Goal: Task Accomplishment & Management: Complete application form

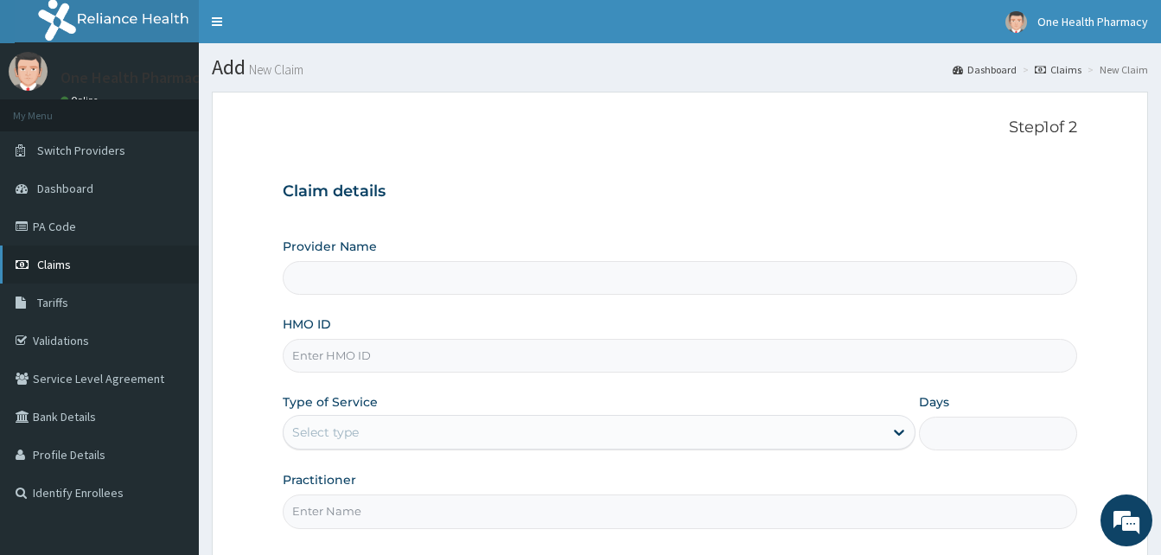
click at [92, 262] on link "Claims" at bounding box center [99, 264] width 199 height 38
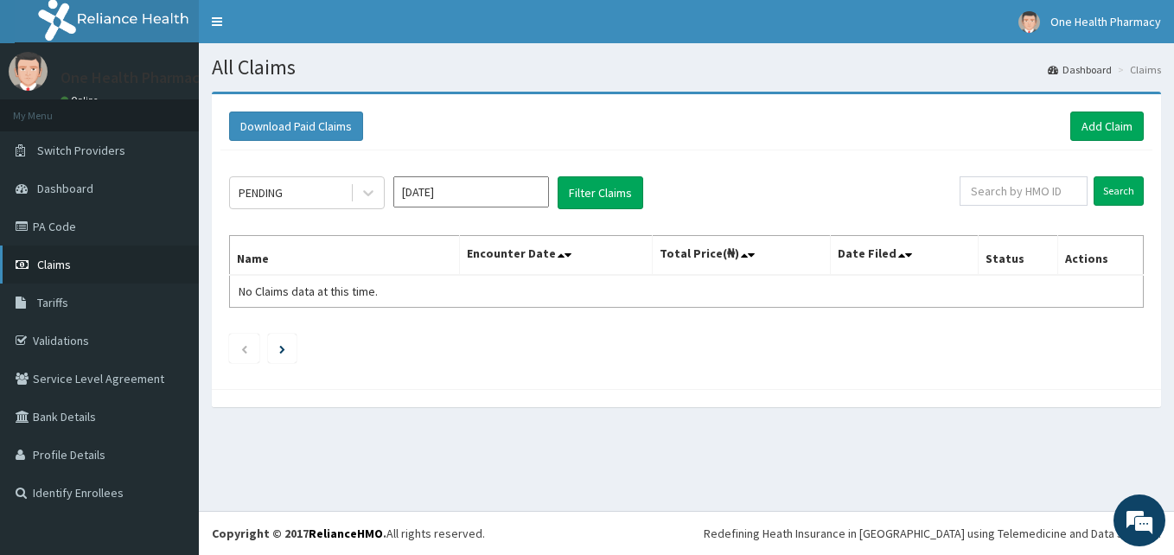
click at [84, 259] on link "Claims" at bounding box center [99, 264] width 199 height 38
click at [73, 267] on link "Claims" at bounding box center [99, 264] width 199 height 38
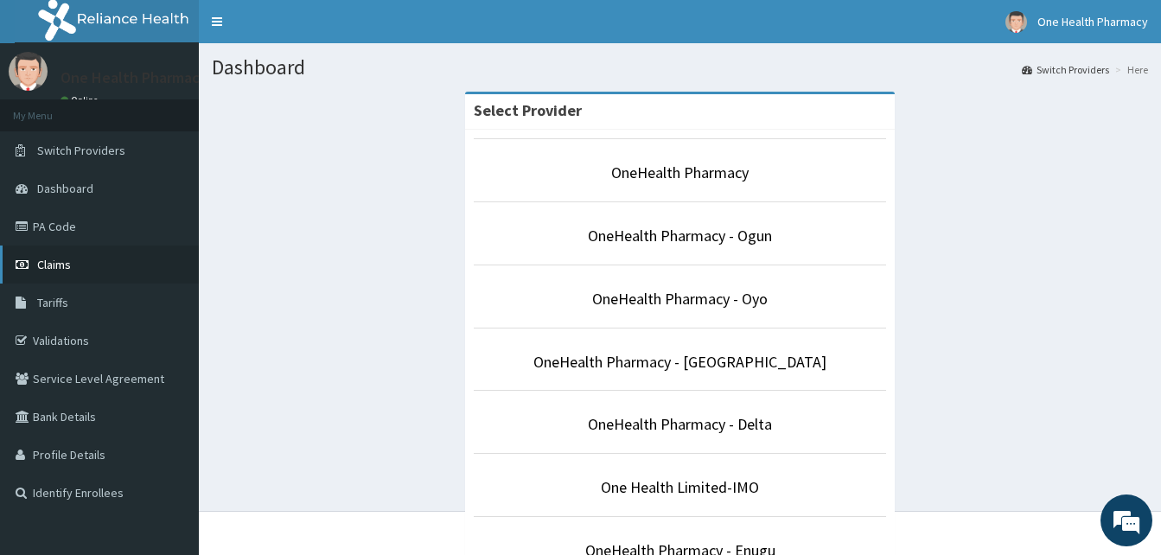
click at [89, 259] on link "Claims" at bounding box center [99, 264] width 199 height 38
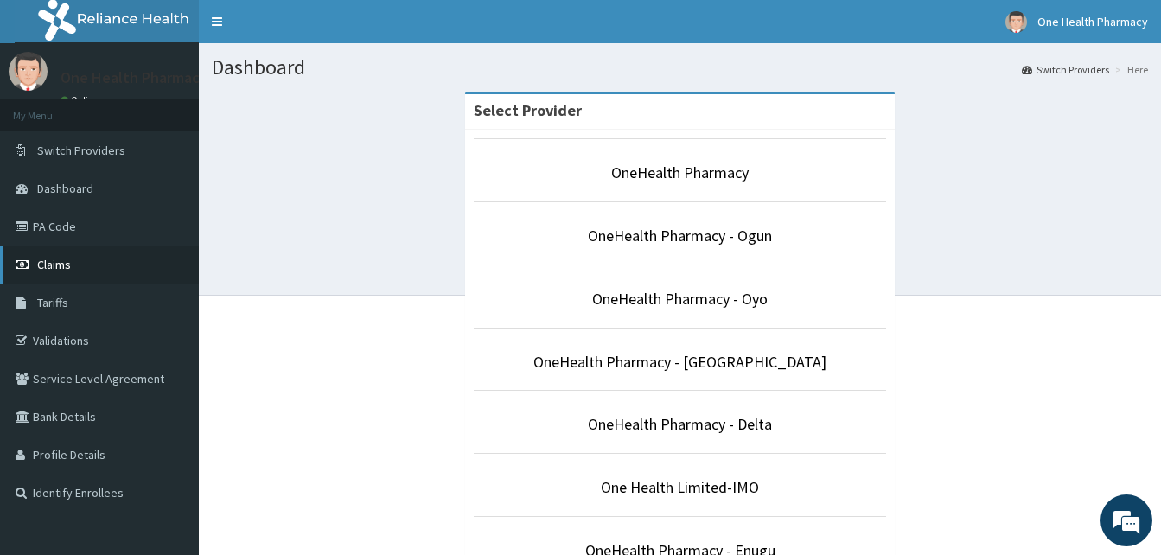
click at [116, 263] on link "Claims" at bounding box center [99, 264] width 199 height 38
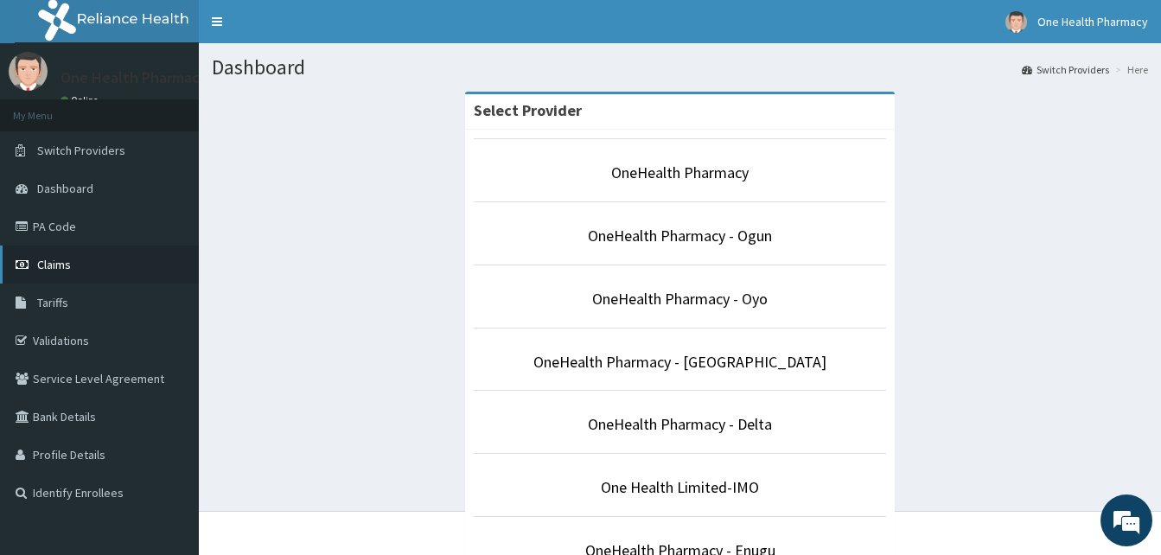
click at [112, 263] on link "Claims" at bounding box center [99, 264] width 199 height 38
click at [105, 259] on link "Claims" at bounding box center [99, 264] width 199 height 38
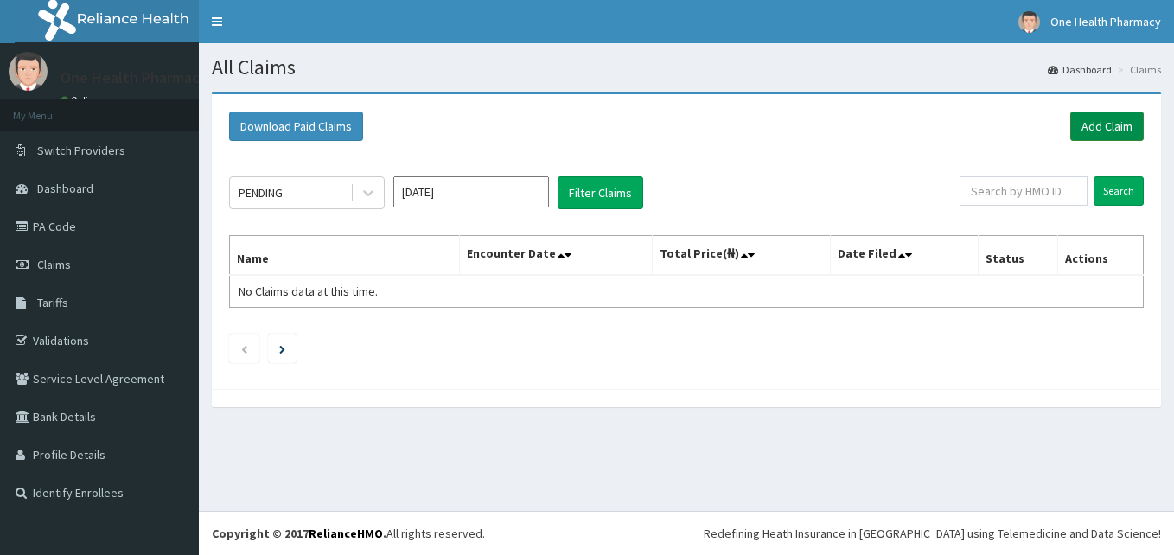
click at [1077, 131] on link "Add Claim" at bounding box center [1106, 126] width 73 height 29
click at [1079, 122] on link "Add Claim" at bounding box center [1106, 126] width 73 height 29
click at [1079, 128] on link "Add Claim" at bounding box center [1106, 126] width 73 height 29
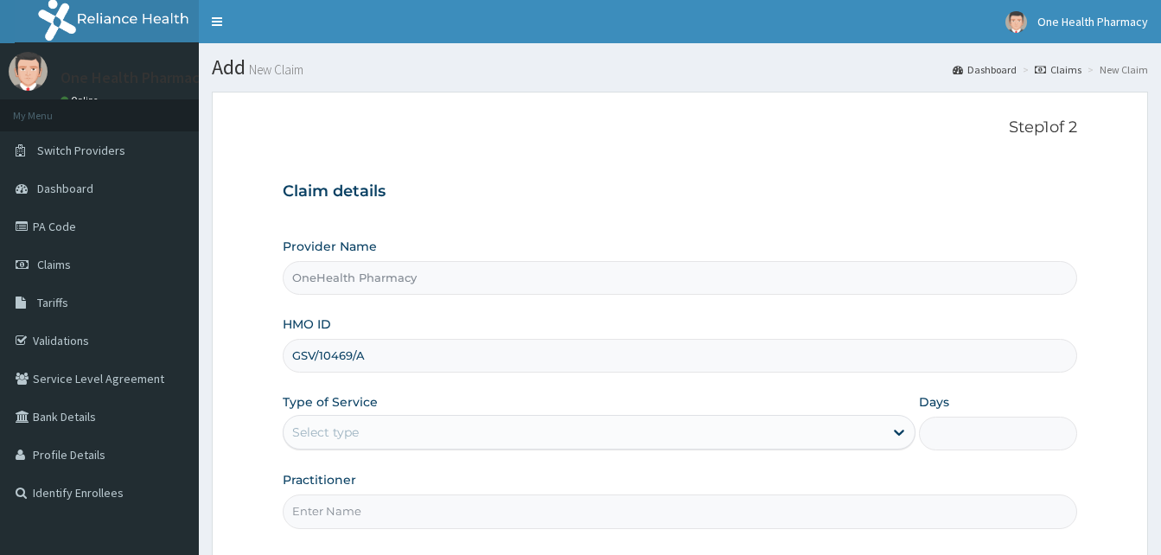
scroll to position [162, 0]
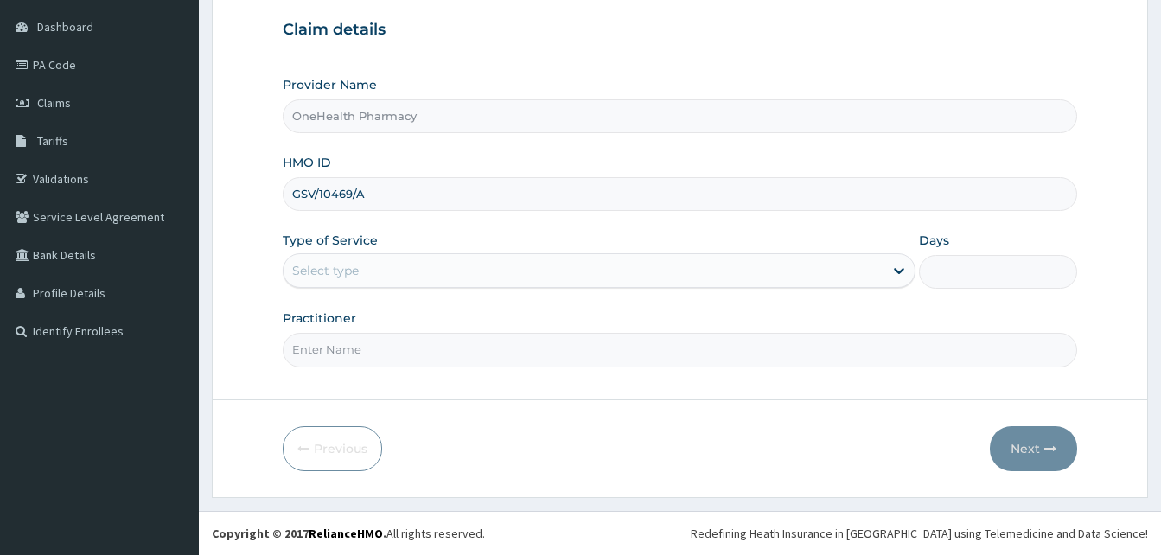
type input "GSV/10469/A"
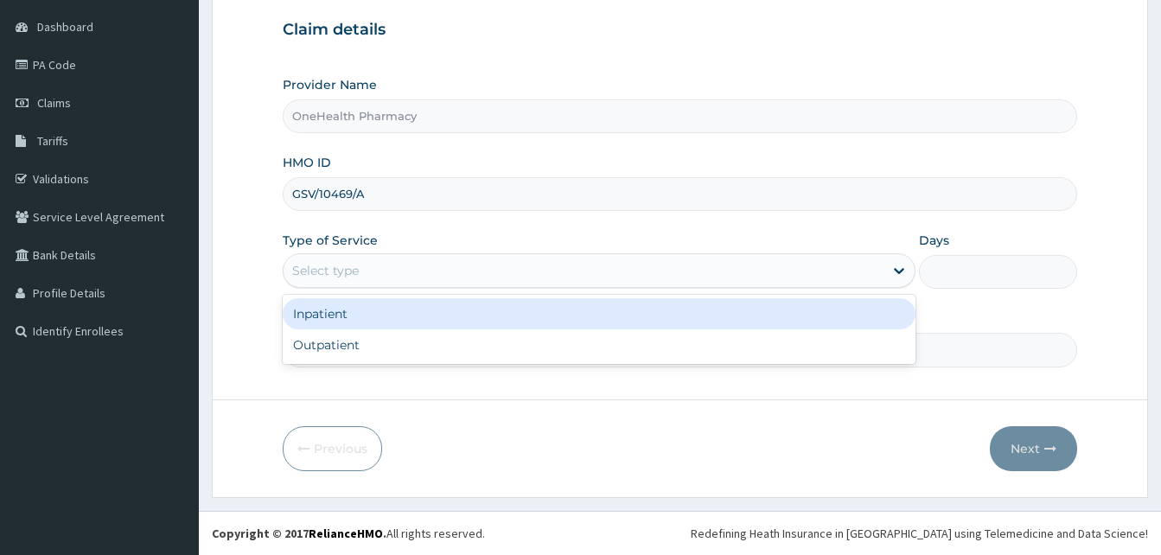
click at [553, 280] on div "Select type" at bounding box center [584, 271] width 600 height 28
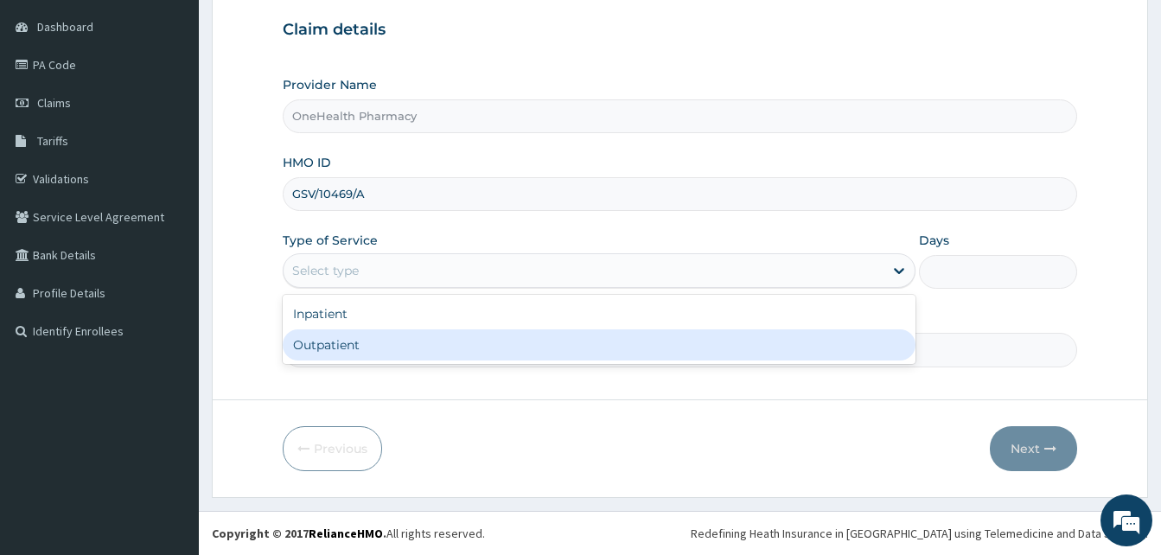
click at [487, 345] on div "Outpatient" at bounding box center [599, 344] width 633 height 31
type input "1"
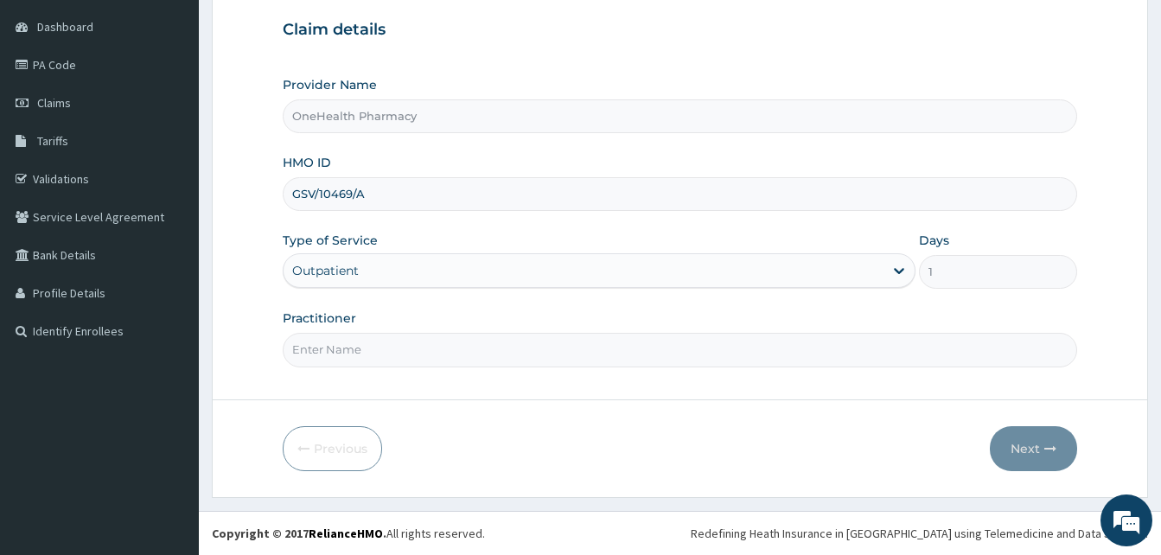
click at [487, 345] on input "Practitioner" at bounding box center [680, 350] width 794 height 34
type input "one health"
click at [998, 454] on button "Next" at bounding box center [1033, 448] width 87 height 45
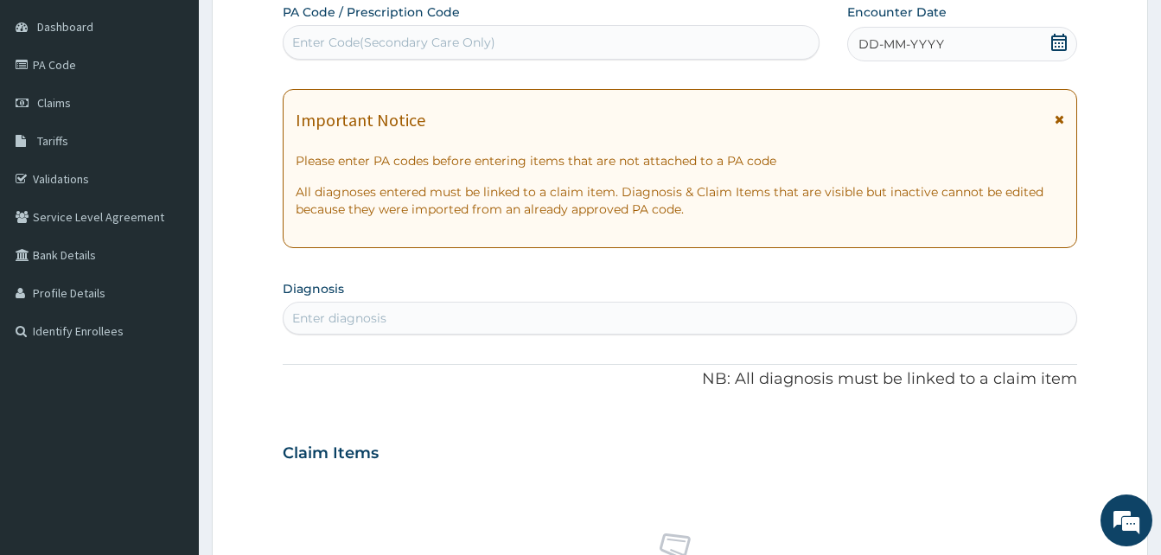
click at [921, 44] on span "DD-MM-YYYY" at bounding box center [901, 43] width 86 height 17
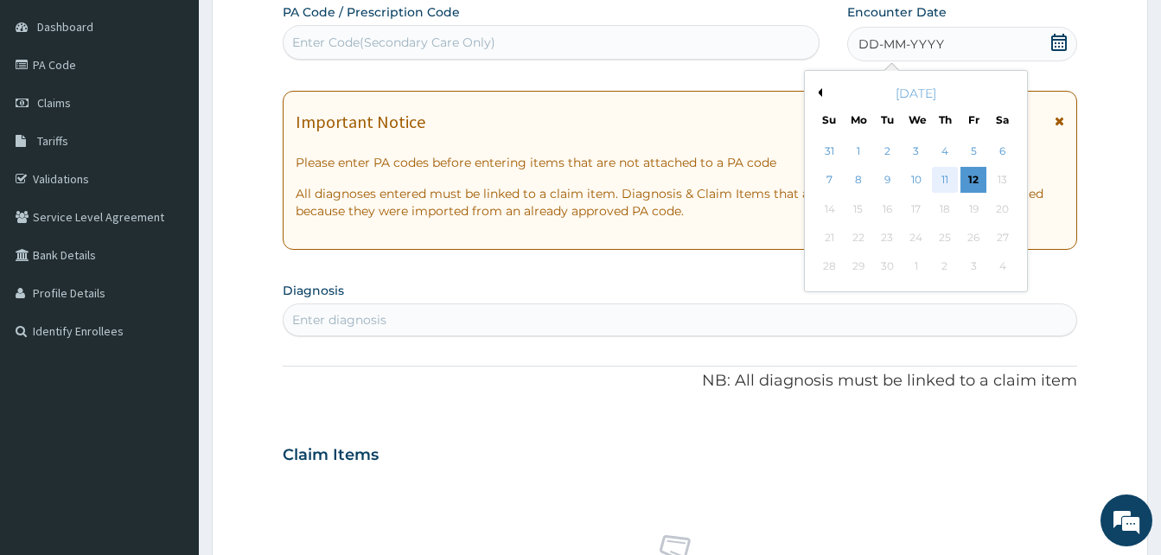
click at [943, 173] on div "11" at bounding box center [945, 181] width 26 height 26
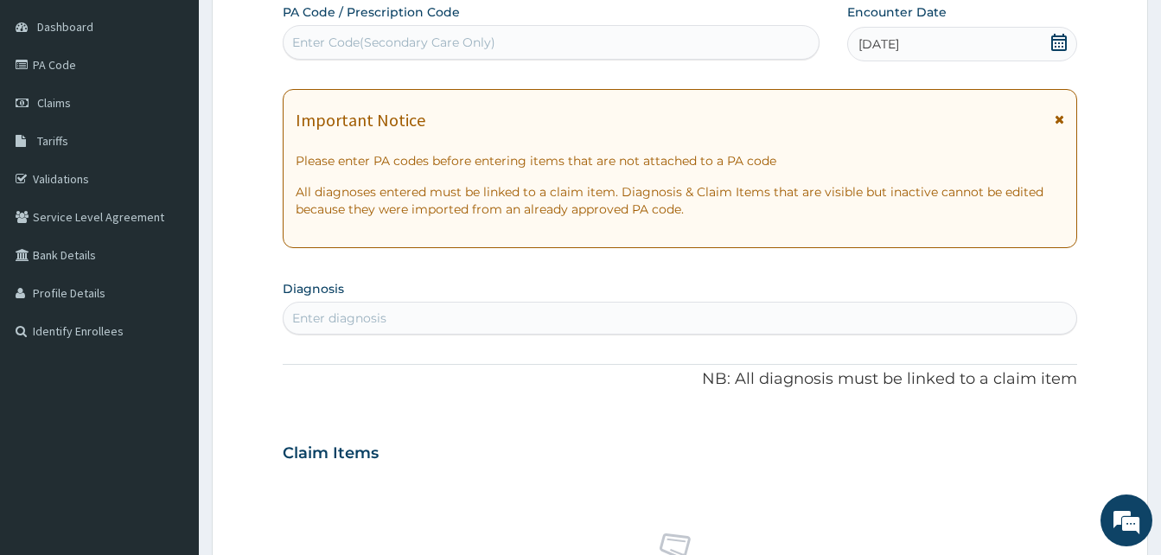
click at [581, 322] on div "Enter diagnosis" at bounding box center [680, 318] width 793 height 28
type input "pain"
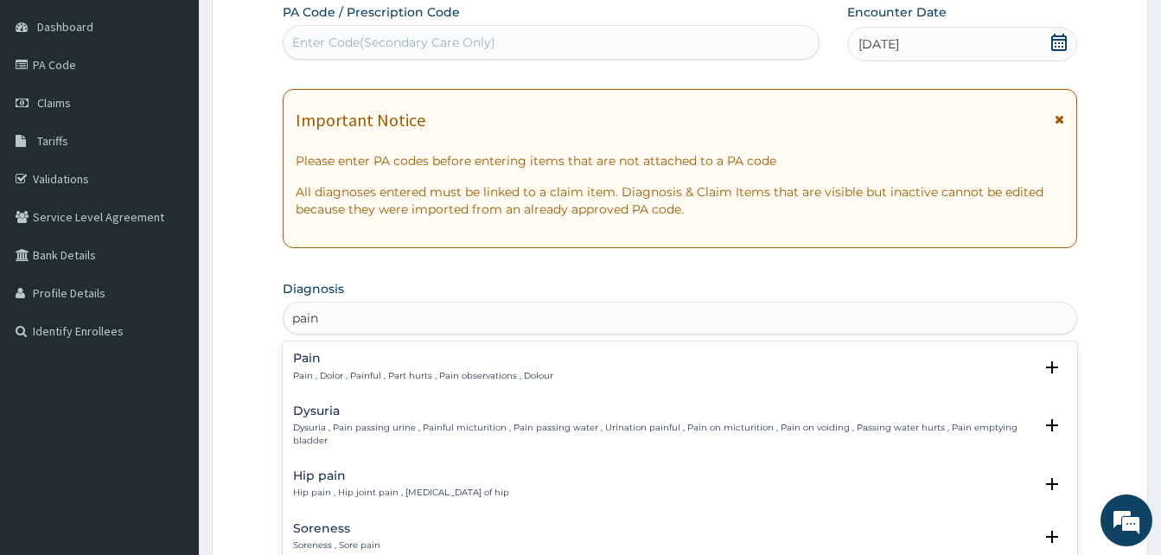
click at [387, 360] on h4 "Pain" at bounding box center [423, 358] width 260 height 13
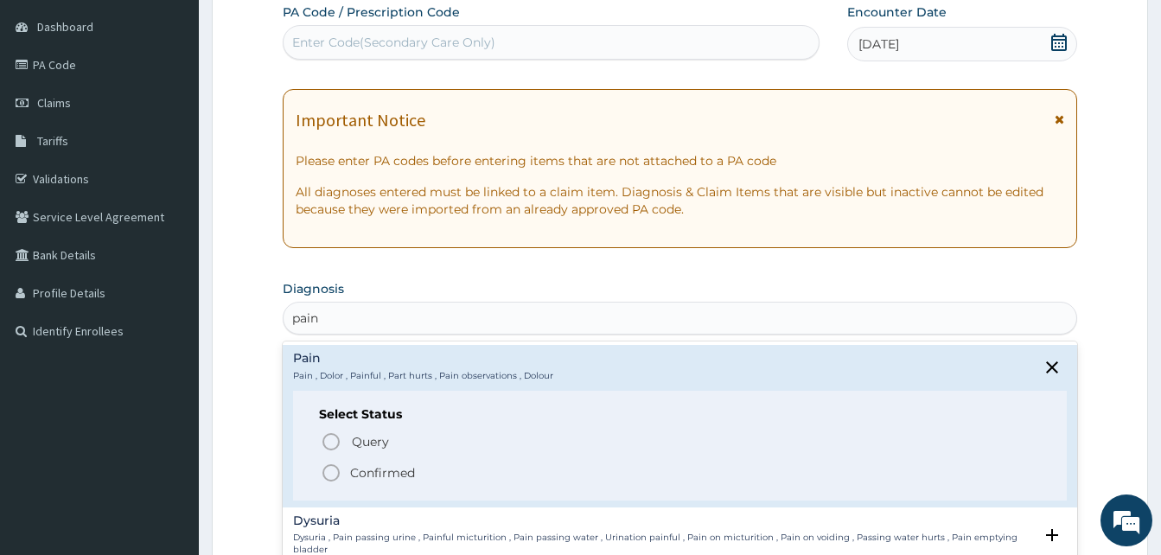
click at [401, 467] on p "Confirmed" at bounding box center [382, 472] width 65 height 17
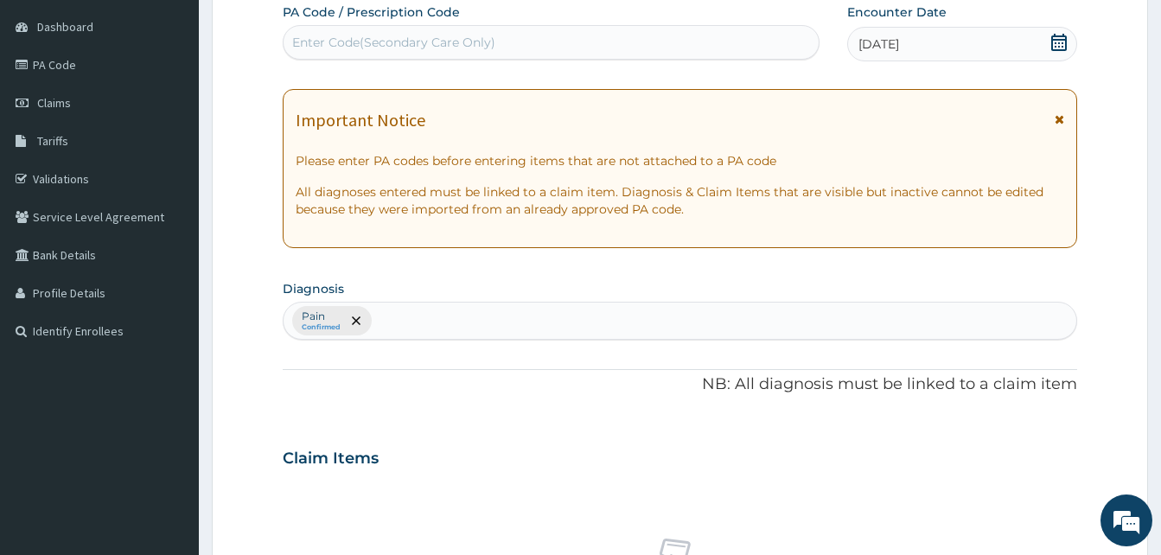
scroll to position [692, 0]
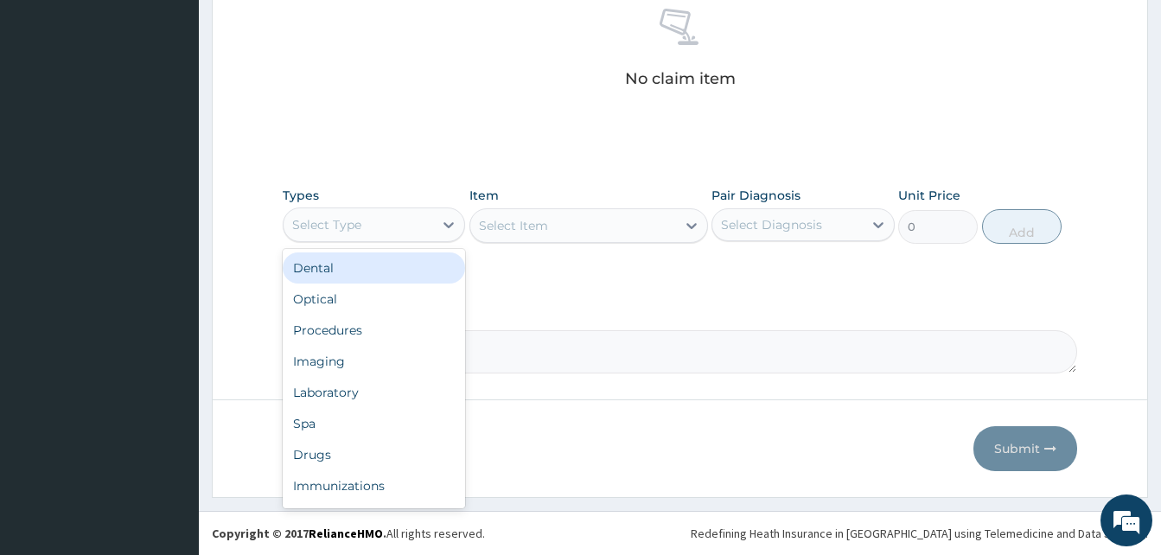
drag, startPoint x: 454, startPoint y: 237, endPoint x: 462, endPoint y: 298, distance: 62.0
click at [462, 242] on div "option Dental focused, 1 of 10. 10 results available. Use Up and Down to choose…" at bounding box center [374, 224] width 182 height 35
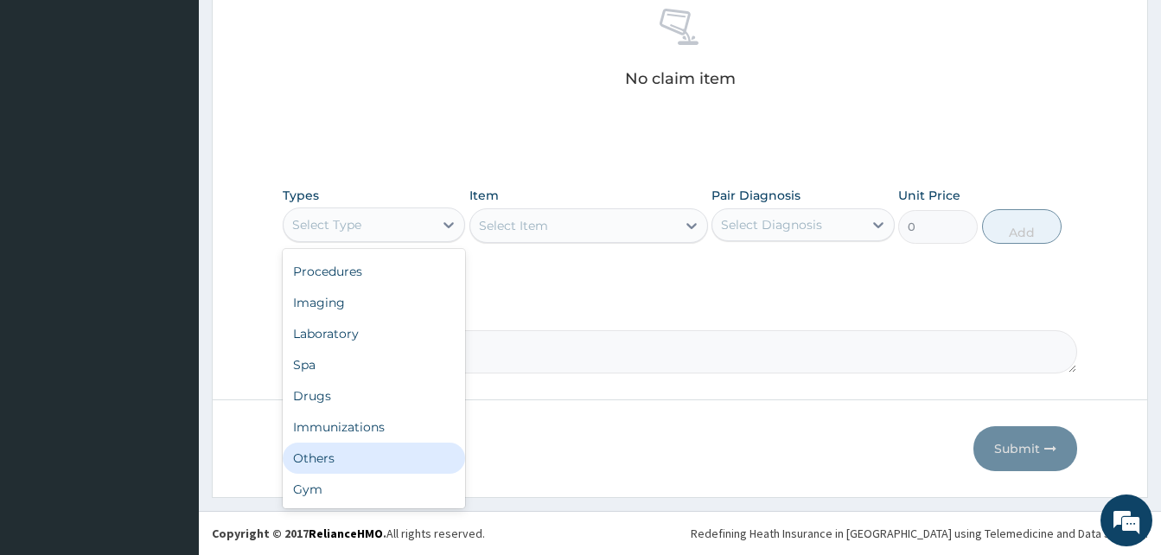
click at [388, 455] on div "Others" at bounding box center [374, 458] width 182 height 31
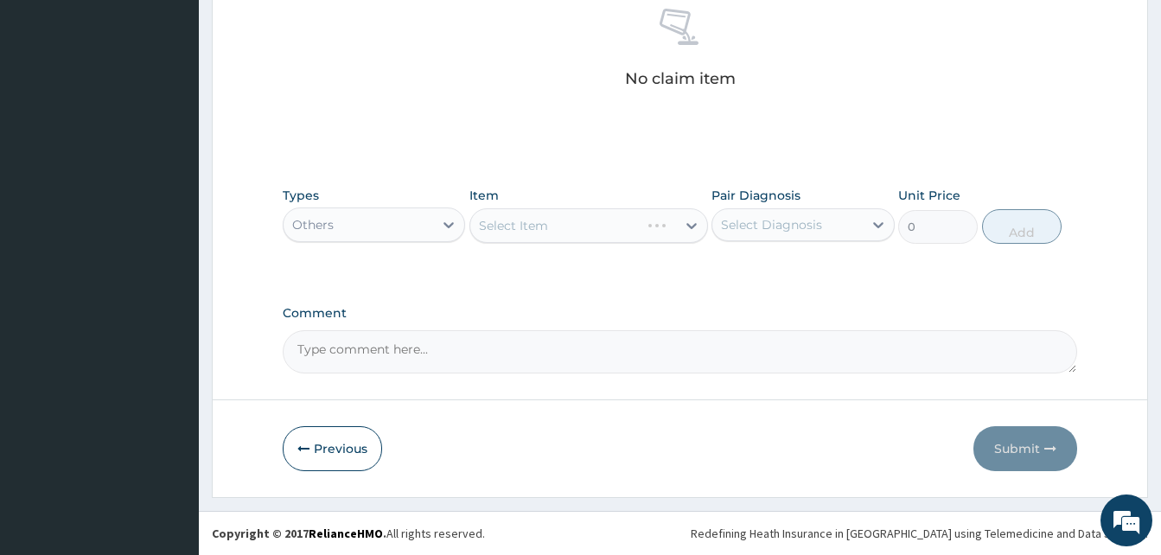
click at [559, 231] on div "Select Item" at bounding box center [588, 225] width 239 height 35
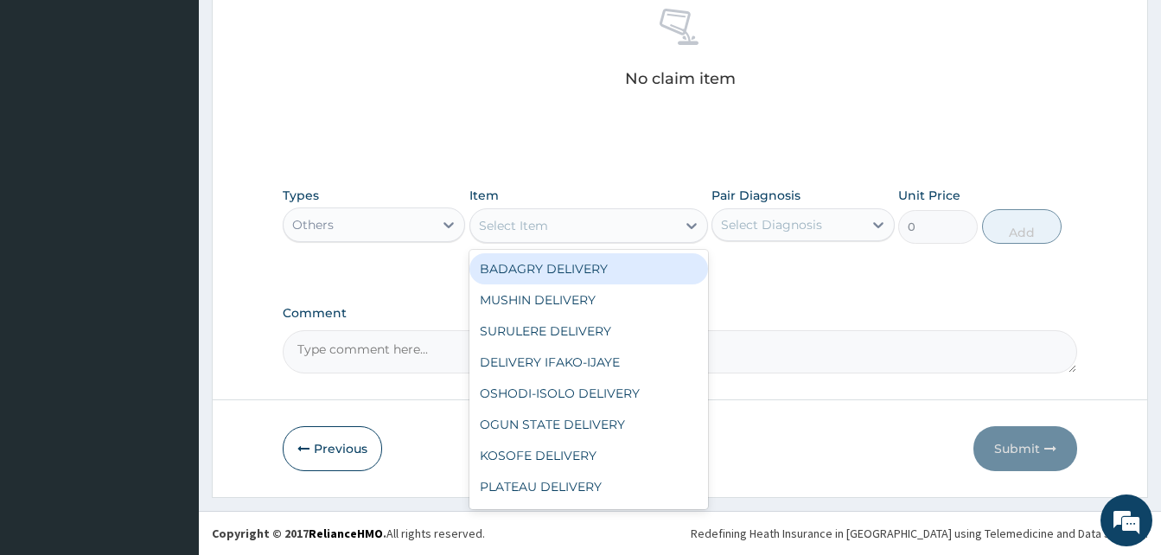
drag, startPoint x: 559, startPoint y: 231, endPoint x: 599, endPoint y: 260, distance: 49.4
click at [599, 243] on div "option BADAGRY DELIVERY focused, 1 of 29. 29 results available. Use Up and Down…" at bounding box center [588, 225] width 239 height 35
click at [599, 260] on div "BADAGRY DELIVERY" at bounding box center [588, 268] width 239 height 31
type input "3700"
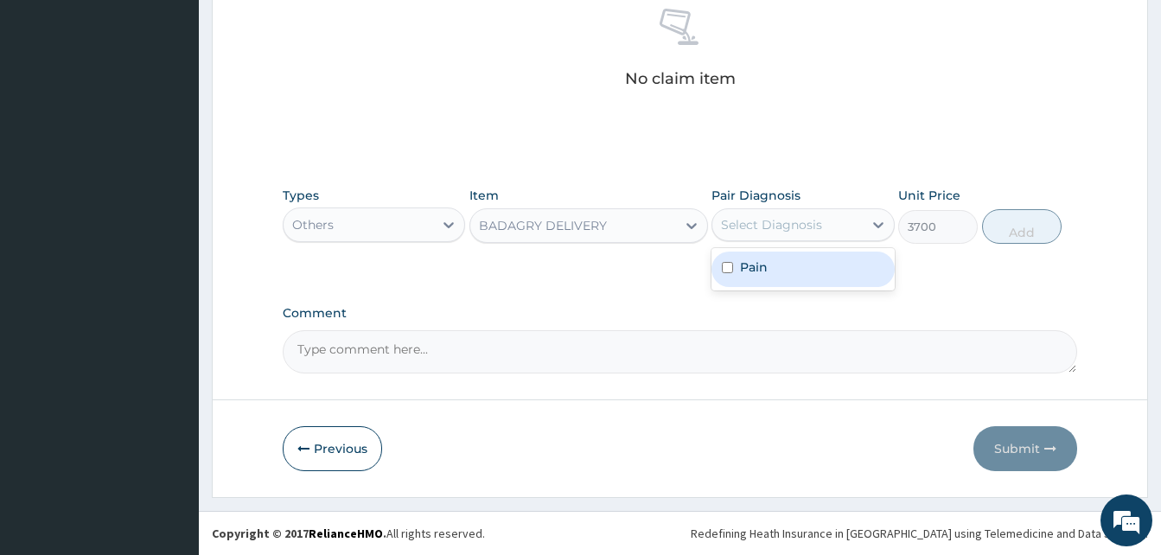
drag, startPoint x: 732, startPoint y: 228, endPoint x: 802, endPoint y: 269, distance: 80.9
click at [802, 241] on div "option Pain focused, 1 of 1. 1 result available. Use Up and Down to choose opti…" at bounding box center [802, 224] width 182 height 33
click at [802, 269] on div "Pain" at bounding box center [802, 269] width 182 height 35
checkbox input "true"
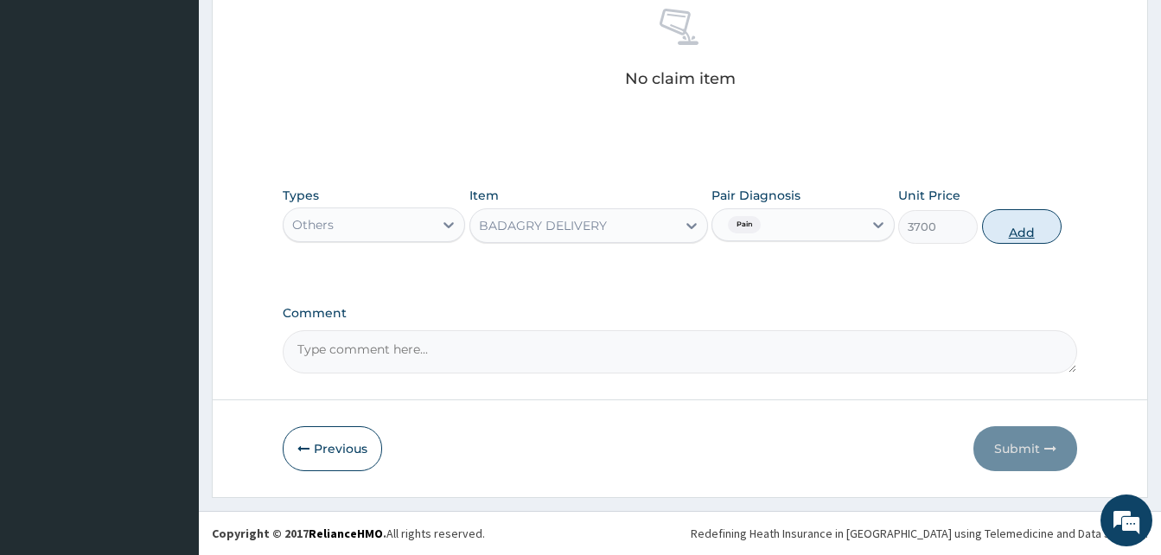
click at [1029, 225] on button "Add" at bounding box center [1022, 226] width 80 height 35
type input "0"
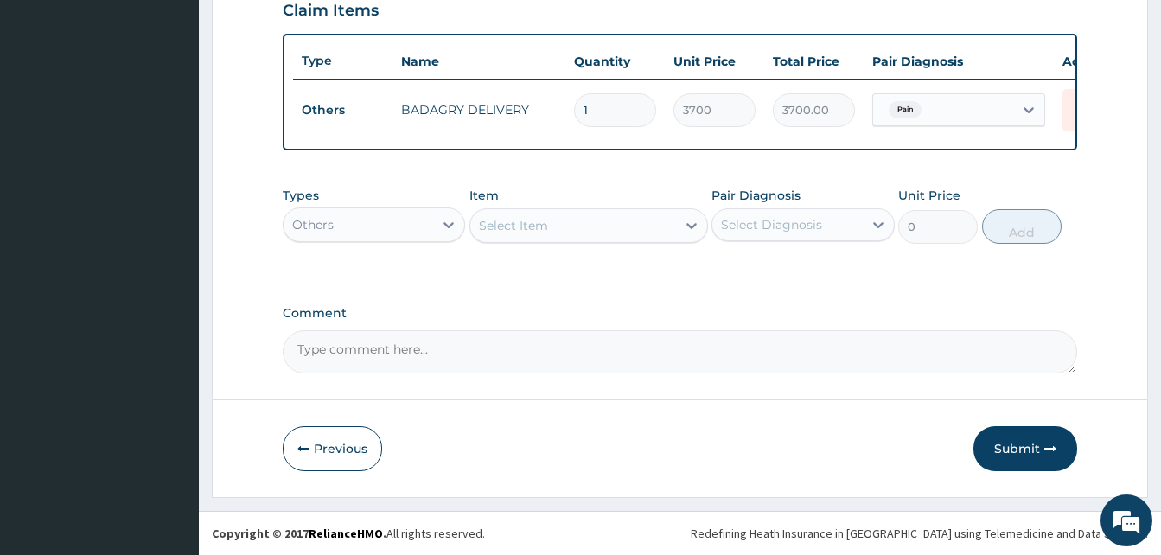
click at [426, 217] on div "Others" at bounding box center [359, 225] width 150 height 28
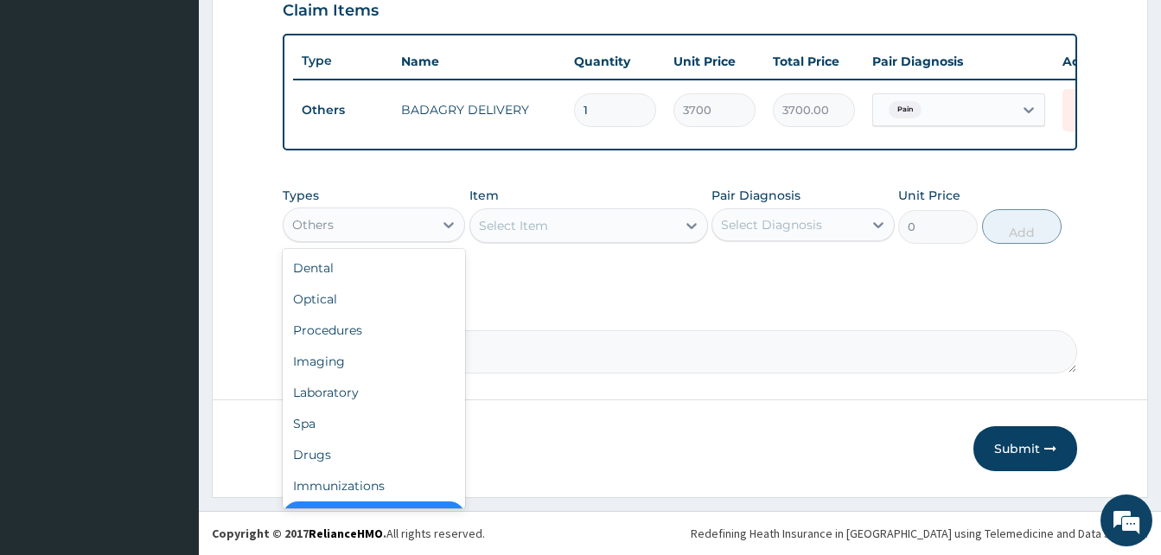
scroll to position [35, 0]
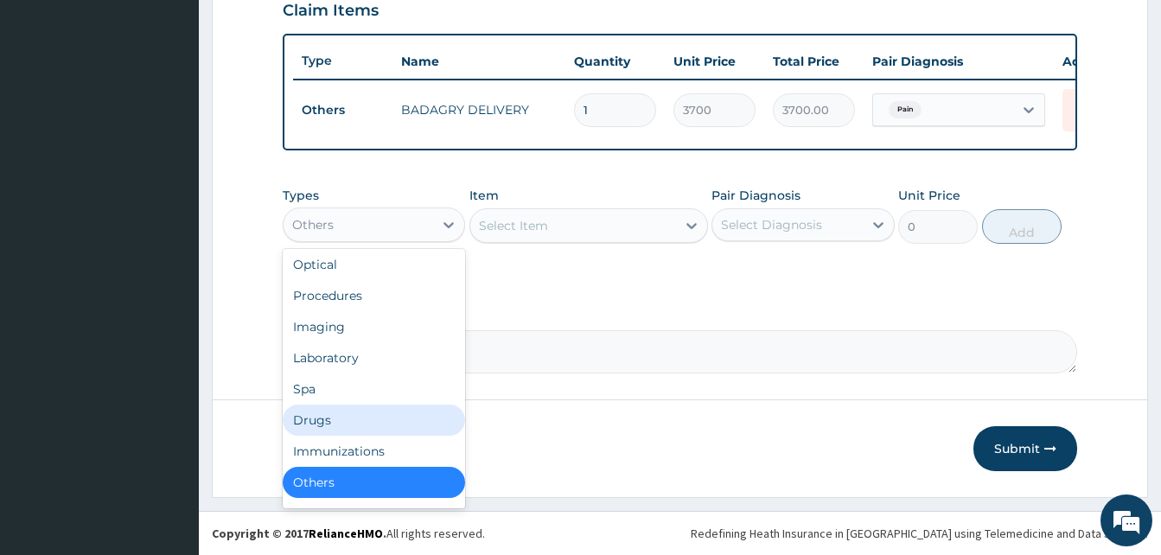
click at [373, 423] on div "Drugs" at bounding box center [374, 420] width 182 height 31
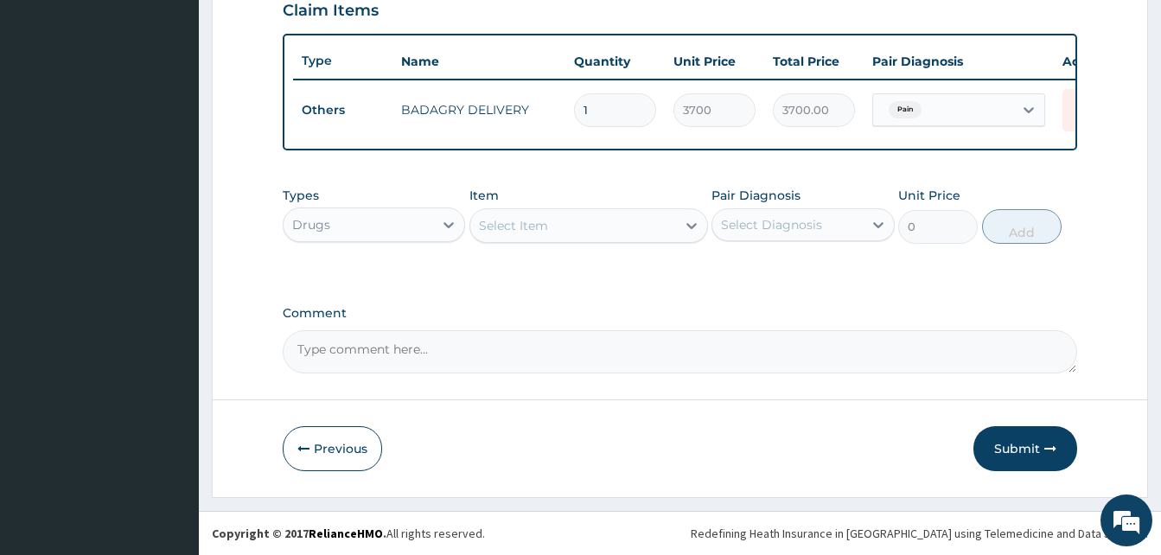
click at [563, 221] on div "Select Item" at bounding box center [573, 226] width 206 height 28
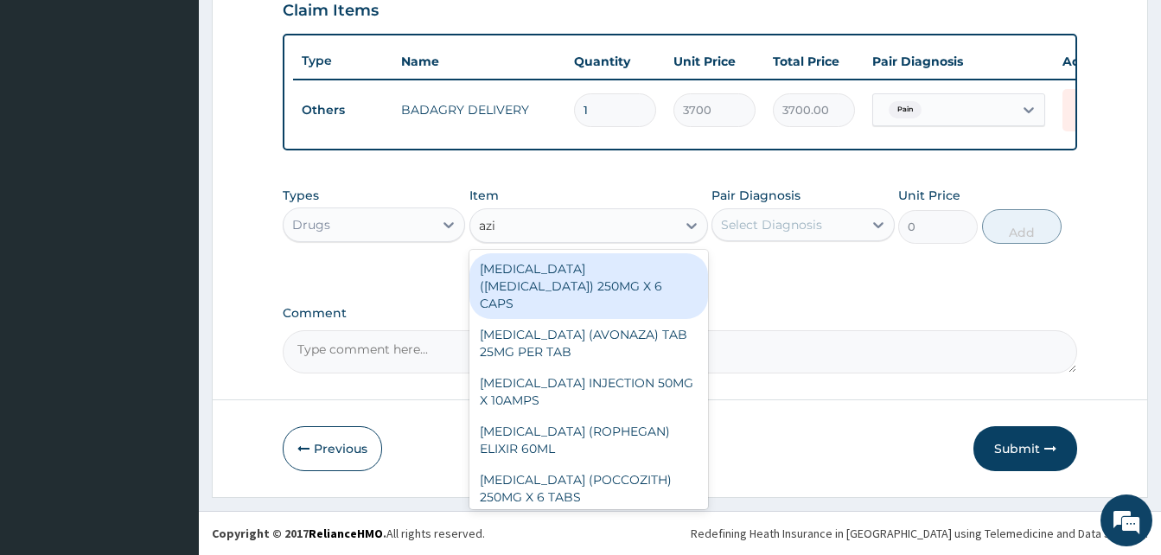
type input "azil"
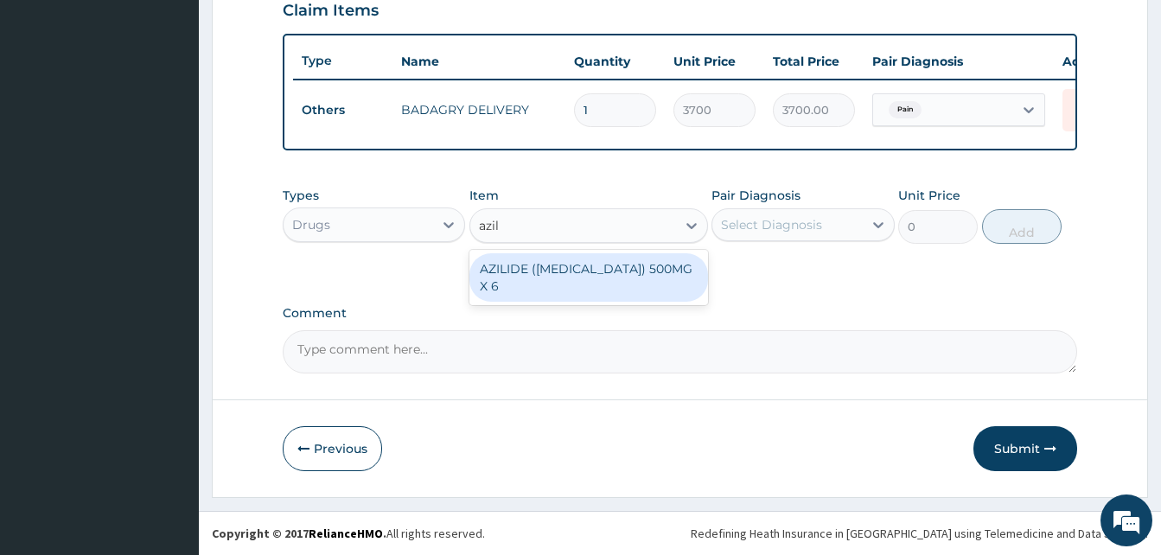
click at [592, 268] on div "AZILIDE ([MEDICAL_DATA]) 500MG X 6" at bounding box center [588, 277] width 239 height 48
type input "396.6666564941406"
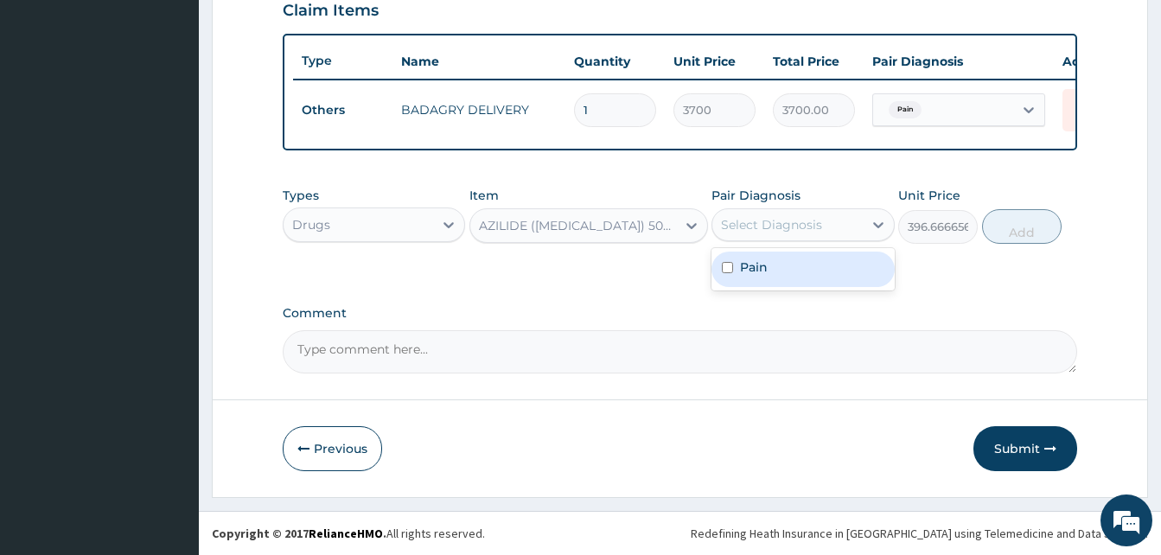
click at [747, 226] on div "Select Diagnosis" at bounding box center [771, 224] width 101 height 17
click at [773, 253] on div "Pain" at bounding box center [802, 269] width 182 height 35
checkbox input "true"
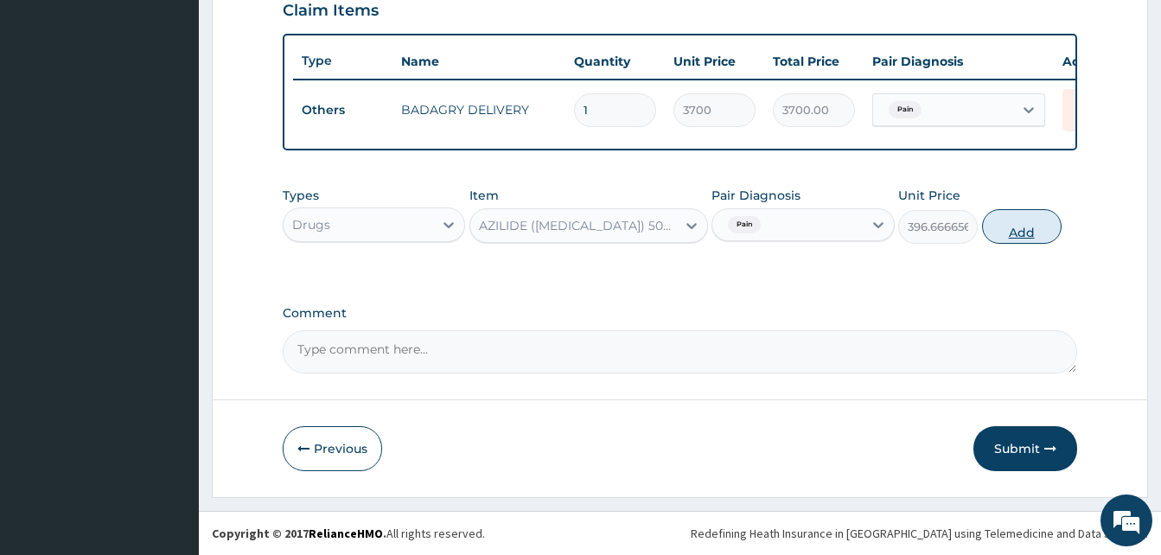
click at [1013, 227] on button "Add" at bounding box center [1022, 226] width 80 height 35
type input "0"
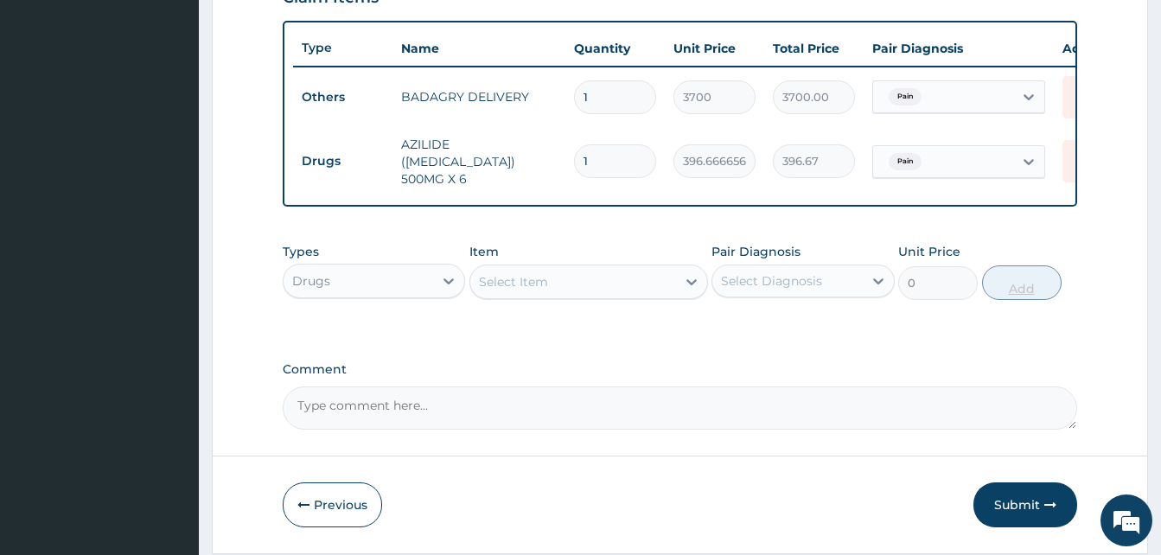
type input "10"
type input "3966.67"
type input "10"
click at [578, 290] on div "Select Item" at bounding box center [573, 282] width 206 height 28
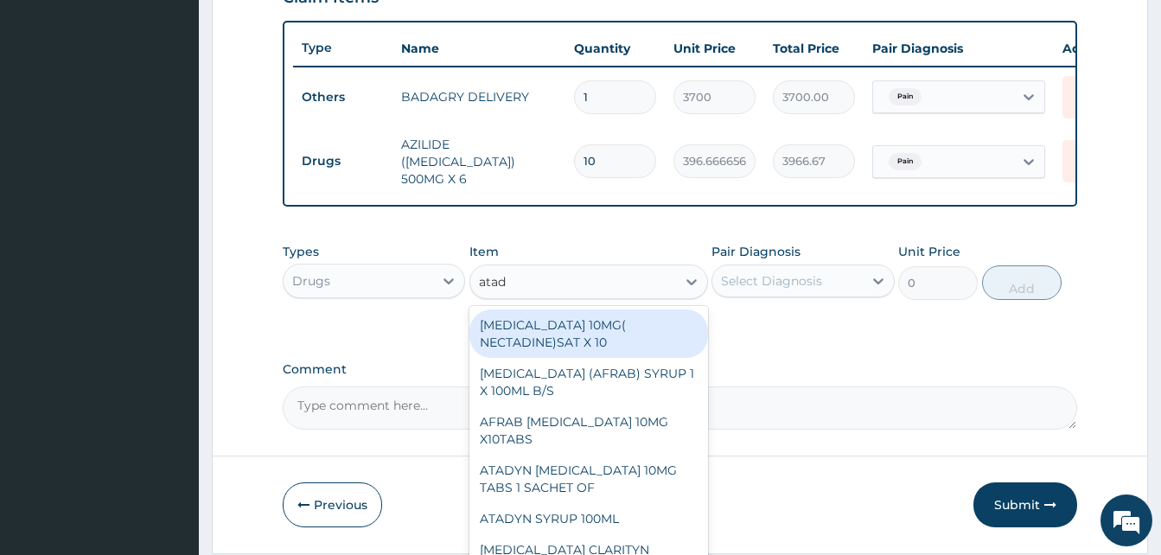
type input "atady"
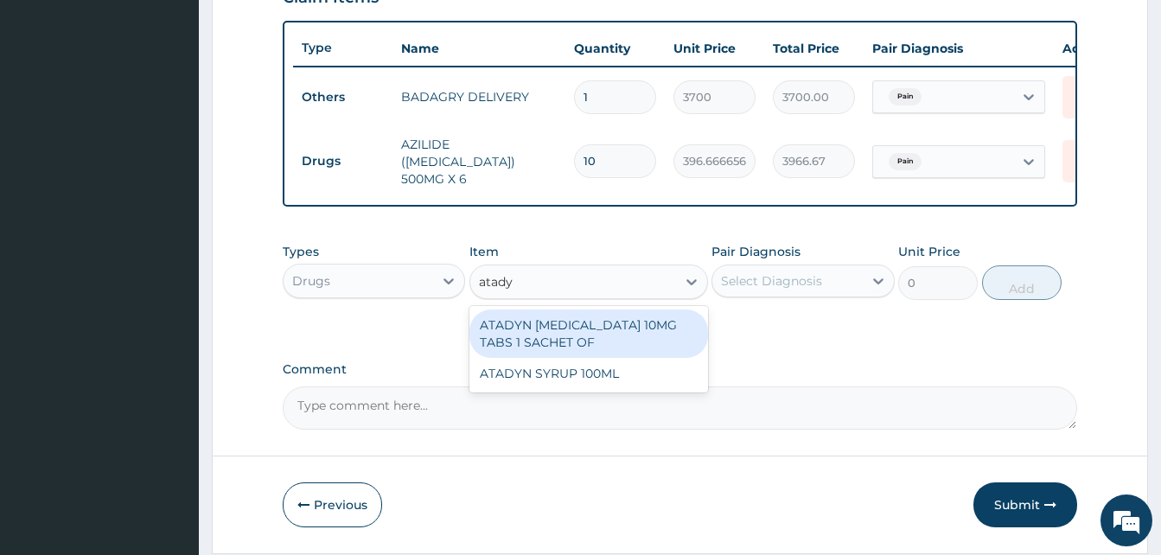
click at [591, 335] on div "ATADYN LORATADINE 10MG TABS 1 SACHET OF" at bounding box center [588, 333] width 239 height 48
type input "350"
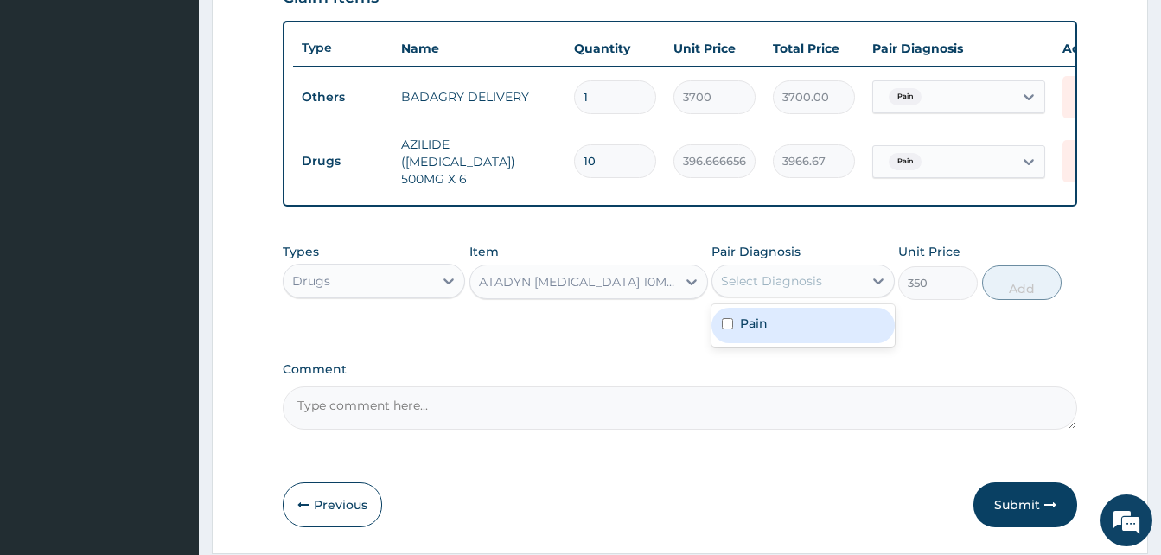
drag, startPoint x: 778, startPoint y: 288, endPoint x: 795, endPoint y: 344, distance: 58.8
click at [795, 297] on div "option Pain, selected. option Pain focused, 1 of 1. 1 result available. Use Up …" at bounding box center [802, 281] width 182 height 33
click at [795, 343] on div "Pain" at bounding box center [802, 325] width 182 height 35
checkbox input "true"
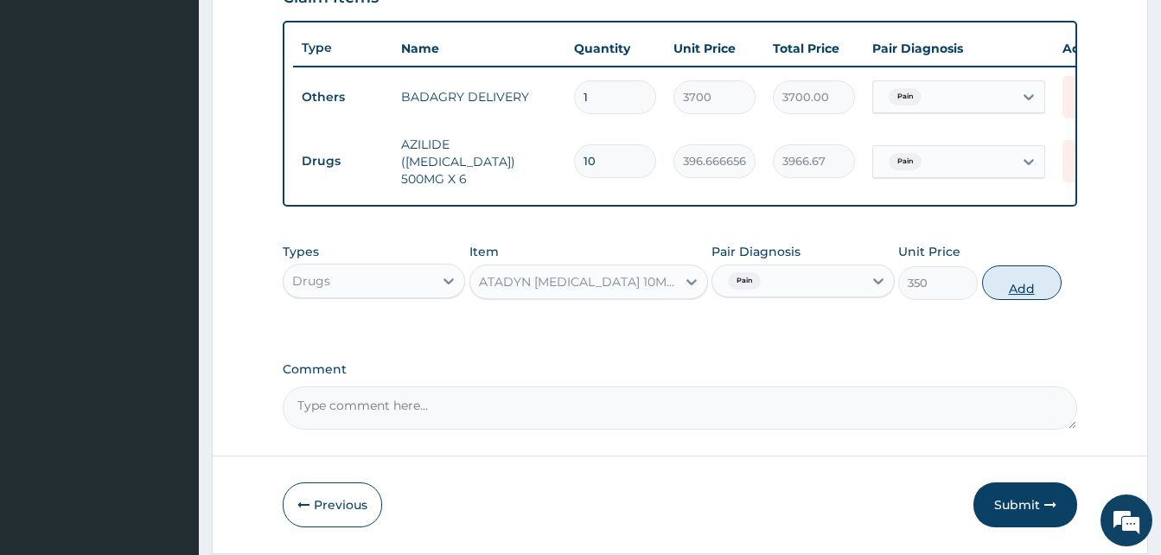
click at [1028, 300] on button "Add" at bounding box center [1022, 282] width 80 height 35
type input "0"
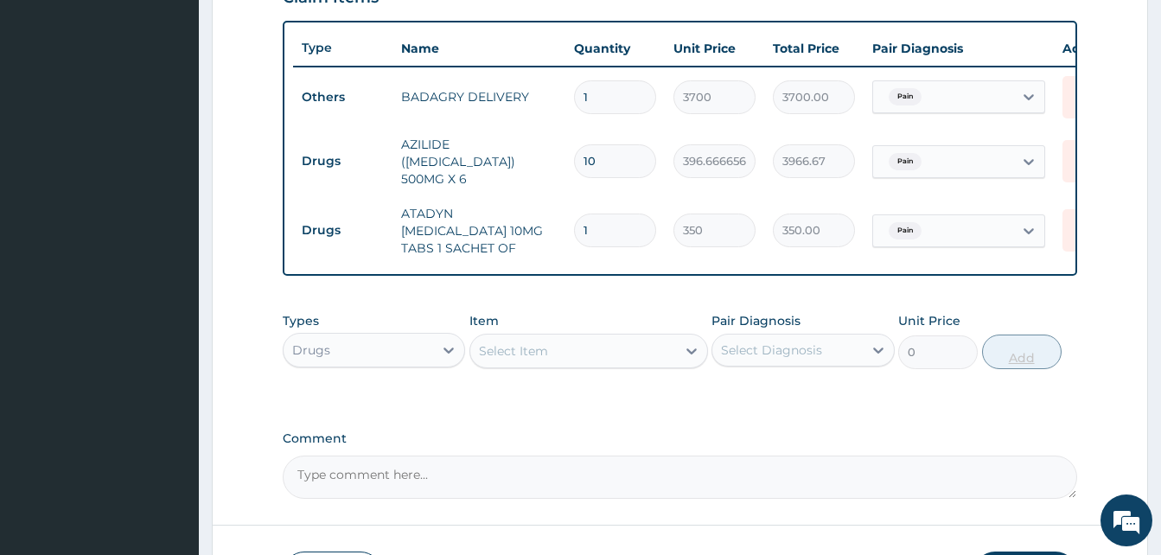
type input "10"
type input "3500.00"
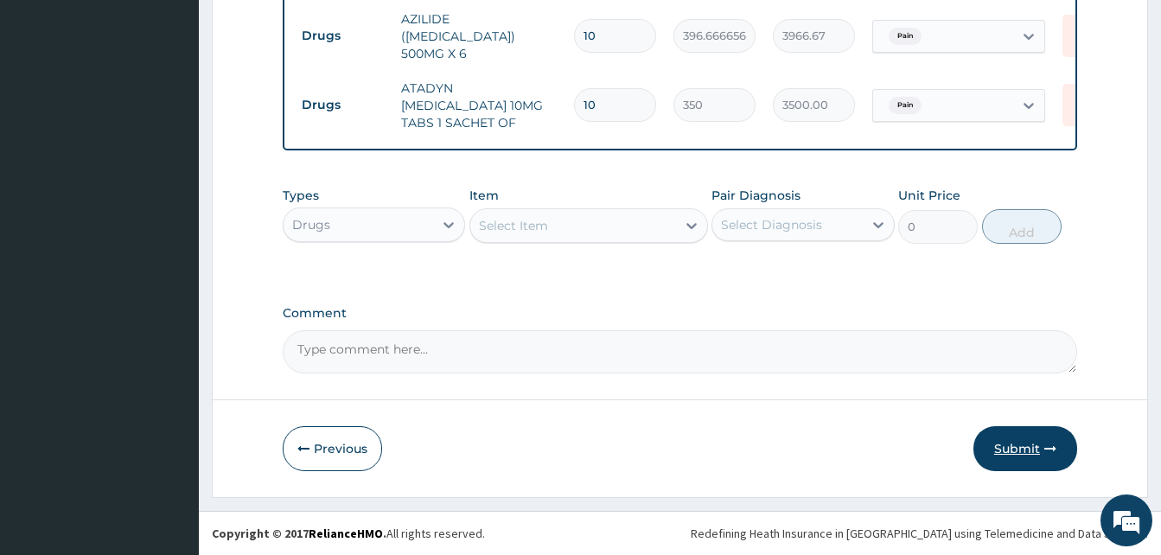
type input "10"
click at [1040, 437] on button "Submit" at bounding box center [1025, 448] width 104 height 45
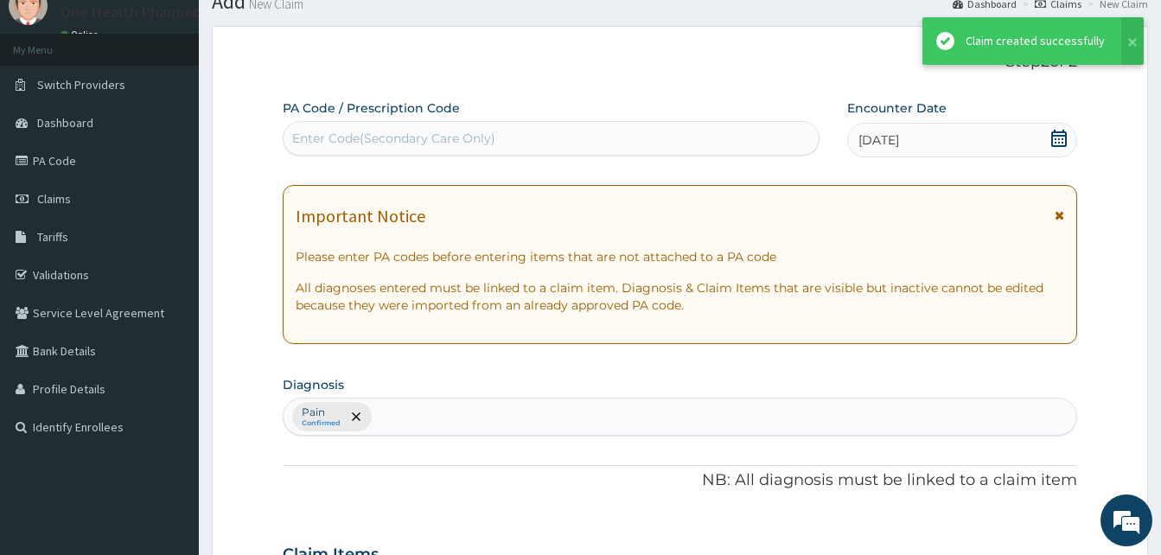
scroll to position [751, 0]
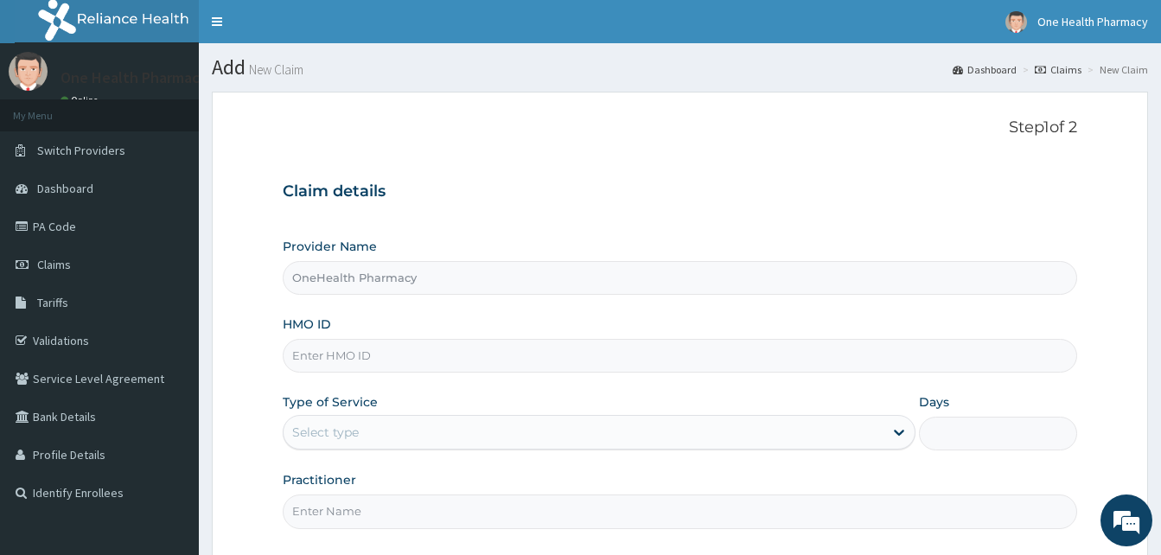
click at [371, 347] on input "HMO ID" at bounding box center [680, 356] width 794 height 34
paste input "CRE/10494/A"
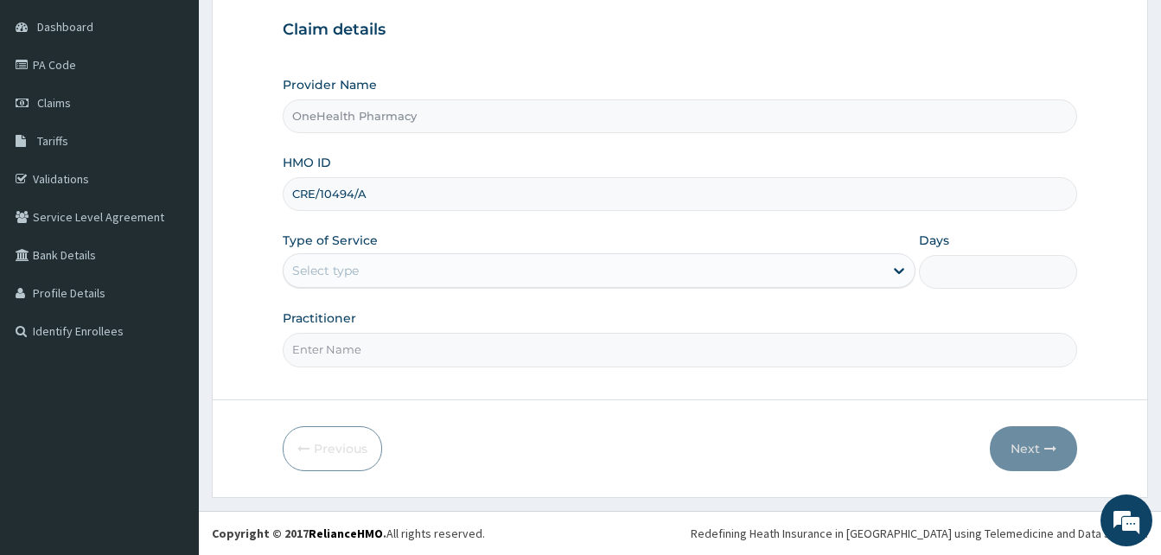
type input "CRE/10494/A"
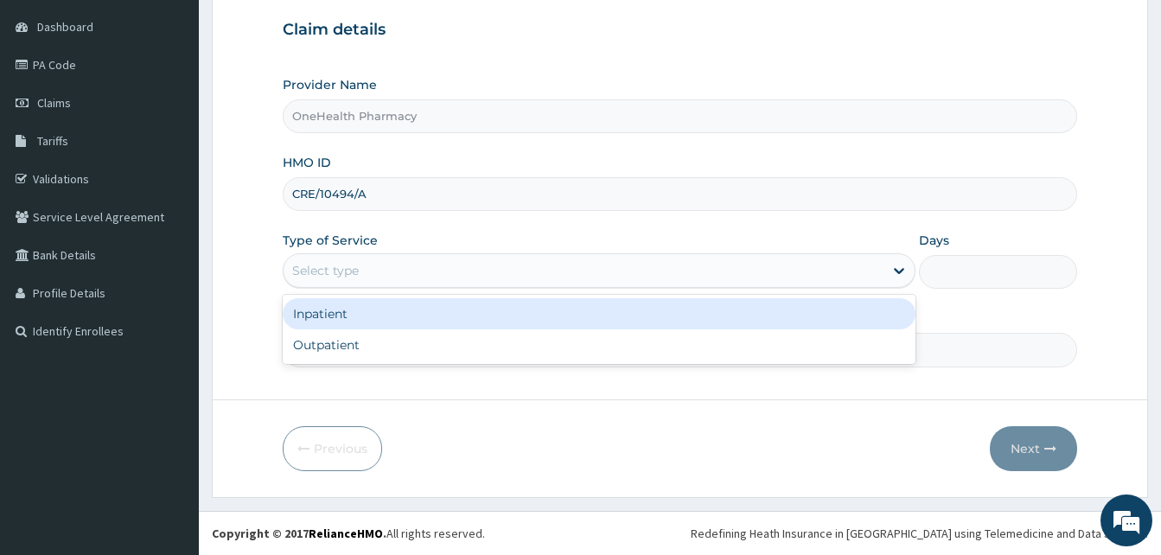
click at [491, 281] on div "Select type" at bounding box center [584, 271] width 600 height 28
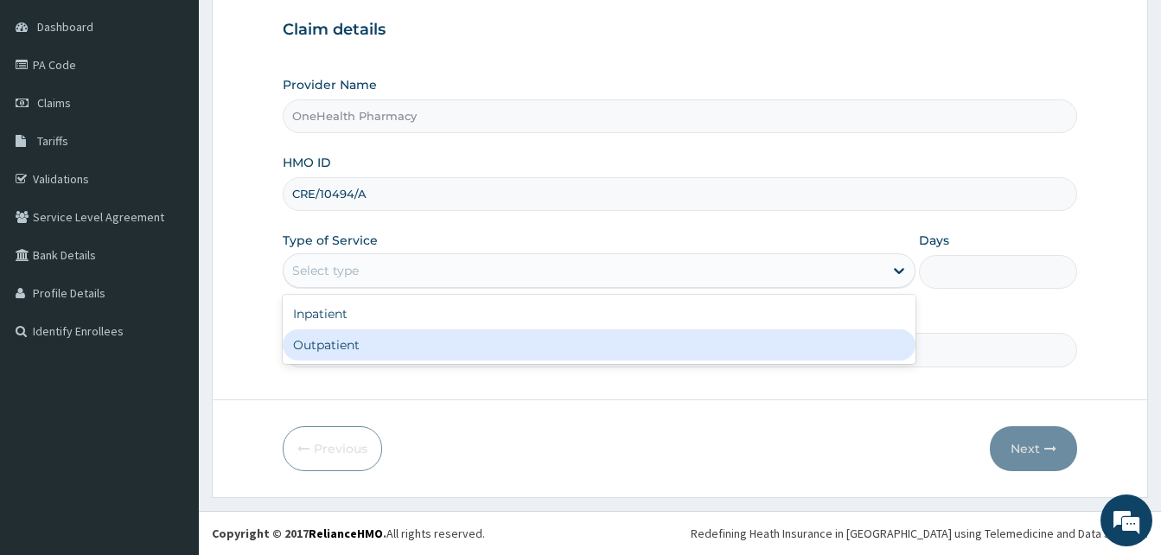
click at [550, 349] on div "Outpatient" at bounding box center [599, 344] width 633 height 31
type input "1"
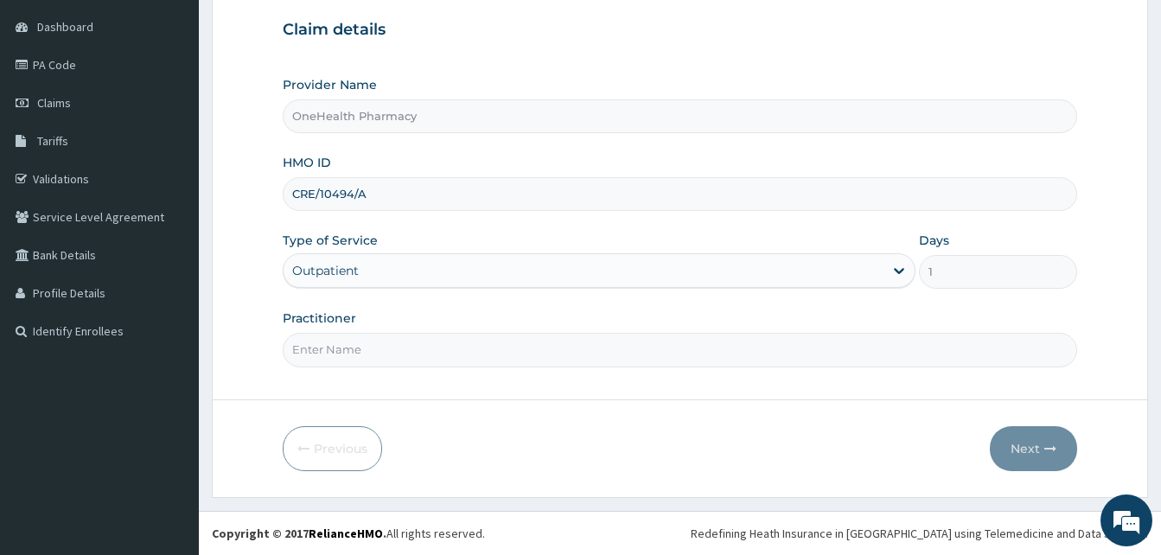
click at [550, 349] on input "Practitioner" at bounding box center [680, 350] width 794 height 34
type input "ONE HEALTH PHARMACY"
click at [1012, 449] on button "Next" at bounding box center [1033, 448] width 87 height 45
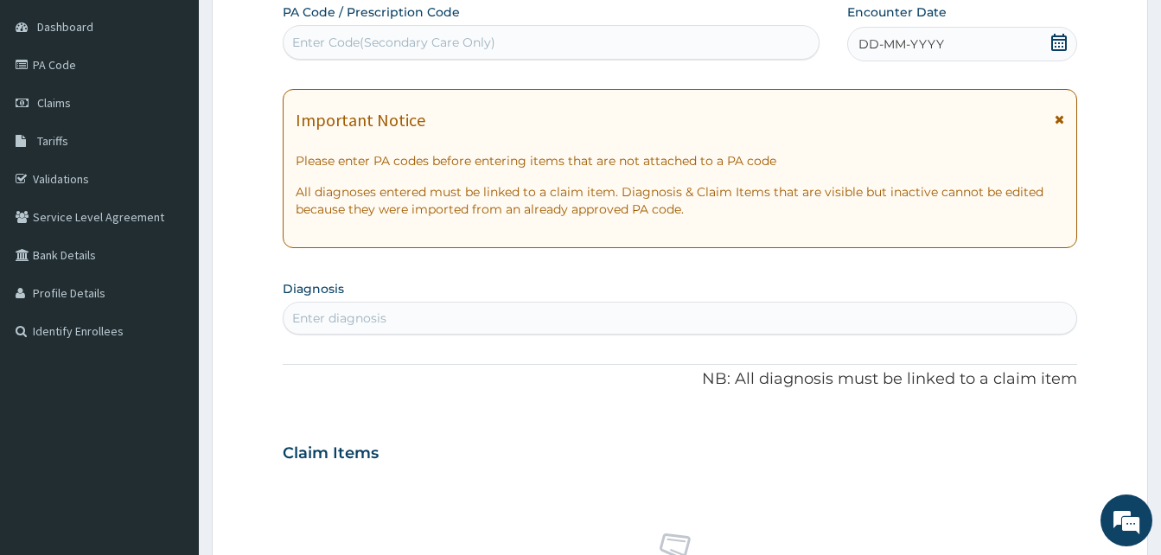
click at [947, 52] on div "DD-MM-YYYY" at bounding box center [962, 44] width 230 height 35
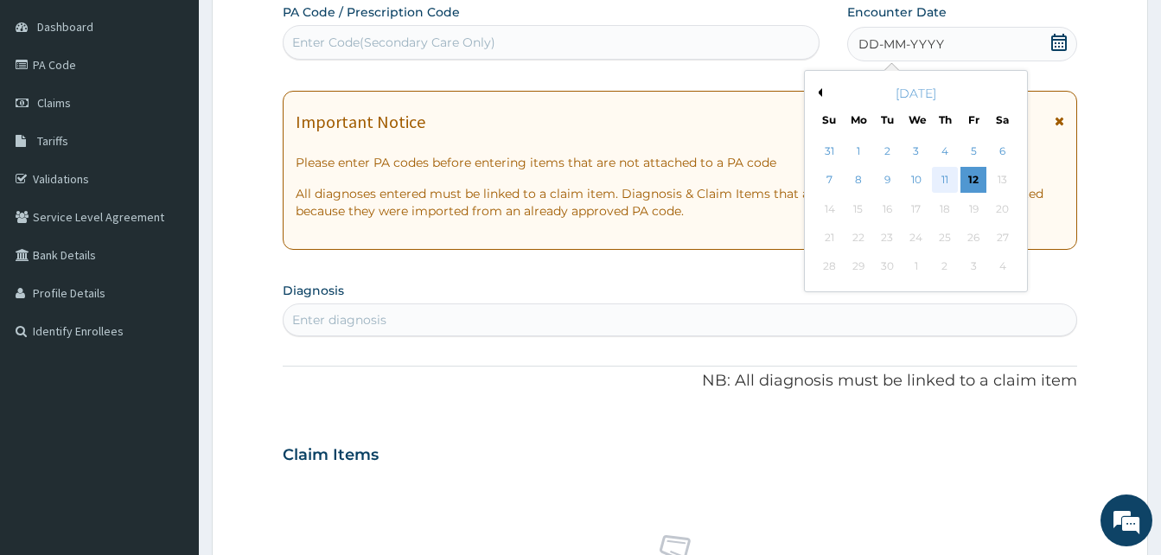
click at [938, 175] on div "11" at bounding box center [945, 181] width 26 height 26
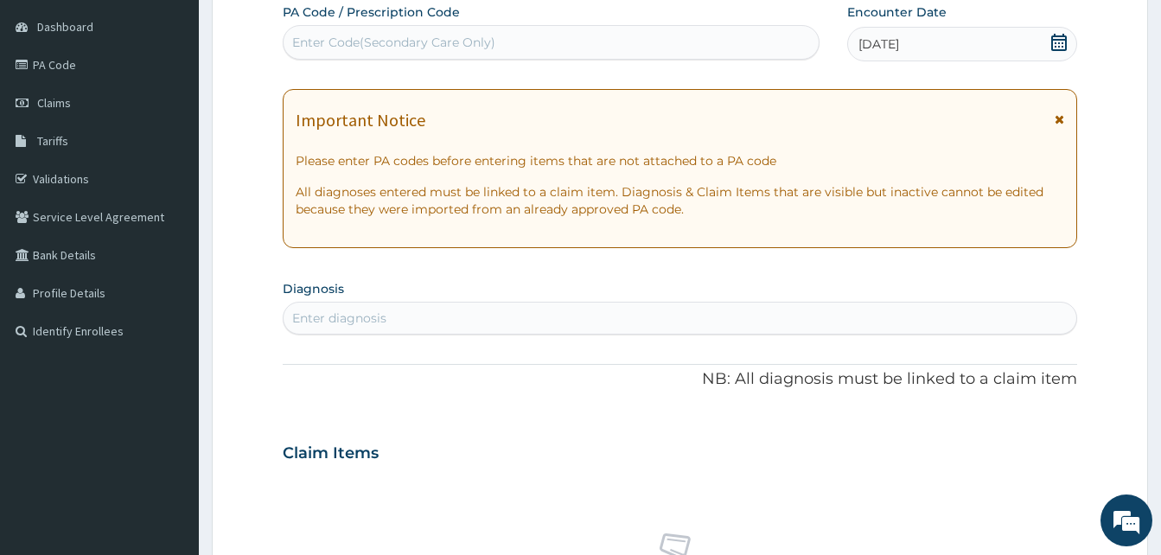
click at [462, 316] on div "Enter diagnosis" at bounding box center [680, 318] width 793 height 28
type input "pain"
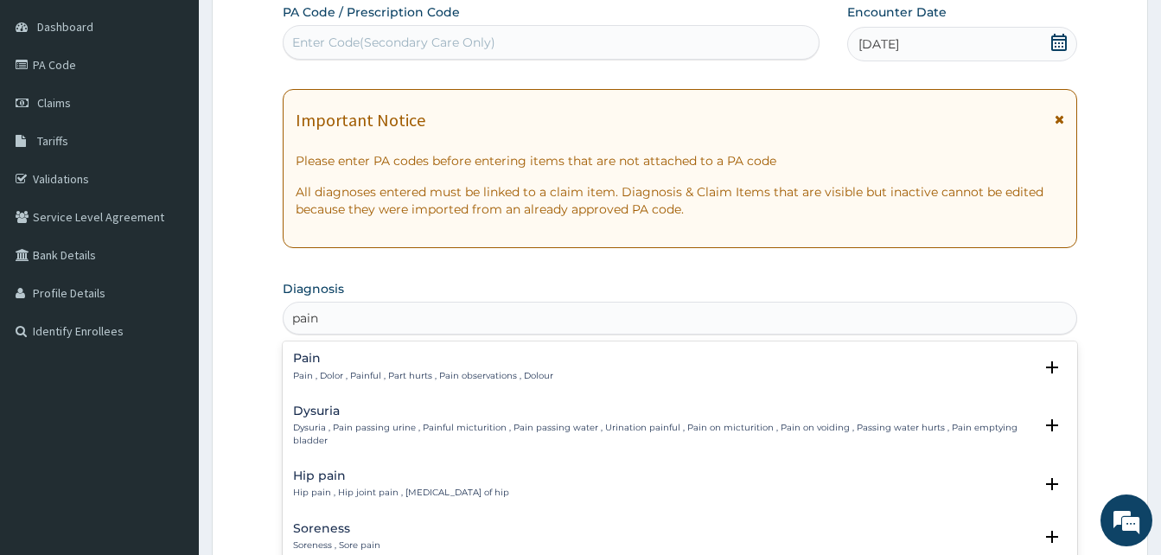
click at [413, 362] on h4 "Pain" at bounding box center [423, 358] width 260 height 13
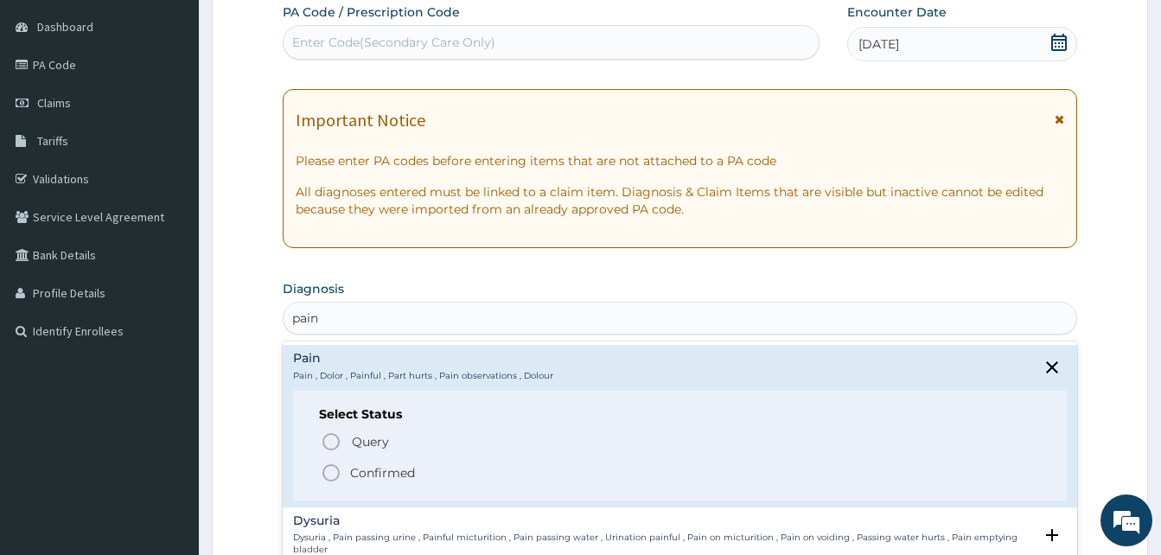
click at [417, 477] on span "Confirmed" at bounding box center [681, 472] width 720 height 21
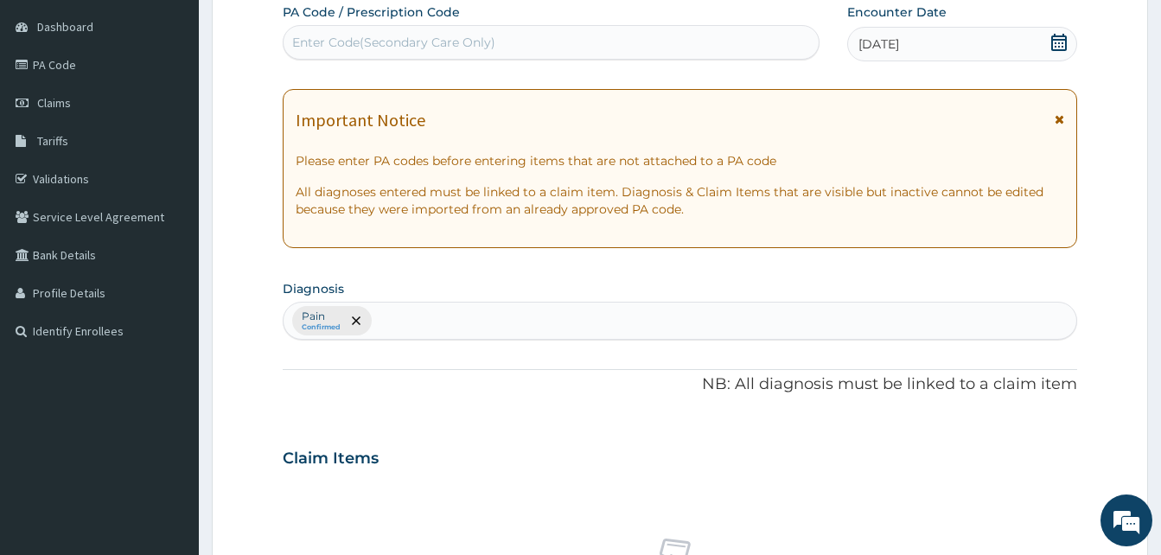
scroll to position [692, 0]
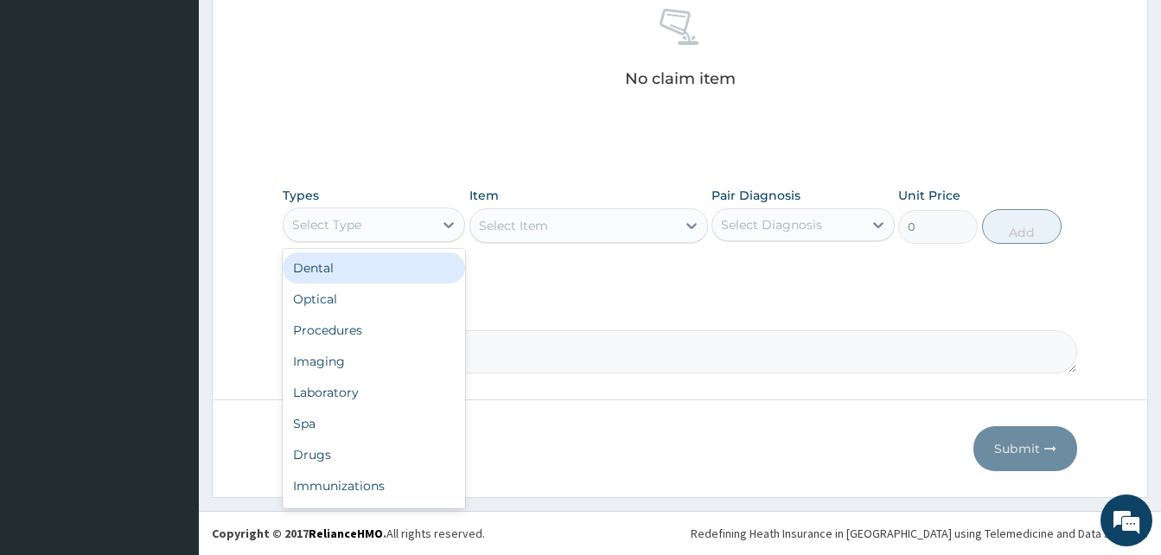
drag, startPoint x: 435, startPoint y: 233, endPoint x: 461, endPoint y: 303, distance: 74.7
click at [461, 242] on div "option Dental focused, 1 of 10. 10 results available. Use Up and Down to choose…" at bounding box center [374, 224] width 182 height 35
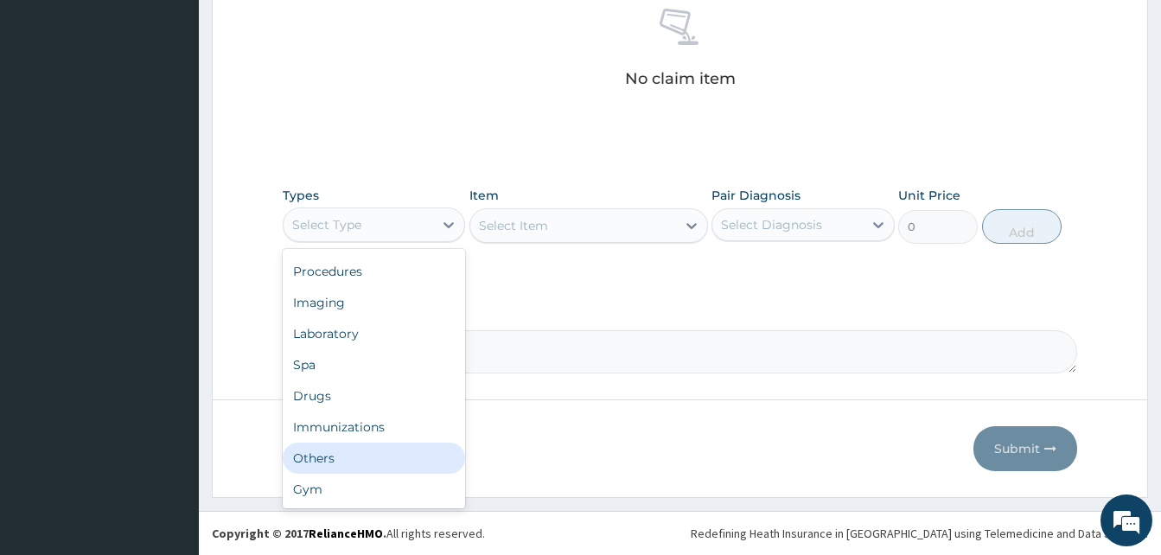
click at [386, 457] on div "Others" at bounding box center [374, 458] width 182 height 31
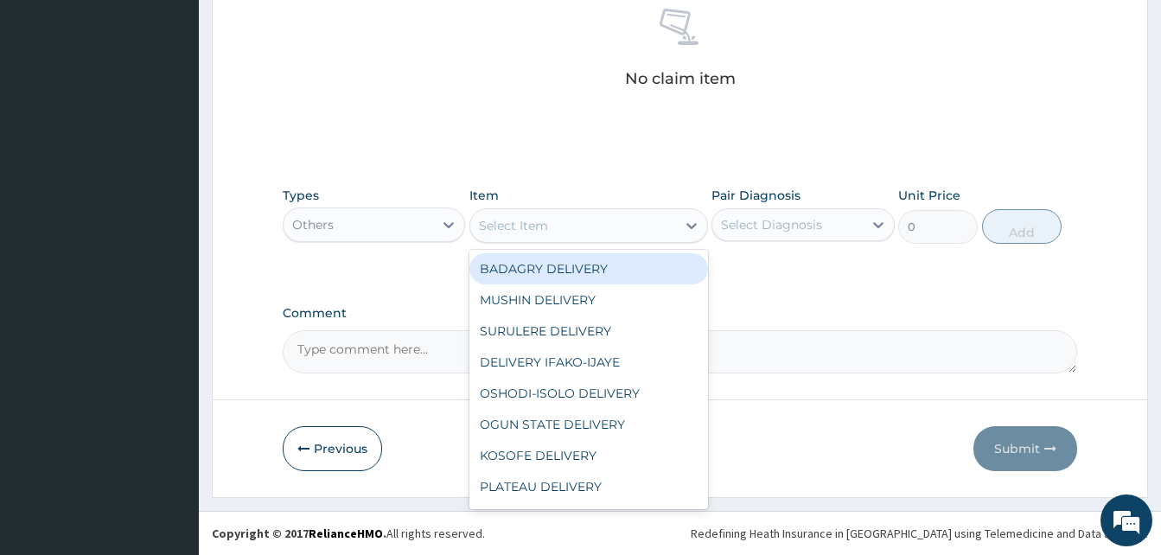
click at [564, 228] on div "Select Item" at bounding box center [573, 226] width 206 height 28
click at [619, 267] on div "BADAGRY DELIVERY" at bounding box center [588, 268] width 239 height 31
type input "3700"
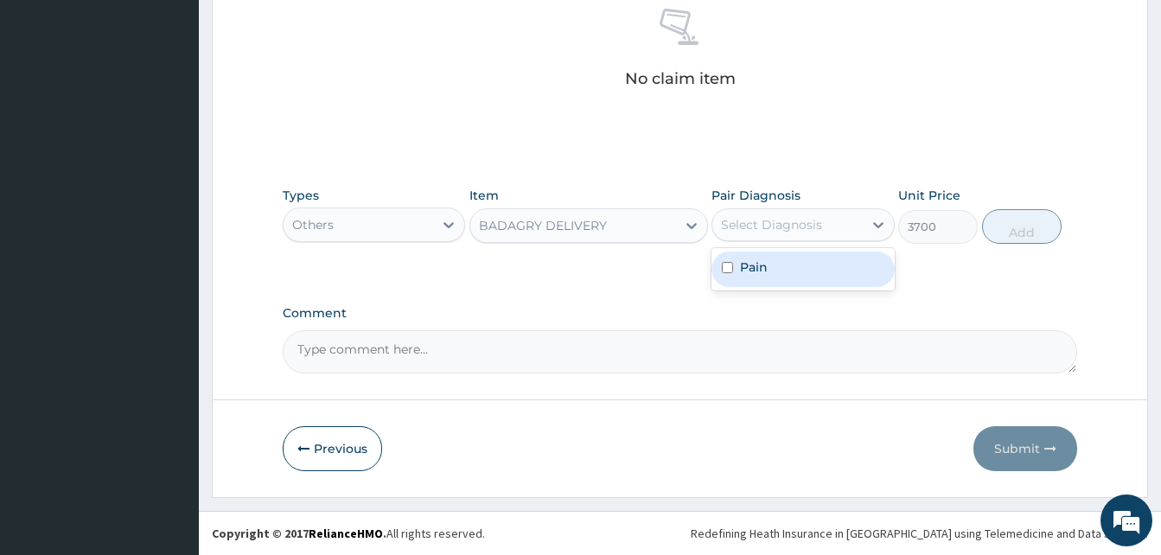
drag, startPoint x: 741, startPoint y: 227, endPoint x: 784, endPoint y: 271, distance: 61.7
click at [784, 241] on div "option Pain focused, 1 of 1. 1 result available. Use Up and Down to choose opti…" at bounding box center [802, 224] width 182 height 33
click at [784, 271] on div "Pain" at bounding box center [802, 269] width 182 height 35
checkbox input "true"
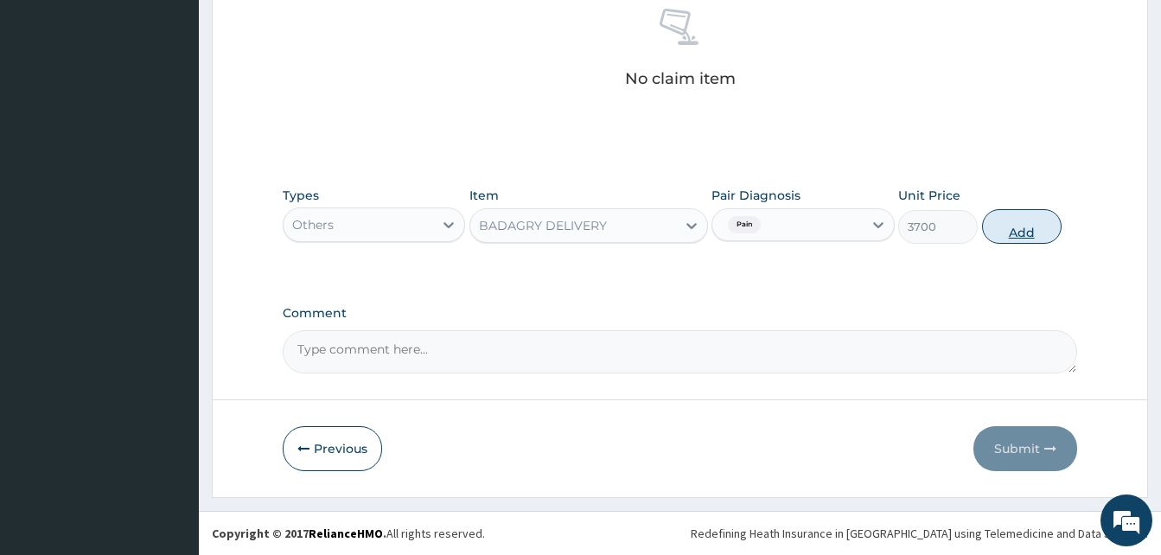
click at [998, 233] on button "Add" at bounding box center [1022, 226] width 80 height 35
type input "0"
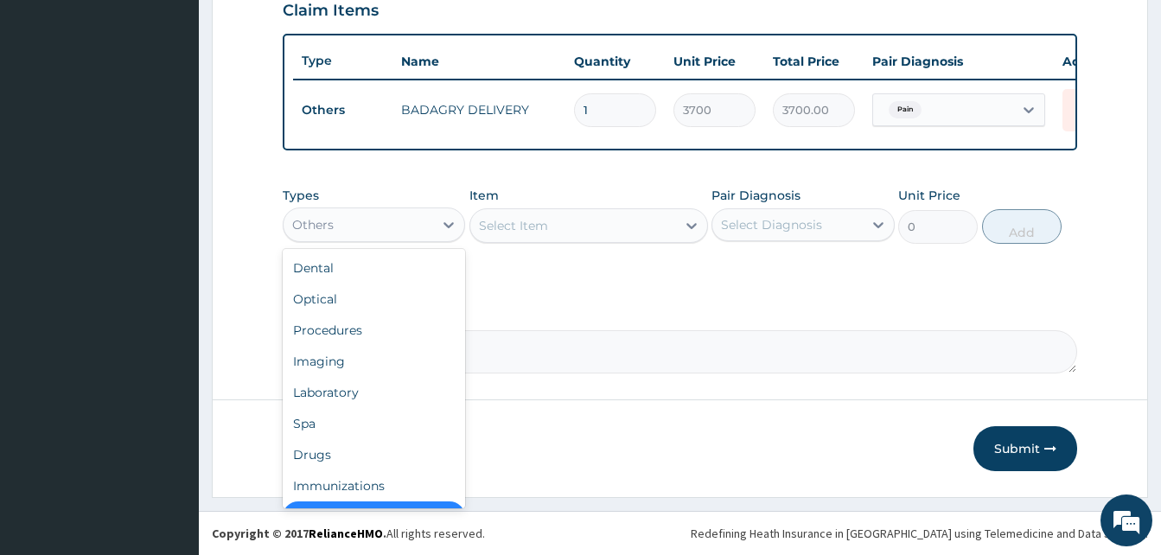
scroll to position [35, 0]
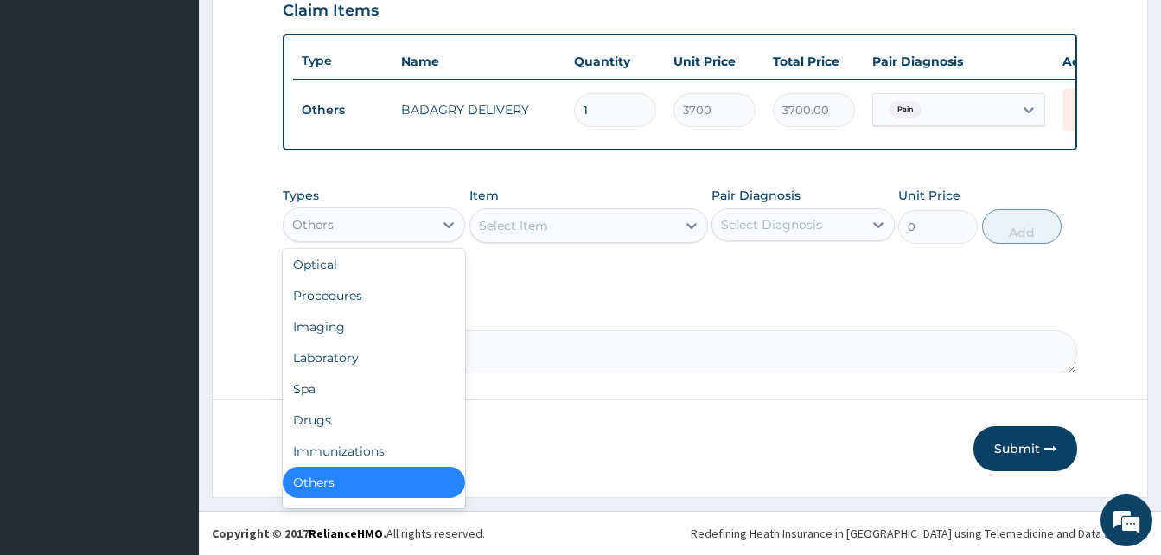
click at [413, 216] on div "Others" at bounding box center [359, 225] width 150 height 28
click at [386, 411] on div "Drugs" at bounding box center [374, 420] width 182 height 31
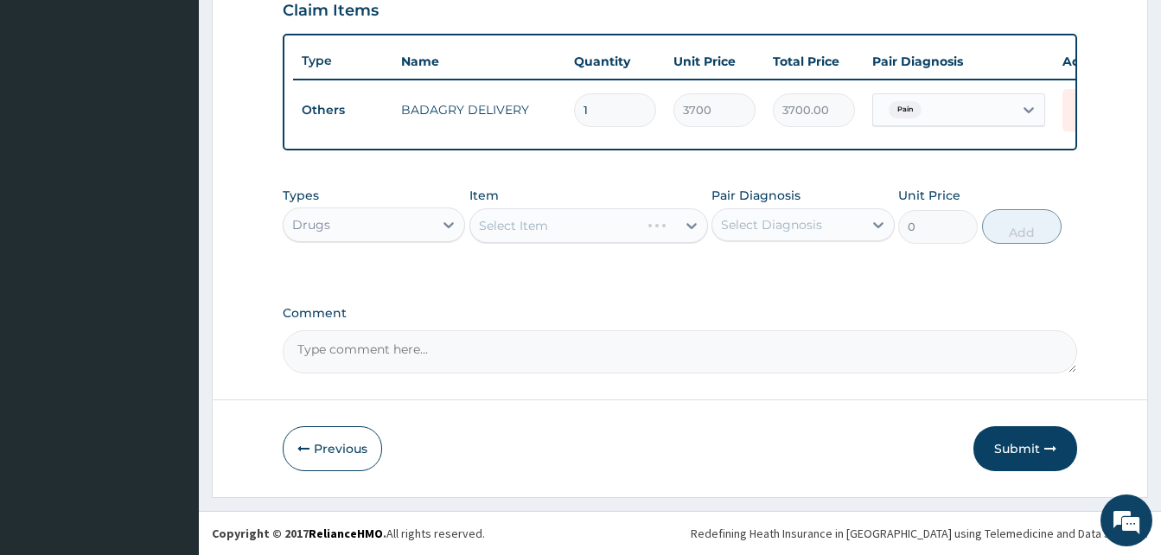
click at [613, 224] on div "Select Item" at bounding box center [588, 225] width 239 height 35
click at [558, 232] on div "Select Item" at bounding box center [588, 225] width 239 height 35
click at [577, 229] on div "Select Item" at bounding box center [588, 225] width 239 height 35
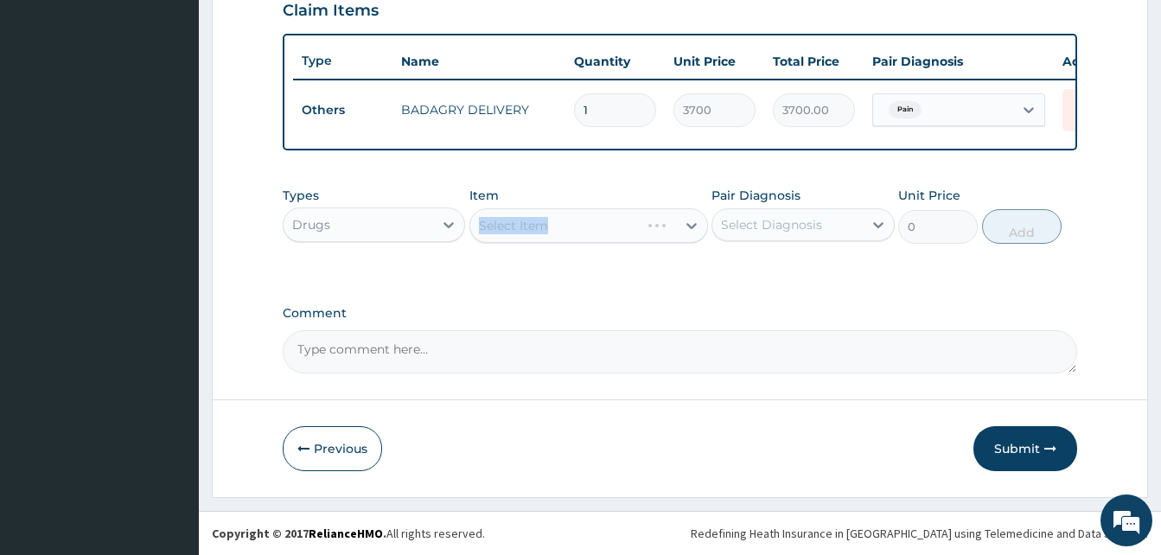
click at [577, 229] on div "Select Item" at bounding box center [588, 225] width 239 height 35
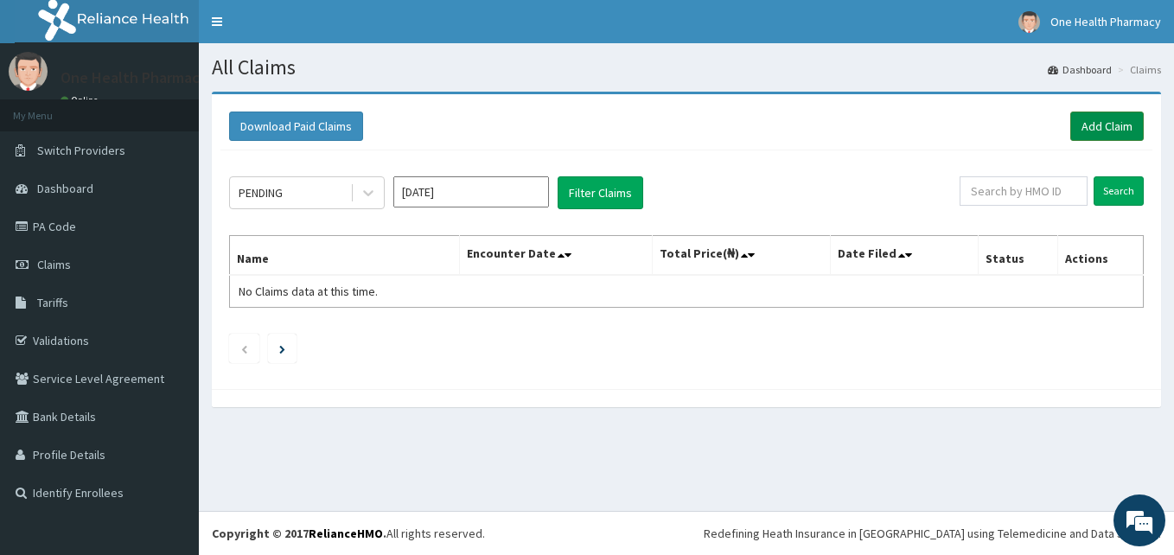
click at [1115, 120] on link "Add Claim" at bounding box center [1106, 126] width 73 height 29
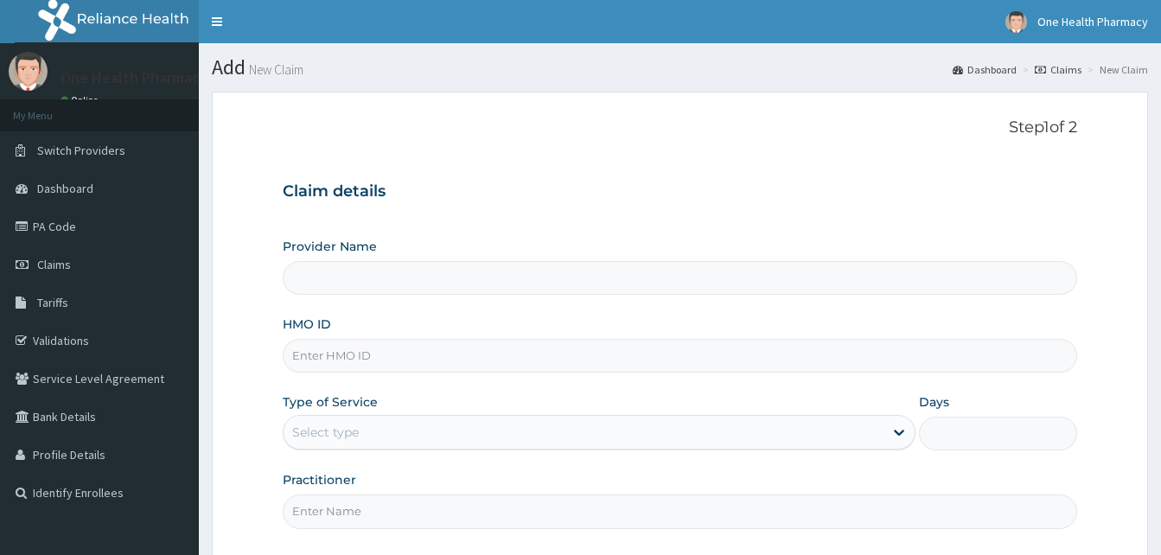
type input "OneHealth Pharmacy"
click at [381, 344] on input "HMO ID" at bounding box center [680, 356] width 794 height 34
paste input "EIA/10126/A"
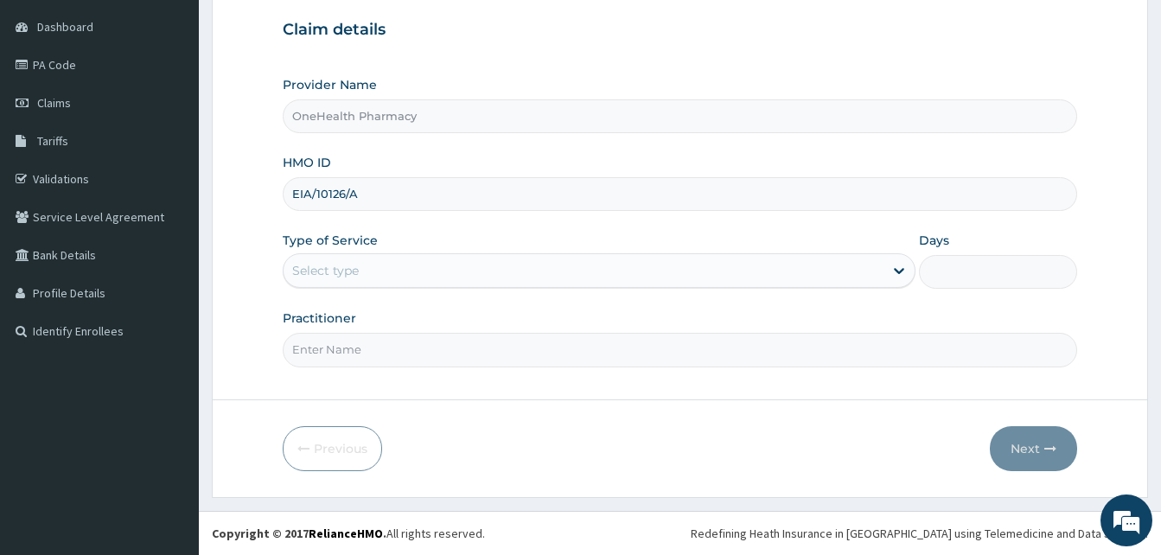
type input "EIA/10126/A"
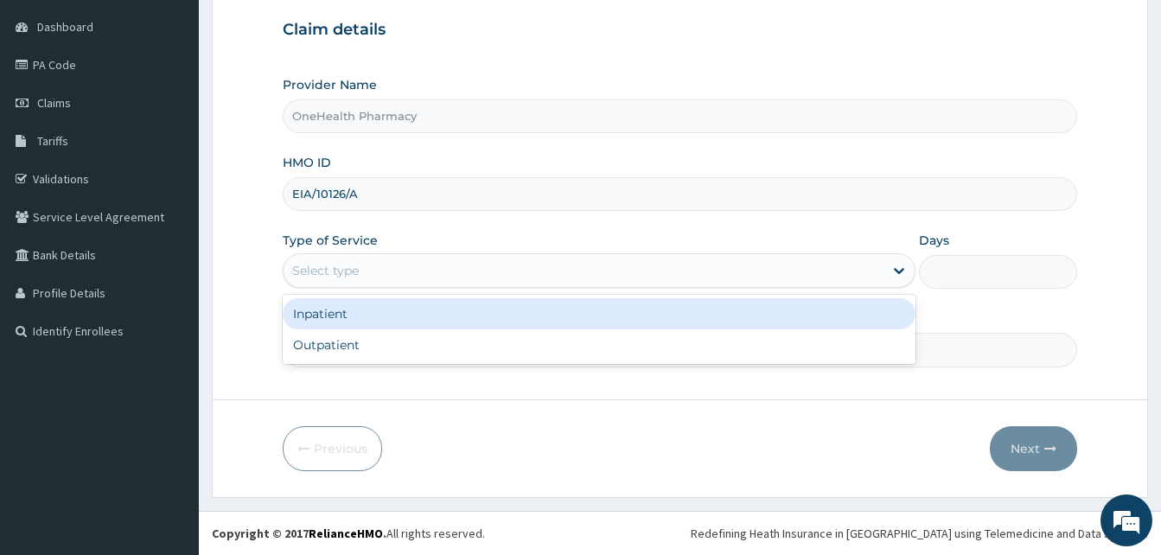
drag, startPoint x: 405, startPoint y: 270, endPoint x: 529, endPoint y: 342, distance: 143.4
click at [529, 288] on div "option Inpatient focused, 1 of 2. 2 results available. Use Up and Down to choos…" at bounding box center [599, 270] width 633 height 35
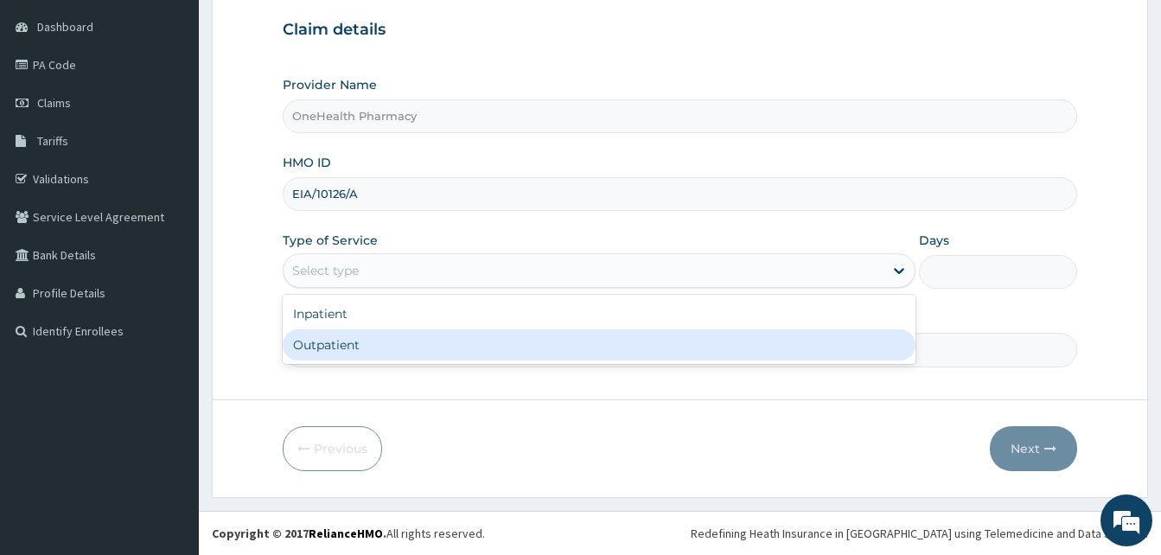
click at [529, 342] on div "Outpatient" at bounding box center [599, 344] width 633 height 31
type input "1"
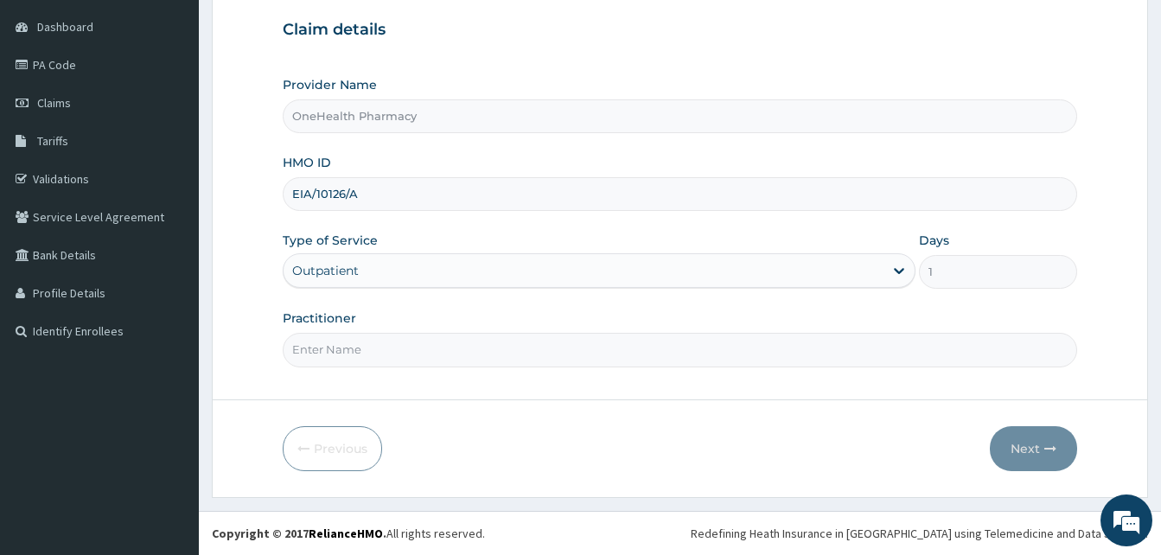
click at [529, 342] on input "Practitioner" at bounding box center [680, 350] width 794 height 34
type input "ONE HEALTH"
click at [1015, 433] on button "Next" at bounding box center [1033, 448] width 87 height 45
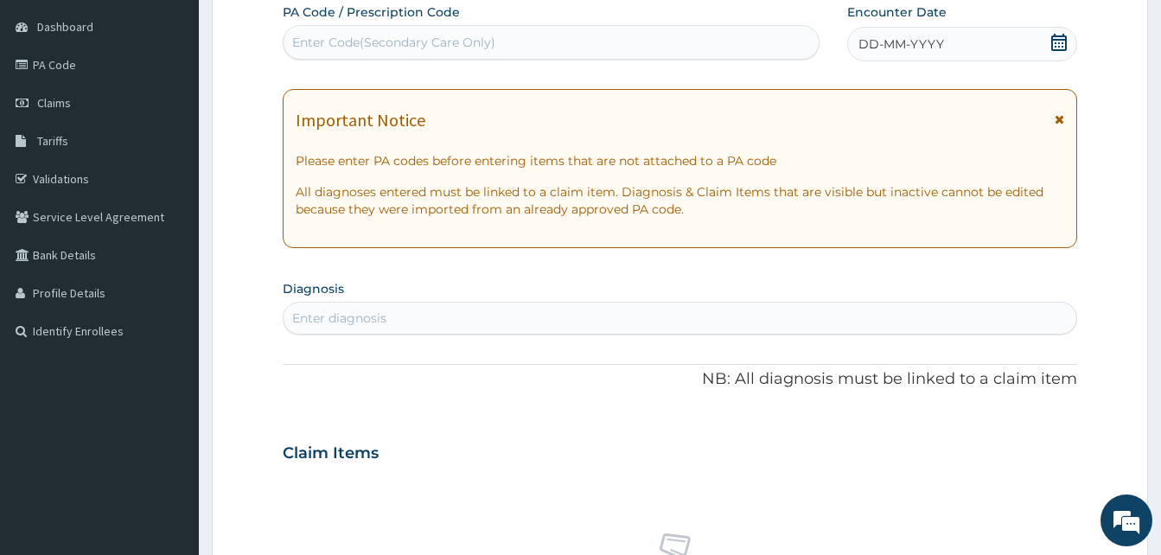
click at [947, 47] on div "DD-MM-YYYY" at bounding box center [962, 44] width 230 height 35
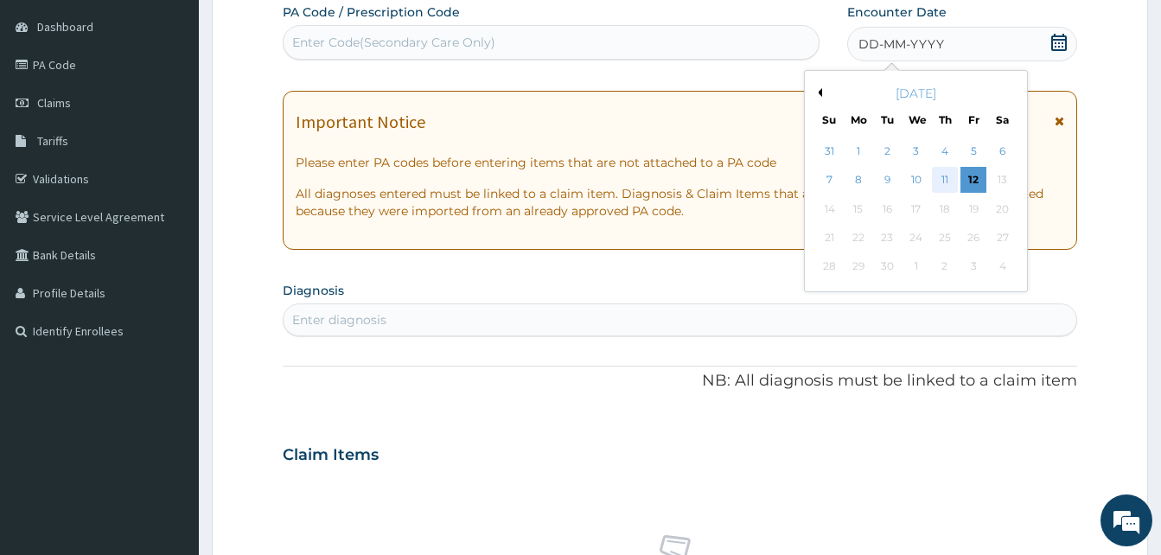
click at [946, 171] on div "11" at bounding box center [945, 181] width 26 height 26
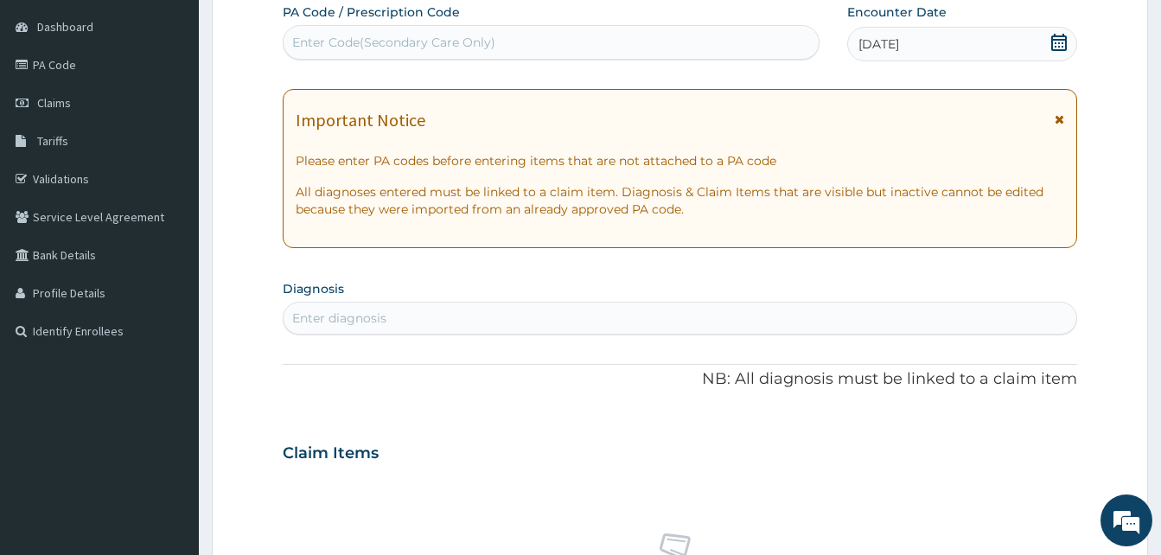
click at [613, 319] on div "Enter diagnosis" at bounding box center [680, 318] width 793 height 28
type input "pain"
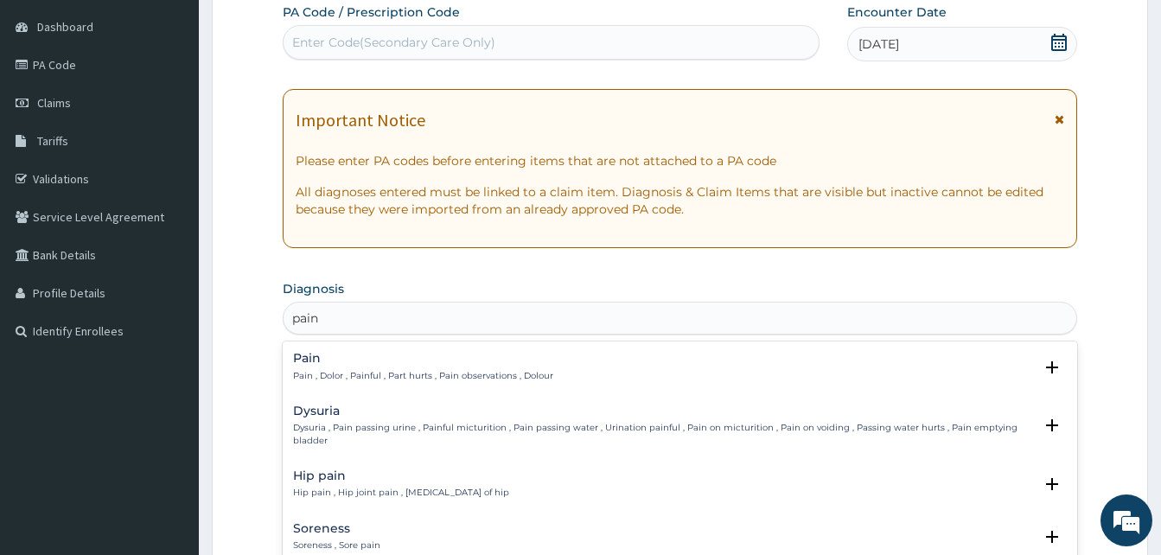
click at [459, 362] on h4 "Pain" at bounding box center [423, 358] width 260 height 13
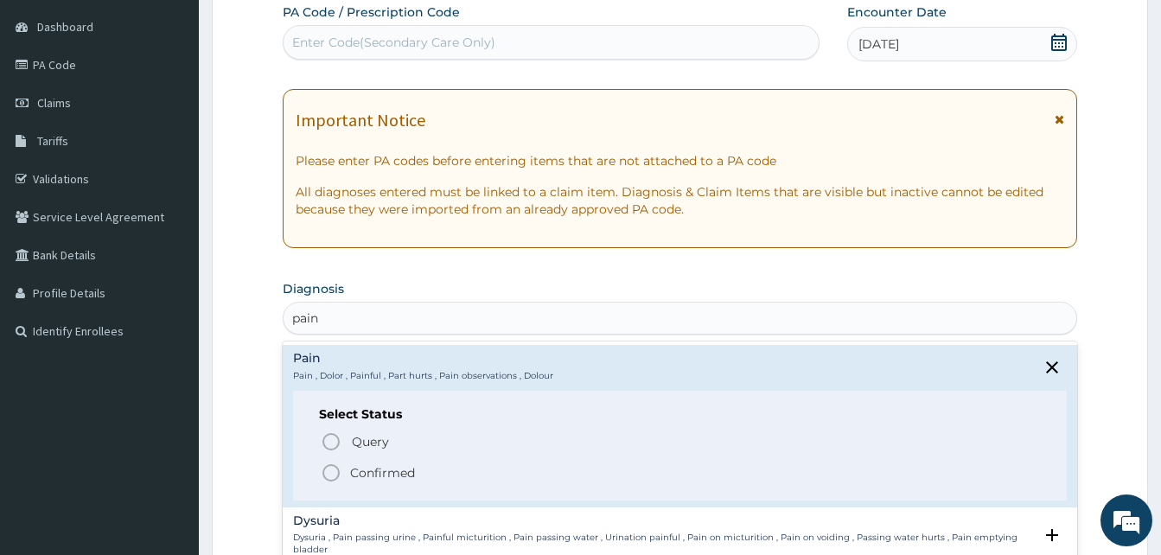
click at [423, 475] on span "Confirmed" at bounding box center [681, 472] width 720 height 21
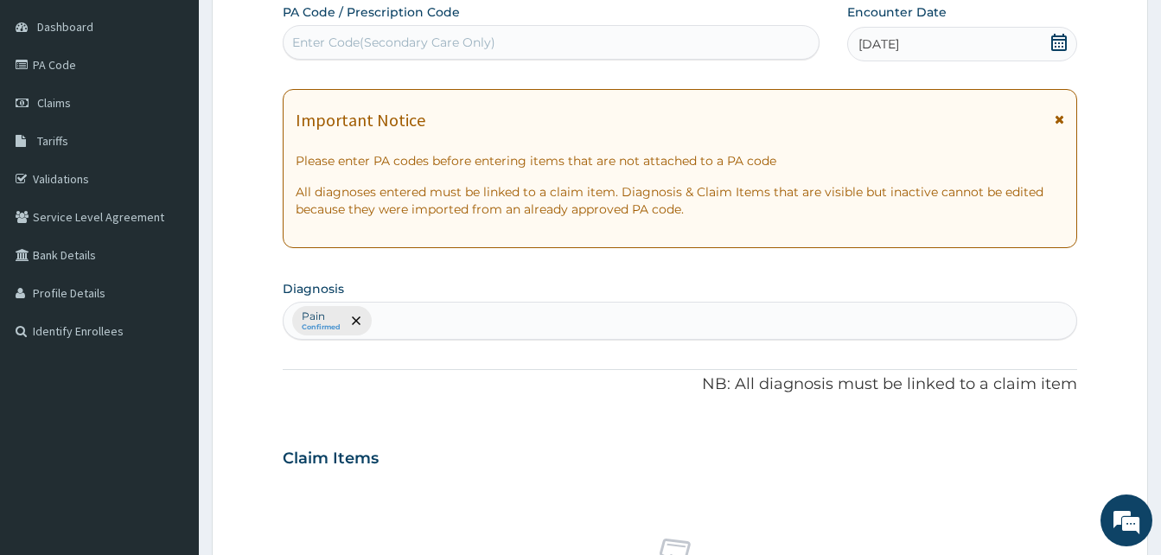
scroll to position [692, 0]
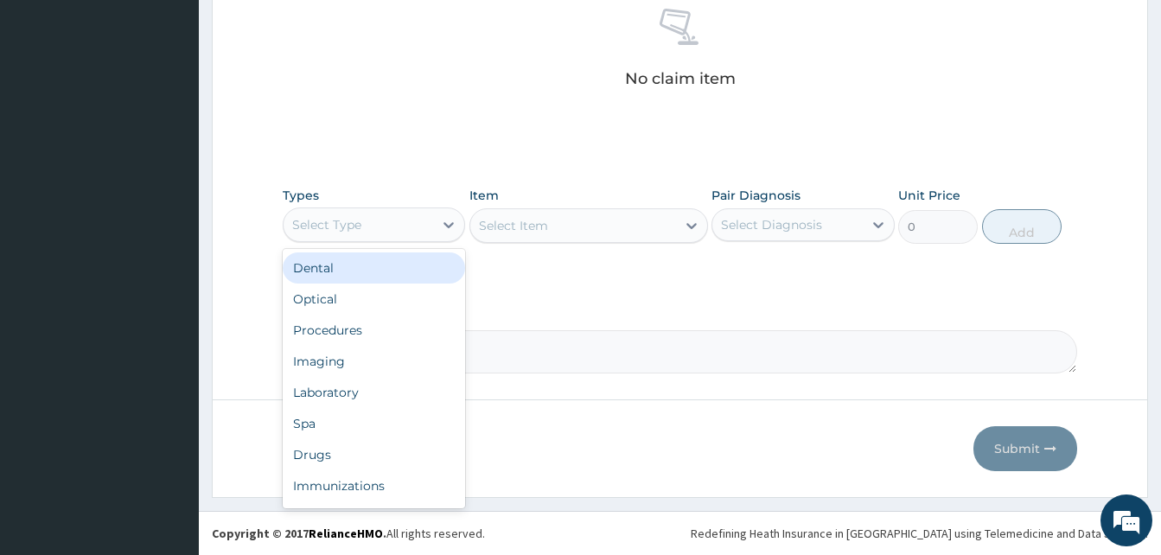
drag, startPoint x: 429, startPoint y: 236, endPoint x: 460, endPoint y: 278, distance: 52.6
click at [460, 242] on div "option Dental focused, 1 of 10. 10 results available. Use Up and Down to choose…" at bounding box center [374, 224] width 182 height 35
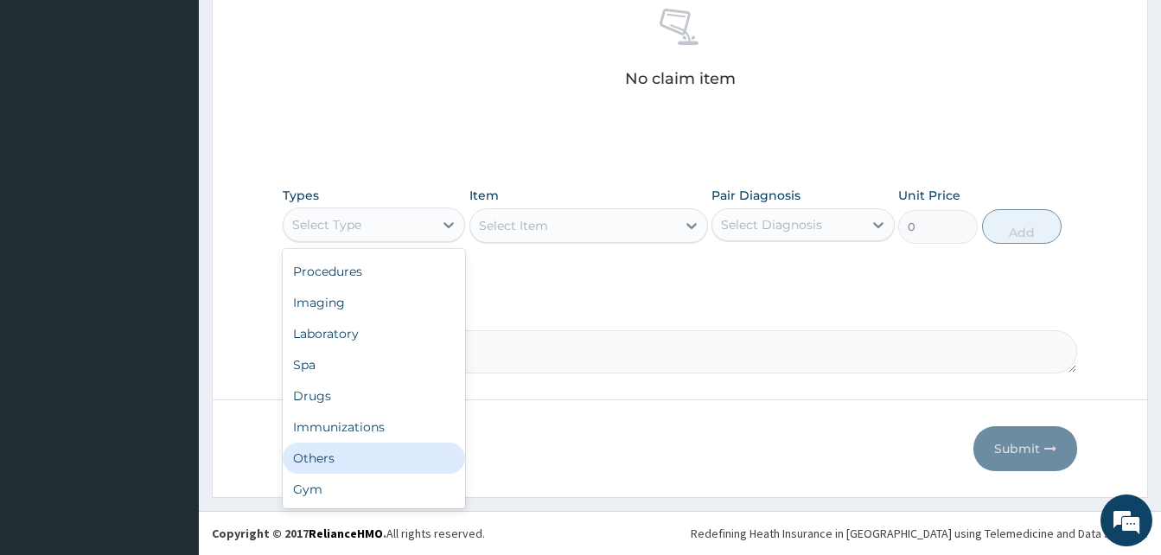
click at [362, 467] on div "Others" at bounding box center [374, 458] width 182 height 31
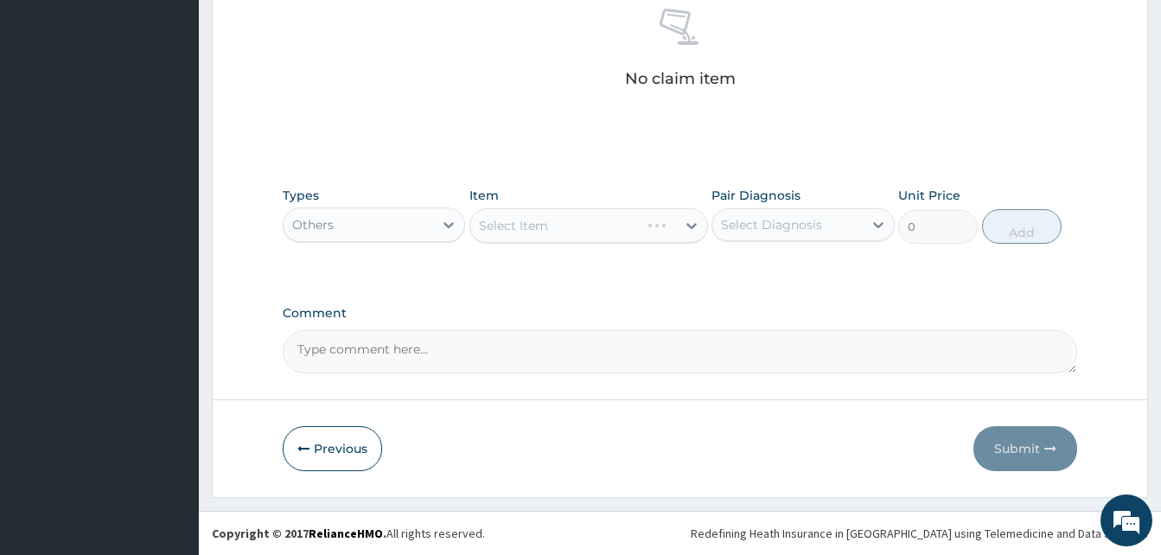
click at [588, 228] on div "Select Item" at bounding box center [588, 225] width 239 height 35
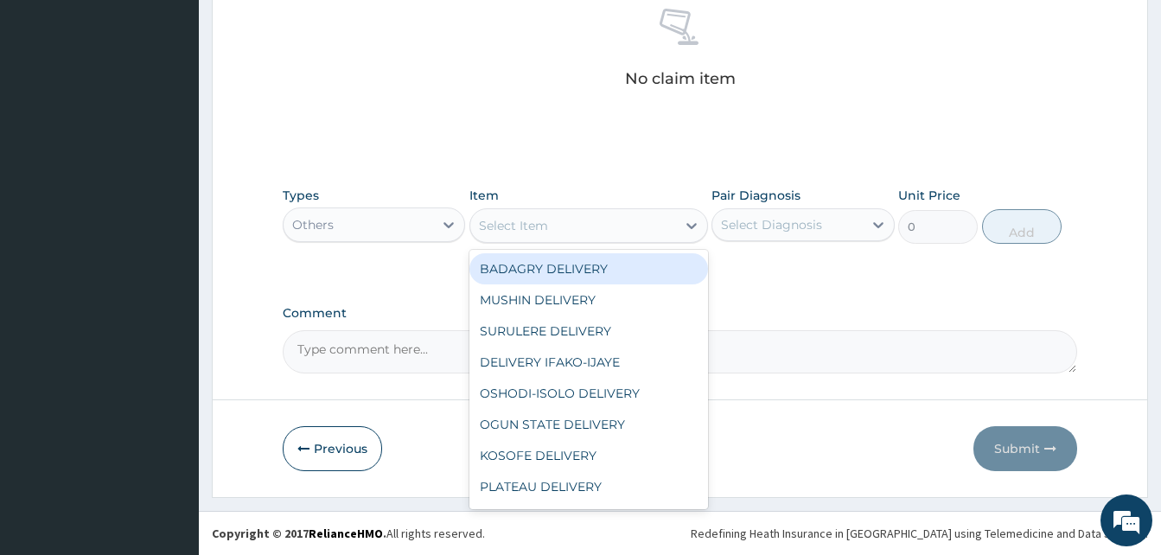
click at [588, 228] on div "Select Item" at bounding box center [573, 226] width 206 height 28
click at [634, 260] on div "BADAGRY DELIVERY" at bounding box center [588, 268] width 239 height 31
type input "3700"
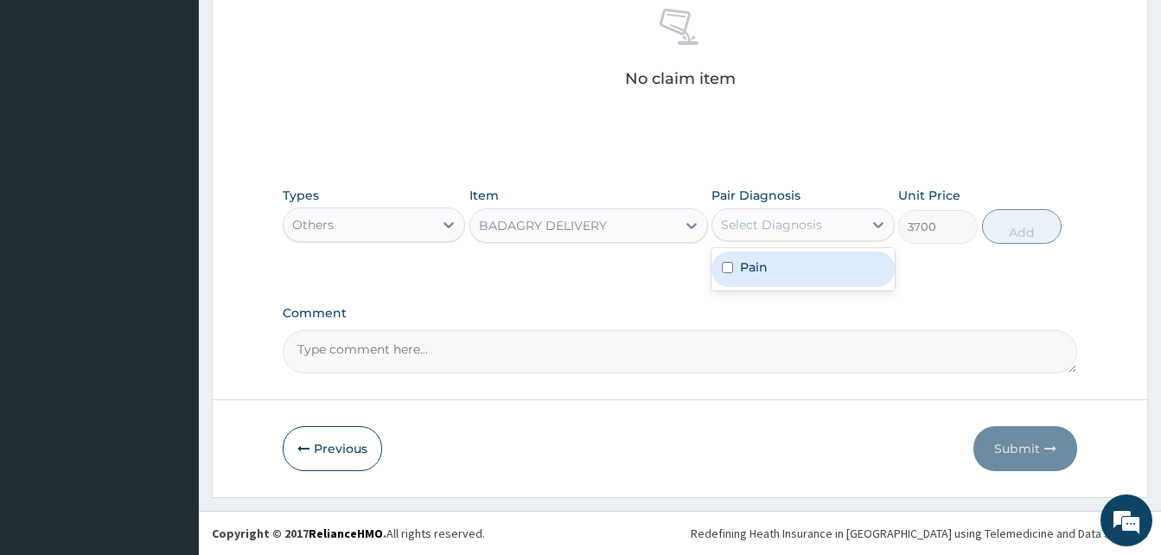
drag, startPoint x: 752, startPoint y: 234, endPoint x: 828, endPoint y: 279, distance: 88.4
click at [828, 241] on div "option Pain focused, 1 of 1. 1 result available. Use Up and Down to choose opti…" at bounding box center [802, 224] width 182 height 33
click at [828, 279] on div "Pain" at bounding box center [802, 269] width 182 height 35
checkbox input "true"
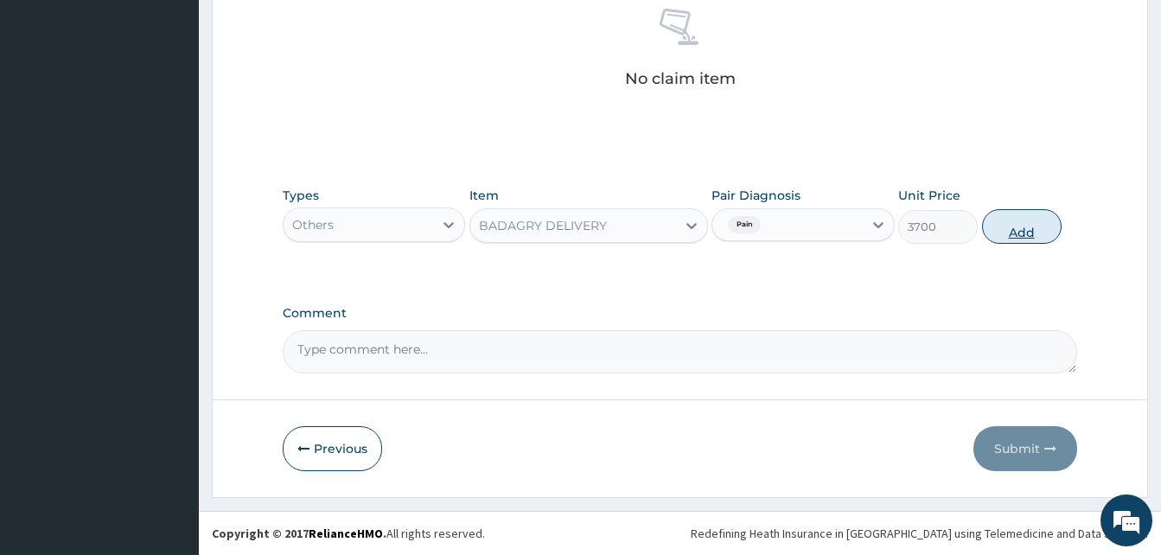
click at [998, 236] on button "Add" at bounding box center [1022, 226] width 80 height 35
type input "0"
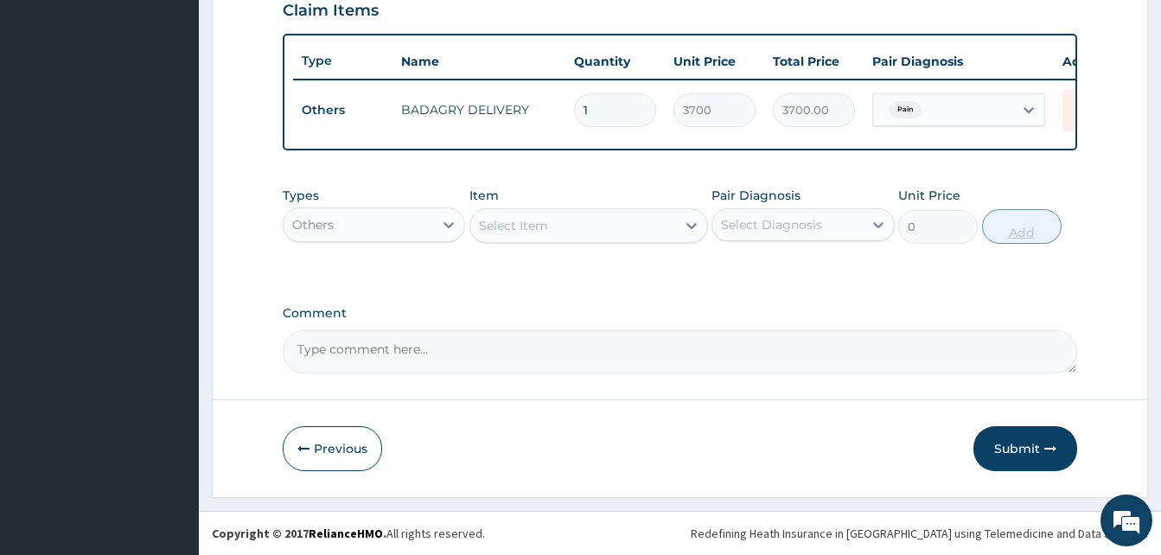
scroll to position [622, 0]
click at [396, 225] on div "Others" at bounding box center [359, 225] width 150 height 28
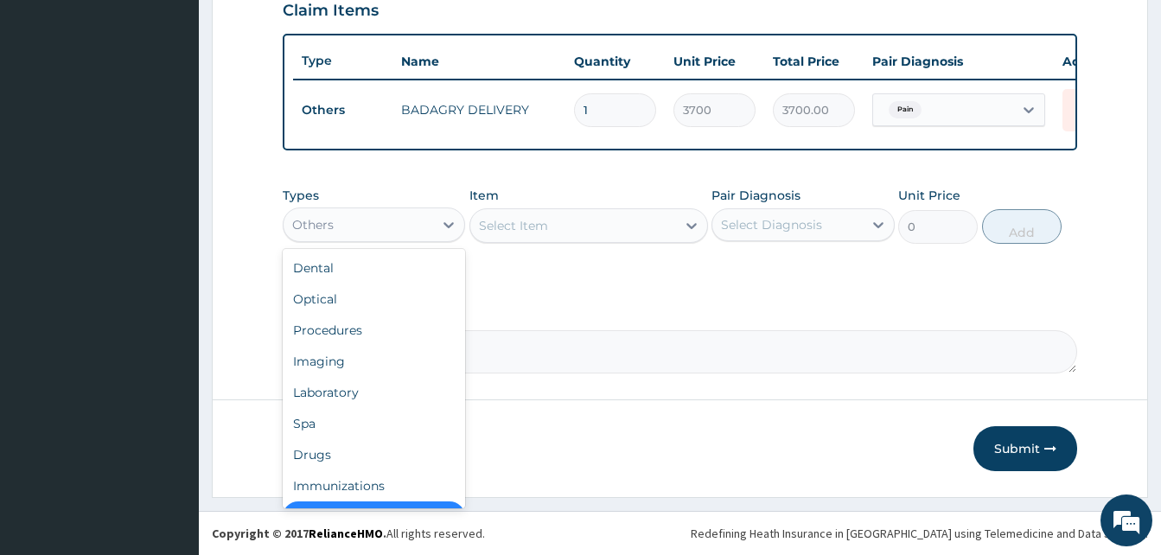
scroll to position [35, 0]
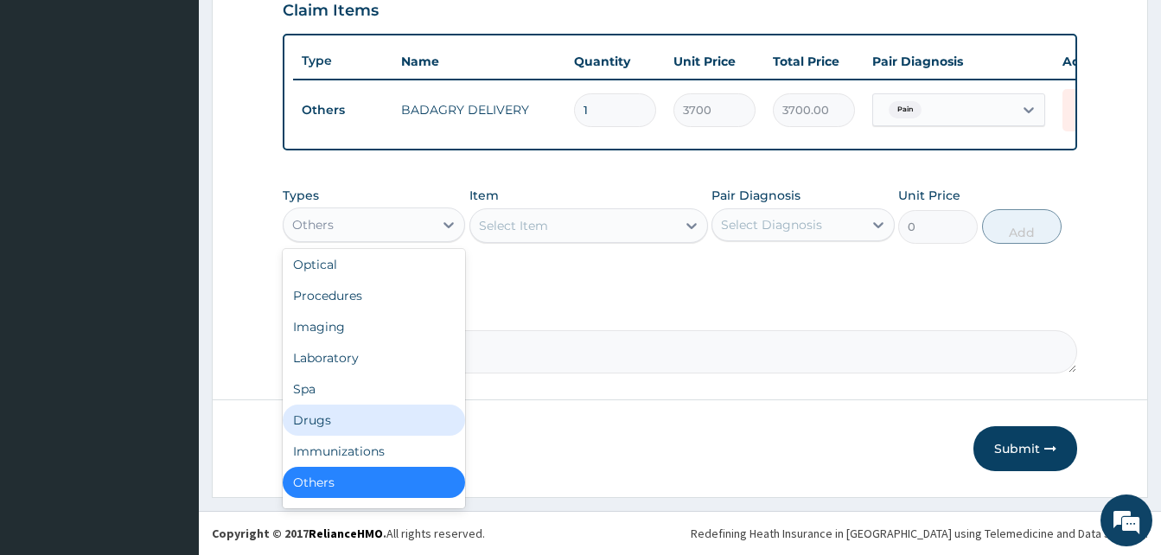
click at [381, 411] on div "Drugs" at bounding box center [374, 420] width 182 height 31
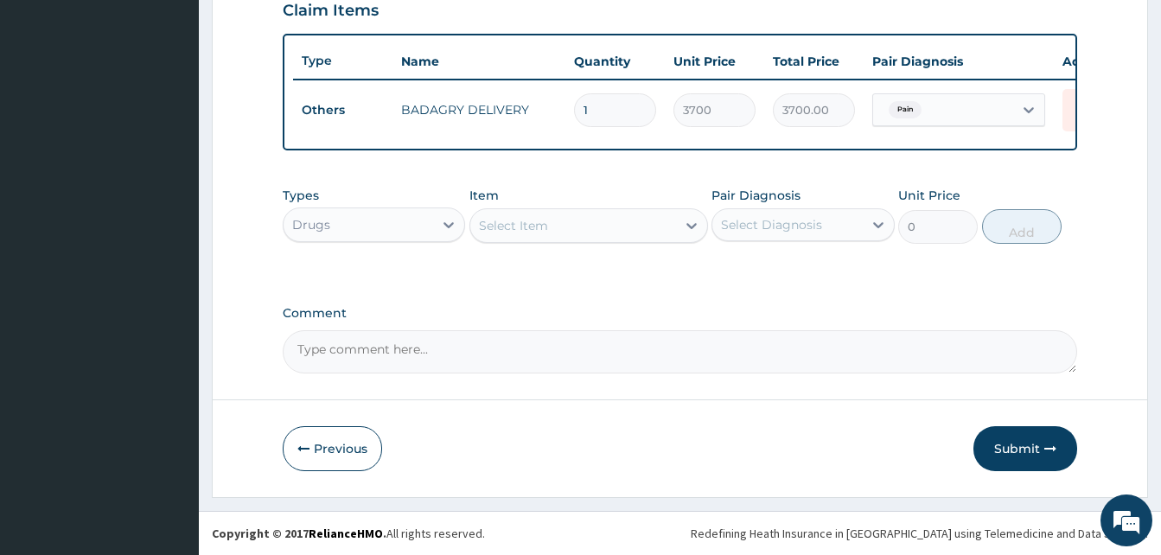
click at [576, 231] on div "Select Item" at bounding box center [573, 226] width 206 height 28
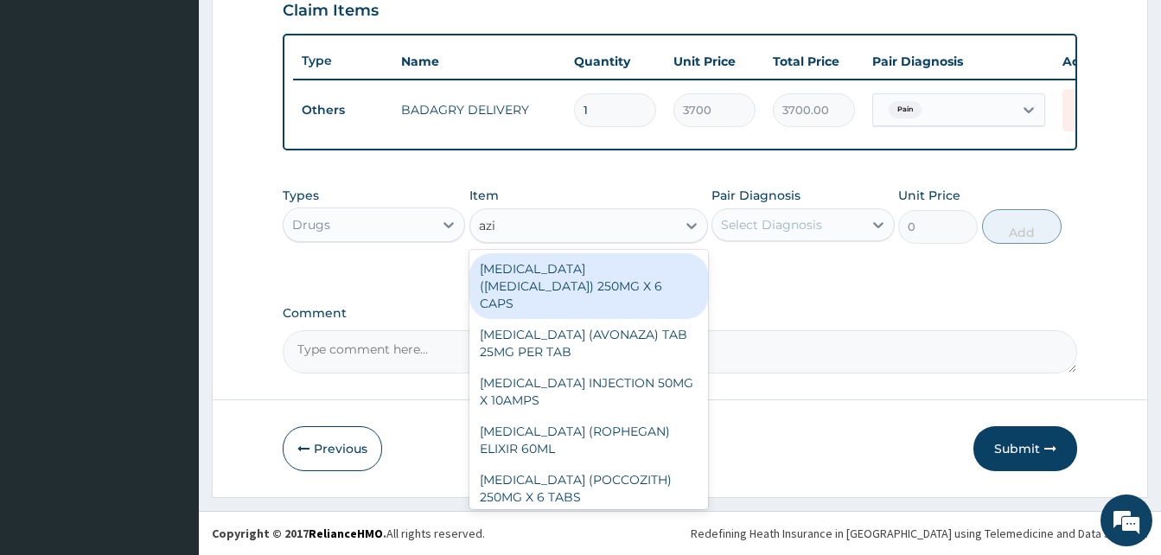
type input "azil"
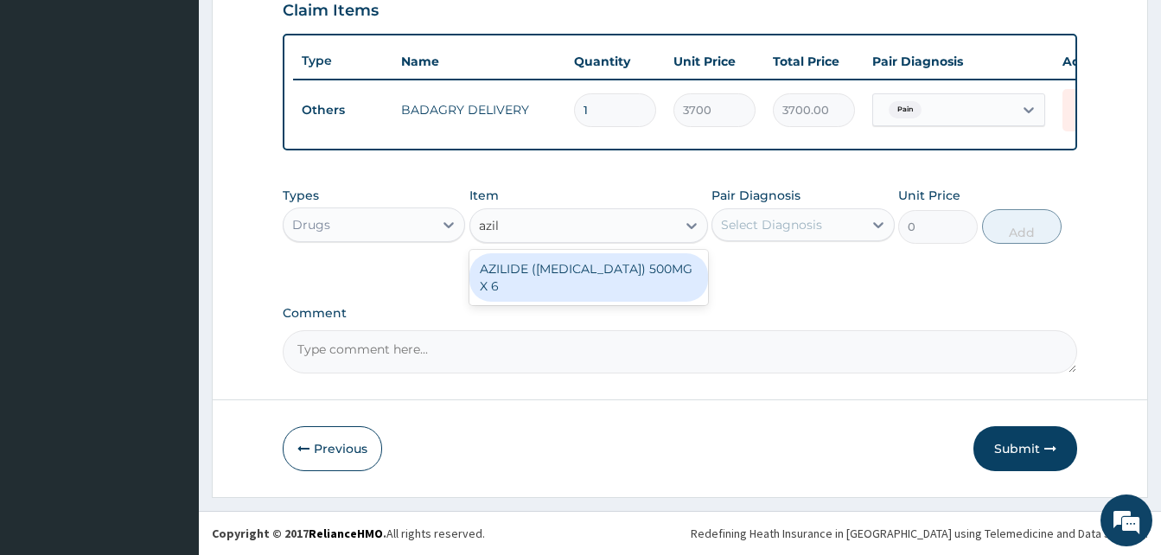
click at [618, 264] on div "AZILIDE ([MEDICAL_DATA]) 500MG X 6" at bounding box center [588, 277] width 239 height 48
type input "396.6666564941406"
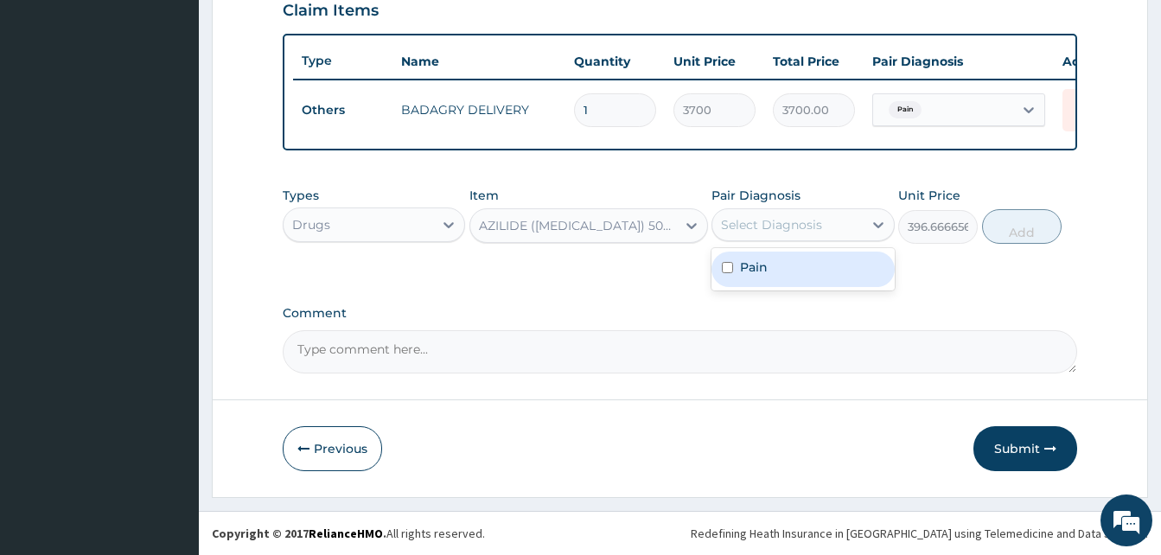
click at [778, 237] on div "Select Diagnosis" at bounding box center [787, 225] width 150 height 28
click at [814, 261] on div "Pain" at bounding box center [802, 269] width 182 height 35
checkbox input "true"
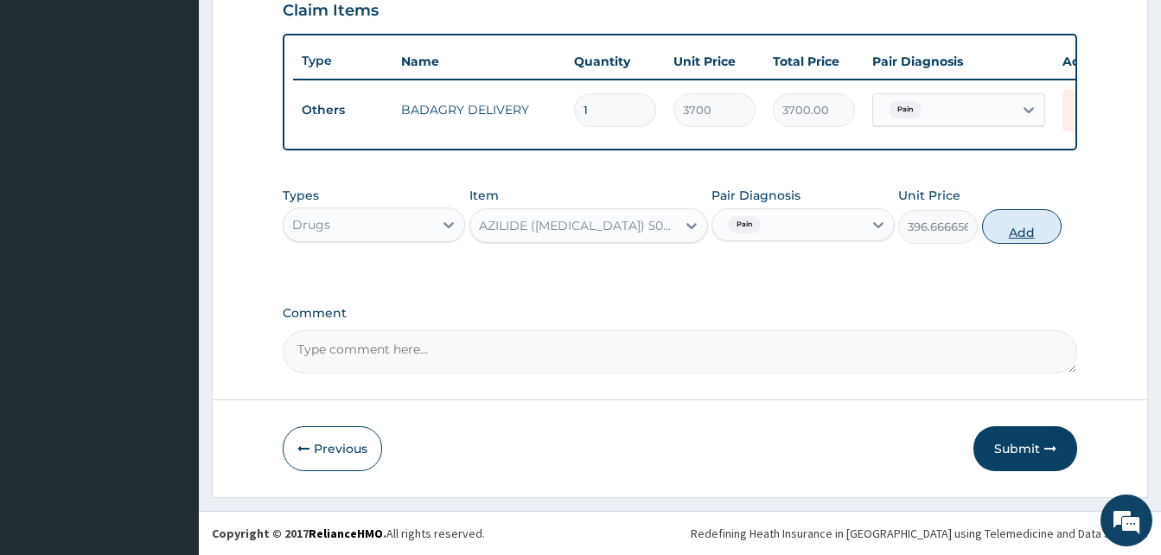
click at [1004, 241] on button "Add" at bounding box center [1022, 226] width 80 height 35
type input "0"
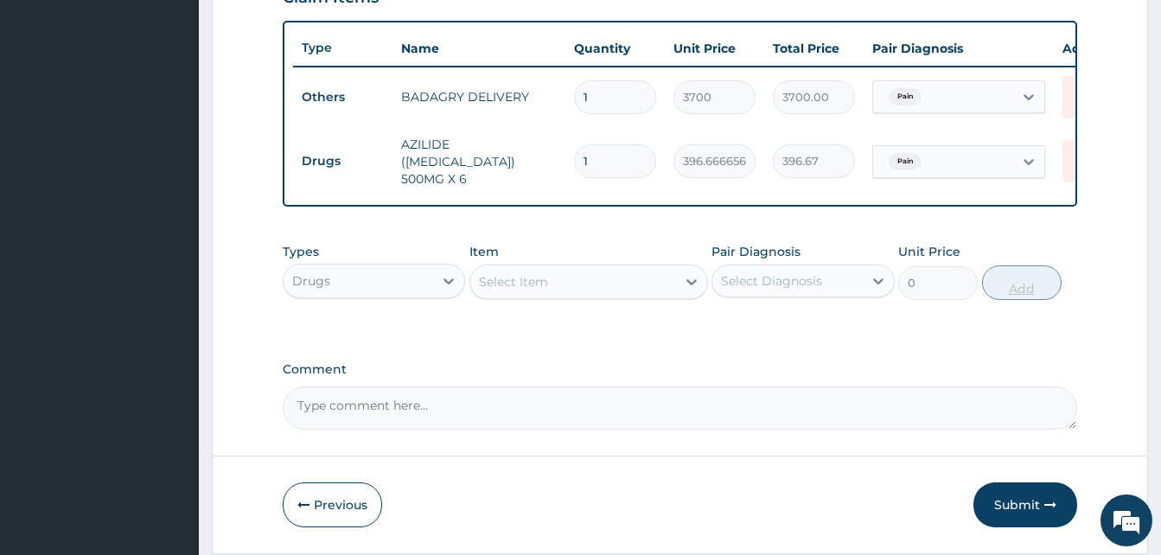
type input "10"
type input "3966.67"
type input "10"
click at [614, 296] on div "Select Item" at bounding box center [573, 282] width 206 height 28
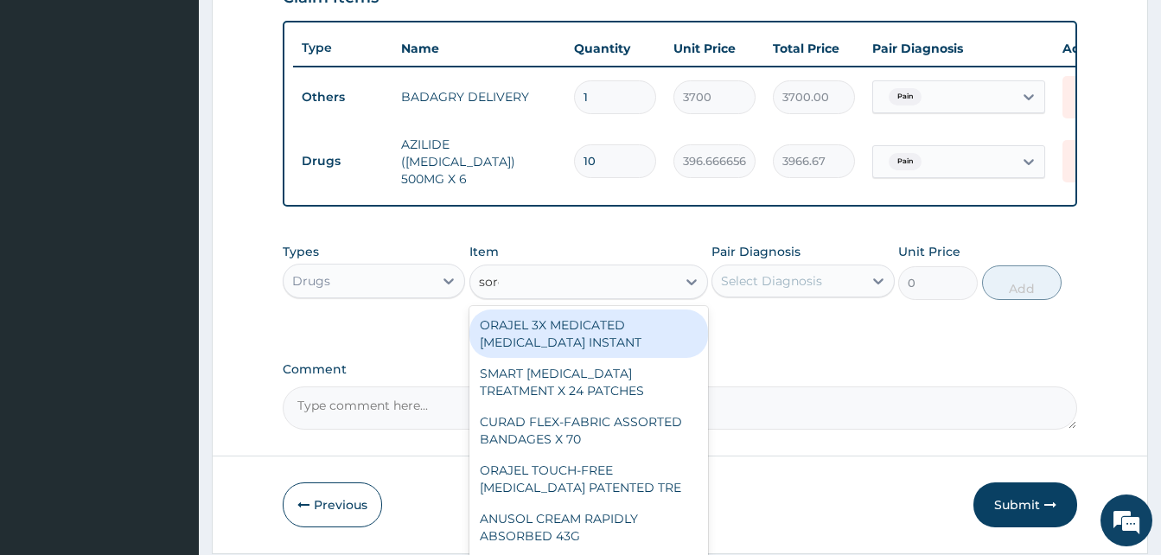
type input "sorep"
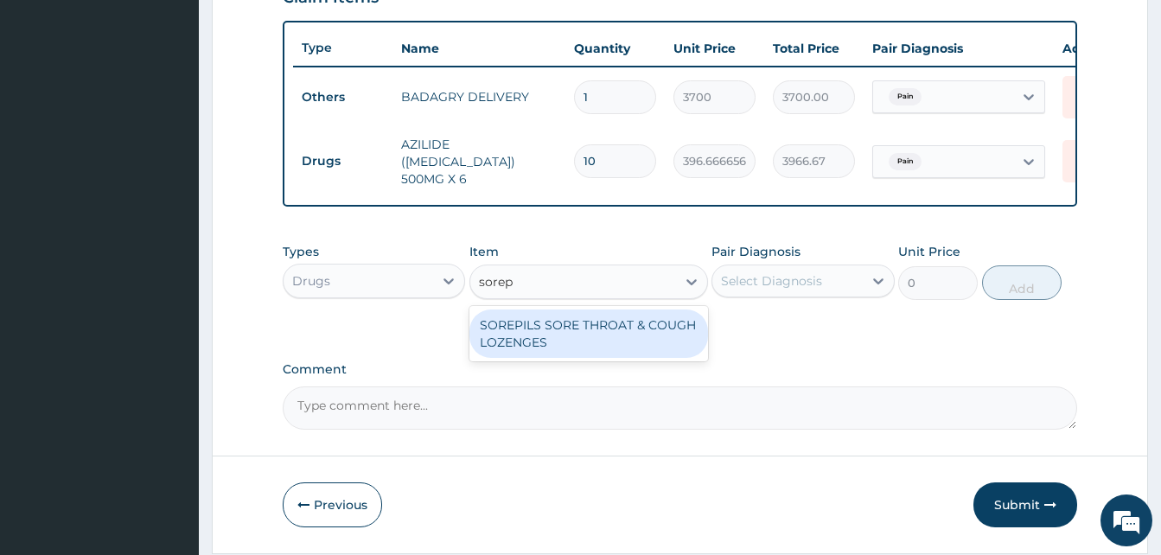
click at [644, 341] on div "SOREPILS SORE THROAT & COUGH LOZENGES" at bounding box center [588, 333] width 239 height 48
type input "40.83333206176758"
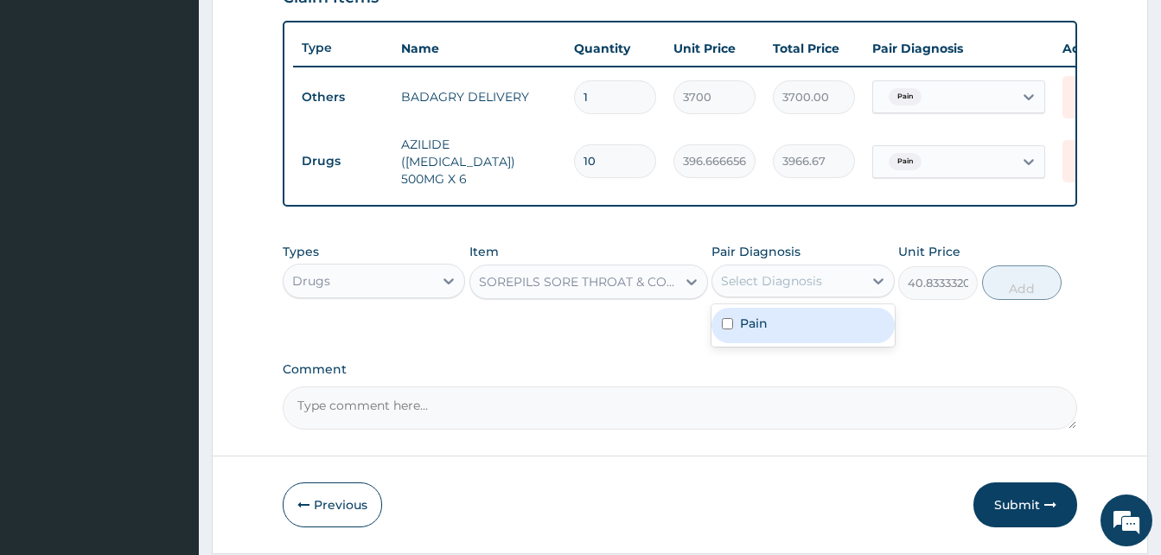
drag, startPoint x: 764, startPoint y: 300, endPoint x: 794, endPoint y: 329, distance: 42.2
click at [794, 297] on div "option Pain, selected. option Pain focused, 1 of 1. 1 result available. Use Up …" at bounding box center [802, 281] width 182 height 33
click at [794, 329] on div "Pain" at bounding box center [802, 325] width 182 height 35
checkbox input "true"
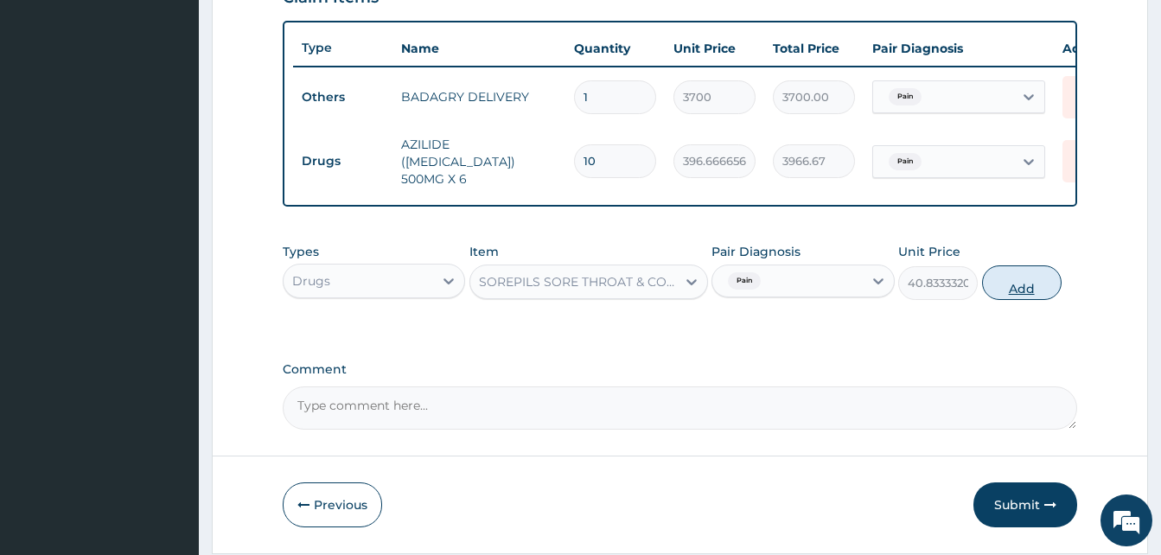
click at [994, 300] on button "Add" at bounding box center [1022, 282] width 80 height 35
type input "0"
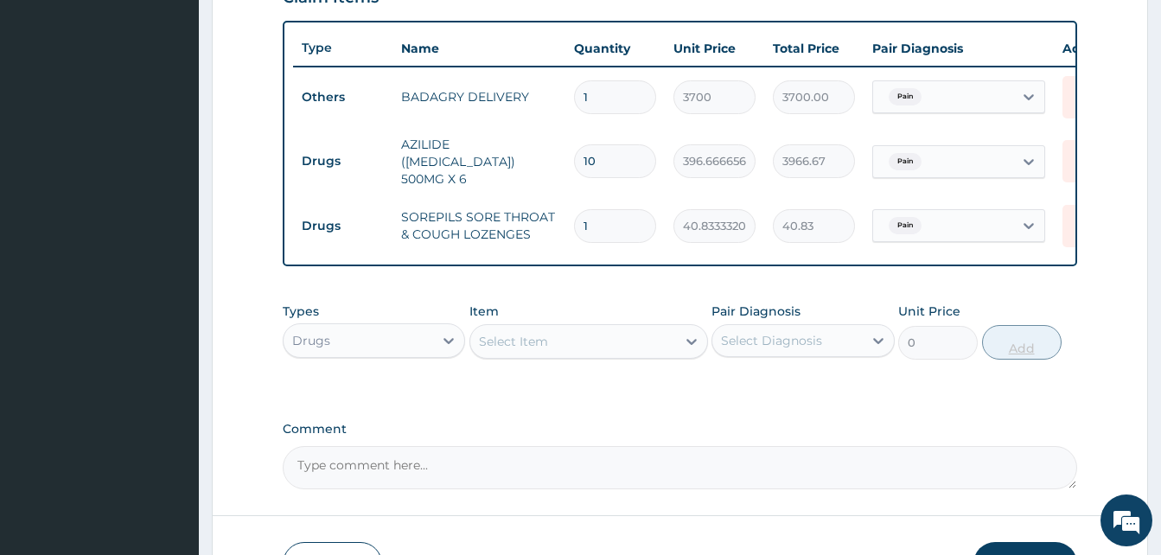
type input "0.00"
type input "2"
type input "81.67"
type input "24"
type input "980.00"
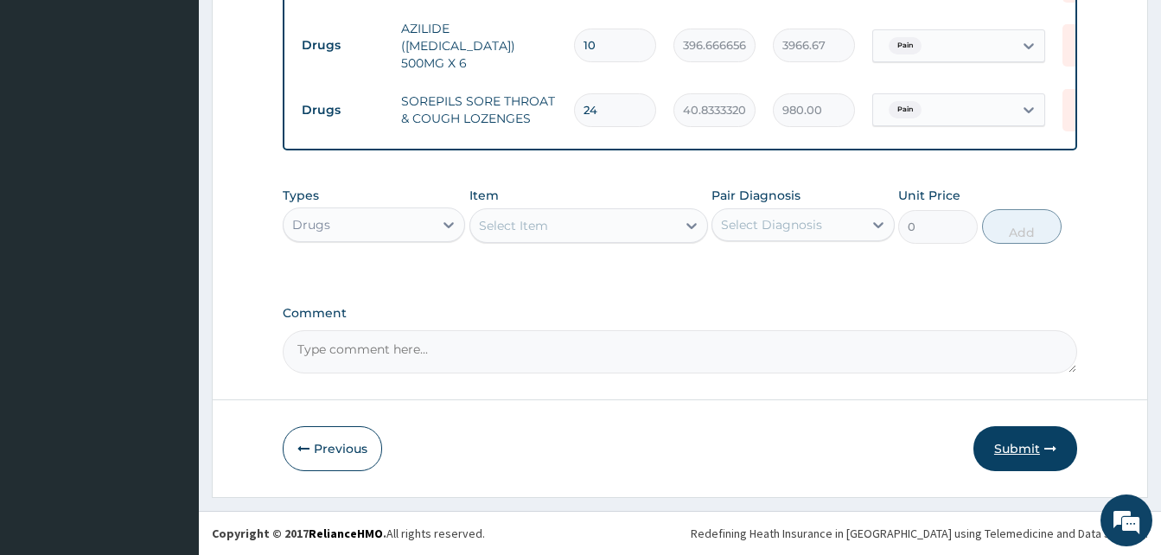
type input "24"
click at [1044, 449] on icon "button" at bounding box center [1050, 449] width 12 height 12
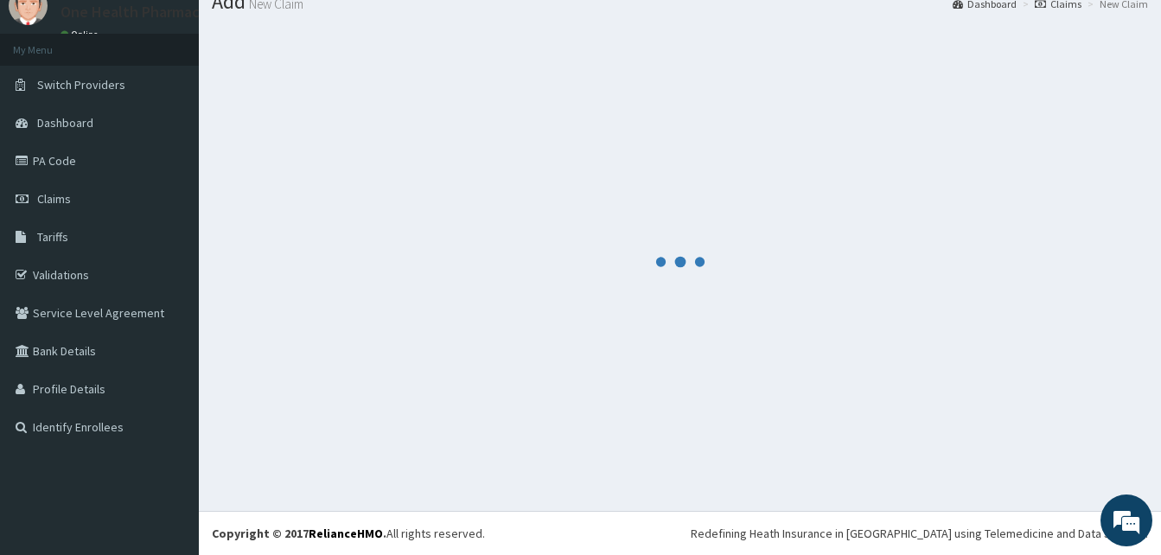
scroll to position [66, 0]
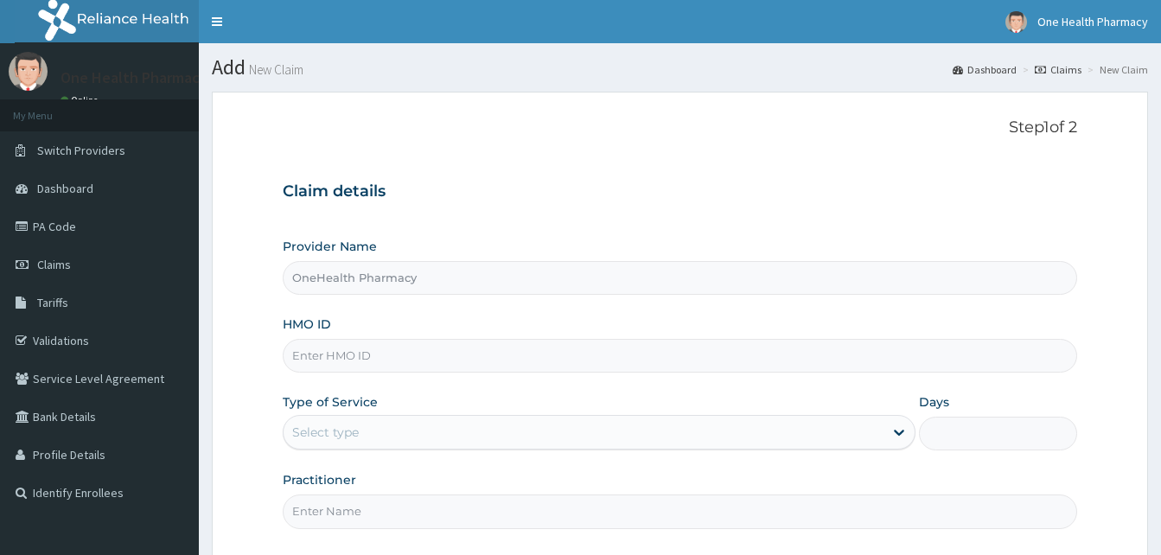
drag, startPoint x: 0, startPoint y: 0, endPoint x: 386, endPoint y: 357, distance: 525.4
click at [386, 357] on input "HMO ID" at bounding box center [680, 356] width 794 height 34
paste input "CRE/10494/A"
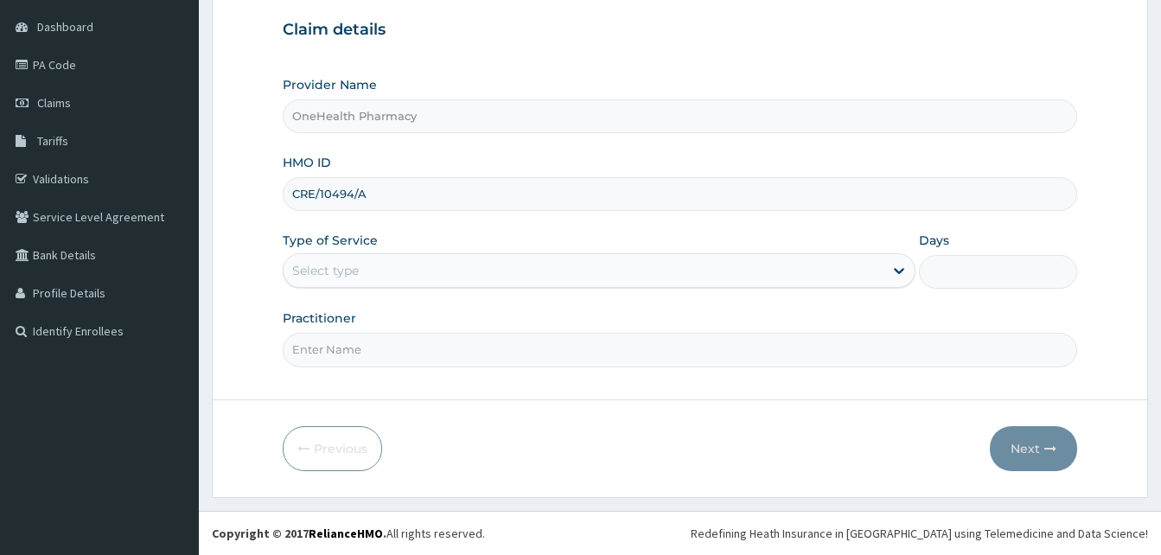
type input "CRE/10494/A"
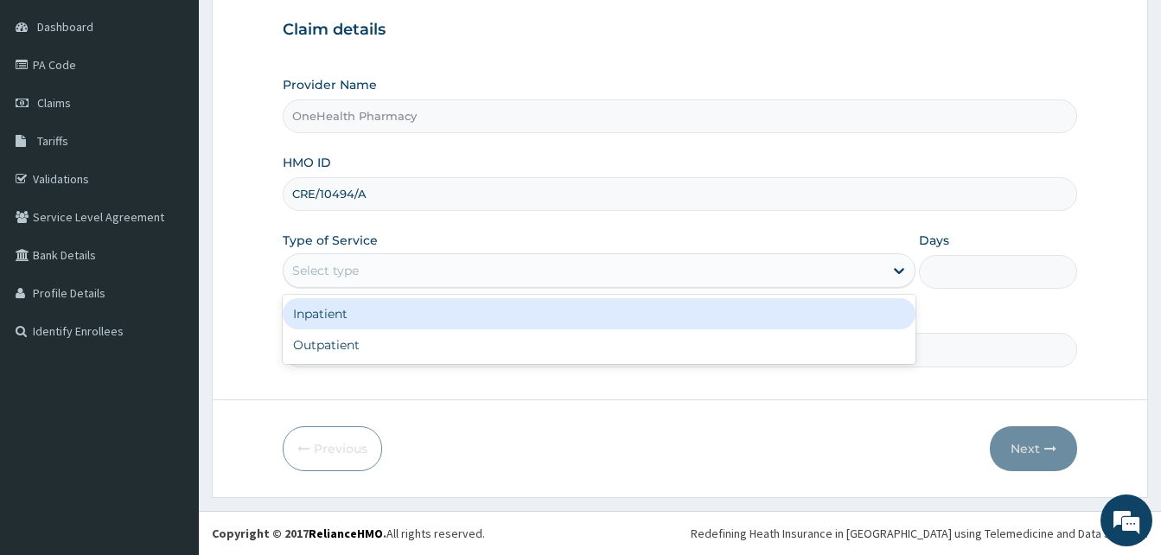
drag, startPoint x: 467, startPoint y: 280, endPoint x: 558, endPoint y: 352, distance: 116.4
click at [558, 288] on div "option Inpatient focused, 1 of 2. 2 results available. Use Up and Down to choos…" at bounding box center [599, 270] width 633 height 35
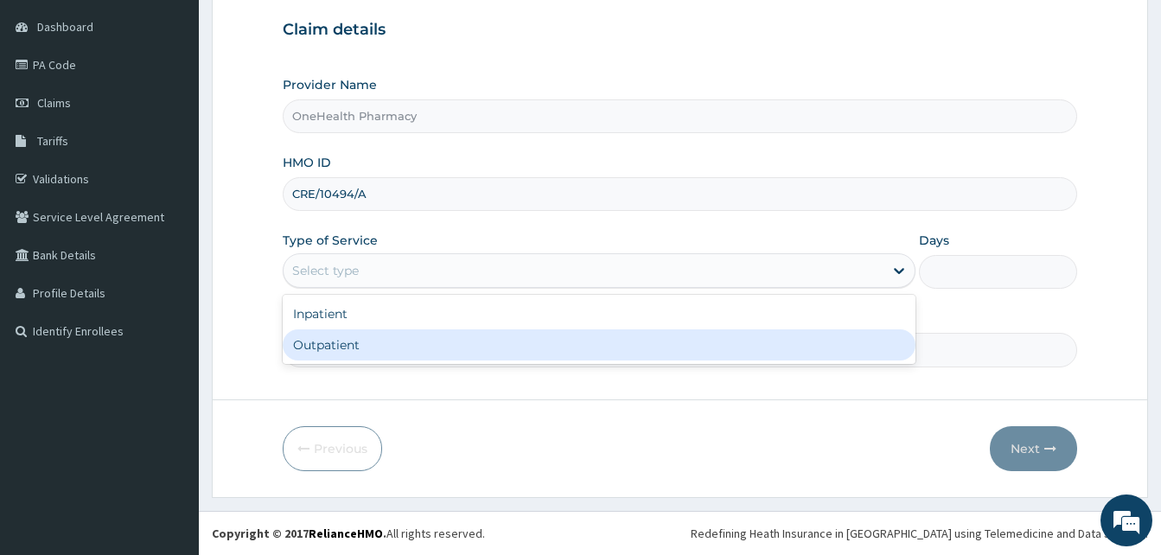
click at [558, 352] on div "Outpatient" at bounding box center [599, 344] width 633 height 31
type input "1"
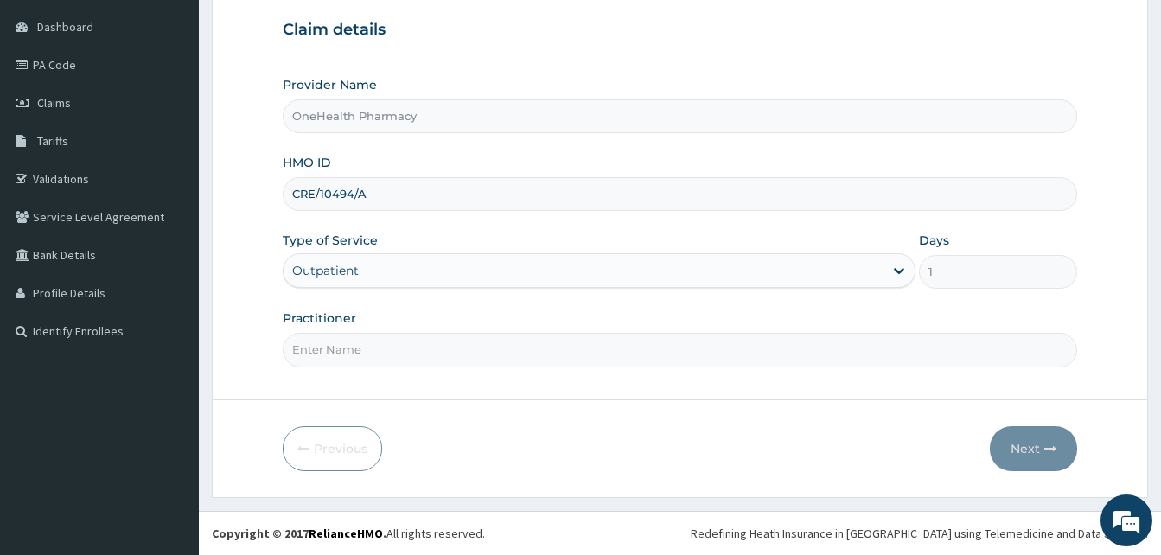
click at [558, 352] on input "Practitioner" at bounding box center [680, 350] width 794 height 34
type input "ONE HEALTH PHARMACY"
click at [1063, 446] on button "Next" at bounding box center [1033, 448] width 87 height 45
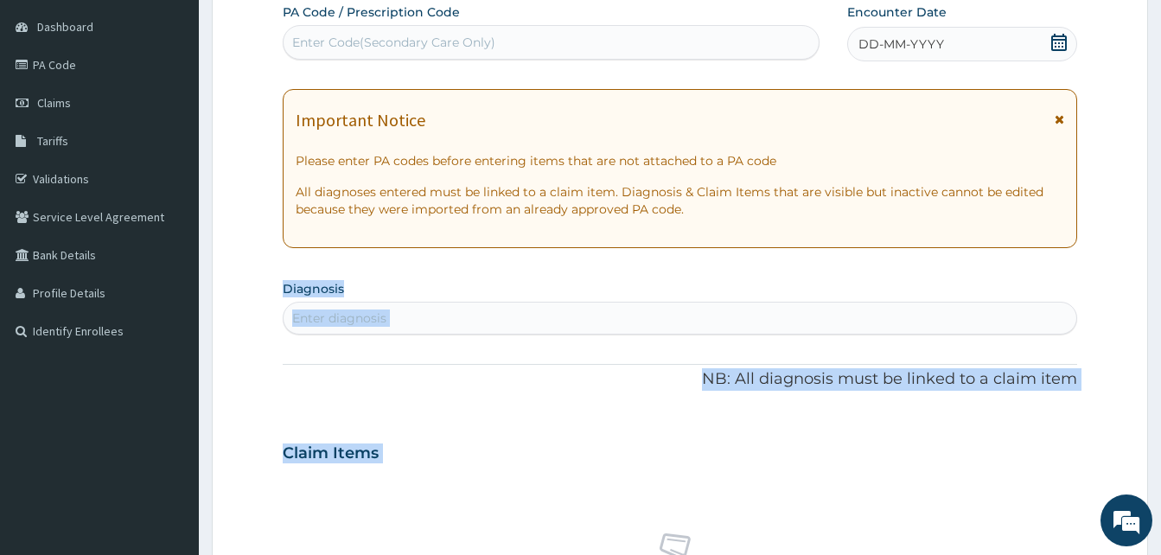
drag, startPoint x: 1063, startPoint y: 446, endPoint x: 994, endPoint y: 167, distance: 287.6
click at [994, 167] on div "PA Code / Prescription Code Enter Code(Secondary Care Only) Encounter Date DD-M…" at bounding box center [680, 450] width 794 height 895
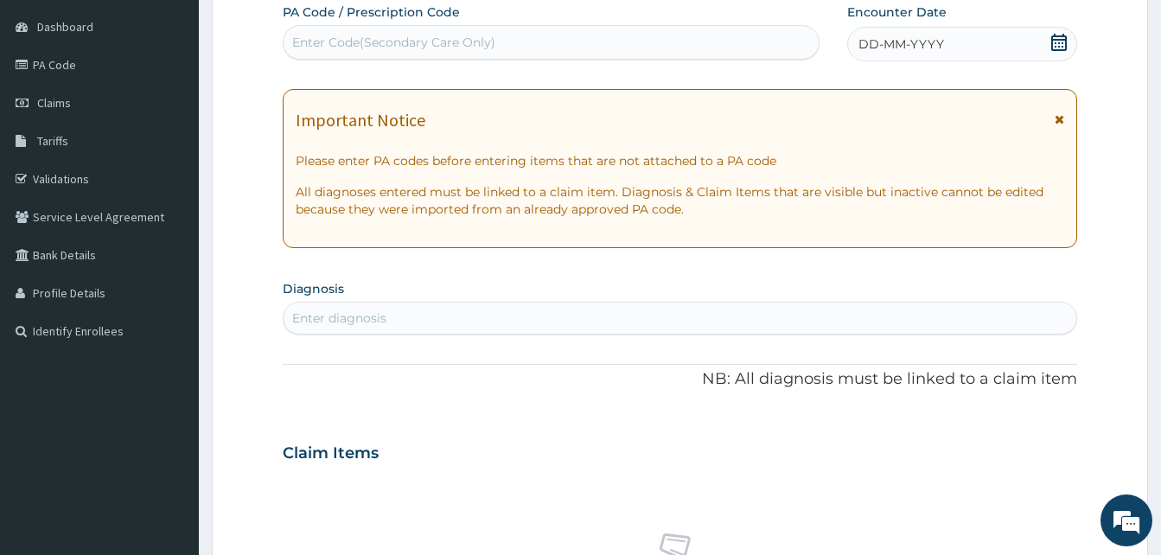
drag, startPoint x: 994, startPoint y: 167, endPoint x: 962, endPoint y: 39, distance: 131.9
click at [962, 39] on div "DD-MM-YYYY" at bounding box center [962, 44] width 230 height 35
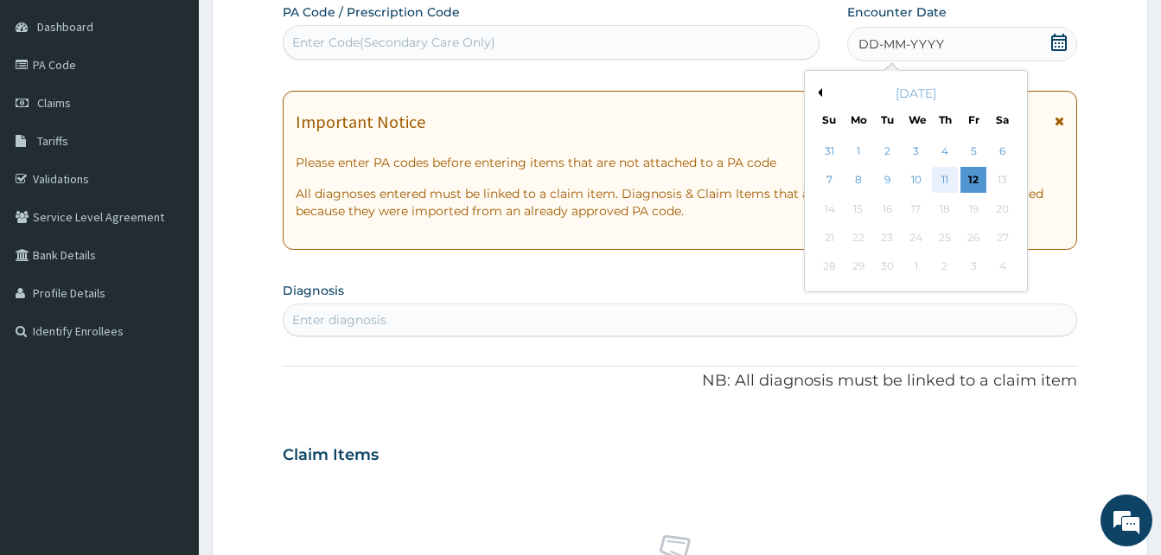
click at [938, 185] on div "11" at bounding box center [945, 181] width 26 height 26
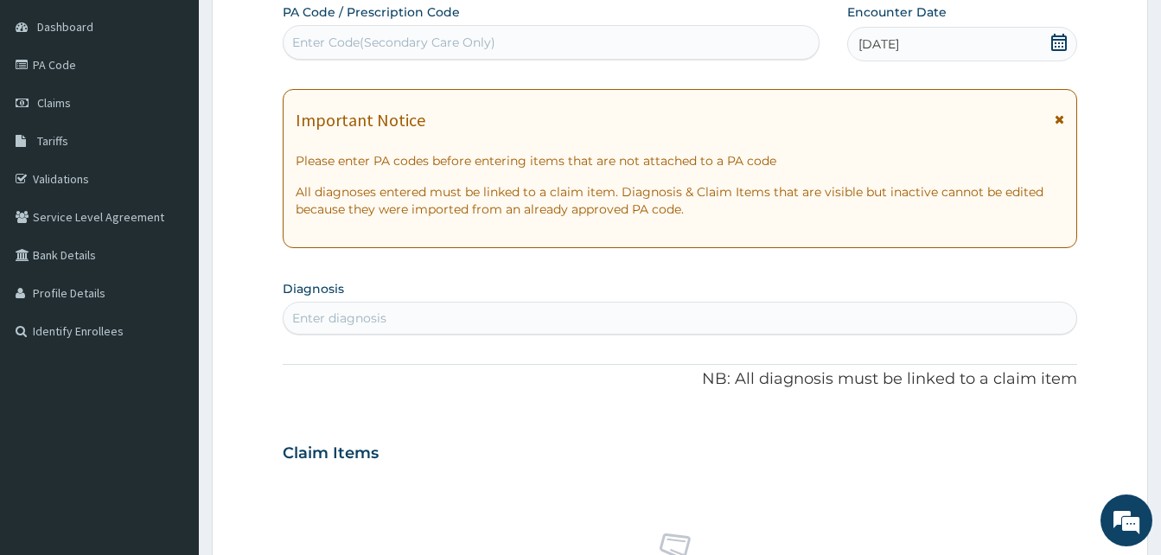
click at [593, 312] on div "Enter diagnosis" at bounding box center [680, 318] width 793 height 28
type input "pain"
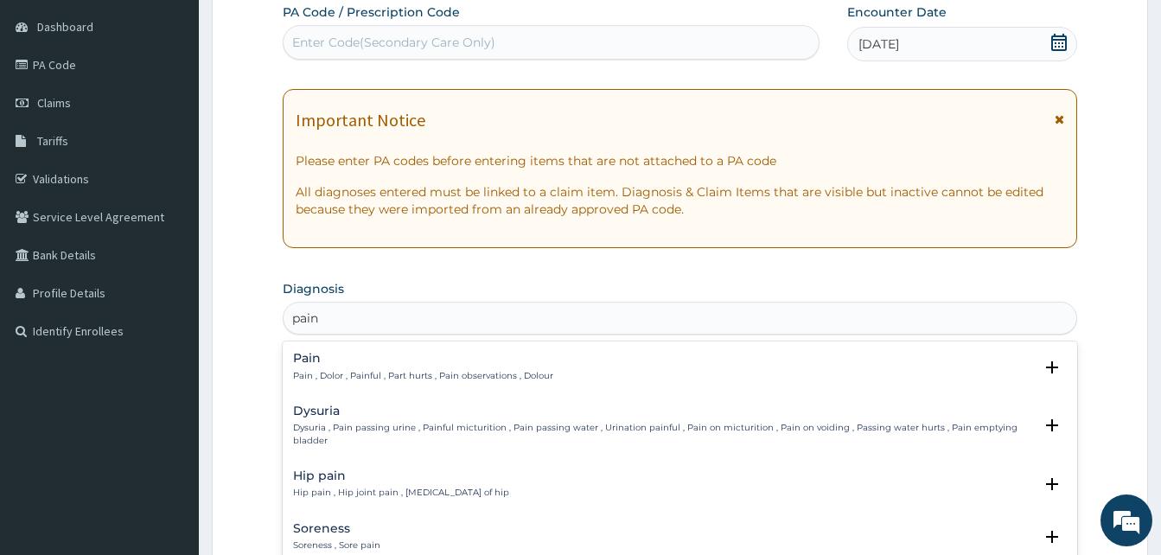
scroll to position [0, 0]
click at [502, 367] on div "Pain Pain , Dolor , Painful , Part hurts , Pain observations , Dolour" at bounding box center [423, 367] width 260 height 30
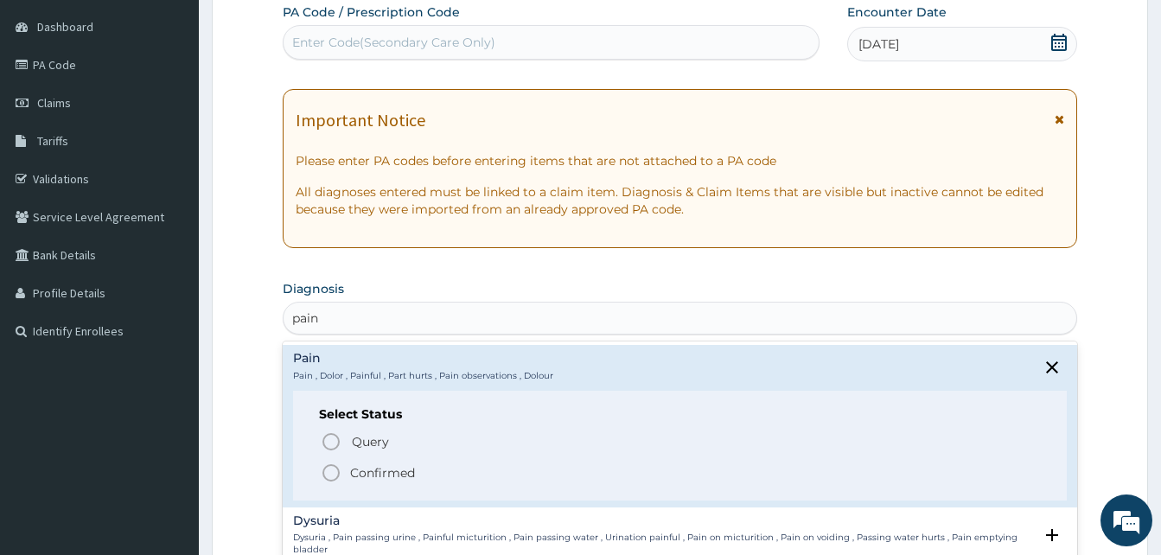
click at [436, 482] on span "Confirmed" at bounding box center [681, 472] width 720 height 21
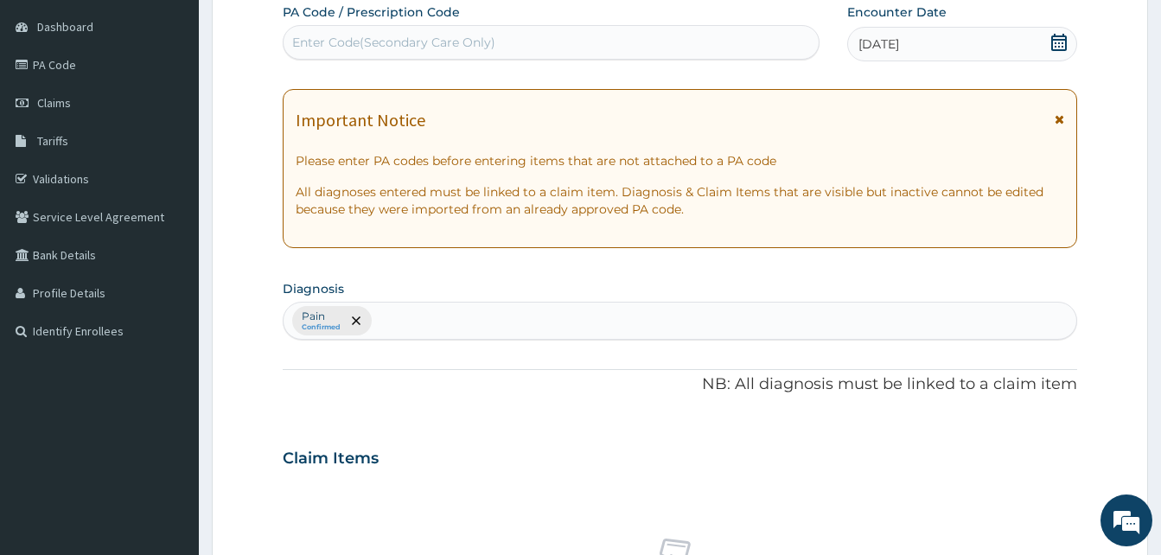
scroll to position [692, 0]
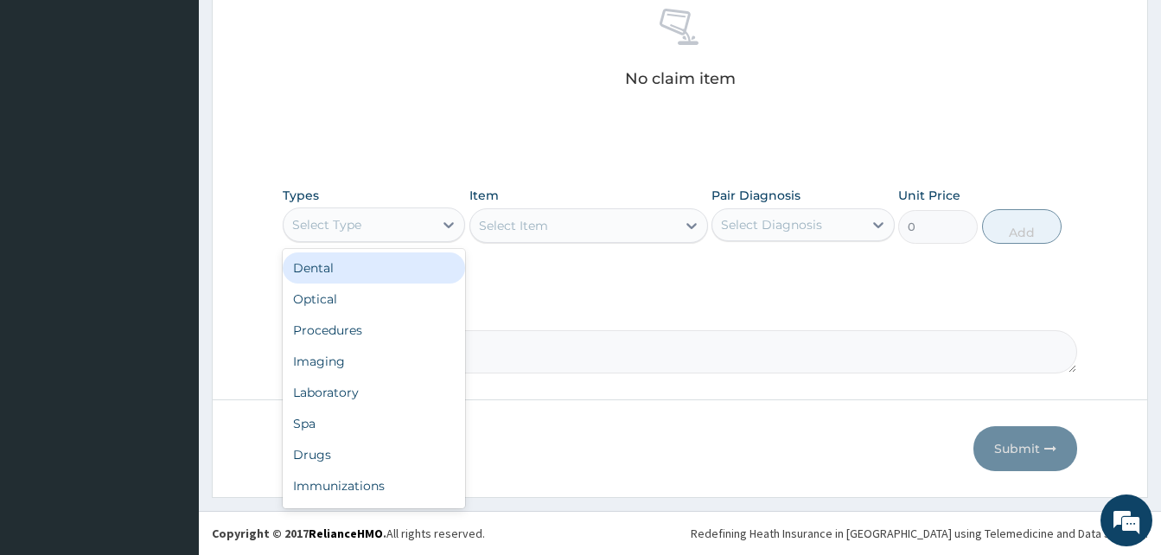
drag, startPoint x: 461, startPoint y: 219, endPoint x: 452, endPoint y: 289, distance: 70.5
click at [452, 242] on div "option Dental focused, 1 of 10. 10 results available. Use Up and Down to choose…" at bounding box center [374, 224] width 182 height 35
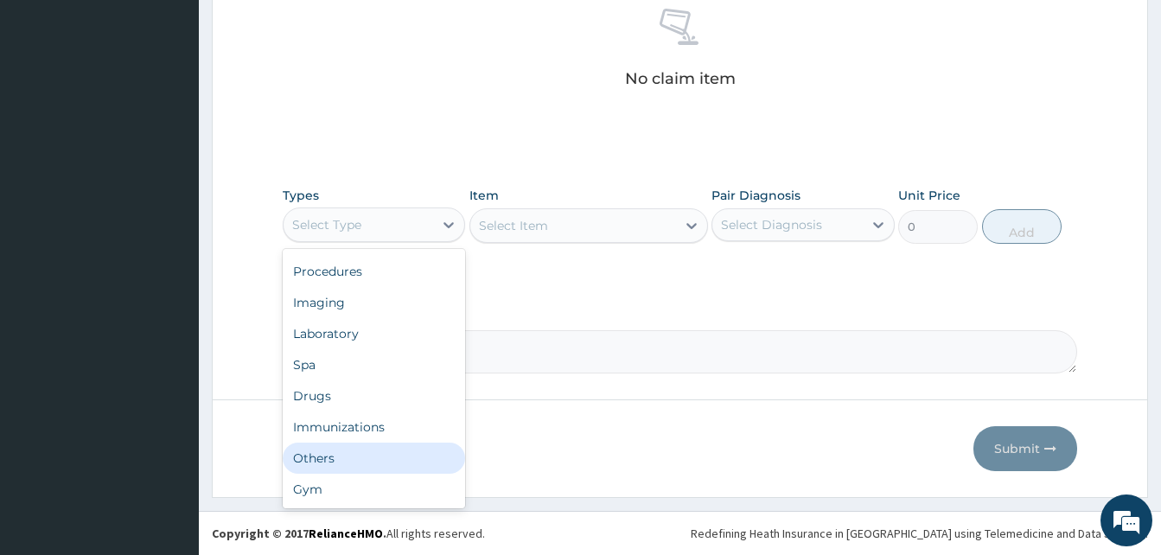
click at [384, 460] on div "Others" at bounding box center [374, 458] width 182 height 31
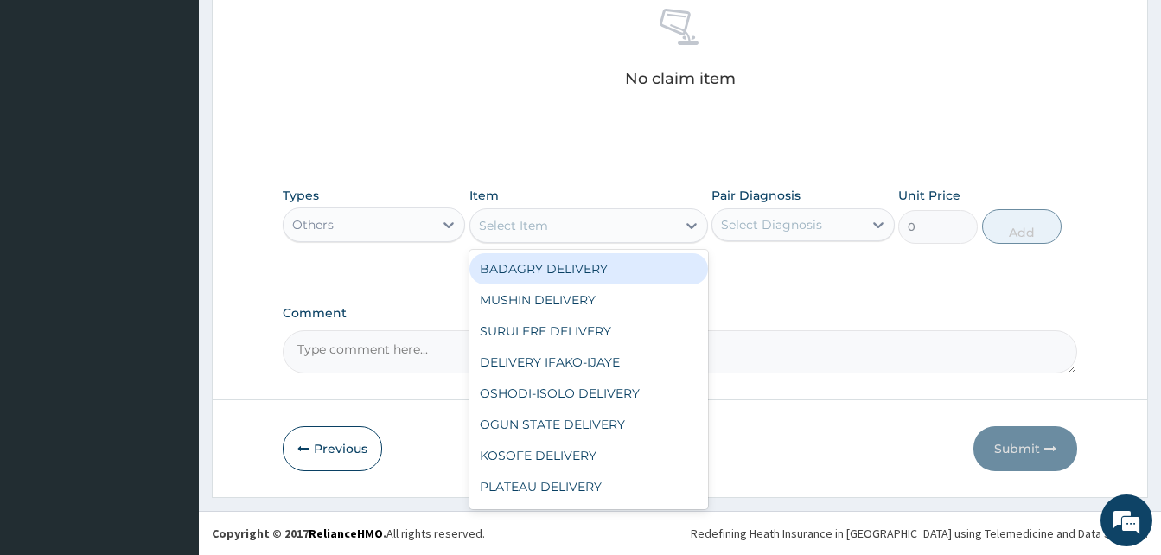
click at [571, 227] on div "Select Item" at bounding box center [573, 226] width 206 height 28
click at [609, 261] on div "BADAGRY DELIVERY" at bounding box center [588, 268] width 239 height 31
type input "3700"
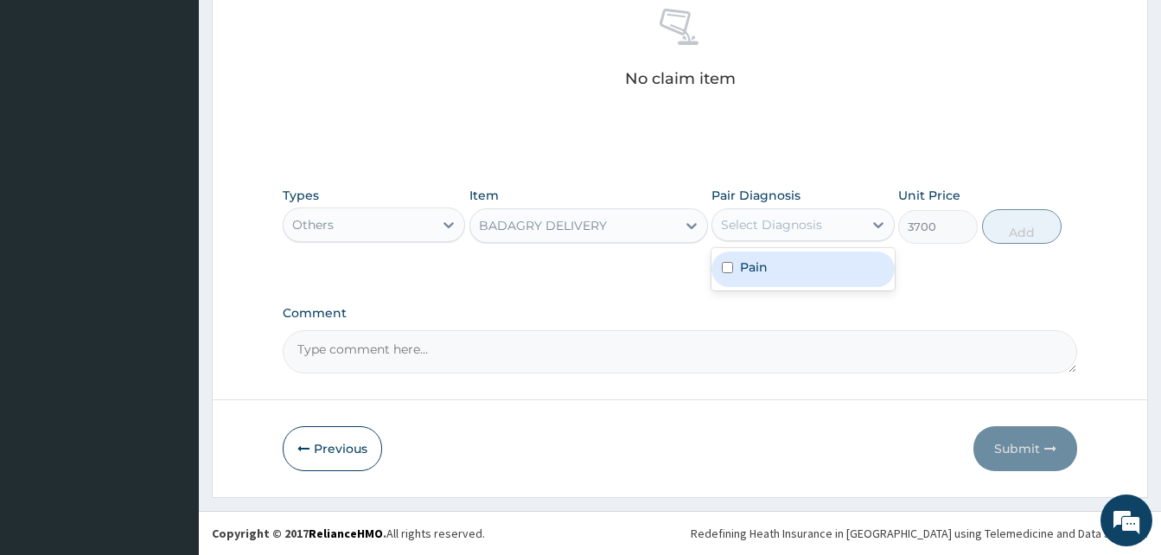
drag, startPoint x: 748, startPoint y: 227, endPoint x: 795, endPoint y: 267, distance: 62.0
click at [795, 241] on div "option Pain focused, 1 of 1. 1 result available. Use Up and Down to choose opti…" at bounding box center [802, 224] width 182 height 33
click at [795, 267] on div "Pain" at bounding box center [802, 269] width 182 height 35
checkbox input "true"
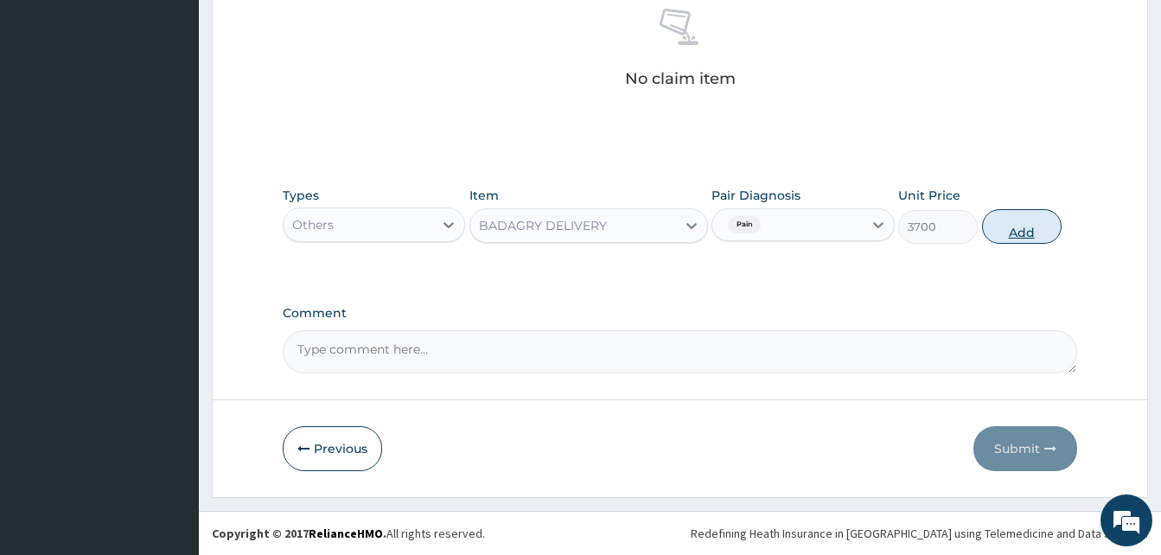
click at [1021, 226] on button "Add" at bounding box center [1022, 226] width 80 height 35
type input "0"
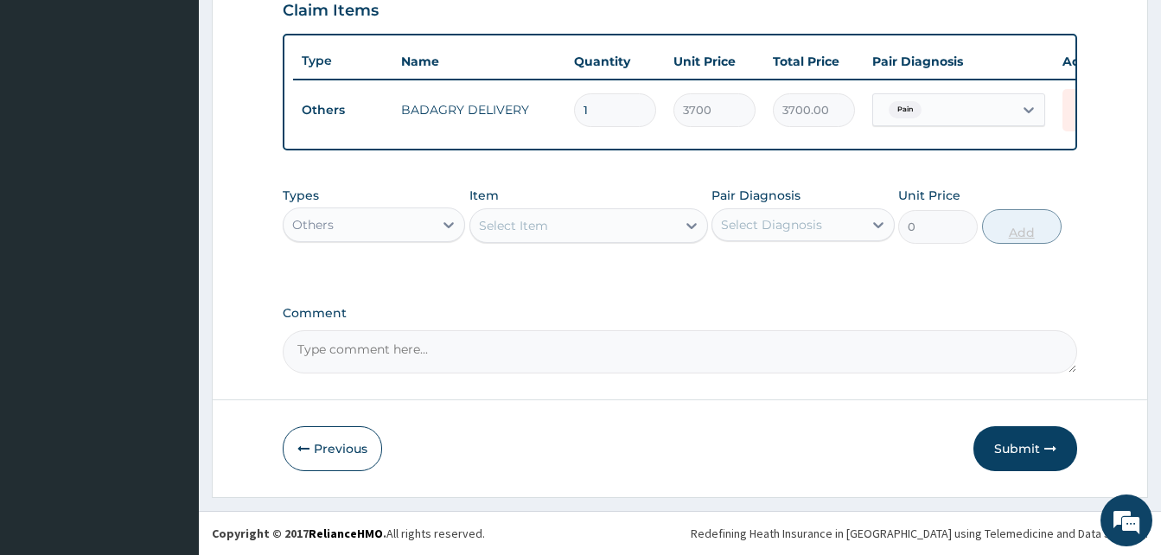
scroll to position [622, 0]
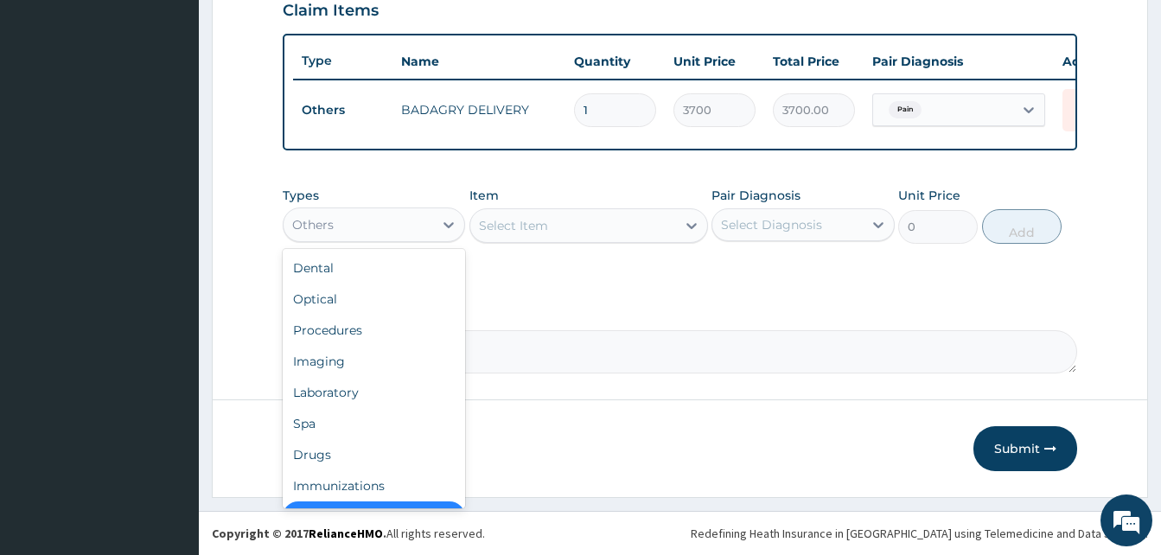
click at [432, 211] on div "Others" at bounding box center [359, 225] width 150 height 28
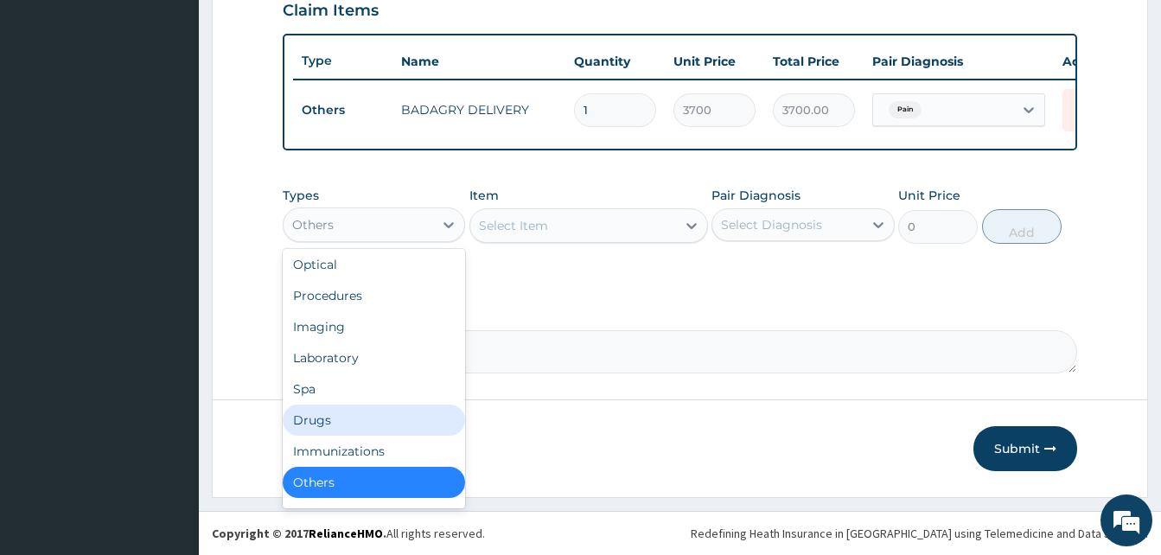
click at [373, 418] on div "Drugs" at bounding box center [374, 420] width 182 height 31
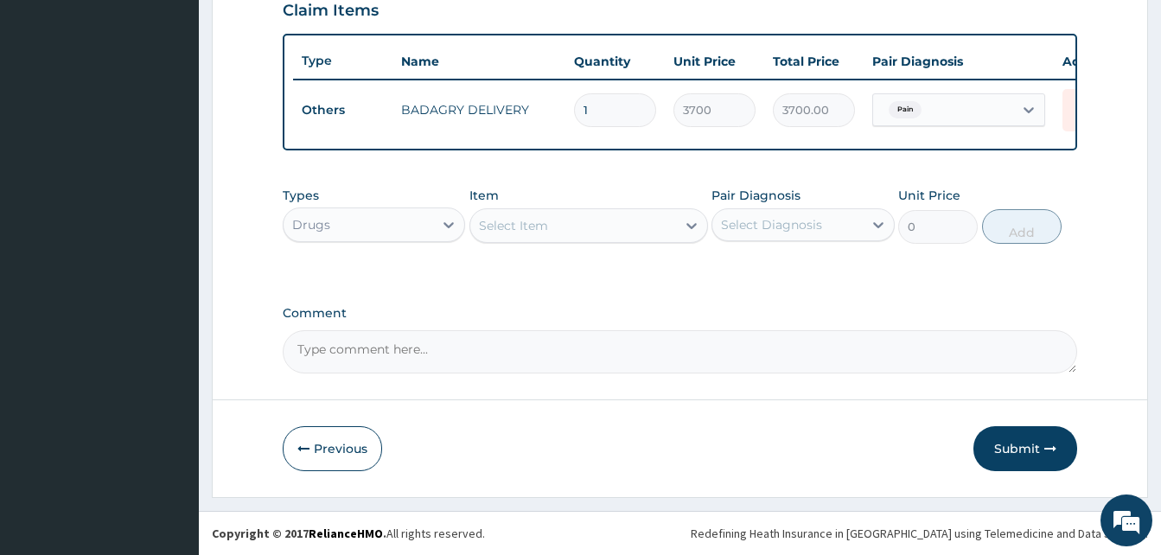
click at [565, 226] on div "Select Item" at bounding box center [573, 226] width 206 height 28
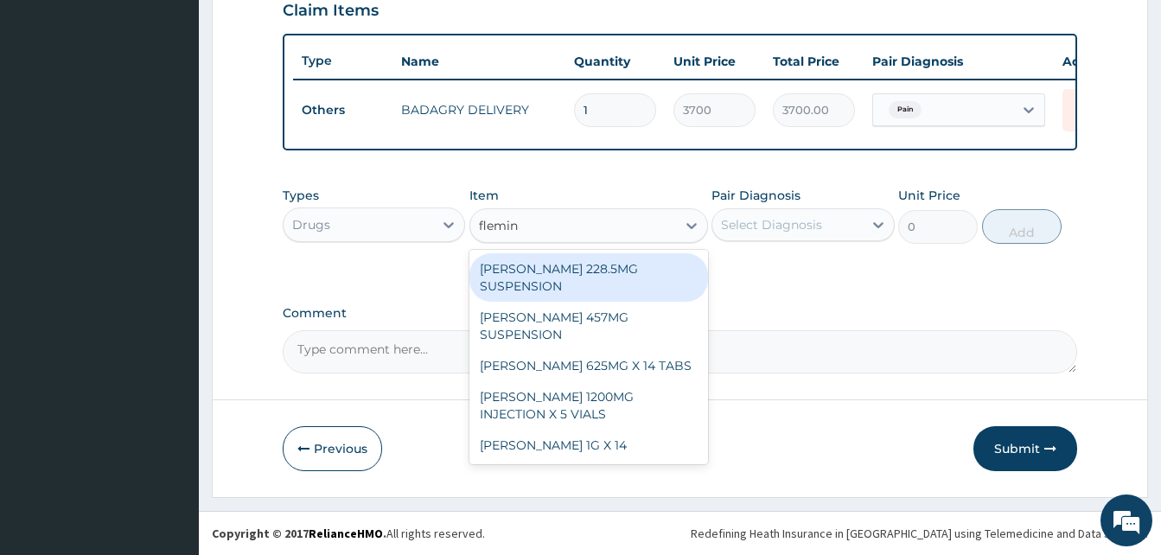
type input "fleming"
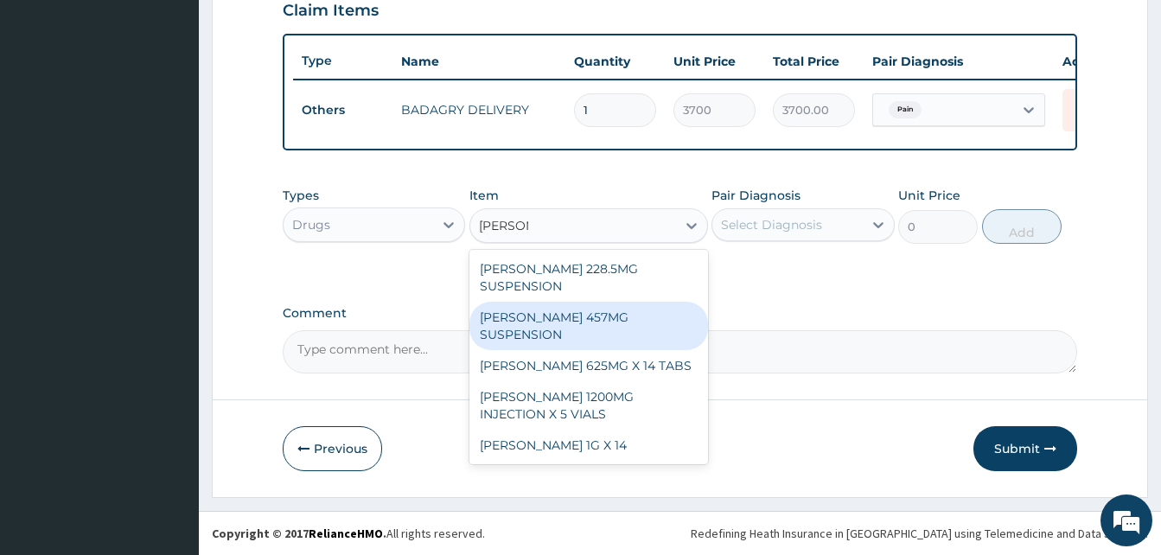
click at [594, 302] on div "FLEMING 457MG SUSPENSION" at bounding box center [588, 326] width 239 height 48
type input "3360"
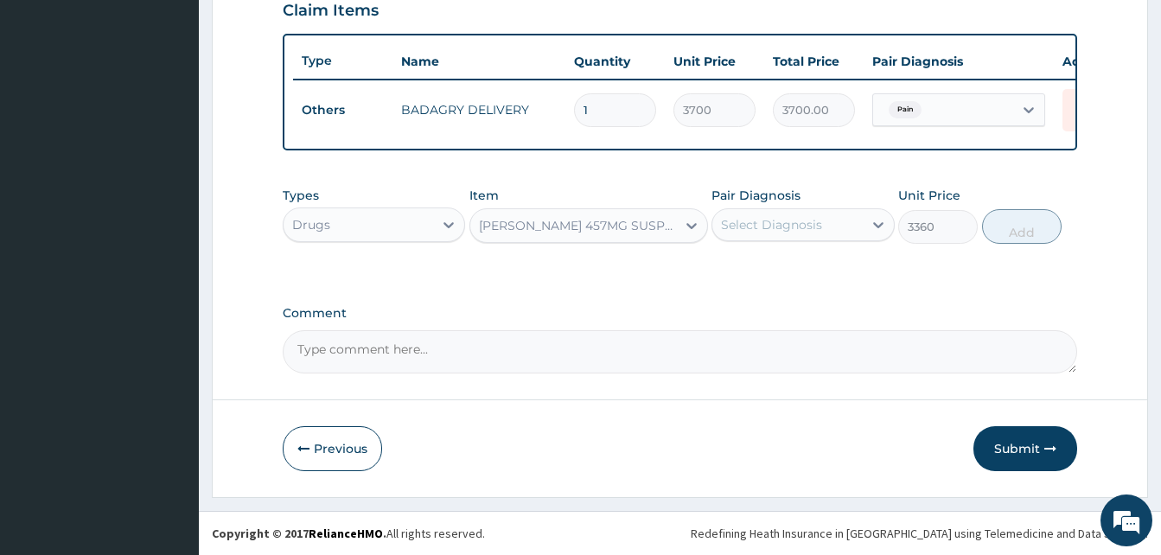
click at [753, 237] on div "Select Diagnosis" at bounding box center [787, 225] width 150 height 28
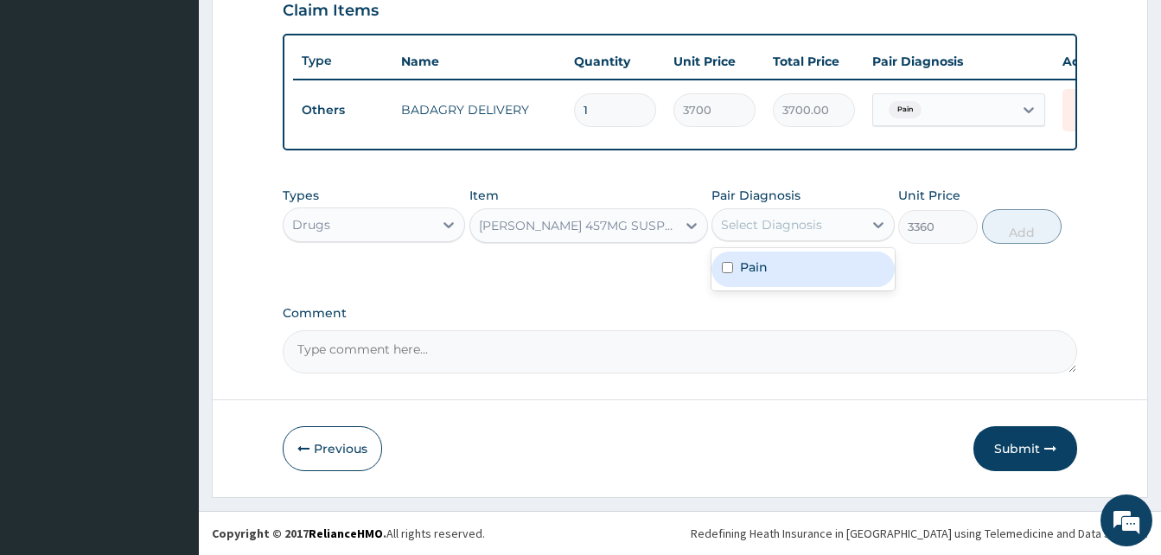
click at [783, 259] on div "Pain" at bounding box center [802, 269] width 182 height 35
checkbox input "true"
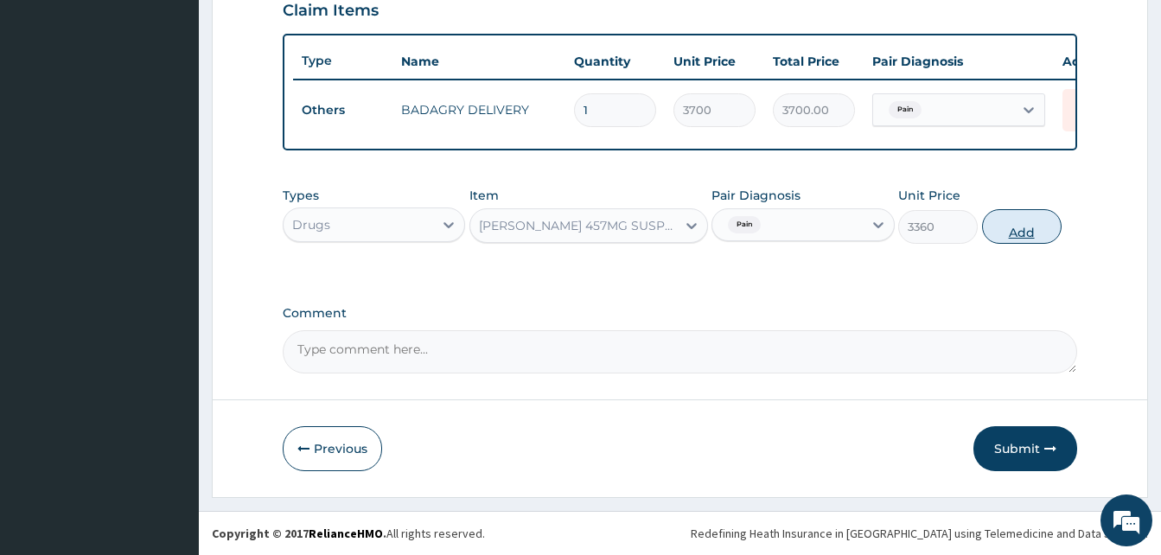
click at [1009, 234] on button "Add" at bounding box center [1022, 226] width 80 height 35
type input "0"
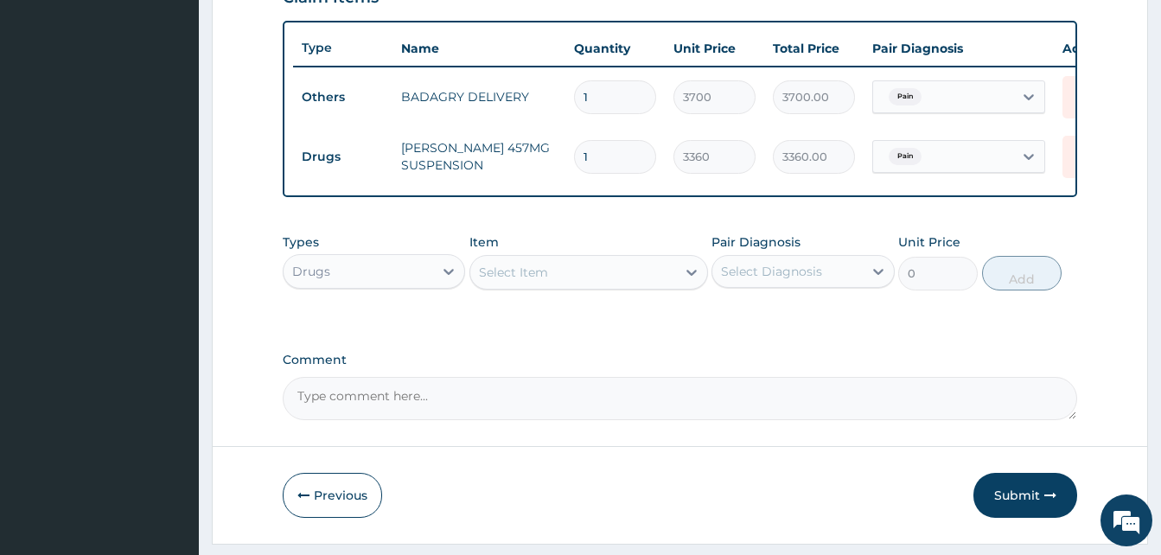
click at [562, 286] on div "Select Item" at bounding box center [573, 272] width 206 height 28
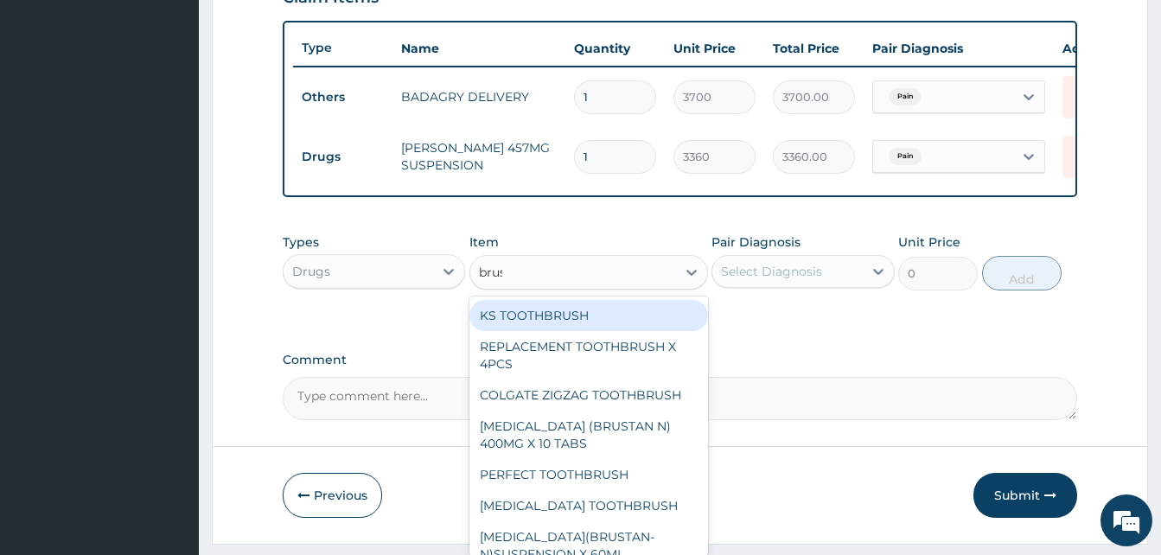
type input "brust"
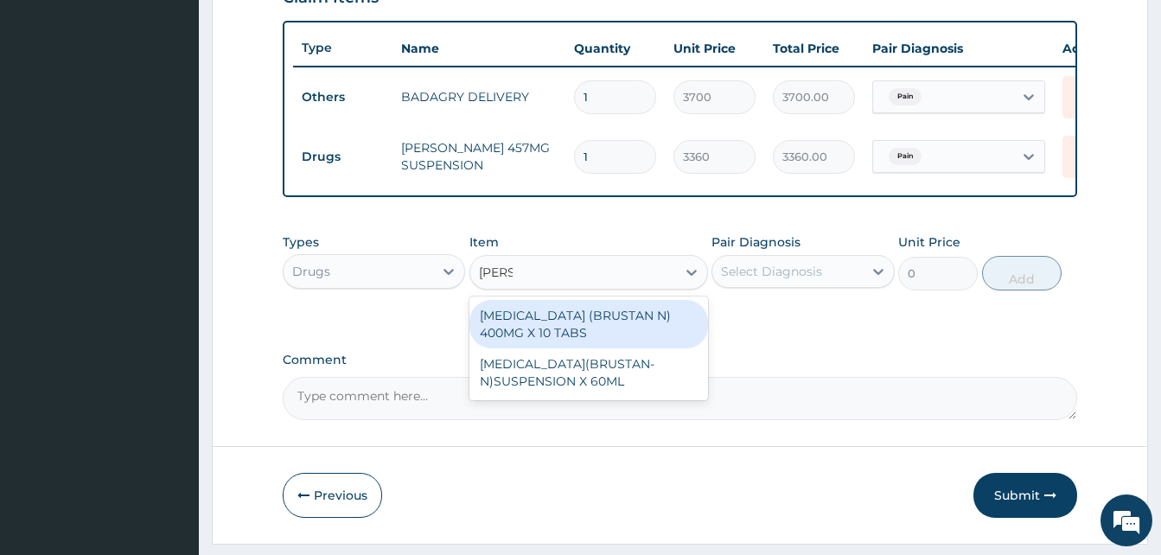
click at [621, 327] on div "IBUPROFEN (BRUSTAN N) 400MG X 10 TABS" at bounding box center [588, 324] width 239 height 48
type input "63"
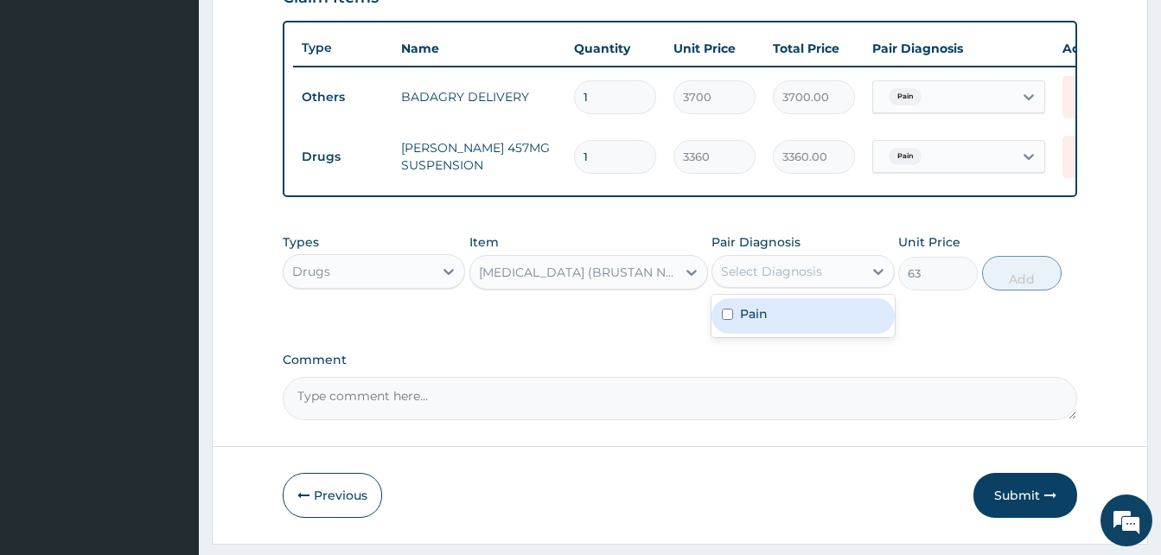
drag, startPoint x: 733, startPoint y: 295, endPoint x: 814, endPoint y: 326, distance: 87.0
click at [814, 288] on div "option Pain, selected. option Pain focused, 1 of 1. 1 result available. Use Up …" at bounding box center [802, 271] width 182 height 33
click at [814, 326] on div "Pain" at bounding box center [802, 315] width 182 height 35
checkbox input "true"
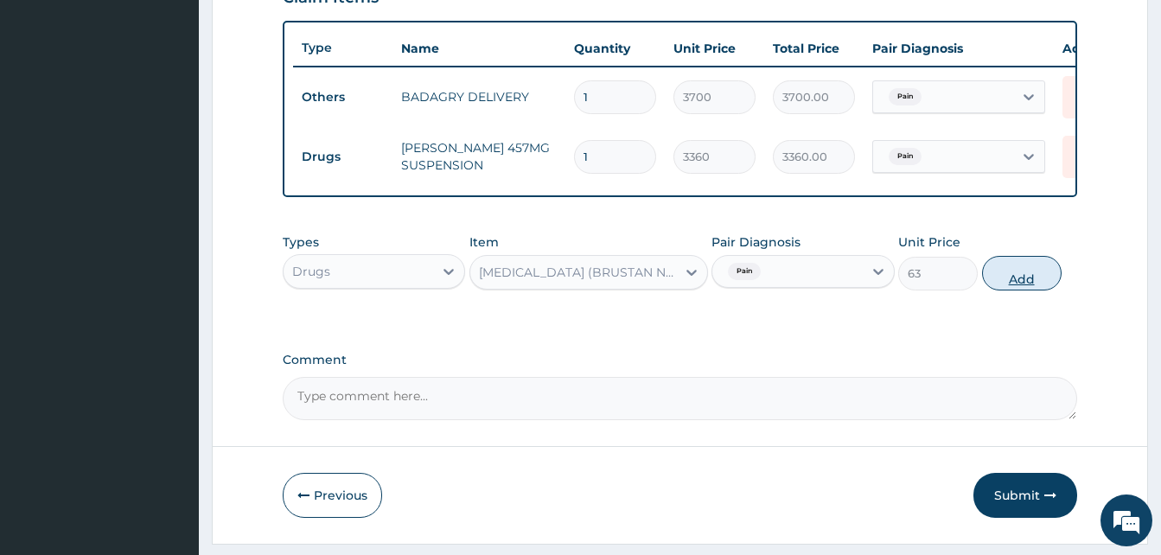
click at [1004, 282] on button "Add" at bounding box center [1022, 273] width 80 height 35
type input "0"
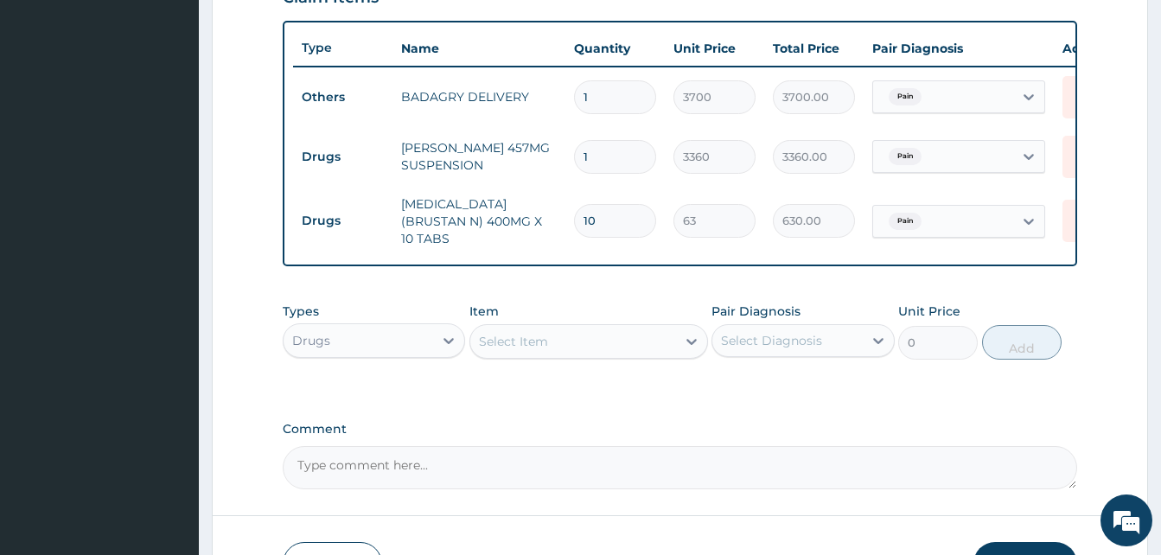
type input "10"
click at [609, 347] on div "Select Item" at bounding box center [573, 342] width 206 height 28
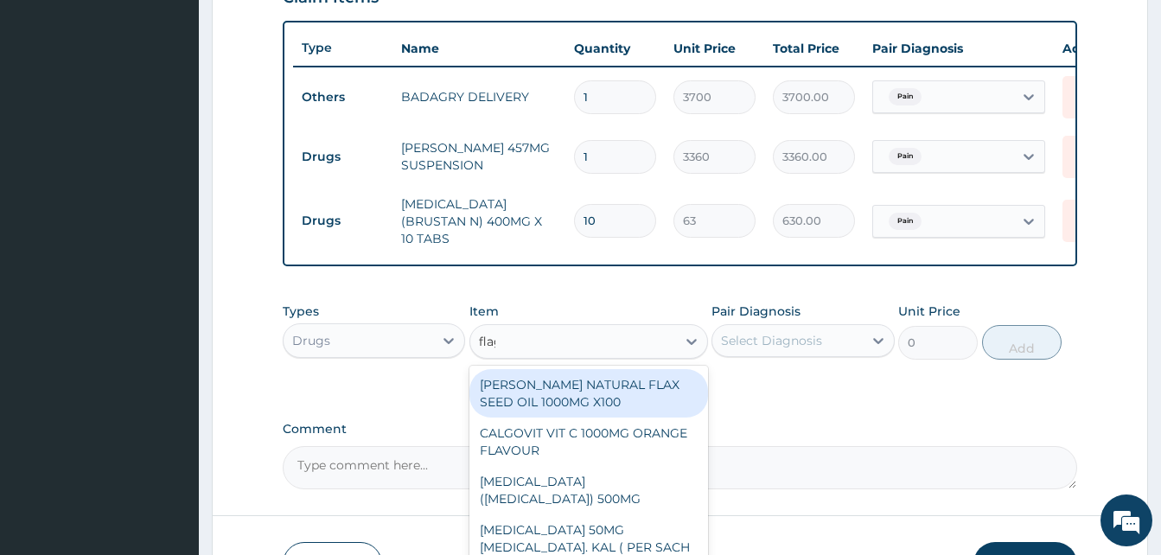
type input "flagy"
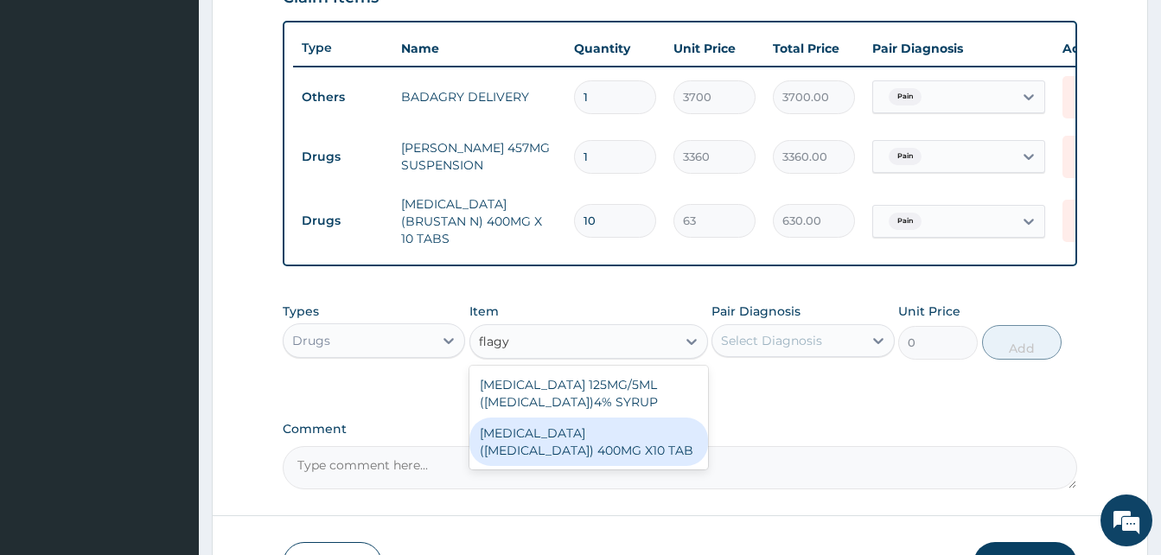
click at [642, 439] on div "METRONIDAZOLE (FLAGYL) 400MG X10 TAB" at bounding box center [588, 441] width 239 height 48
type input "42"
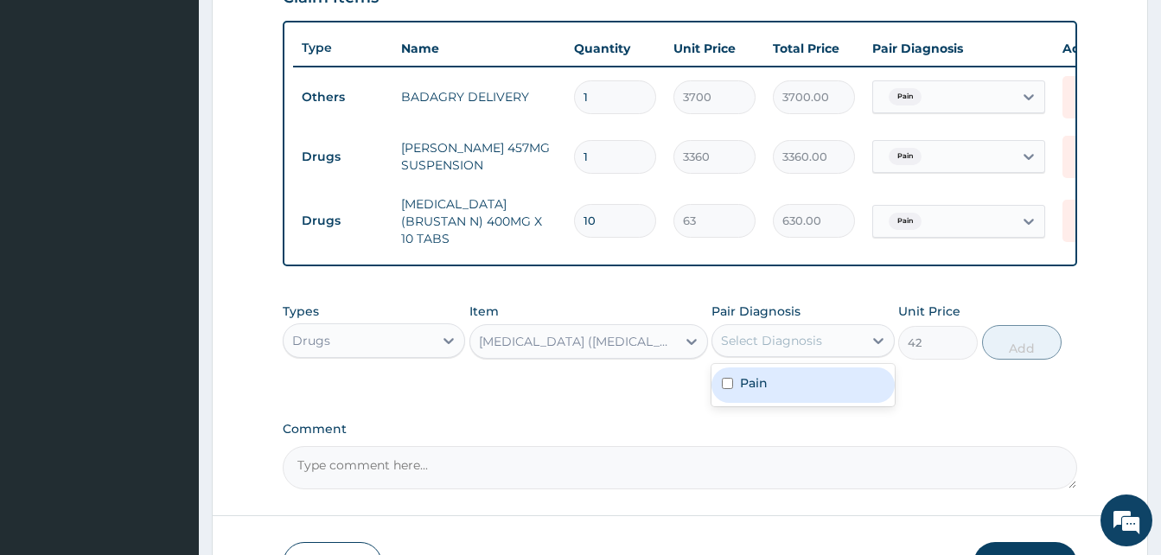
drag, startPoint x: 797, startPoint y: 354, endPoint x: 816, endPoint y: 382, distance: 34.3
click at [816, 357] on div "option Pain, selected. option Pain focused, 1 of 1. 1 result available. Use Up …" at bounding box center [802, 340] width 182 height 33
click at [816, 382] on div "Pain" at bounding box center [802, 384] width 182 height 35
checkbox input "true"
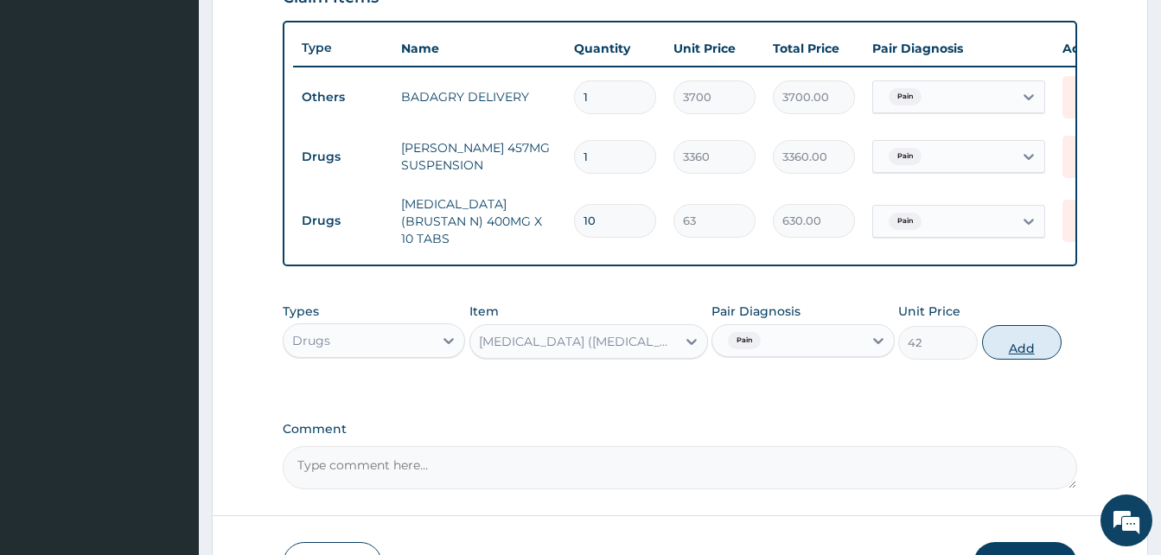
click at [1000, 354] on button "Add" at bounding box center [1022, 342] width 80 height 35
type input "0"
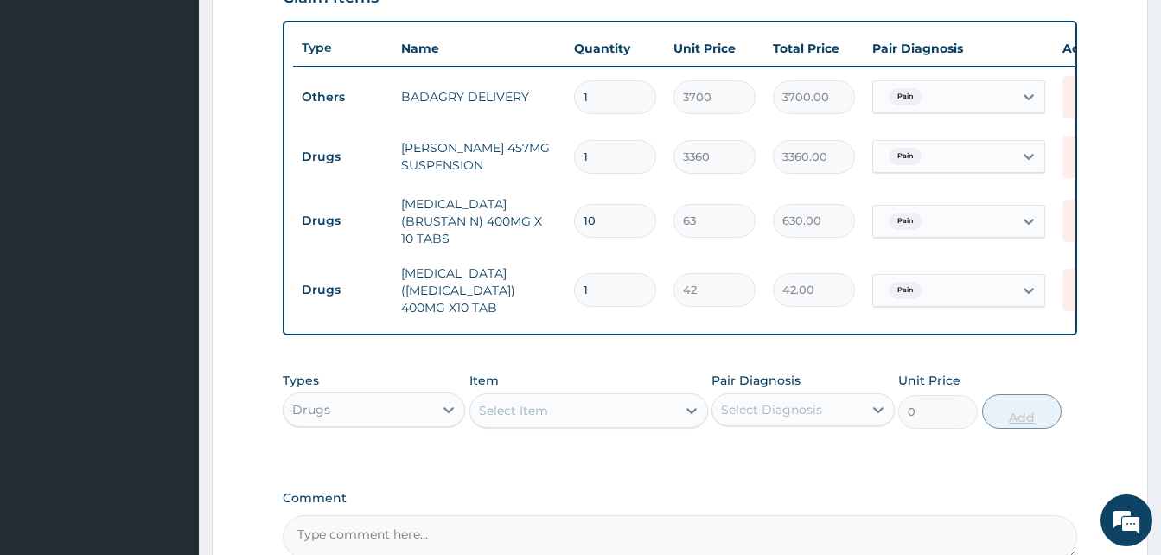
type input "0.00"
type input "2"
type input "84.00"
type input "20"
type input "840.00"
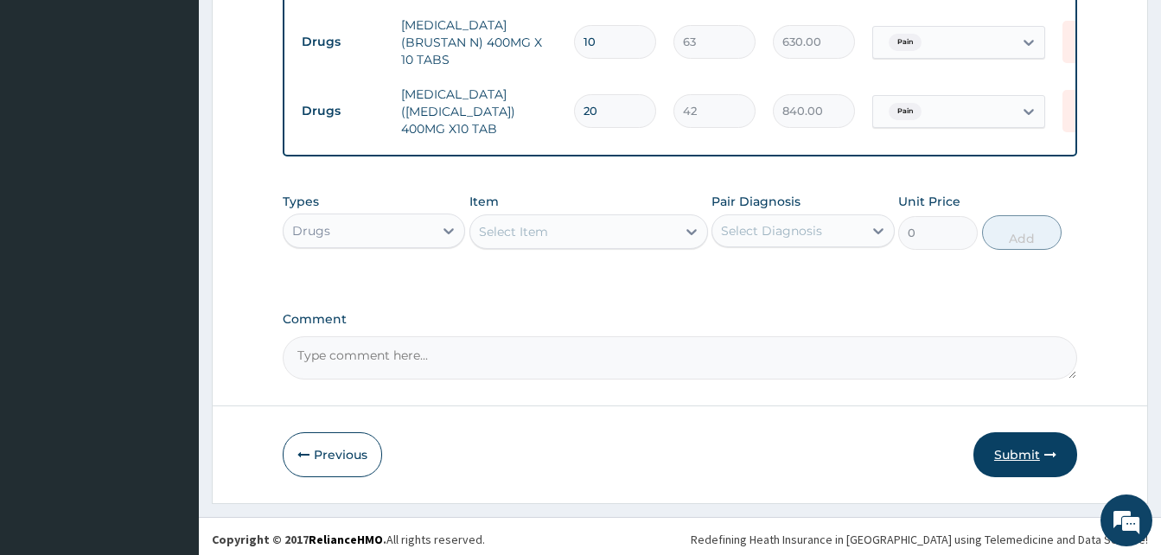
type input "20"
click at [1041, 446] on button "Submit" at bounding box center [1025, 454] width 104 height 45
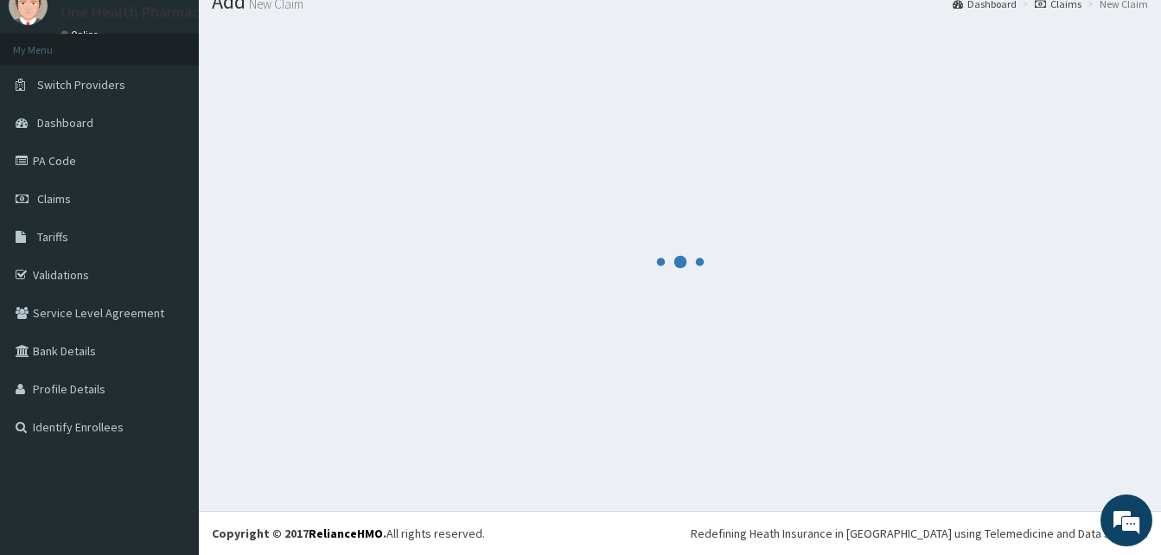
scroll to position [66, 0]
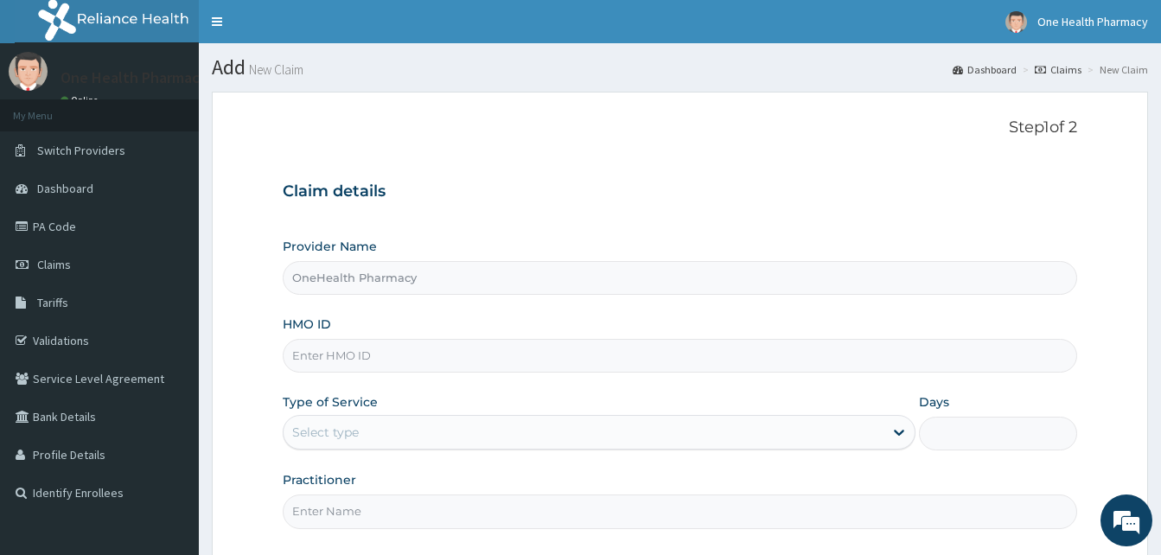
click at [403, 361] on input "HMO ID" at bounding box center [680, 356] width 794 height 34
paste input "QZE/10022/A"
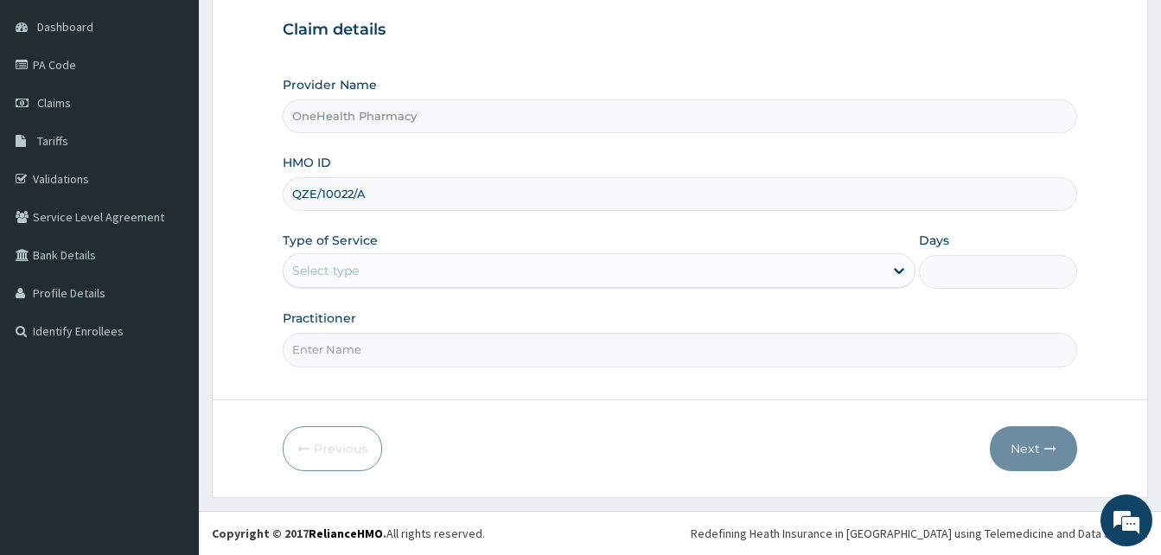
type input "QZE/10022/A"
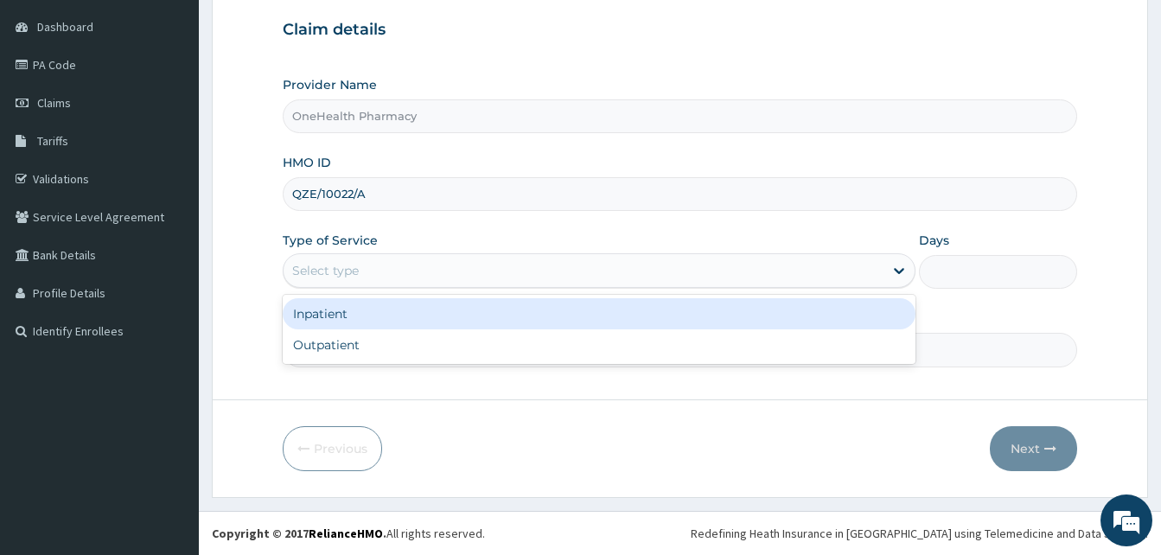
click at [551, 277] on div "Select type" at bounding box center [584, 271] width 600 height 28
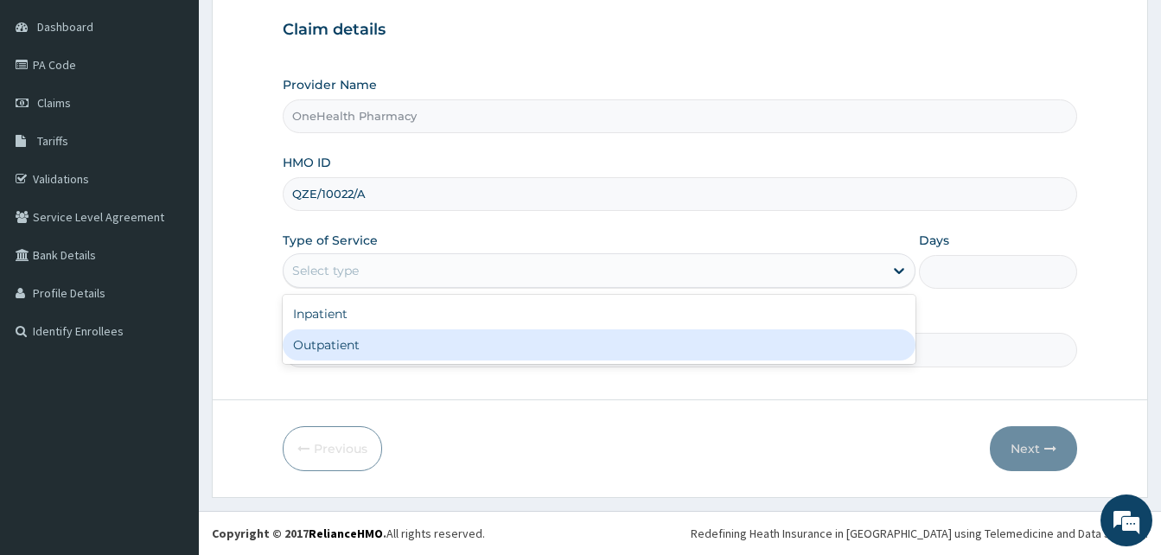
click at [541, 334] on div "Outpatient" at bounding box center [599, 344] width 633 height 31
type input "1"
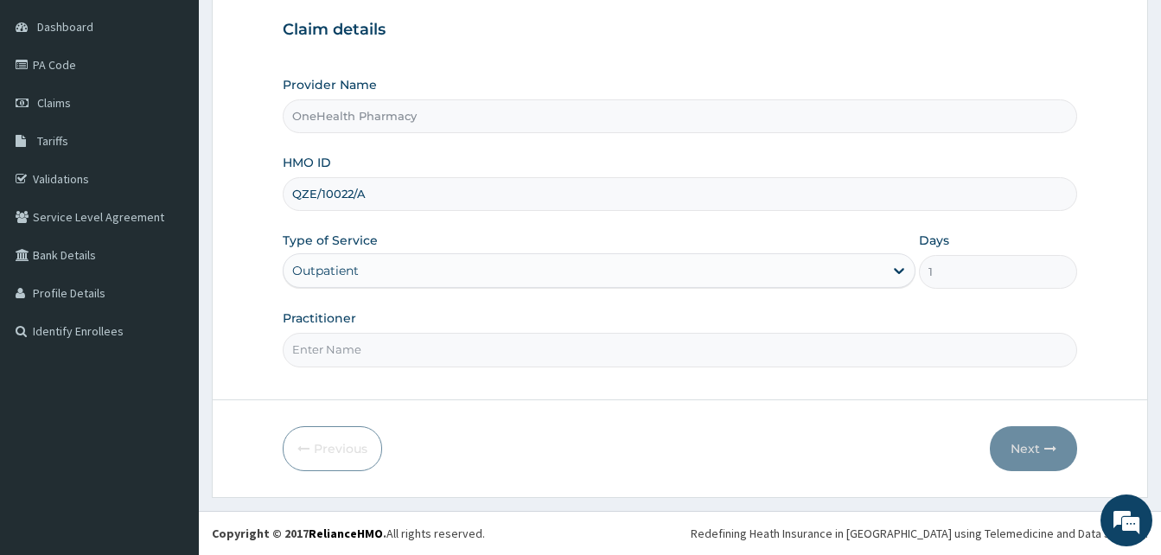
click at [539, 340] on input "Practitioner" at bounding box center [680, 350] width 794 height 34
type input "ONEHEALTH"
click at [1018, 418] on form "Step 1 of 2 Claim details Provider Name OneHealth Pharmacy HMO ID QZE/10022/A T…" at bounding box center [680, 214] width 936 height 568
click at [1021, 428] on button "Next" at bounding box center [1033, 448] width 87 height 45
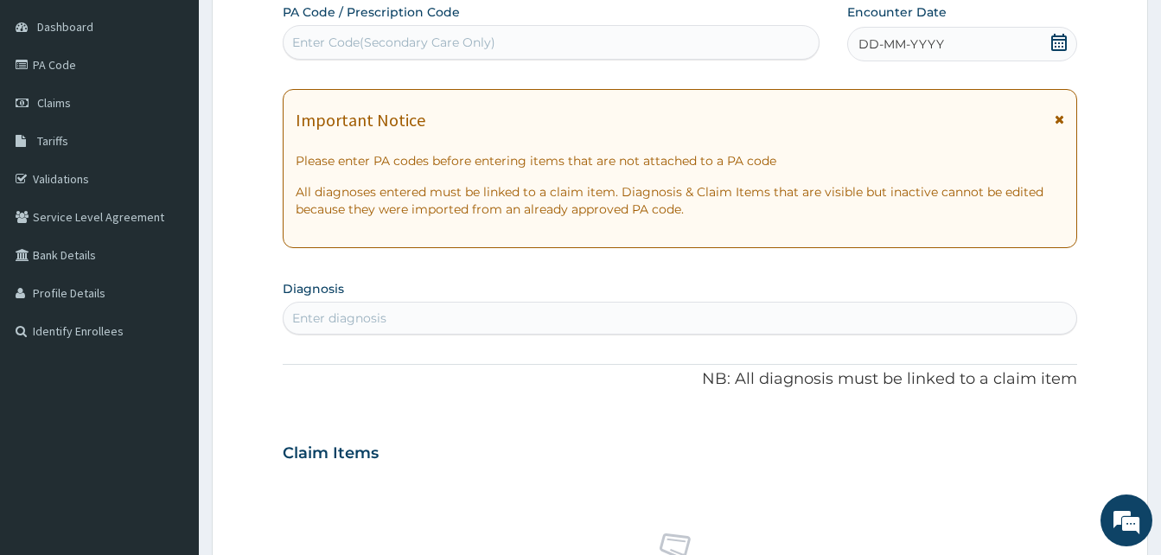
click at [969, 52] on div "DD-MM-YYYY" at bounding box center [962, 44] width 230 height 35
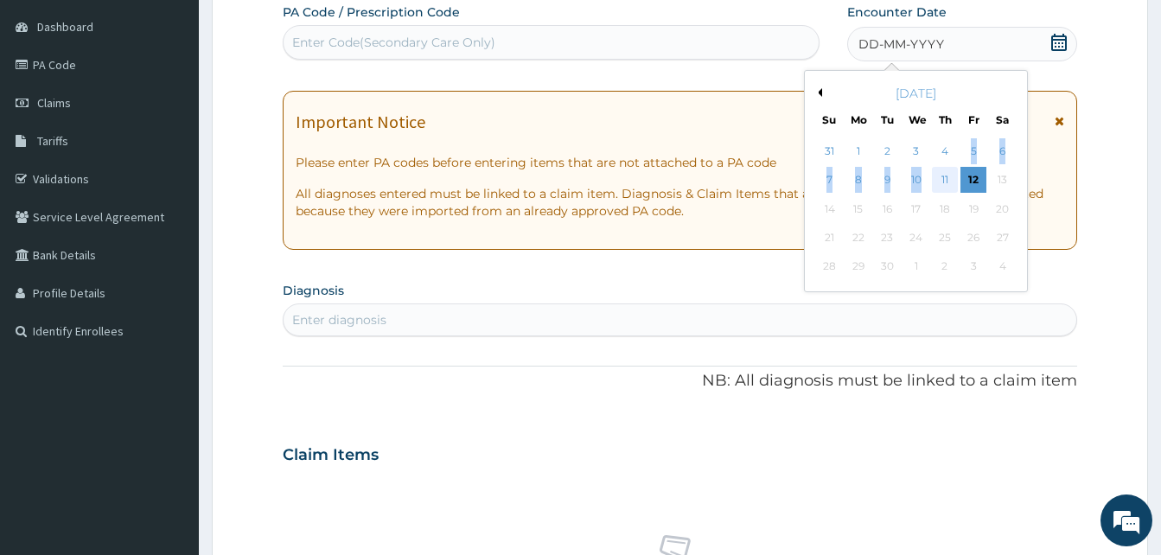
drag, startPoint x: 947, startPoint y: 163, endPoint x: 942, endPoint y: 175, distance: 13.2
click at [942, 175] on div "31 1 2 3 4 5 6 7 8 9 10 11 12 13 14 15 16 17 18 19 20 21 22 23 24 25 26 27 28 2…" at bounding box center [915, 209] width 201 height 144
click at [942, 175] on div "11" at bounding box center [945, 181] width 26 height 26
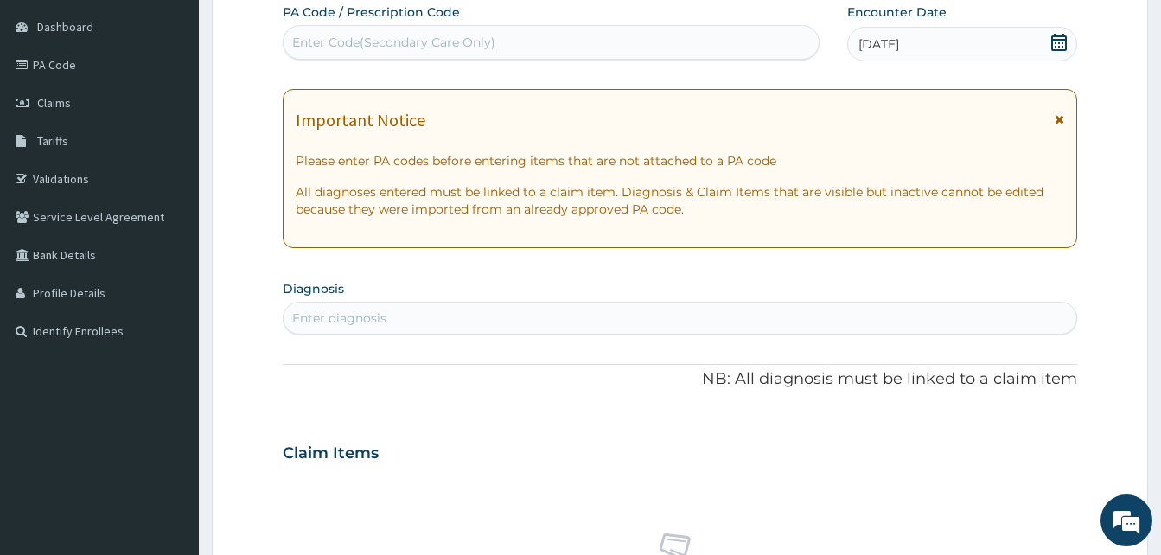
click at [644, 309] on div "Enter diagnosis" at bounding box center [680, 318] width 793 height 28
type input "pain"
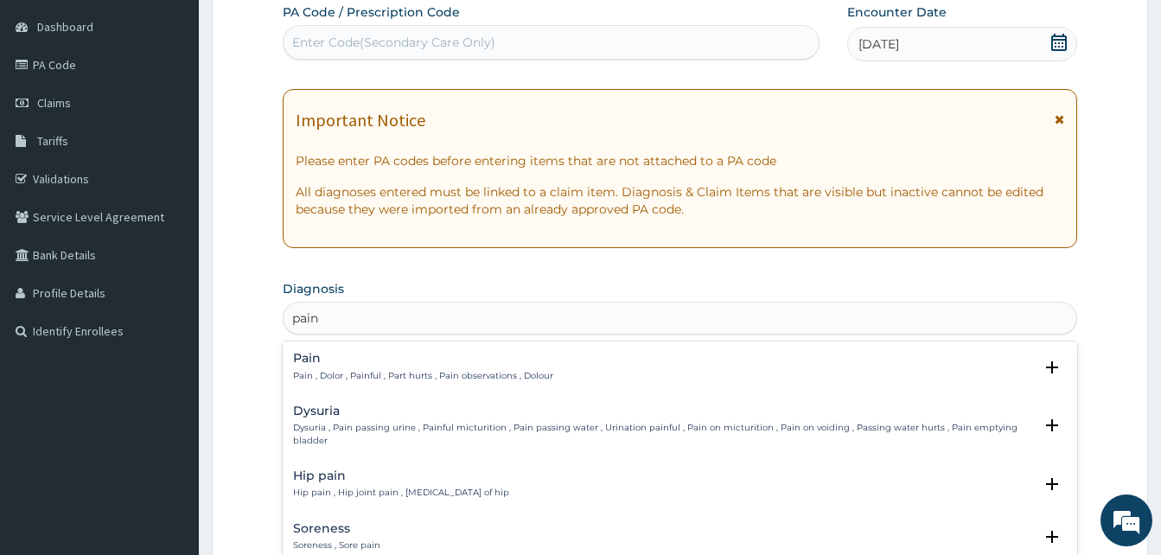
click at [460, 364] on h4 "Pain" at bounding box center [423, 358] width 260 height 13
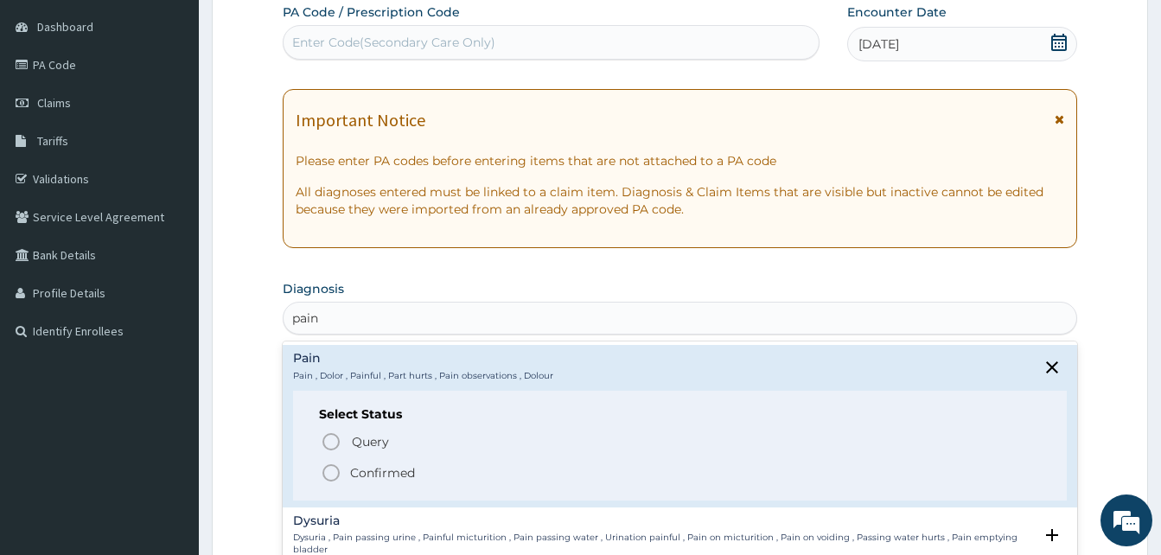
click at [432, 468] on span "Confirmed" at bounding box center [681, 472] width 720 height 21
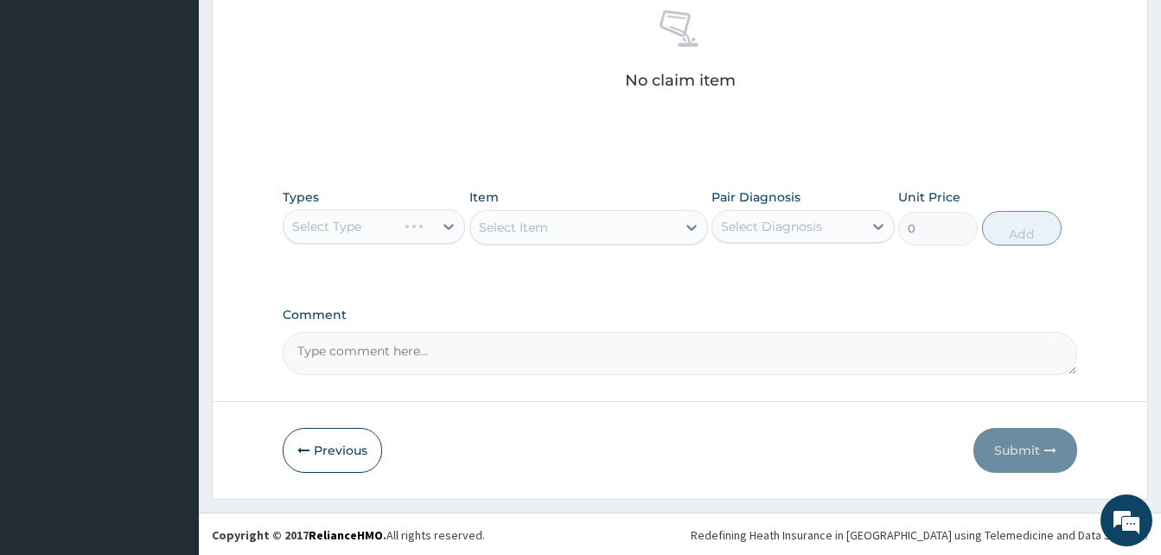
scroll to position [692, 0]
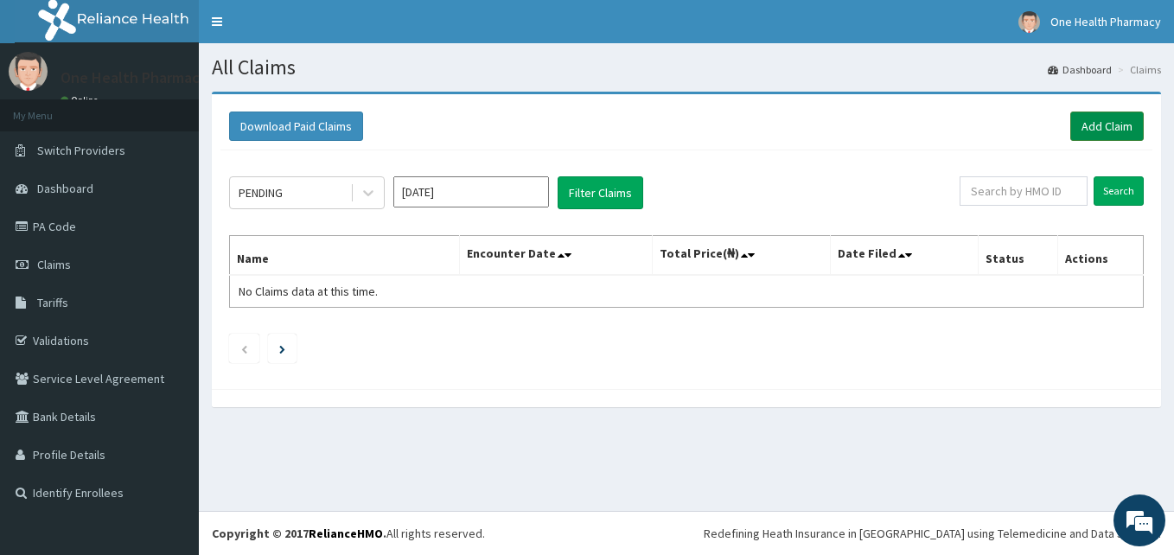
click at [1087, 135] on link "Add Claim" at bounding box center [1106, 126] width 73 height 29
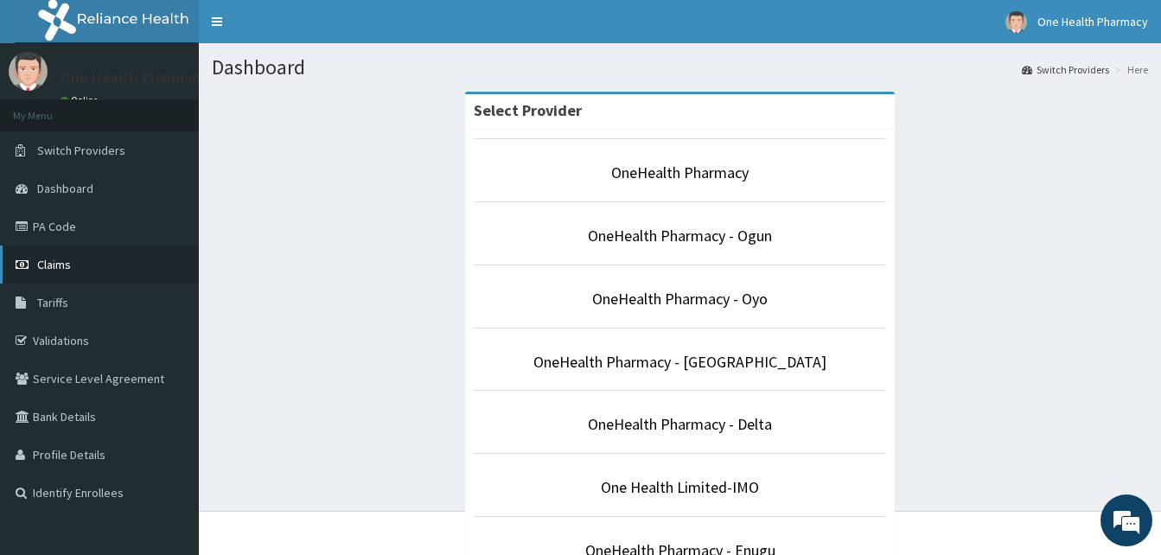
click at [103, 261] on link "Claims" at bounding box center [99, 264] width 199 height 38
click at [109, 267] on link "Claims" at bounding box center [99, 264] width 199 height 38
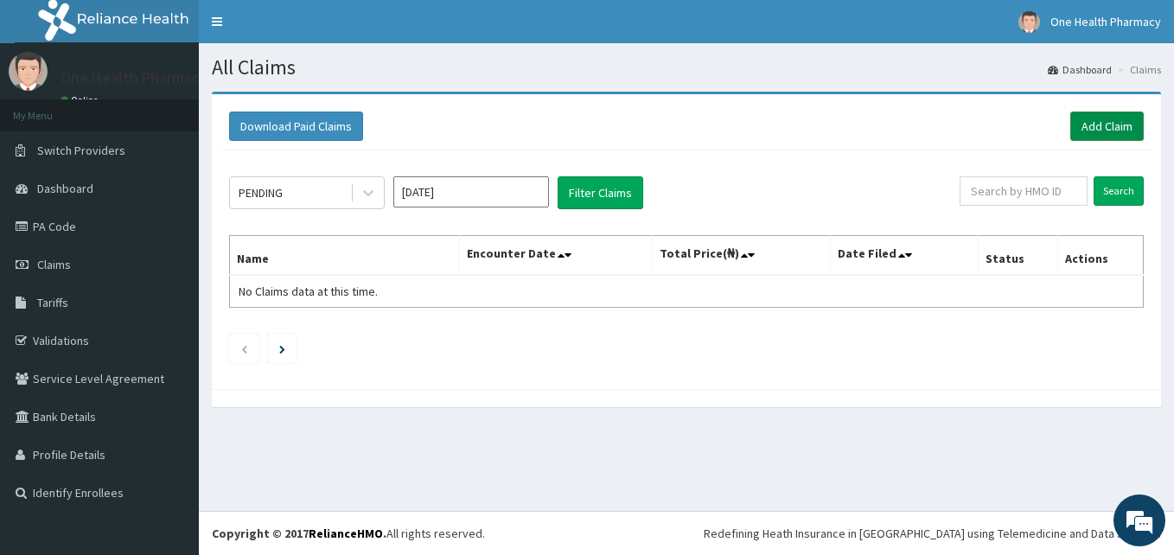
click at [1093, 129] on link "Add Claim" at bounding box center [1106, 126] width 73 height 29
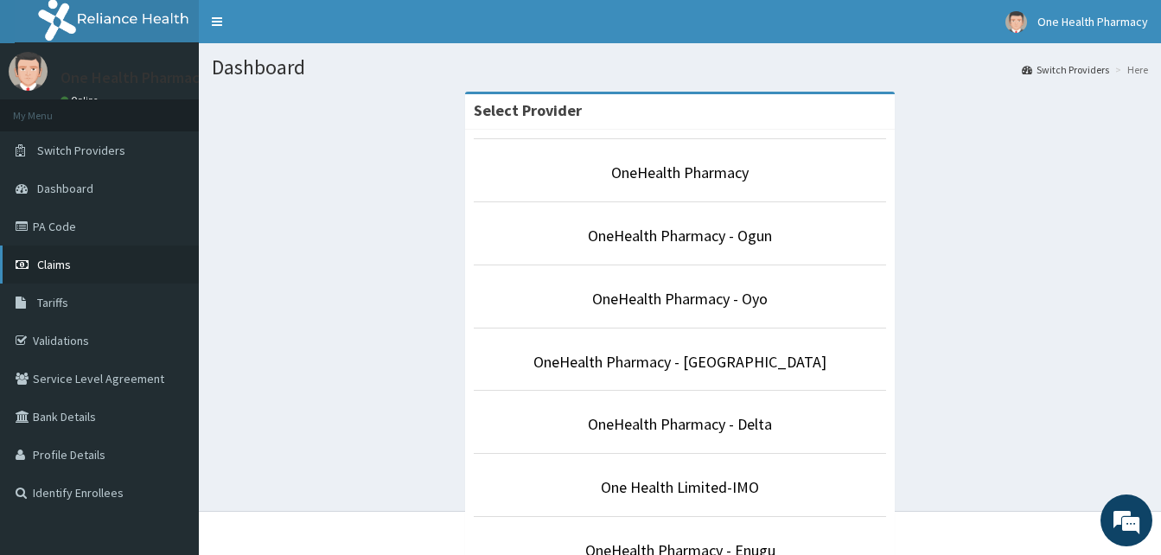
click at [90, 263] on link "Claims" at bounding box center [99, 264] width 199 height 38
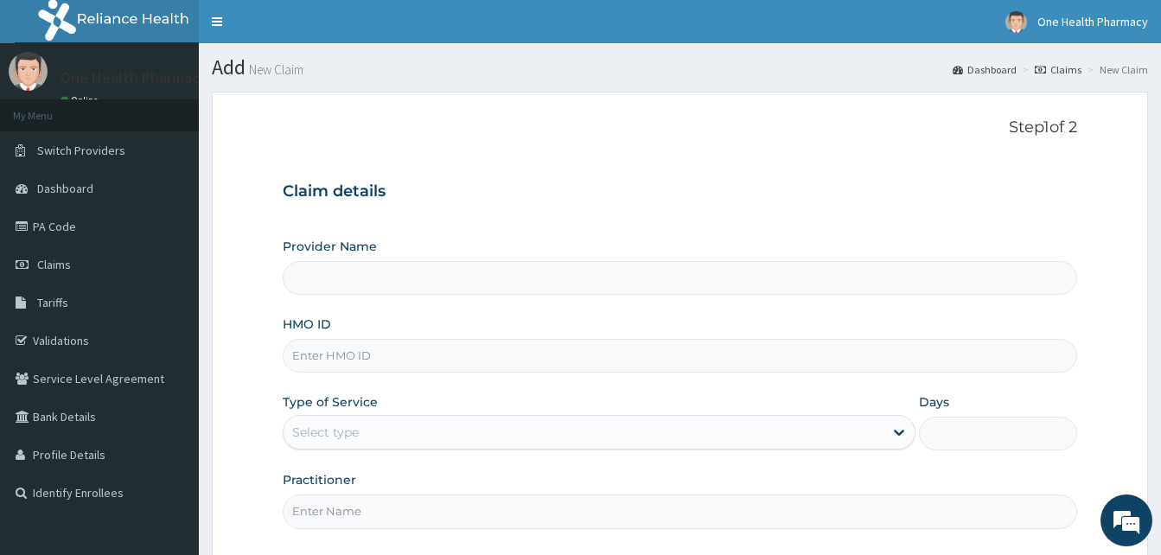
type input "OneHealth Pharmacy"
click at [419, 350] on input "HMO ID" at bounding box center [680, 356] width 794 height 34
paste input "QZE/10022/A"
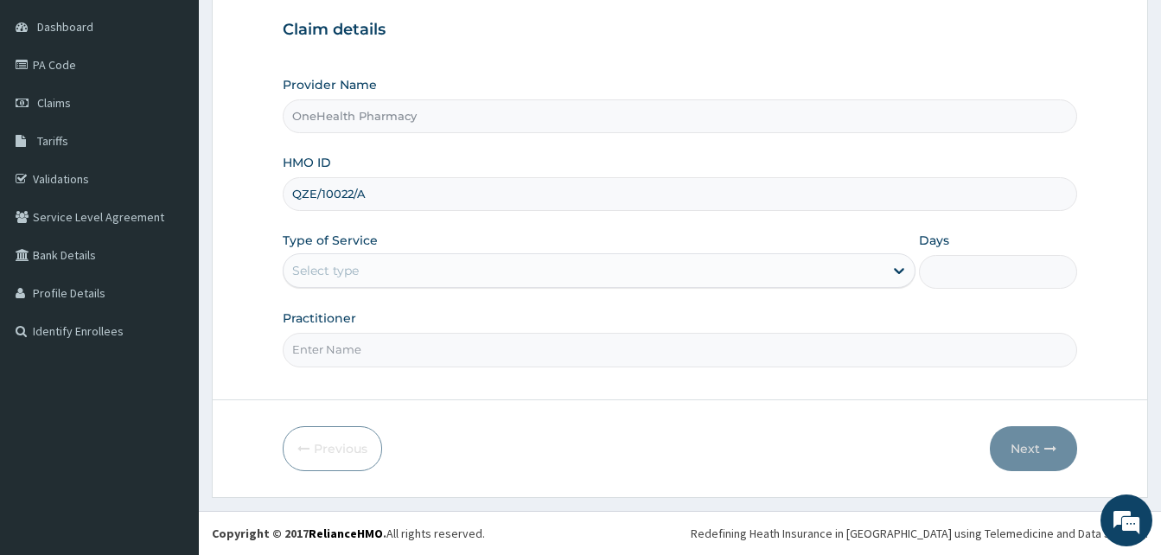
type input "QZE/10022/A"
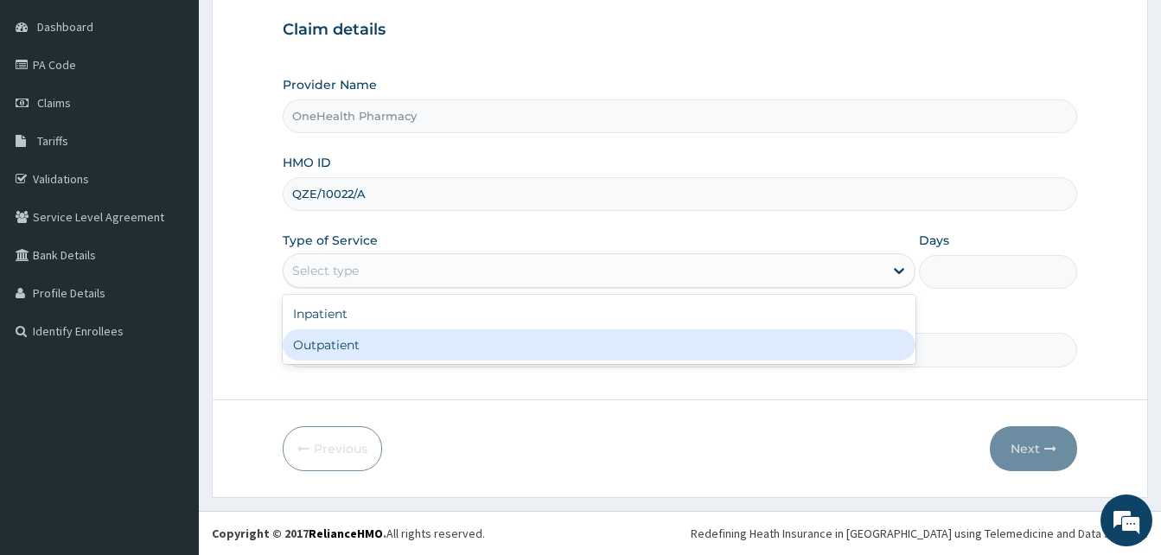
drag, startPoint x: 544, startPoint y: 280, endPoint x: 564, endPoint y: 342, distance: 65.3
click at [564, 288] on div "option Outpatient focused, 2 of 2. 2 results available. Use Up and Down to choo…" at bounding box center [599, 270] width 633 height 35
click at [564, 342] on div "Outpatient" at bounding box center [599, 344] width 633 height 31
type input "1"
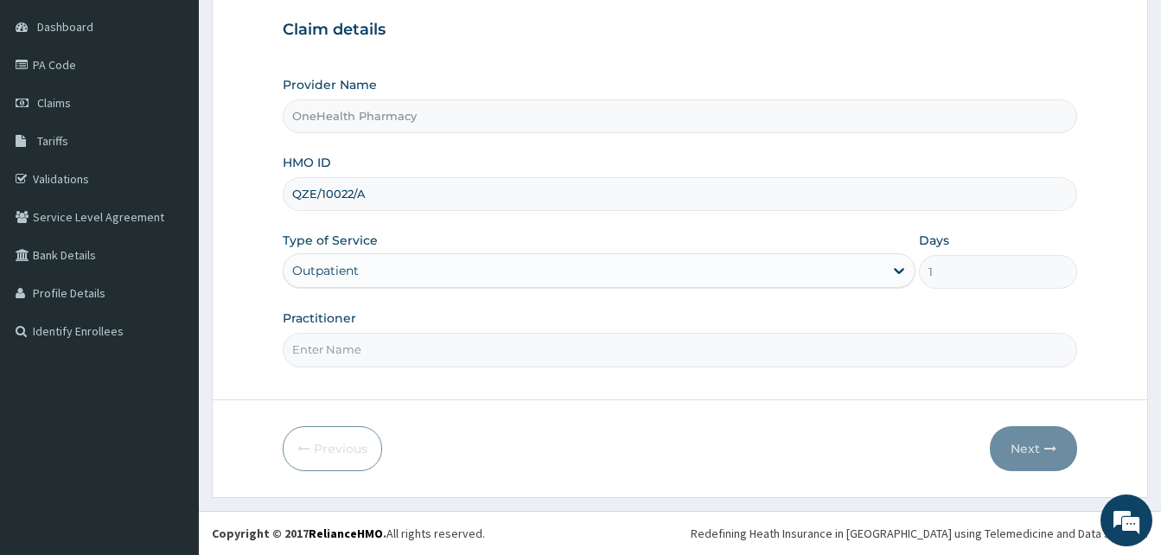
click at [539, 348] on input "Practitioner" at bounding box center [680, 350] width 794 height 34
type input "ONEHEALTH"
click at [1044, 457] on button "Next" at bounding box center [1033, 448] width 87 height 45
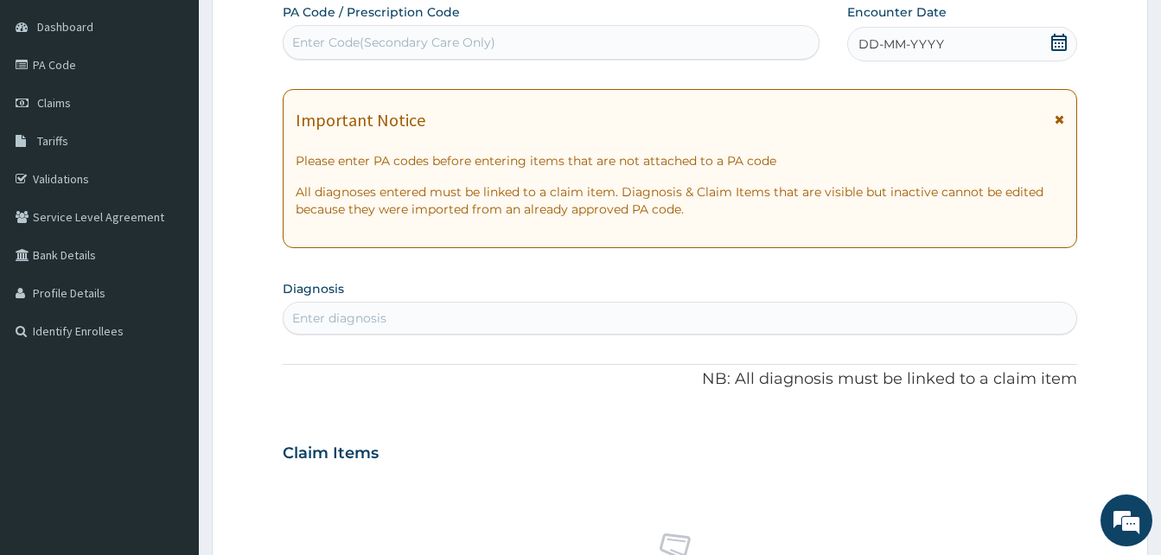
click at [946, 34] on div "DD-MM-YYYY" at bounding box center [962, 44] width 230 height 35
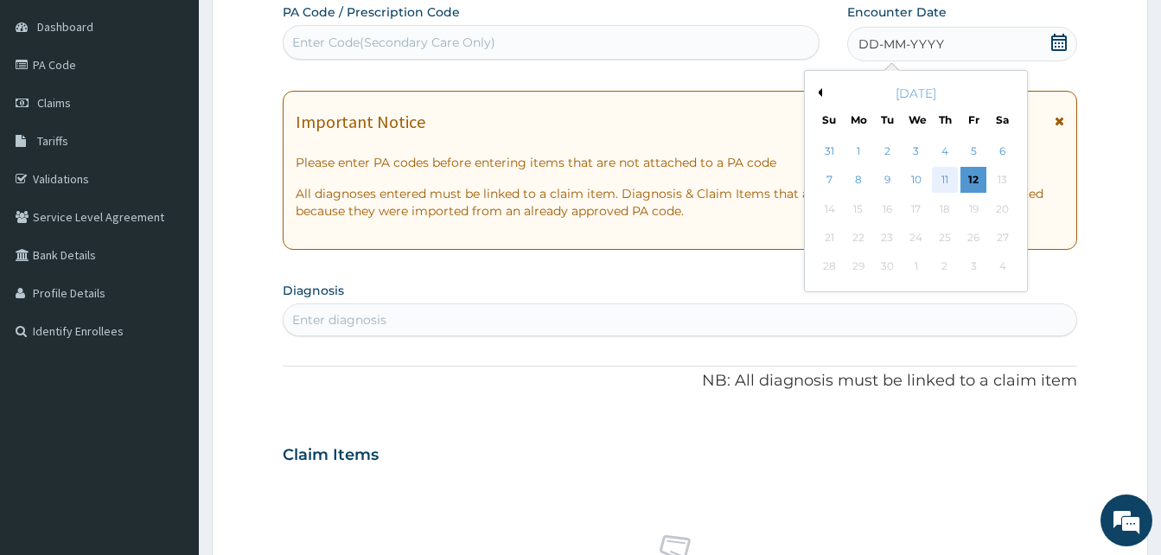
click at [934, 175] on div "11" at bounding box center [945, 181] width 26 height 26
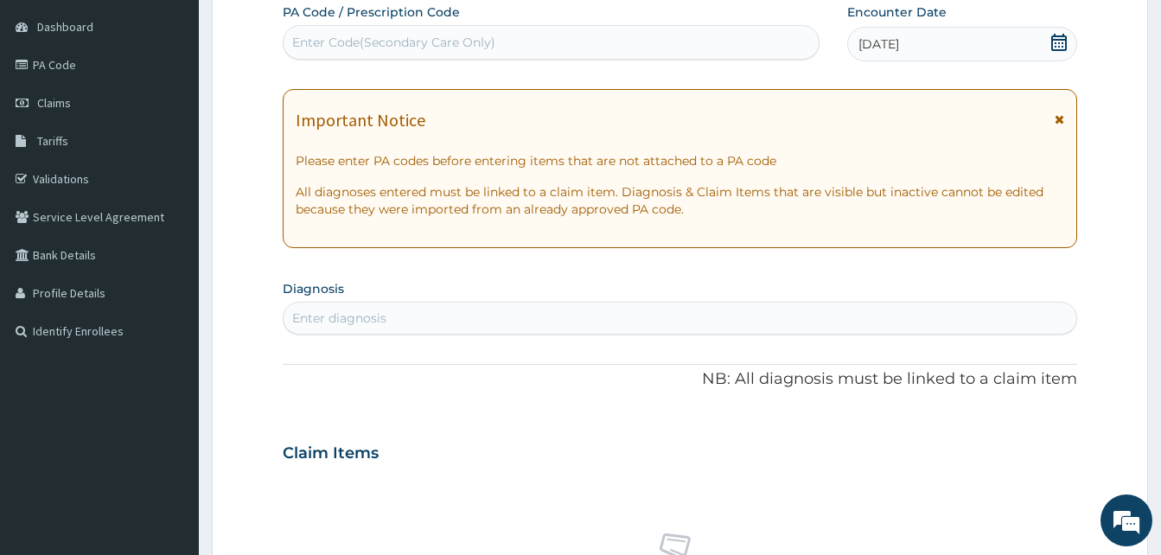
click at [583, 310] on div "Enter diagnosis" at bounding box center [680, 318] width 793 height 28
type input "pain"
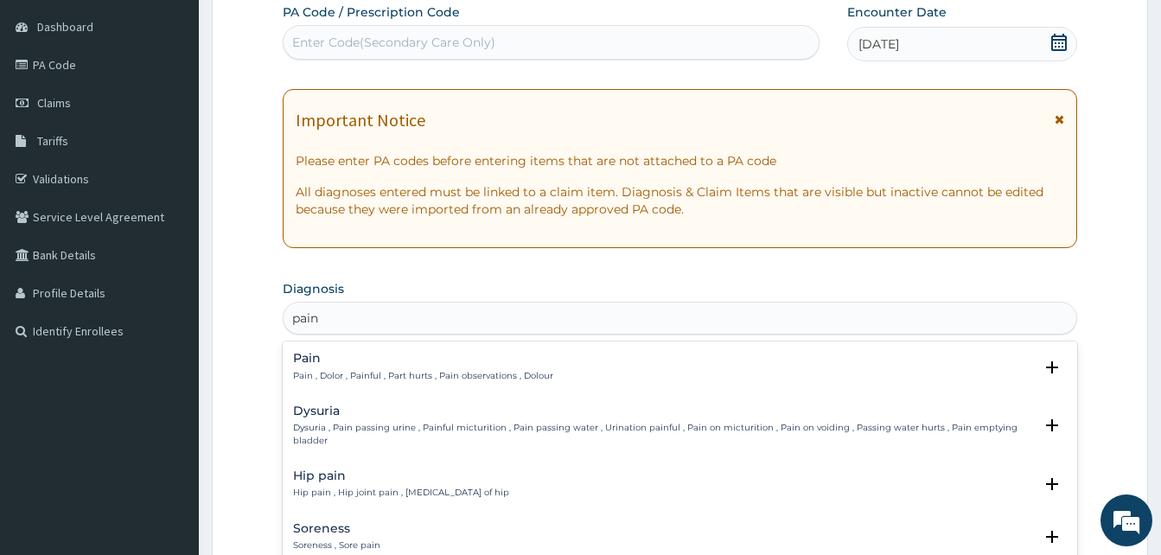
click at [430, 367] on div "Pain Pain , Dolor , Painful , Part hurts , Pain observations , Dolour" at bounding box center [423, 367] width 260 height 30
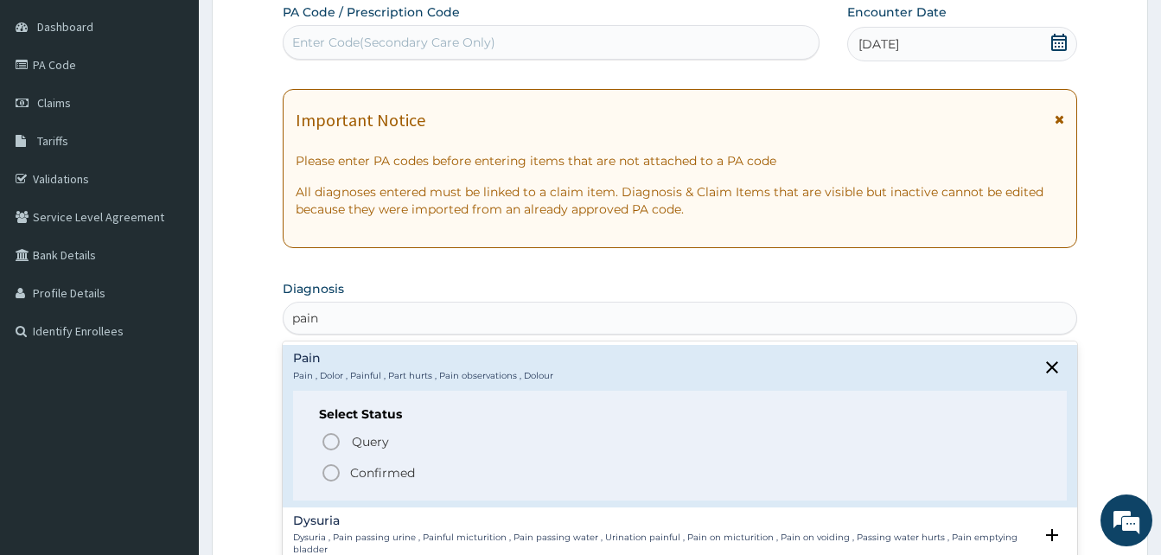
click at [444, 464] on span "Confirmed" at bounding box center [681, 472] width 720 height 21
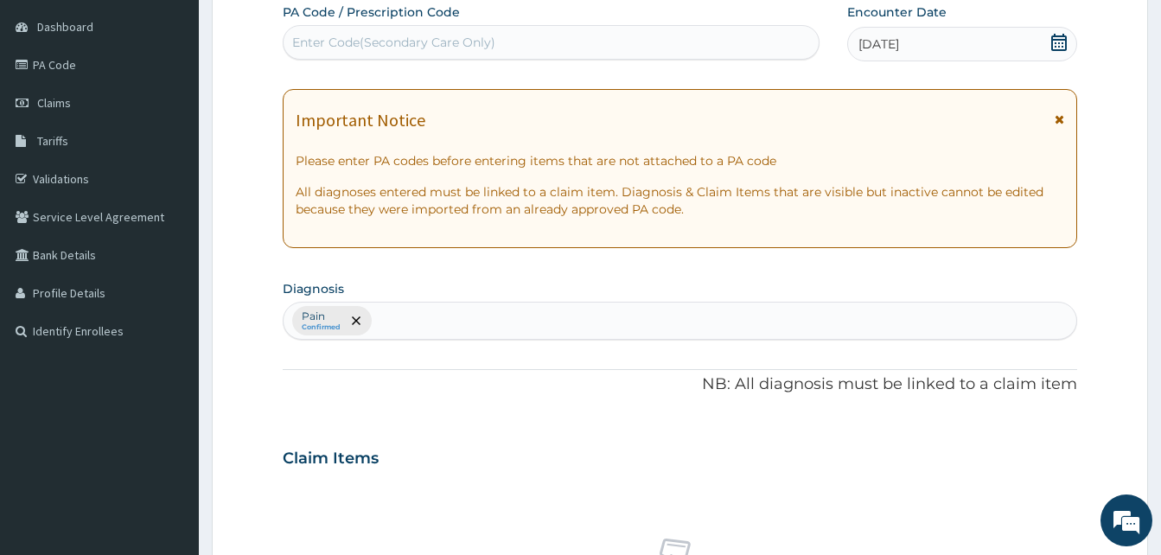
scroll to position [692, 0]
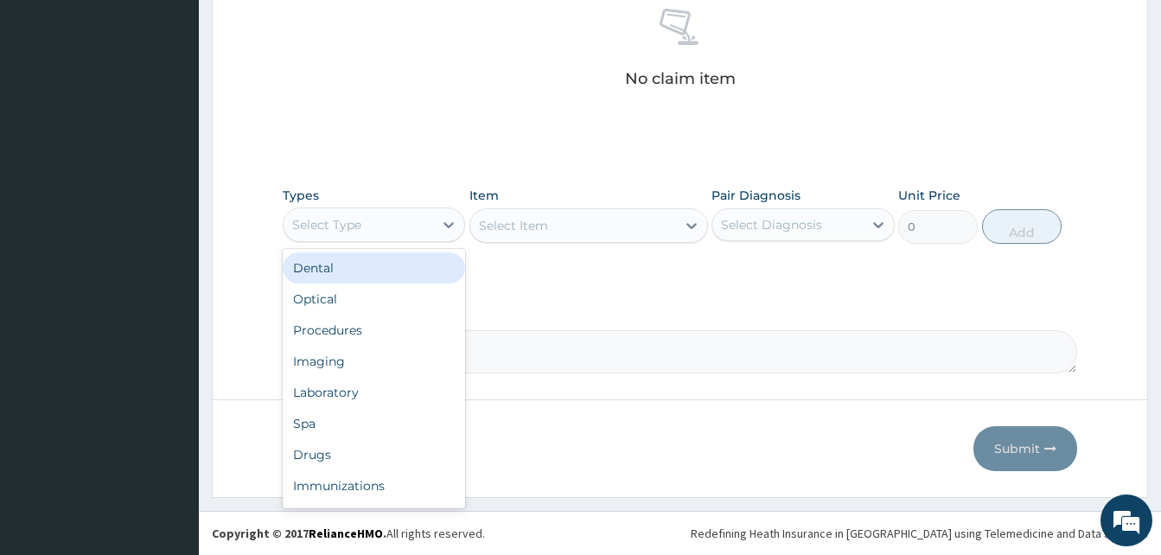
click at [415, 220] on div "Select Type" at bounding box center [359, 225] width 150 height 28
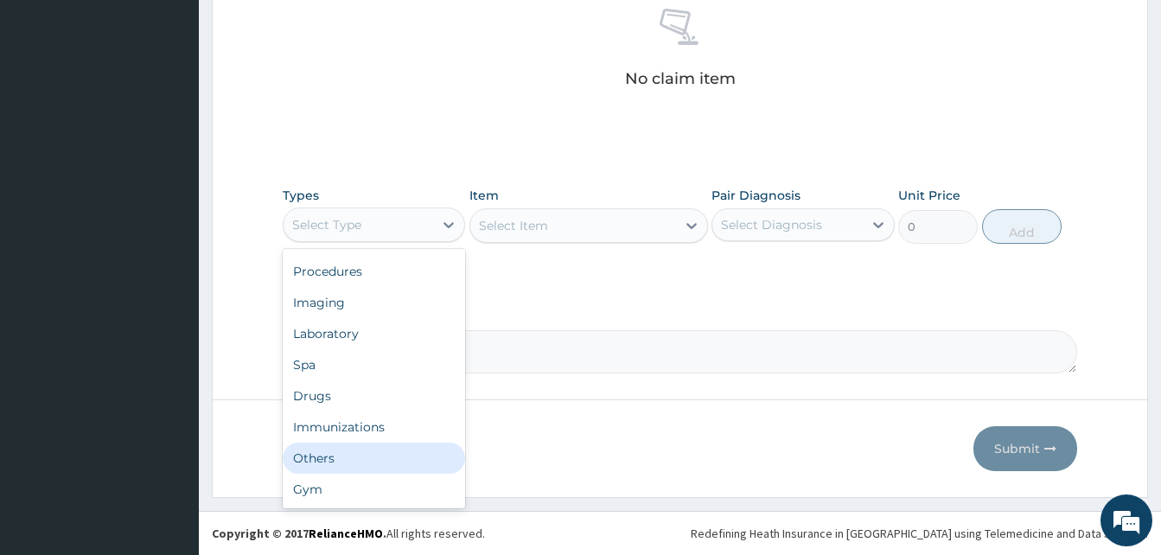
click at [372, 467] on div "Others" at bounding box center [374, 458] width 182 height 31
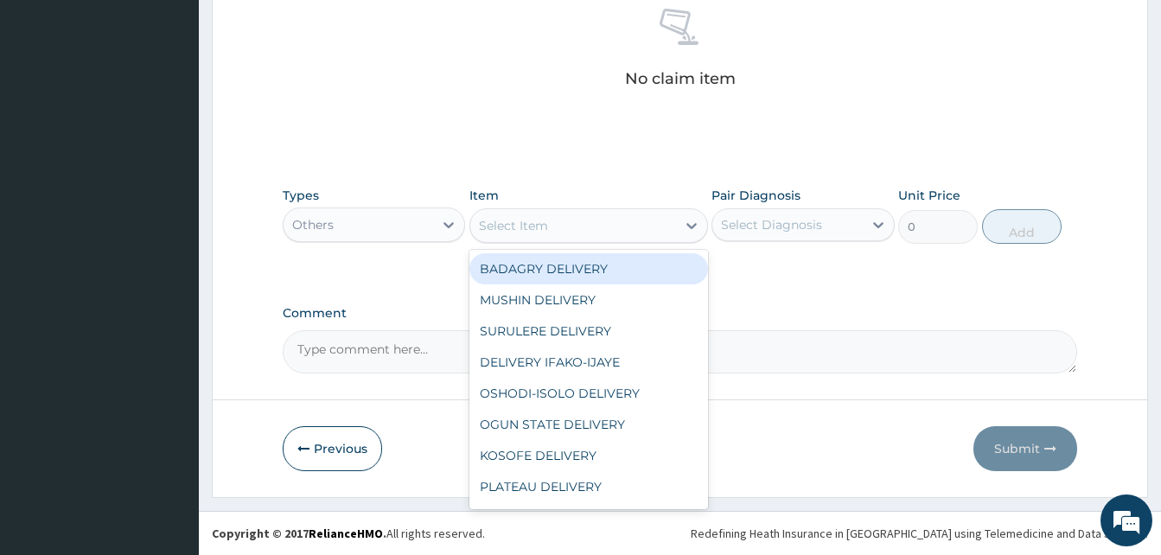
click at [583, 232] on div "Select Item" at bounding box center [573, 226] width 206 height 28
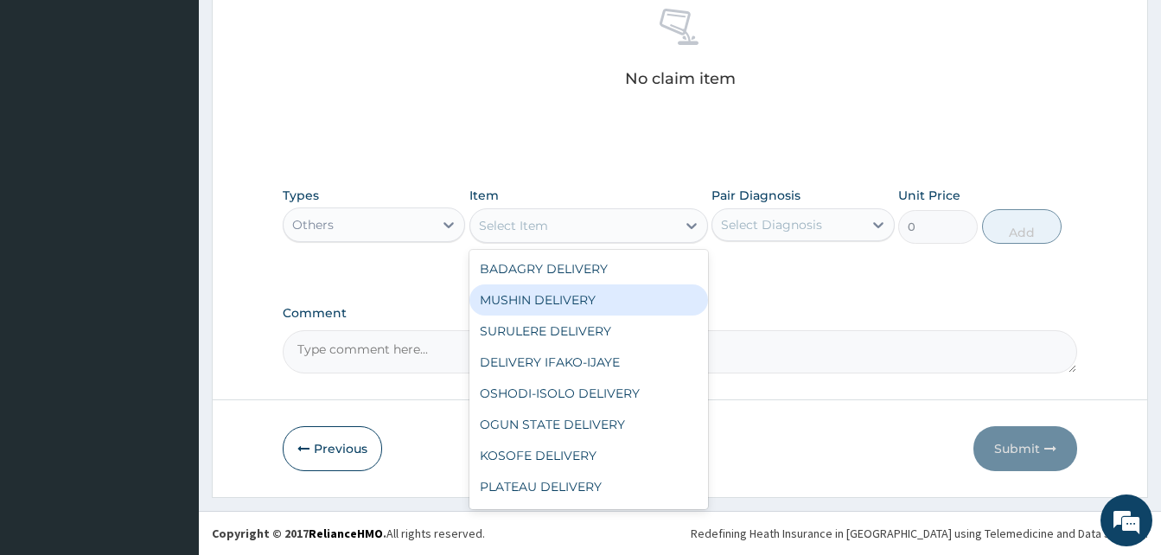
click at [615, 295] on div "MUSHIN DELIVERY" at bounding box center [588, 299] width 239 height 31
type input "2200"
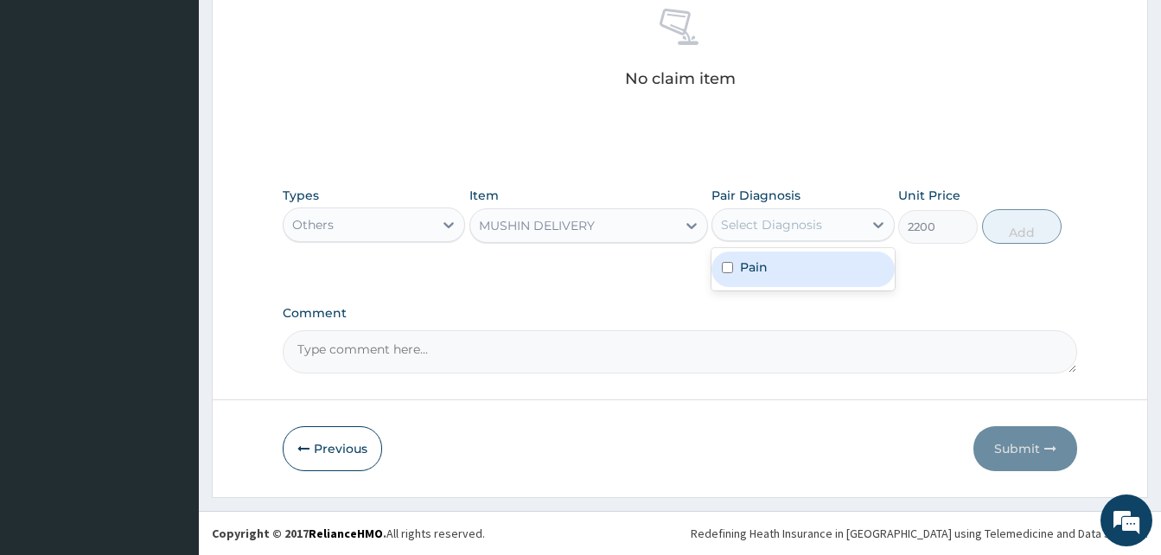
click at [767, 230] on div "Select Diagnosis" at bounding box center [771, 224] width 101 height 17
click at [802, 258] on div "Pain" at bounding box center [802, 269] width 182 height 35
checkbox input "true"
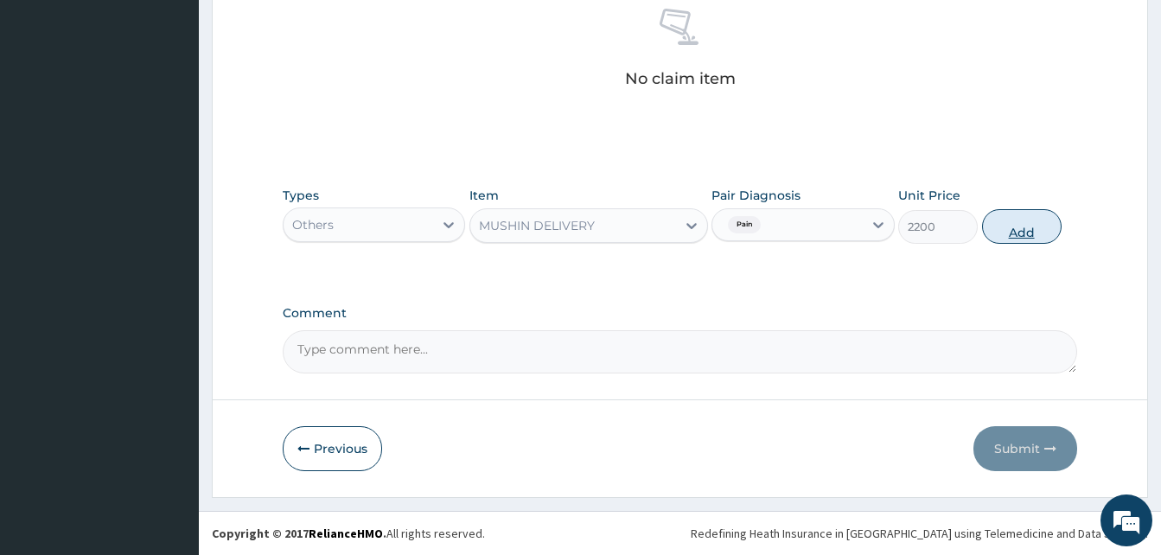
click at [1010, 220] on button "Add" at bounding box center [1022, 226] width 80 height 35
type input "0"
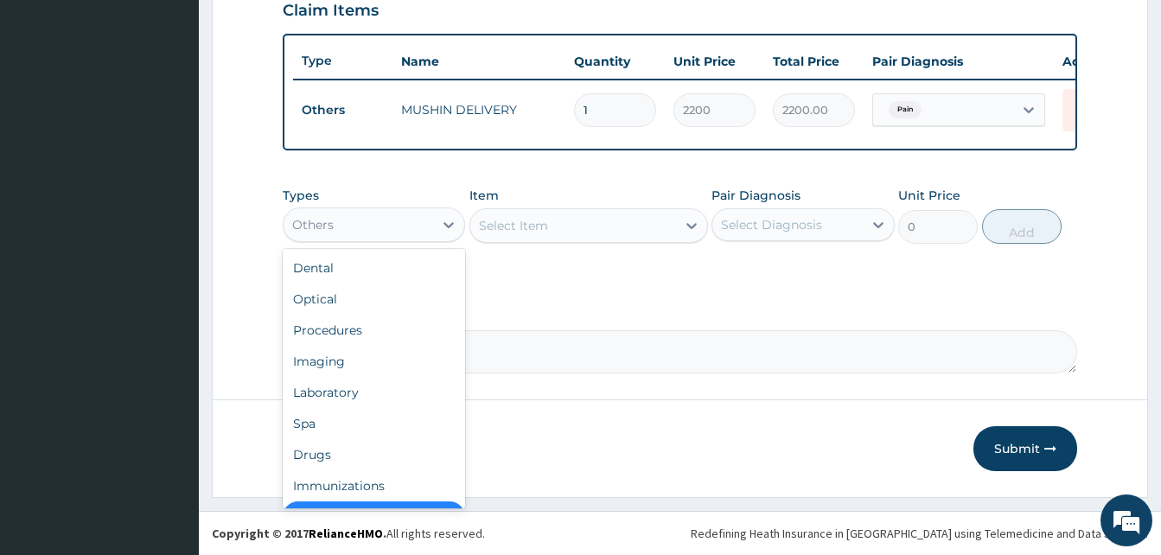
click at [416, 234] on div "Others" at bounding box center [359, 225] width 150 height 28
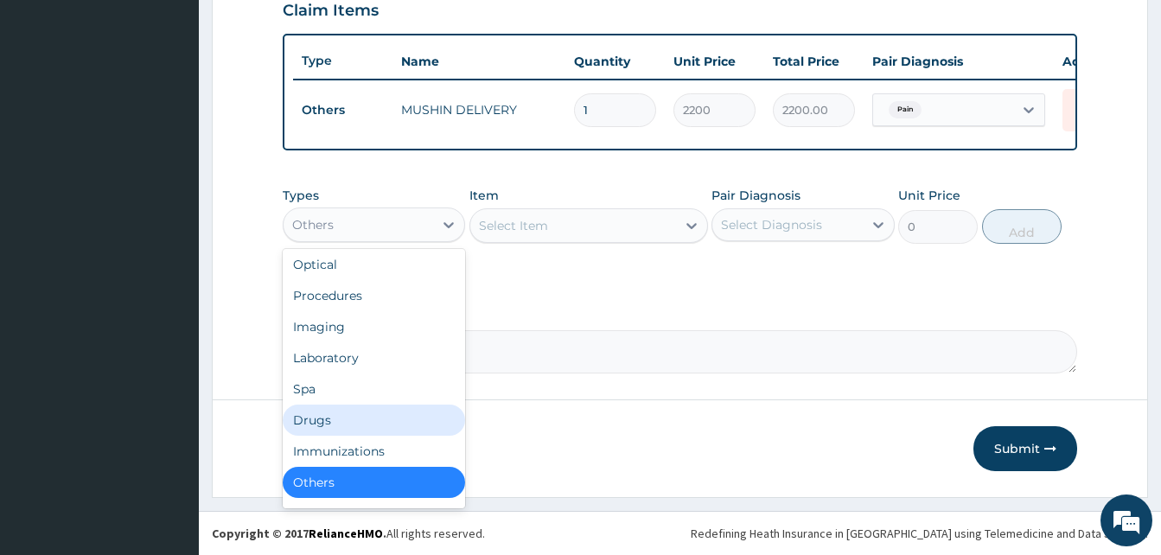
click at [379, 417] on div "Drugs" at bounding box center [374, 420] width 182 height 31
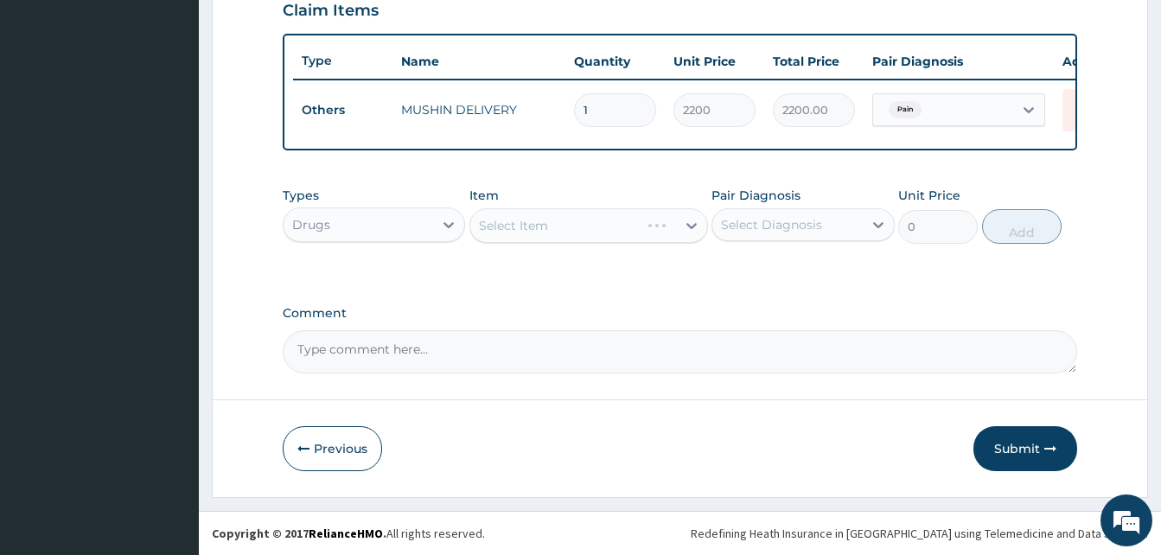
click at [597, 222] on div "Select Item" at bounding box center [588, 225] width 239 height 35
click at [597, 222] on div "Select Item" at bounding box center [573, 226] width 206 height 28
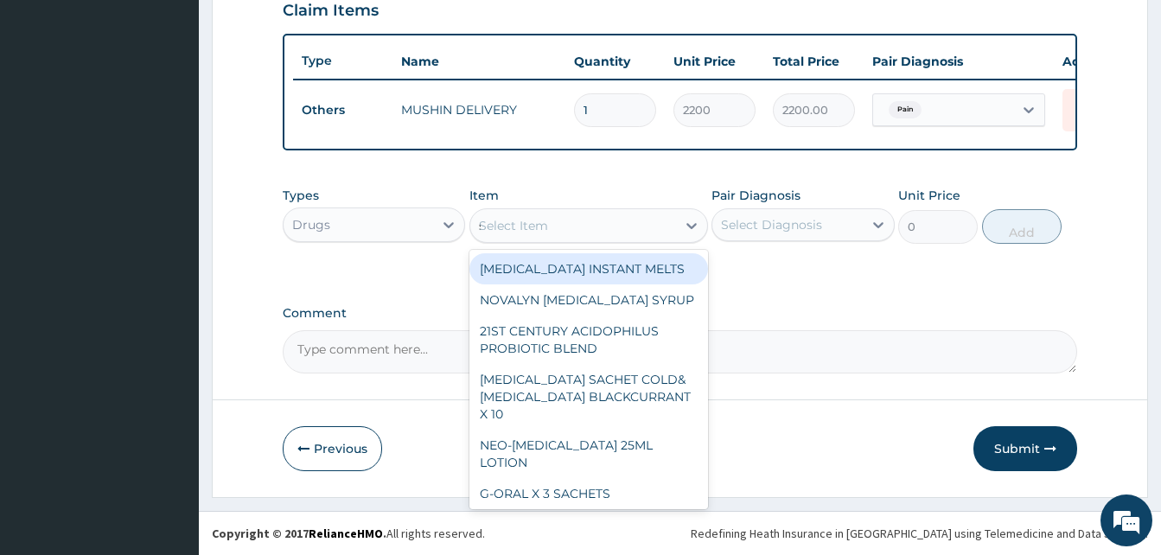
type input "sorep"
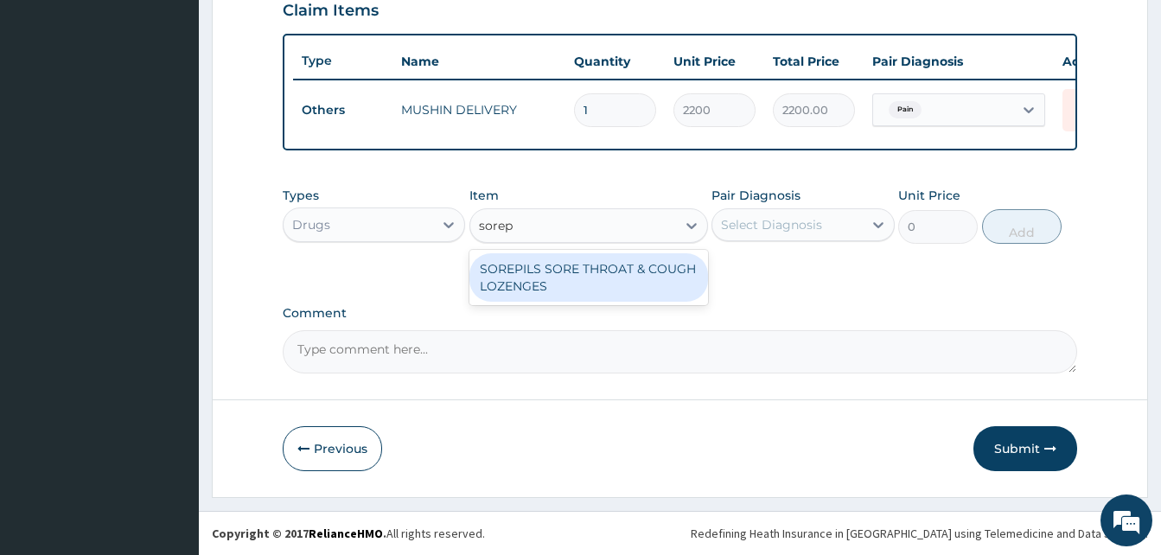
click at [629, 273] on div "SOREPILS SORE THROAT & COUGH LOZENGES" at bounding box center [588, 277] width 239 height 48
type input "40.83333206176758"
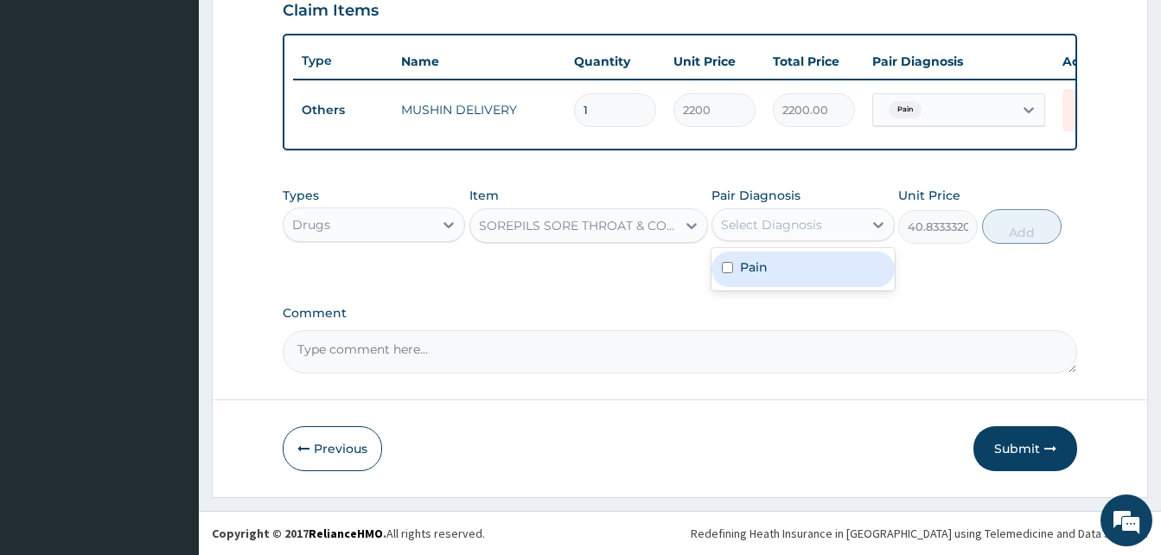
drag, startPoint x: 760, startPoint y: 234, endPoint x: 799, endPoint y: 267, distance: 50.9
click at [799, 241] on div "option Pain, selected. option Pain focused, 1 of 1. 1 result available. Use Up …" at bounding box center [802, 224] width 182 height 33
click at [799, 267] on div "Pain" at bounding box center [802, 269] width 182 height 35
checkbox input "true"
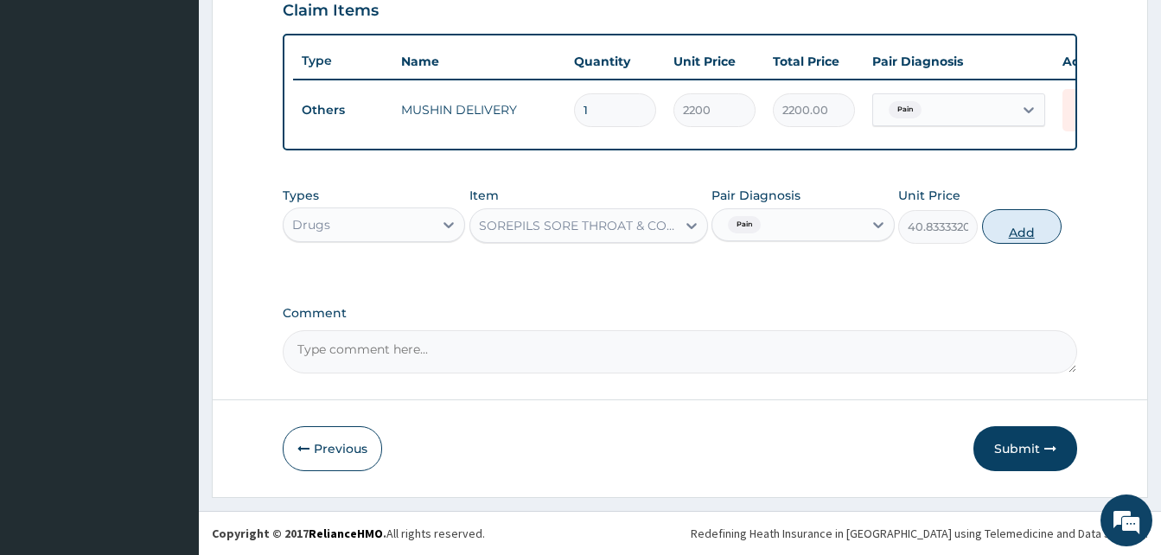
click at [1026, 215] on button "Add" at bounding box center [1022, 226] width 80 height 35
type input "0"
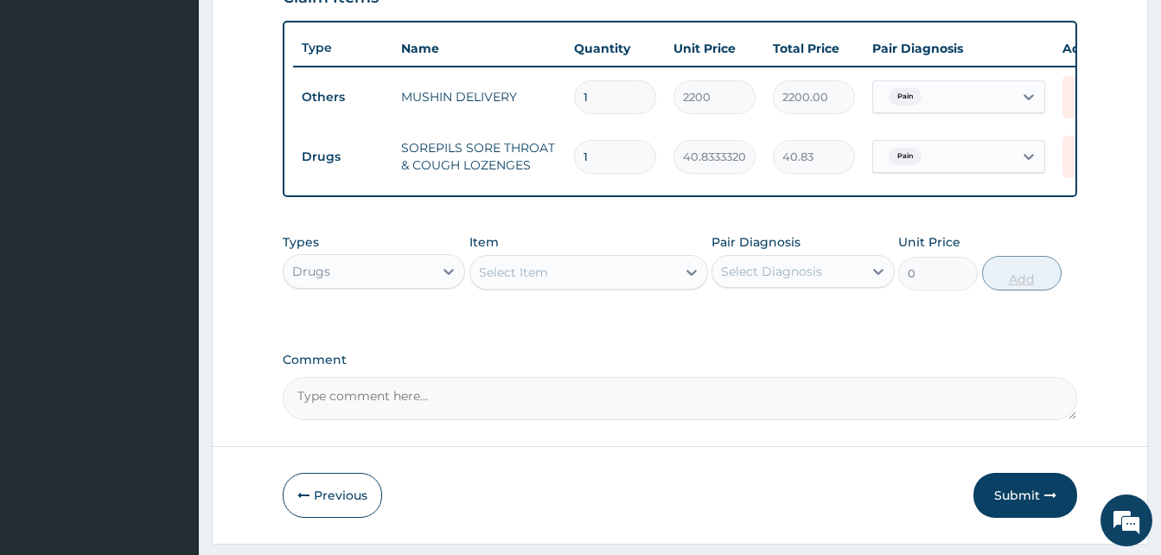
type input "0.00"
type input "2"
type input "81.67"
type input "24"
type input "980.00"
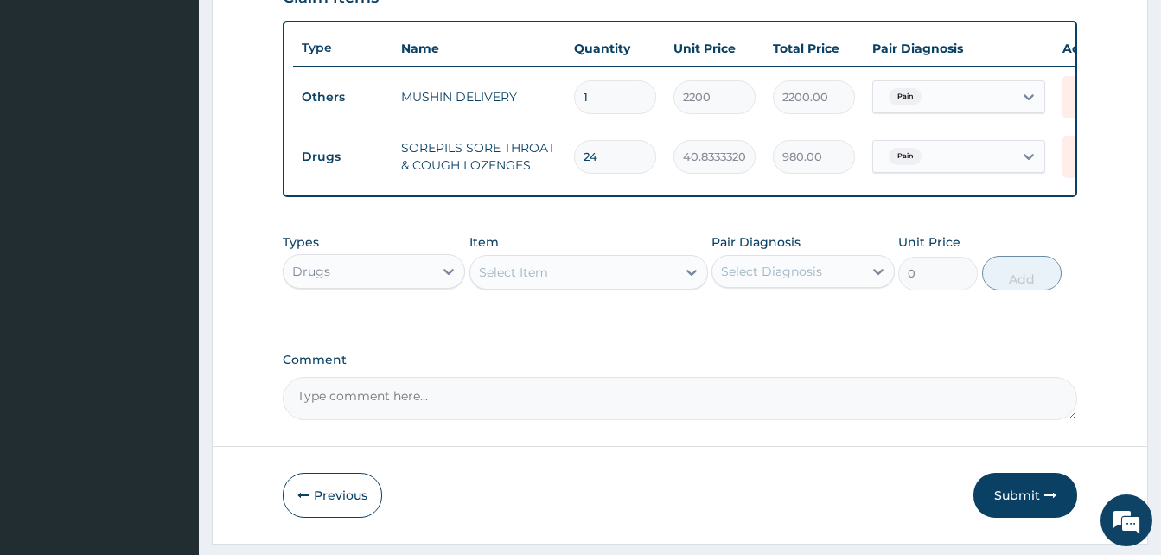
type input "24"
click at [1025, 513] on button "Submit" at bounding box center [1025, 495] width 104 height 45
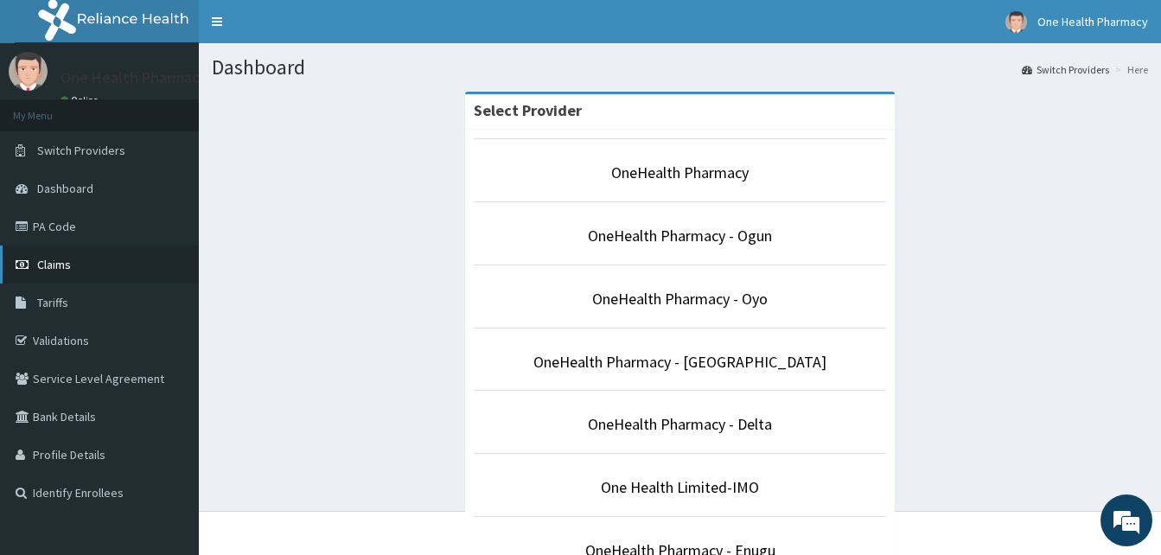
click at [128, 260] on link "Claims" at bounding box center [99, 264] width 199 height 38
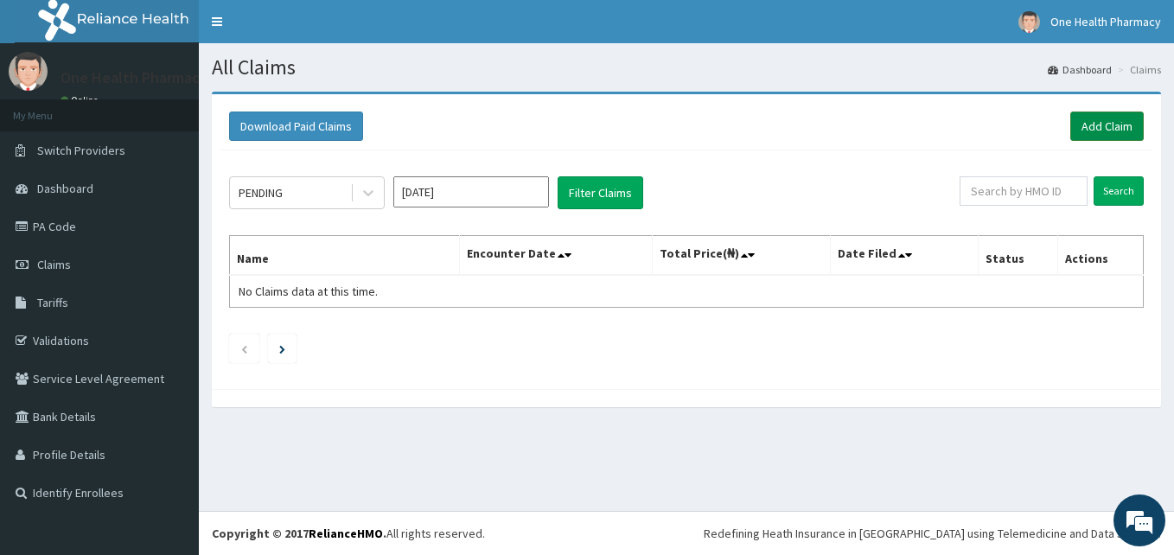
click at [1077, 128] on link "Add Claim" at bounding box center [1106, 126] width 73 height 29
click at [1093, 118] on link "Add Claim" at bounding box center [1106, 126] width 73 height 29
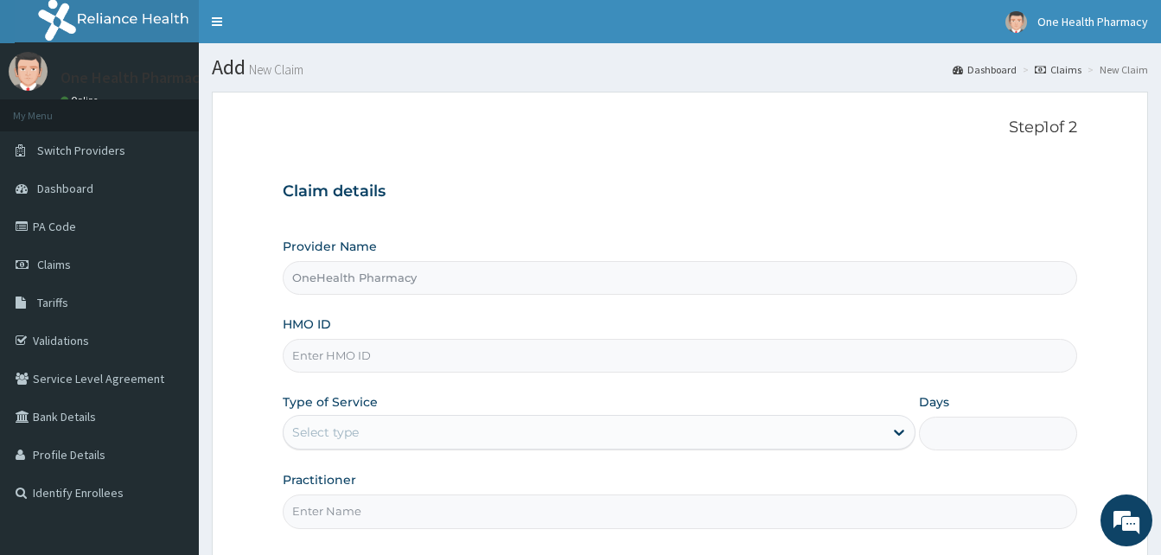
click at [424, 366] on input "HMO ID" at bounding box center [680, 356] width 794 height 34
paste input "EAJ/10011/A"
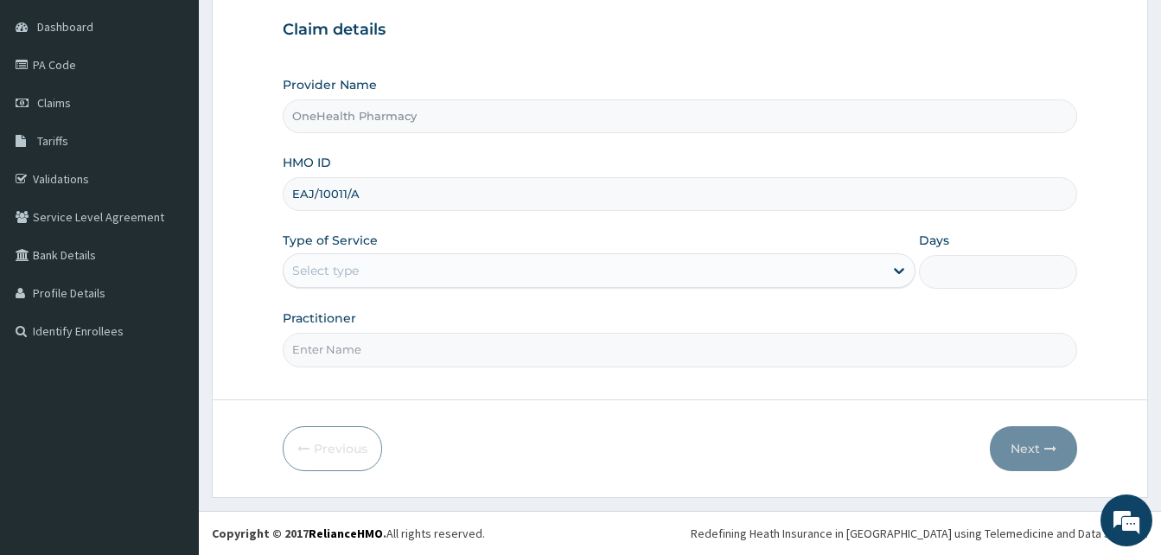
type input "EAJ/10011/A"
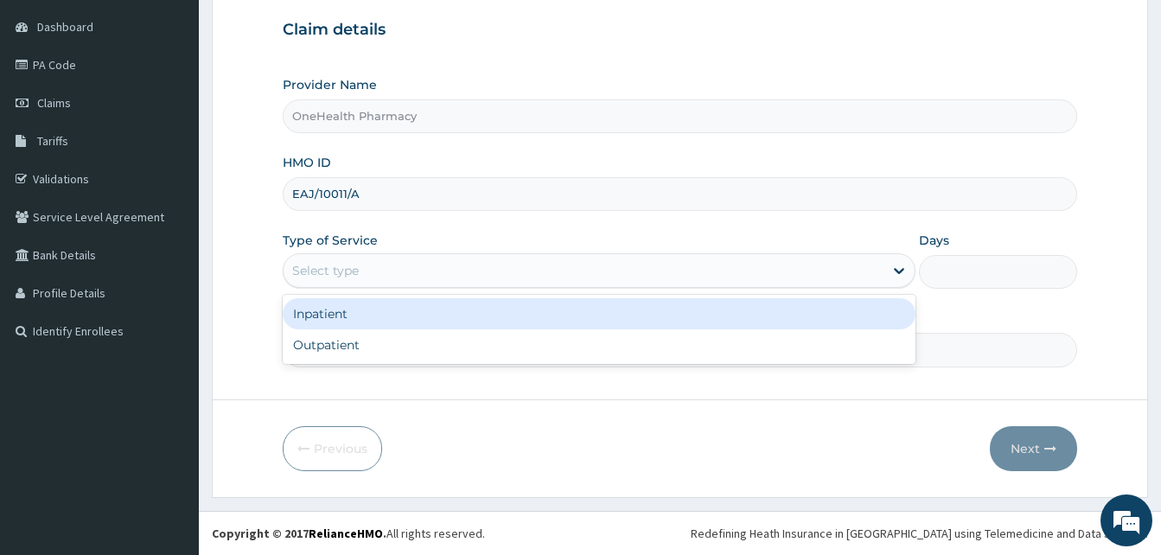
click at [494, 281] on div "Select type" at bounding box center [584, 271] width 600 height 28
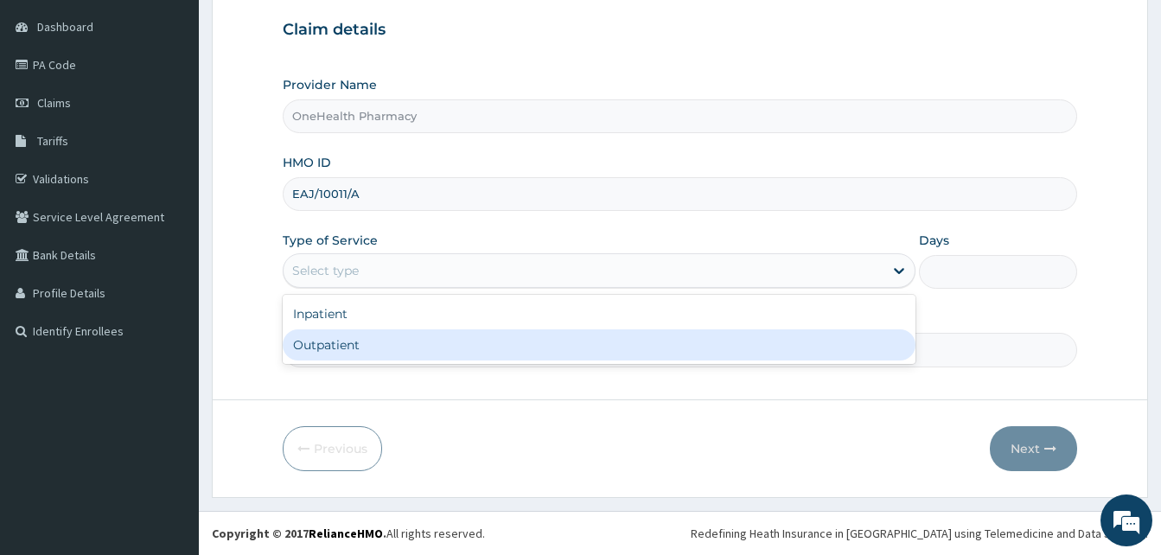
click at [475, 341] on div "Outpatient" at bounding box center [599, 344] width 633 height 31
type input "1"
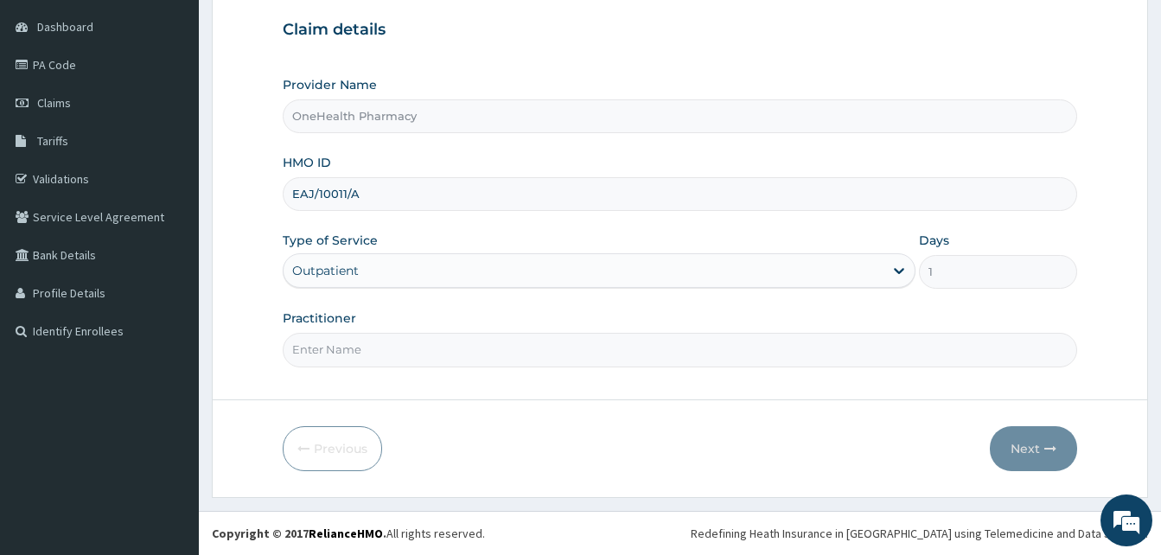
click at [475, 341] on input "Practitioner" at bounding box center [680, 350] width 794 height 34
type input "onehealth"
click at [1029, 432] on button "Next" at bounding box center [1033, 448] width 87 height 45
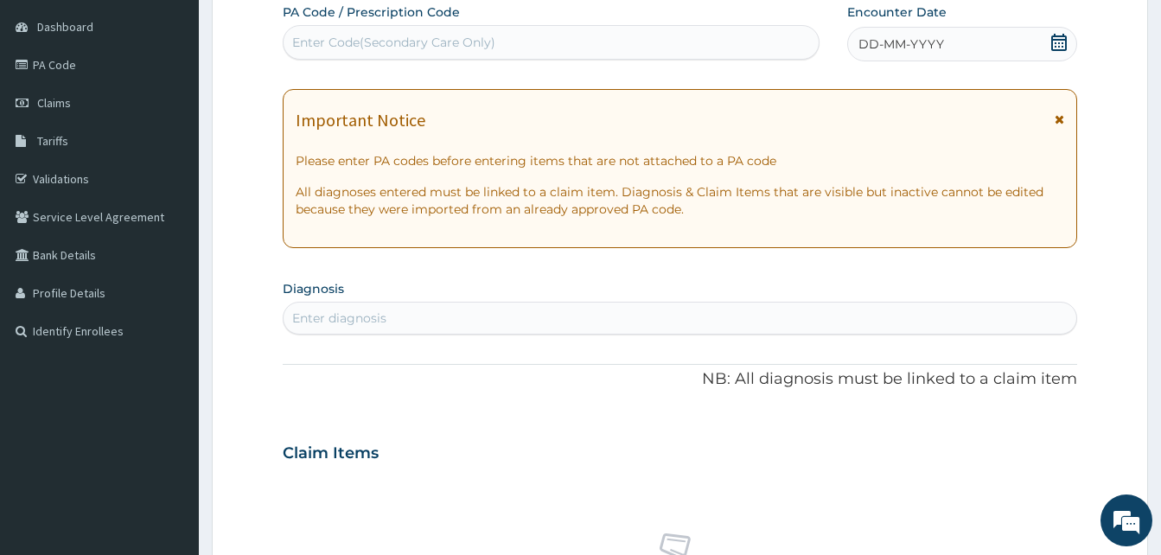
click at [933, 41] on span "DD-MM-YYYY" at bounding box center [901, 43] width 86 height 17
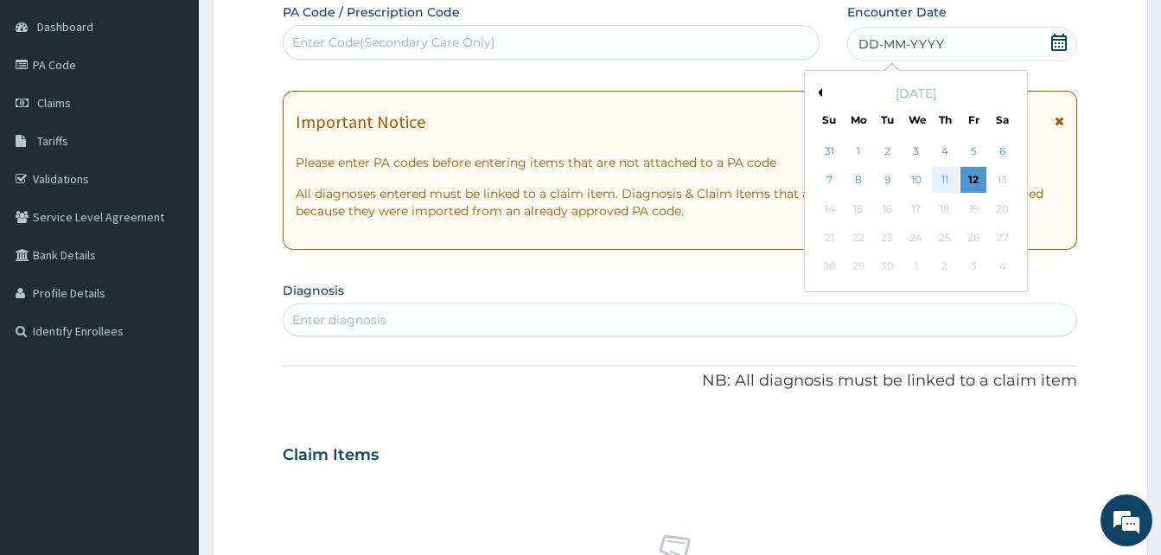
click at [944, 182] on div "11" at bounding box center [945, 181] width 26 height 26
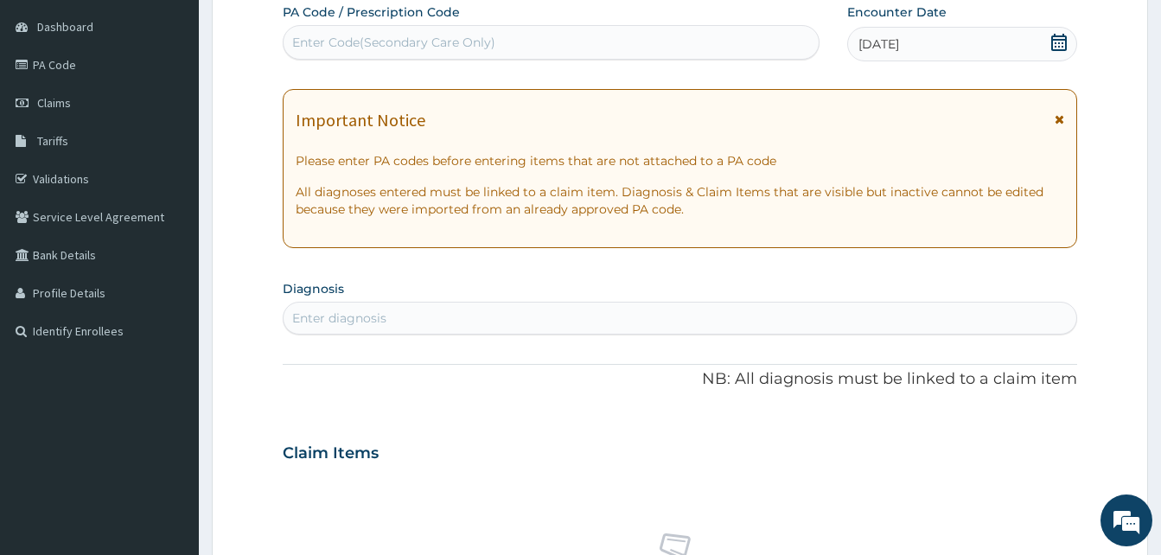
click at [519, 308] on div "Enter diagnosis" at bounding box center [680, 318] width 793 height 28
click at [477, 326] on div "Enter diagnosis p" at bounding box center [680, 318] width 793 height 28
type input "pain"
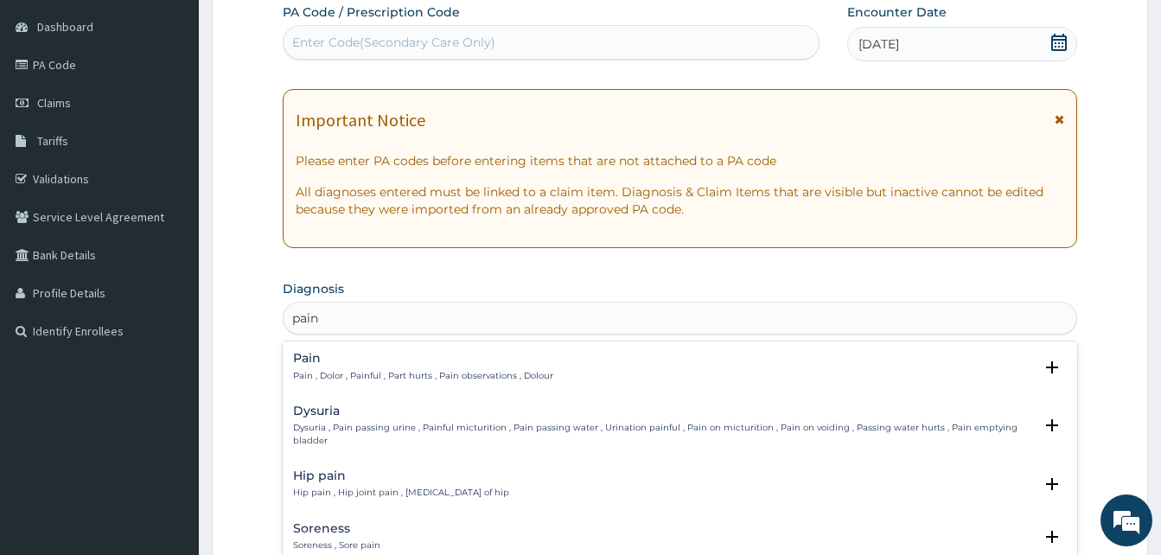
click at [472, 354] on h4 "Pain" at bounding box center [423, 358] width 260 height 13
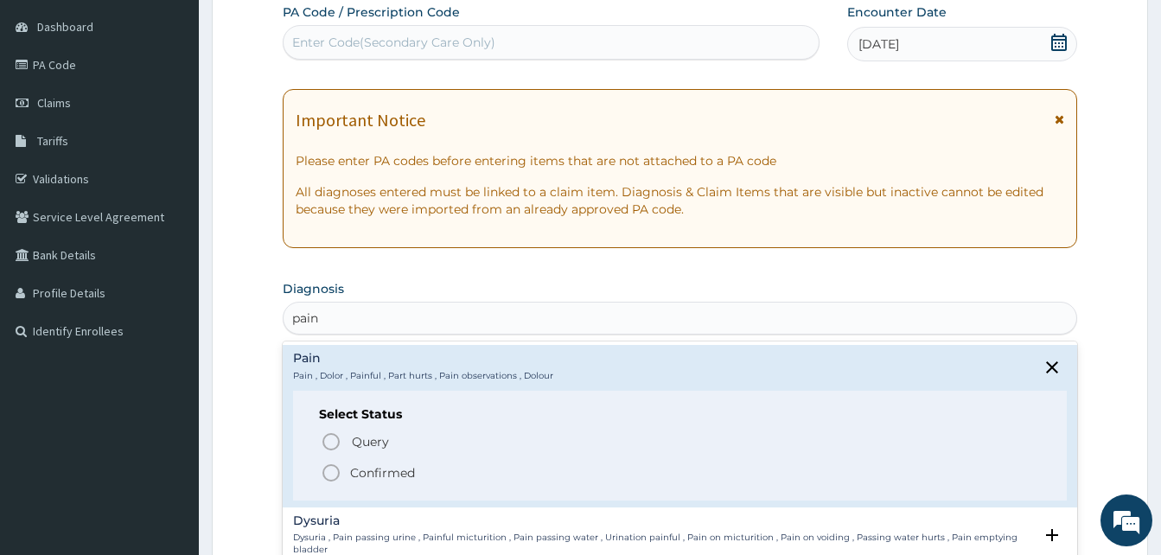
click at [439, 463] on span "Confirmed" at bounding box center [681, 472] width 720 height 21
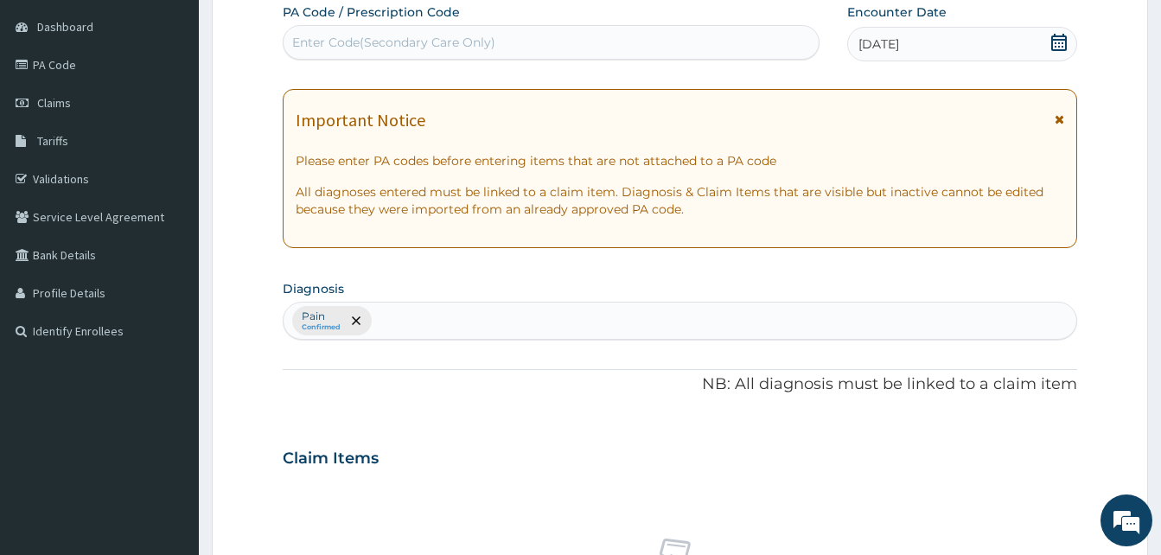
scroll to position [692, 0]
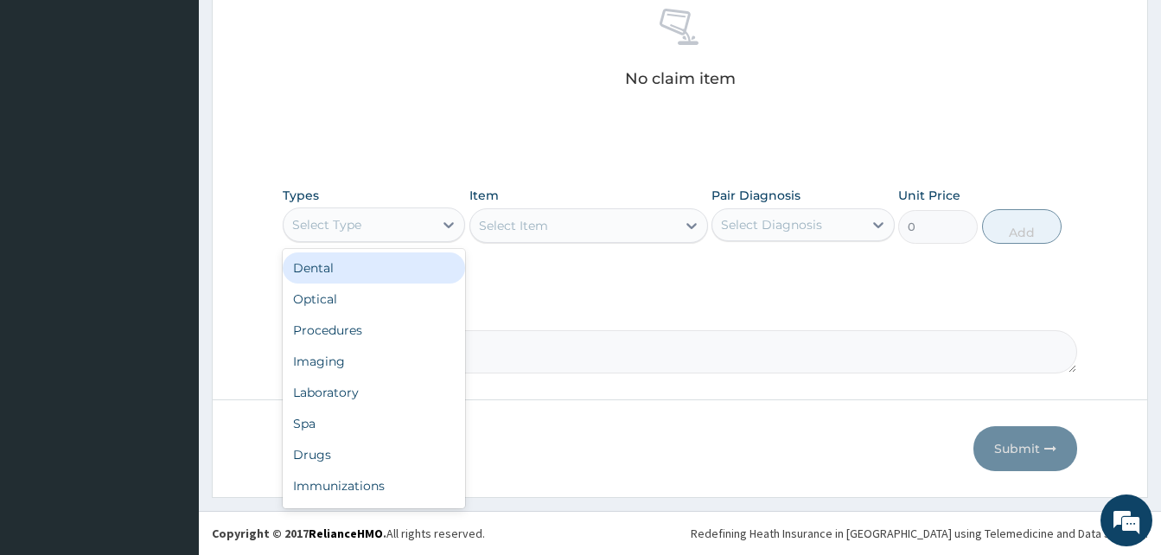
click at [372, 214] on div "Select Type" at bounding box center [359, 225] width 150 height 28
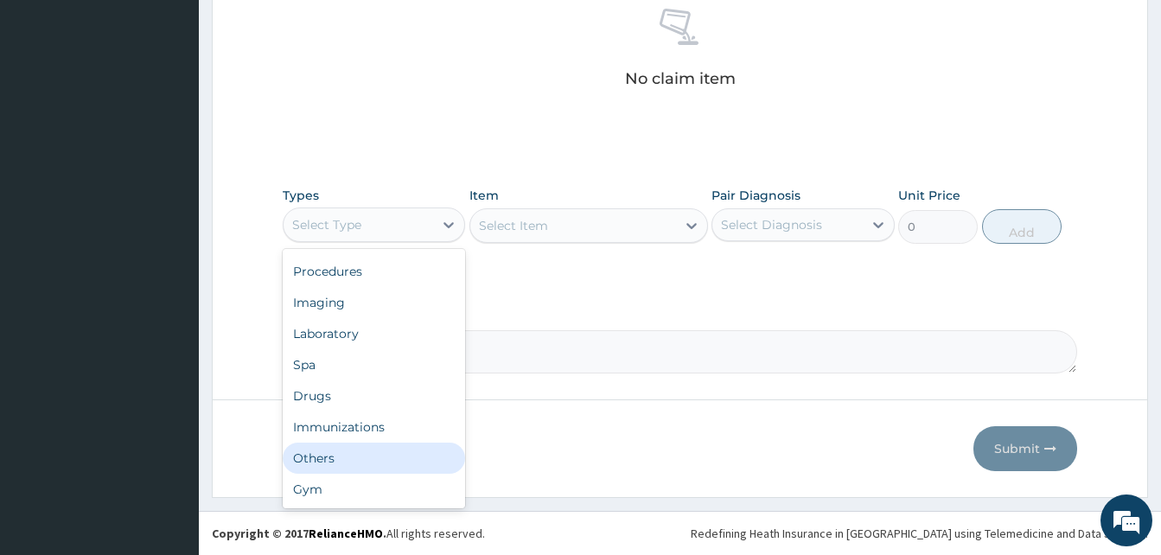
click at [380, 459] on div "Others" at bounding box center [374, 458] width 182 height 31
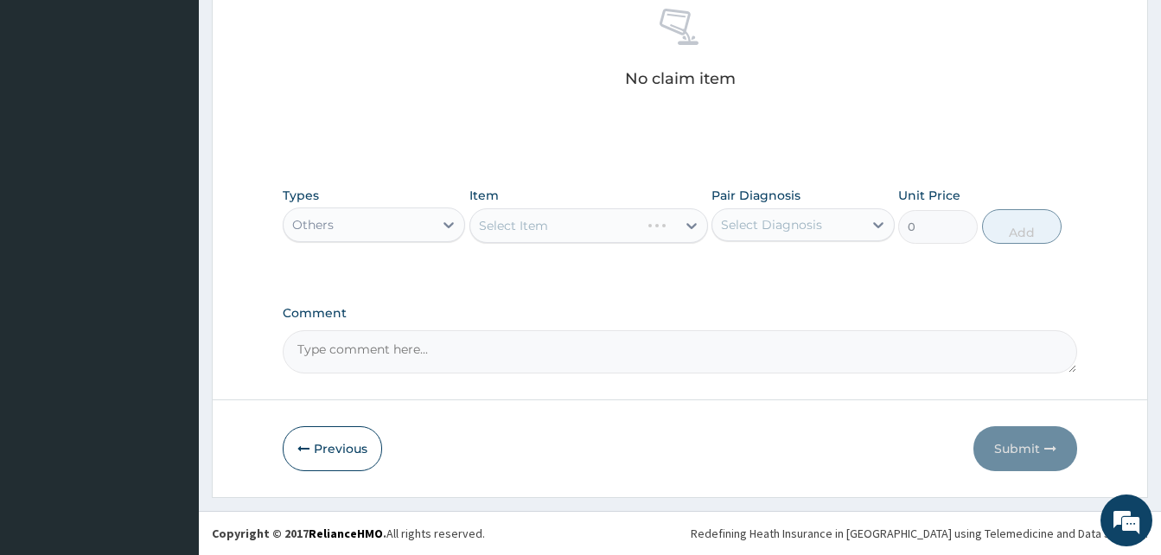
click at [581, 233] on div "Select Item" at bounding box center [588, 225] width 239 height 35
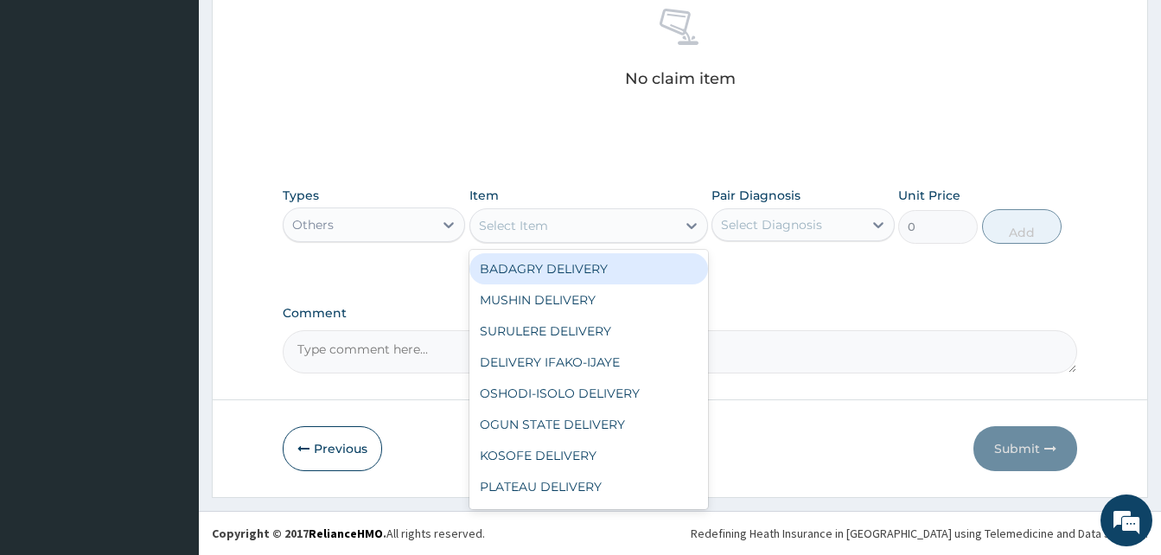
click at [581, 233] on div "Select Item" at bounding box center [573, 226] width 206 height 28
click at [619, 265] on div "BADAGRY DELIVERY" at bounding box center [588, 268] width 239 height 31
type input "3700"
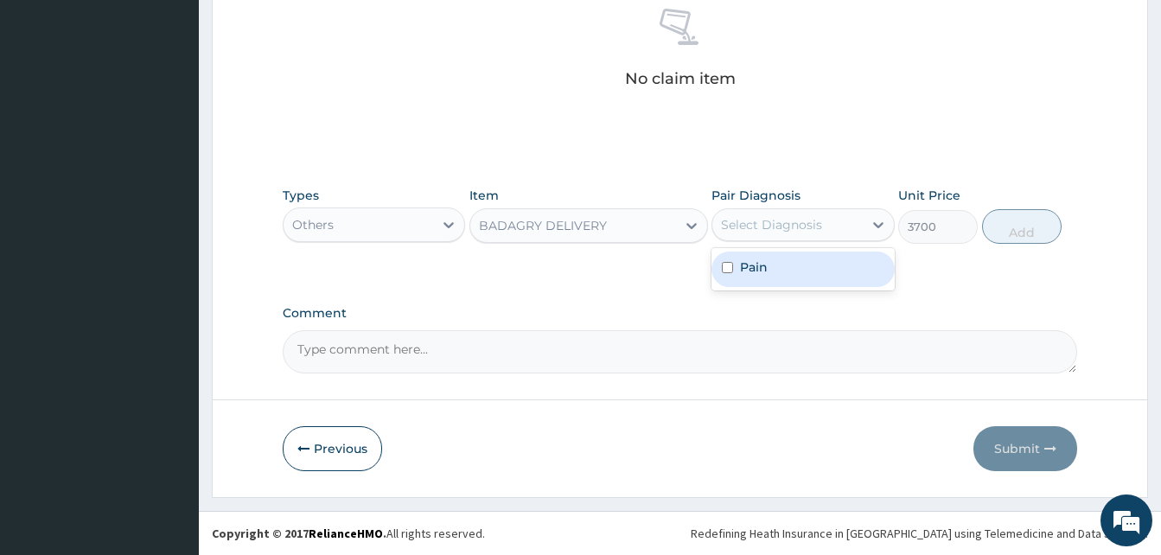
drag, startPoint x: 792, startPoint y: 226, endPoint x: 813, endPoint y: 258, distance: 38.1
click at [813, 241] on div "option Pain focused, 1 of 1. 1 result available. Use Up and Down to choose opti…" at bounding box center [802, 224] width 182 height 33
click at [813, 258] on div "Pain" at bounding box center [802, 269] width 182 height 35
checkbox input "true"
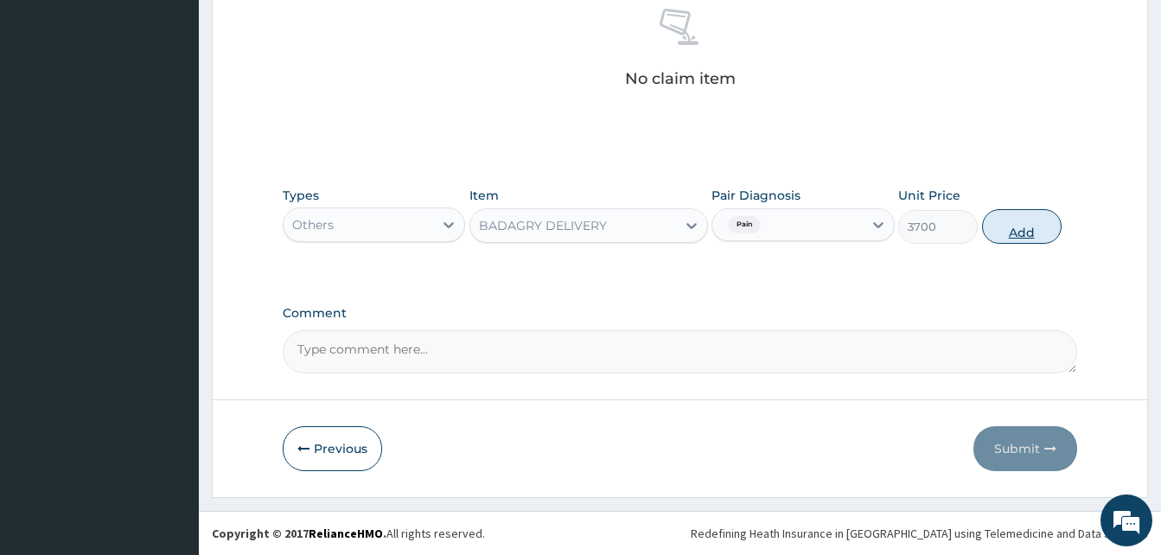
click at [1009, 233] on button "Add" at bounding box center [1022, 226] width 80 height 35
type input "0"
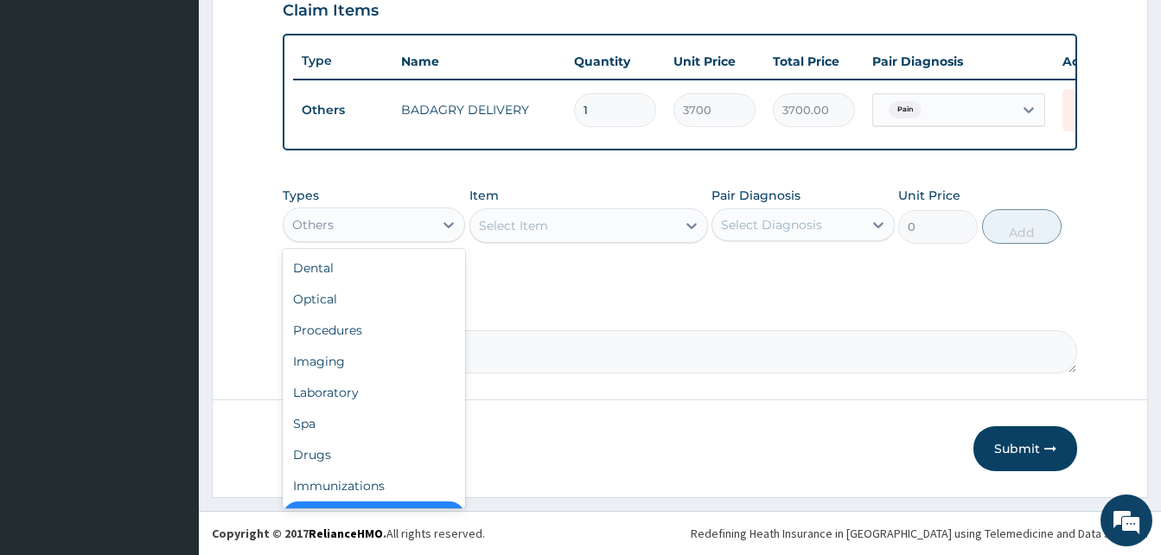
click at [356, 230] on div "Others" at bounding box center [359, 225] width 150 height 28
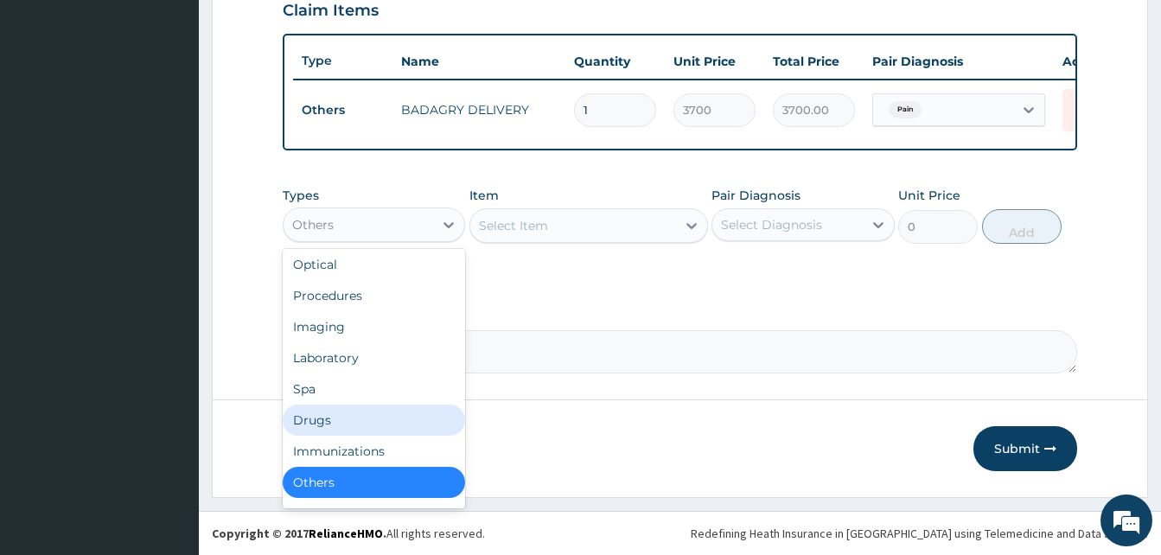
click at [354, 422] on div "Drugs" at bounding box center [374, 420] width 182 height 31
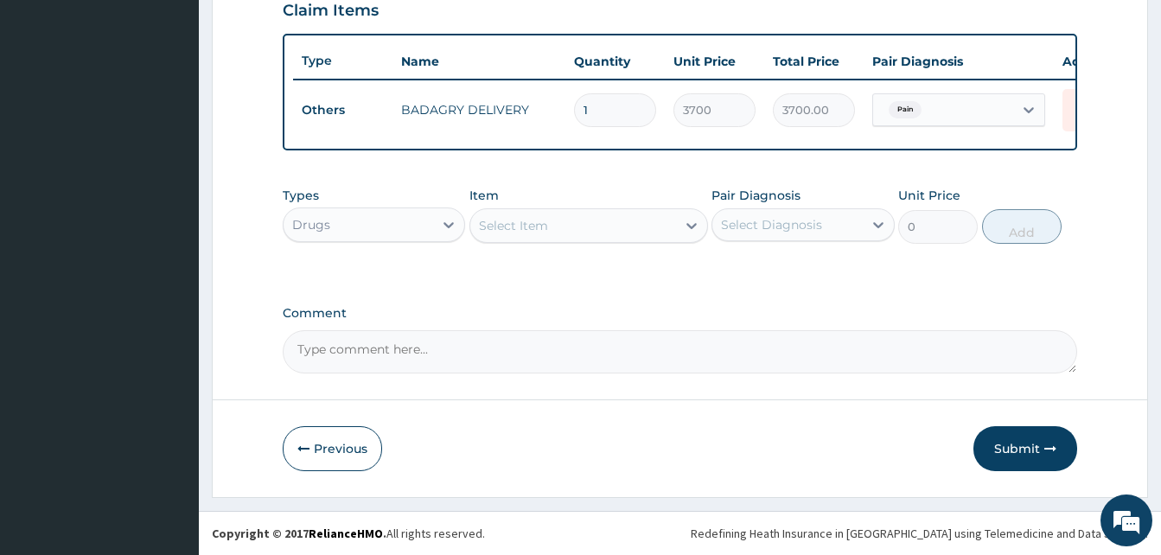
click at [575, 220] on div "Select Item" at bounding box center [573, 226] width 206 height 28
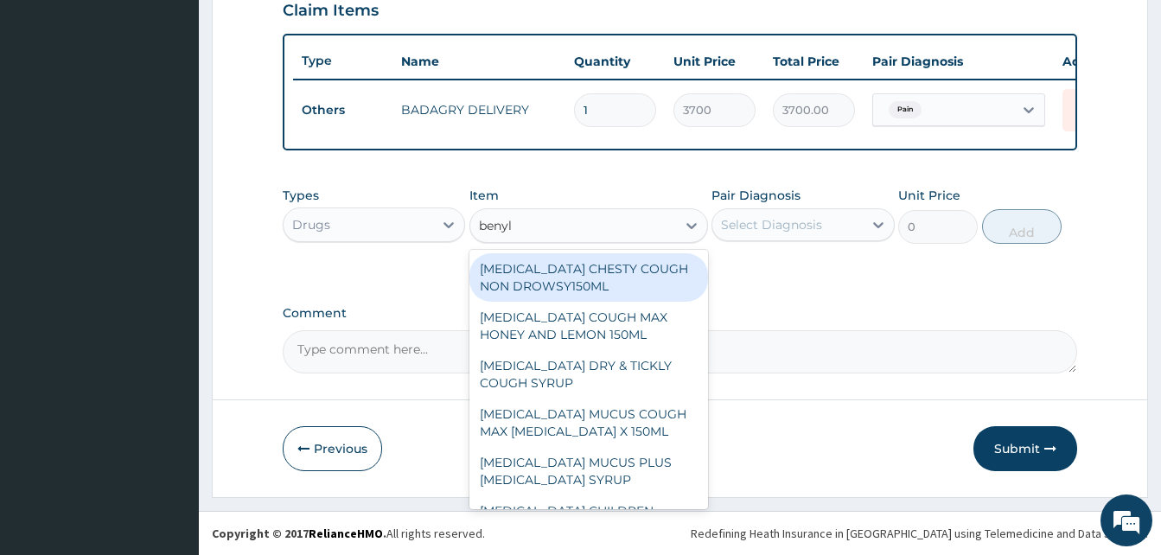
type input "benyli"
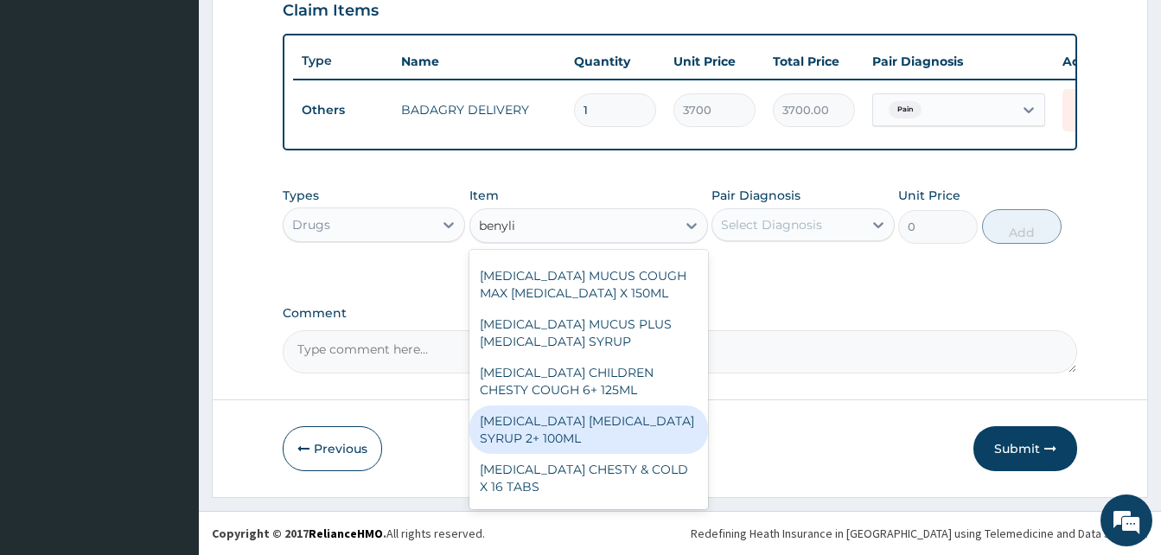
click at [615, 422] on div "[MEDICAL_DATA] [MEDICAL_DATA] SYRUP 2+ 100ML" at bounding box center [588, 429] width 239 height 48
type input "2100"
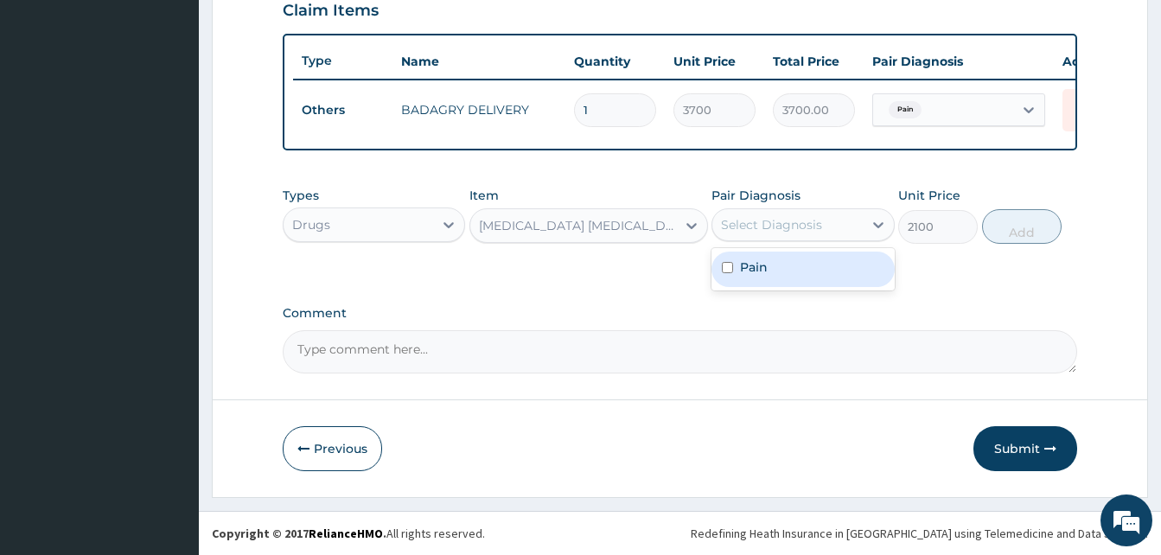
click at [801, 222] on div "Select Diagnosis" at bounding box center [771, 224] width 101 height 17
click at [824, 269] on div "Pain" at bounding box center [802, 269] width 182 height 35
checkbox input "true"
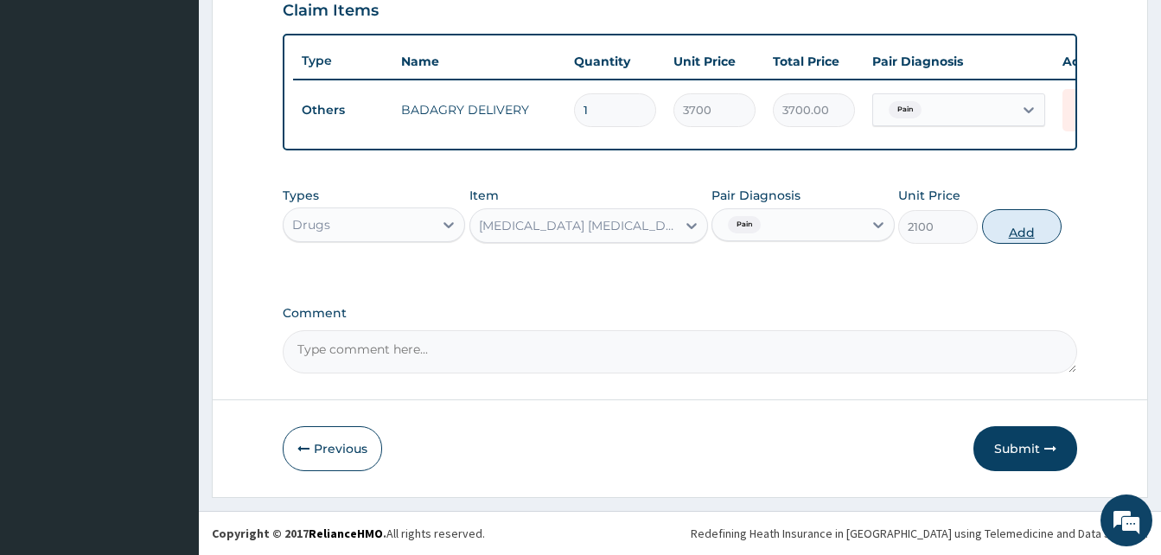
click at [999, 234] on button "Add" at bounding box center [1022, 226] width 80 height 35
type input "0"
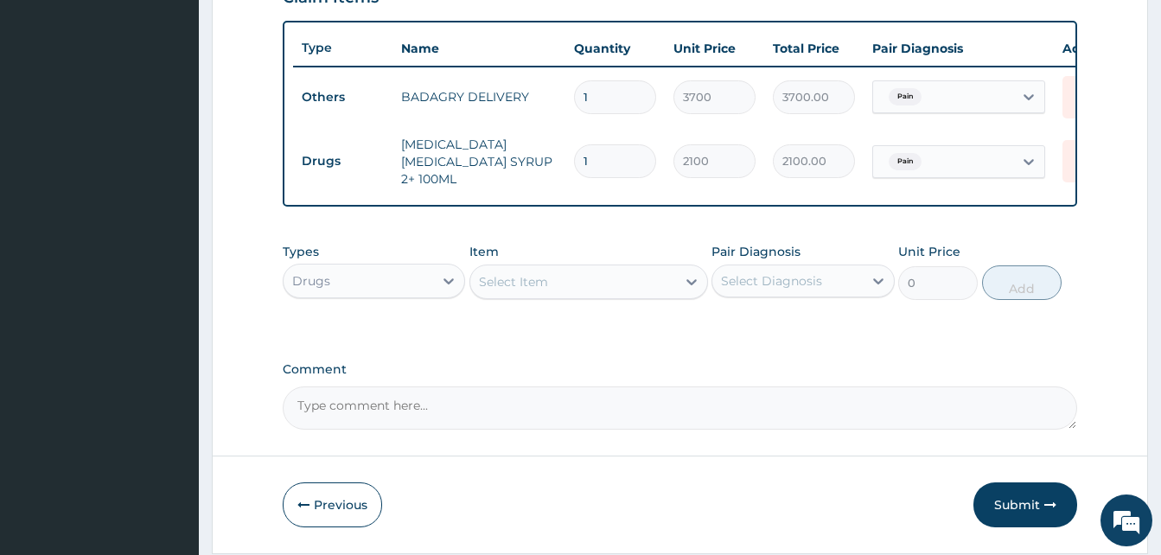
click at [659, 281] on div "Select Item" at bounding box center [573, 282] width 206 height 28
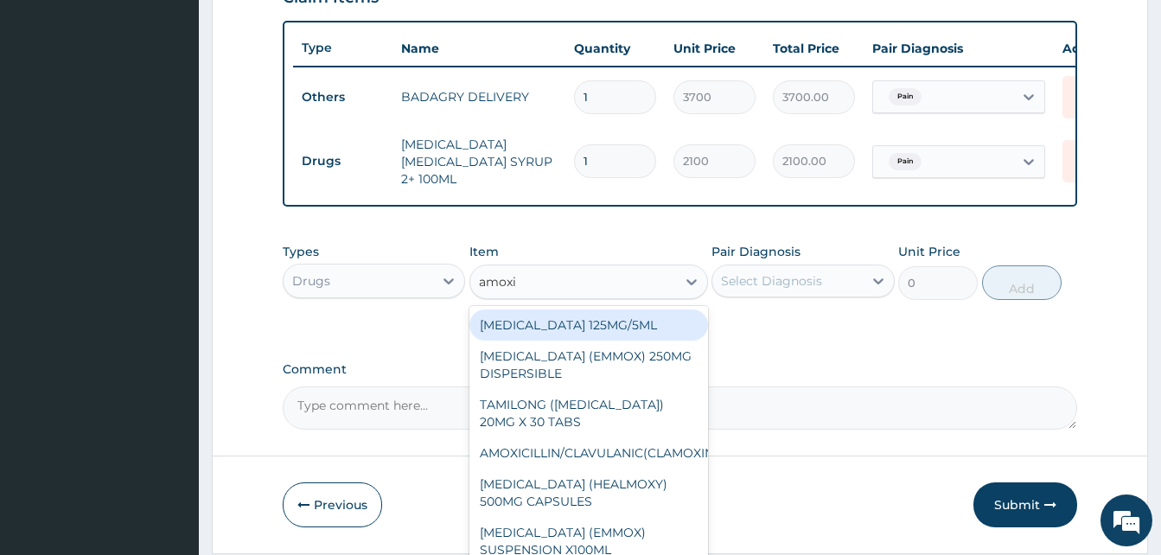
type input "[MEDICAL_DATA]"
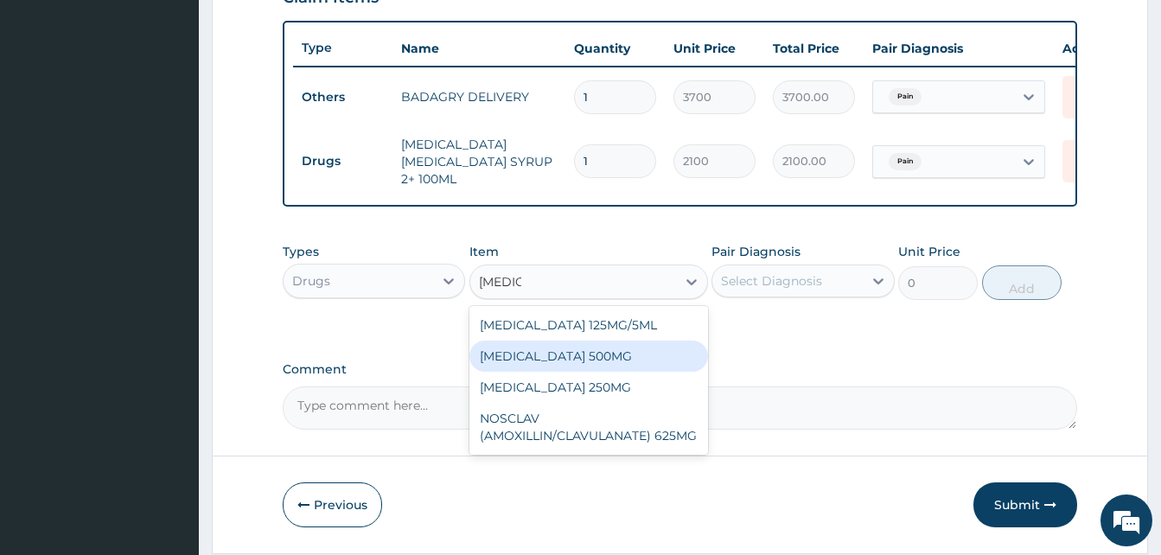
click at [566, 362] on div "[MEDICAL_DATA] 500MG" at bounding box center [588, 356] width 239 height 31
type input "126"
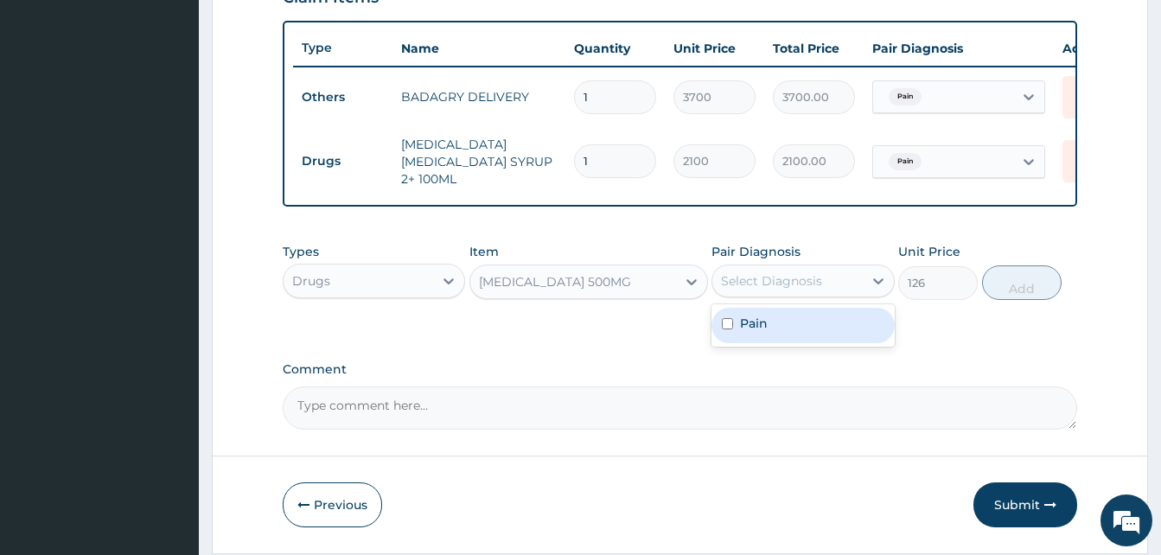
click at [769, 290] on div "Select Diagnosis" at bounding box center [771, 280] width 101 height 17
click at [787, 321] on div "Pain" at bounding box center [802, 325] width 182 height 35
checkbox input "true"
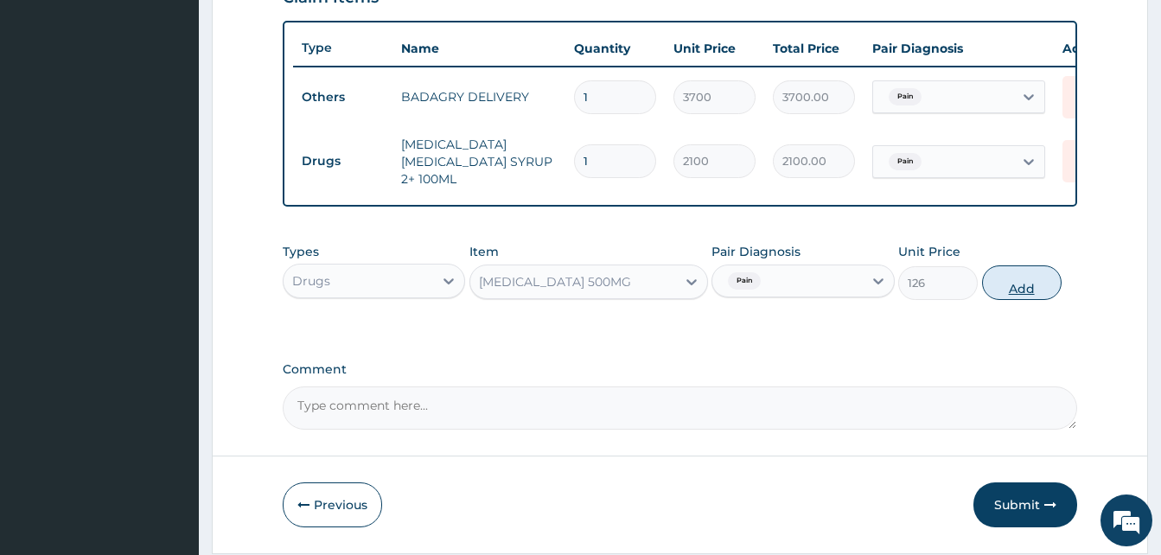
click at [1017, 289] on button "Add" at bounding box center [1022, 282] width 80 height 35
type input "0"
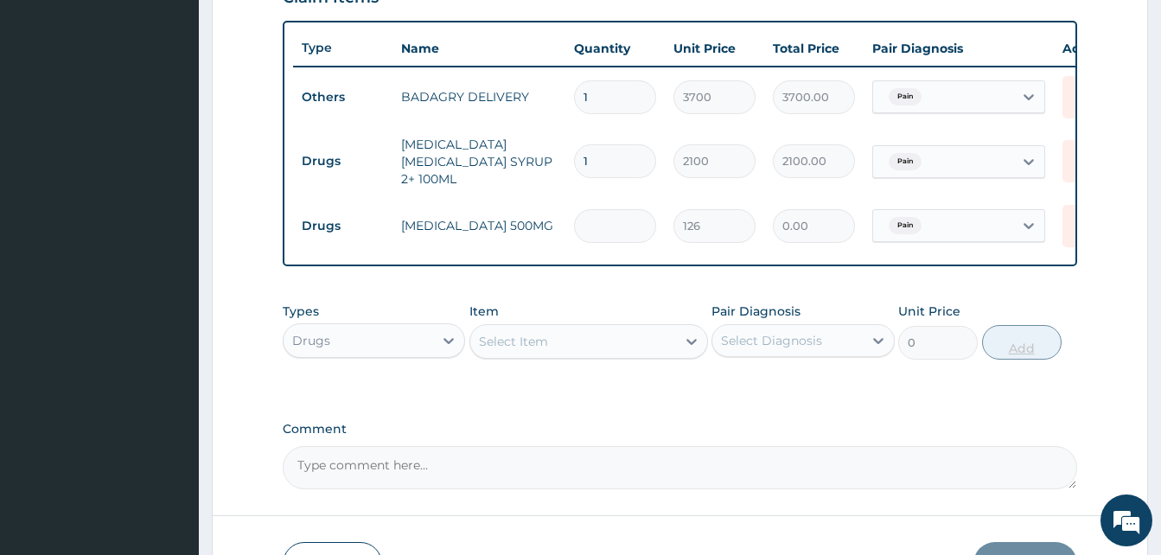
type input "2"
type input "252.00"
type input "20"
type input "2520.00"
type input "20"
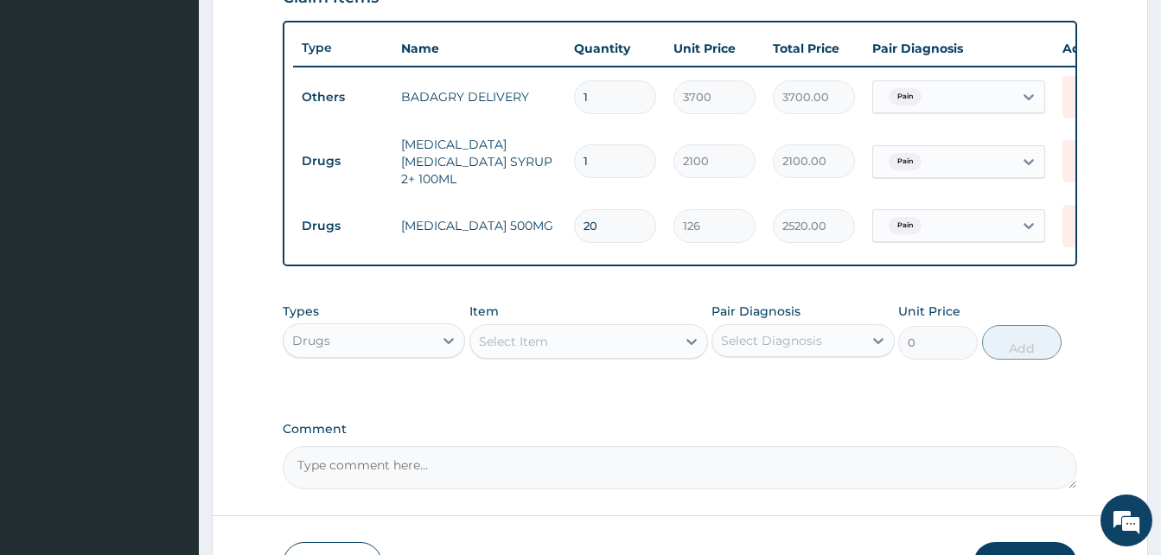
click at [534, 336] on div "Select Item" at bounding box center [513, 341] width 69 height 17
type input "sorep"
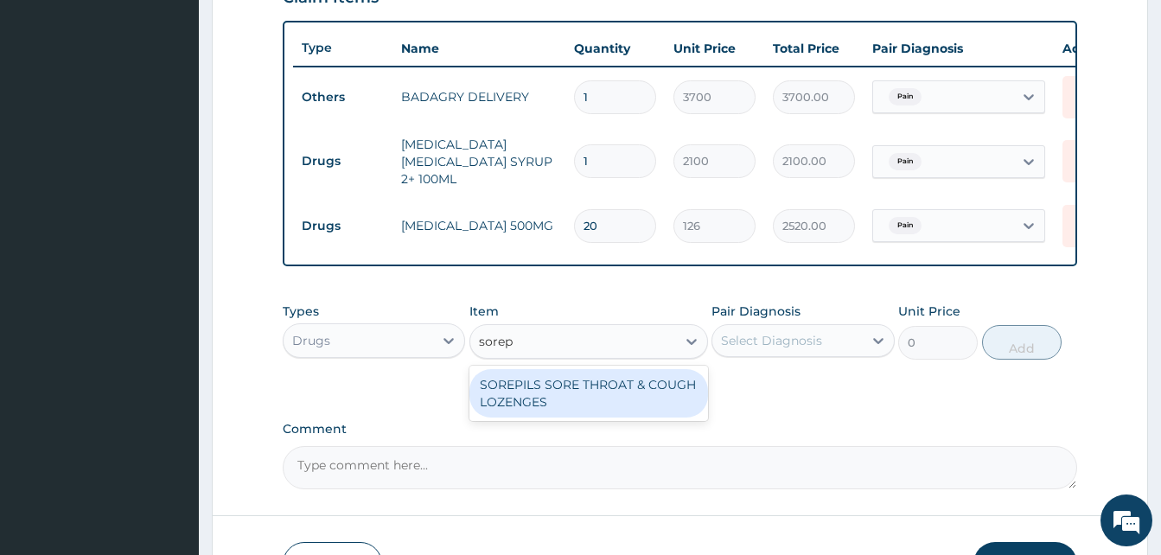
click at [620, 411] on div "SOREPILS SORE THROAT & COUGH LOZENGES" at bounding box center [588, 393] width 239 height 48
type input "40.83333206176758"
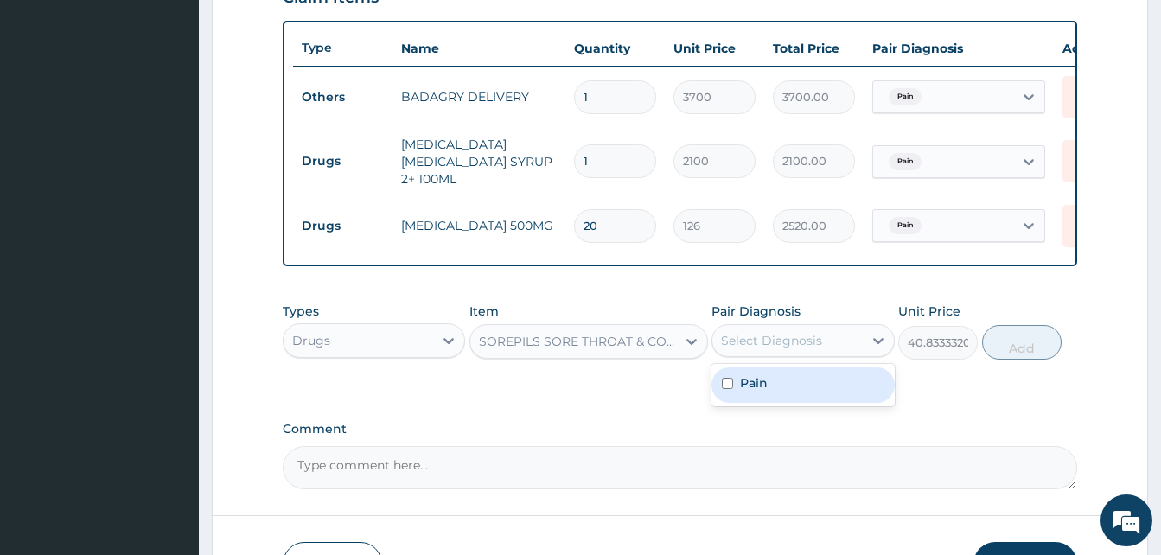
drag, startPoint x: 756, startPoint y: 352, endPoint x: 794, endPoint y: 386, distance: 50.8
click at [794, 357] on div "option Pain, selected. option Pain focused, 1 of 1. 1 result available. Use Up …" at bounding box center [802, 340] width 182 height 33
click at [794, 386] on div "Pain" at bounding box center [802, 384] width 182 height 35
checkbox input "true"
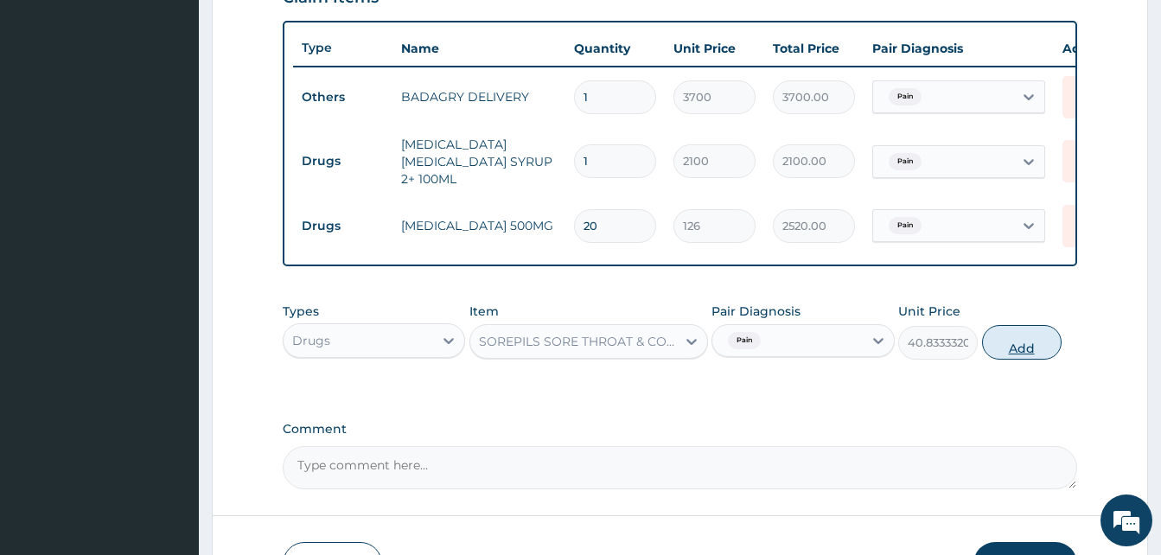
click at [1003, 343] on button "Add" at bounding box center [1022, 342] width 80 height 35
type input "0"
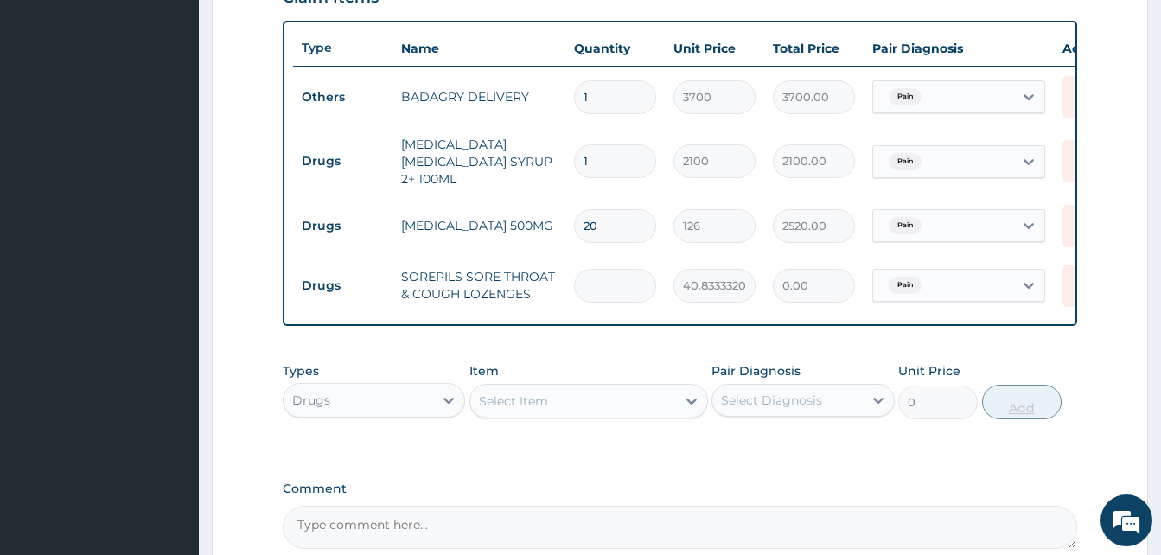
type input "2"
type input "81.67"
type input "24"
type input "980.00"
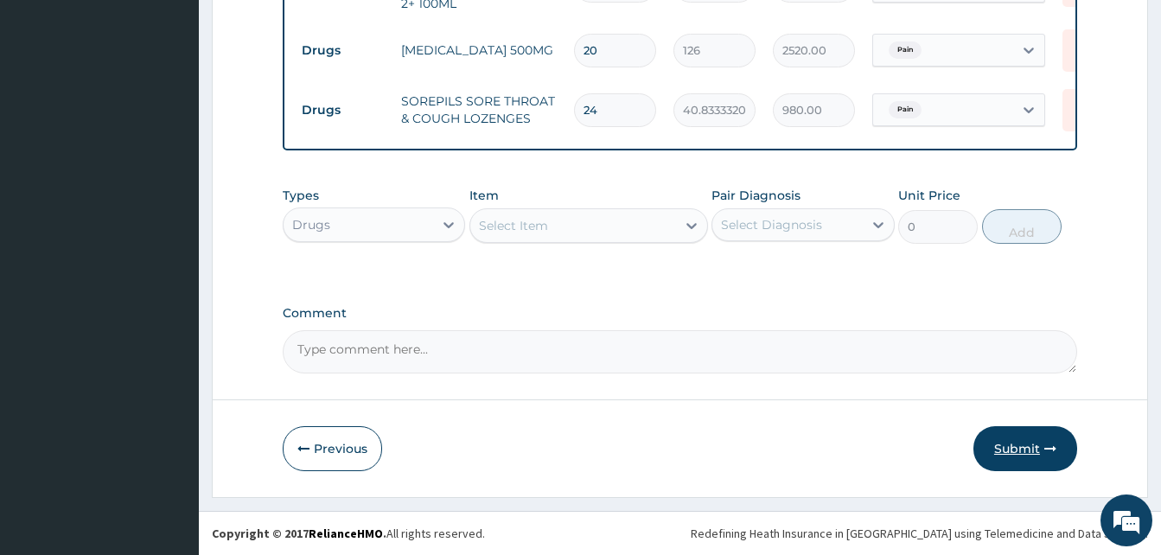
type input "24"
click at [1045, 454] on icon "button" at bounding box center [1050, 449] width 12 height 12
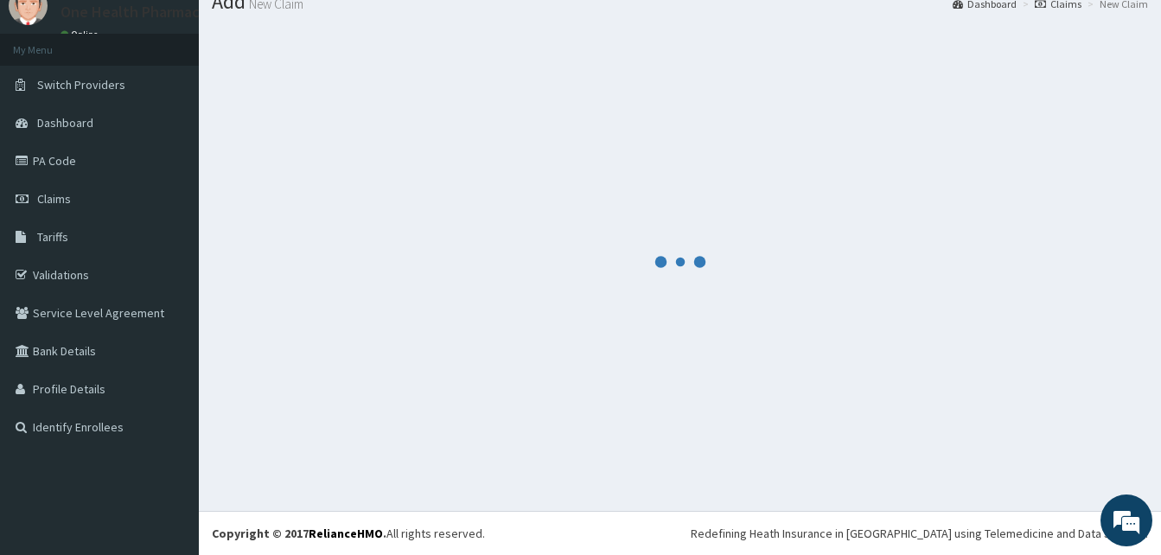
scroll to position [66, 0]
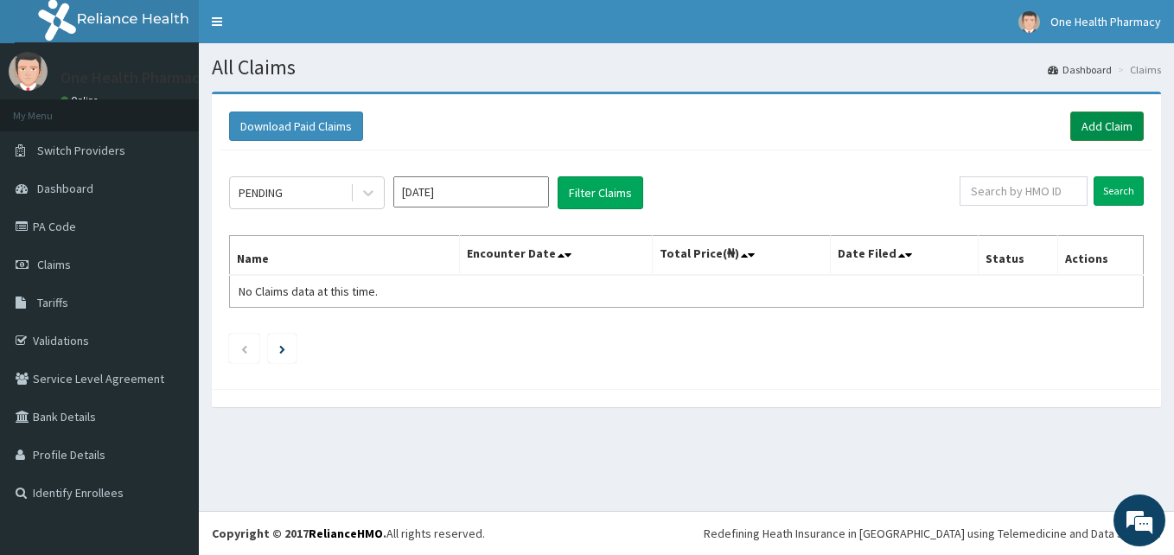
click at [1098, 120] on link "Add Claim" at bounding box center [1106, 126] width 73 height 29
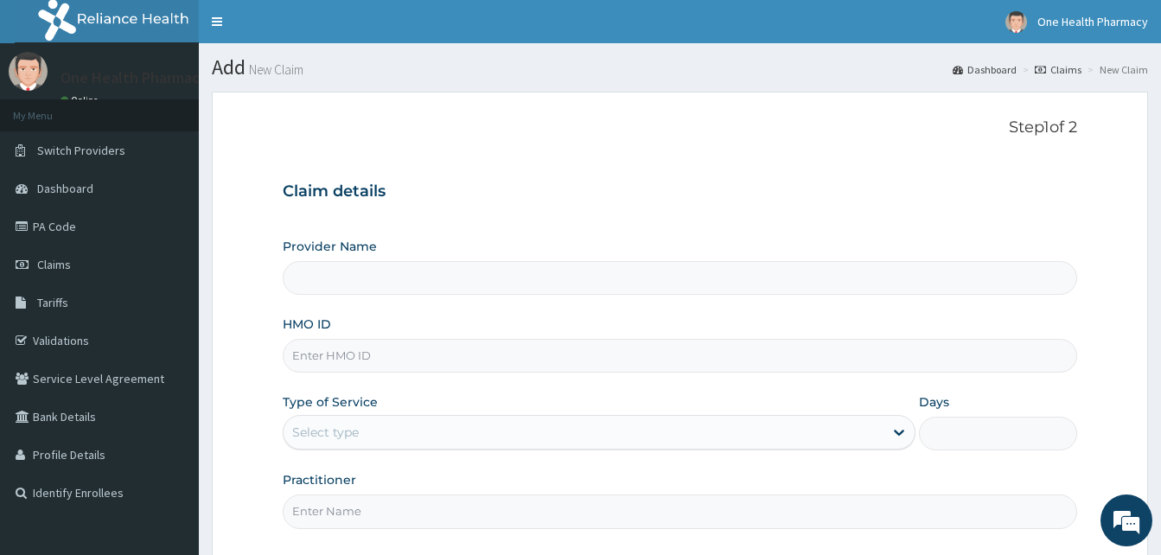
type input "OneHealth Pharmacy"
click at [401, 350] on input "HMO ID" at bounding box center [680, 356] width 794 height 34
paste input "BRI/10098/A"
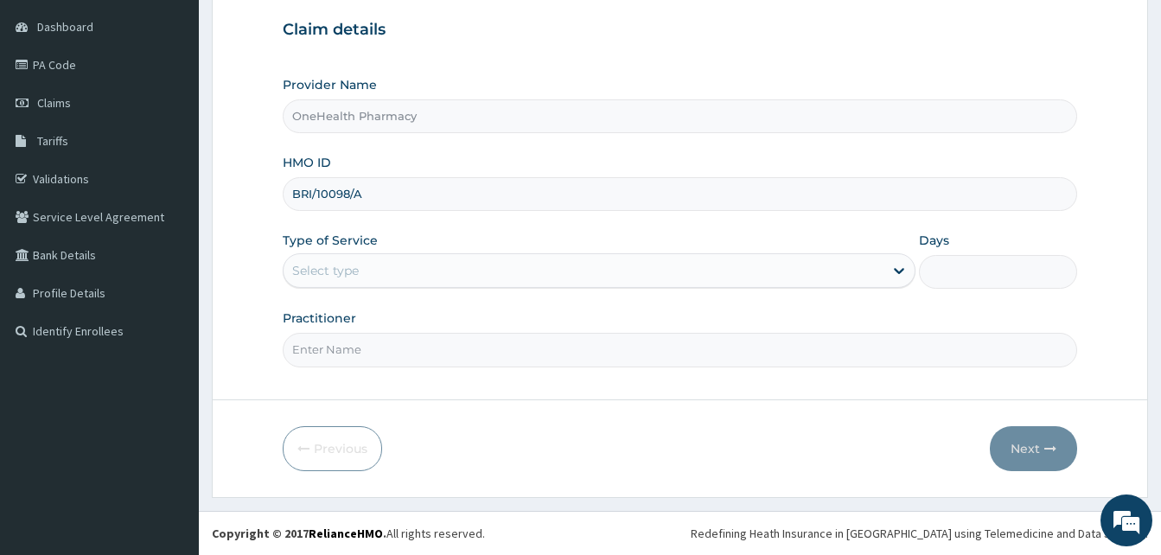
type input "BRI/10098/A"
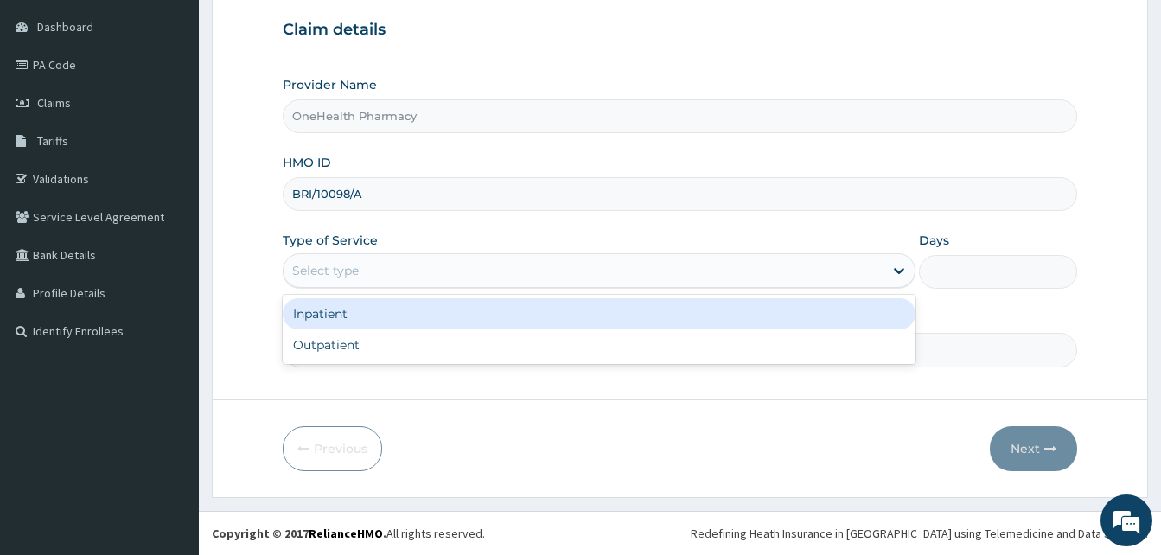
click at [424, 273] on div "Select type" at bounding box center [584, 271] width 600 height 28
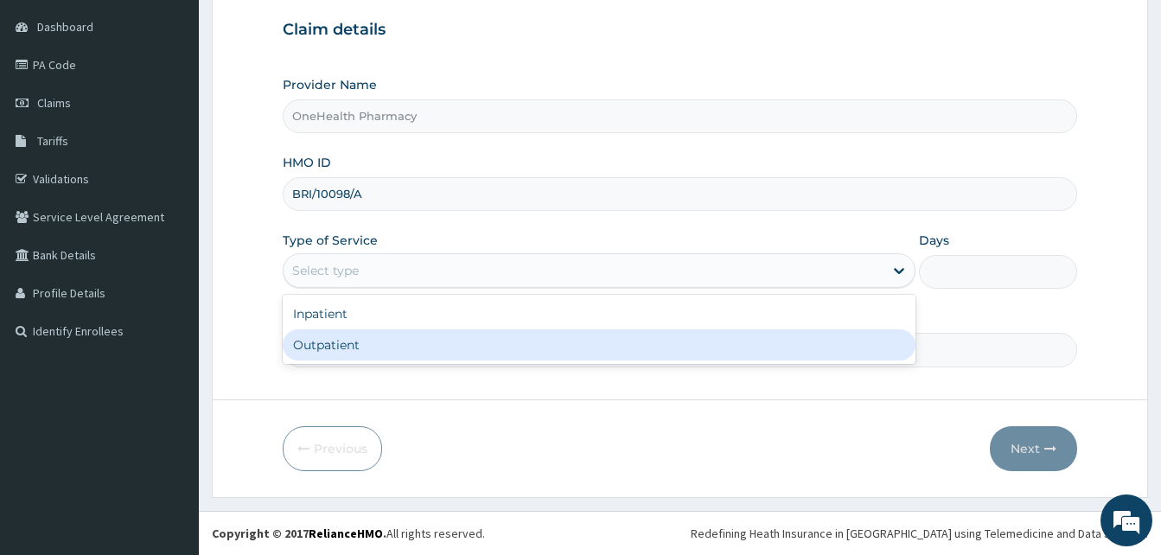
click at [494, 351] on div "Outpatient" at bounding box center [599, 344] width 633 height 31
type input "1"
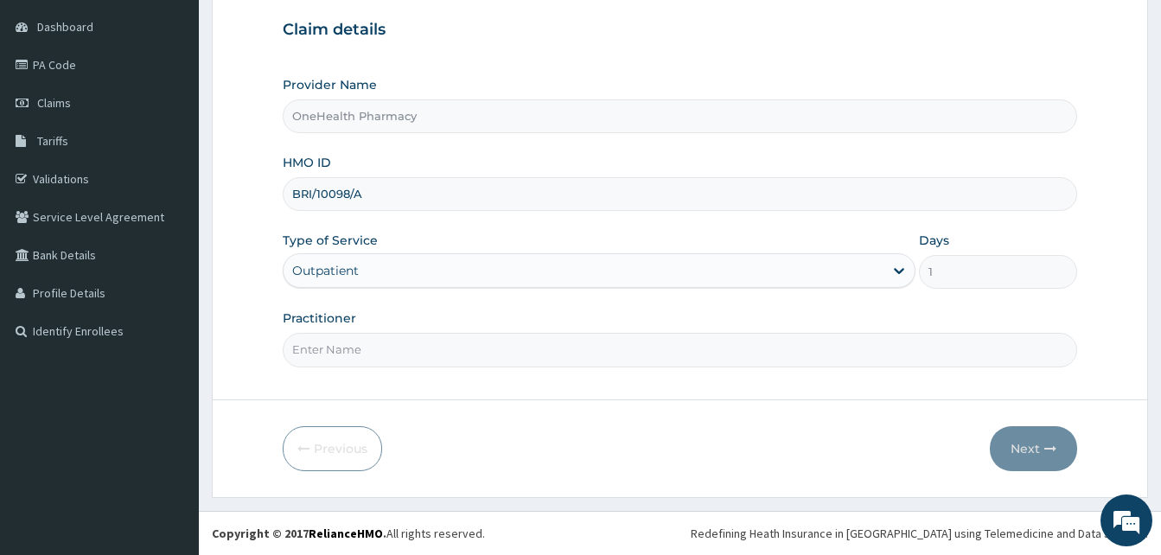
click at [494, 351] on input "Practitioner" at bounding box center [680, 350] width 794 height 34
type input "One Health"
click at [1036, 447] on button "Next" at bounding box center [1033, 448] width 87 height 45
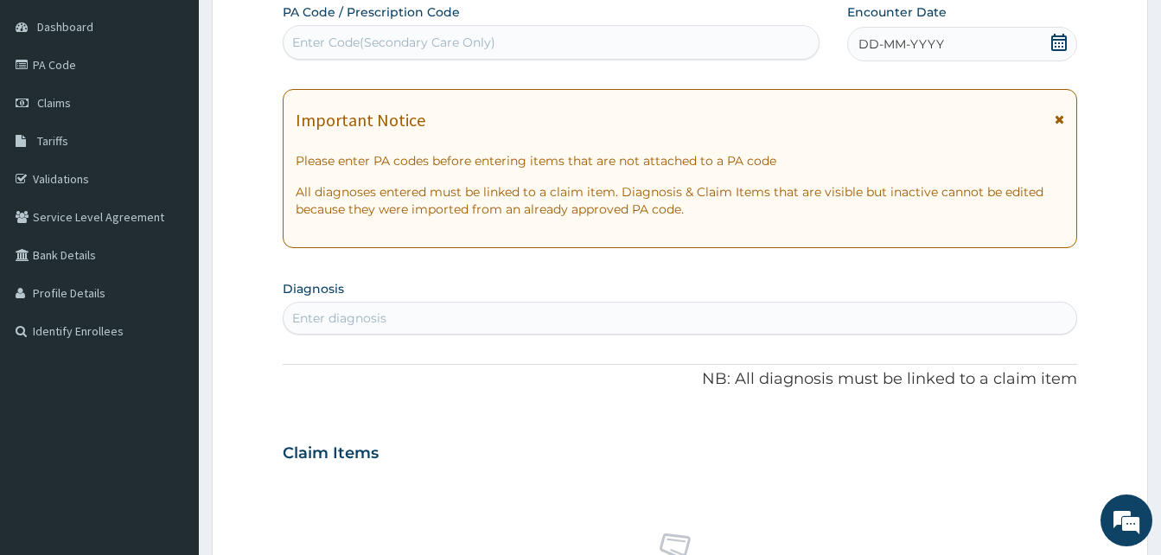
click at [948, 26] on div "Encounter Date DD-MM-YYYY" at bounding box center [962, 32] width 230 height 58
click at [920, 49] on span "DD-MM-YYYY" at bounding box center [901, 43] width 86 height 17
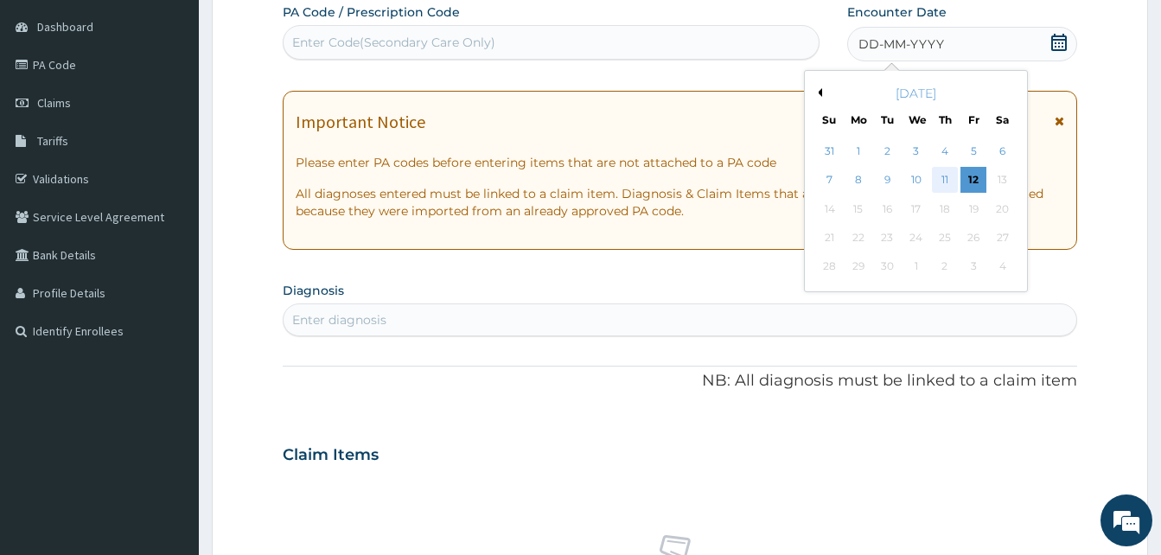
click at [934, 177] on div "11" at bounding box center [945, 181] width 26 height 26
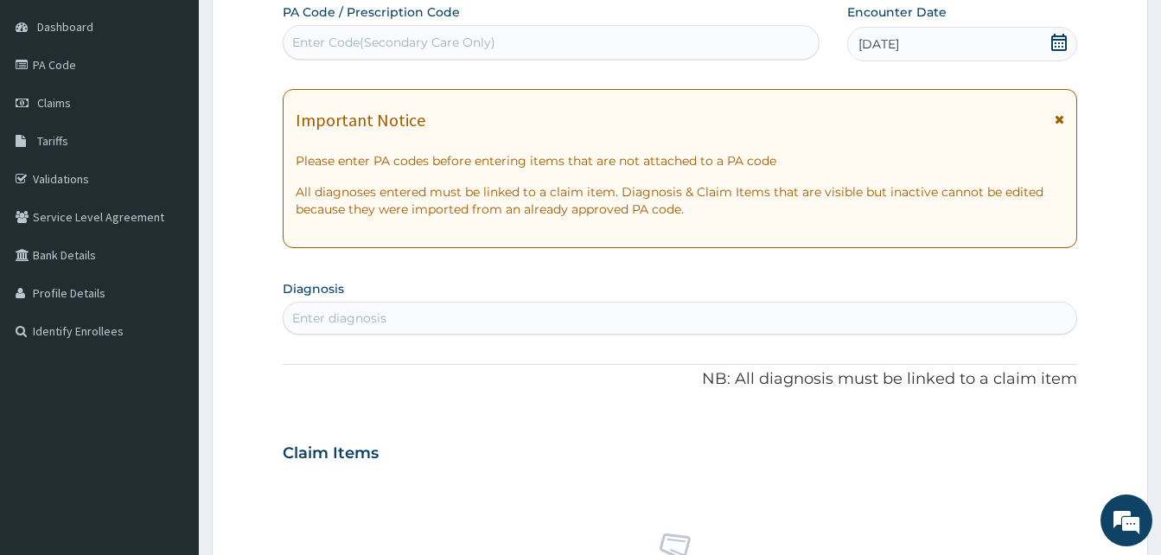
click at [618, 311] on div "Enter diagnosis" at bounding box center [680, 318] width 793 height 28
type input "malari"
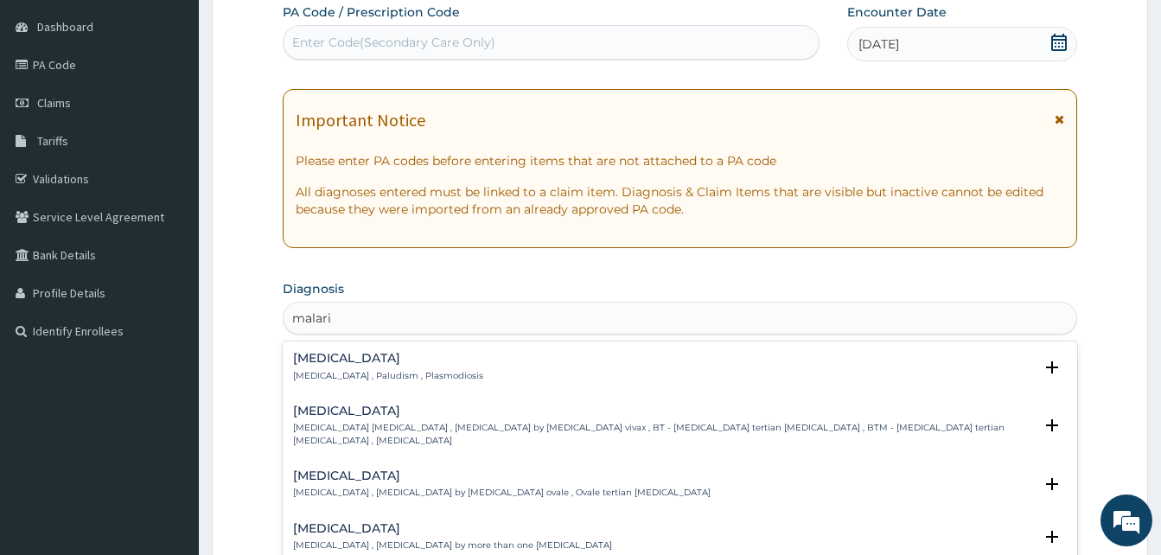
click at [457, 372] on div "[MEDICAL_DATA] [MEDICAL_DATA] , Paludism , Plasmodiosis" at bounding box center [680, 367] width 774 height 30
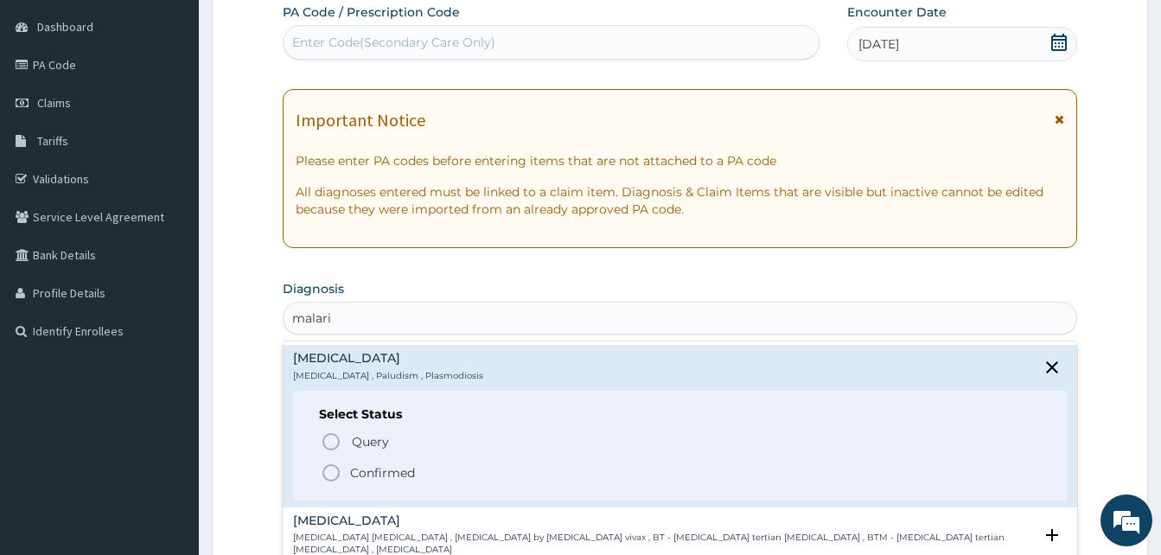
click at [477, 473] on span "Confirmed" at bounding box center [681, 472] width 720 height 21
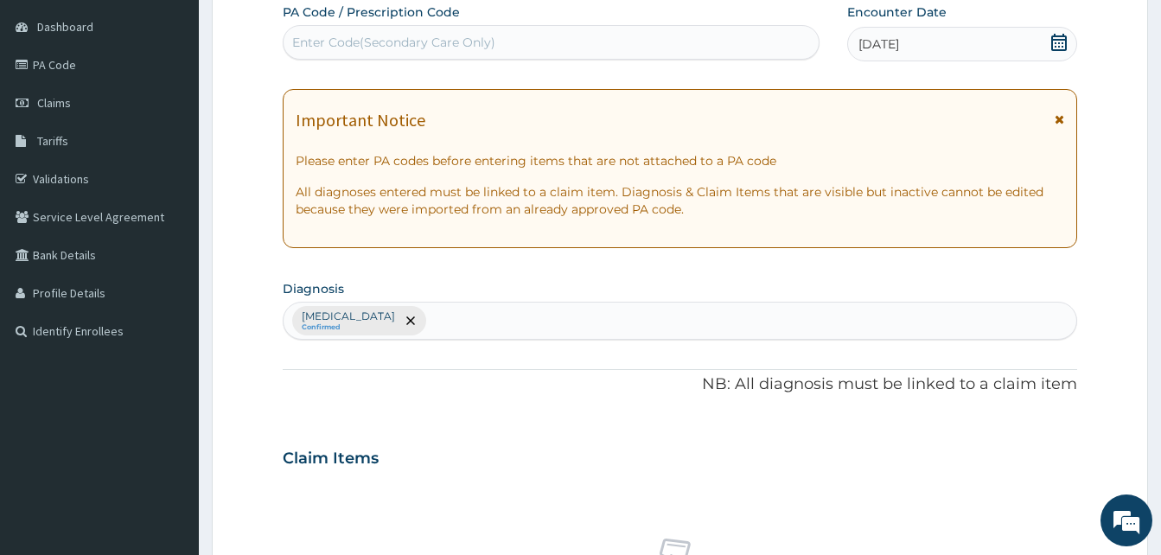
scroll to position [692, 0]
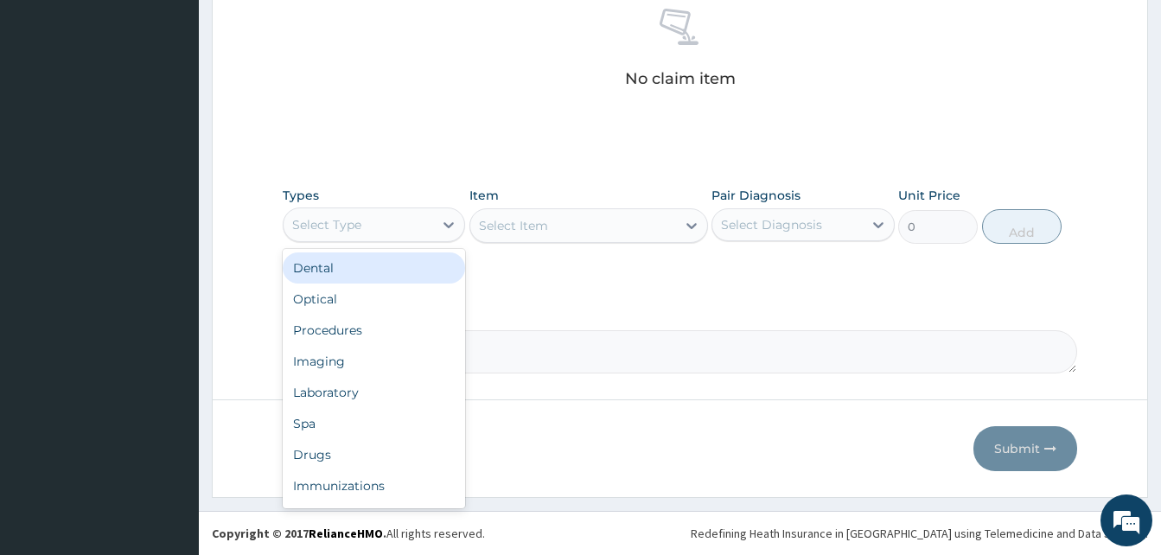
click at [392, 211] on div "Select Type" at bounding box center [359, 225] width 150 height 28
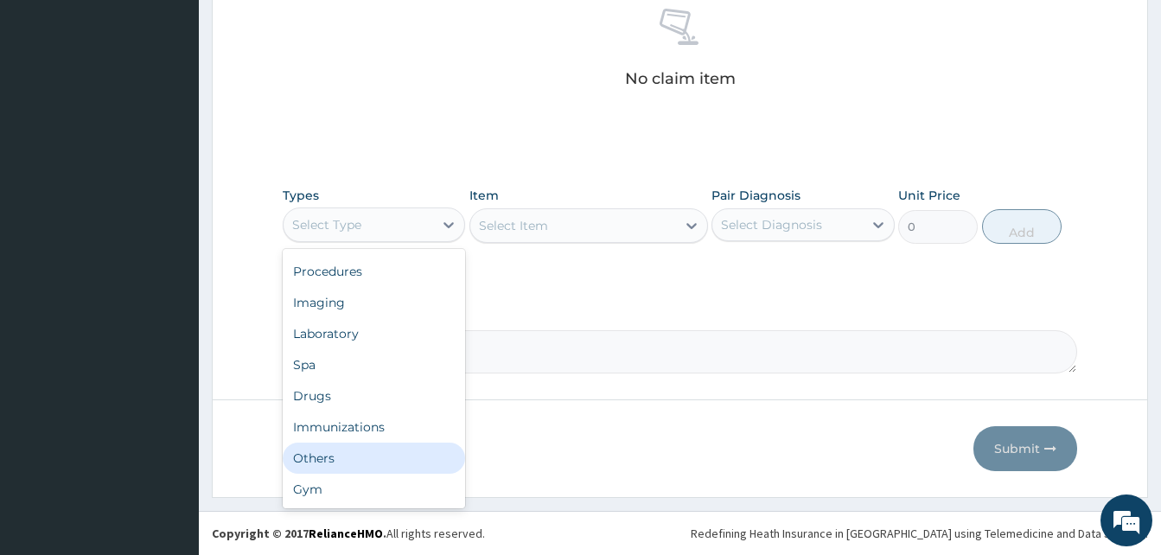
click at [372, 451] on div "Others" at bounding box center [374, 458] width 182 height 31
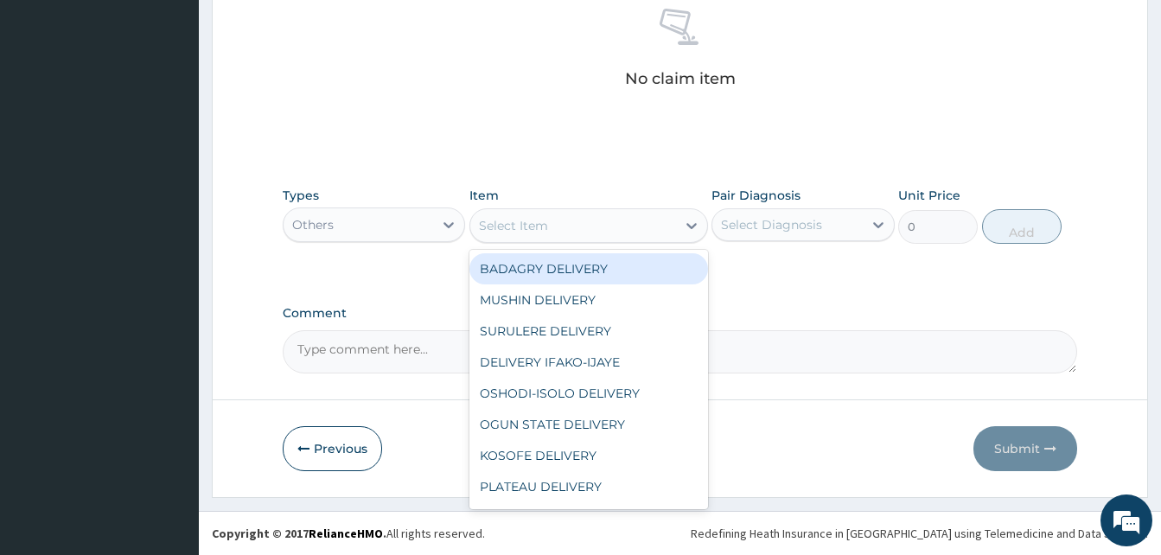
click at [586, 233] on div "Select Item" at bounding box center [573, 226] width 206 height 28
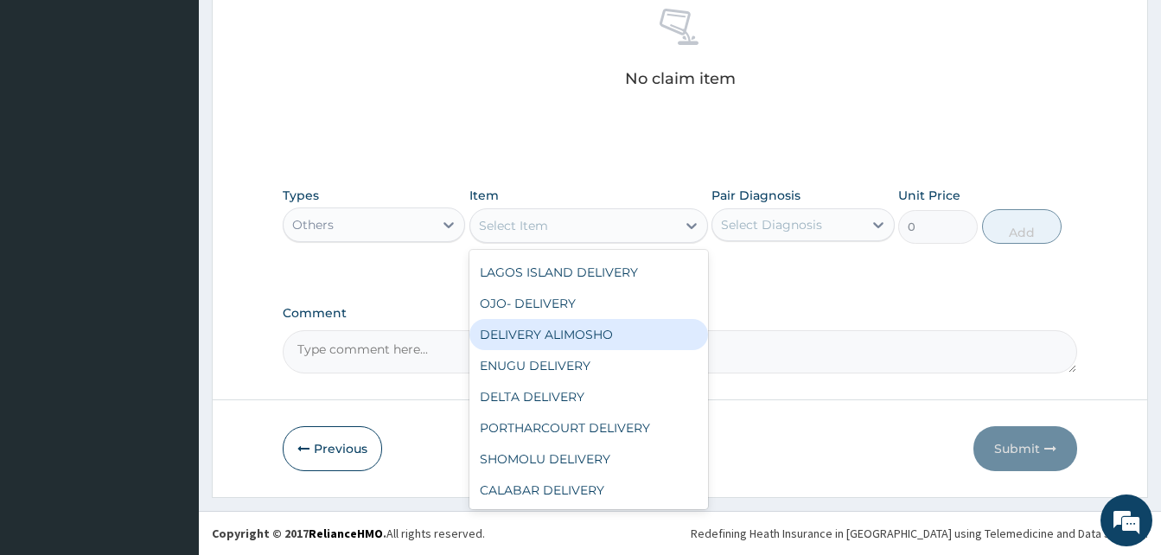
click at [635, 338] on div "DELIVERY ALIMOSHO" at bounding box center [588, 334] width 239 height 31
type input "3000"
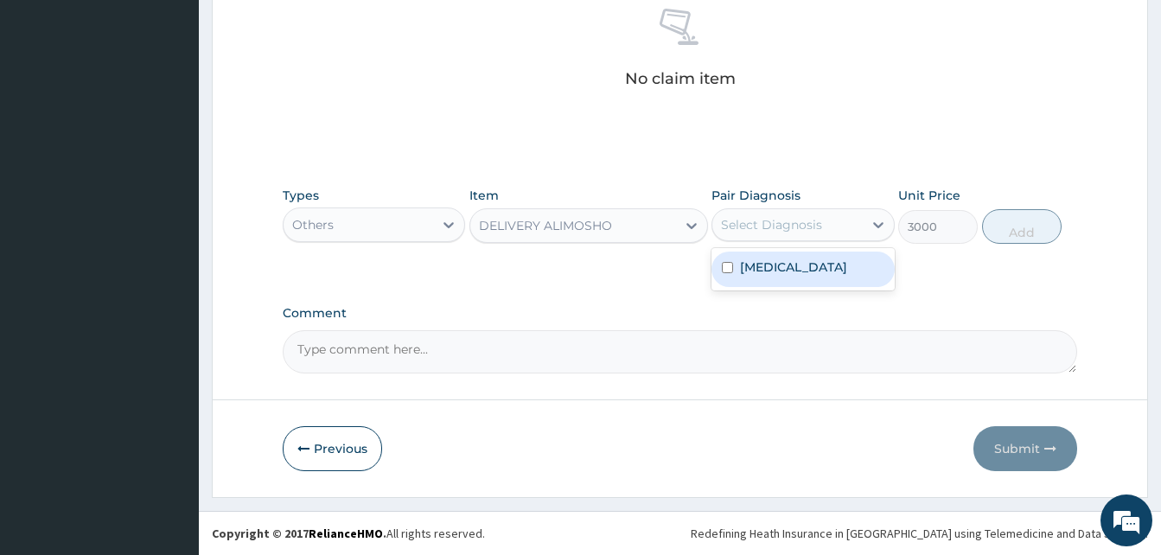
drag, startPoint x: 792, startPoint y: 223, endPoint x: 806, endPoint y: 271, distance: 49.5
click at [806, 241] on div "option [MEDICAL_DATA] focused, 1 of 1. 1 result available. Use Up and Down to c…" at bounding box center [802, 224] width 182 height 33
click at [806, 271] on div "[MEDICAL_DATA]" at bounding box center [802, 269] width 182 height 35
checkbox input "true"
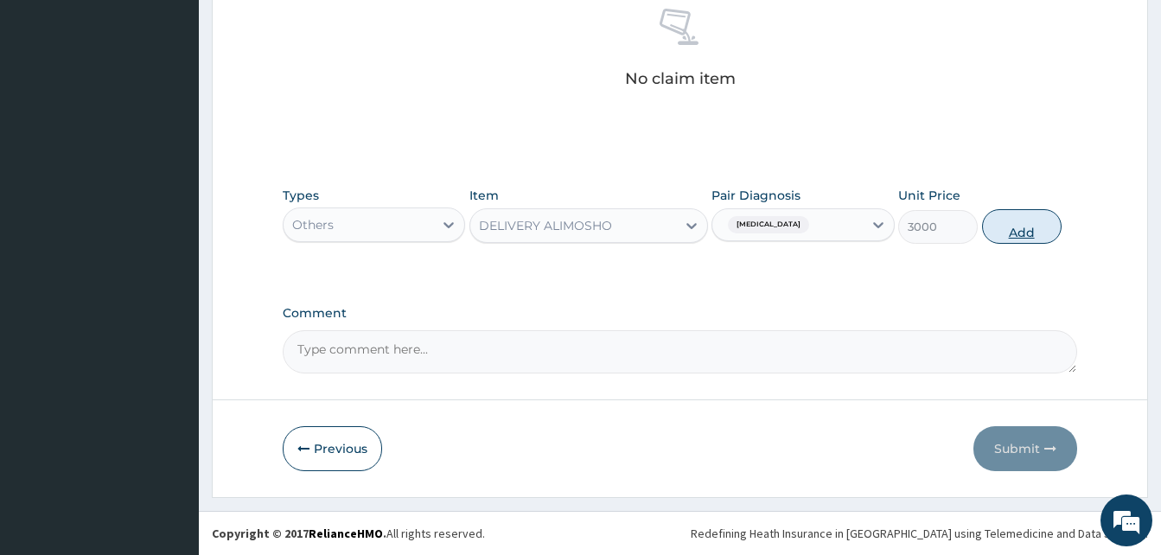
click at [1016, 235] on button "Add" at bounding box center [1022, 226] width 80 height 35
type input "0"
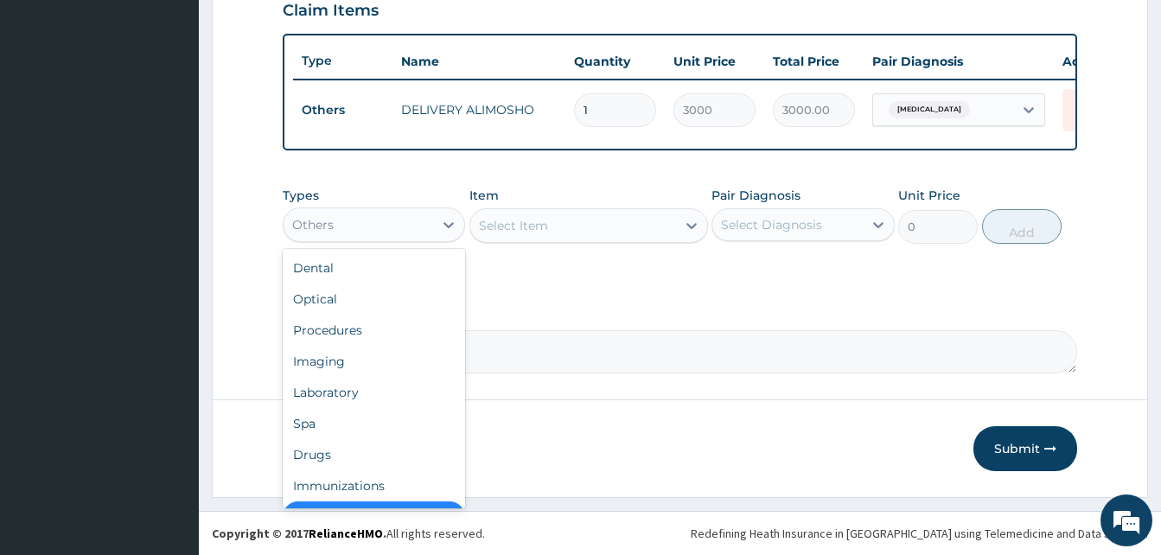
scroll to position [35, 0]
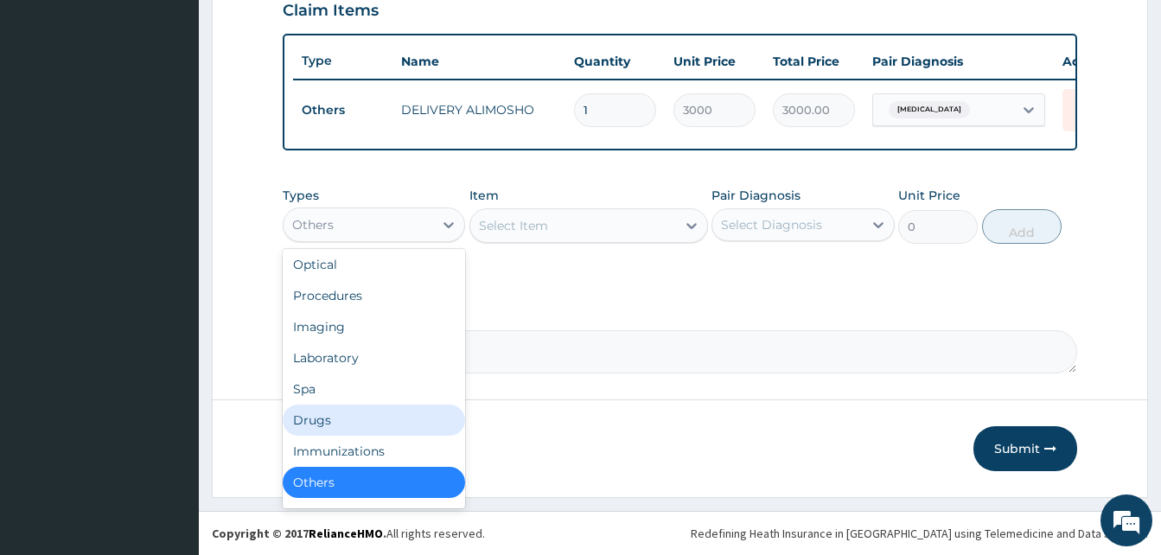
drag, startPoint x: 418, startPoint y: 227, endPoint x: 376, endPoint y: 417, distance: 194.8
click at [376, 242] on div "option Others, selected. option Drugs focused, 7 of 10. 10 results available. U…" at bounding box center [374, 224] width 182 height 35
click at [376, 417] on div "Drugs" at bounding box center [374, 420] width 182 height 31
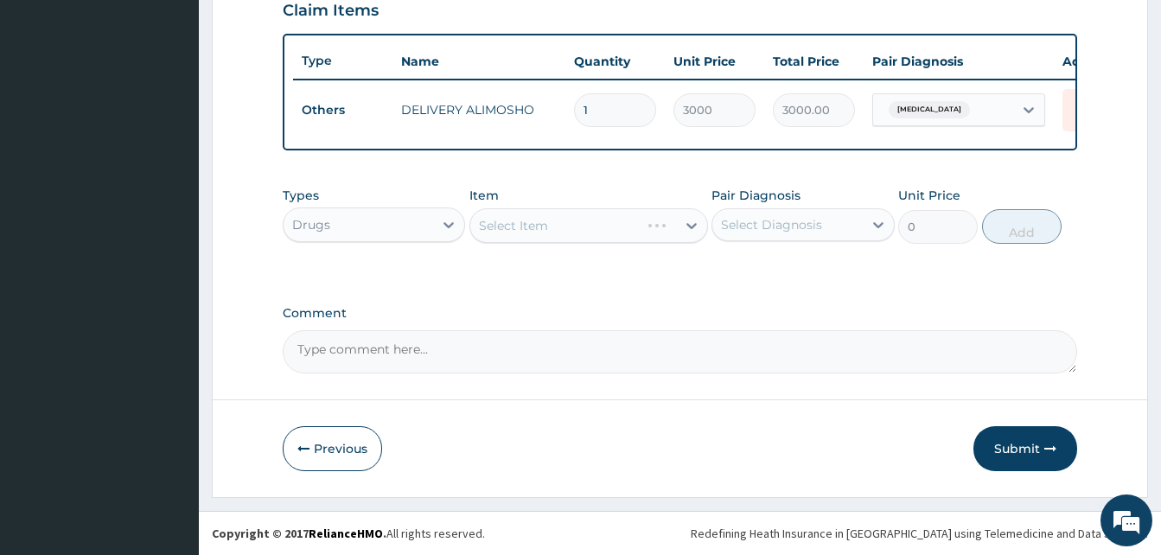
click at [580, 220] on div "Select Item" at bounding box center [588, 225] width 239 height 35
click at [562, 239] on div "Select Item" at bounding box center [573, 226] width 206 height 28
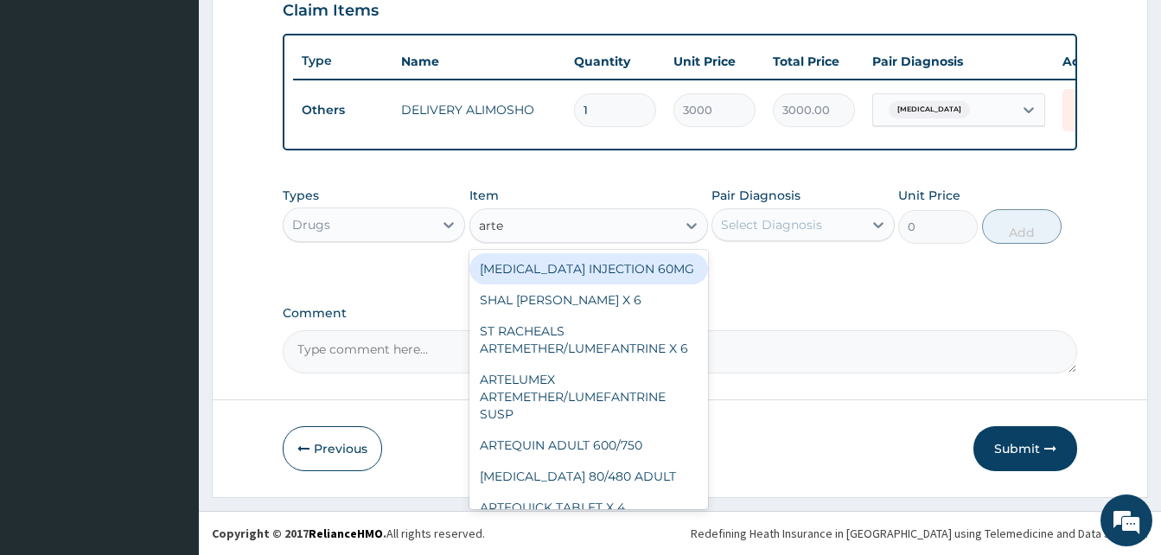
type input "artel"
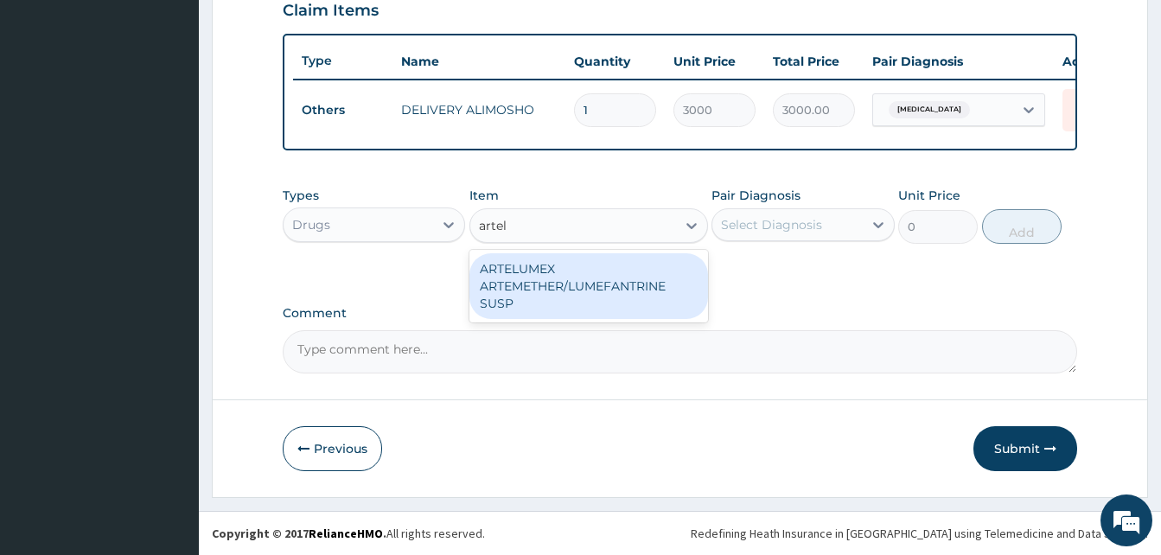
click at [621, 271] on div "ARTELUMEX ARTEMETHER/LUMEFANTRINE SUSP" at bounding box center [588, 286] width 239 height 66
type input "1260"
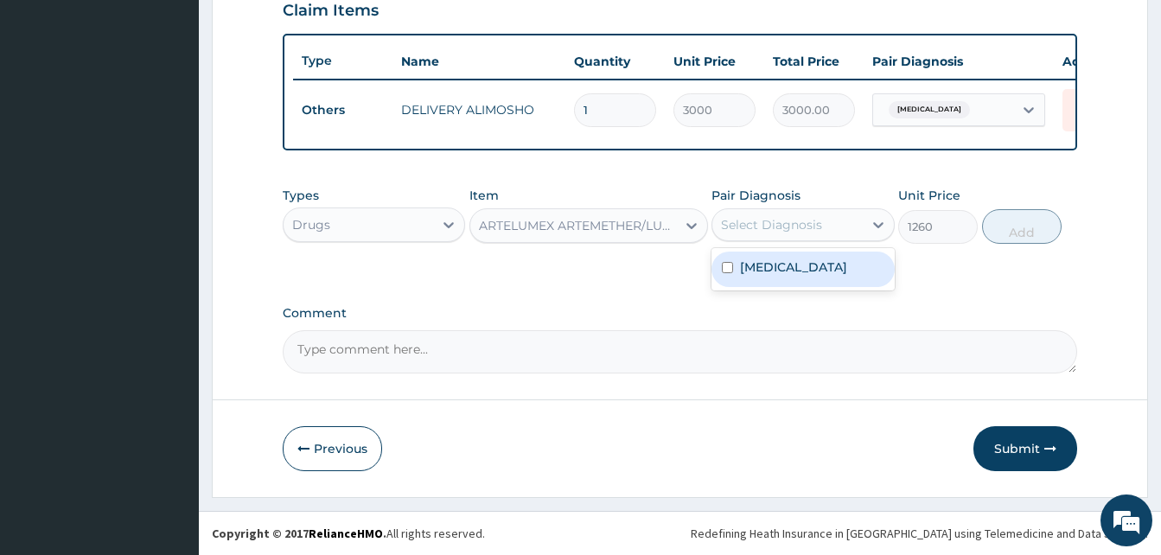
drag, startPoint x: 737, startPoint y: 229, endPoint x: 811, endPoint y: 269, distance: 83.5
click at [811, 241] on div "option [MEDICAL_DATA], selected. option [MEDICAL_DATA] focused, 1 of 1. 1 resul…" at bounding box center [802, 224] width 182 height 33
click at [811, 269] on div "[MEDICAL_DATA]" at bounding box center [802, 269] width 182 height 35
checkbox input "true"
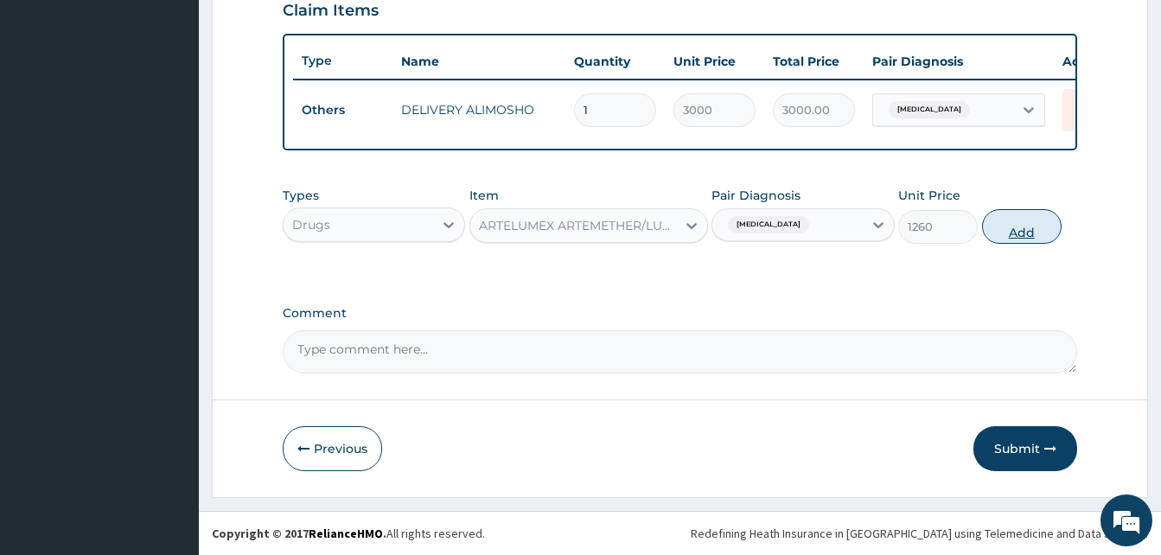
click at [1014, 229] on button "Add" at bounding box center [1022, 226] width 80 height 35
type input "0"
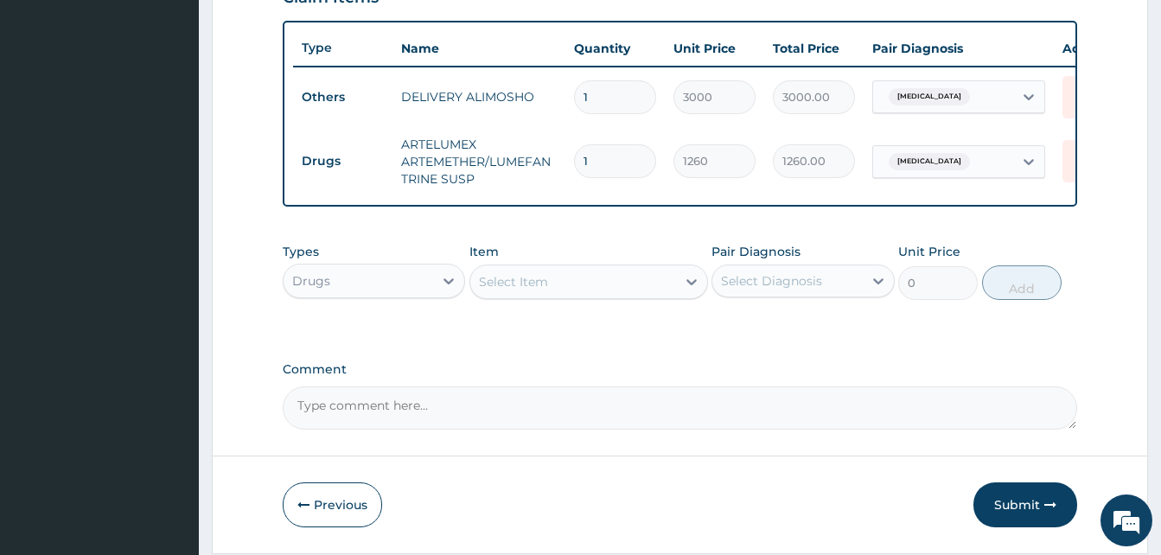
click at [623, 296] on div "Select Item" at bounding box center [573, 282] width 206 height 28
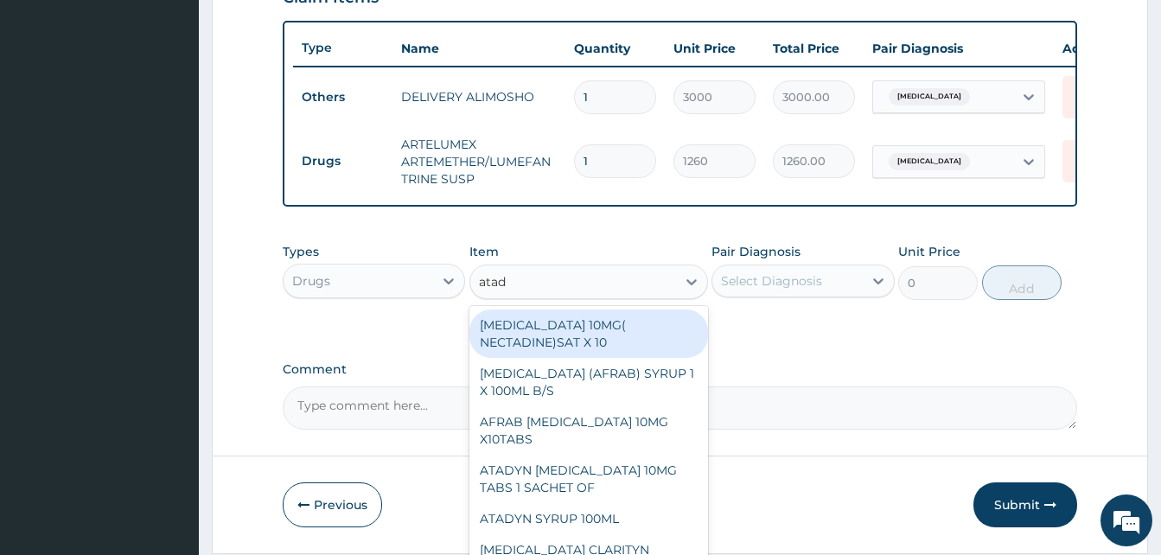
type input "atady"
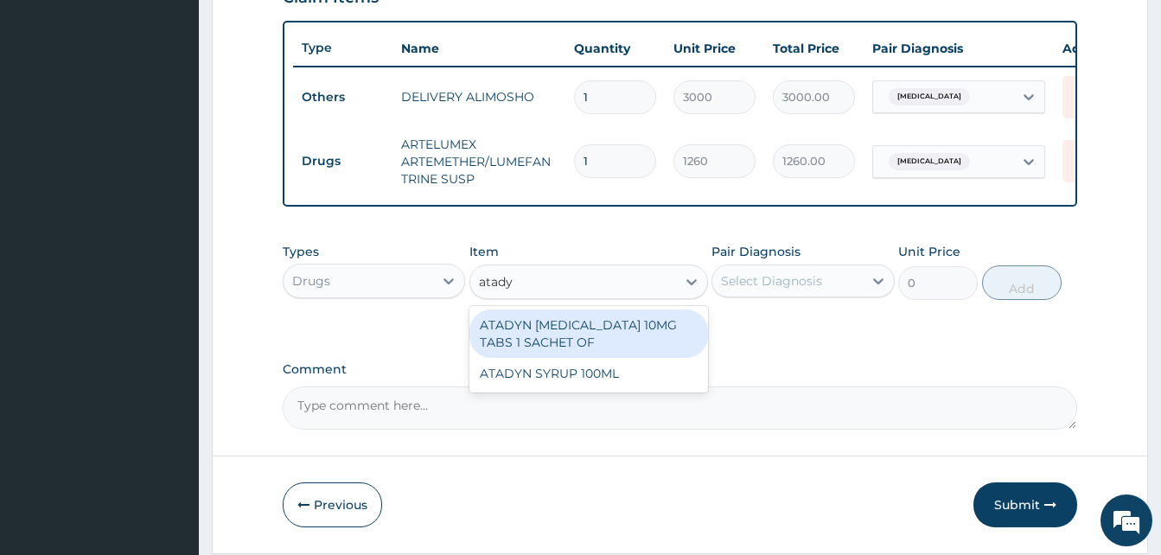
click at [628, 337] on div "ATADYN [MEDICAL_DATA] 10MG TABS 1 SACHET OF" at bounding box center [588, 333] width 239 height 48
type input "350"
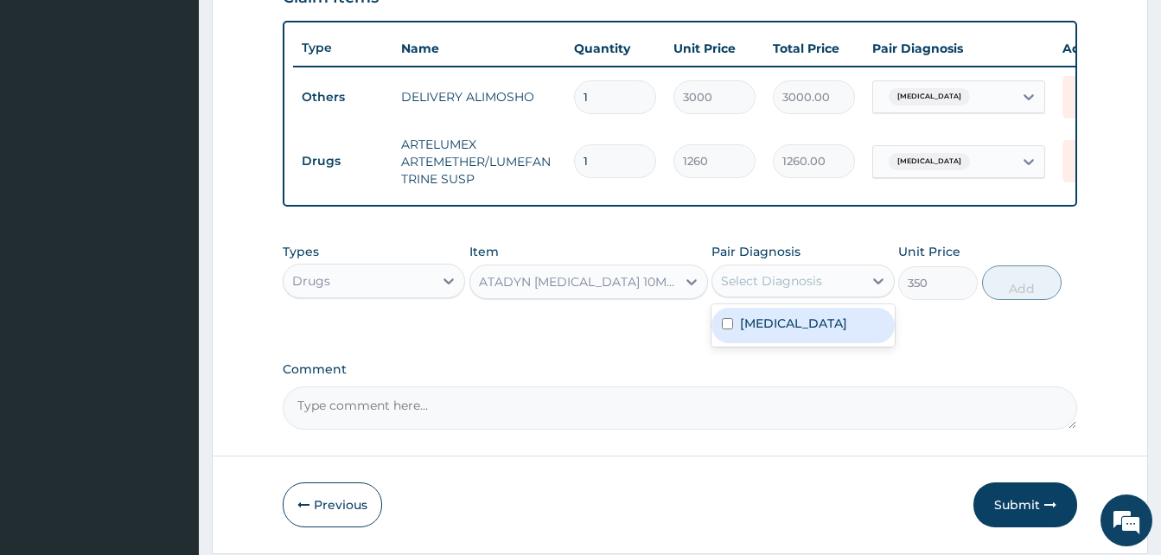
drag, startPoint x: 760, startPoint y: 302, endPoint x: 804, endPoint y: 328, distance: 51.1
click at [804, 297] on div "option [MEDICAL_DATA], selected. option [MEDICAL_DATA] focused, 1 of 1. 1 resul…" at bounding box center [802, 281] width 182 height 33
click at [804, 328] on div "[MEDICAL_DATA]" at bounding box center [802, 325] width 182 height 35
checkbox input "true"
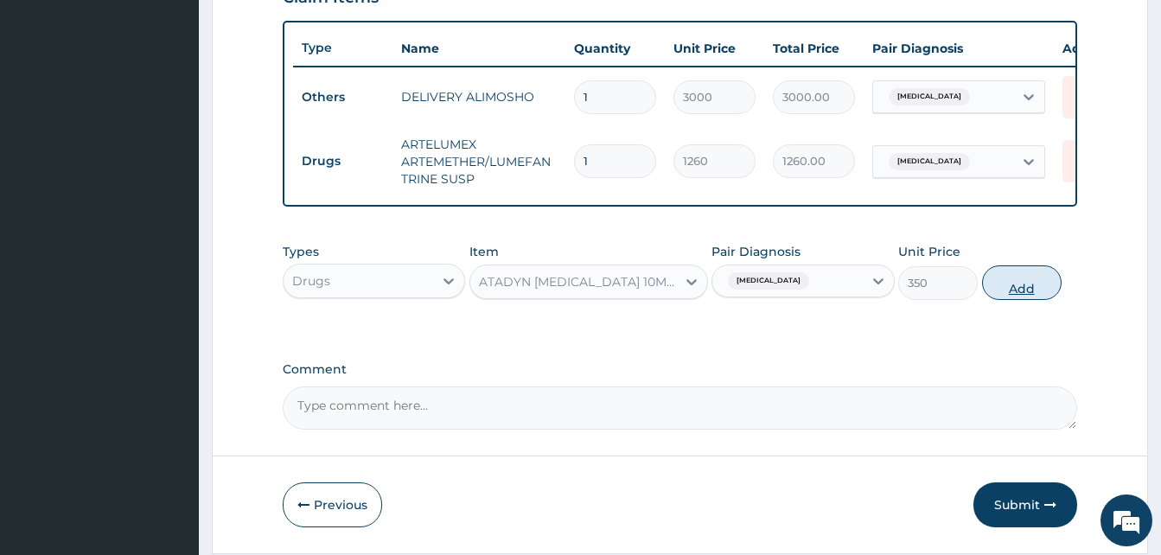
click at [1011, 300] on button "Add" at bounding box center [1022, 282] width 80 height 35
type input "0"
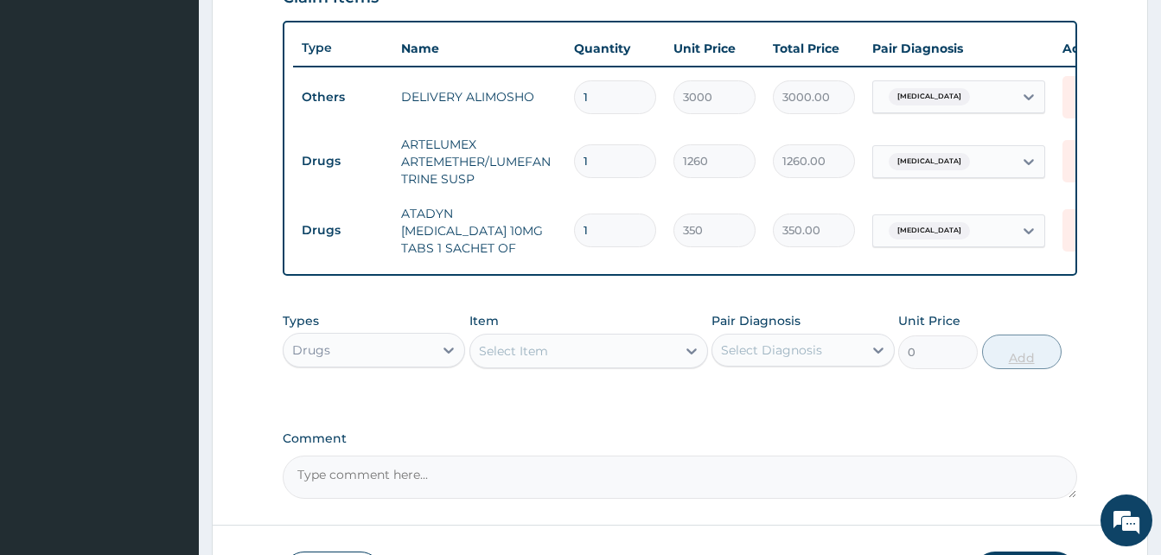
type input "10"
type input "3500.00"
type input "10"
click at [588, 364] on div "Select Item" at bounding box center [573, 351] width 206 height 28
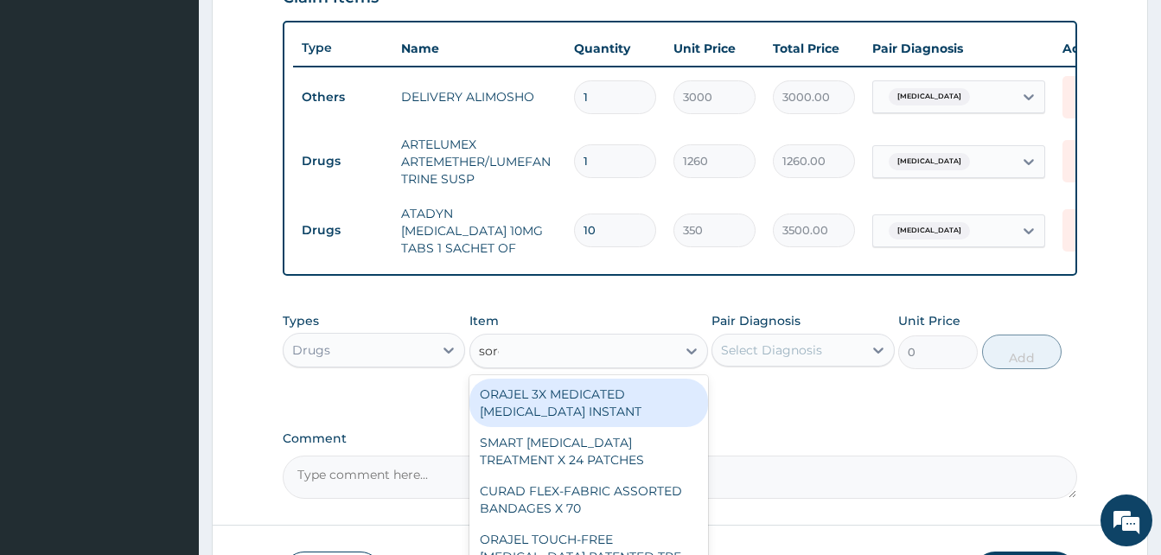
type input "sorep"
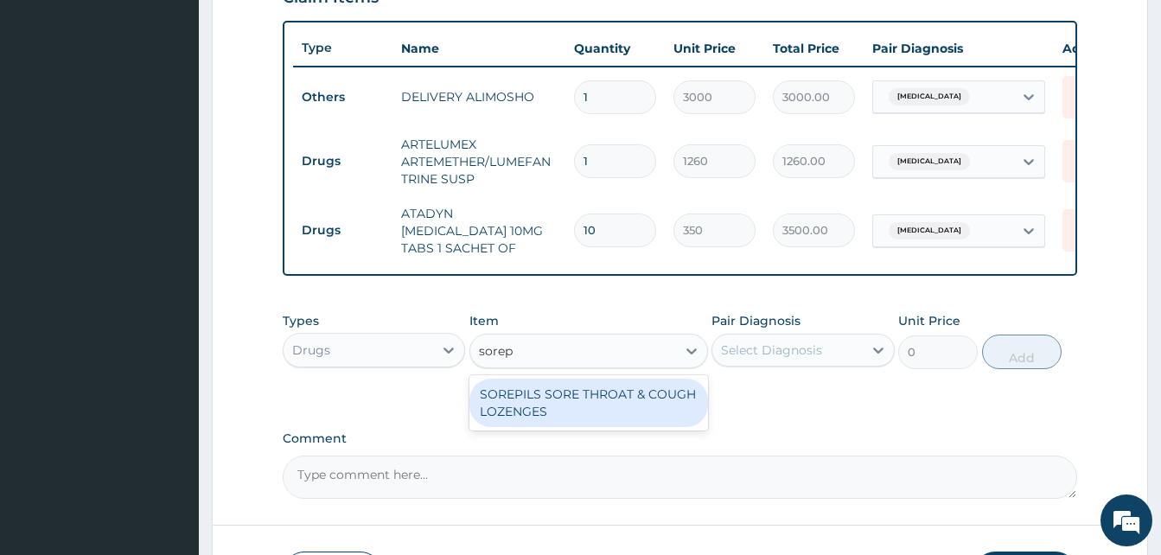
click at [641, 399] on div "SOREPILS SORE THROAT & COUGH LOZENGES" at bounding box center [588, 403] width 239 height 48
type input "40.83333206176758"
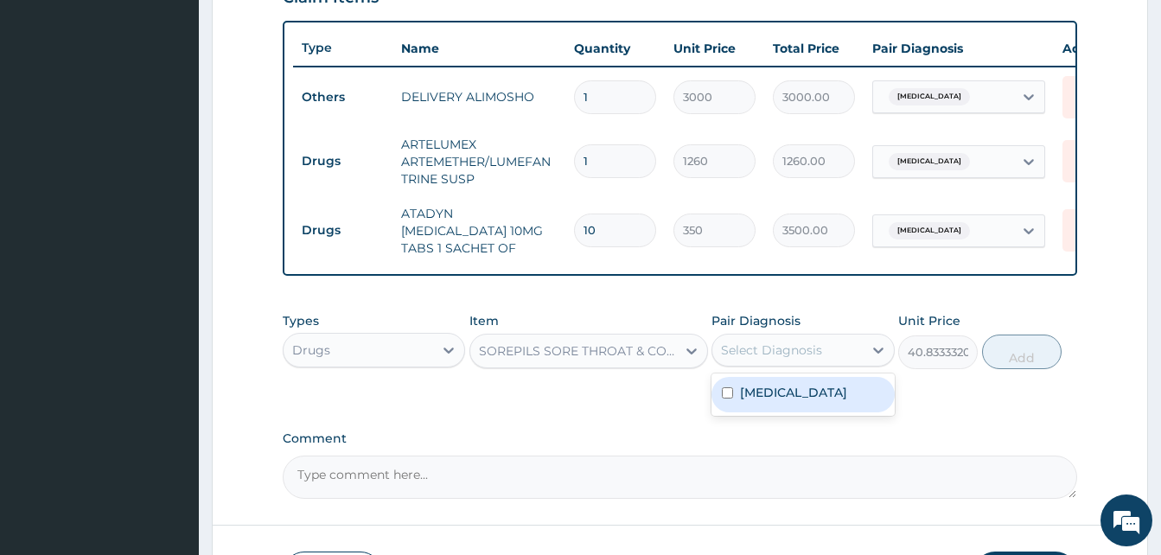
drag, startPoint x: 751, startPoint y: 361, endPoint x: 818, endPoint y: 389, distance: 72.1
click at [818, 367] on div "option [MEDICAL_DATA], selected. option [MEDICAL_DATA] focused, 1 of 1. 1 resul…" at bounding box center [802, 350] width 182 height 33
click at [818, 389] on div "[MEDICAL_DATA]" at bounding box center [802, 394] width 182 height 35
checkbox input "true"
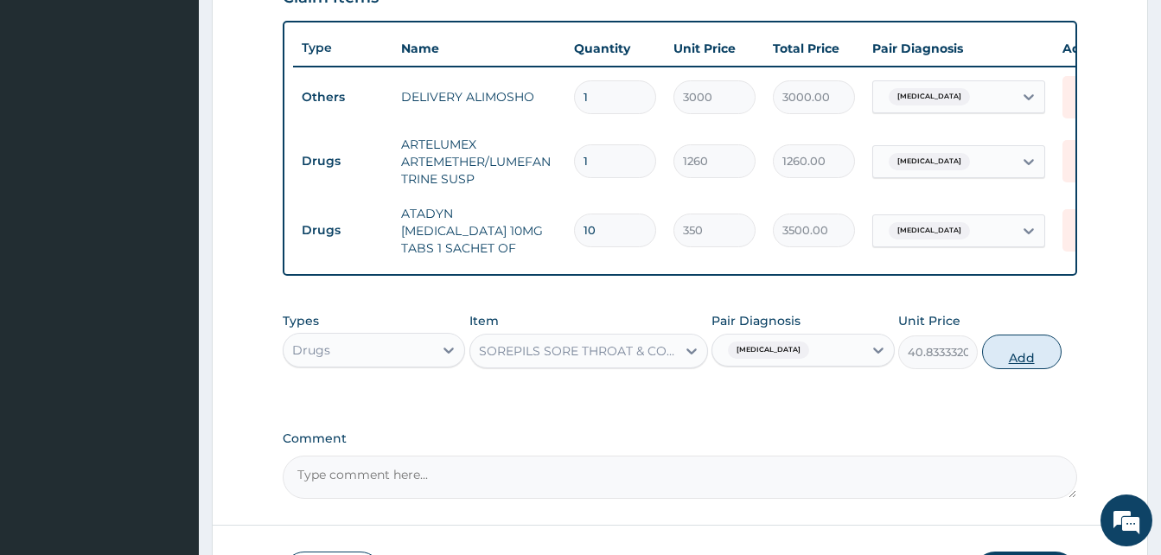
click at [995, 360] on button "Add" at bounding box center [1022, 352] width 80 height 35
type input "0"
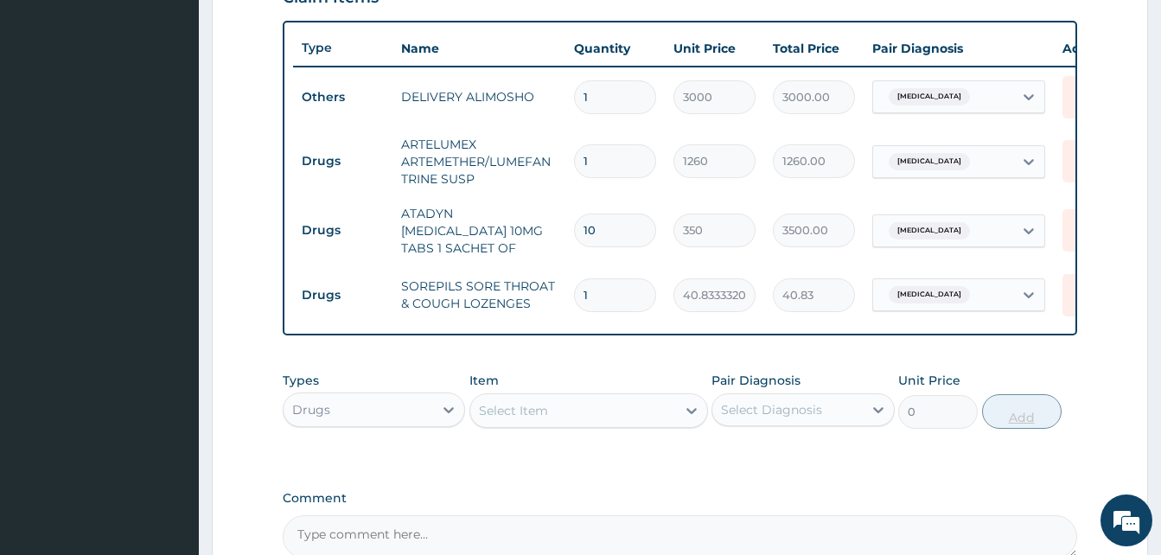
type input "0.00"
type input "2"
type input "81.67"
type input "24"
type input "980.00"
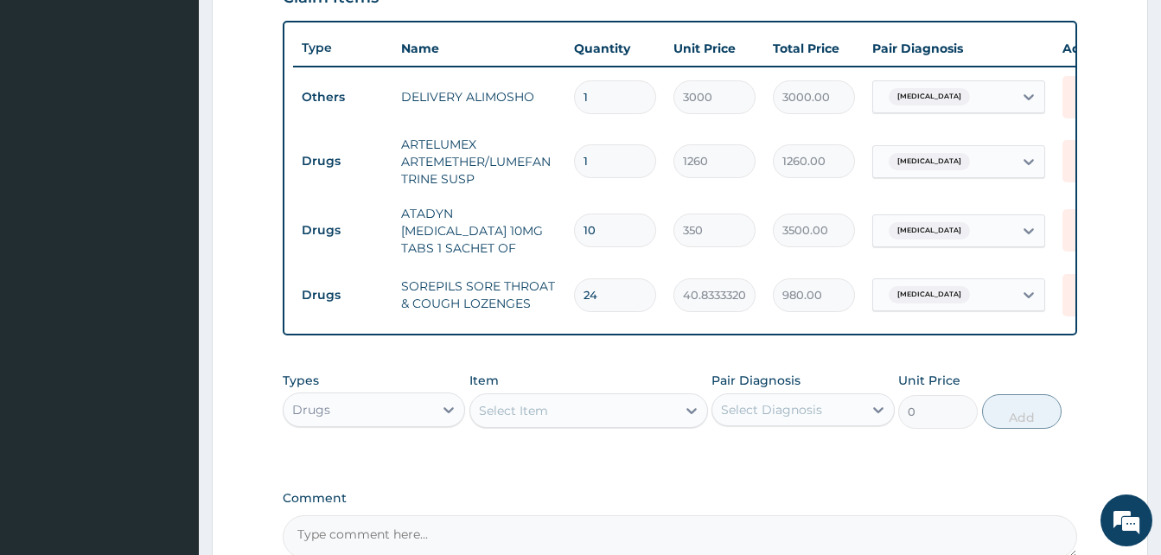
type input "24"
click at [643, 410] on div "Select Item" at bounding box center [573, 411] width 206 height 28
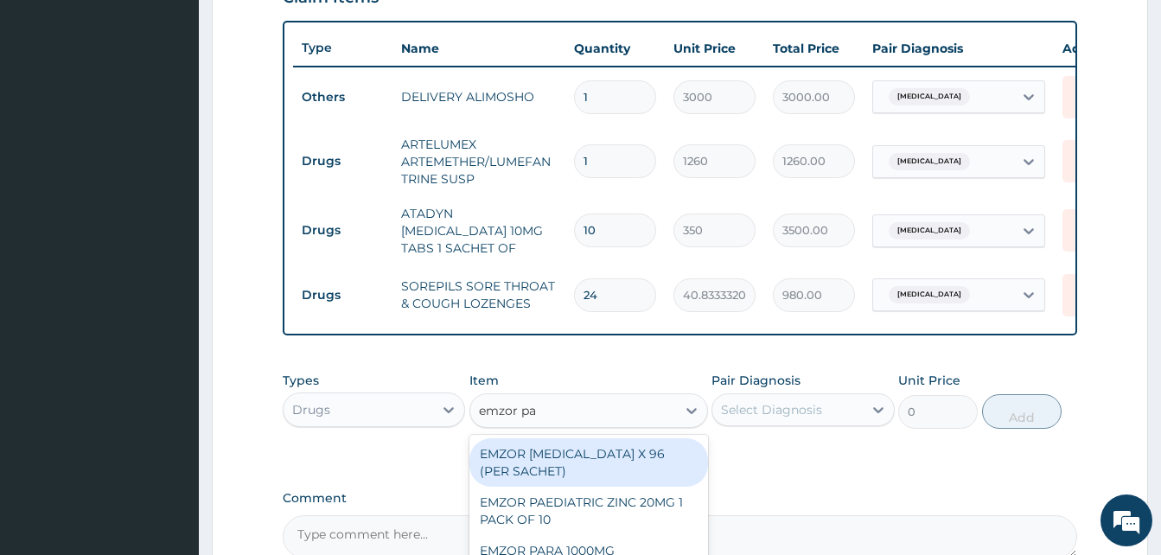
type input "emzor par"
click at [647, 457] on div "EMZOR [MEDICAL_DATA] X 96 (PER SACHET)" at bounding box center [588, 462] width 239 height 48
type input "17.5"
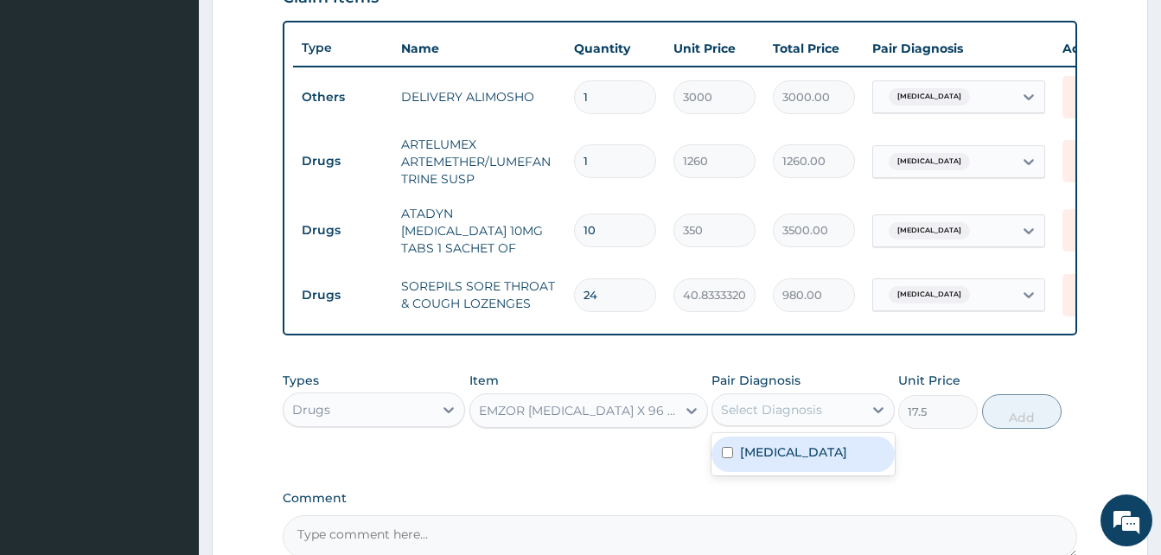
drag, startPoint x: 783, startPoint y: 420, endPoint x: 828, endPoint y: 456, distance: 57.8
click at [828, 426] on div "option [MEDICAL_DATA], selected. option [MEDICAL_DATA] focused, 1 of 1. 1 resul…" at bounding box center [802, 409] width 182 height 33
click at [828, 456] on div "[MEDICAL_DATA]" at bounding box center [802, 454] width 182 height 35
checkbox input "true"
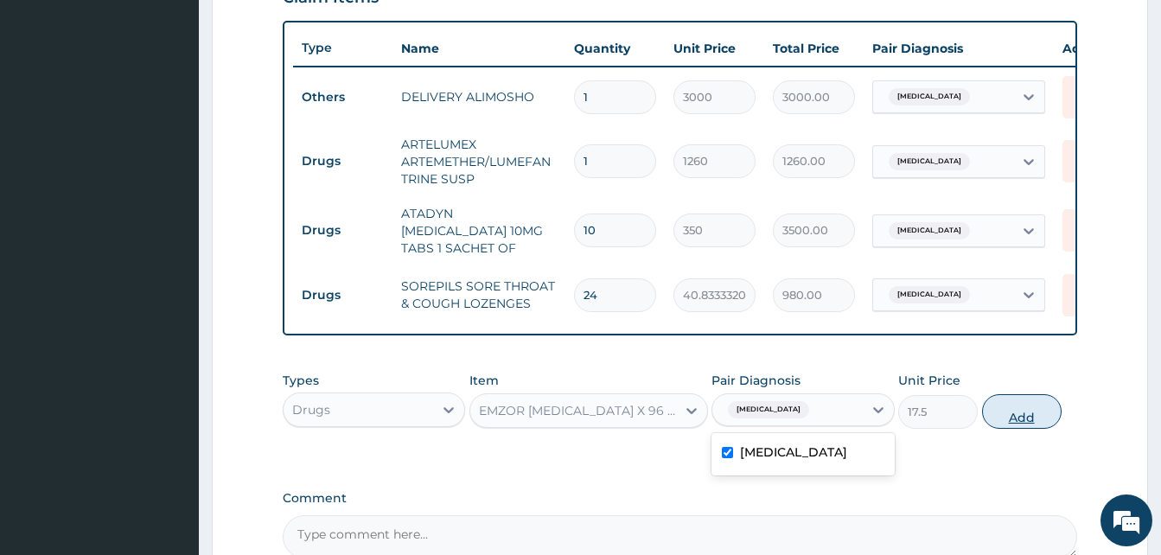
click at [1015, 424] on button "Add" at bounding box center [1022, 411] width 80 height 35
type input "0"
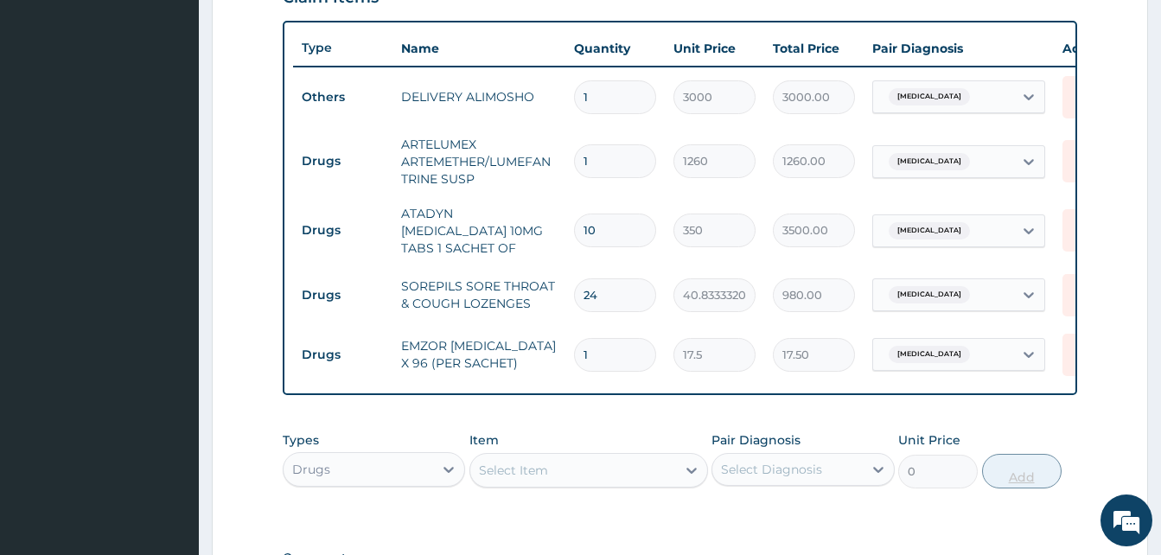
type input "0.00"
type input "3"
type input "52.50"
type input "36"
type input "630.00"
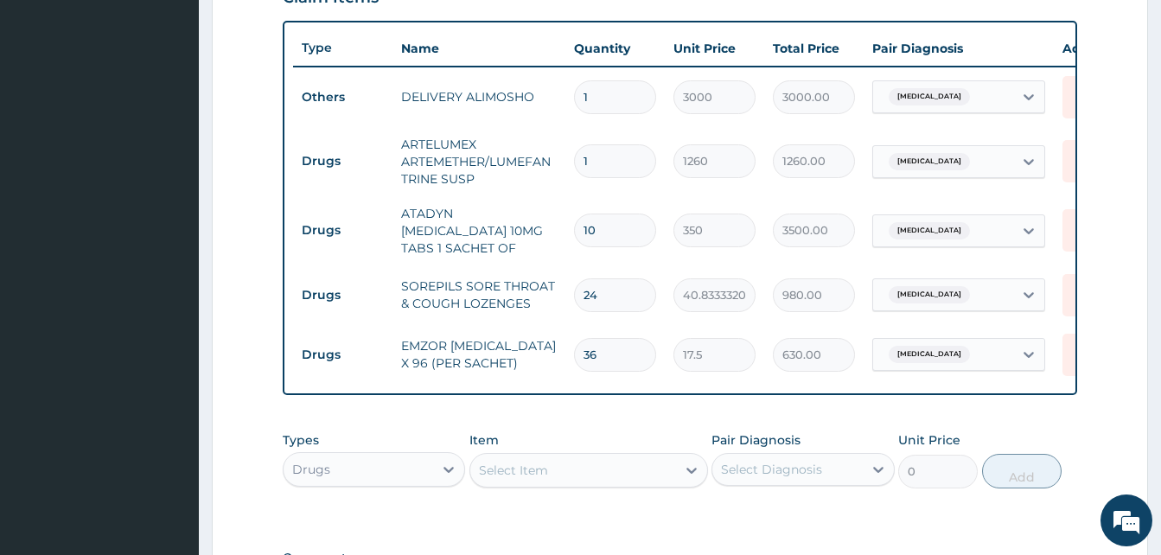
scroll to position [870, 0]
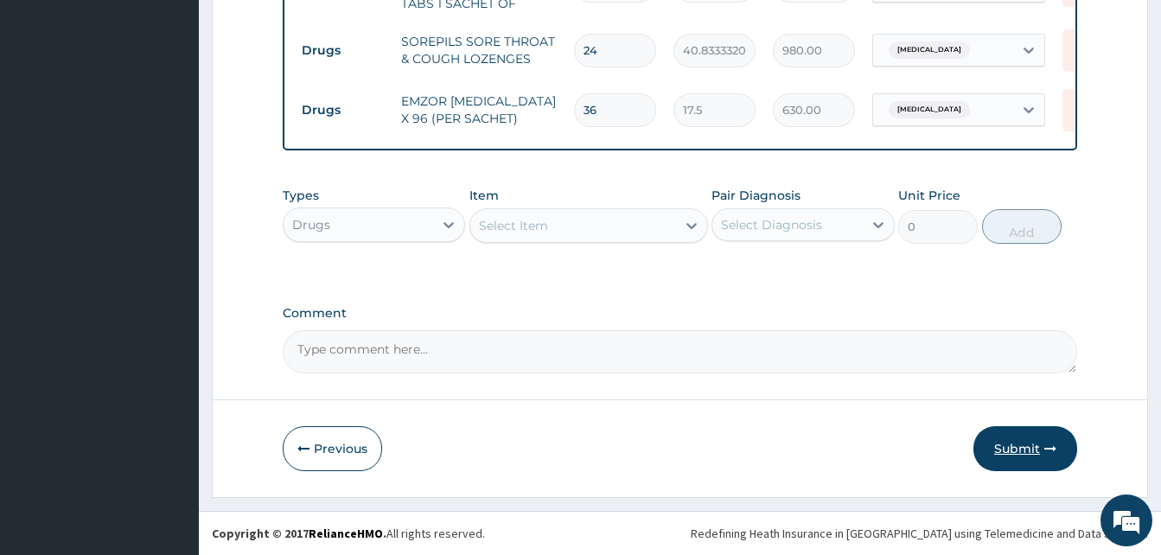
type input "36"
click at [1023, 448] on button "Submit" at bounding box center [1025, 448] width 104 height 45
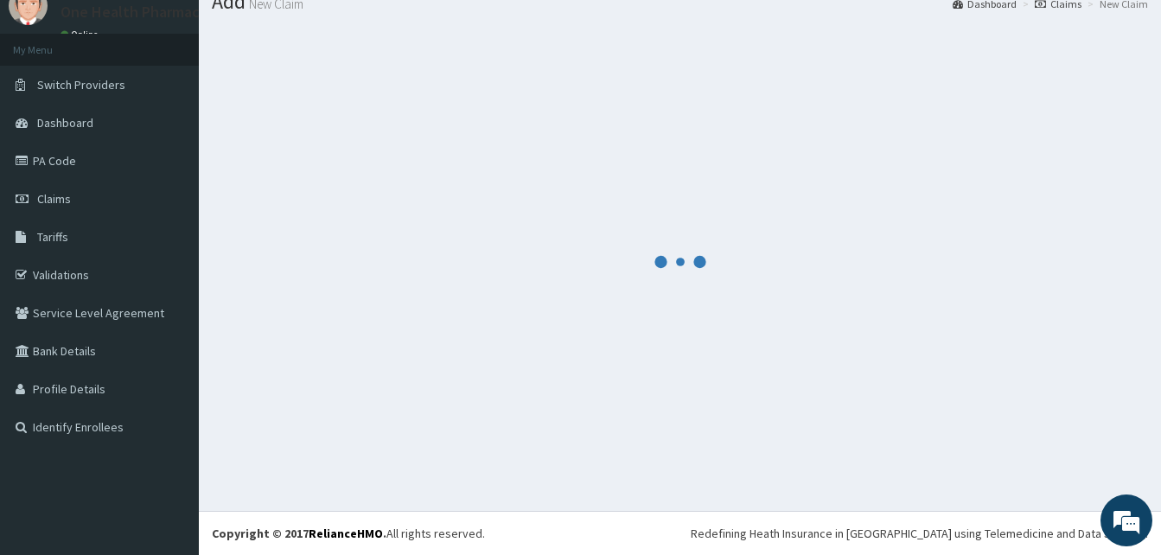
scroll to position [66, 0]
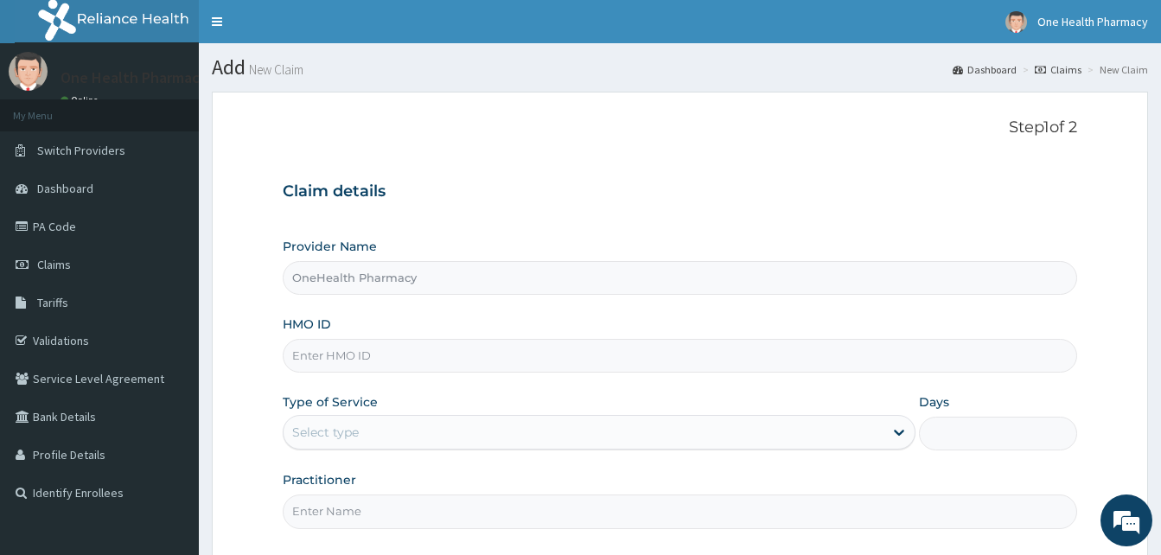
click at [389, 347] on input "HMO ID" at bounding box center [680, 356] width 794 height 34
paste input "EIA/10126/A"
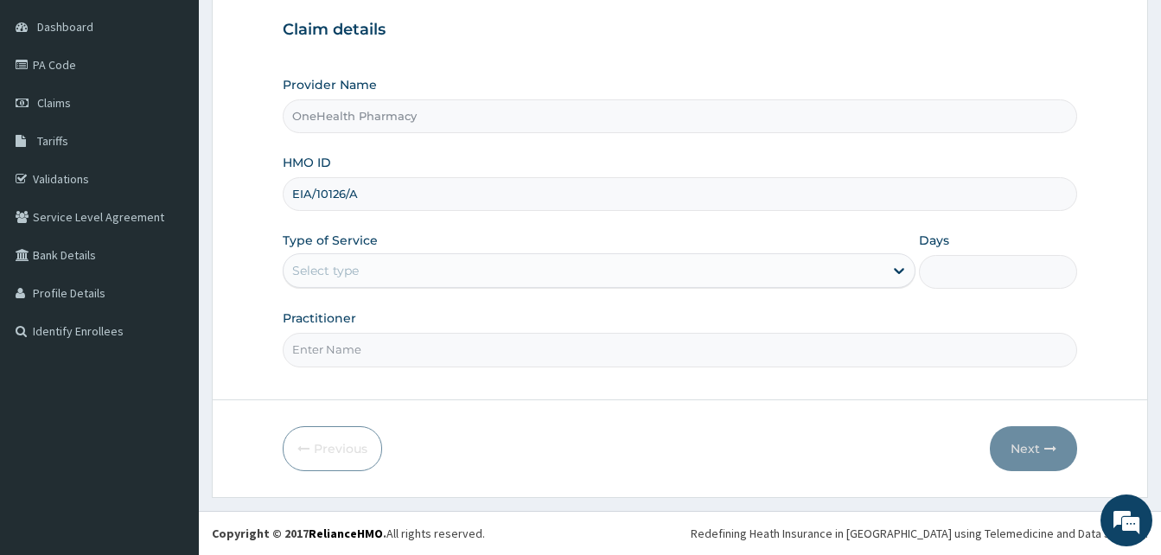
type input "EIA/10126/A"
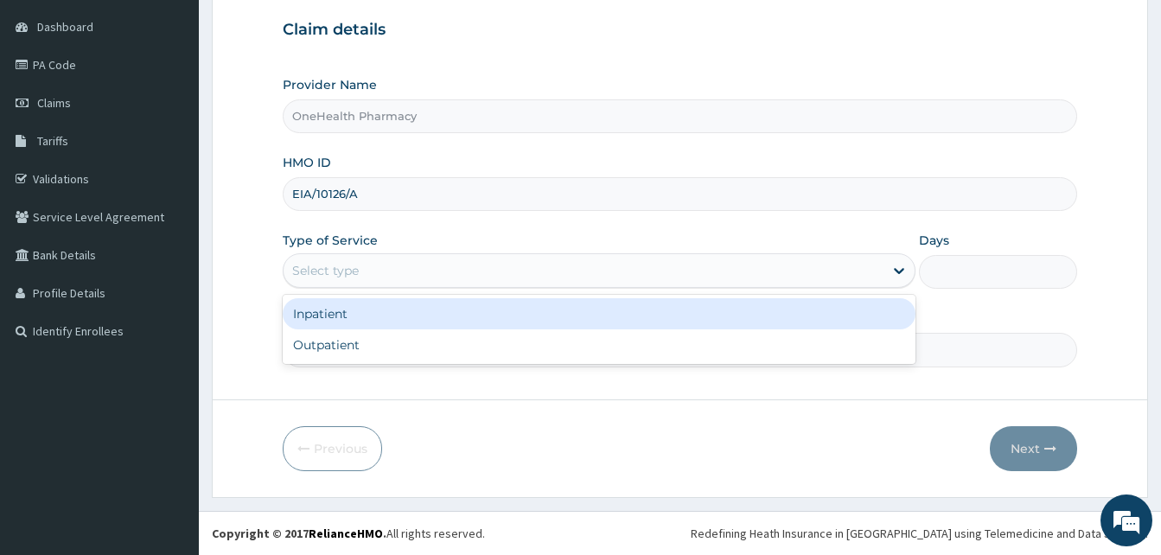
drag, startPoint x: 518, startPoint y: 263, endPoint x: 499, endPoint y: 348, distance: 87.7
click at [499, 288] on div "option Inpatient focused, 1 of 2. 2 results available. Use Up and Down to choos…" at bounding box center [599, 270] width 633 height 35
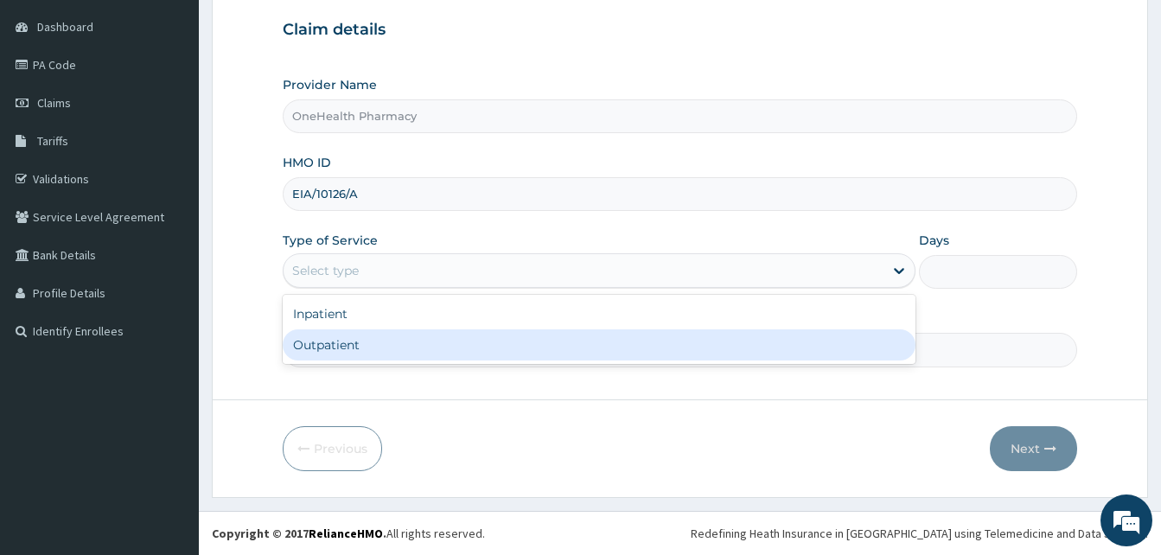
click at [499, 348] on div "Outpatient" at bounding box center [599, 344] width 633 height 31
type input "1"
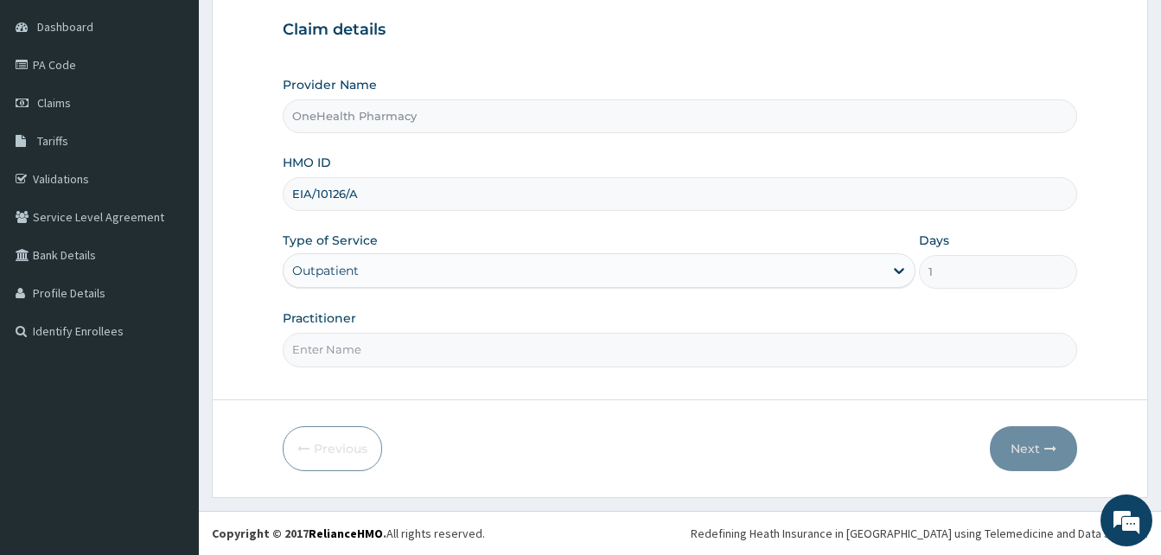
click at [499, 348] on input "Practitioner" at bounding box center [680, 350] width 794 height 34
type input "ONE HEALTH"
click at [1046, 438] on button "Next" at bounding box center [1033, 448] width 87 height 45
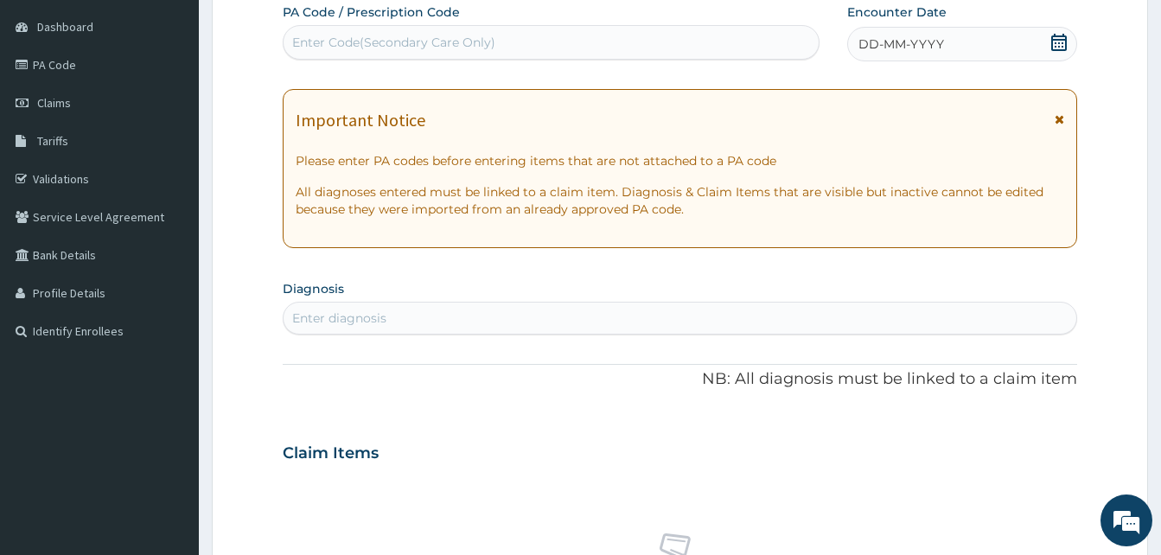
click at [956, 54] on div "DD-MM-YYYY" at bounding box center [962, 44] width 230 height 35
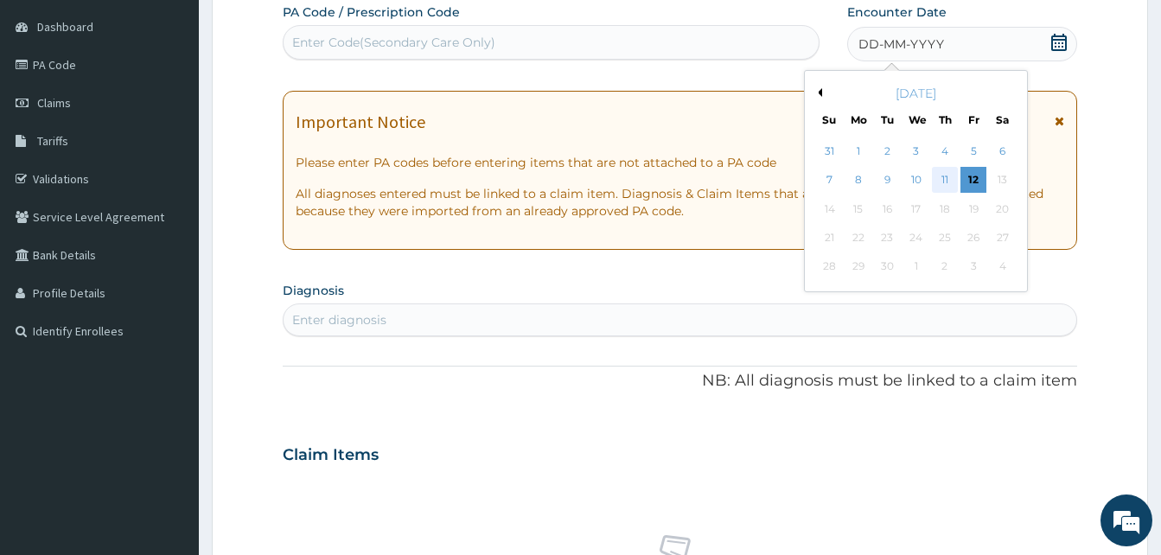
click at [940, 168] on div "11" at bounding box center [945, 181] width 26 height 26
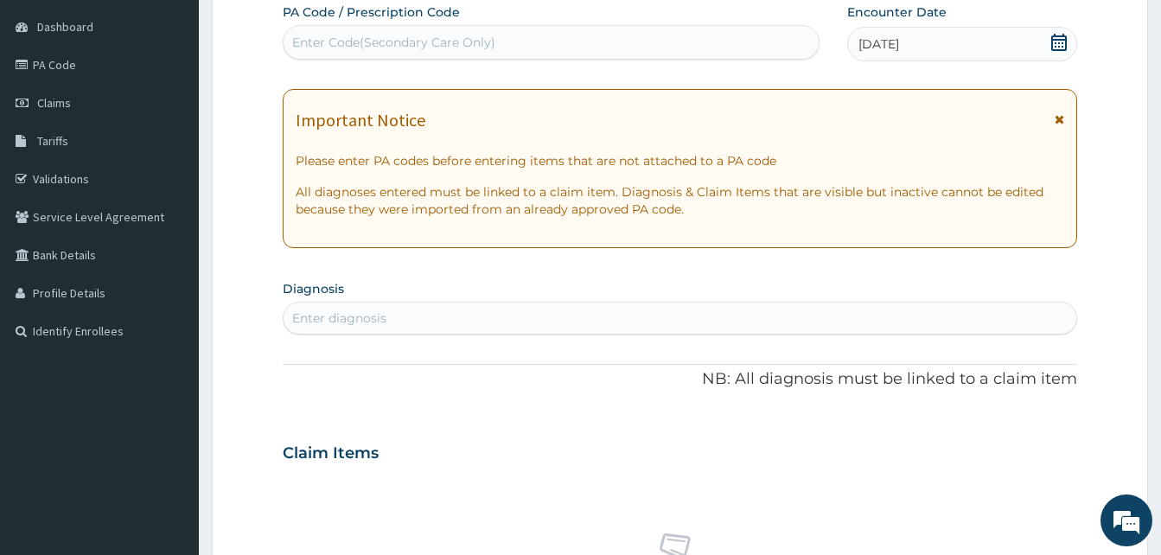
click at [606, 312] on div "Enter diagnosis" at bounding box center [680, 318] width 793 height 28
type input "a"
type input "pain"
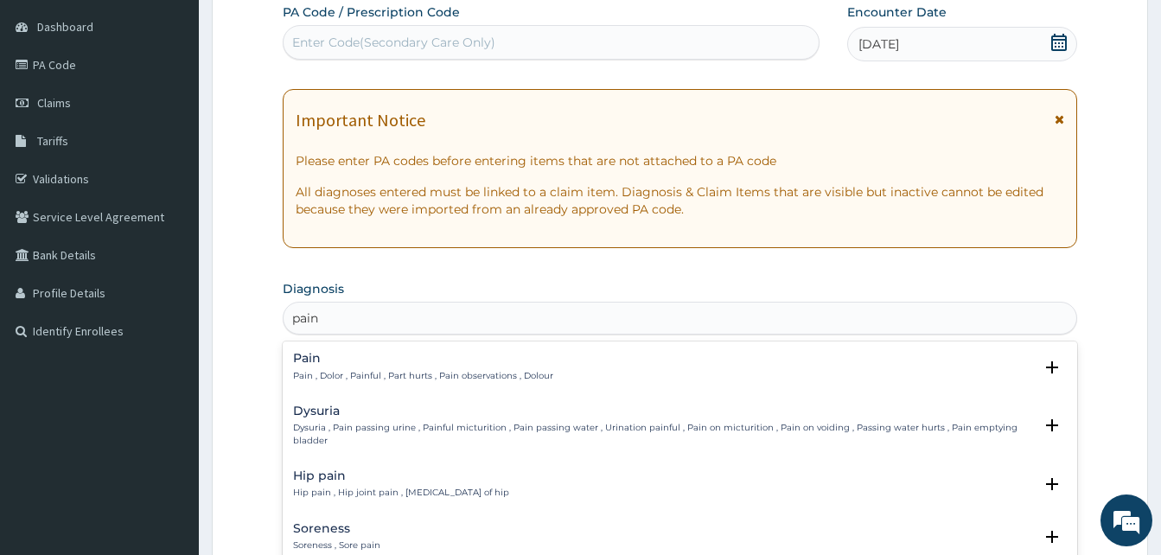
click at [449, 360] on h4 "Pain" at bounding box center [423, 358] width 260 height 13
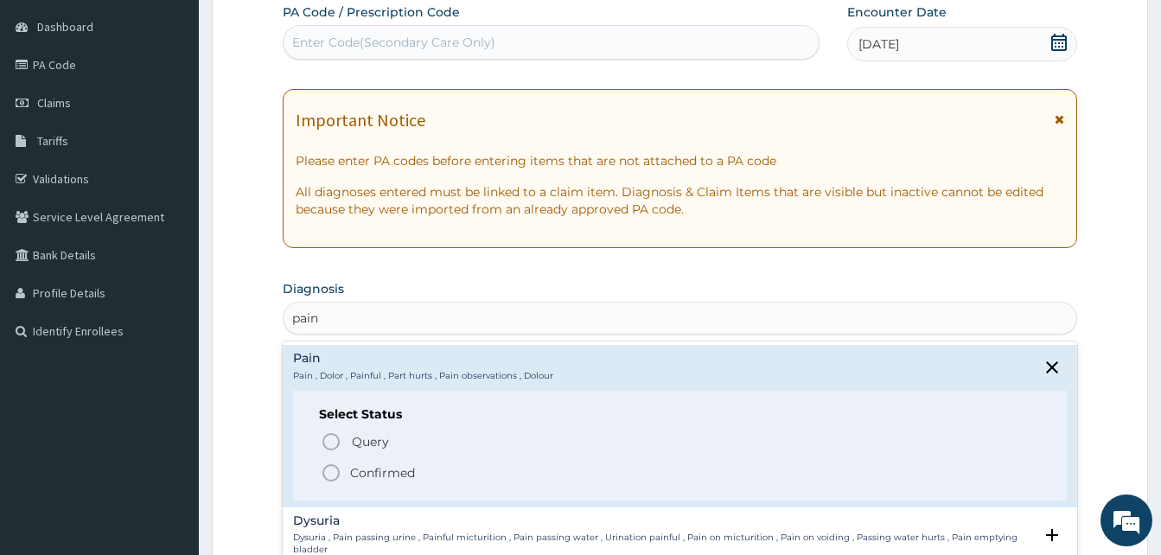
click at [443, 469] on span "Confirmed" at bounding box center [681, 472] width 720 height 21
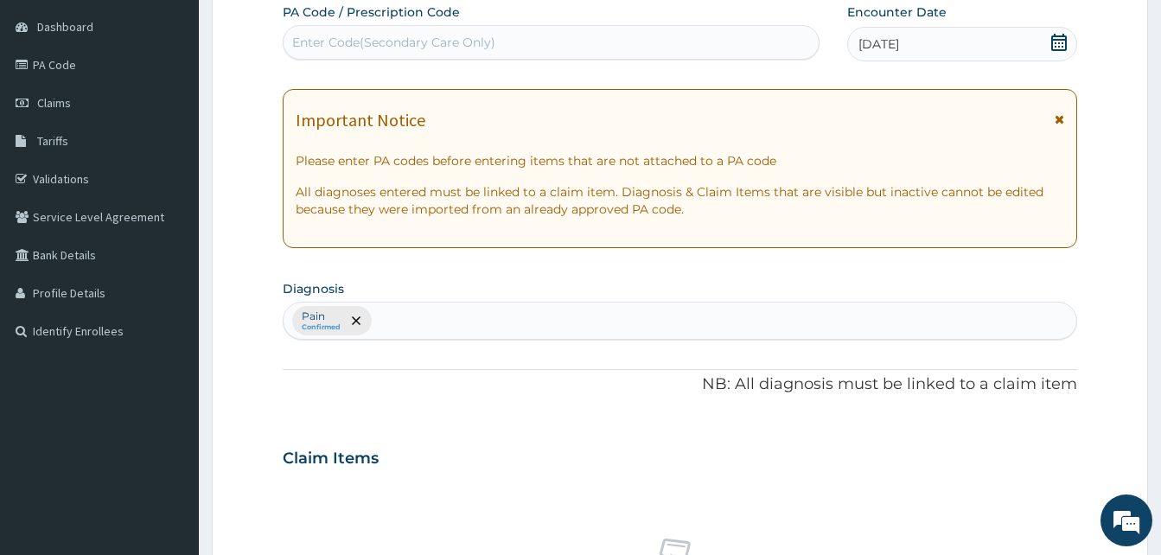
scroll to position [692, 0]
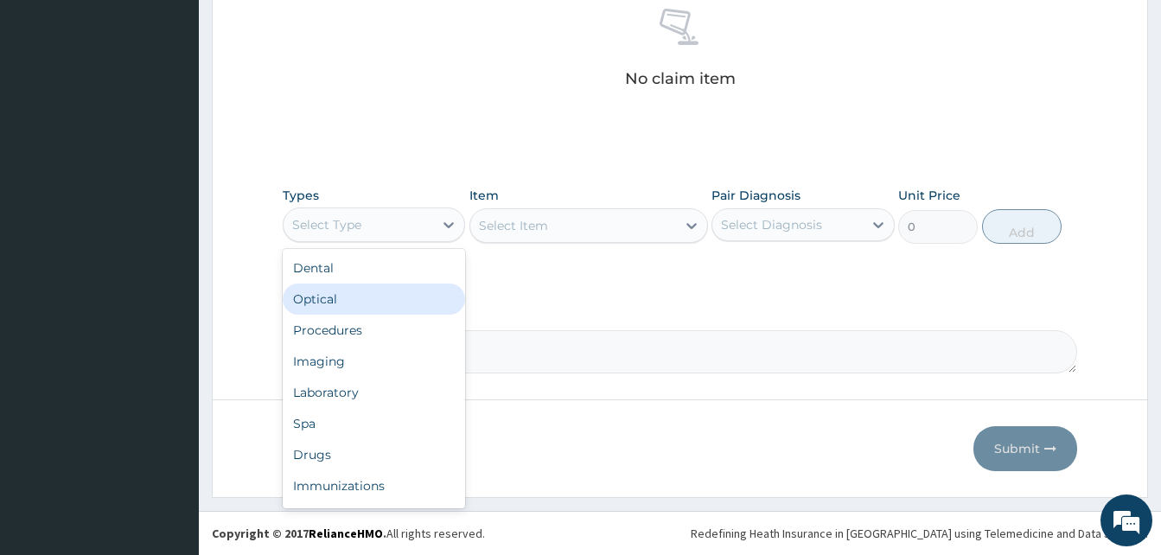
drag, startPoint x: 338, startPoint y: 225, endPoint x: 452, endPoint y: 307, distance: 140.6
click at [452, 242] on div "option Optical focused, 2 of 10. 10 results available. Use Up and Down to choos…" at bounding box center [374, 224] width 182 height 35
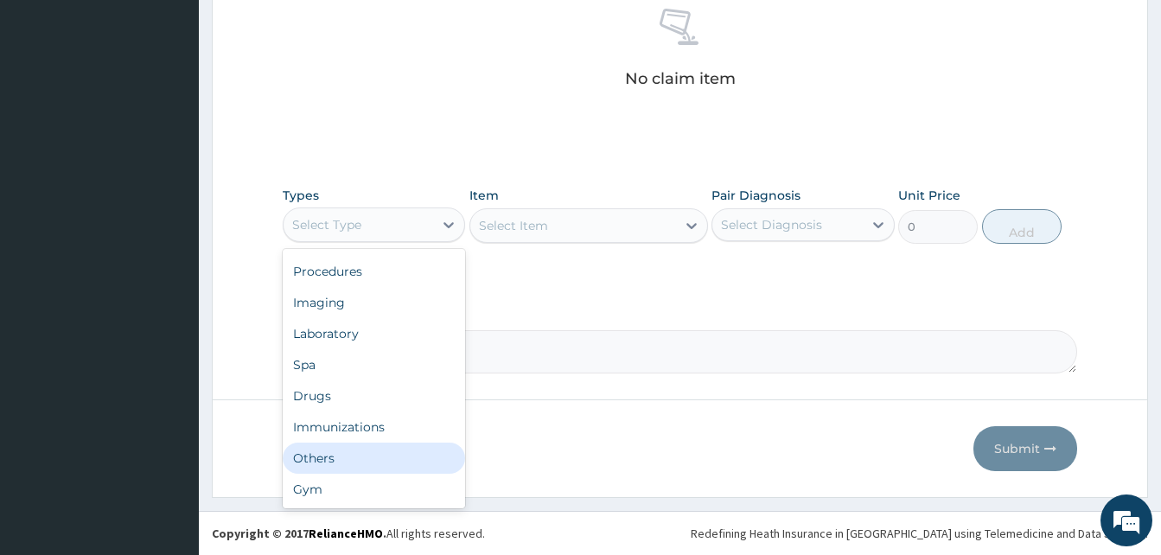
click at [390, 462] on div "Others" at bounding box center [374, 458] width 182 height 31
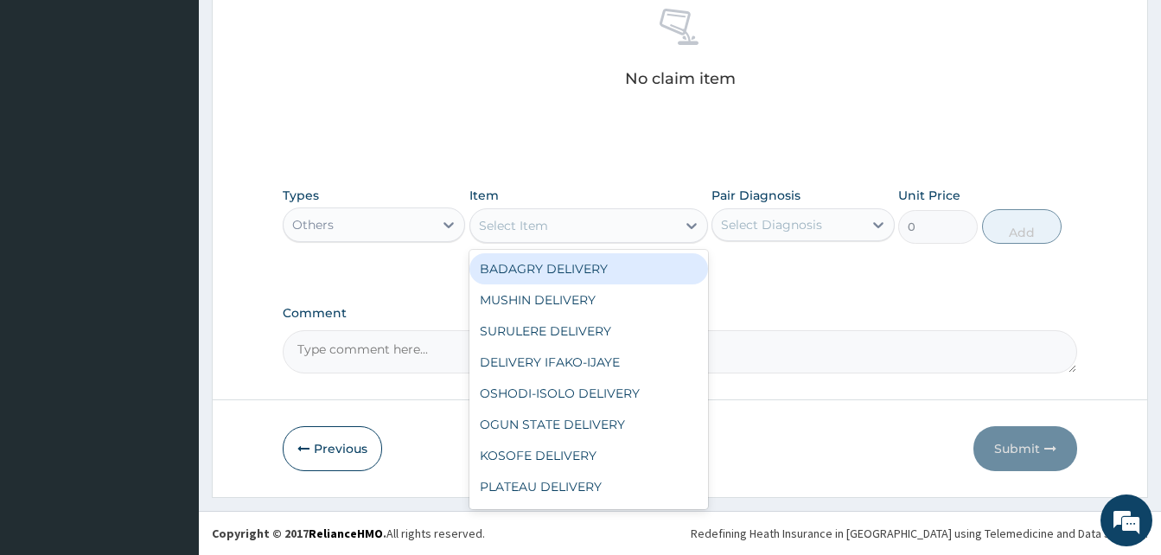
click at [582, 235] on div "Select Item" at bounding box center [573, 226] width 206 height 28
click at [621, 265] on div "BADAGRY DELIVERY" at bounding box center [588, 268] width 239 height 31
type input "3700"
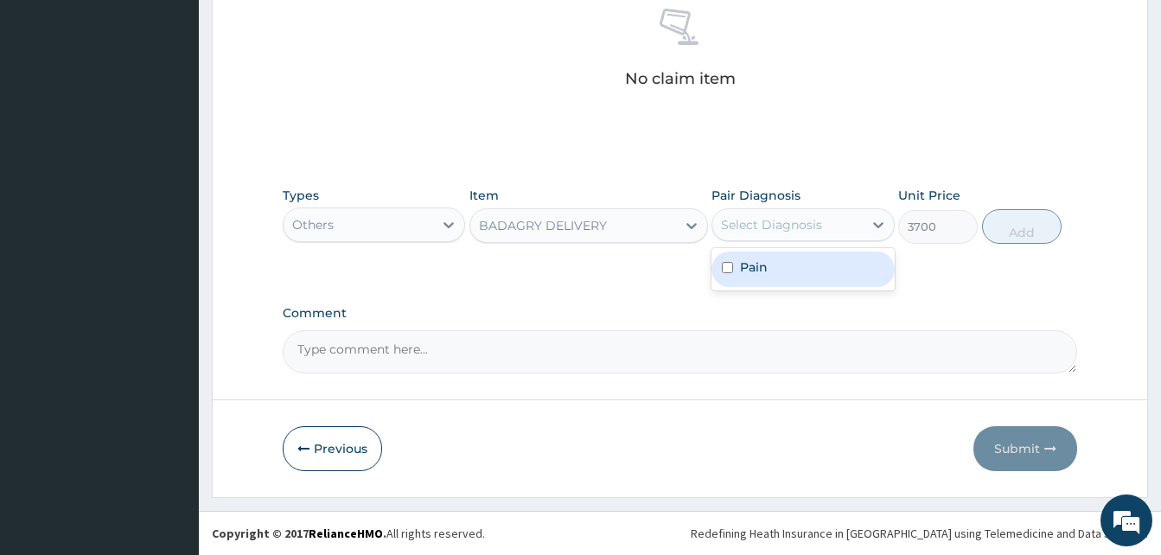
click at [755, 231] on div "Select Diagnosis" at bounding box center [771, 224] width 101 height 17
click at [813, 272] on div "Pain" at bounding box center [802, 269] width 182 height 35
checkbox input "true"
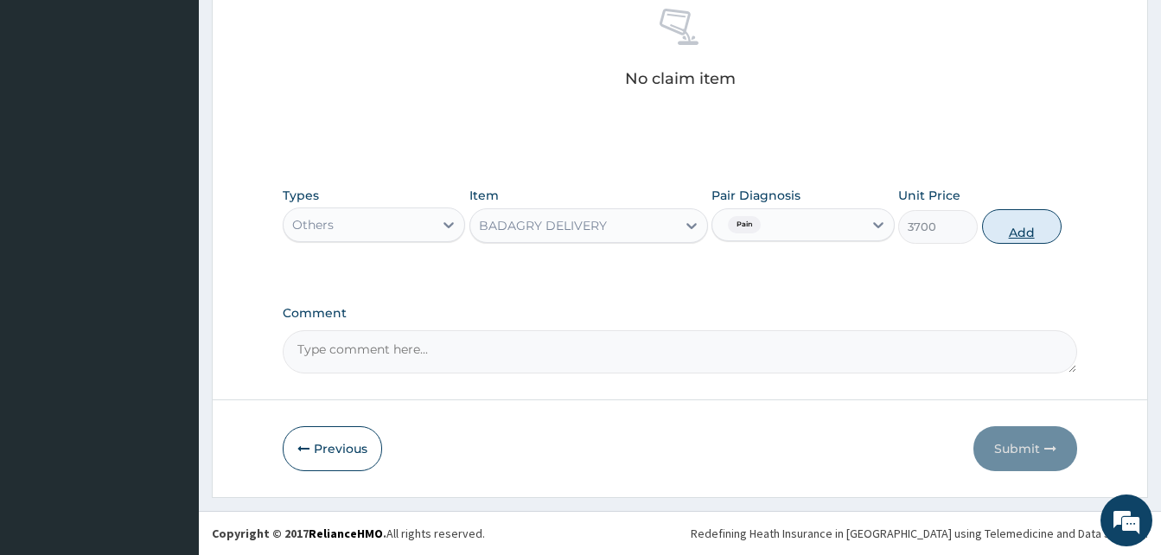
click at [1001, 226] on button "Add" at bounding box center [1022, 226] width 80 height 35
type input "0"
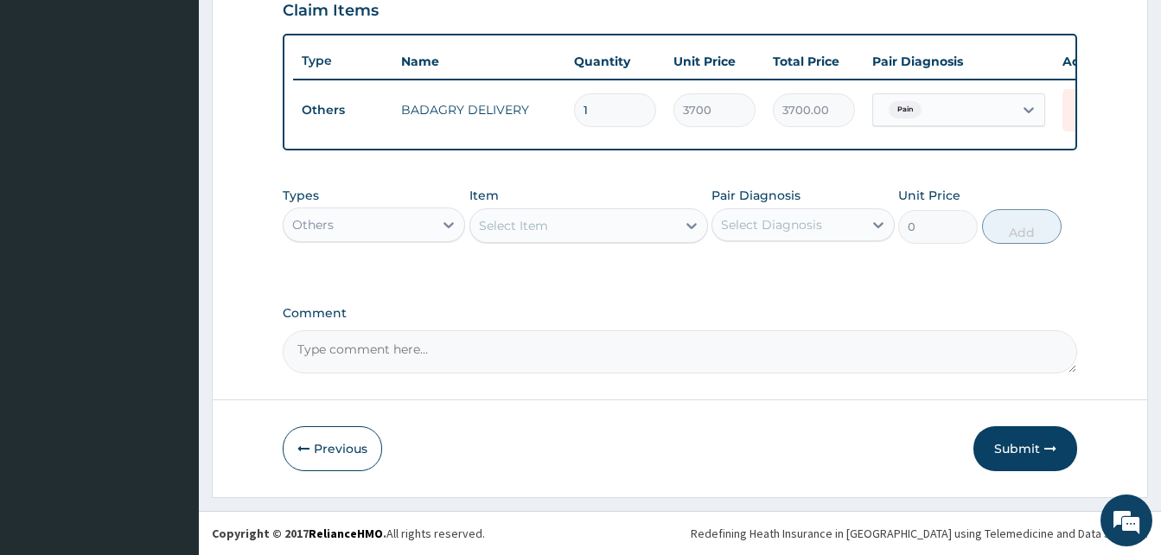
click at [422, 220] on div "Others" at bounding box center [359, 225] width 150 height 28
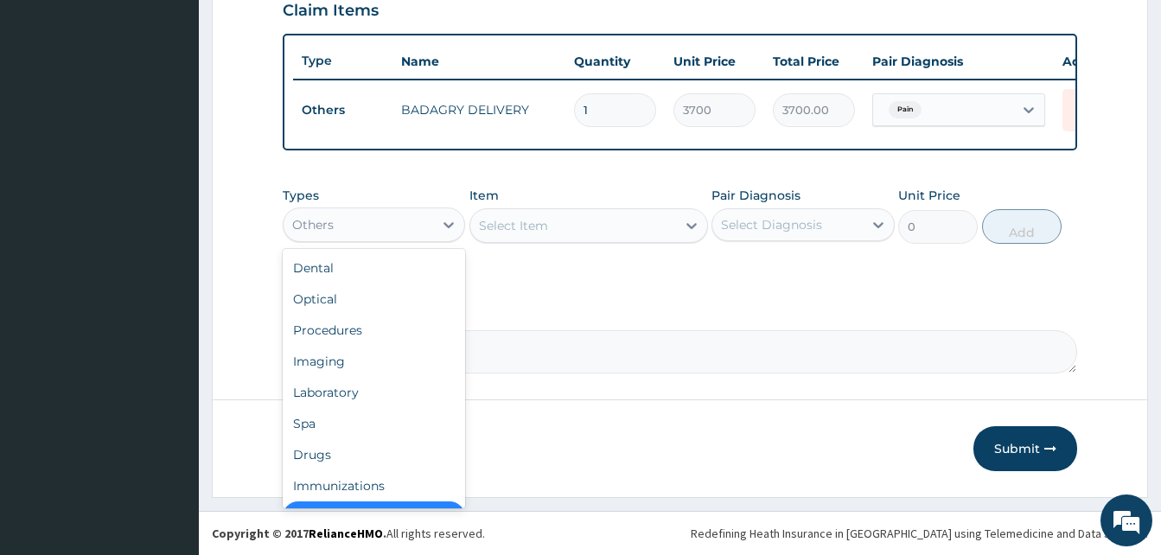
scroll to position [35, 0]
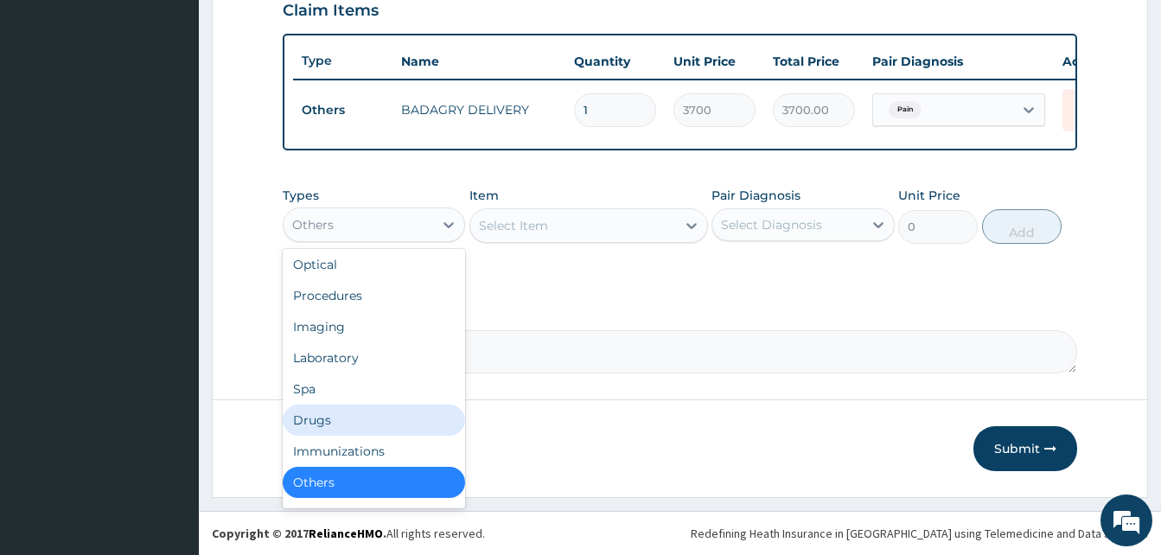
click at [376, 424] on div "Drugs" at bounding box center [374, 420] width 182 height 31
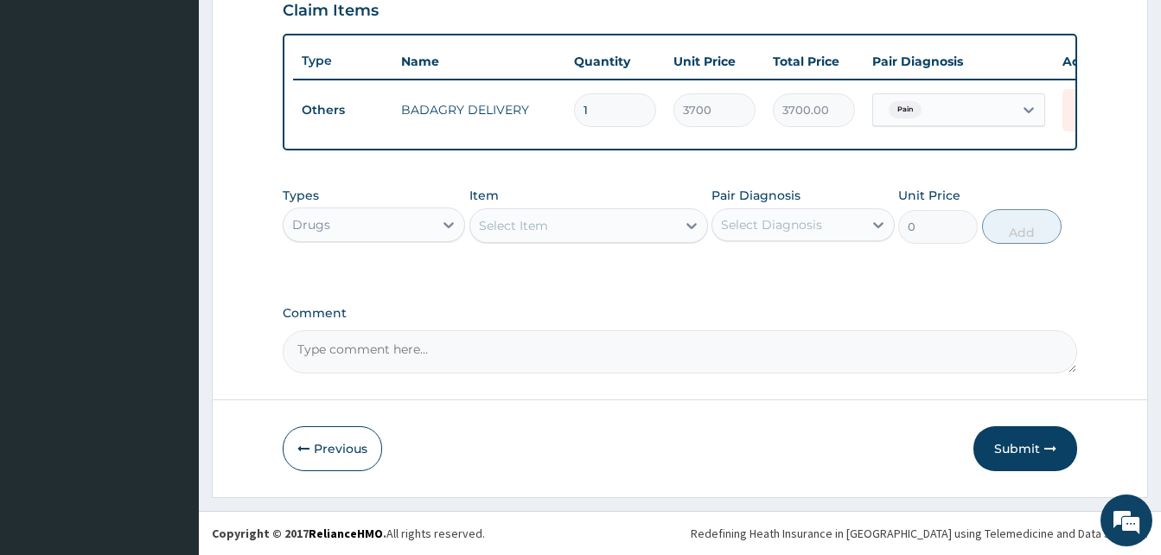
click at [572, 217] on div "Select Item" at bounding box center [573, 226] width 206 height 28
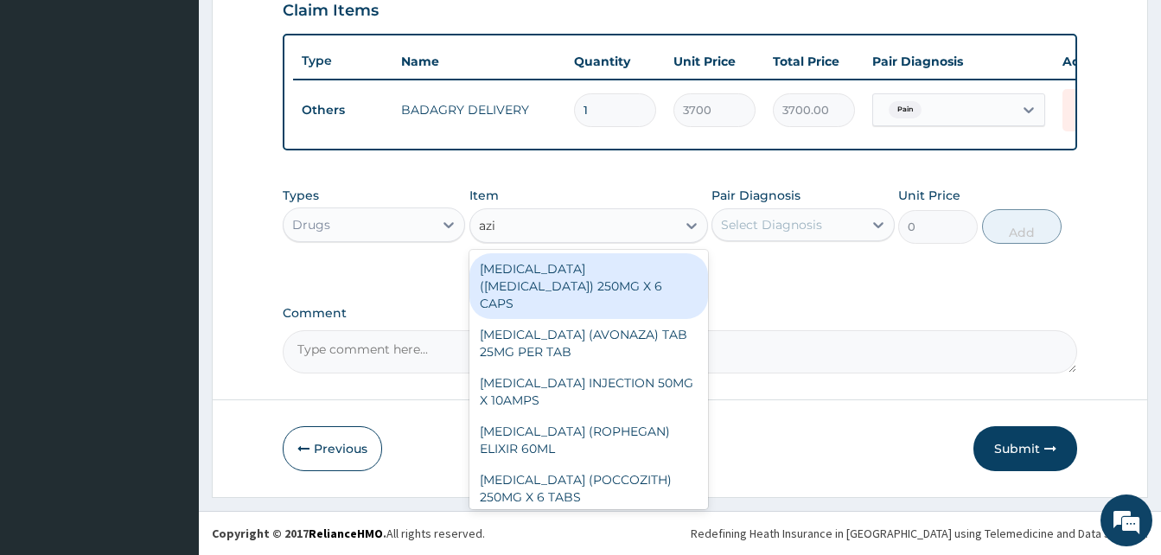
type input "azil"
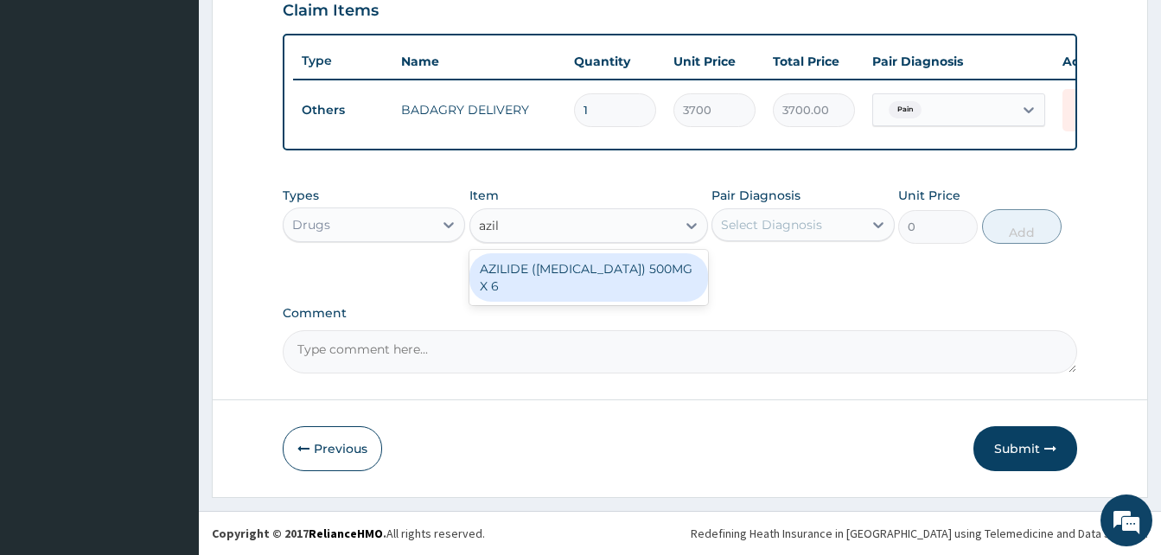
click at [607, 270] on div "AZILIDE ([MEDICAL_DATA]) 500MG X 6" at bounding box center [588, 277] width 239 height 48
type input "396.6666564941406"
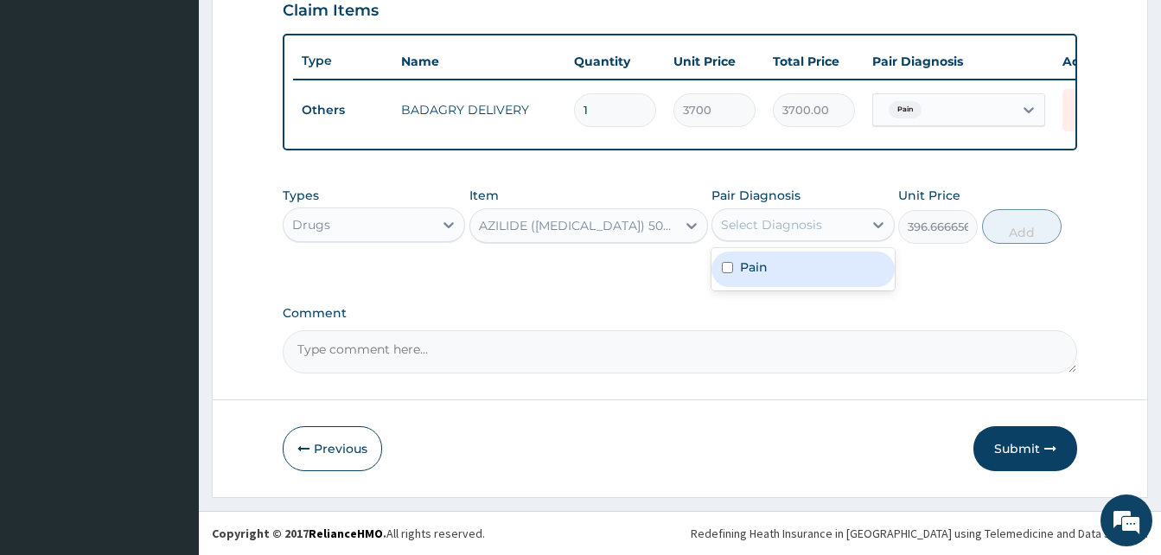
drag, startPoint x: 760, startPoint y: 228, endPoint x: 794, endPoint y: 257, distance: 44.2
click at [794, 241] on div "option Pain, selected. option Pain focused, 1 of 1. 1 result available. Use Up …" at bounding box center [802, 224] width 182 height 33
click at [794, 257] on div "Pain" at bounding box center [802, 269] width 182 height 35
checkbox input "true"
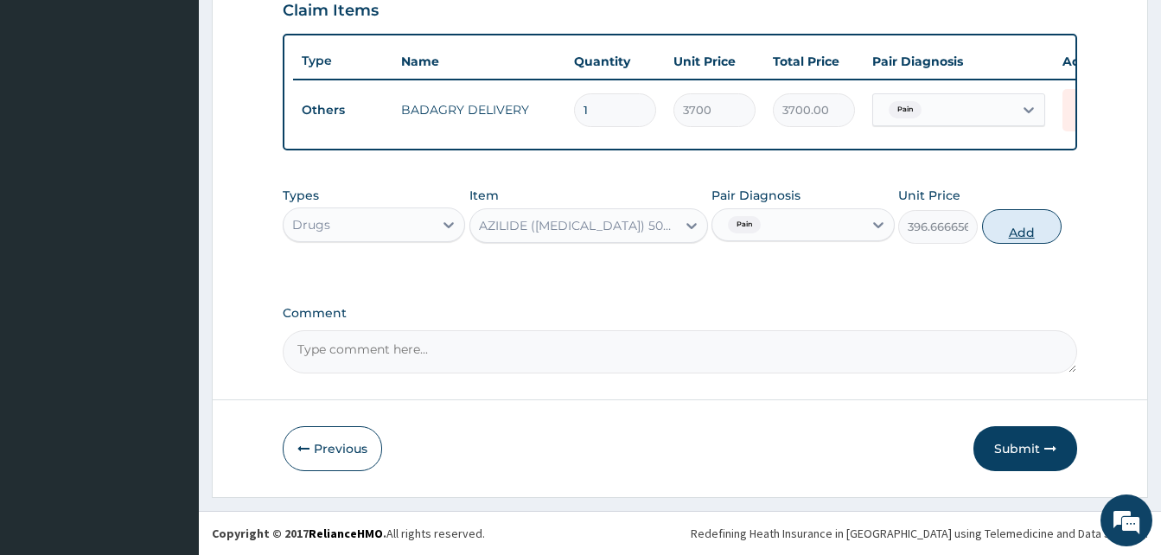
click at [999, 239] on button "Add" at bounding box center [1022, 226] width 80 height 35
type input "0"
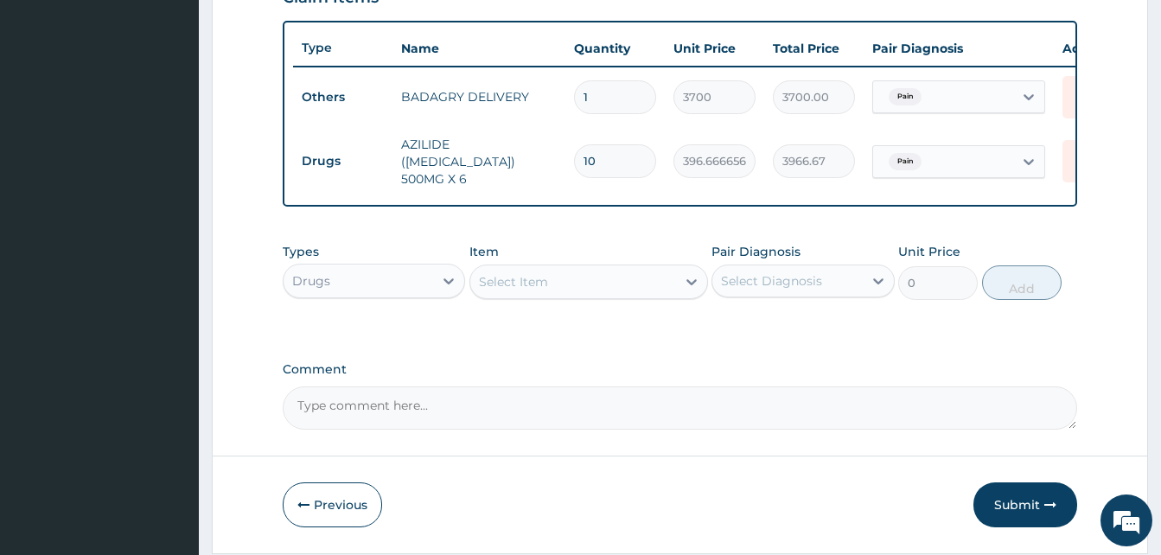
type input "10"
click at [605, 296] on div "Select Item" at bounding box center [573, 282] width 206 height 28
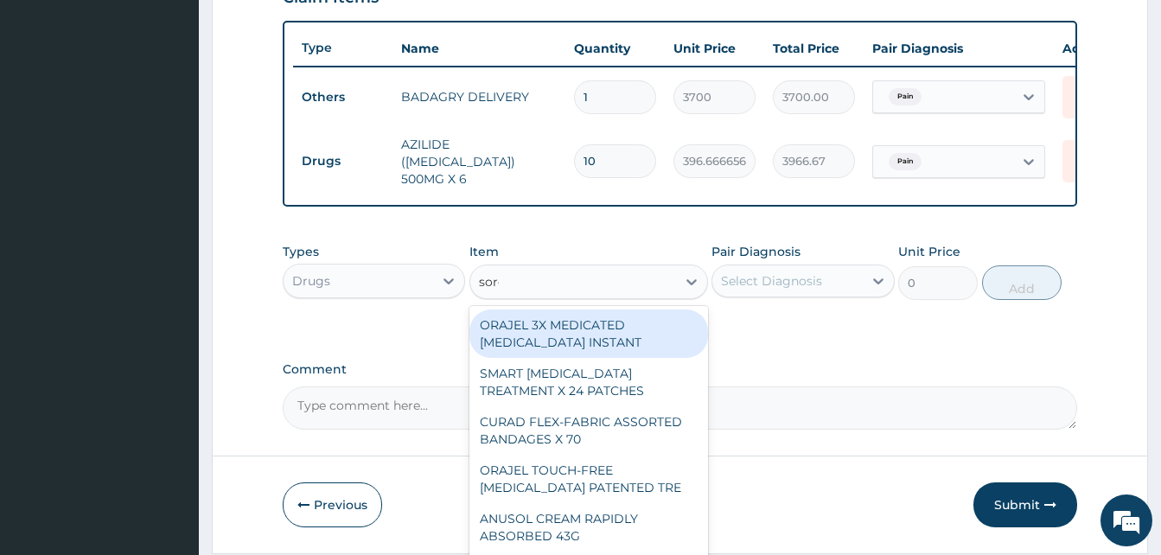
type input "sorep"
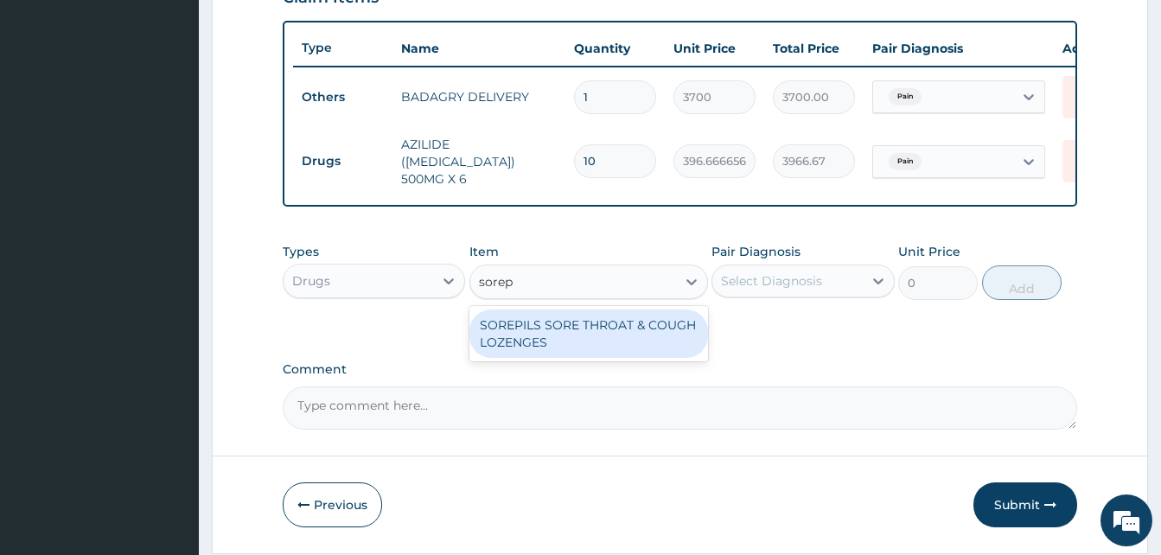
click at [629, 339] on div "SOREPILS SORE THROAT & COUGH LOZENGES" at bounding box center [588, 333] width 239 height 48
type input "40.83333206176758"
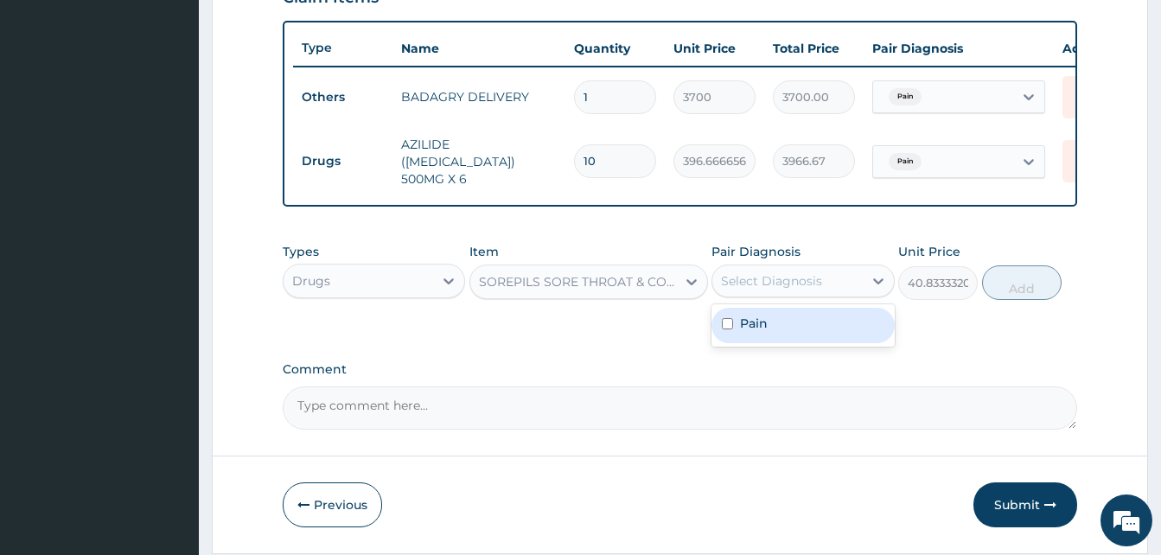
drag, startPoint x: 740, startPoint y: 297, endPoint x: 782, endPoint y: 334, distance: 55.8
click at [782, 297] on div "option Pain, selected. option Pain focused, 1 of 1. 1 result available. Use Up …" at bounding box center [802, 281] width 182 height 33
click at [782, 334] on div "Pain" at bounding box center [802, 325] width 182 height 35
checkbox input "true"
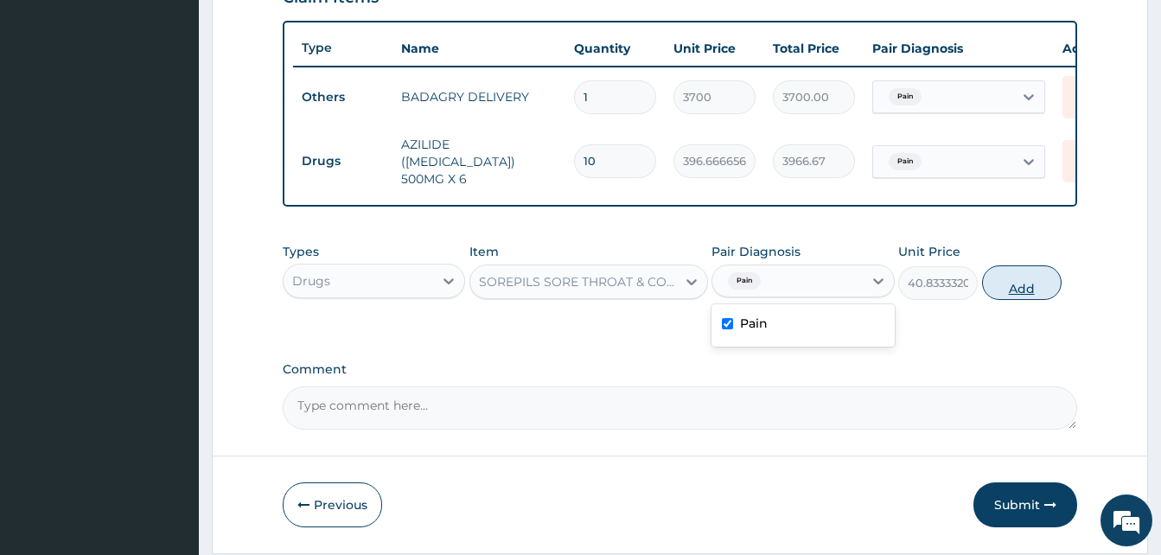
click at [1018, 289] on button "Add" at bounding box center [1022, 282] width 80 height 35
type input "0"
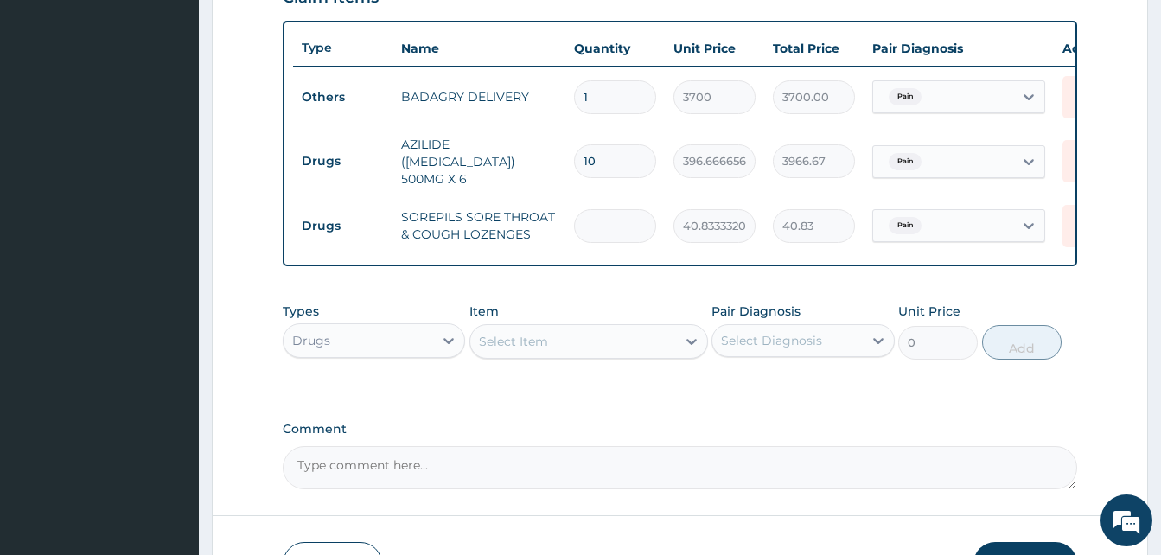
type input "0.00"
type input "2"
type input "81.67"
type input "24"
type input "980.00"
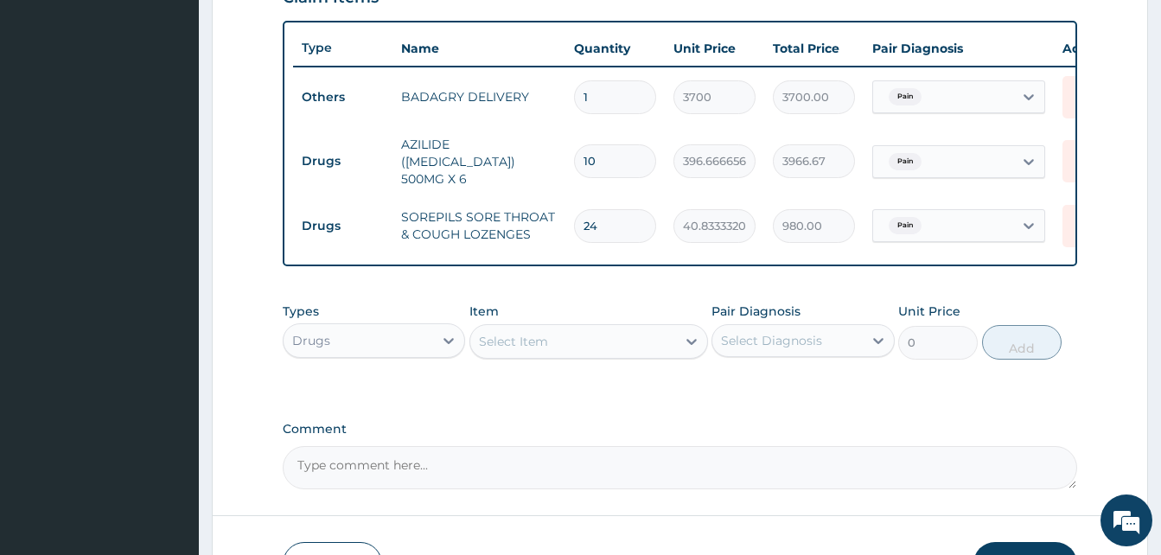
scroll to position [751, 0]
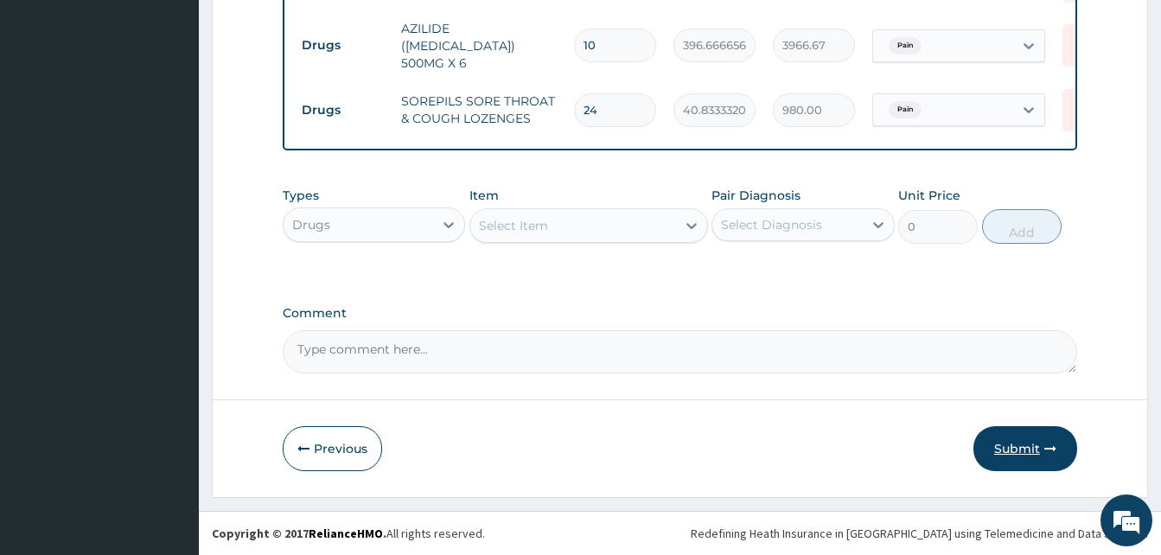
type input "24"
click at [1027, 447] on button "Submit" at bounding box center [1025, 448] width 104 height 45
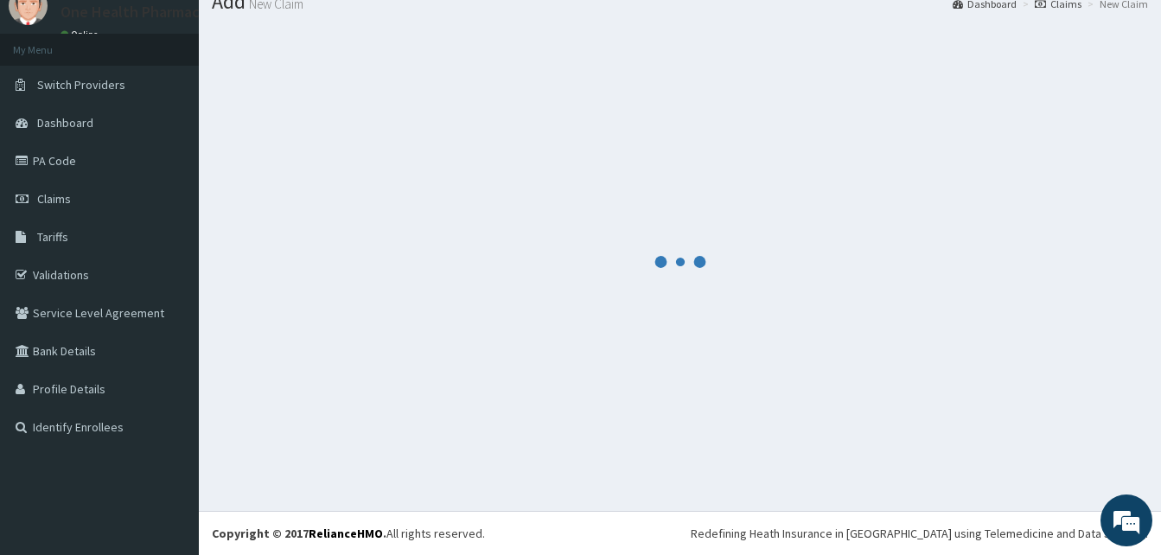
scroll to position [66, 0]
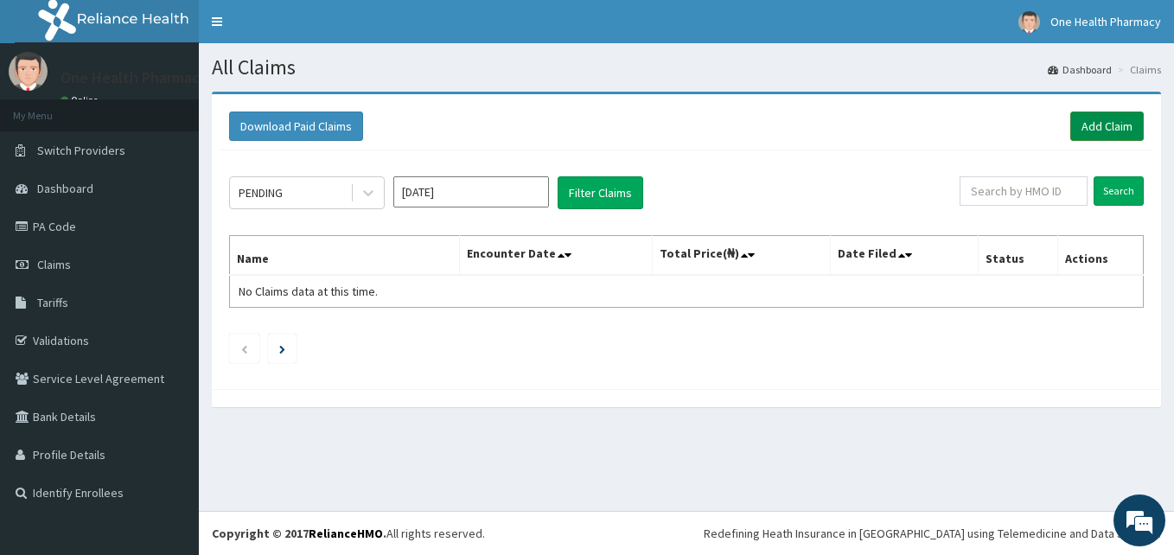
click at [1084, 120] on link "Add Claim" at bounding box center [1106, 126] width 73 height 29
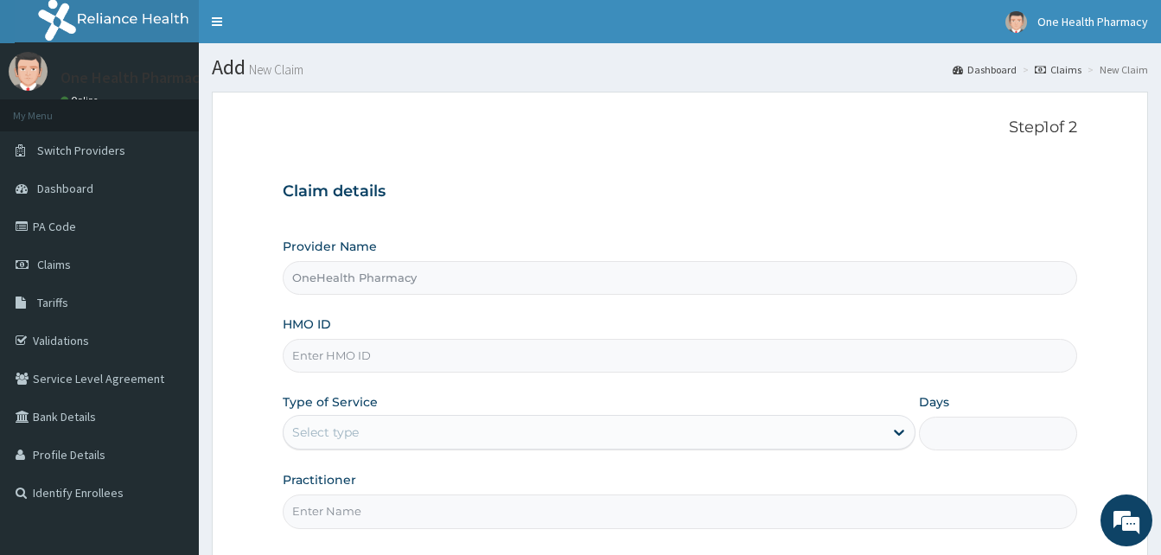
click at [409, 345] on input "HMO ID" at bounding box center [680, 356] width 794 height 34
type input "v"
paste input "SBG/11104/A"
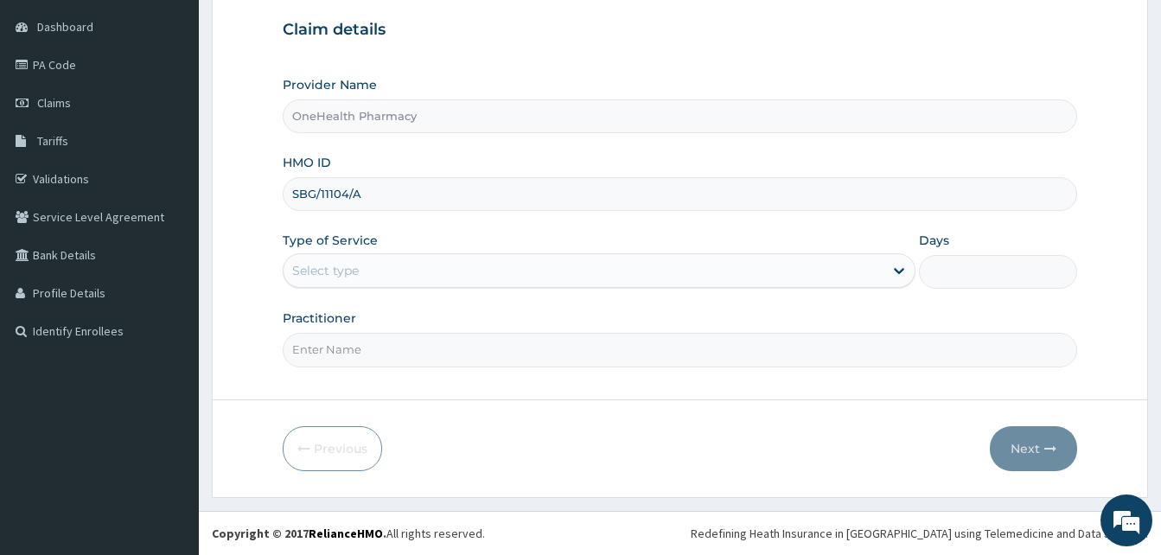
type input "SBG/11104/A"
click at [500, 249] on div "Type of Service Select type" at bounding box center [599, 260] width 633 height 57
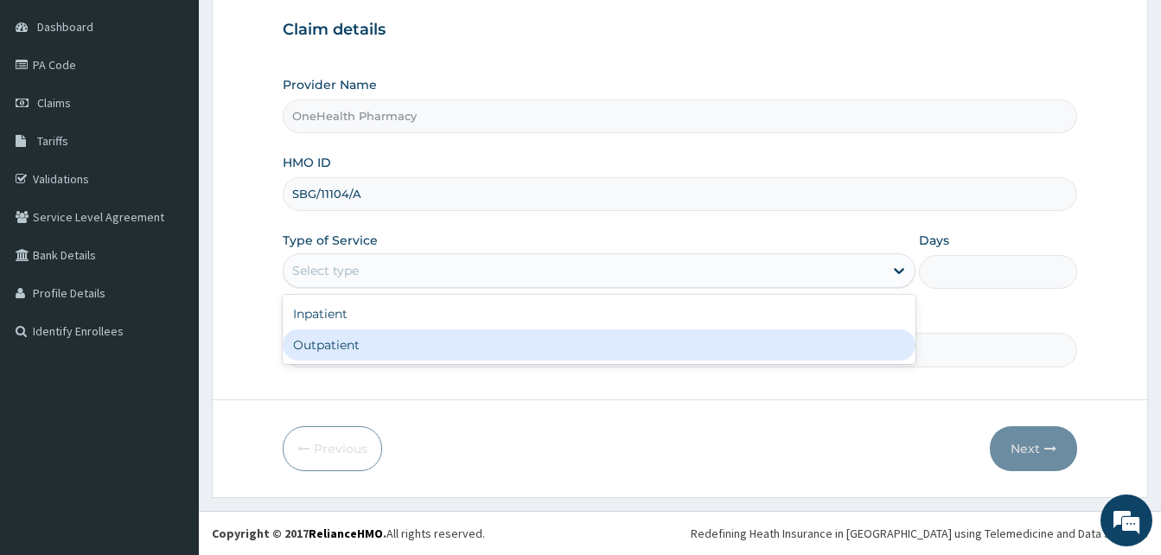
drag, startPoint x: 501, startPoint y: 261, endPoint x: 501, endPoint y: 343, distance: 82.1
click at [501, 288] on div "option Outpatient focused, 2 of 2. 2 results available. Use Up and Down to choo…" at bounding box center [599, 270] width 633 height 35
click at [501, 343] on div "Outpatient" at bounding box center [599, 344] width 633 height 31
type input "1"
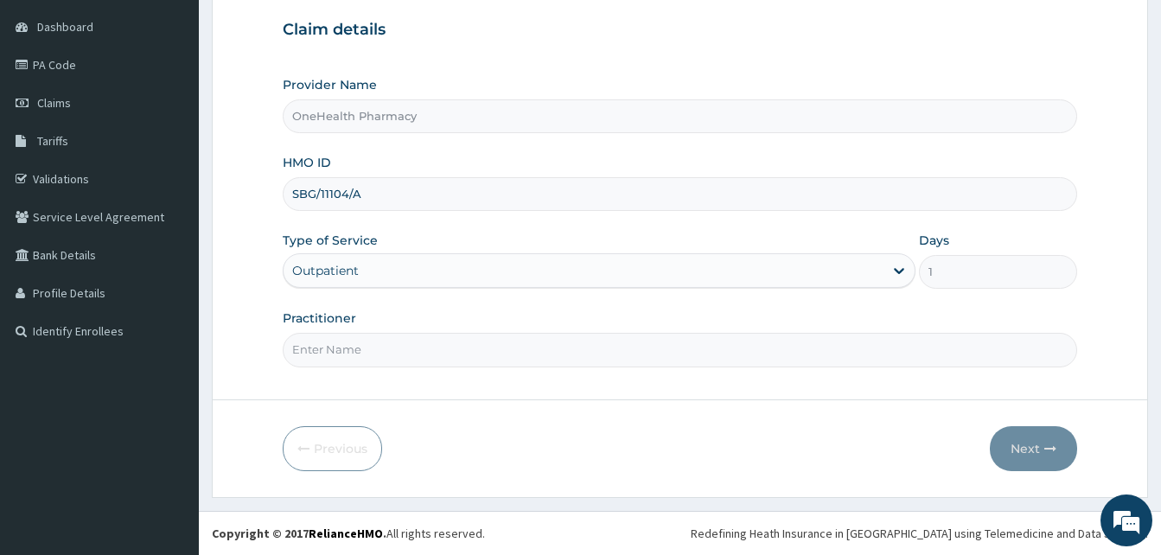
click at [501, 343] on input "Practitioner" at bounding box center [680, 350] width 794 height 34
type input "one health"
click at [1023, 445] on button "Next" at bounding box center [1033, 448] width 87 height 45
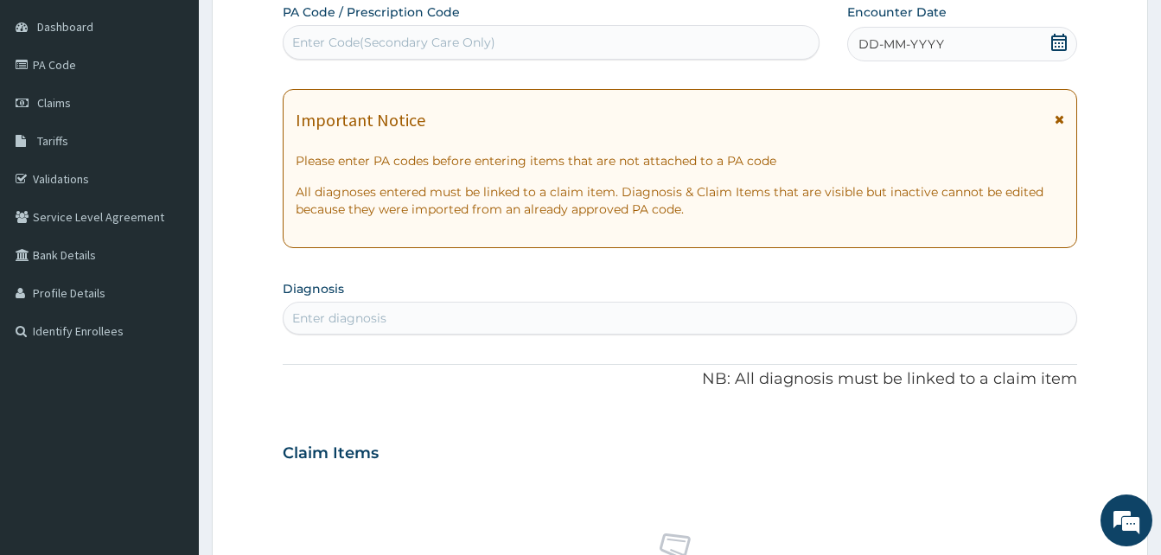
click at [931, 57] on div "DD-MM-YYYY" at bounding box center [962, 44] width 230 height 35
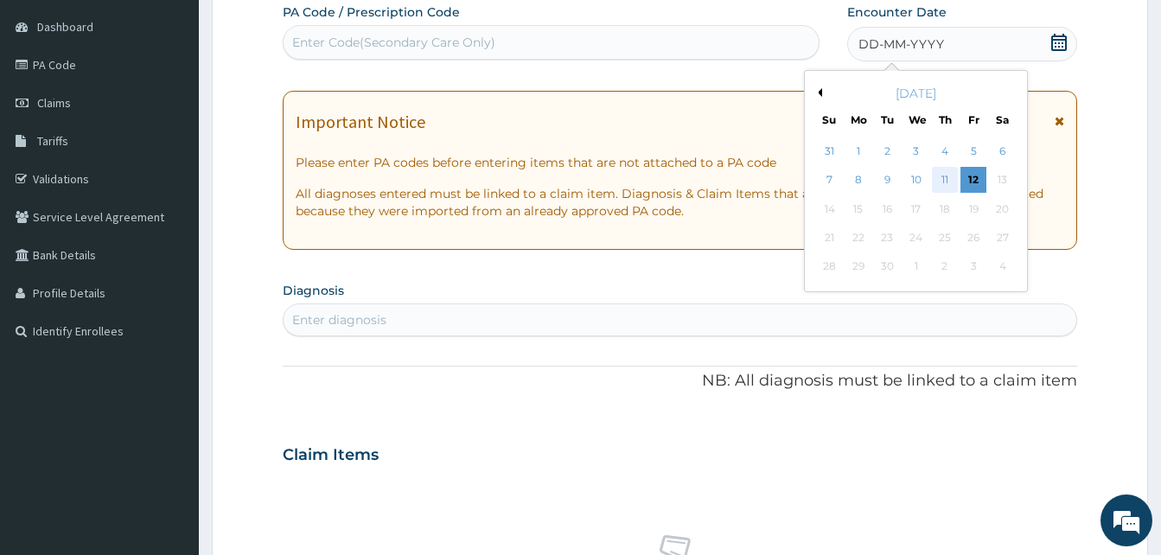
click at [944, 177] on div "11" at bounding box center [945, 181] width 26 height 26
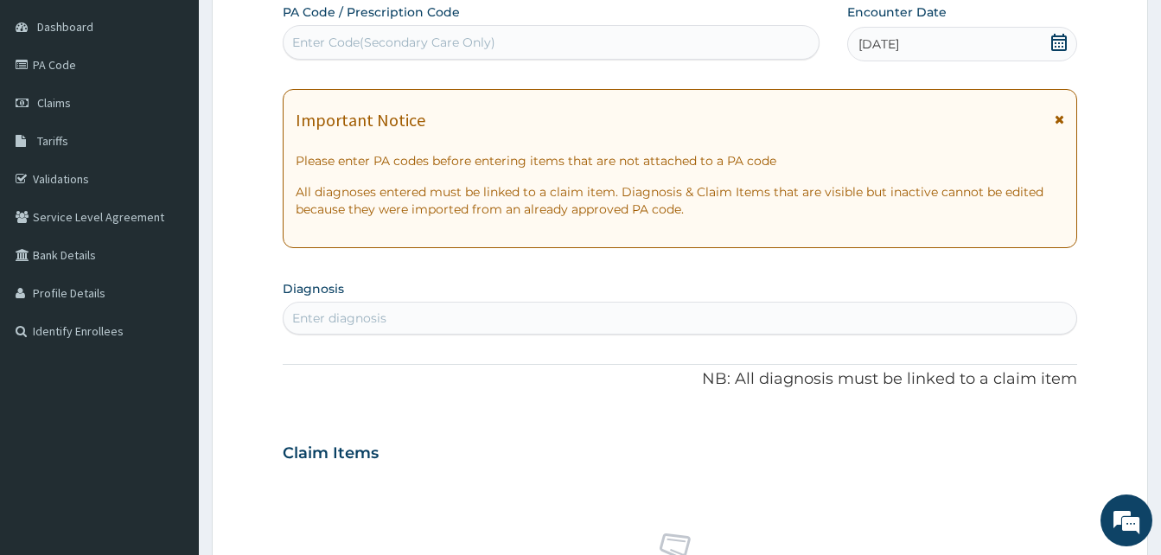
click at [592, 315] on div "Enter diagnosis" at bounding box center [680, 318] width 793 height 28
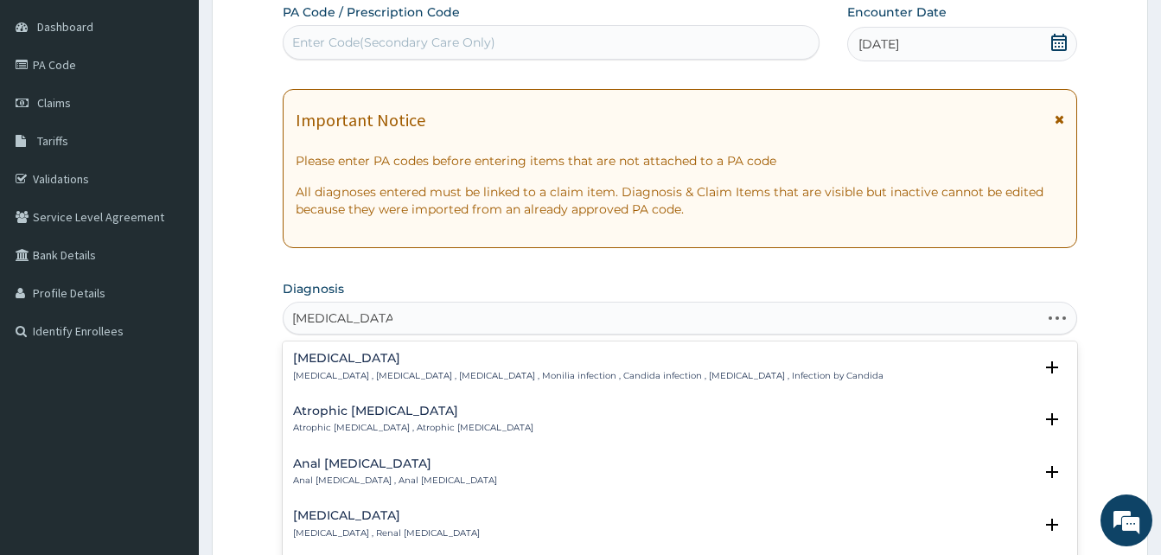
type input "[MEDICAL_DATA] of vag"
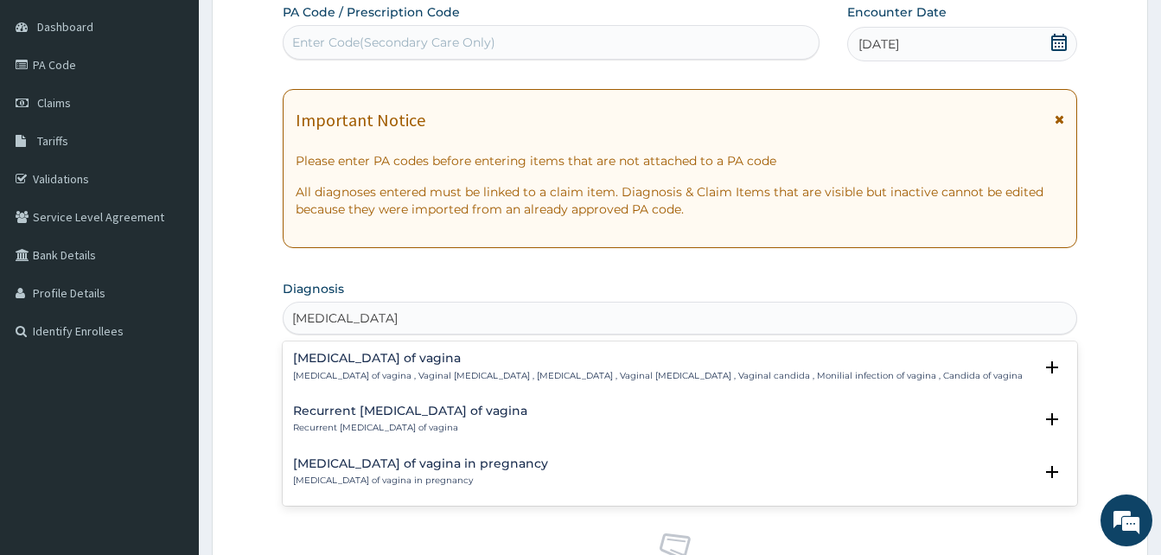
click at [475, 363] on h4 "[MEDICAL_DATA] of vagina" at bounding box center [658, 358] width 730 height 13
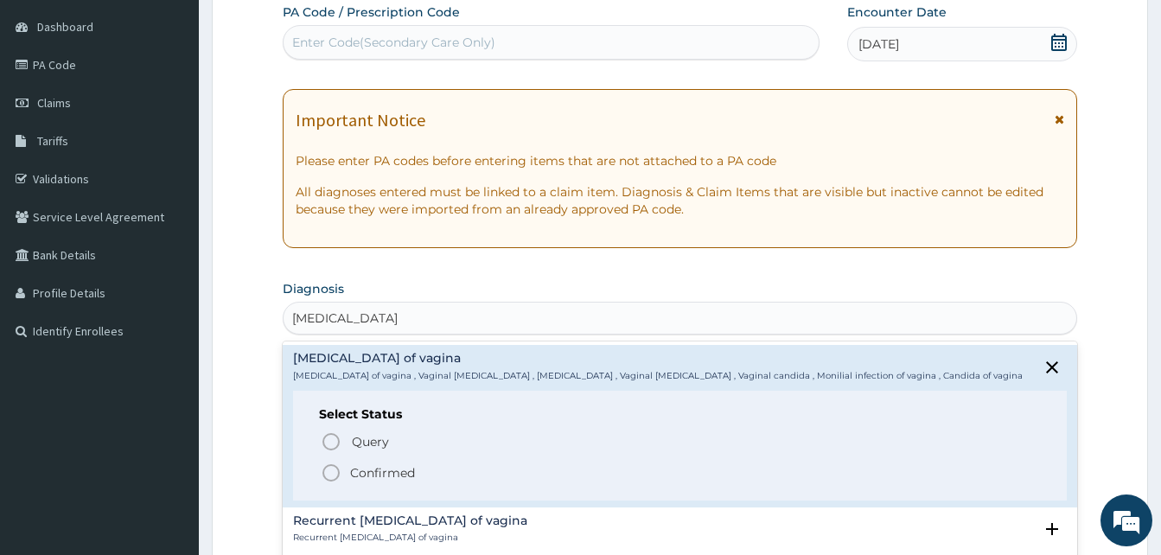
click at [456, 468] on span "Confirmed" at bounding box center [681, 472] width 720 height 21
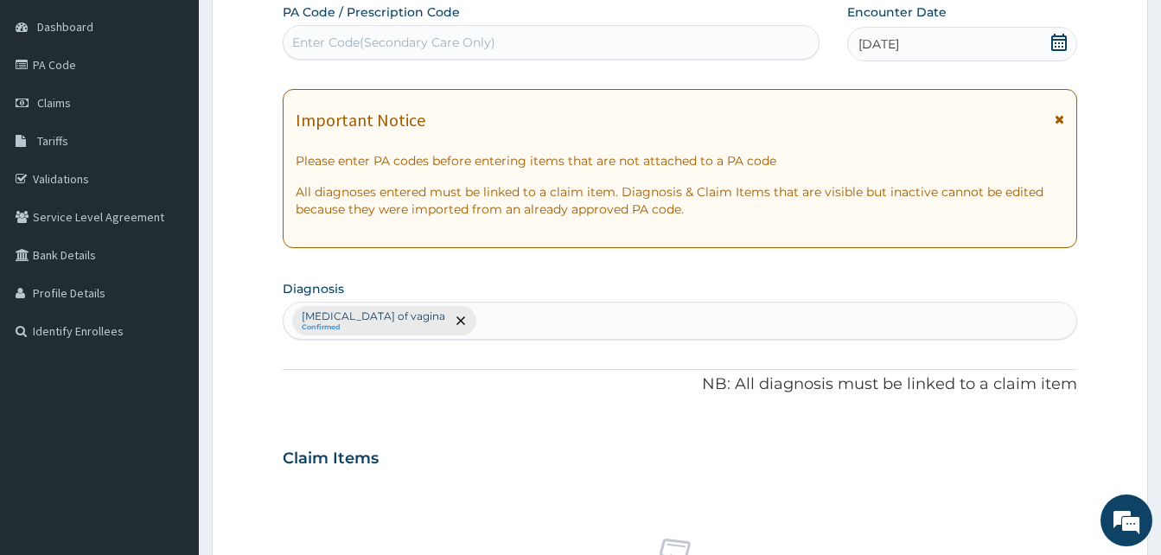
scroll to position [692, 0]
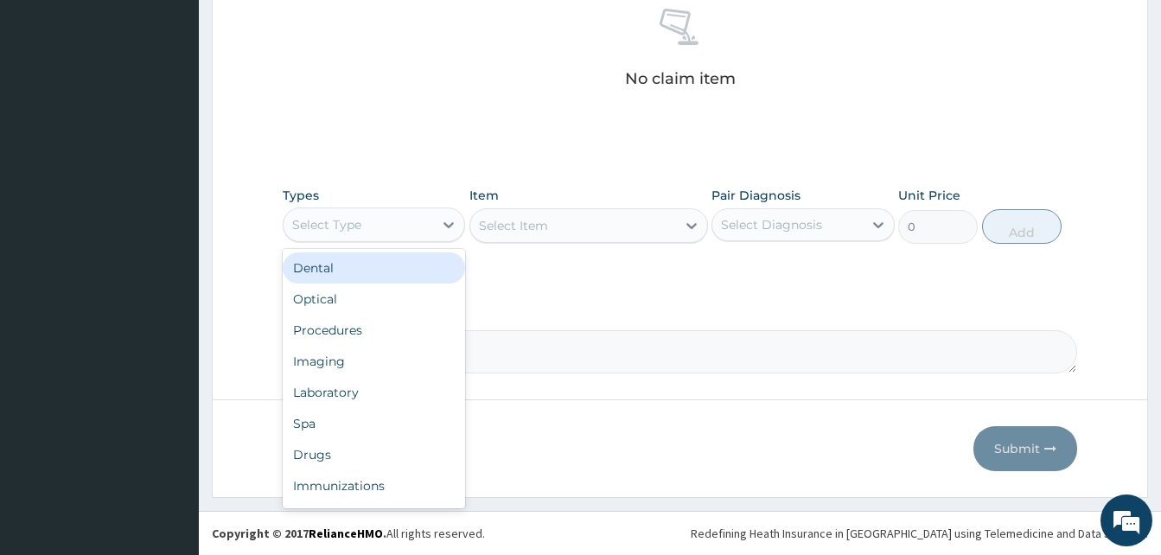
click at [417, 226] on div "Select Type" at bounding box center [359, 225] width 150 height 28
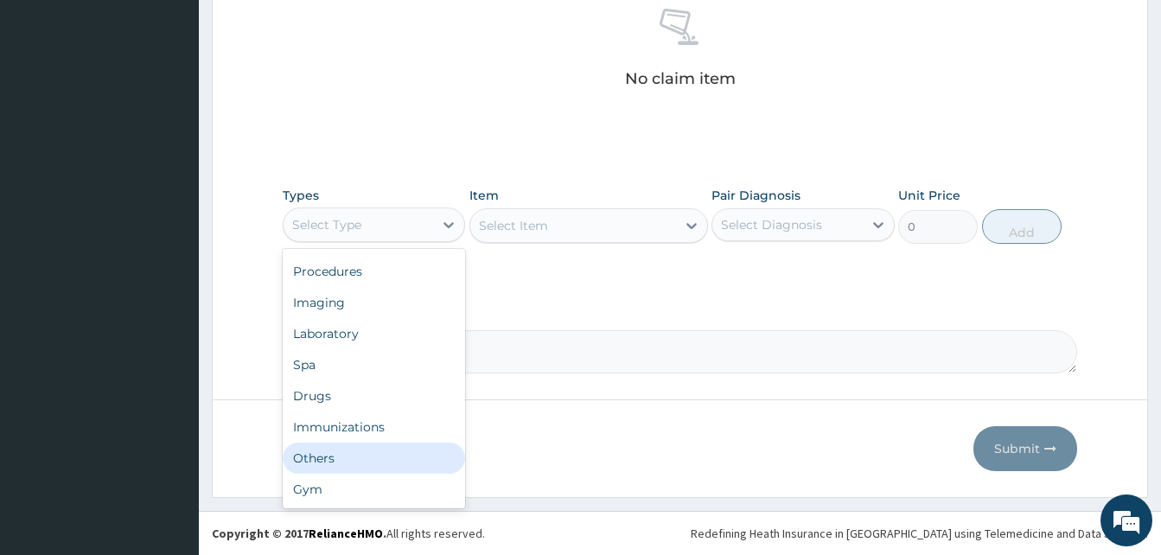
click at [386, 443] on div "Others" at bounding box center [374, 458] width 182 height 31
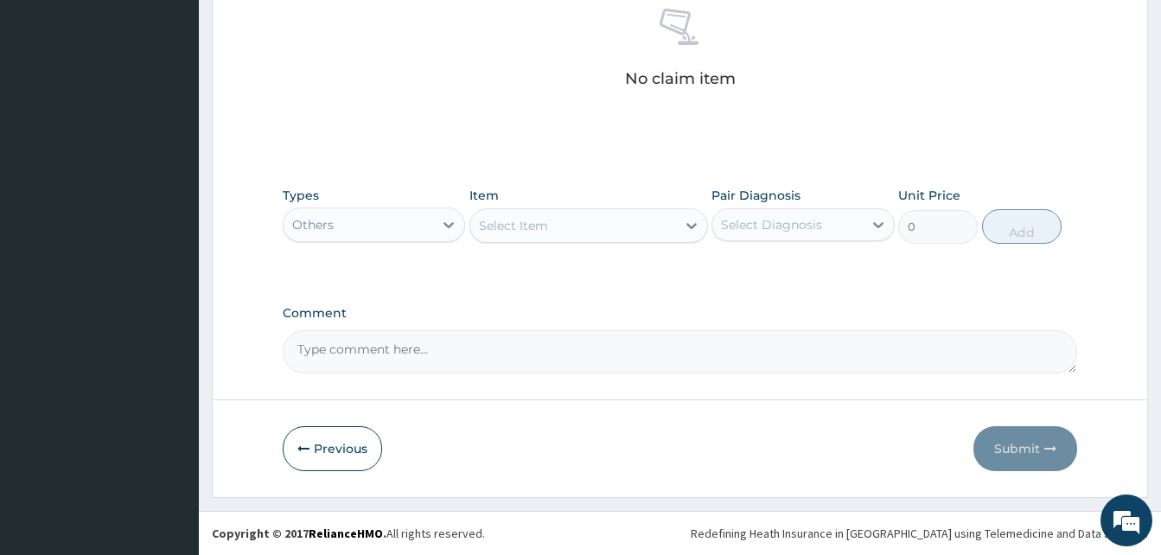
click at [577, 219] on div "Select Item" at bounding box center [573, 226] width 206 height 28
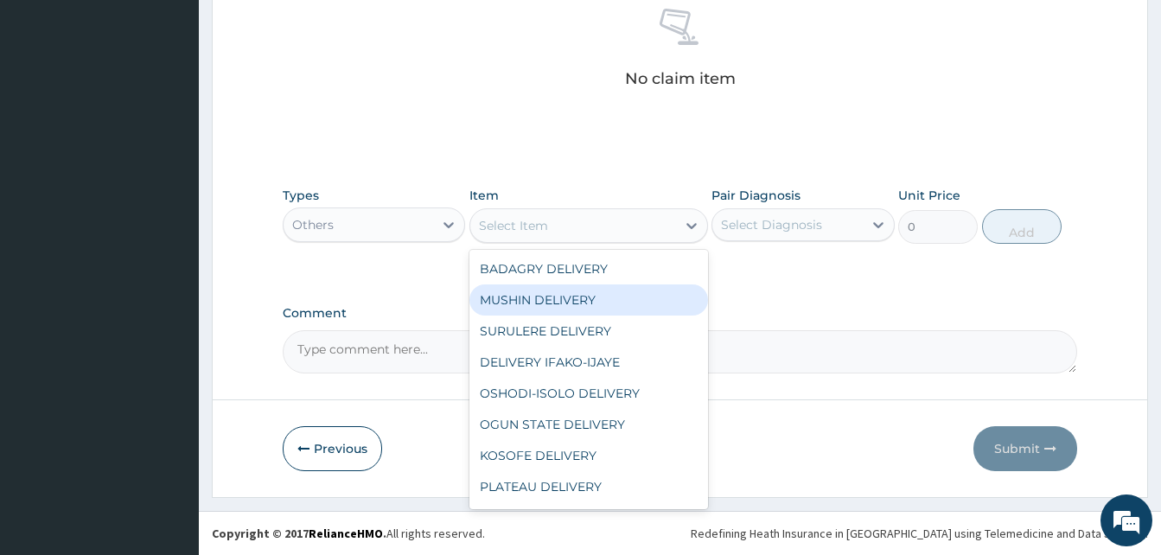
click at [599, 287] on div "MUSHIN DELIVERY" at bounding box center [588, 299] width 239 height 31
type input "2200"
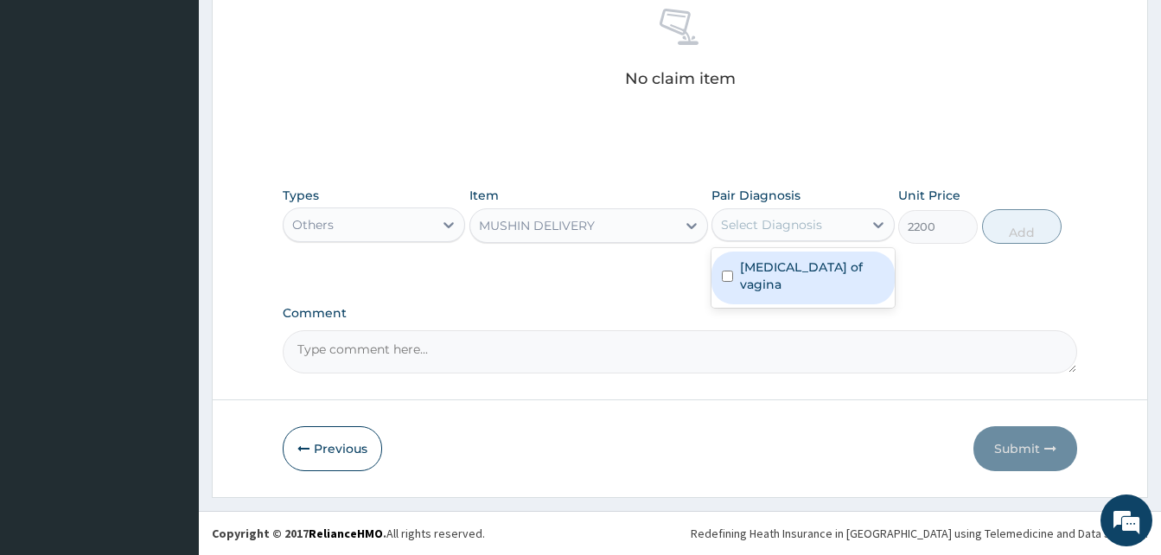
drag, startPoint x: 756, startPoint y: 217, endPoint x: 783, endPoint y: 268, distance: 57.6
click at [783, 241] on div "option [MEDICAL_DATA] of vagina focused, 1 of 1. 1 result available. Use Up and…" at bounding box center [802, 224] width 182 height 33
click at [783, 268] on label "[MEDICAL_DATA] of vagina" at bounding box center [811, 275] width 143 height 35
checkbox input "true"
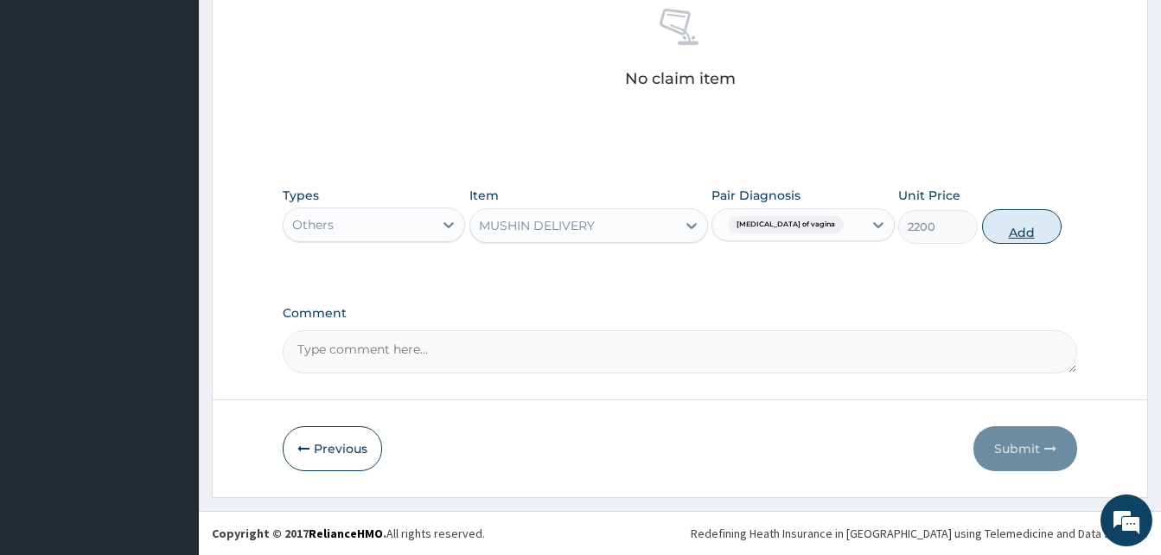
click at [1012, 228] on button "Add" at bounding box center [1022, 226] width 80 height 35
type input "0"
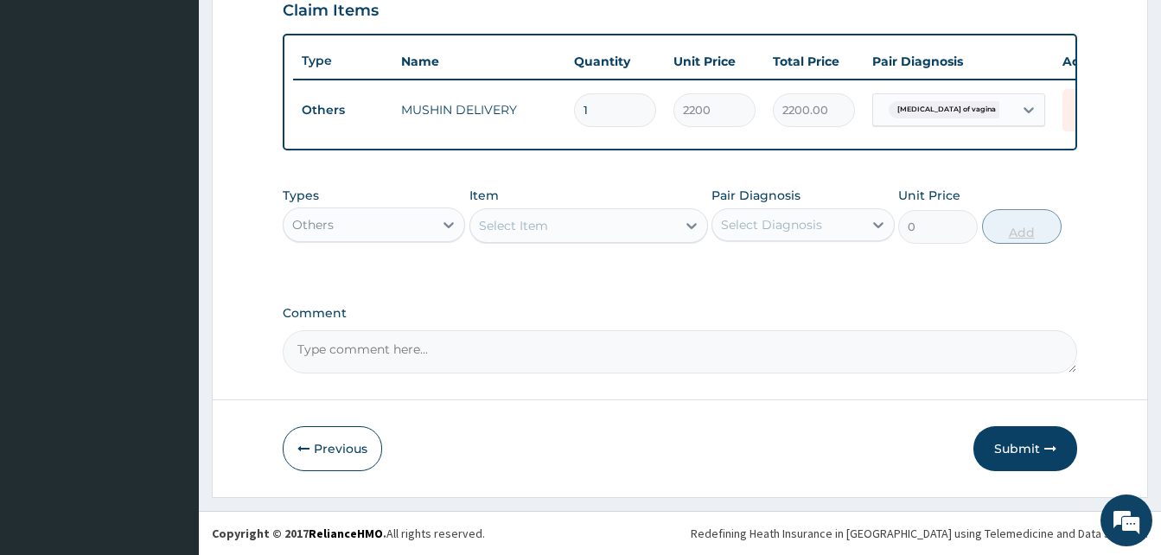
scroll to position [622, 0]
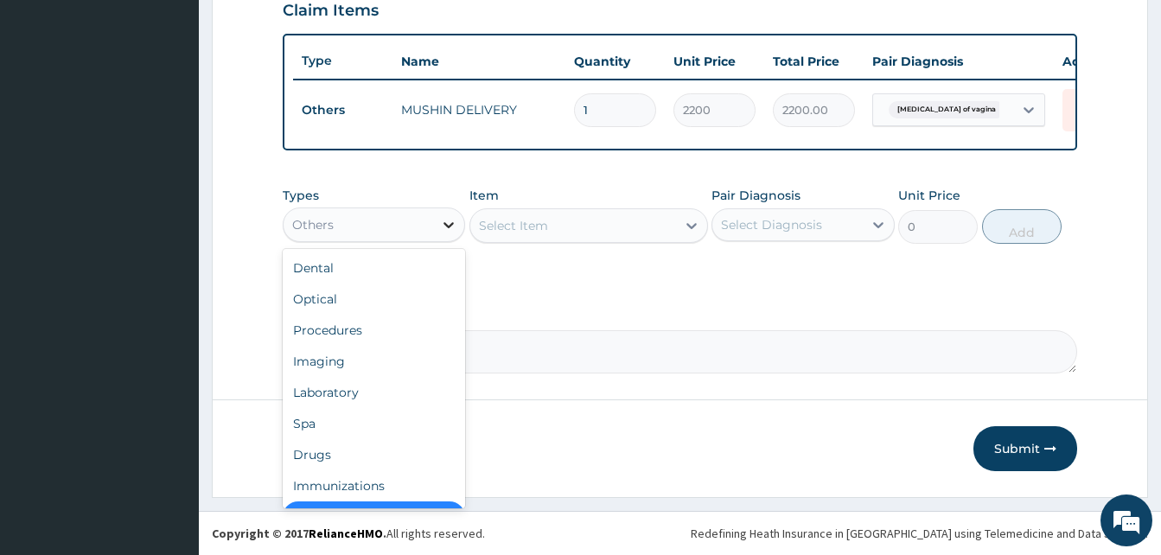
click at [445, 228] on icon at bounding box center [448, 224] width 17 height 17
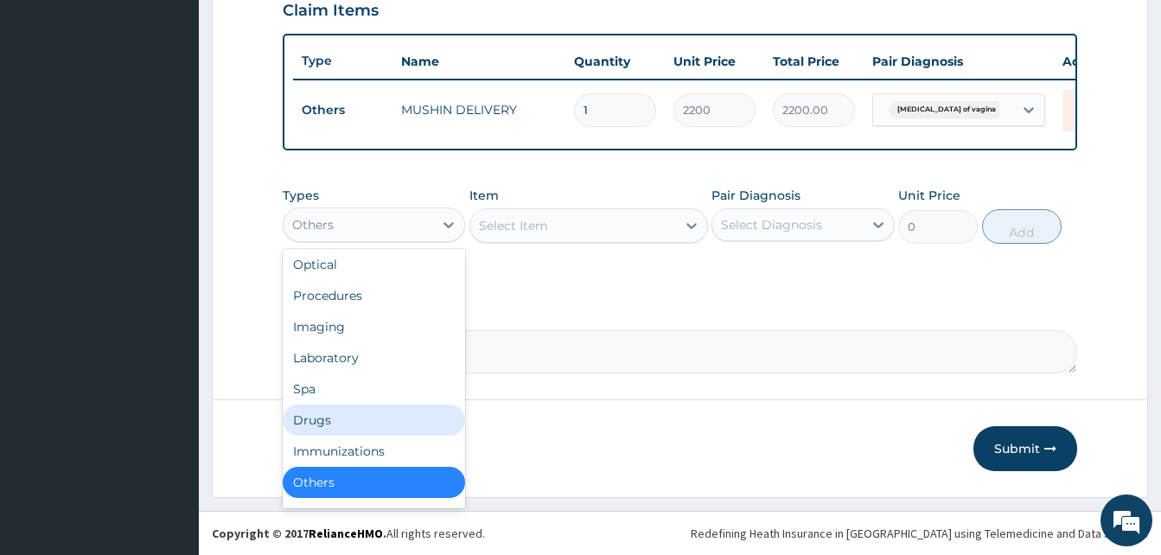
drag, startPoint x: 394, startPoint y: 224, endPoint x: 373, endPoint y: 418, distance: 195.7
click at [373, 242] on div "option Others, selected. option Drugs focused, 7 of 10. 10 results available. U…" at bounding box center [374, 224] width 182 height 35
click at [373, 418] on div "Drugs" at bounding box center [374, 420] width 182 height 31
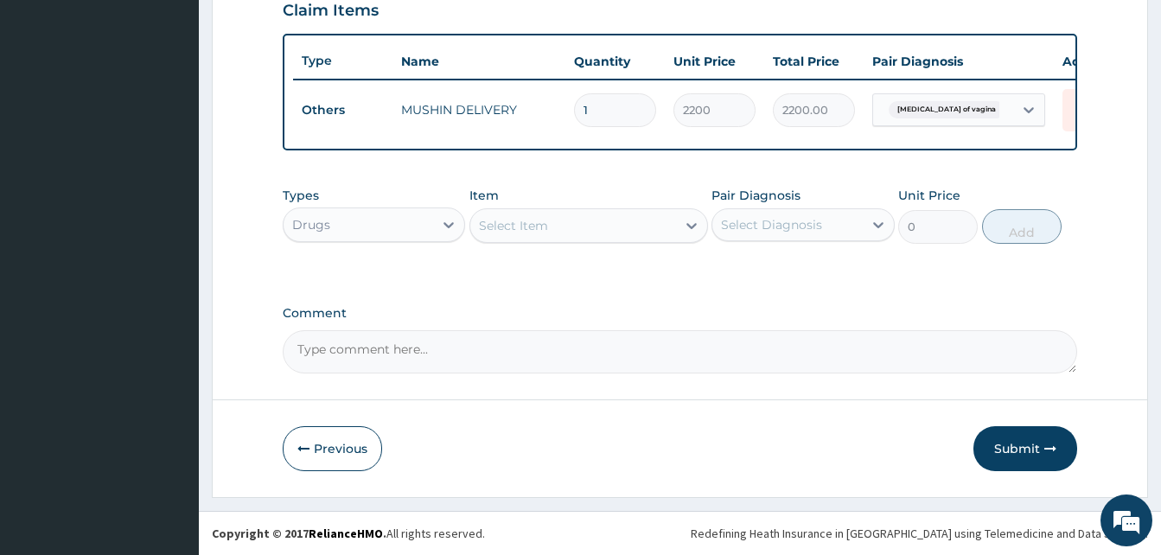
click at [588, 223] on div "Select Item" at bounding box center [573, 226] width 206 height 28
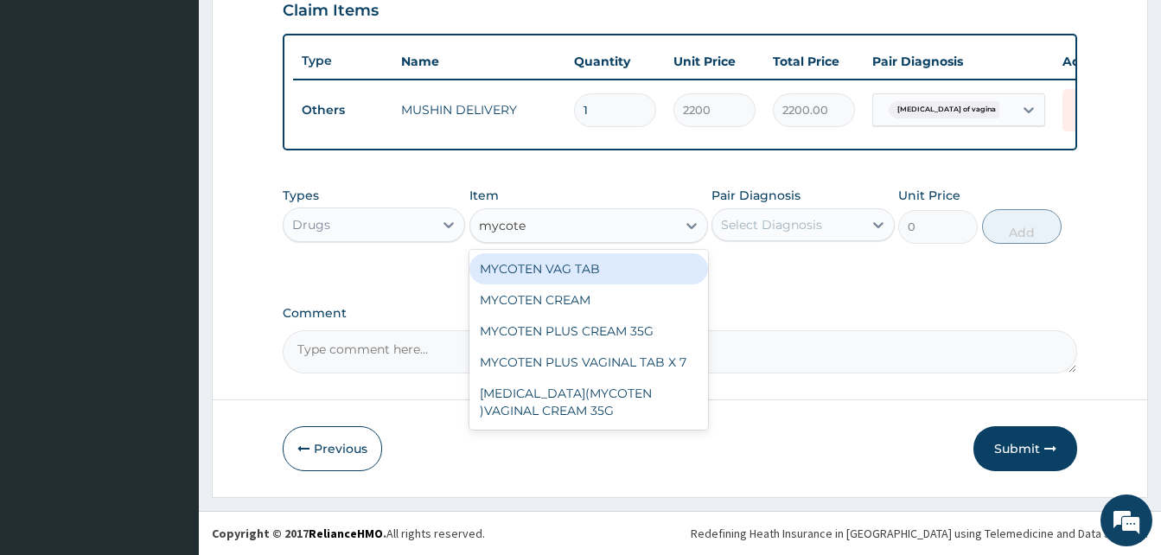
type input "mycoten"
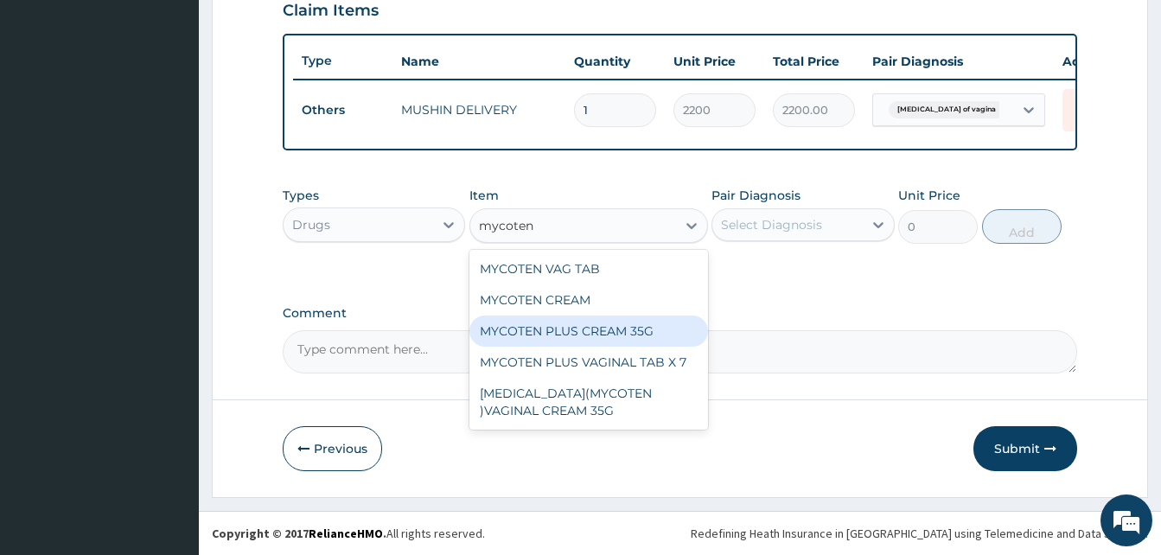
click at [618, 325] on div "MYCOTEN PLUS CREAM 35G" at bounding box center [588, 331] width 239 height 31
type input "3360"
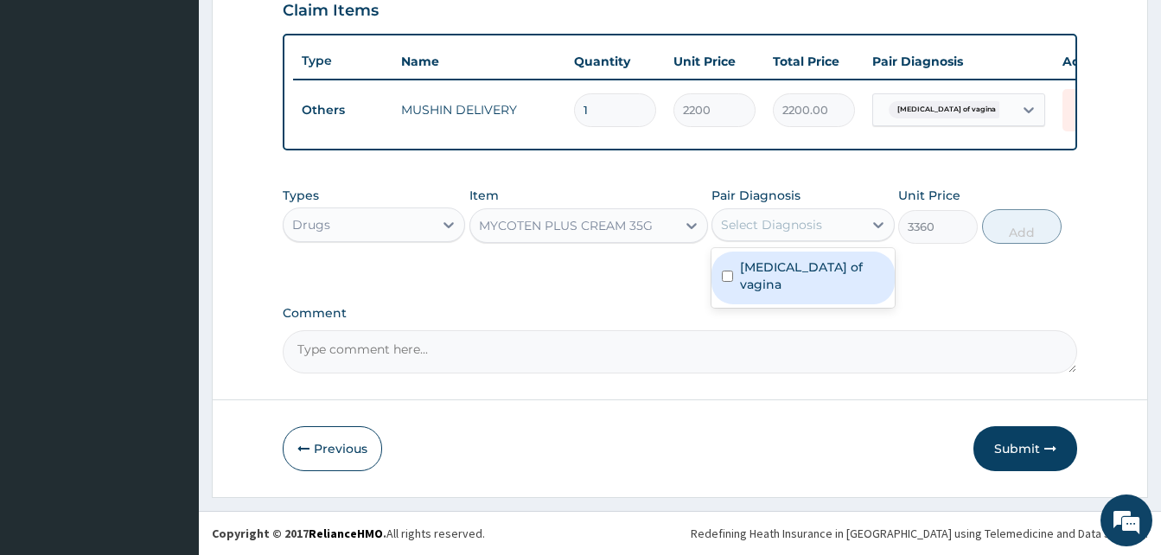
drag, startPoint x: 784, startPoint y: 235, endPoint x: 803, endPoint y: 264, distance: 34.3
click at [803, 241] on div "option [MEDICAL_DATA] of vagina, selected. option [MEDICAL_DATA] of vagina focu…" at bounding box center [802, 224] width 182 height 33
click at [803, 264] on label "[MEDICAL_DATA] of vagina" at bounding box center [811, 275] width 143 height 35
checkbox input "true"
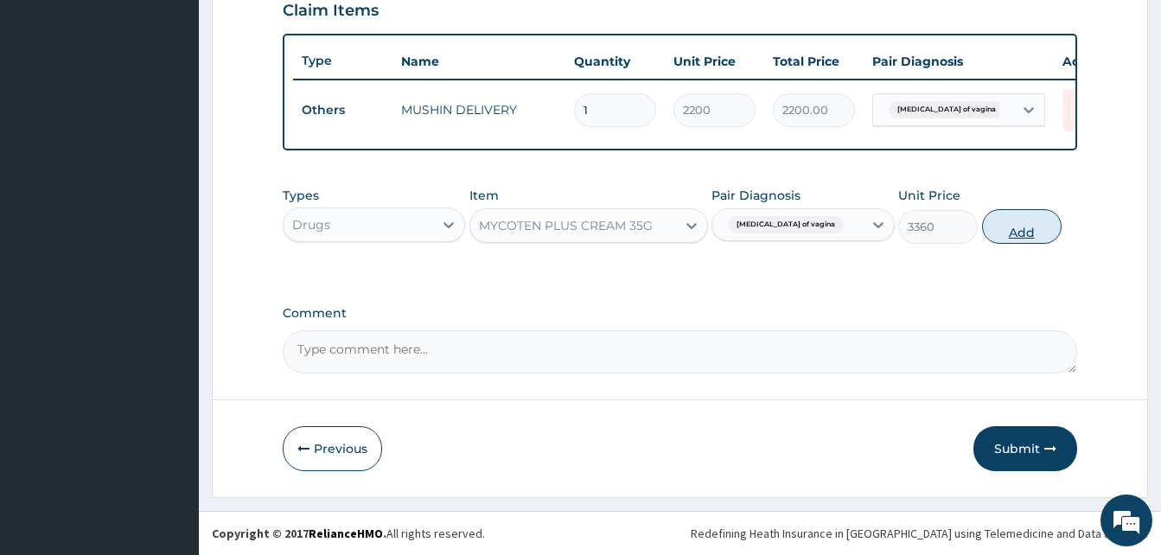
click at [1021, 239] on button "Add" at bounding box center [1022, 226] width 80 height 35
type input "0"
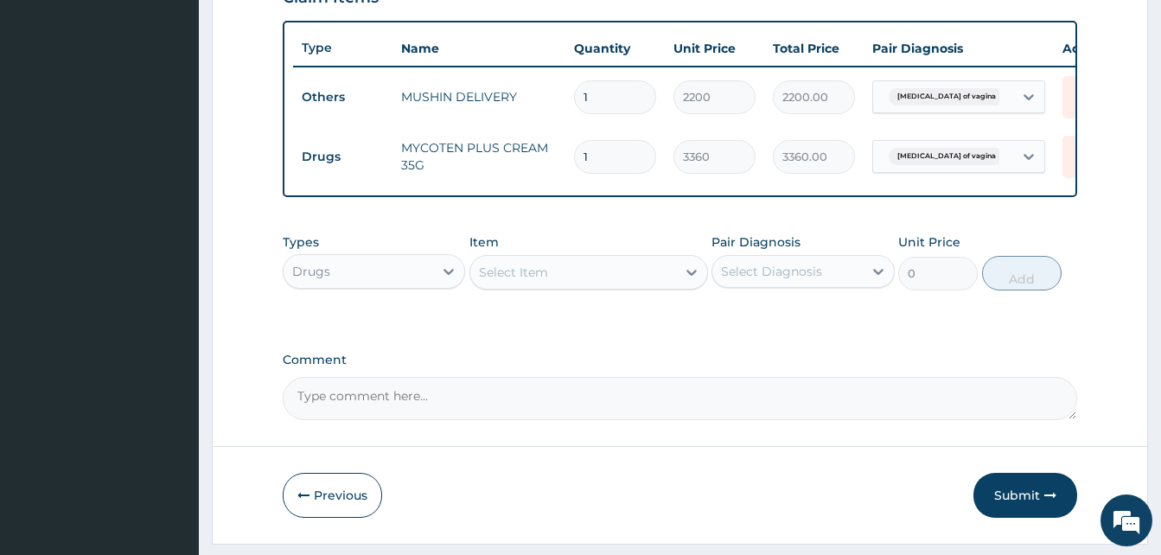
click at [594, 282] on div "Select Item" at bounding box center [573, 272] width 206 height 28
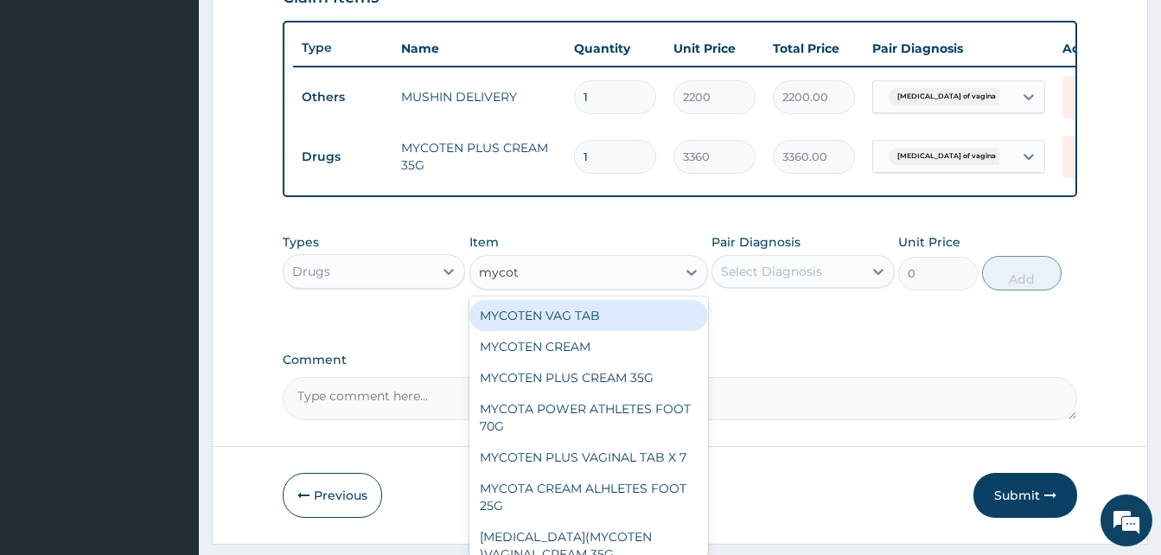
type input "mycoten"
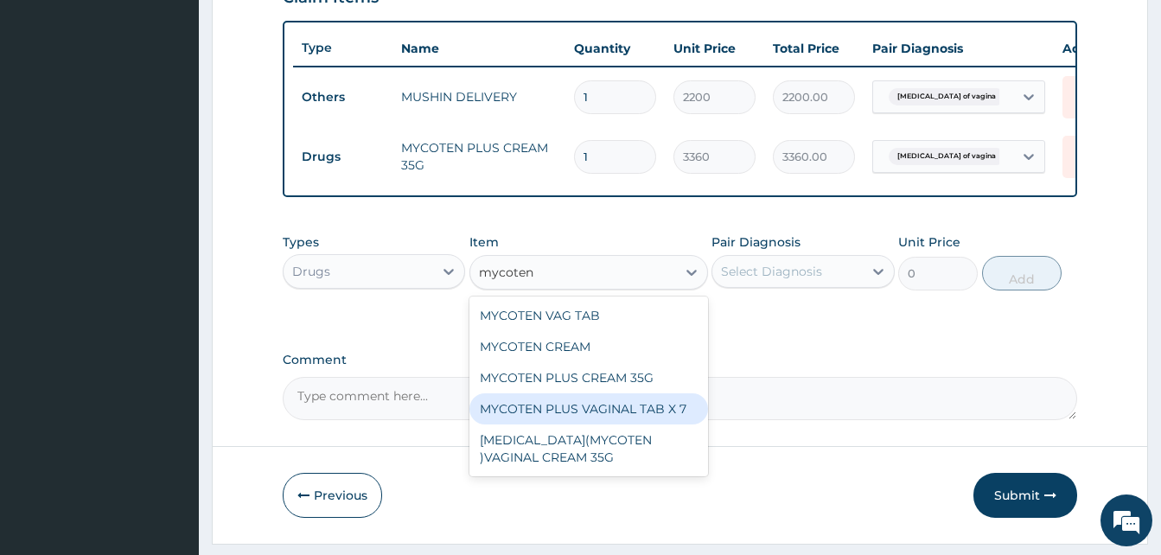
click at [653, 422] on div "MYCOTEN PLUS VAGINAL TAB X 7" at bounding box center [588, 408] width 239 height 31
type input "540"
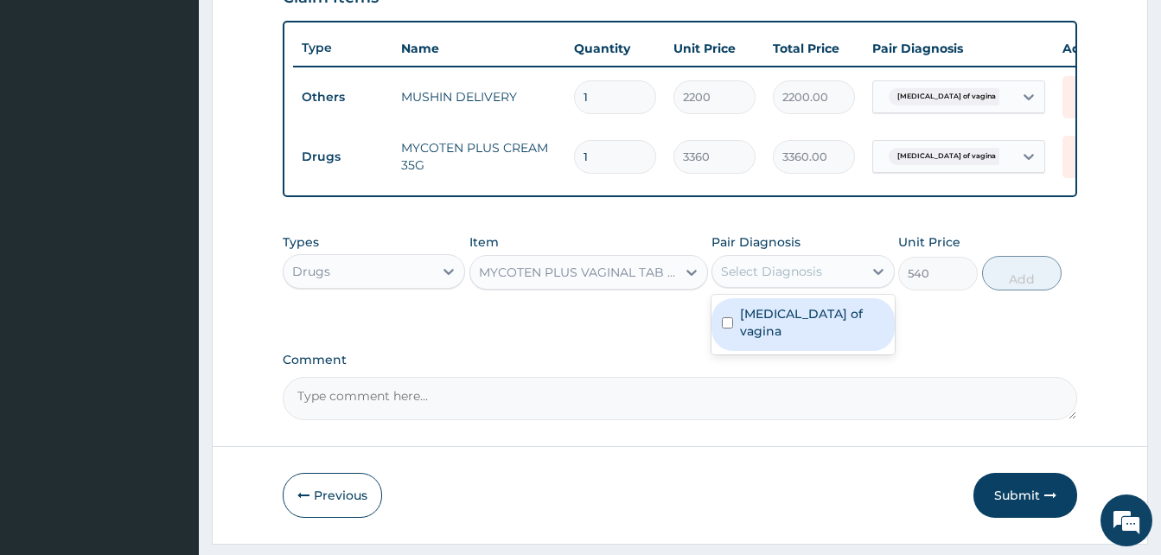
drag, startPoint x: 821, startPoint y: 295, endPoint x: 840, endPoint y: 328, distance: 38.0
click at [840, 288] on div "option [MEDICAL_DATA] of vagina, selected. option [MEDICAL_DATA] of vagina focu…" at bounding box center [802, 271] width 182 height 33
click at [840, 328] on label "[MEDICAL_DATA] of vagina" at bounding box center [811, 322] width 143 height 35
checkbox input "true"
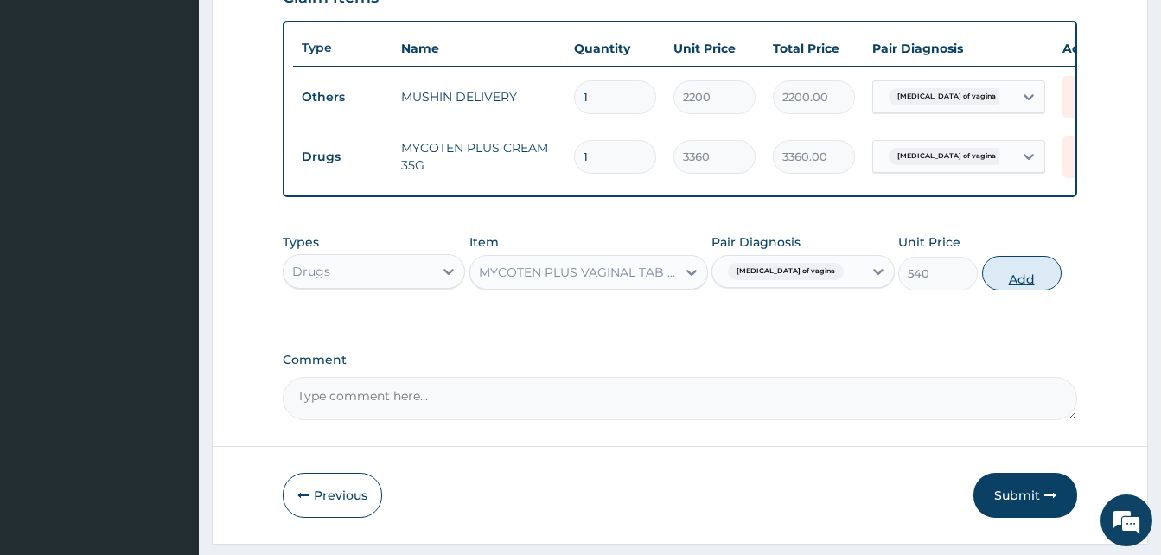
click at [1017, 278] on button "Add" at bounding box center [1022, 273] width 80 height 35
type input "0"
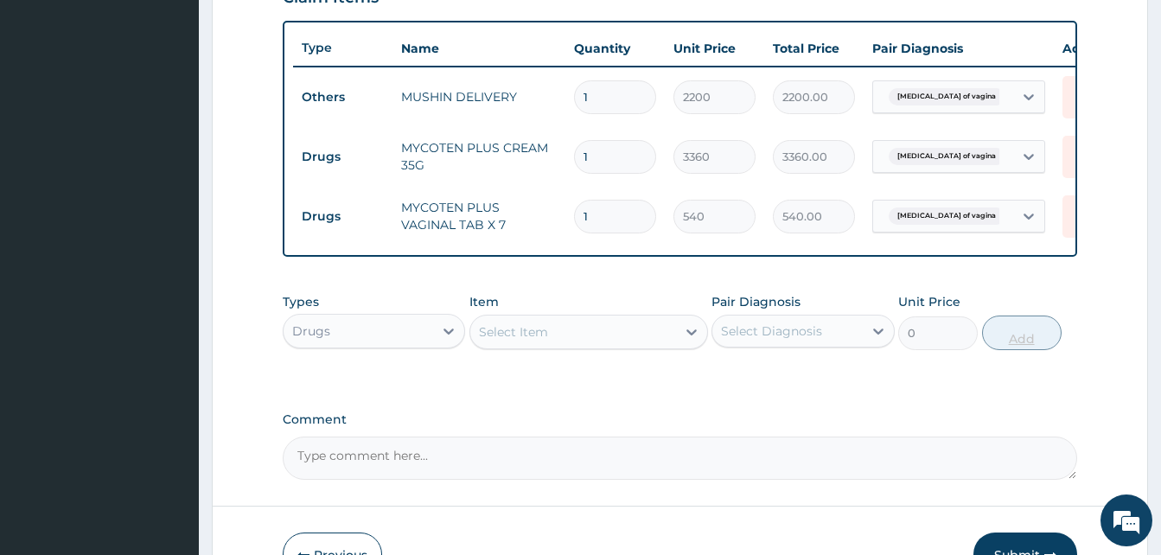
type input "0.00"
type input "7"
type input "3780.00"
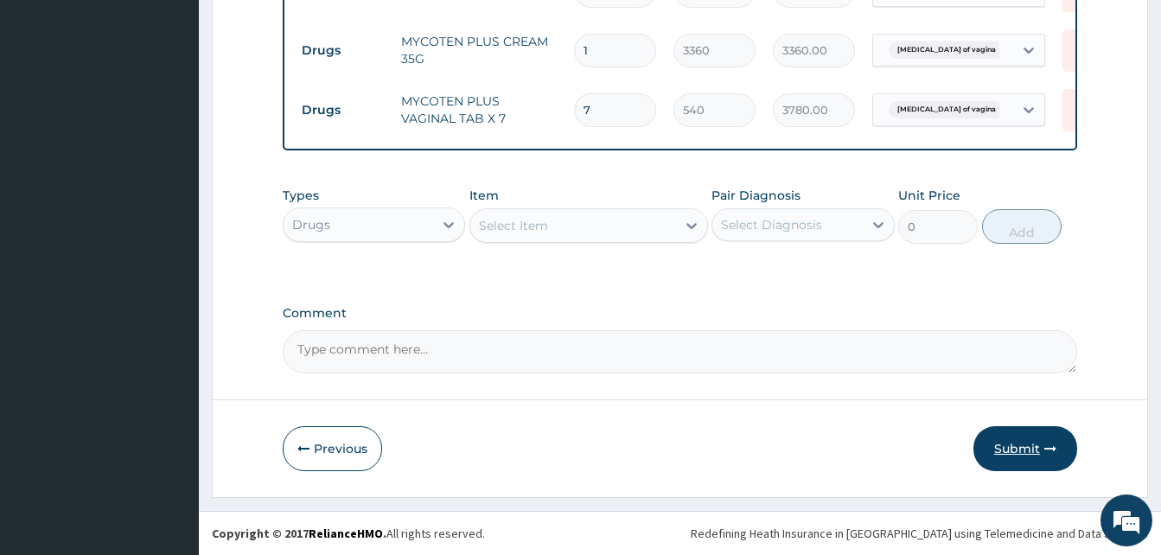
type input "7"
click at [1055, 437] on button "Submit" at bounding box center [1025, 448] width 104 height 45
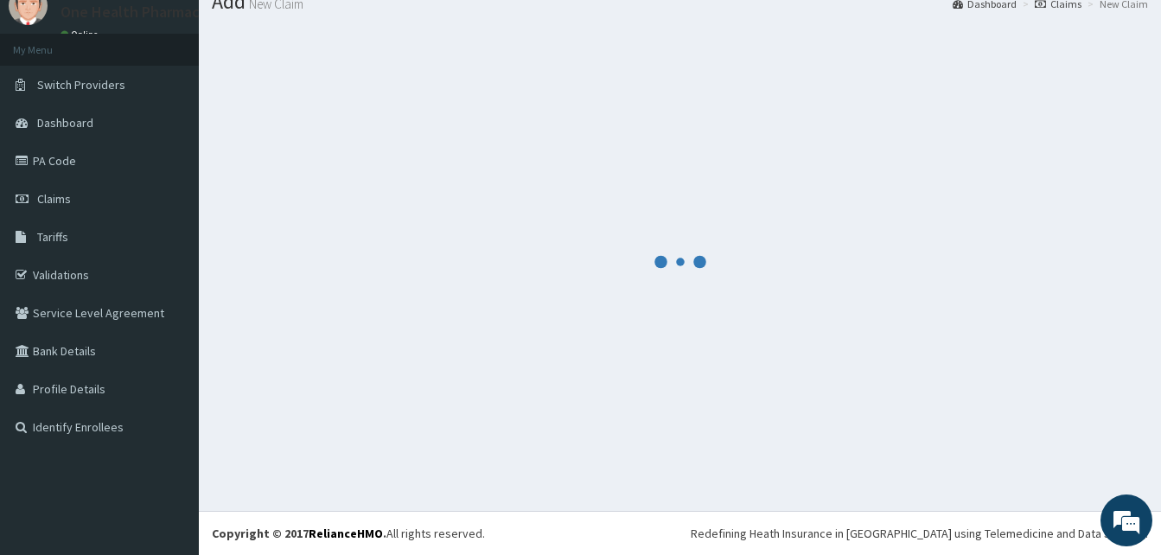
scroll to position [66, 0]
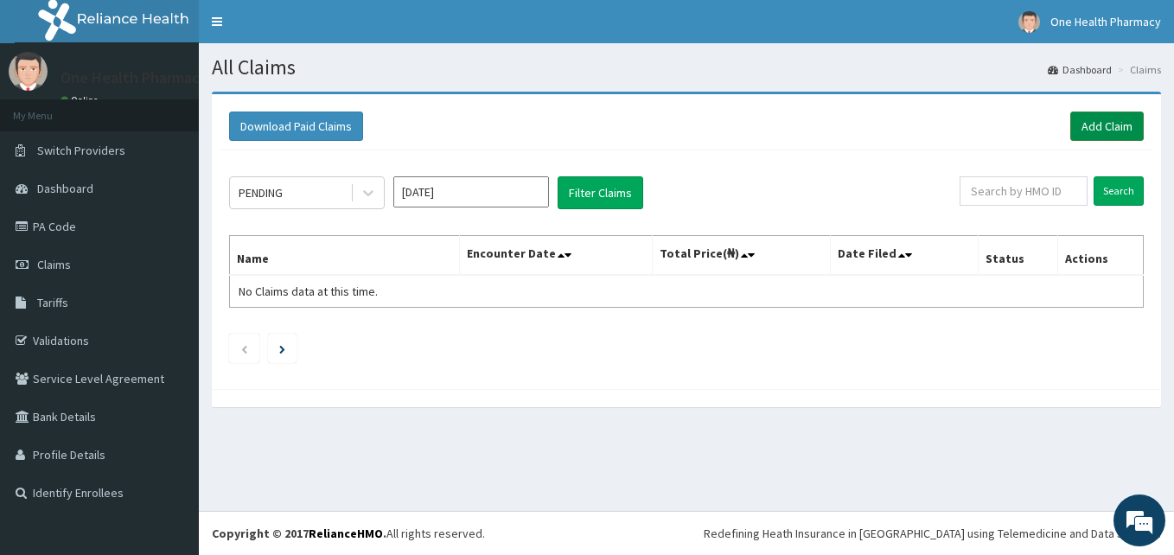
click at [1080, 130] on link "Add Claim" at bounding box center [1106, 126] width 73 height 29
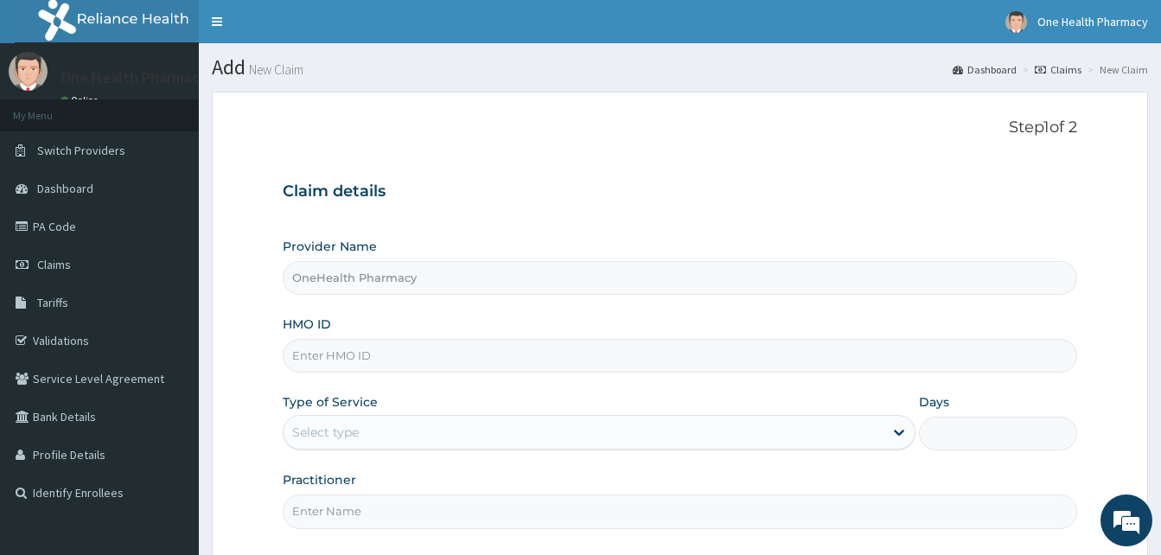
type input "OneHealth Pharmacy"
click at [417, 349] on input "HMO ID" at bounding box center [680, 356] width 794 height 34
paste input "ANH/10060/B"
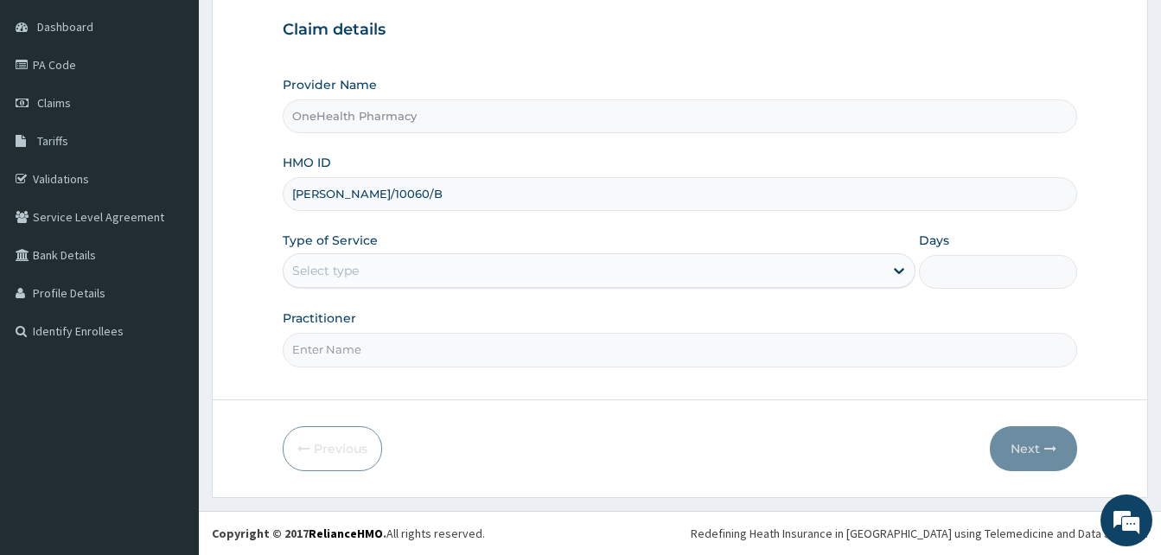
type input "ANH/10060/B"
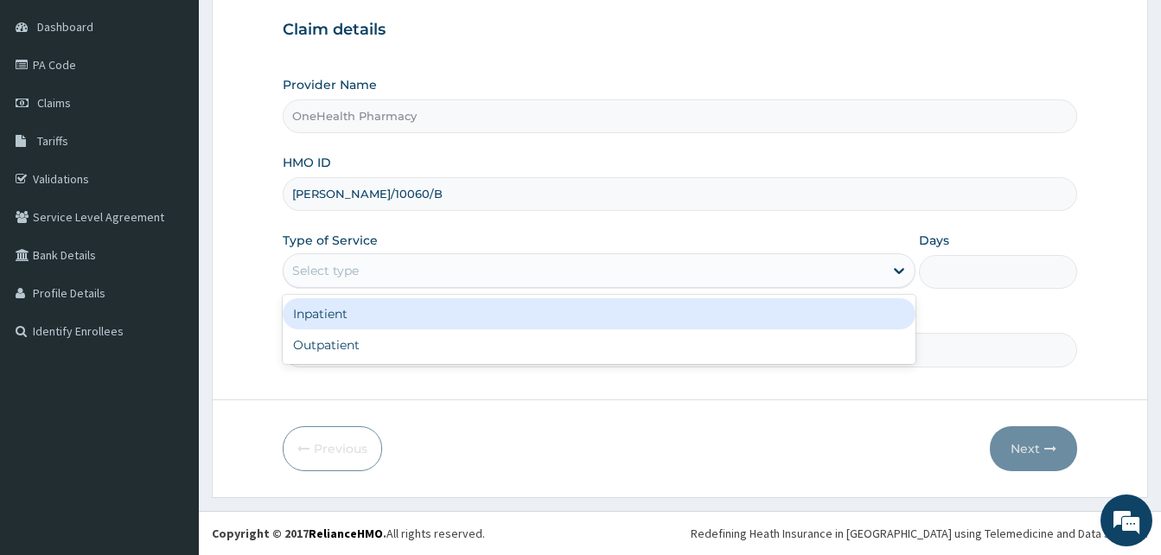
click at [543, 263] on div "Select type" at bounding box center [584, 271] width 600 height 28
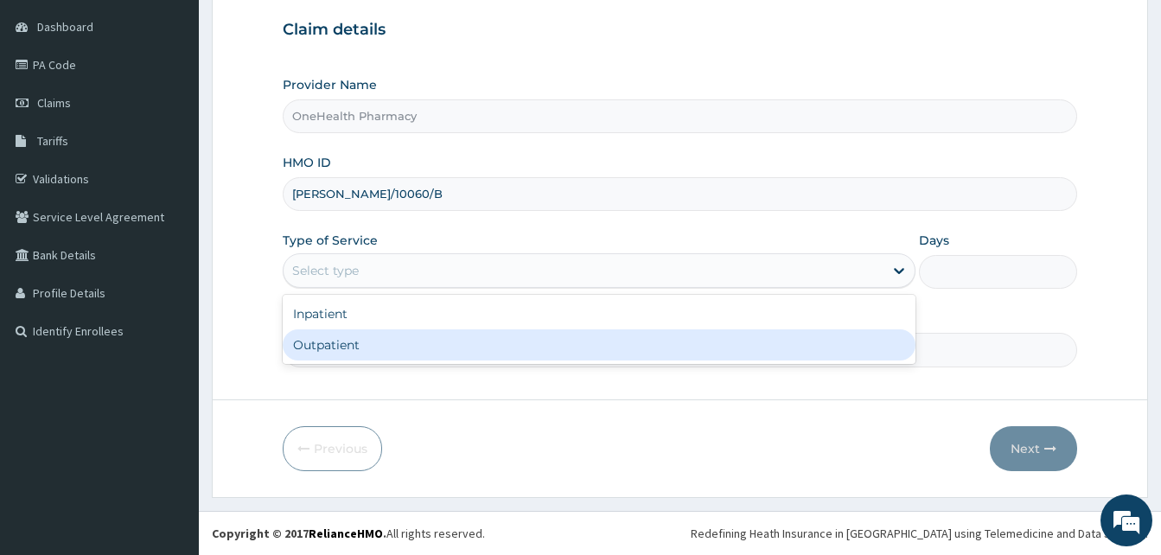
click at [532, 349] on div "Outpatient" at bounding box center [599, 344] width 633 height 31
type input "1"
click at [532, 349] on input "Practitioner" at bounding box center [680, 350] width 794 height 34
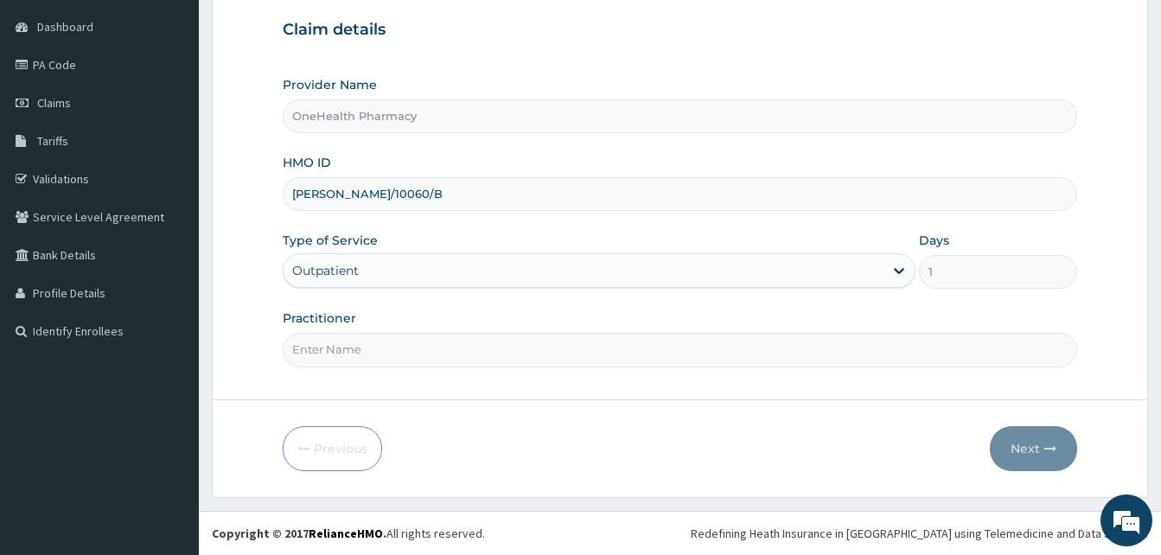
type input "ONE HEALTH PHARMACY"
click at [1056, 456] on button "Next" at bounding box center [1033, 448] width 87 height 45
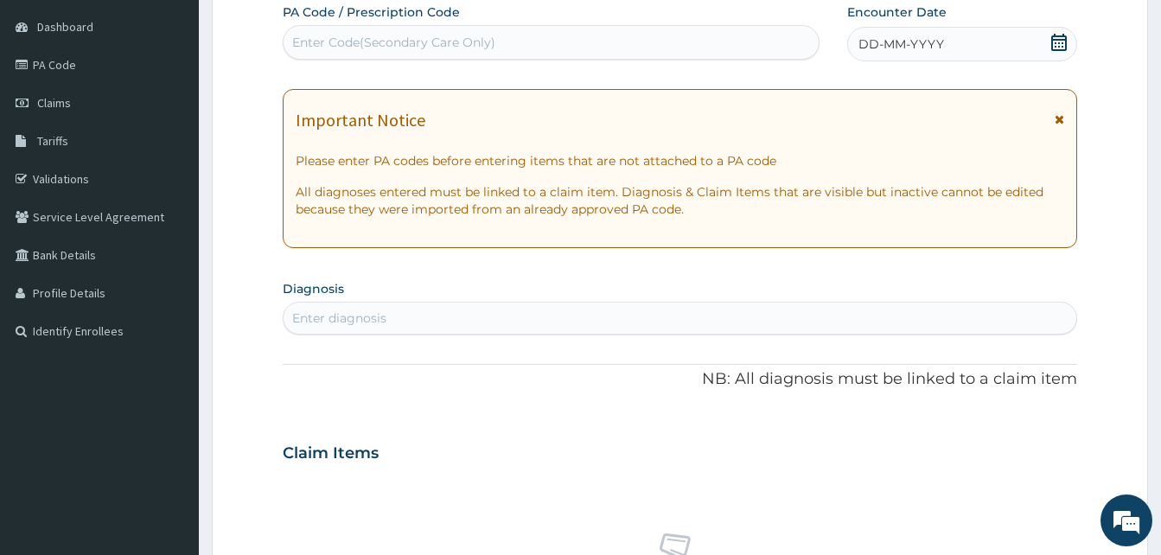
click at [953, 41] on div "DD-MM-YYYY" at bounding box center [962, 44] width 230 height 35
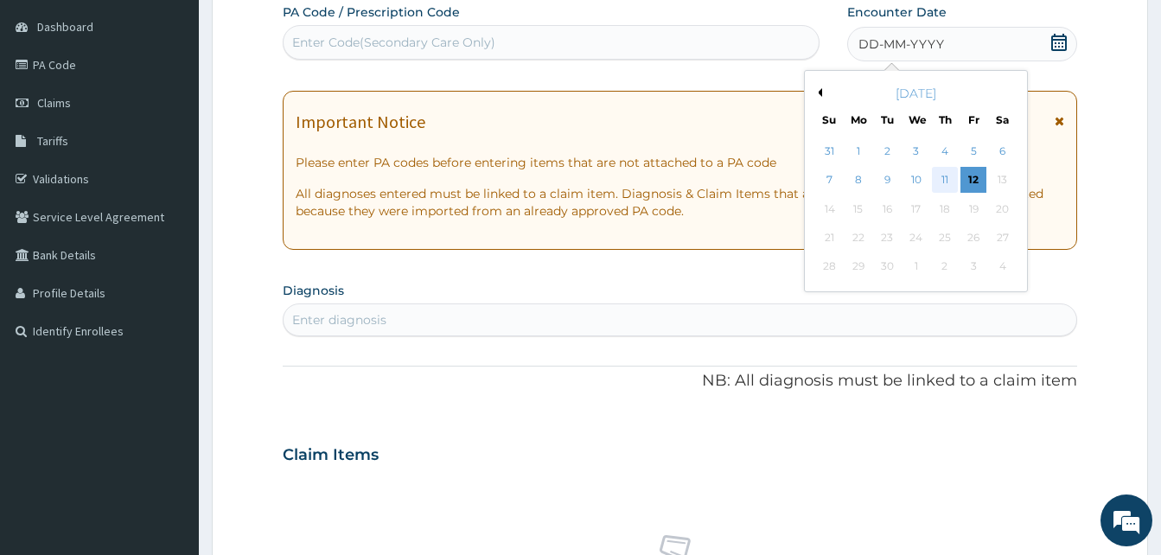
click at [932, 177] on div "11" at bounding box center [945, 181] width 26 height 26
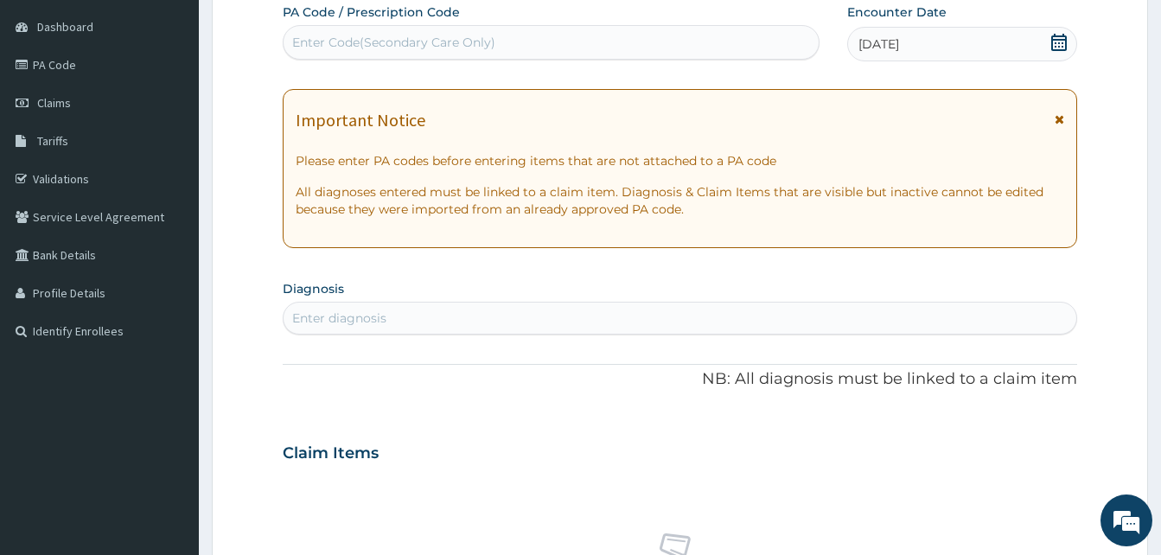
click at [611, 318] on div "Enter diagnosis" at bounding box center [680, 318] width 793 height 28
type input "malari"
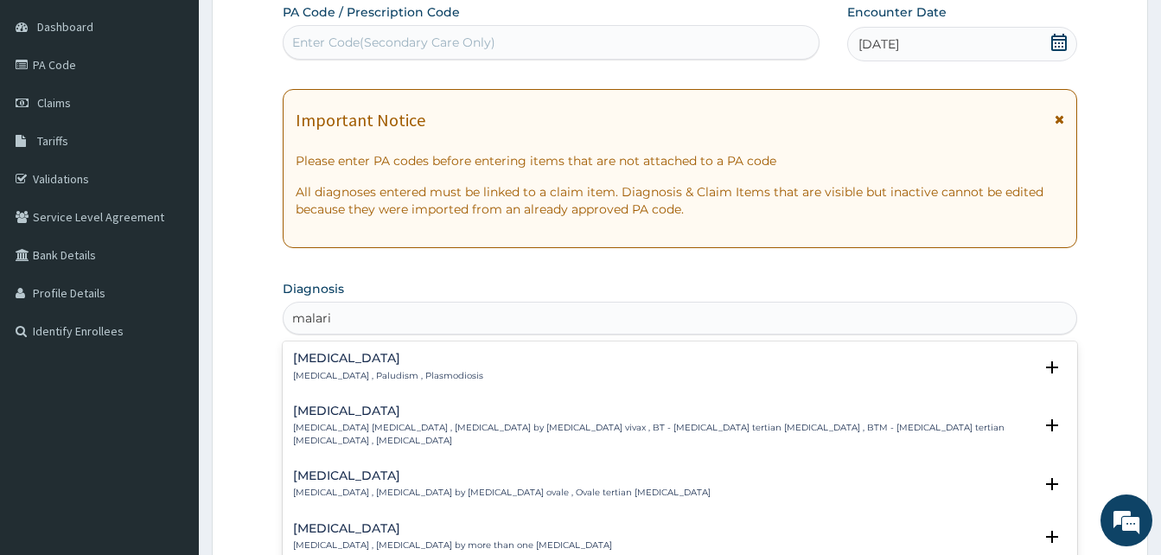
click at [426, 364] on h4 "[MEDICAL_DATA]" at bounding box center [388, 358] width 190 height 13
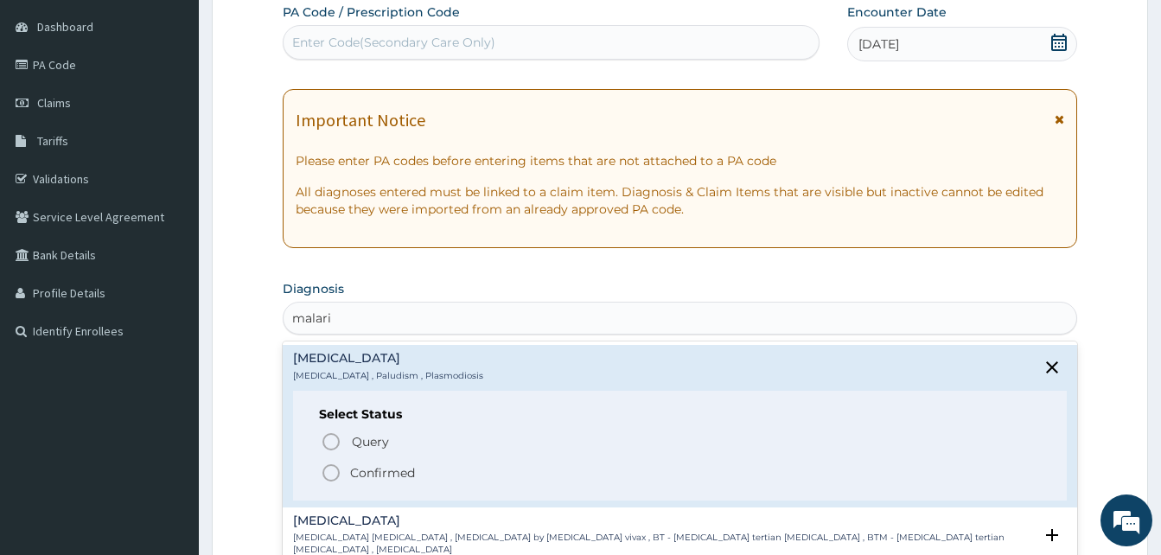
click at [449, 464] on span "Confirmed" at bounding box center [681, 472] width 720 height 21
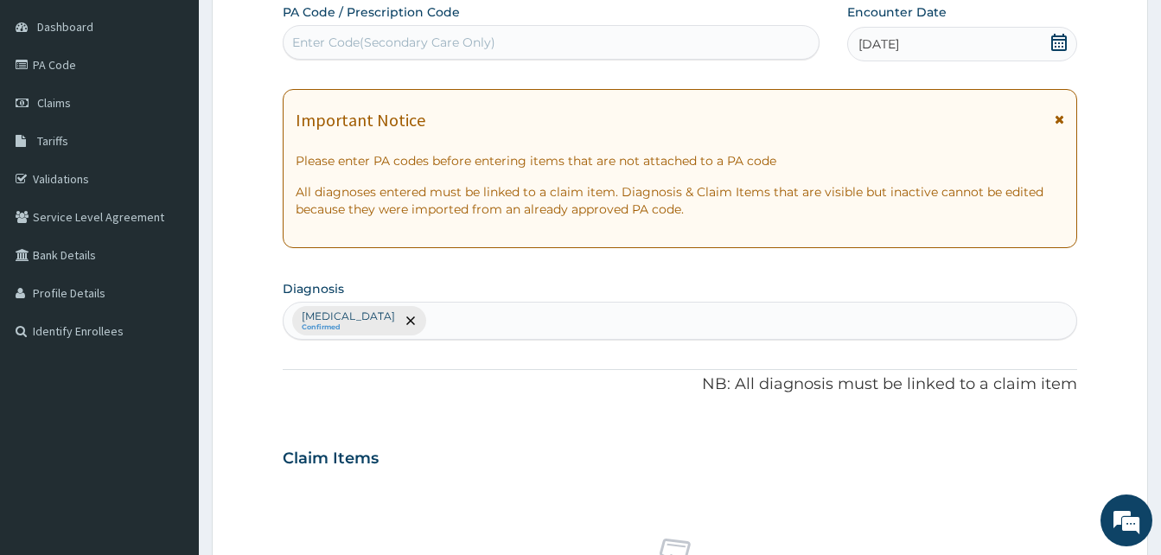
scroll to position [692, 0]
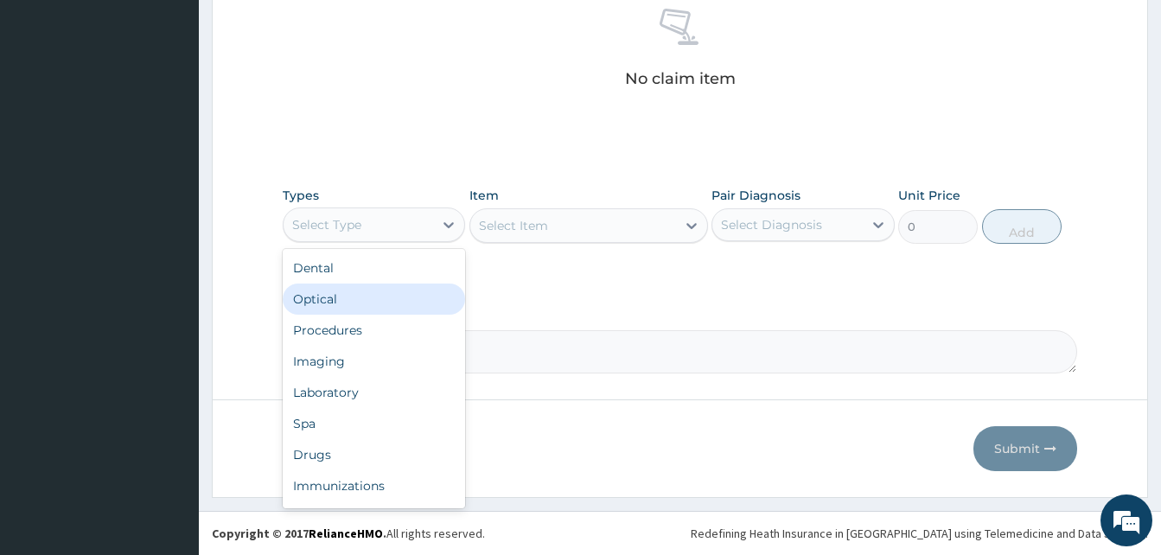
drag, startPoint x: 377, startPoint y: 214, endPoint x: 456, endPoint y: 306, distance: 121.4
click at [456, 242] on div "option Optical focused, 2 of 10. 10 results available. Use Up and Down to choos…" at bounding box center [374, 224] width 182 height 35
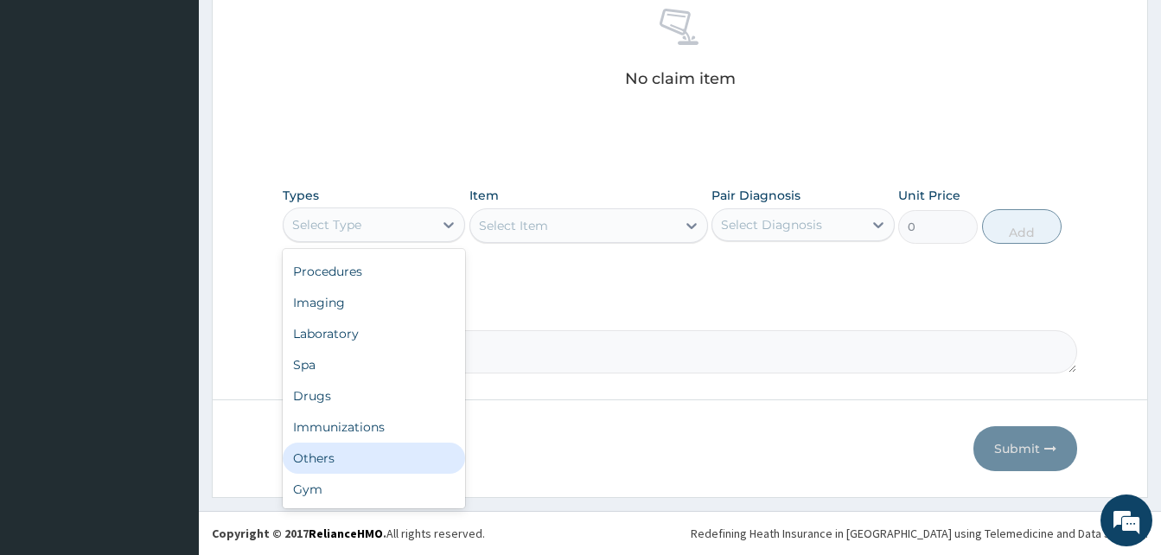
click at [381, 445] on div "Others" at bounding box center [374, 458] width 182 height 31
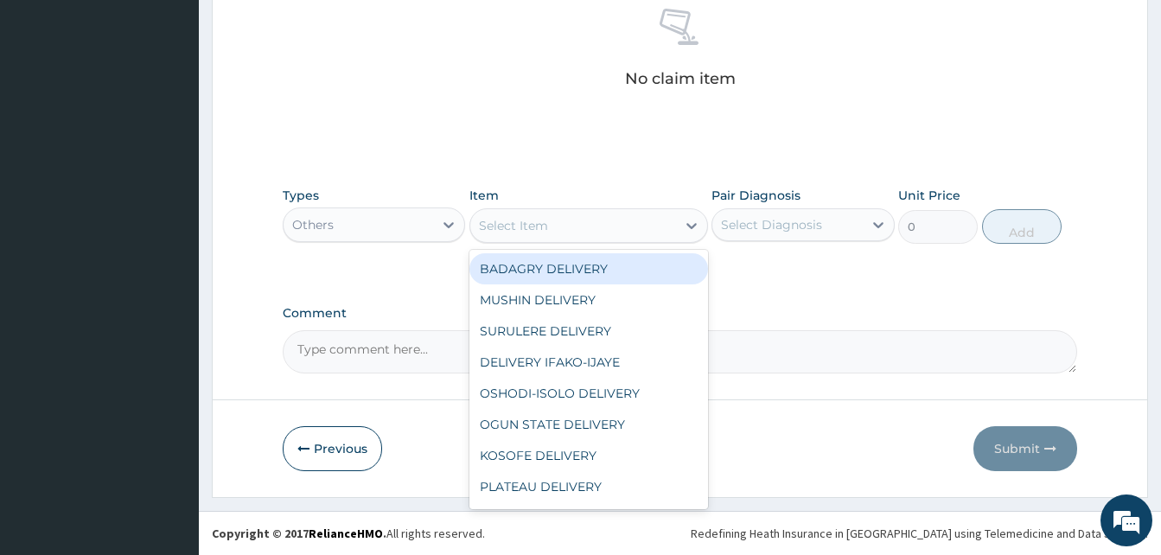
click at [575, 231] on div "Select Item" at bounding box center [573, 226] width 206 height 28
click at [625, 259] on div "BADAGRY DELIVERY" at bounding box center [588, 268] width 239 height 31
type input "3700"
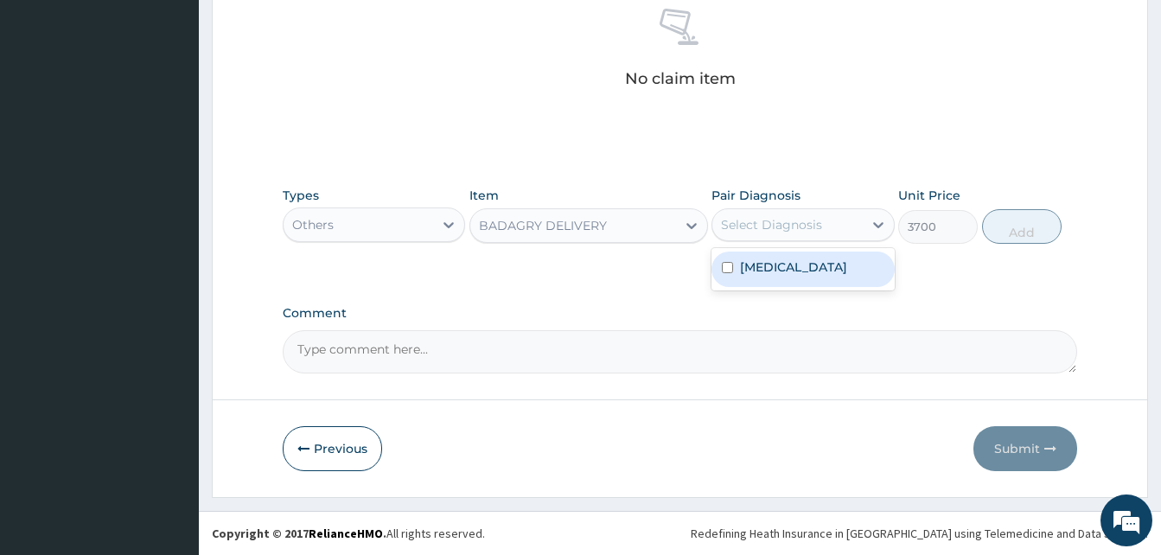
drag, startPoint x: 740, startPoint y: 235, endPoint x: 799, endPoint y: 269, distance: 67.8
click at [799, 241] on div "option Malaria focused, 1 of 1. 1 result available. Use Up and Down to choose o…" at bounding box center [802, 224] width 182 height 33
click at [799, 269] on div "Malaria" at bounding box center [802, 269] width 182 height 35
checkbox input "true"
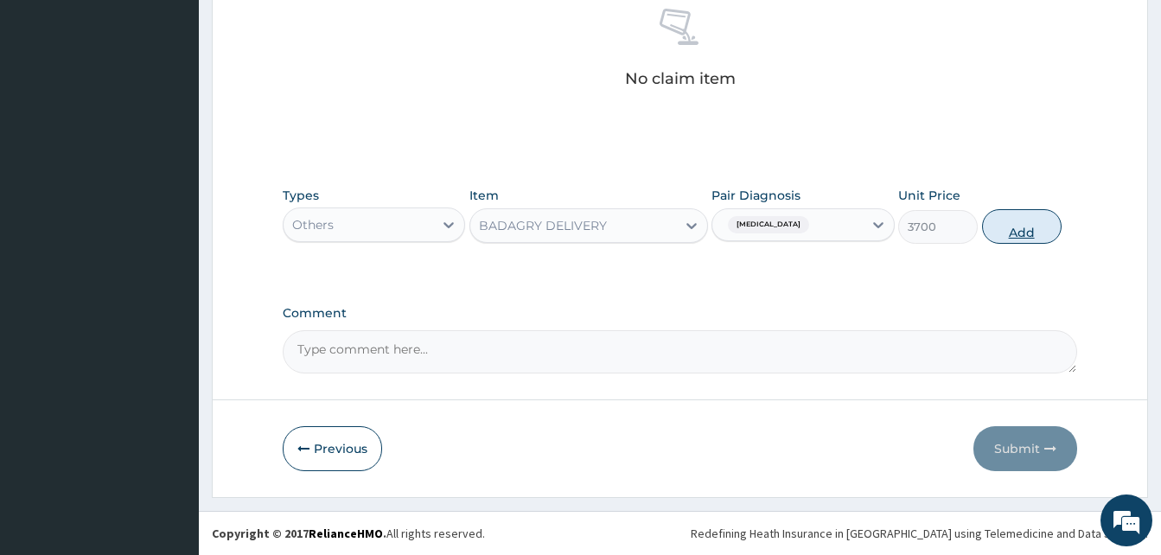
click at [1000, 223] on button "Add" at bounding box center [1022, 226] width 80 height 35
type input "0"
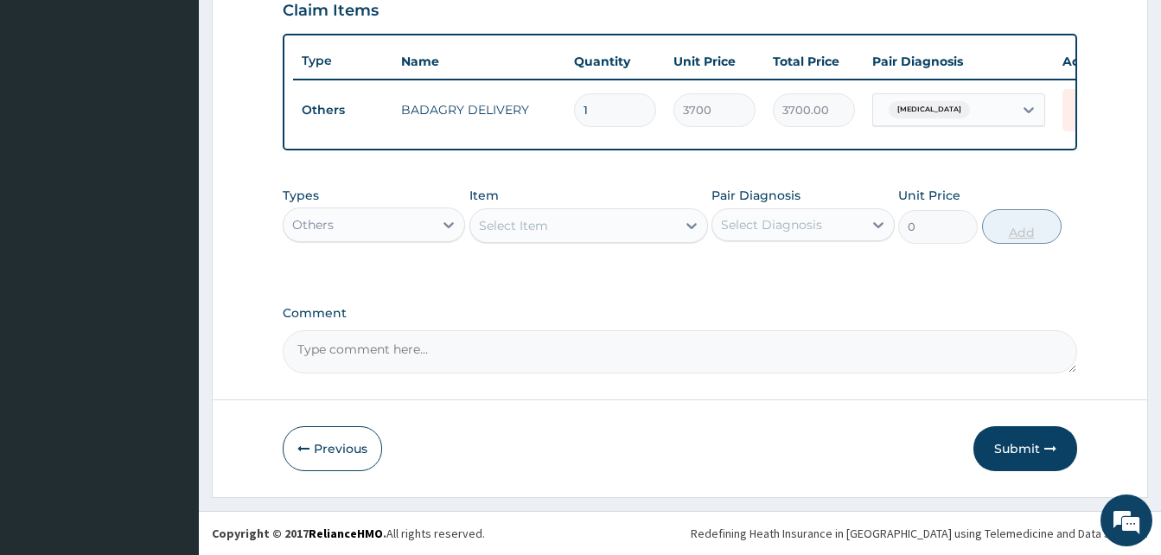
scroll to position [622, 0]
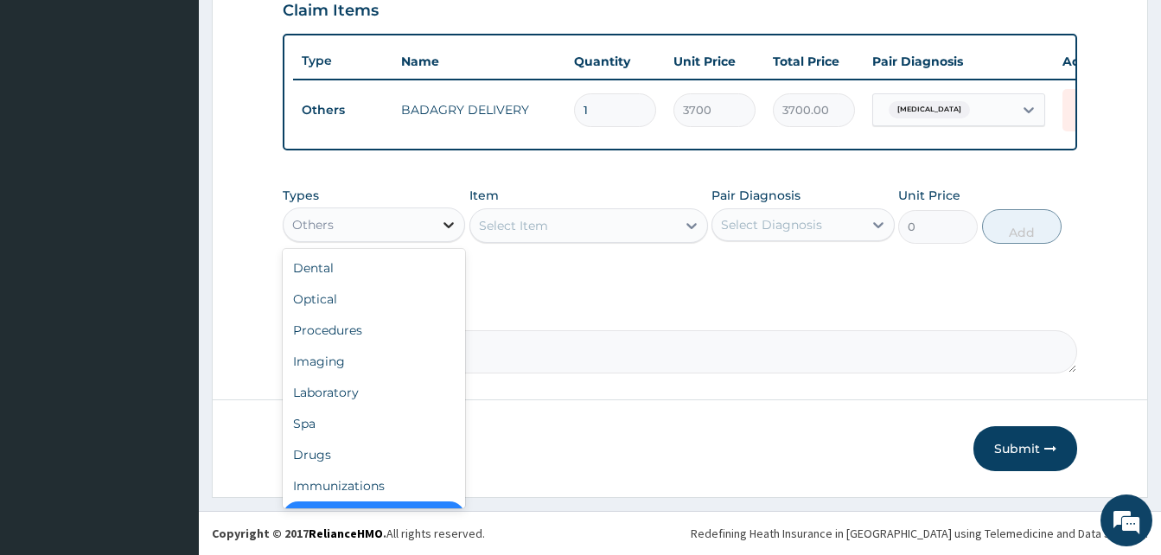
click at [437, 219] on div at bounding box center [448, 224] width 31 height 31
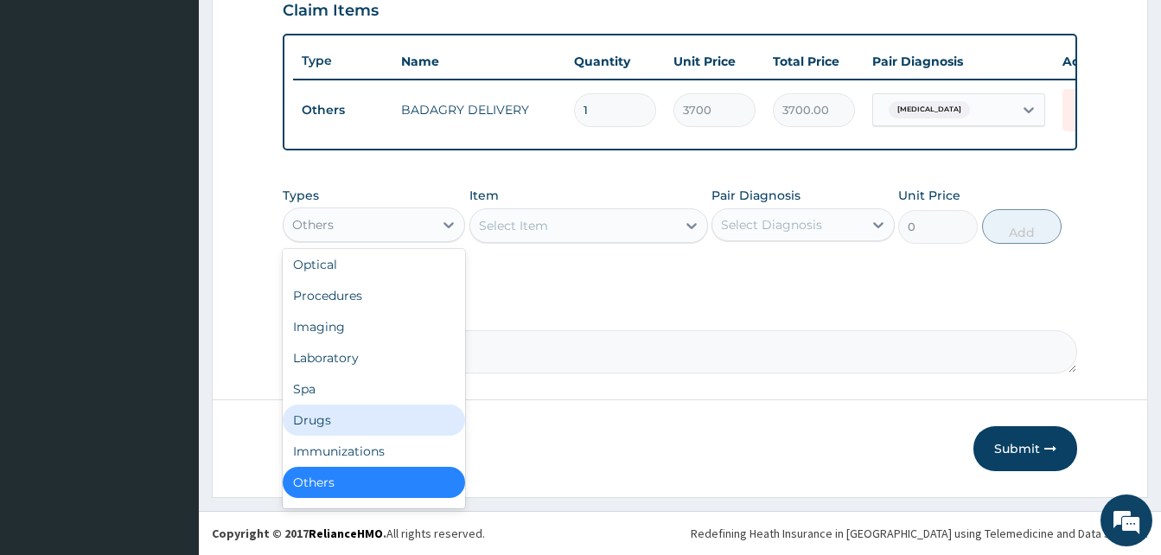
click at [365, 413] on div "Drugs" at bounding box center [374, 420] width 182 height 31
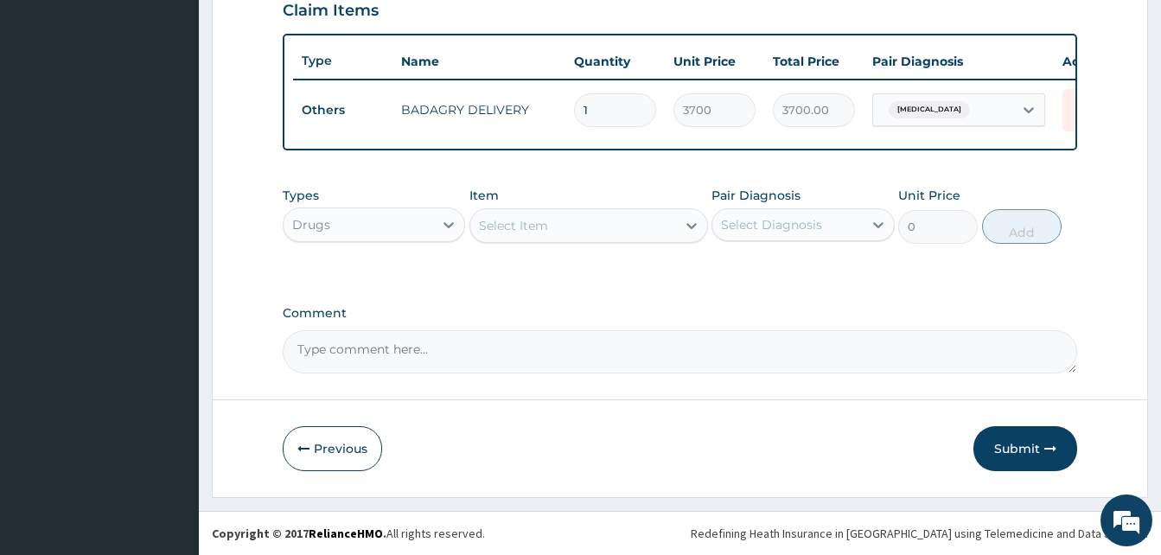
click at [578, 226] on div "Select Item" at bounding box center [573, 226] width 206 height 28
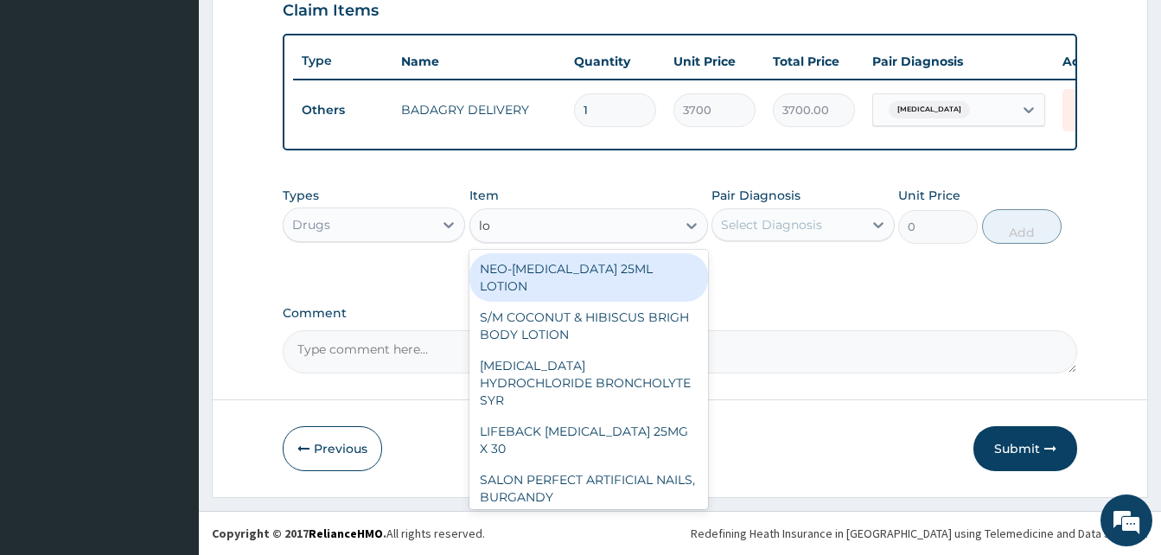
type input "l"
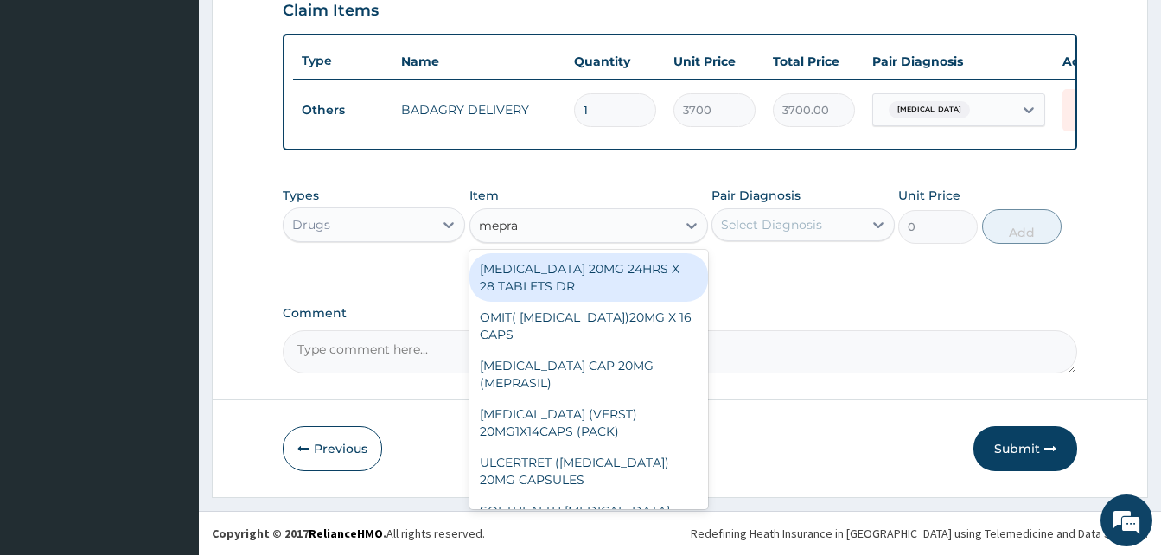
type input "mepras"
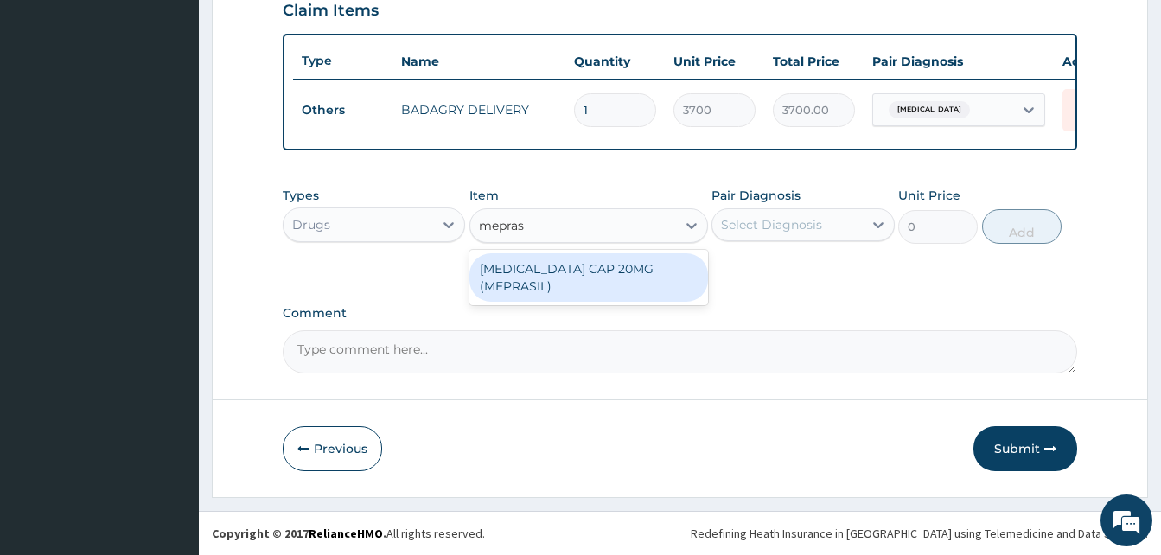
click at [598, 260] on div "OMEPRAZOLE CAP 20MG (MEPRASIL)" at bounding box center [588, 277] width 239 height 48
type input "63"
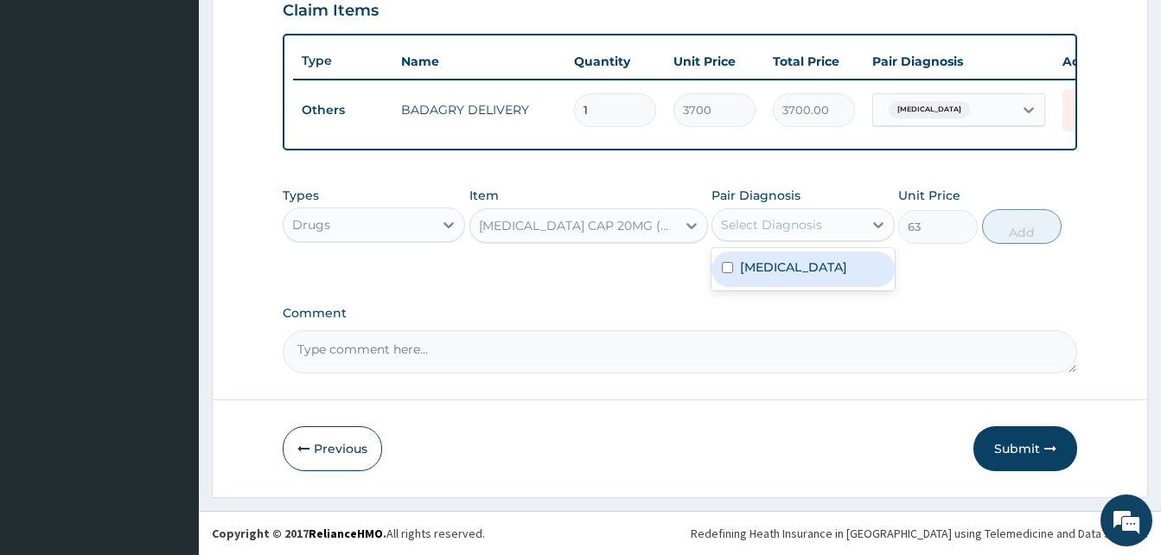
drag, startPoint x: 743, startPoint y: 231, endPoint x: 782, endPoint y: 259, distance: 48.9
click at [782, 241] on div "option Malaria, selected. option Malaria focused, 1 of 1. 1 result available. U…" at bounding box center [802, 224] width 182 height 33
click at [782, 259] on label "Malaria" at bounding box center [793, 266] width 107 height 17
checkbox input "true"
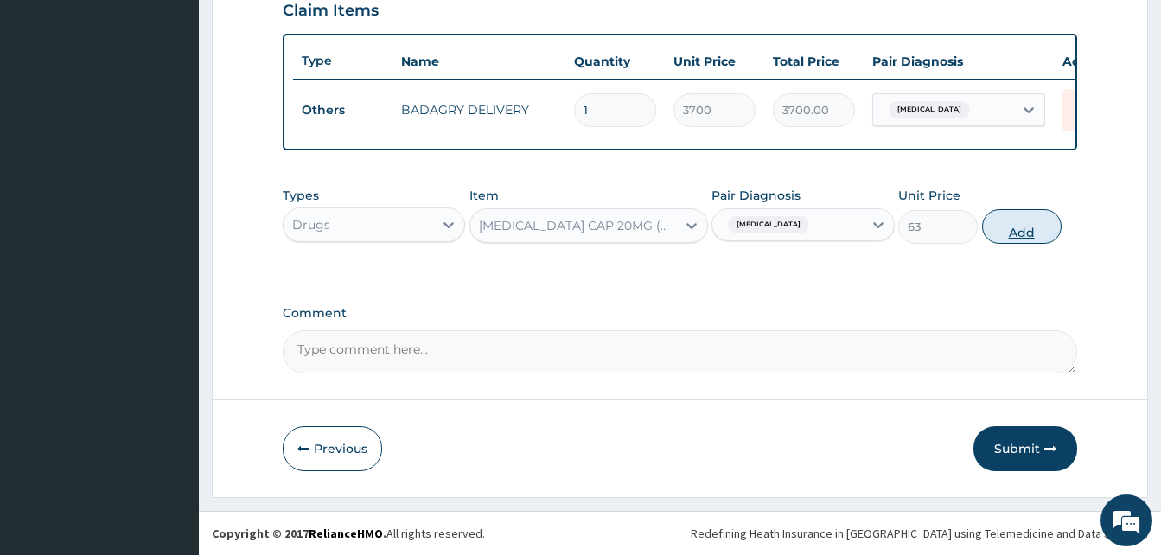
click at [1003, 229] on button "Add" at bounding box center [1022, 226] width 80 height 35
type input "0"
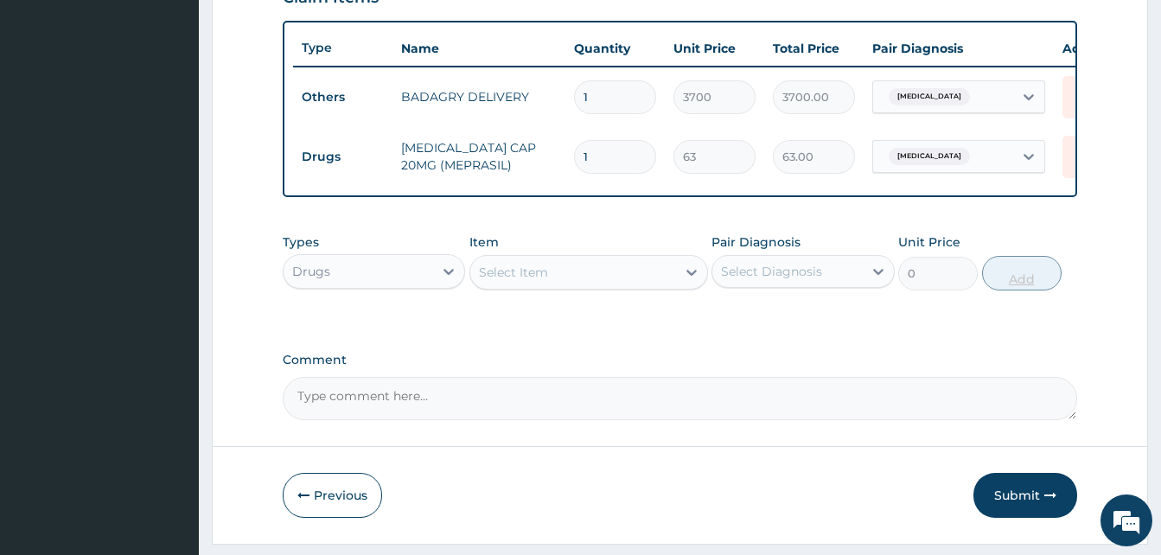
type input "0.00"
type input "2"
type input "126.00"
type input "24"
type input "1512.00"
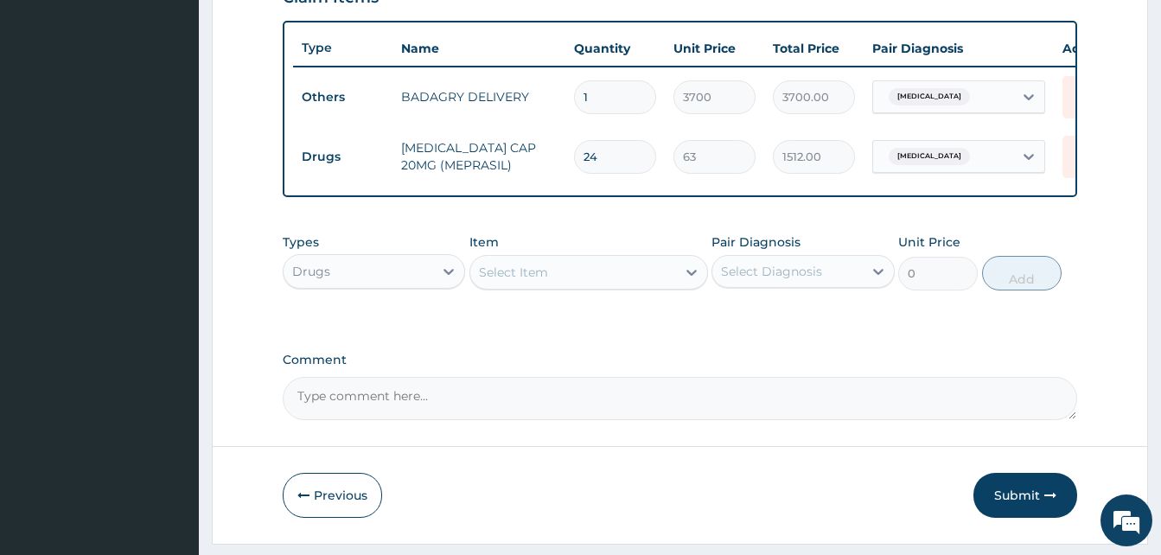
type input "24"
click at [582, 286] on div "Select Item" at bounding box center [573, 272] width 206 height 28
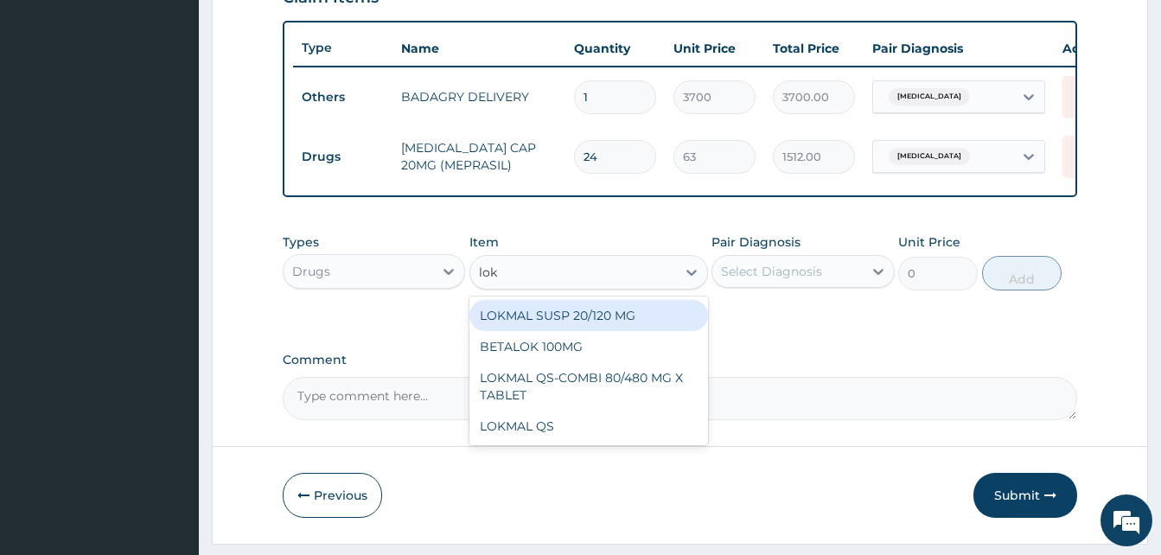
type input "lokm"
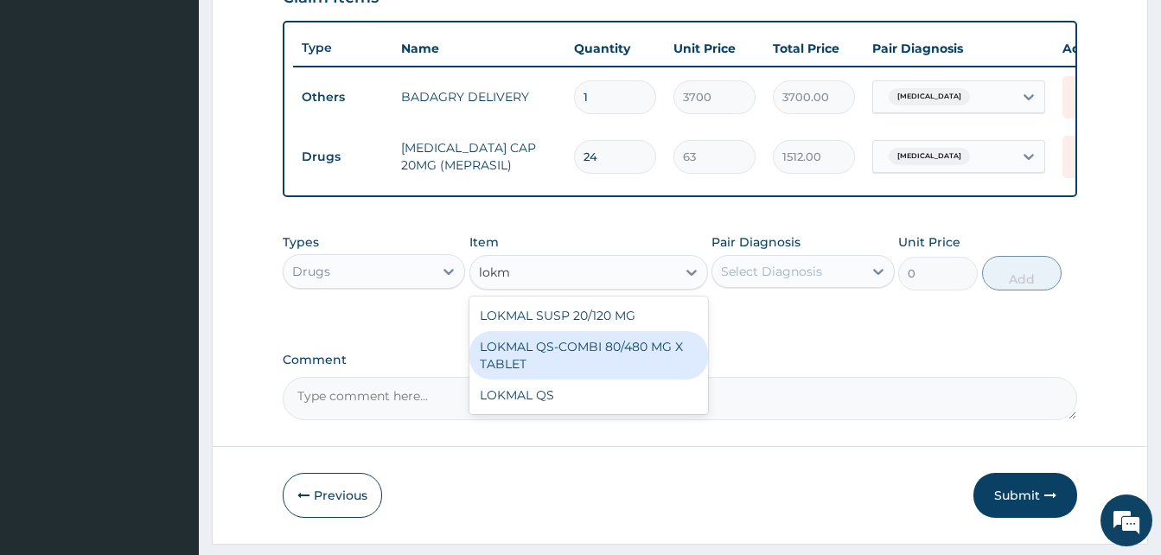
click at [601, 346] on div "LOKMAL QS-COMBI 80/480 MG X TABLET" at bounding box center [588, 355] width 239 height 48
type input "245"
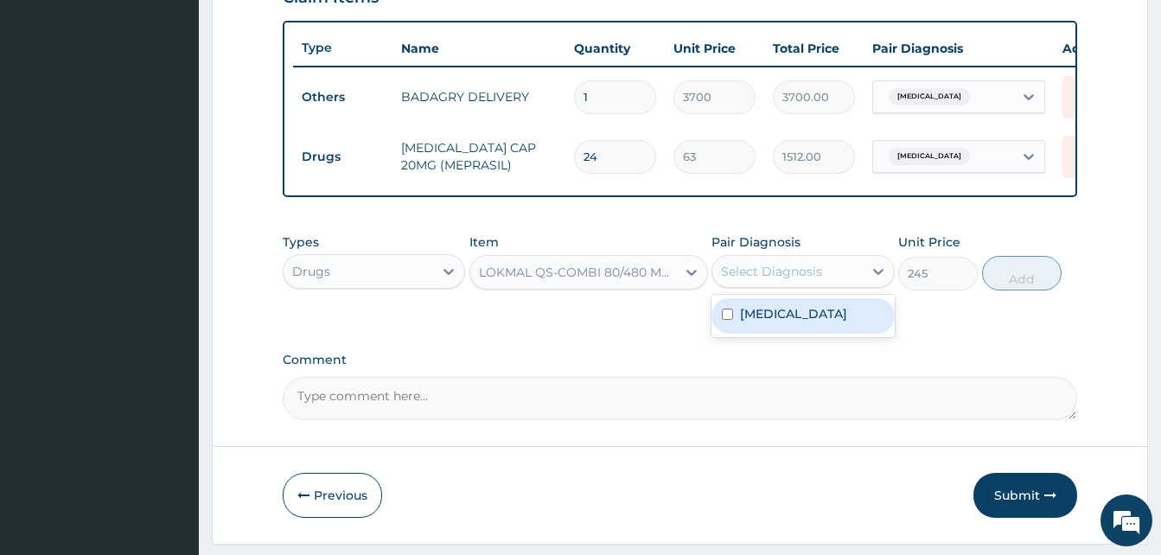
click at [736, 285] on div "Select Diagnosis" at bounding box center [787, 272] width 150 height 28
click at [787, 322] on div "Malaria" at bounding box center [802, 315] width 182 height 35
checkbox input "true"
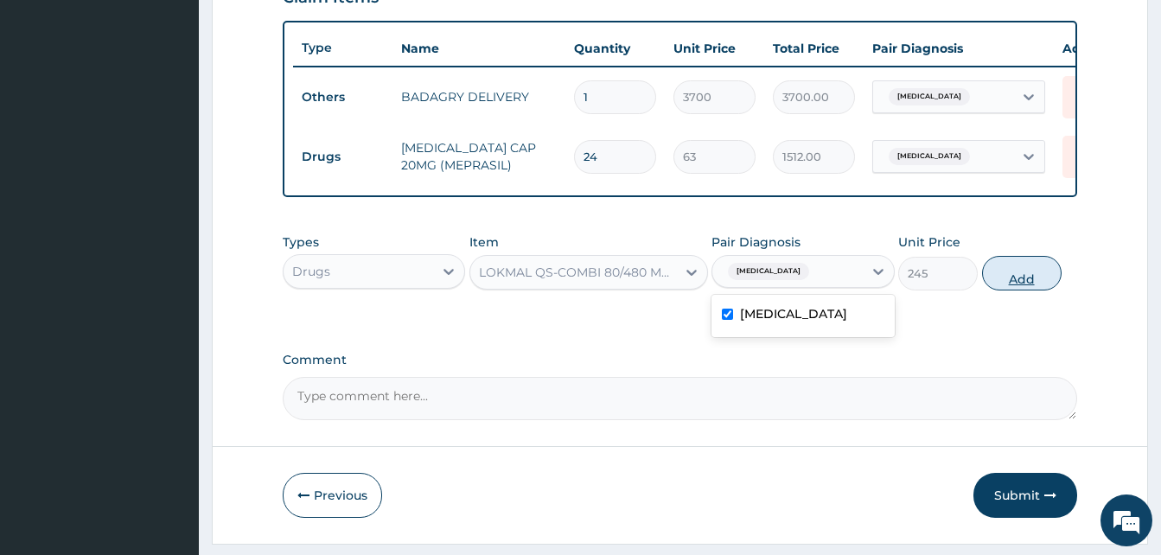
click at [991, 290] on button "Add" at bounding box center [1022, 273] width 80 height 35
type input "0"
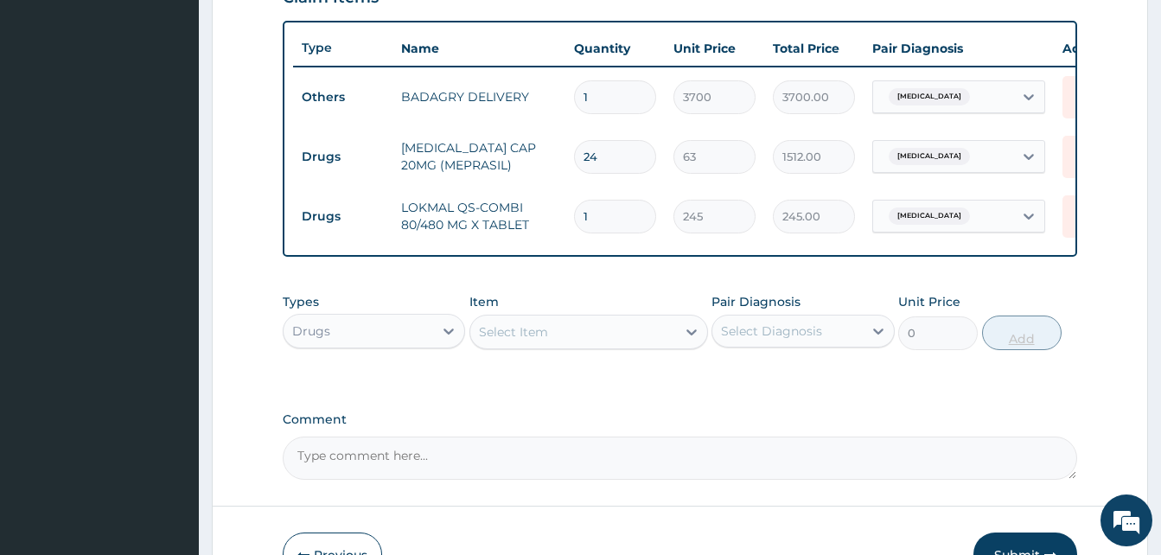
type input "0.00"
type input "6"
type input "1470.00"
type input "6"
click at [571, 335] on div "Select Item" at bounding box center [573, 332] width 206 height 28
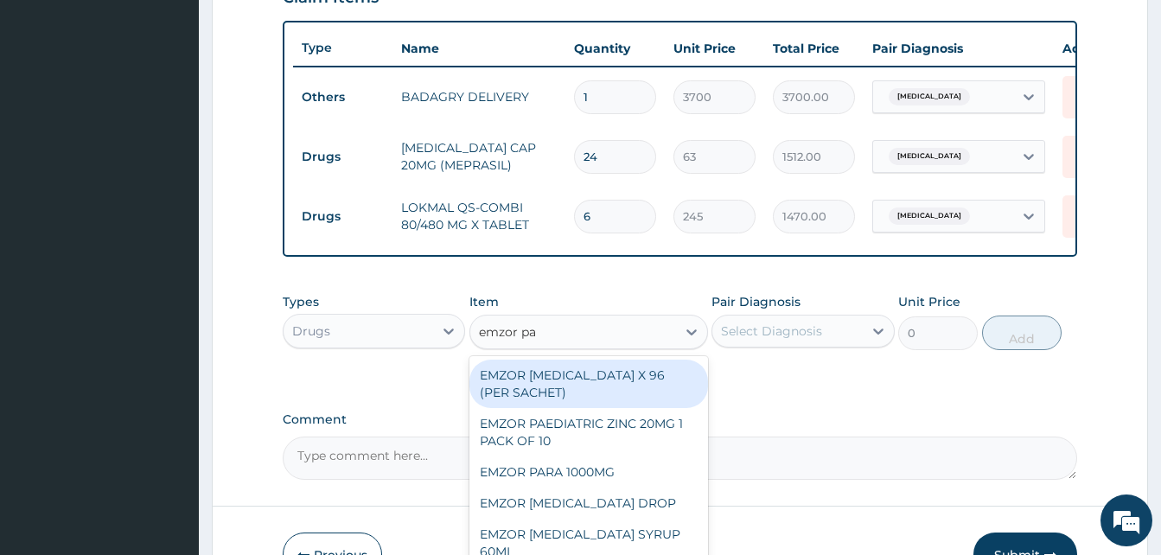
type input "emzor par"
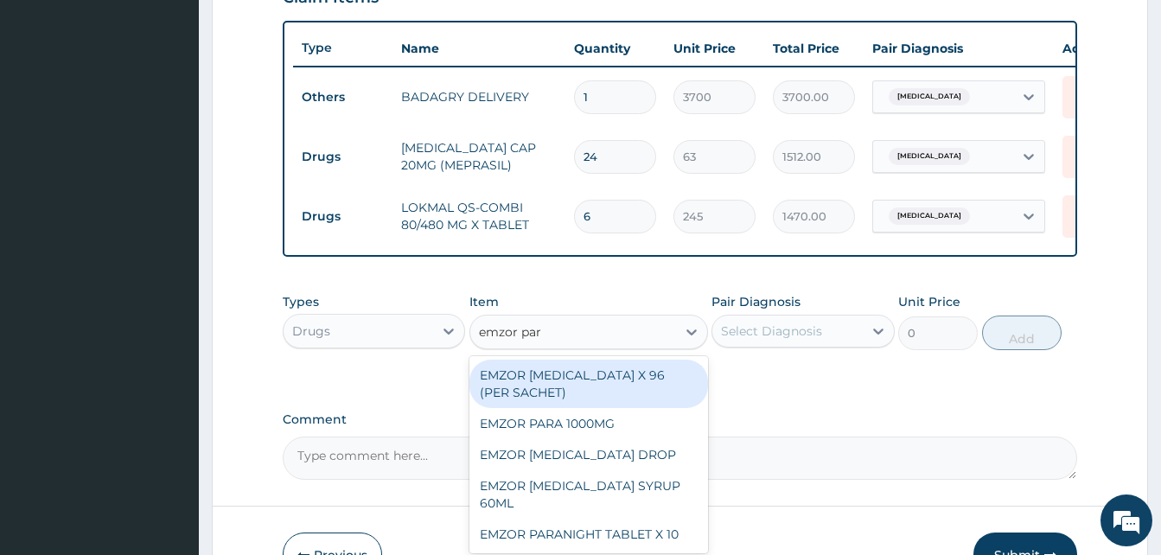
click at [610, 387] on div "EMZOR PARACETAMOL X 96 (PER SACHET)" at bounding box center [588, 384] width 239 height 48
type input "17.5"
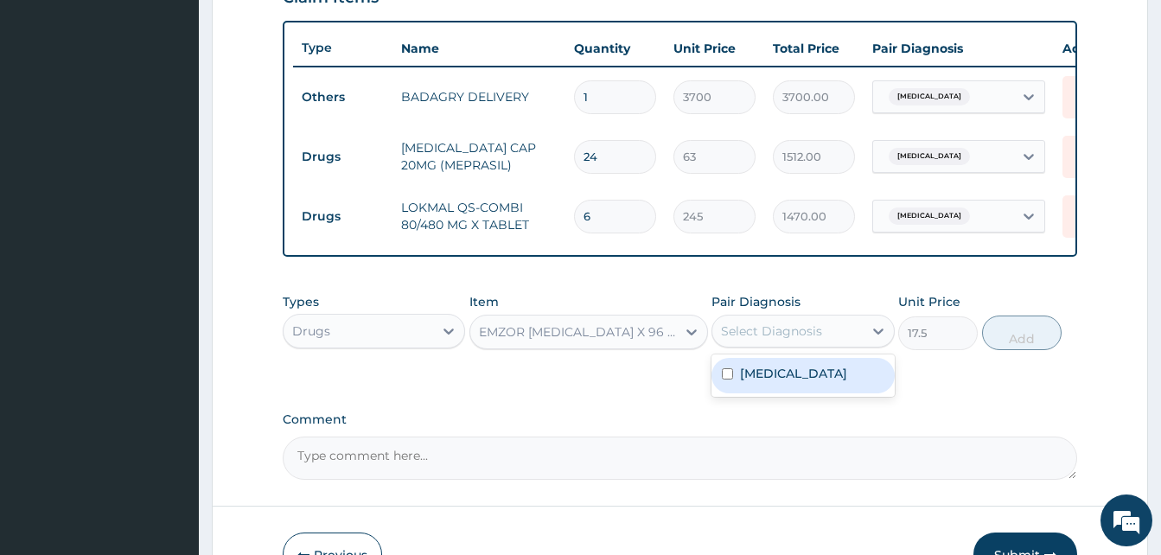
click at [743, 340] on div "Select Diagnosis" at bounding box center [771, 330] width 101 height 17
click at [791, 378] on div "Malaria" at bounding box center [802, 375] width 182 height 35
checkbox input "true"
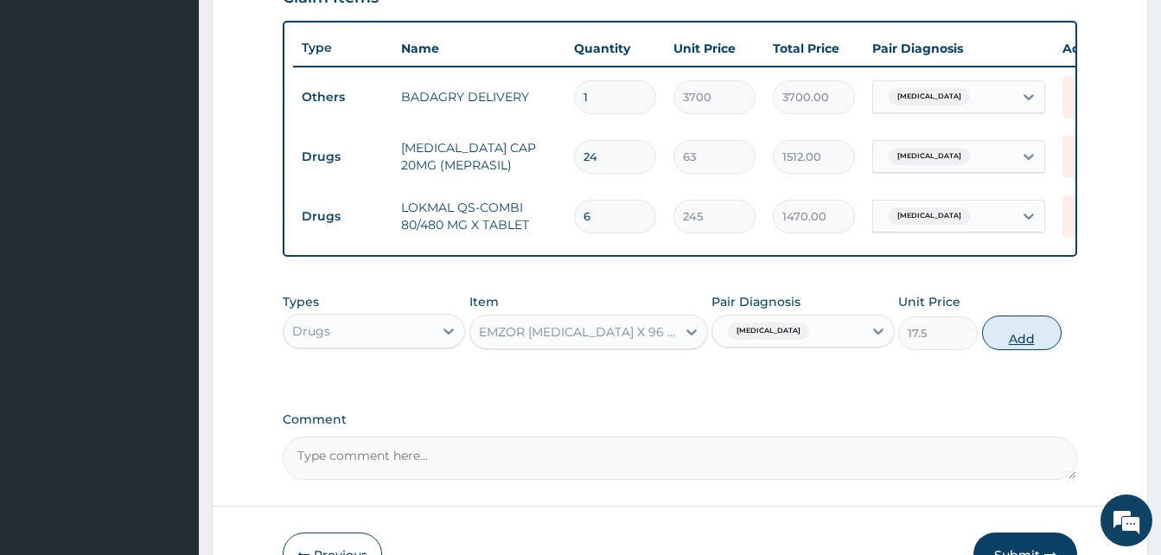
click at [995, 340] on button "Add" at bounding box center [1022, 333] width 80 height 35
type input "0"
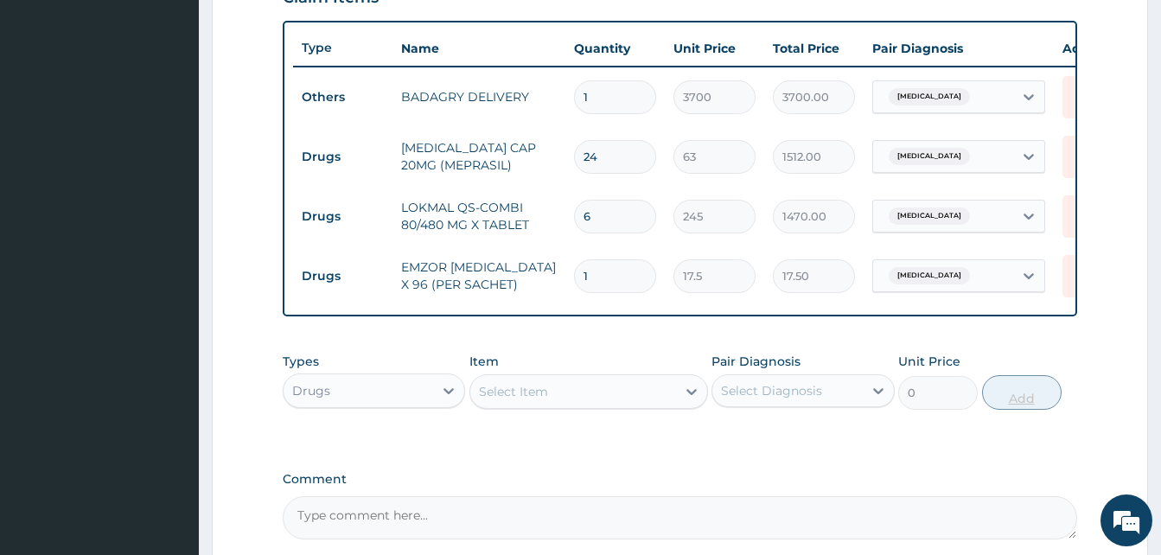
type input "0.00"
type input "3"
type input "52.50"
type input "36"
type input "630.00"
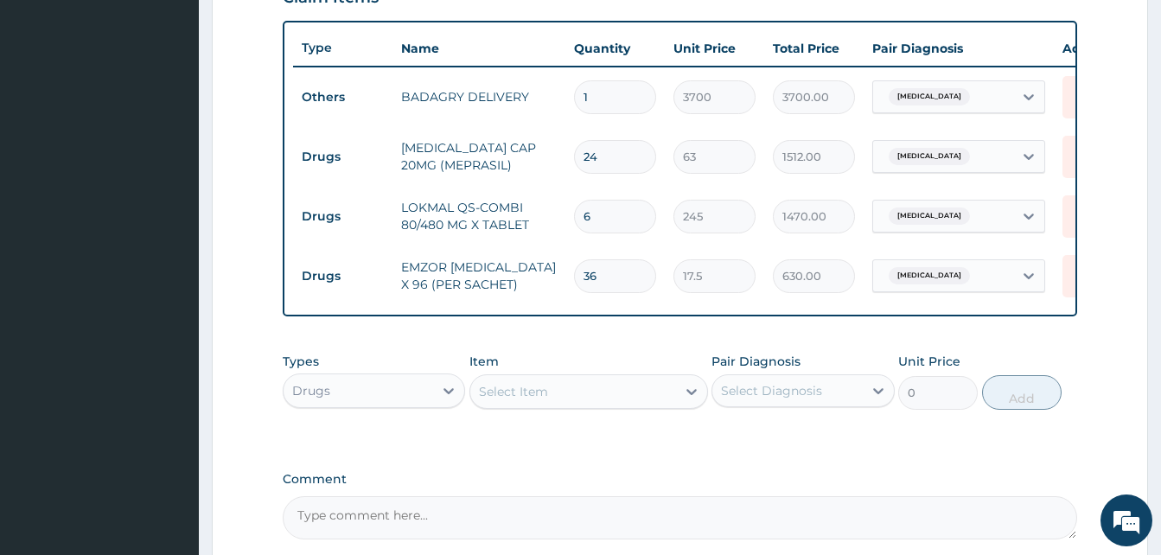
scroll to position [801, 0]
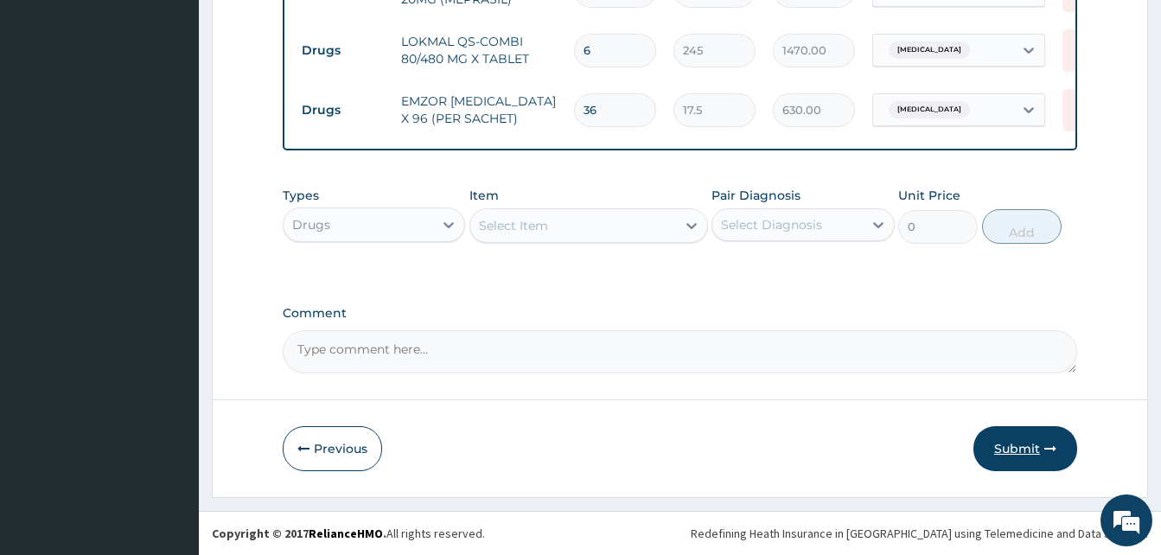
type input "36"
click at [1010, 450] on button "Submit" at bounding box center [1025, 448] width 104 height 45
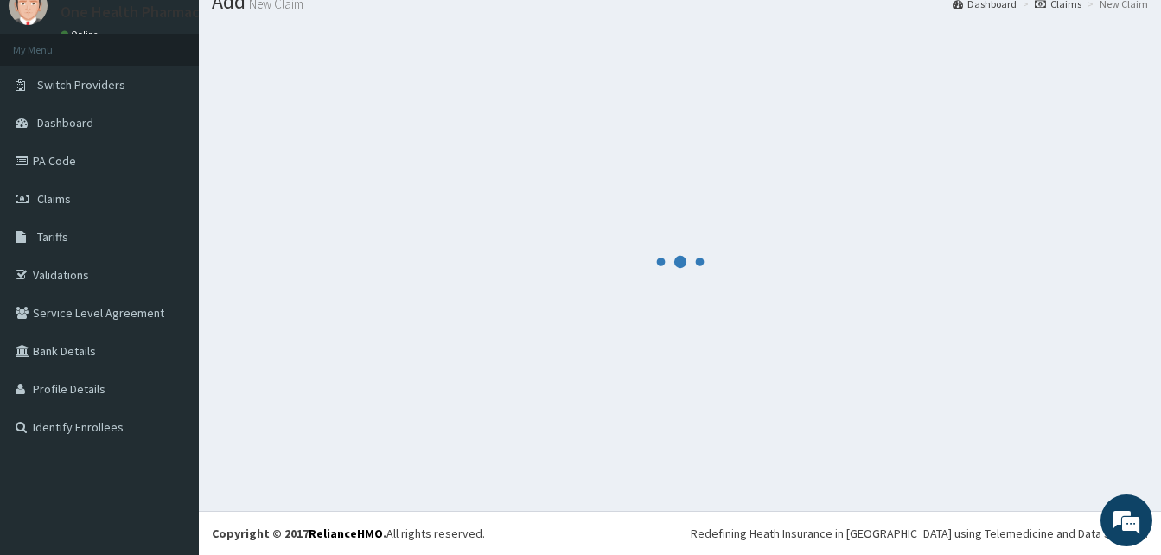
scroll to position [66, 0]
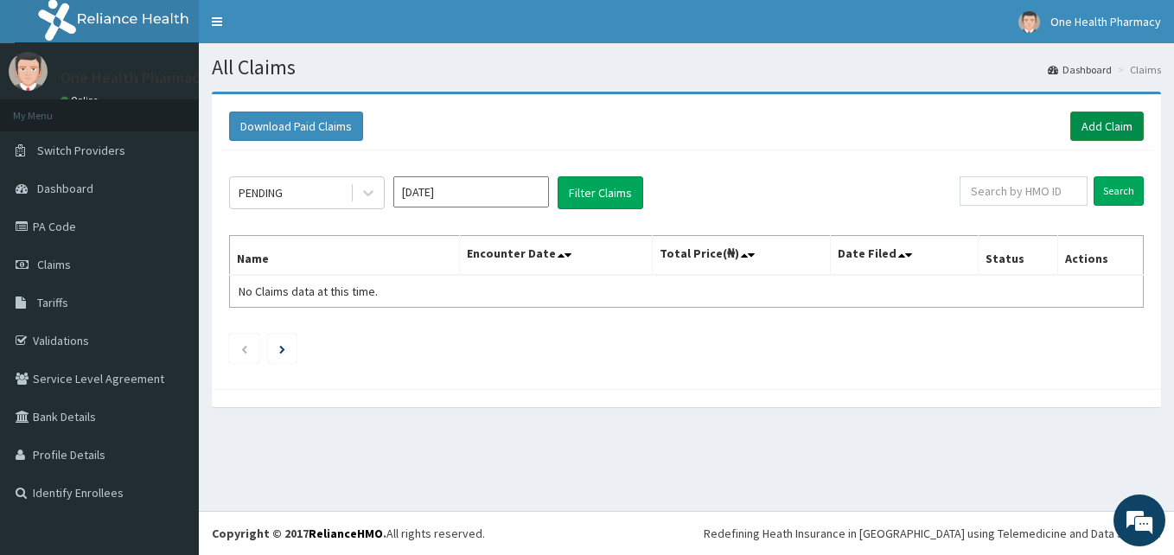
click at [1092, 122] on link "Add Claim" at bounding box center [1106, 126] width 73 height 29
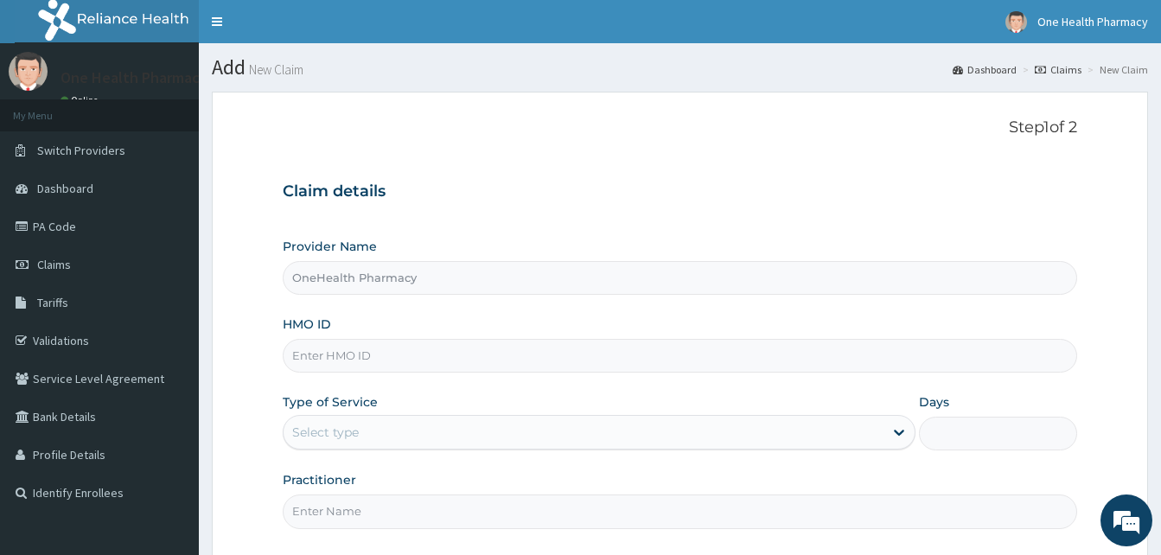
click at [461, 358] on input "HMO ID" at bounding box center [680, 356] width 794 height 34
paste input "MTX/10012/A"
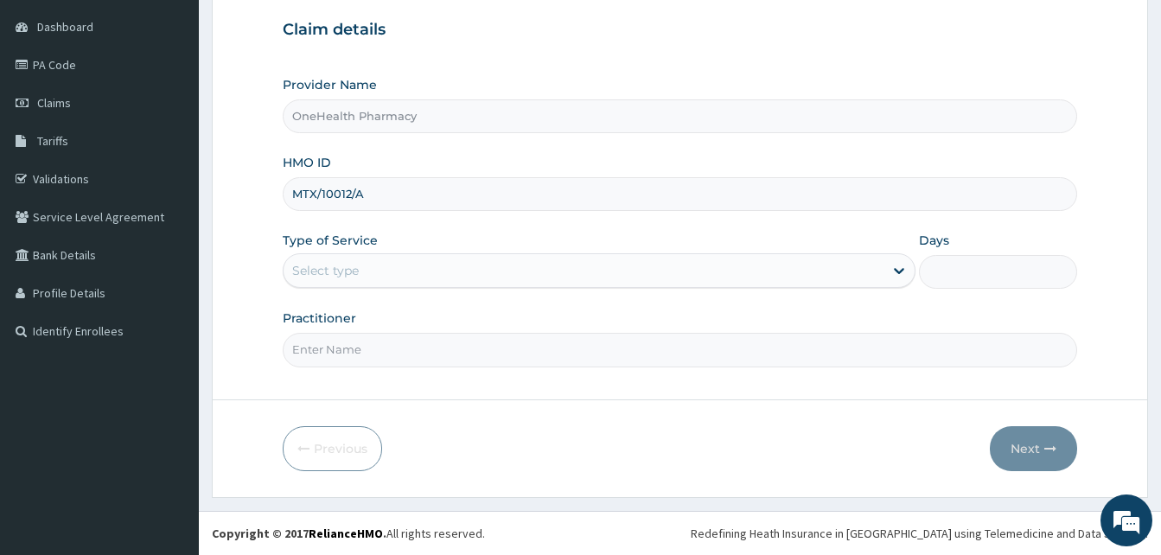
type input "MTX/10012/A"
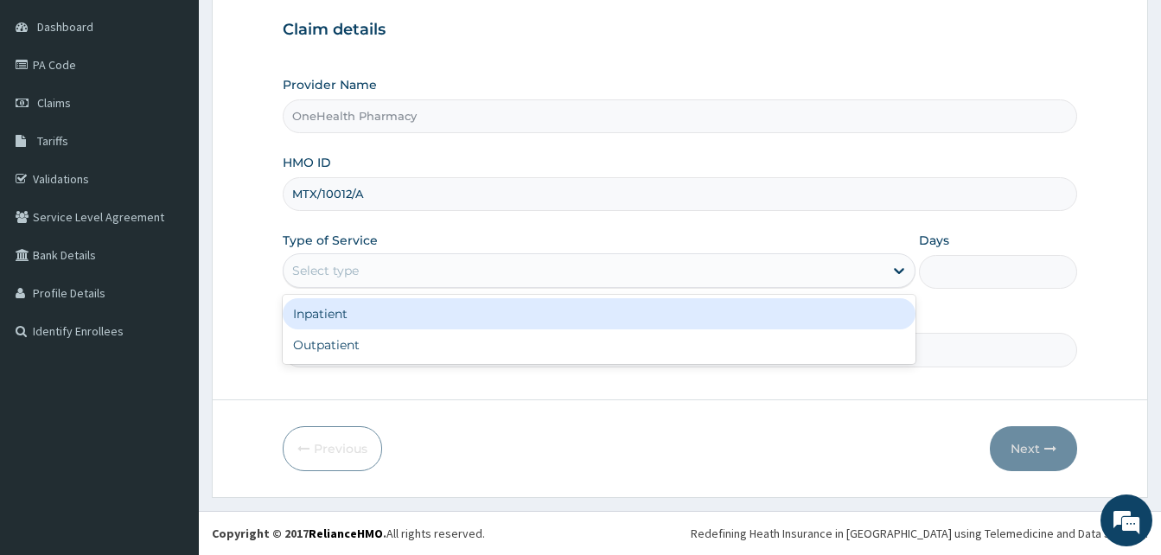
drag, startPoint x: 495, startPoint y: 267, endPoint x: 507, endPoint y: 353, distance: 86.4
click at [507, 288] on div "option Inpatient focused, 1 of 2. 2 results available. Use Up and Down to choos…" at bounding box center [599, 270] width 633 height 35
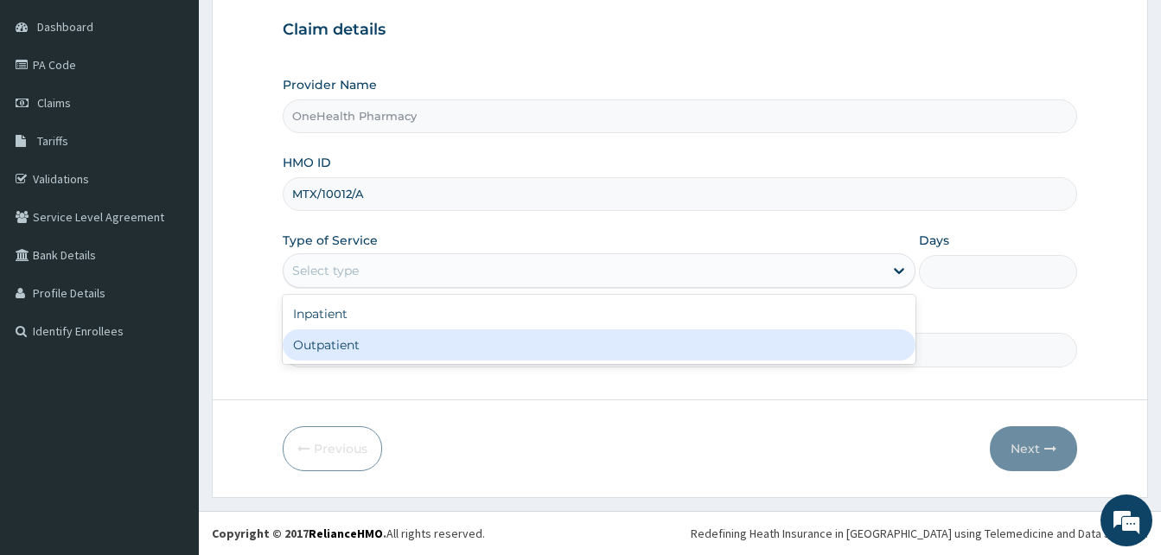
click at [507, 353] on div "Outpatient" at bounding box center [599, 344] width 633 height 31
type input "1"
click at [507, 353] on input "Practitioner" at bounding box center [680, 350] width 794 height 34
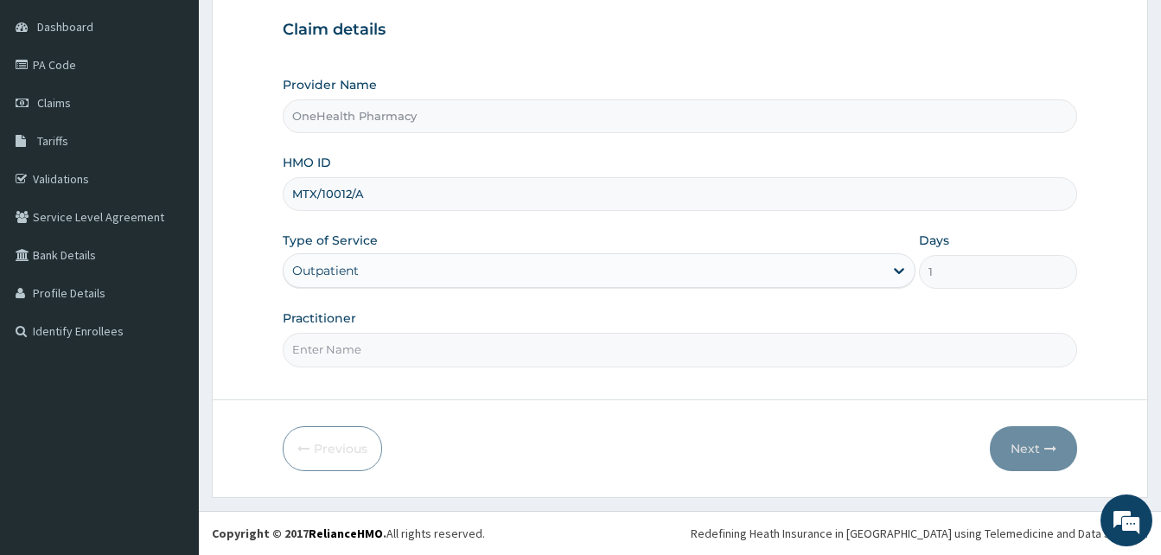
type input "ONE HEALTH"
click at [1012, 444] on button "Next" at bounding box center [1033, 448] width 87 height 45
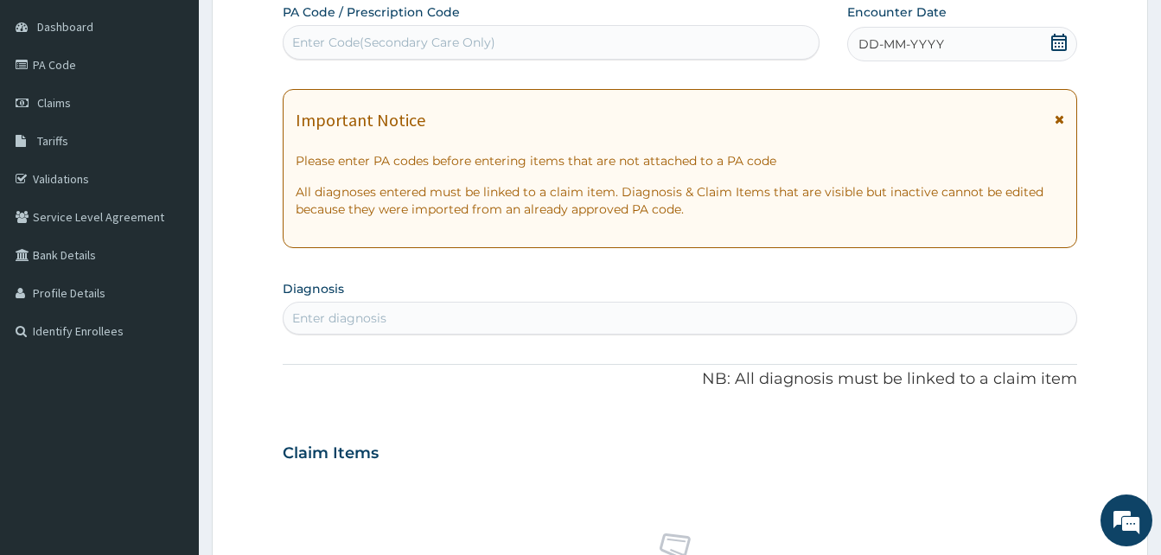
click at [966, 37] on div "DD-MM-YYYY" at bounding box center [962, 44] width 230 height 35
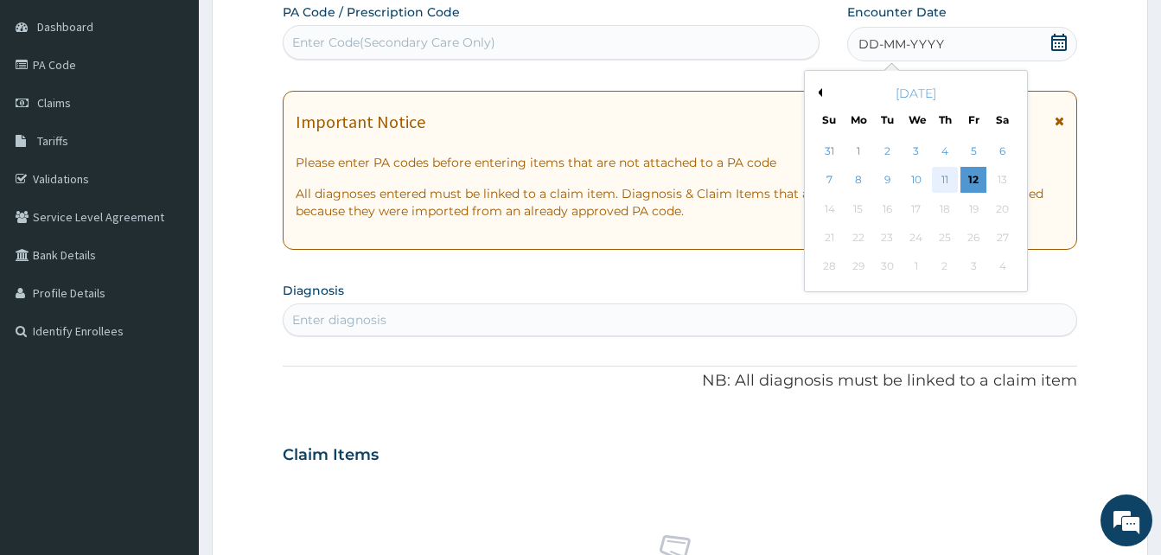
click at [951, 178] on div "11" at bounding box center [945, 181] width 26 height 26
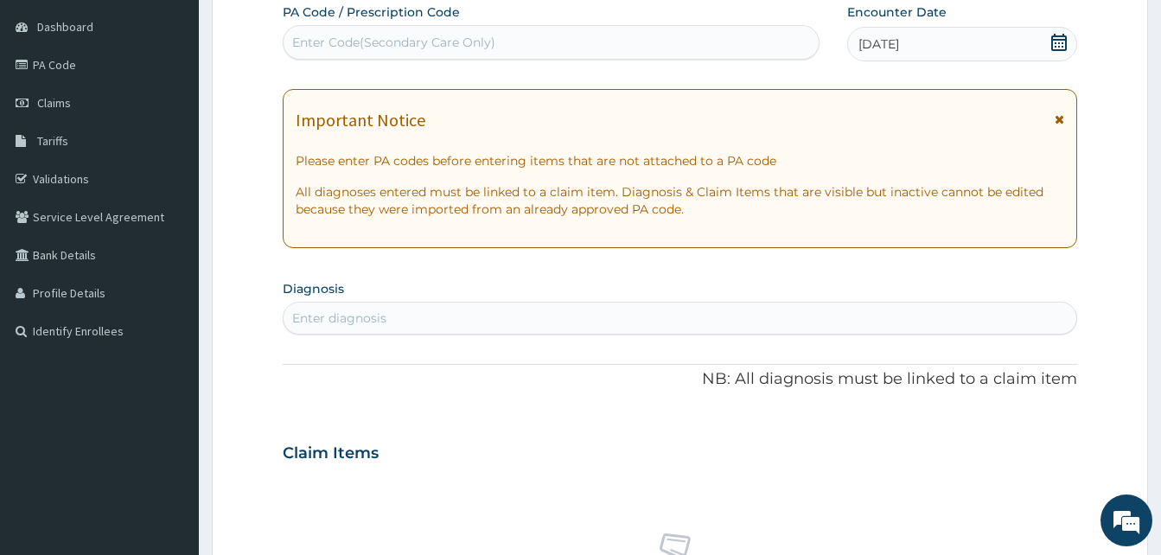
click at [641, 313] on div "Enter diagnosis" at bounding box center [680, 318] width 793 height 28
type input "malari"
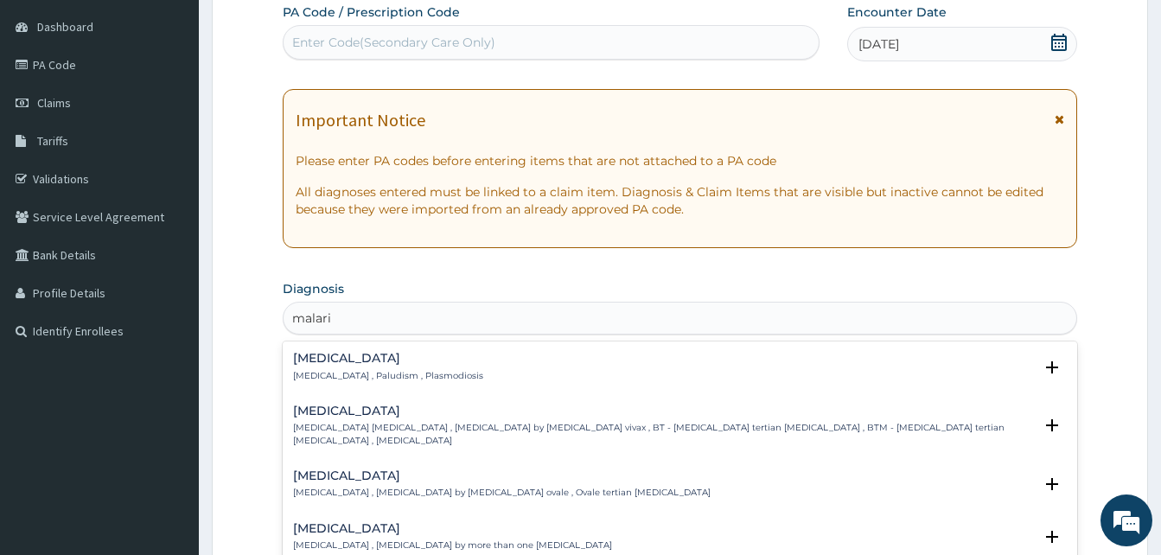
click at [486, 360] on div "[MEDICAL_DATA] [MEDICAL_DATA] , Paludism , Plasmodiosis" at bounding box center [680, 367] width 774 height 30
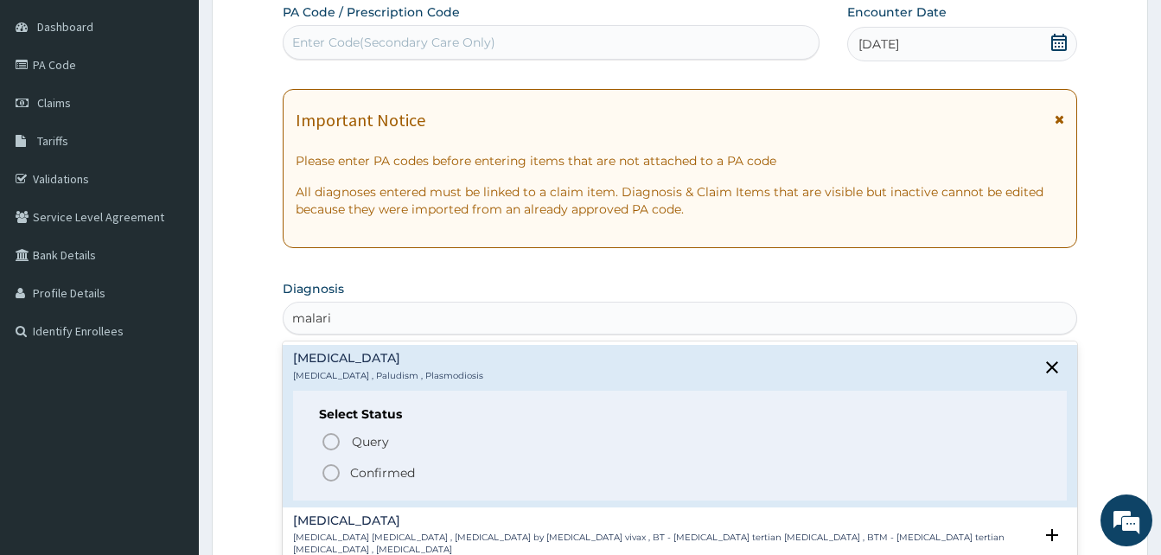
click at [449, 468] on span "Confirmed" at bounding box center [681, 472] width 720 height 21
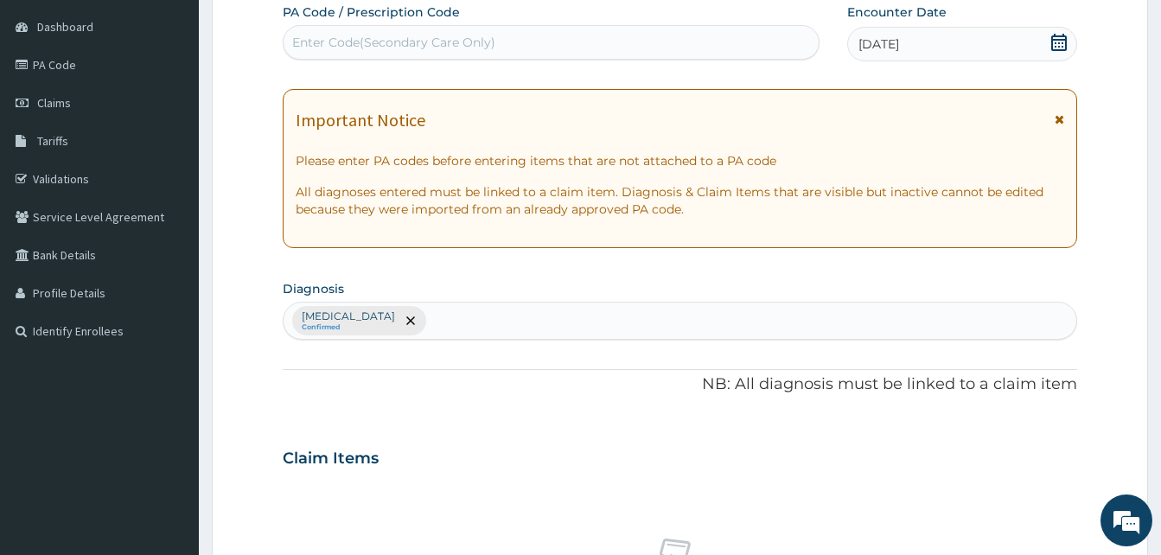
scroll to position [692, 0]
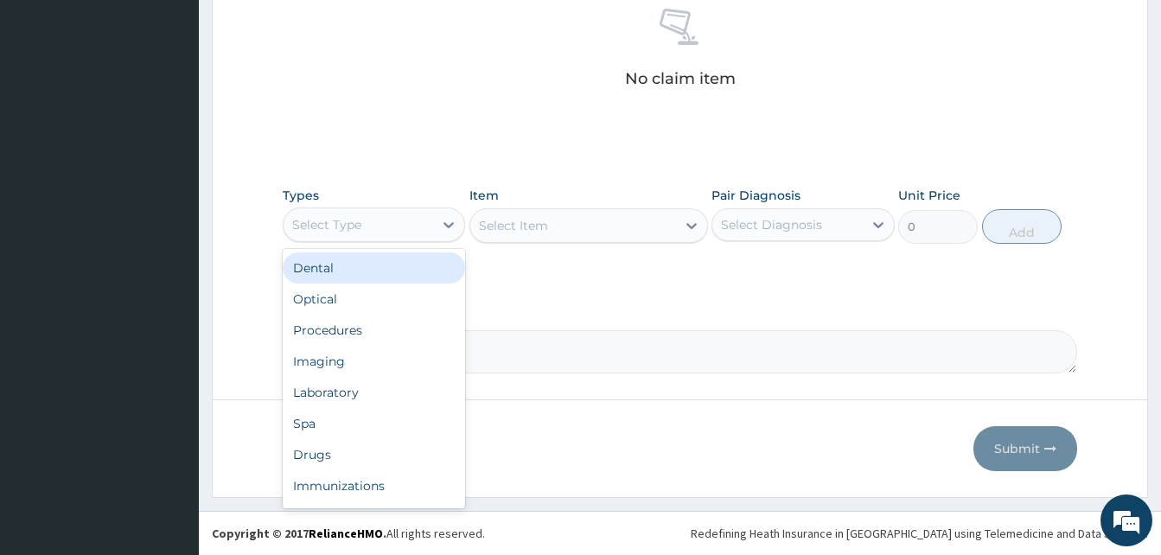
click at [384, 235] on div "Select Type" at bounding box center [359, 225] width 150 height 28
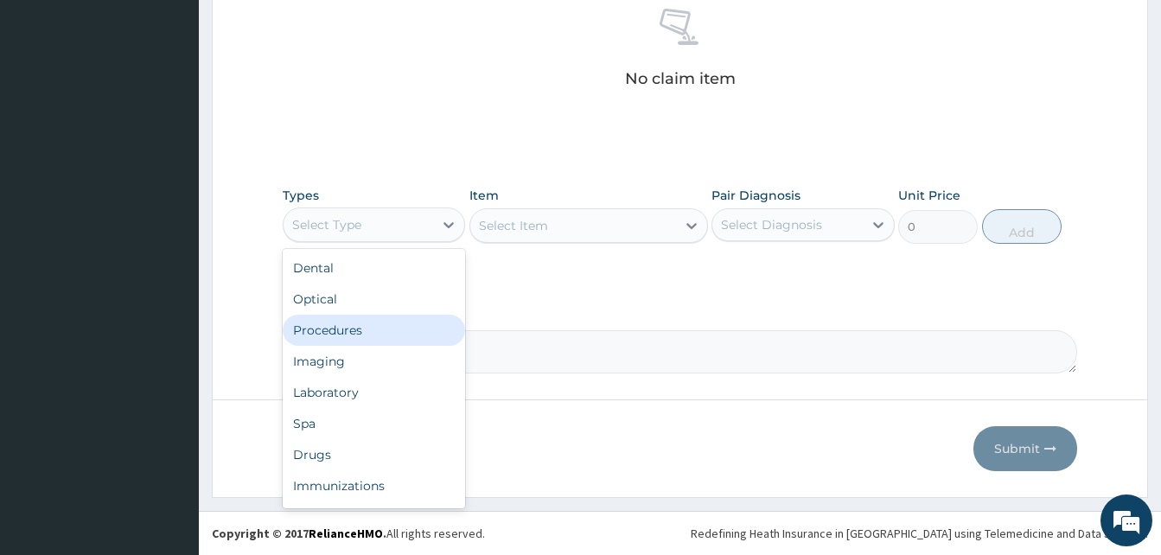
scroll to position [59, 0]
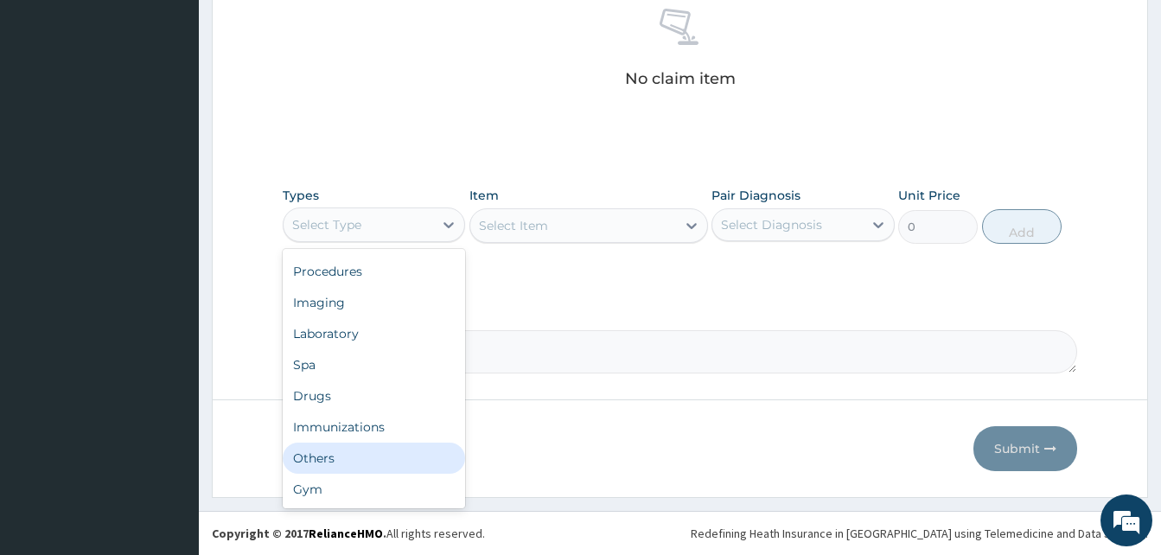
click at [373, 456] on div "Others" at bounding box center [374, 458] width 182 height 31
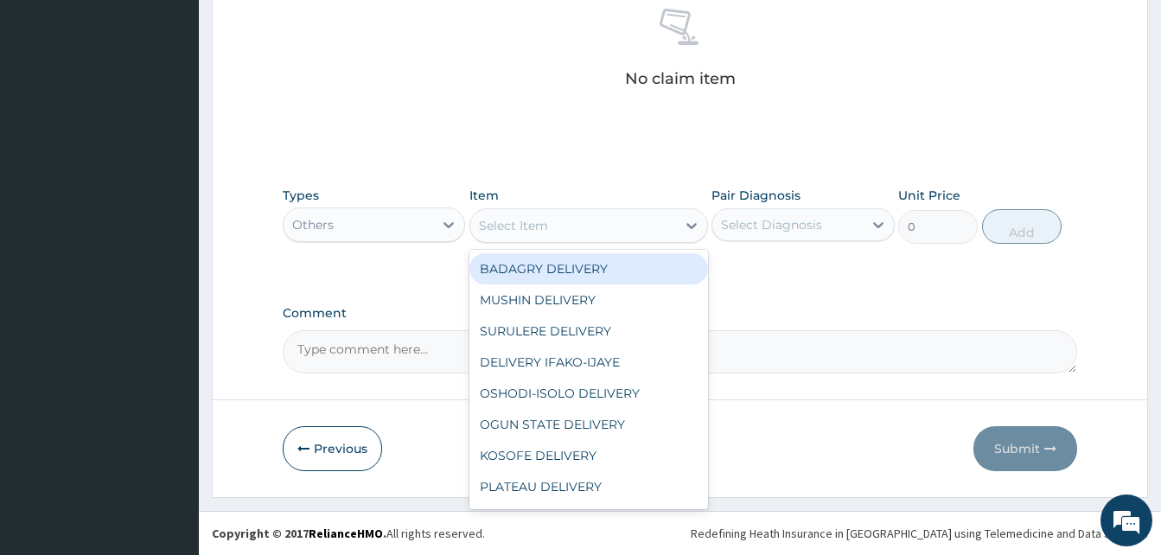
click at [602, 218] on div "Select Item" at bounding box center [573, 226] width 206 height 28
click at [638, 261] on div "BADAGRY DELIVERY" at bounding box center [588, 268] width 239 height 31
type input "3700"
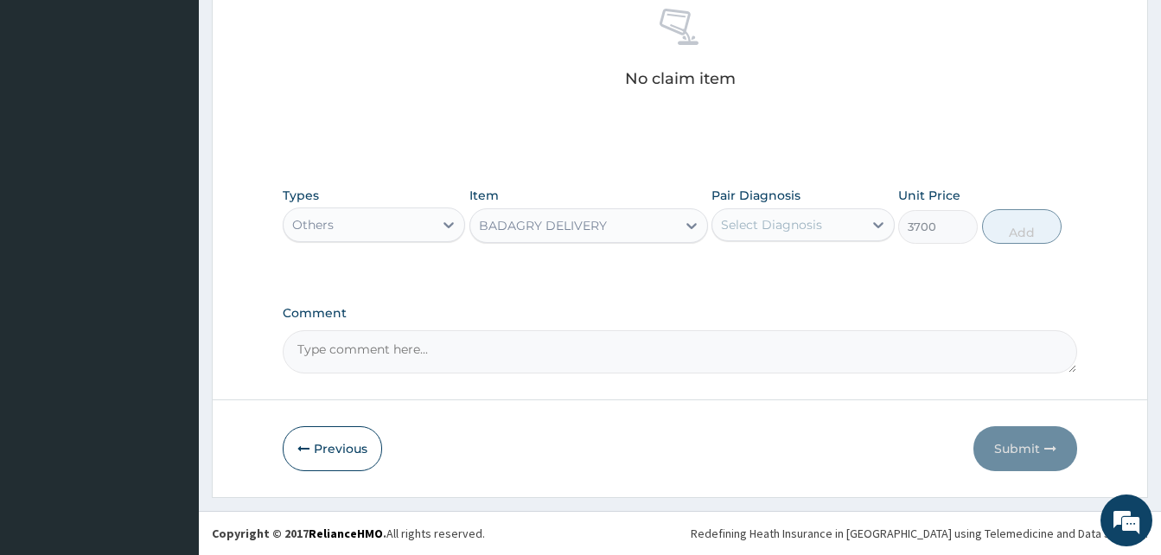
click at [760, 241] on div "Pair Diagnosis Select Diagnosis" at bounding box center [802, 215] width 182 height 57
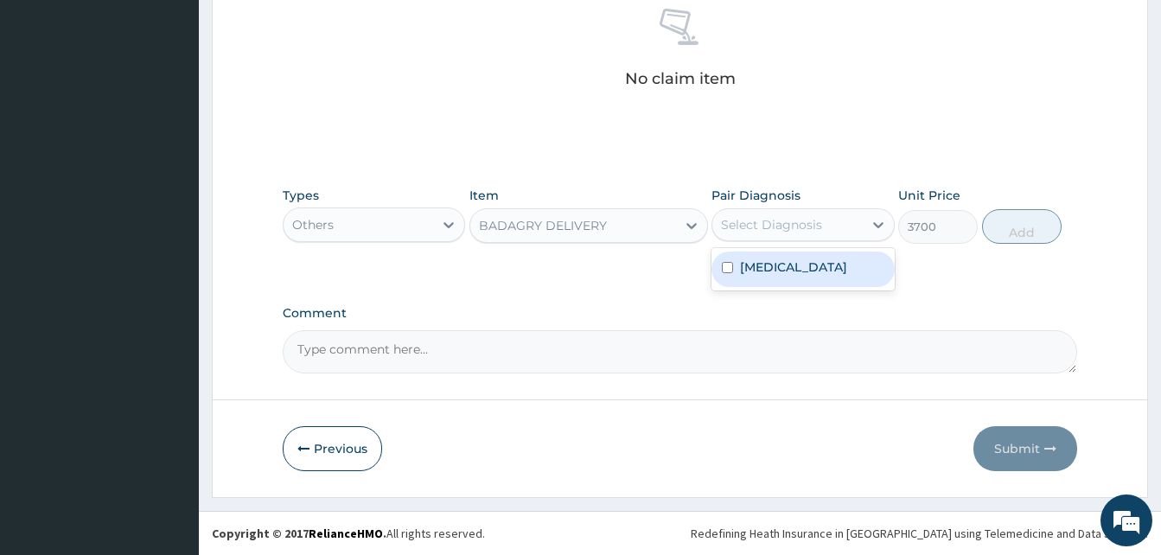
click at [776, 237] on div "Select Diagnosis" at bounding box center [787, 225] width 150 height 28
click at [824, 265] on div "[MEDICAL_DATA]" at bounding box center [802, 269] width 182 height 35
checkbox input "true"
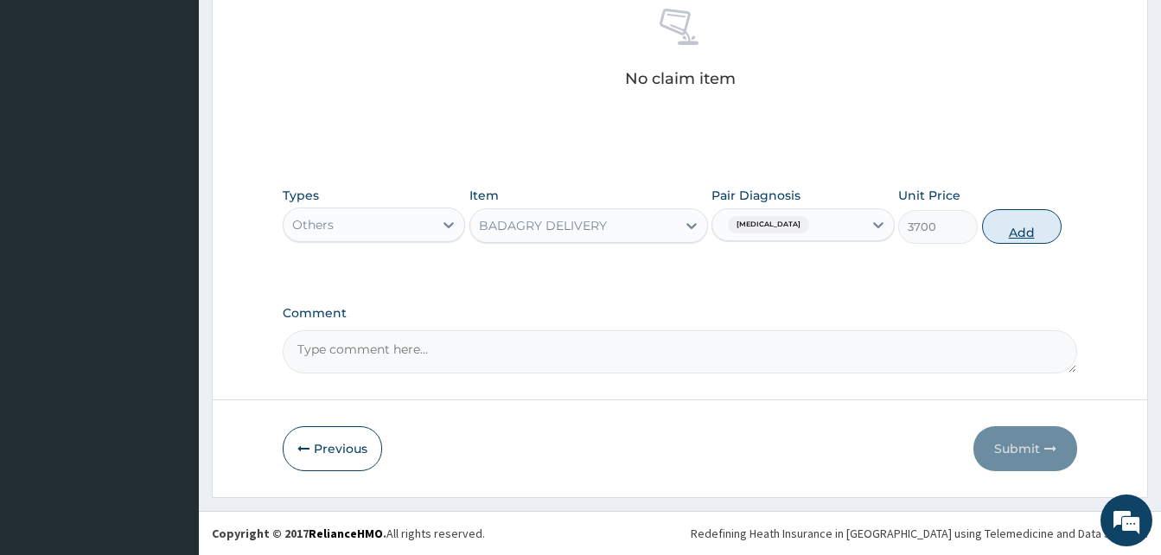
click at [1010, 226] on button "Add" at bounding box center [1022, 226] width 80 height 35
type input "0"
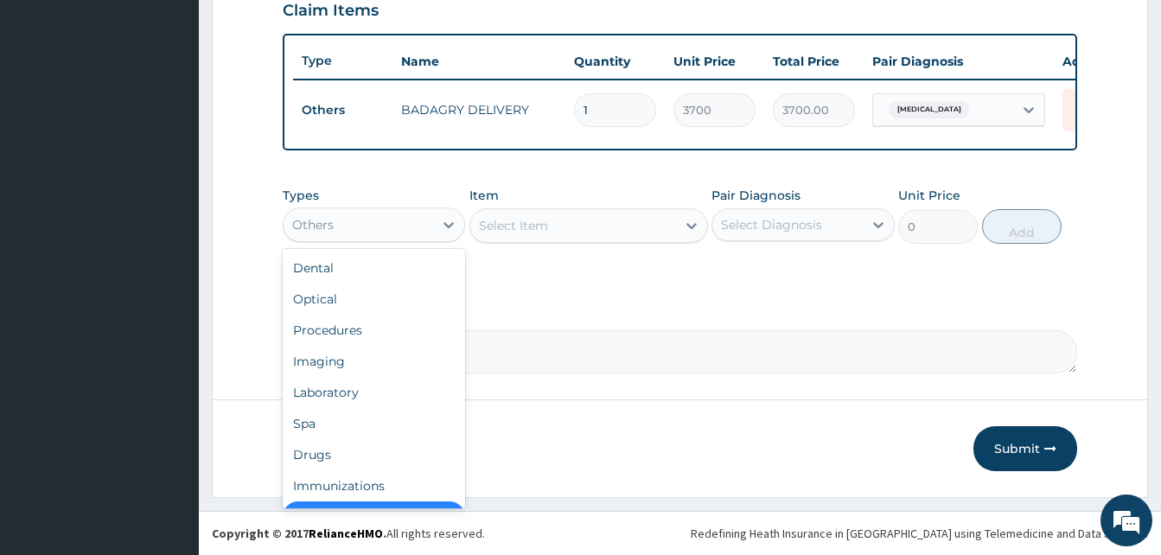
click at [426, 233] on div "Others" at bounding box center [359, 225] width 150 height 28
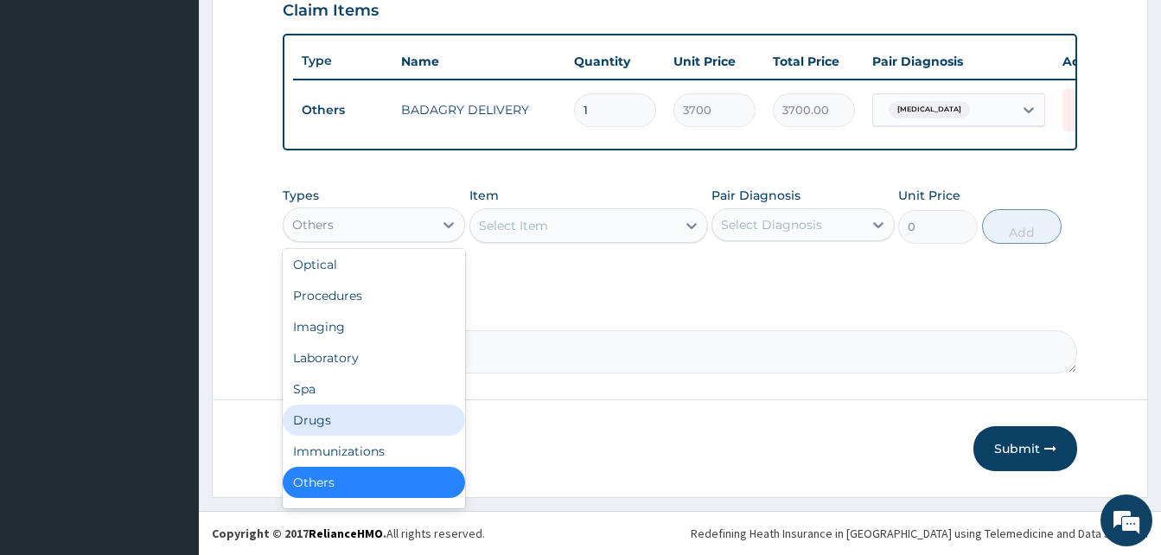
click at [379, 417] on div "Drugs" at bounding box center [374, 420] width 182 height 31
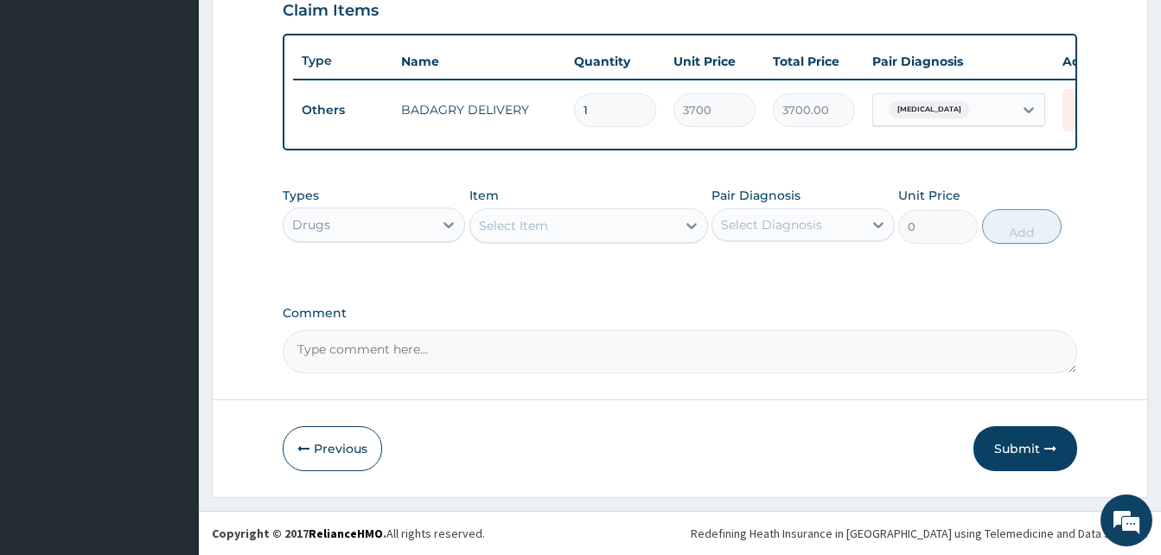
click at [570, 227] on div "Select Item" at bounding box center [573, 226] width 206 height 28
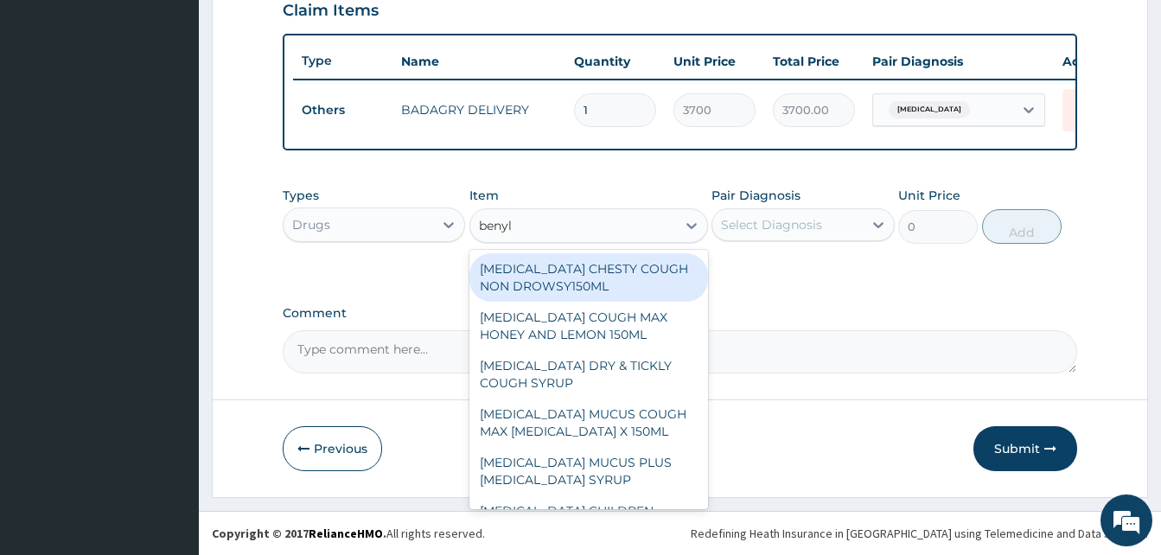
type input "benyli"
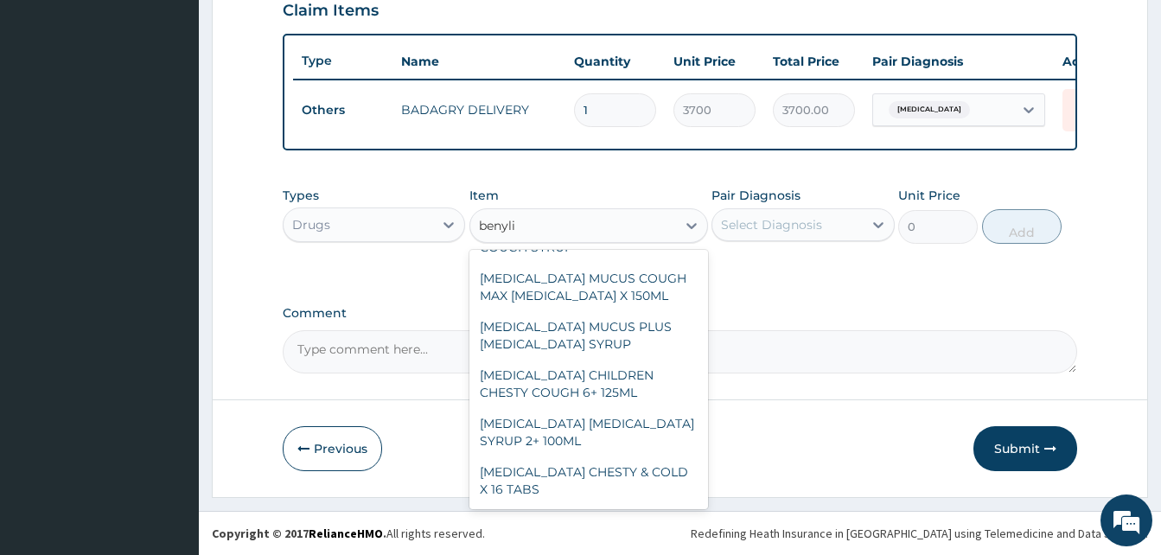
scroll to position [192, 0]
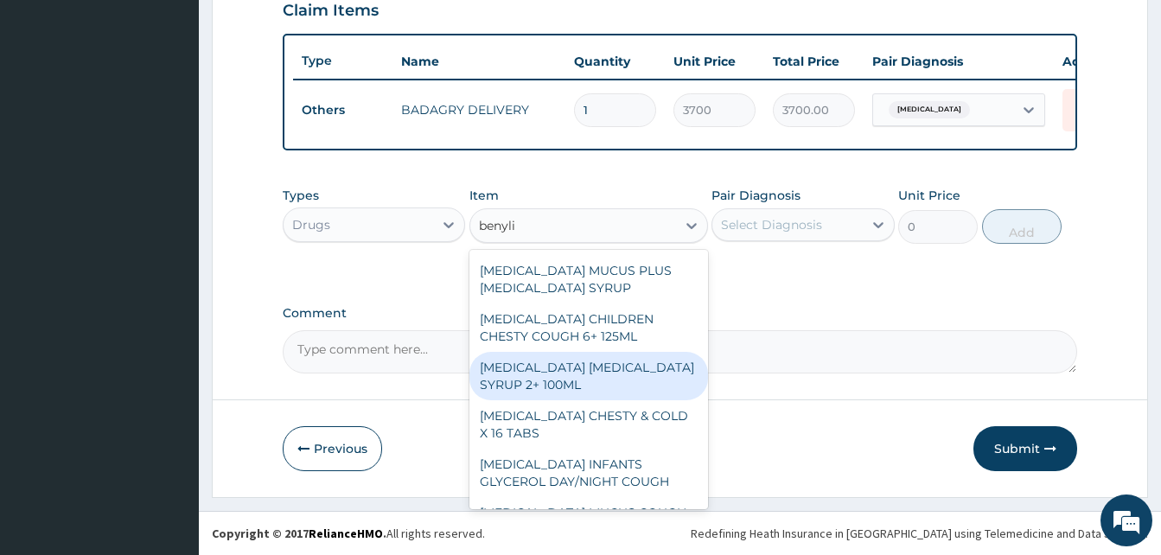
click at [633, 370] on div "[MEDICAL_DATA] [MEDICAL_DATA] SYRUP 2+ 100ML" at bounding box center [588, 376] width 239 height 48
type input "2100"
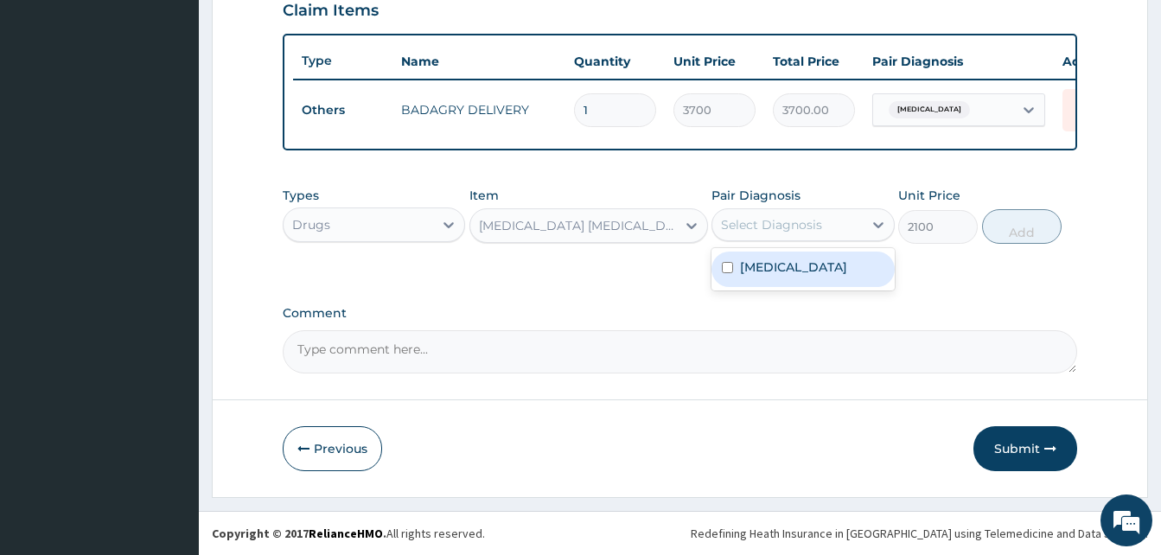
drag, startPoint x: 793, startPoint y: 236, endPoint x: 817, endPoint y: 268, distance: 40.1
click at [817, 241] on div "option [MEDICAL_DATA], selected. option [MEDICAL_DATA] focused, 1 of 1. 1 resul…" at bounding box center [802, 224] width 182 height 33
click at [817, 268] on div "[MEDICAL_DATA]" at bounding box center [802, 269] width 182 height 35
checkbox input "true"
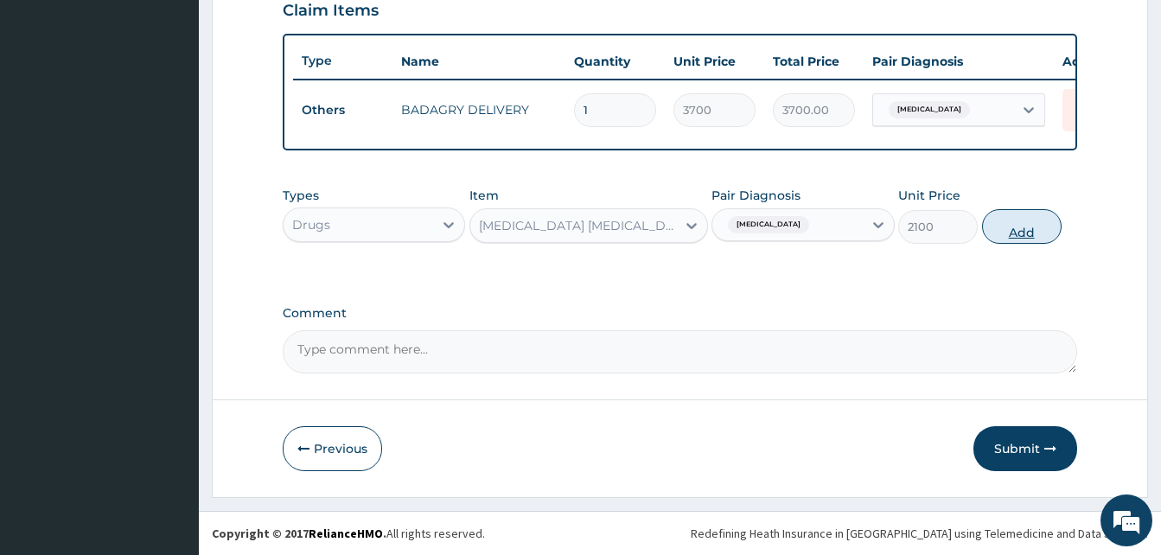
click at [1036, 220] on button "Add" at bounding box center [1022, 226] width 80 height 35
type input "0"
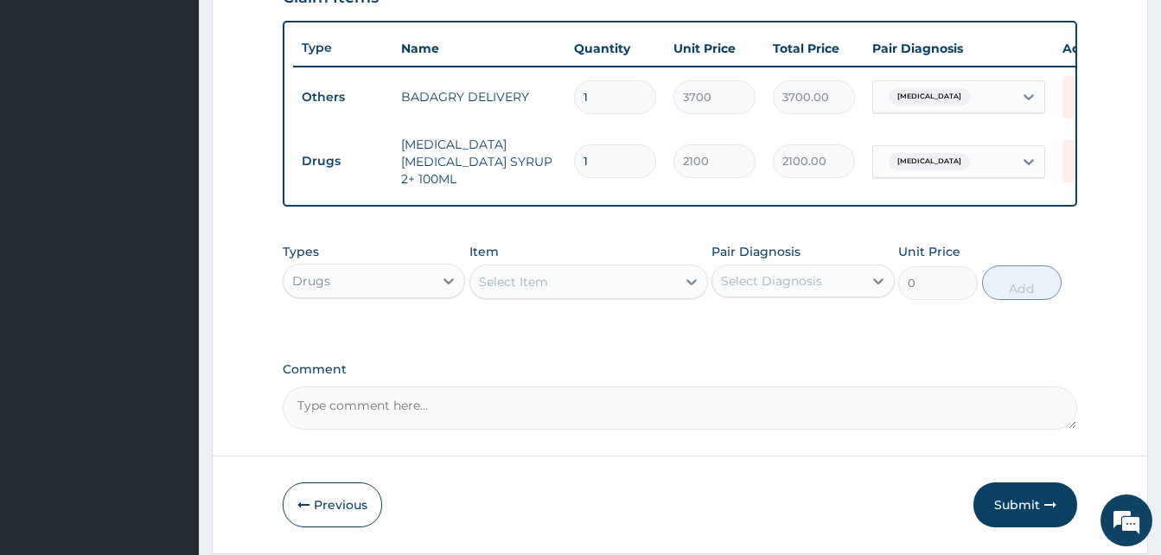
click at [608, 288] on div "Select Item" at bounding box center [573, 282] width 206 height 28
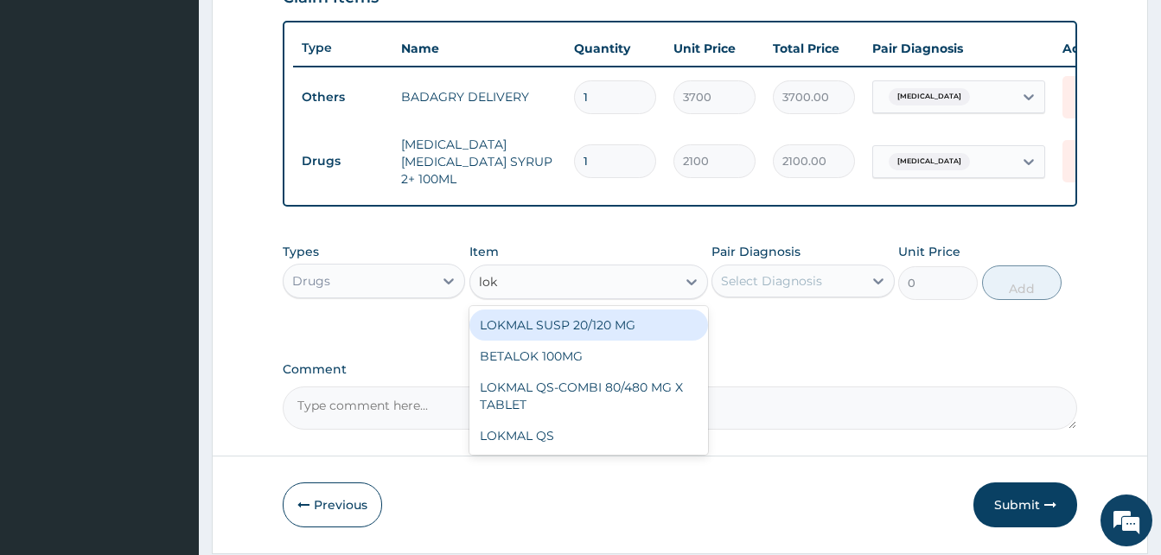
type input "lokm"
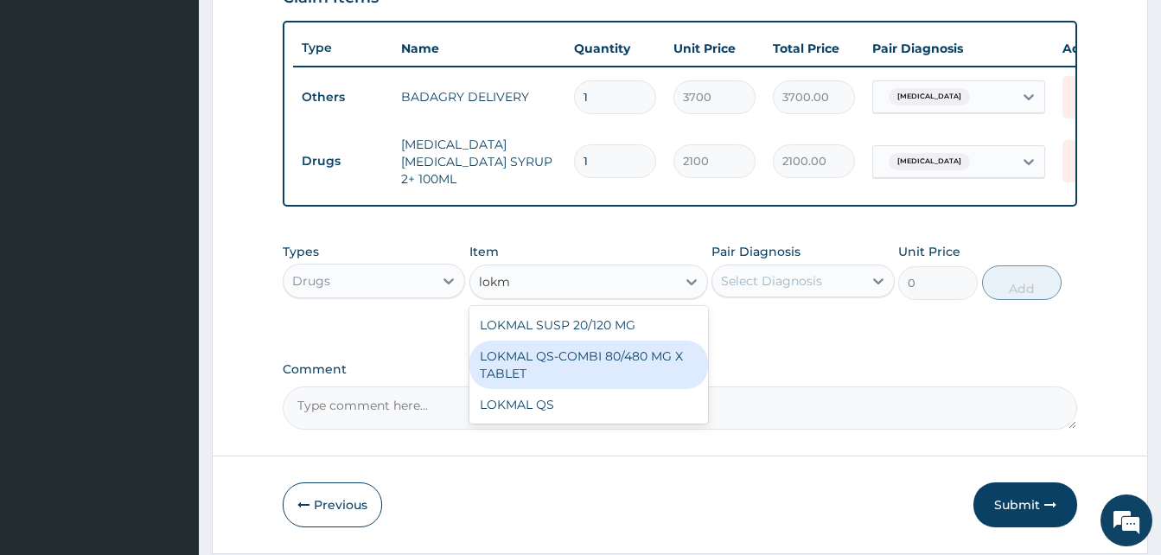
click at [615, 367] on div "LOKMAL QS-COMBI 80/480 MG X TABLET" at bounding box center [588, 365] width 239 height 48
type input "245"
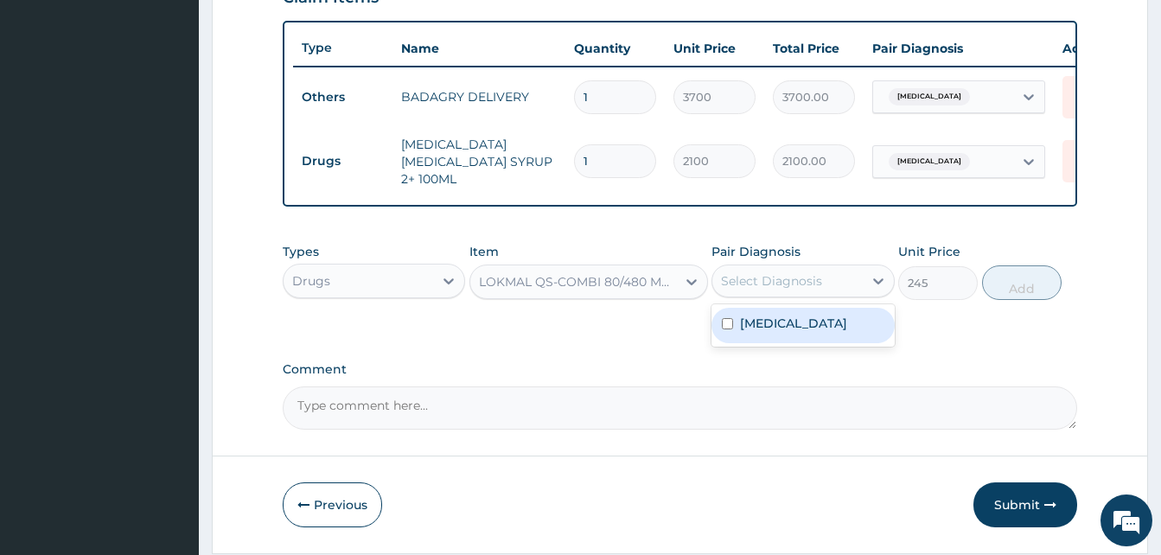
drag, startPoint x: 773, startPoint y: 286, endPoint x: 799, endPoint y: 315, distance: 38.6
click at [799, 297] on div "option [MEDICAL_DATA], selected. option [MEDICAL_DATA] focused, 1 of 1. 1 resul…" at bounding box center [802, 281] width 182 height 33
click at [799, 315] on div "[MEDICAL_DATA]" at bounding box center [802, 325] width 182 height 35
checkbox input "true"
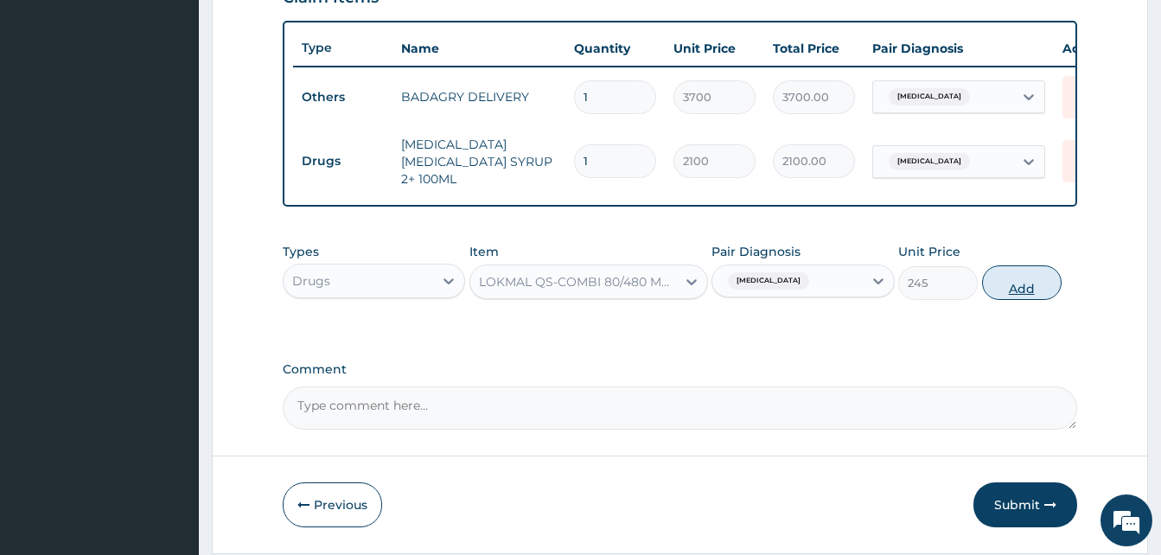
click at [1032, 276] on button "Add" at bounding box center [1022, 282] width 80 height 35
type input "0"
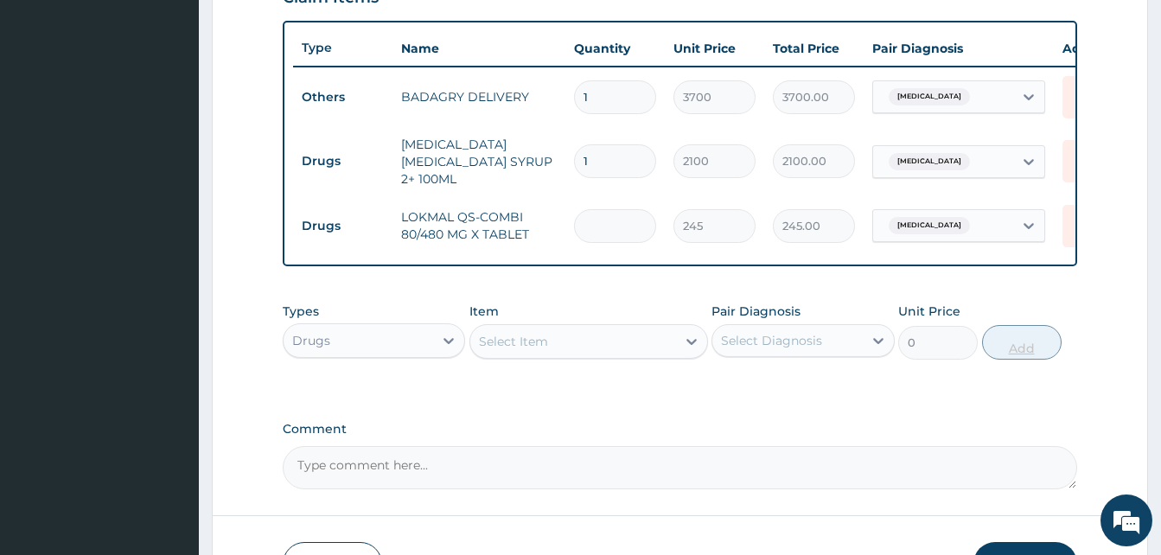
type input "0.00"
type input "6"
type input "1470.00"
type input "6"
click at [639, 343] on div "Select Item" at bounding box center [573, 342] width 206 height 28
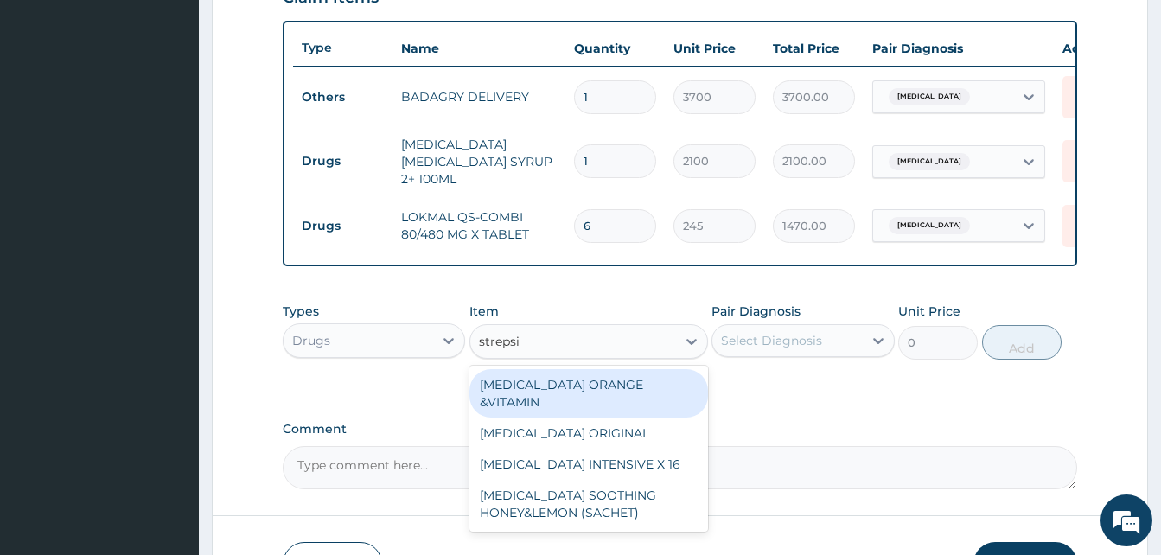
type input "strepsil"
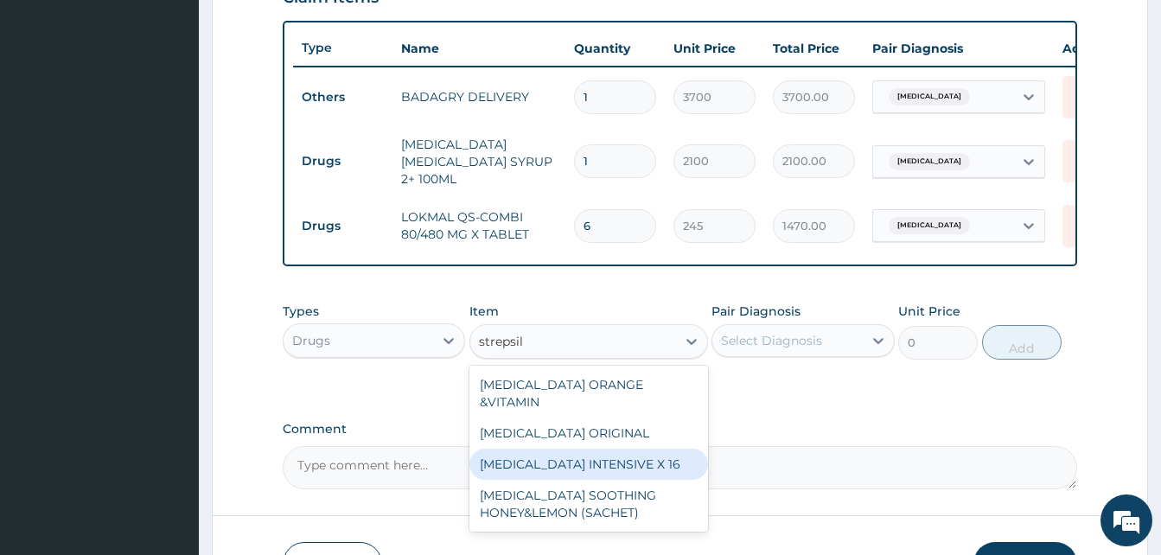
click at [631, 452] on div "[MEDICAL_DATA] INTENSIVE X 16" at bounding box center [588, 464] width 239 height 31
type input "284.375"
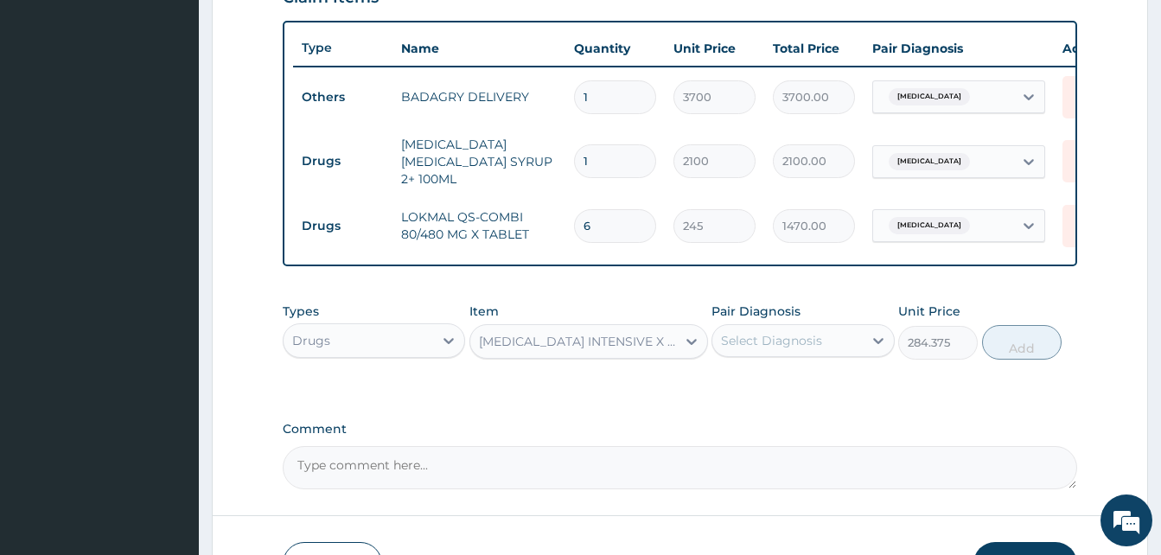
click at [768, 349] on div "Select Diagnosis" at bounding box center [771, 340] width 101 height 17
click at [799, 386] on div "[MEDICAL_DATA]" at bounding box center [802, 384] width 182 height 35
checkbox input "true"
click at [1030, 341] on button "Add" at bounding box center [1022, 342] width 80 height 35
type input "0"
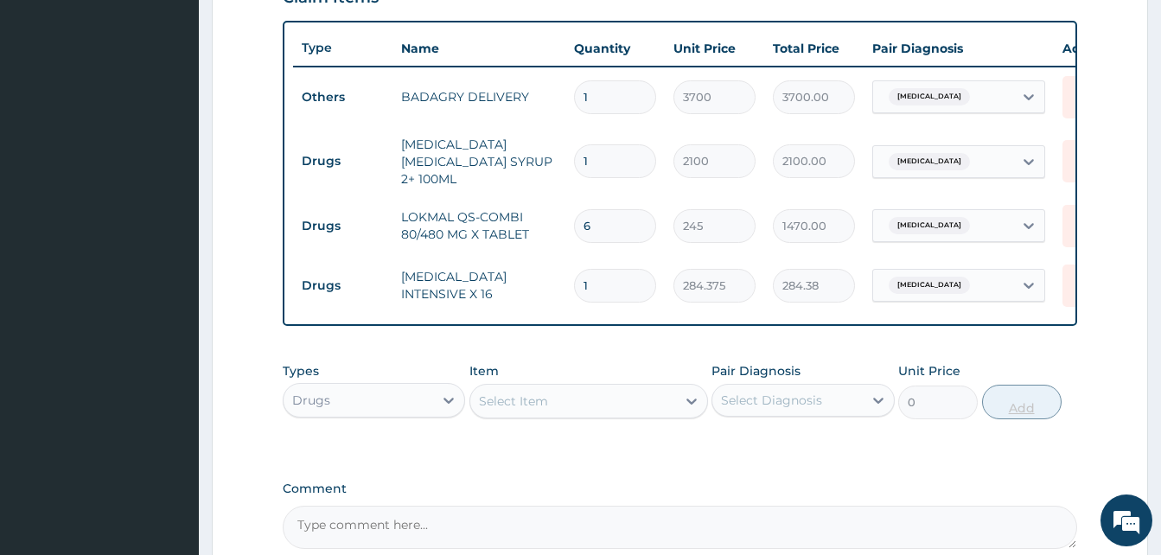
type input "0.00"
type input "2"
type input "568.75"
type input "20"
type input "5687.50"
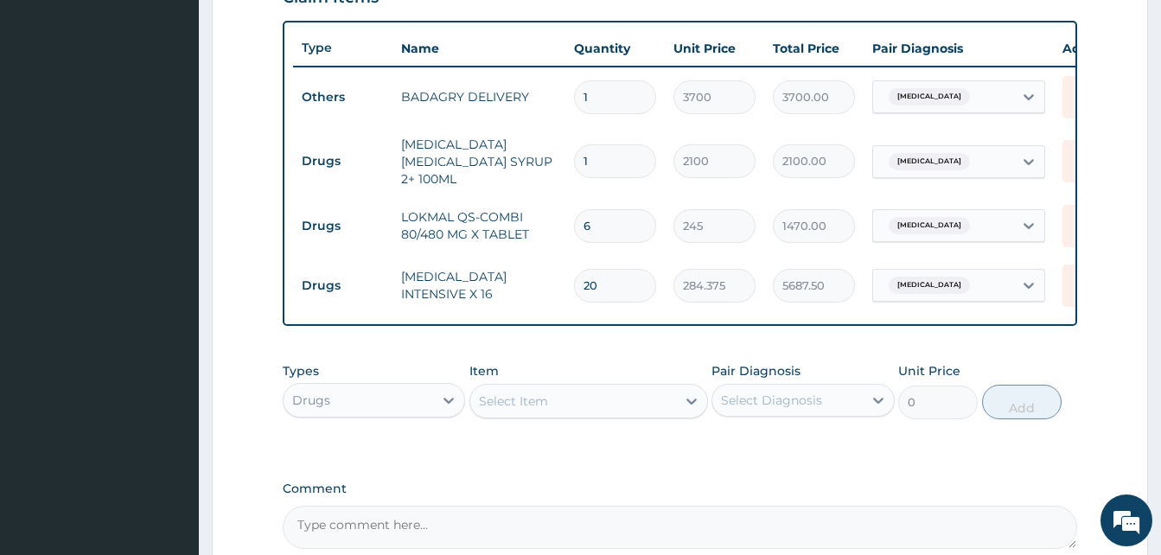
type input "20"
click at [523, 402] on div "Select Item" at bounding box center [513, 400] width 69 height 17
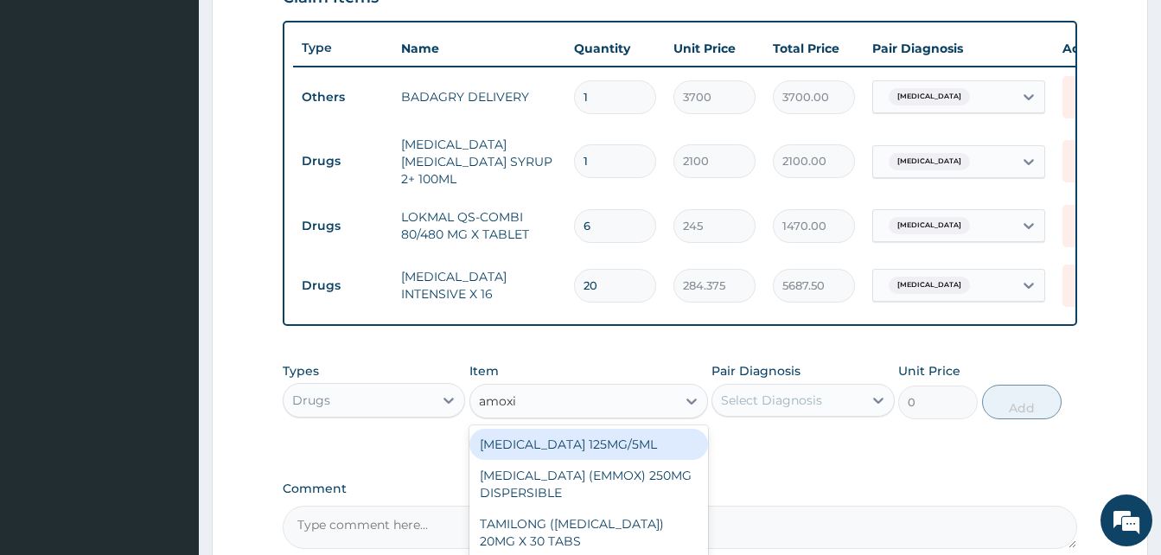
type input "[MEDICAL_DATA]"
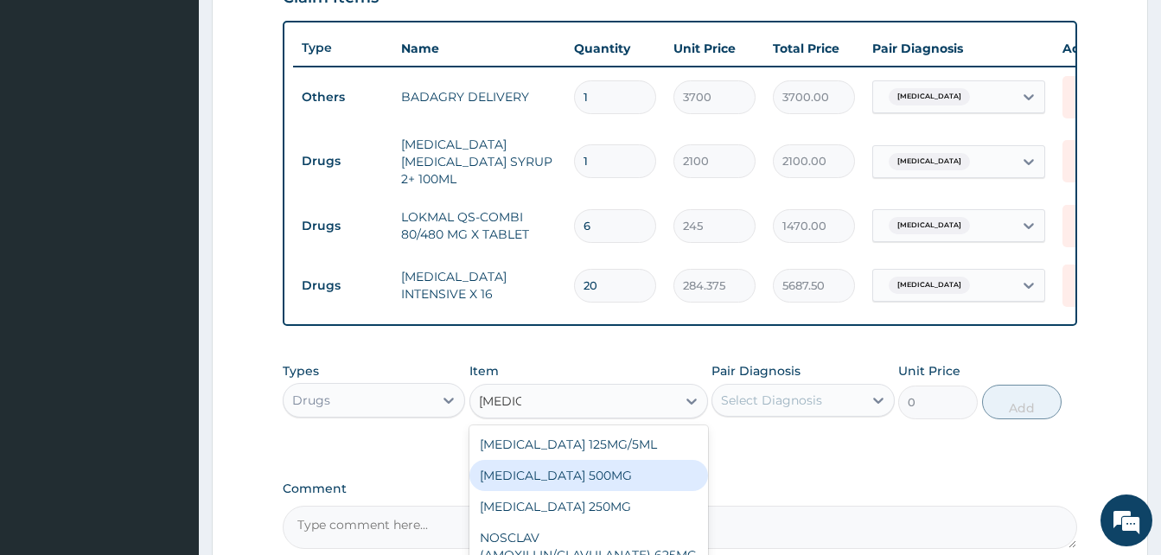
click at [555, 469] on div "[MEDICAL_DATA] 500MG" at bounding box center [588, 475] width 239 height 31
type input "126"
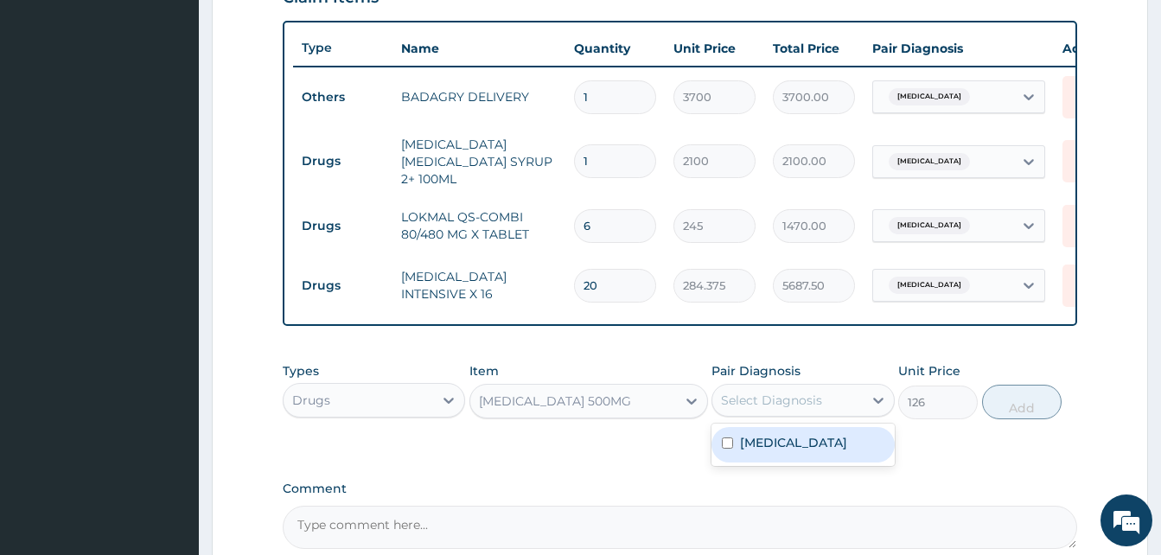
click at [764, 403] on div "Select Diagnosis" at bounding box center [771, 400] width 101 height 17
click at [791, 438] on div "[MEDICAL_DATA]" at bounding box center [802, 444] width 182 height 35
checkbox input "true"
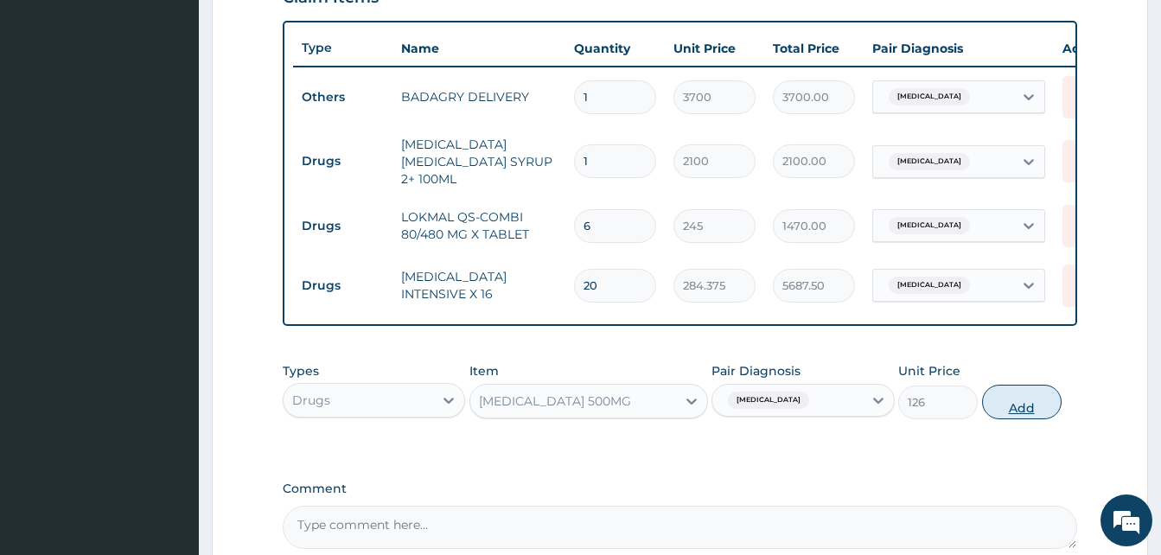
click at [1004, 410] on button "Add" at bounding box center [1022, 402] width 80 height 35
type input "0"
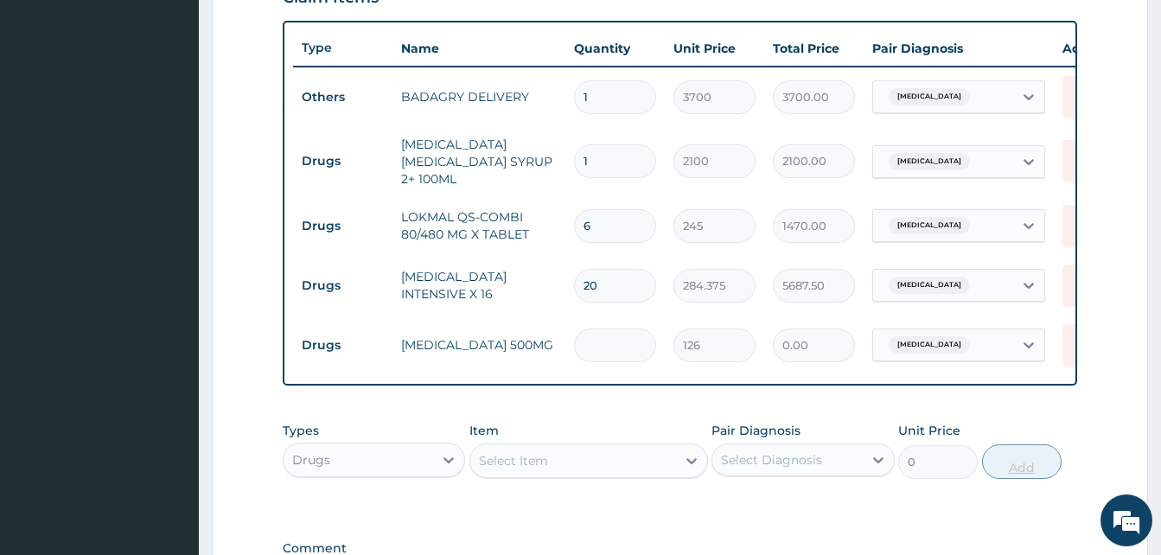
type input "2"
type input "252.00"
type input "29"
type input "3654.00"
type input "2"
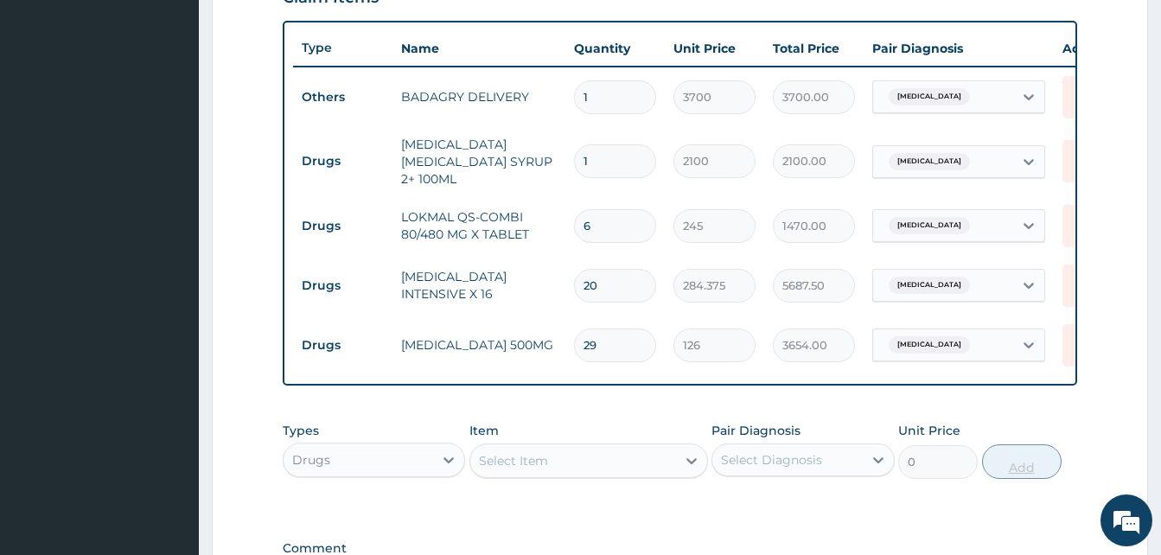
type input "252.00"
type input "20"
type input "2520.00"
type input "20"
click at [585, 474] on div "Select Item" at bounding box center [573, 461] width 206 height 28
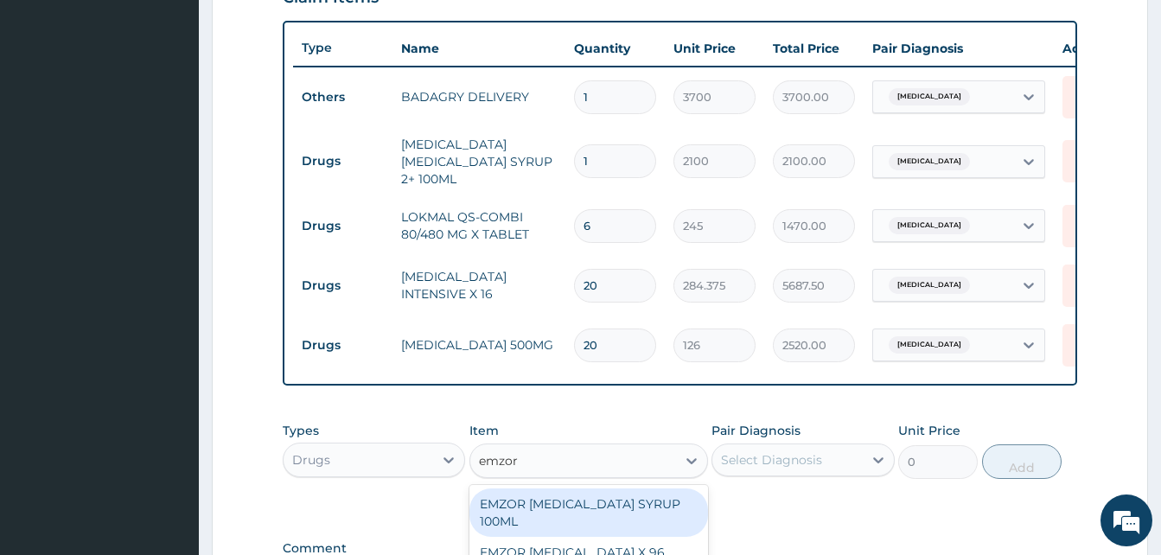
type input "emzor par"
click at [642, 505] on div "EMZOR [MEDICAL_DATA] X 96 (PER SACHET)" at bounding box center [588, 512] width 239 height 48
type input "17.5"
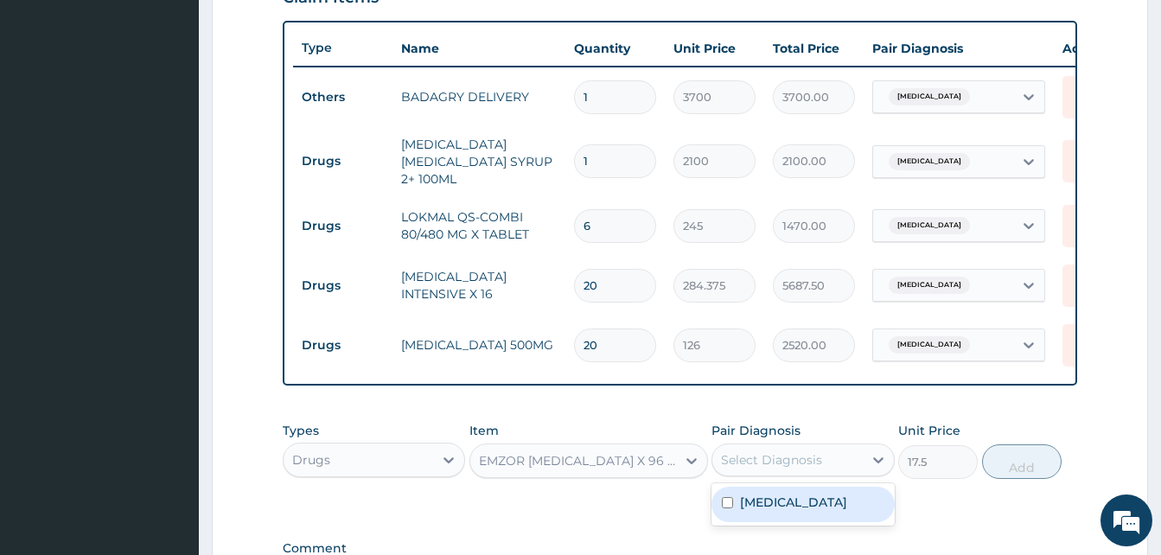
drag, startPoint x: 748, startPoint y: 471, endPoint x: 813, endPoint y: 506, distance: 74.2
click at [813, 476] on div "option [MEDICAL_DATA], selected. option [MEDICAL_DATA] focused, 1 of 1. 1 resul…" at bounding box center [802, 459] width 182 height 33
click at [813, 506] on div "[MEDICAL_DATA]" at bounding box center [802, 504] width 182 height 35
checkbox input "true"
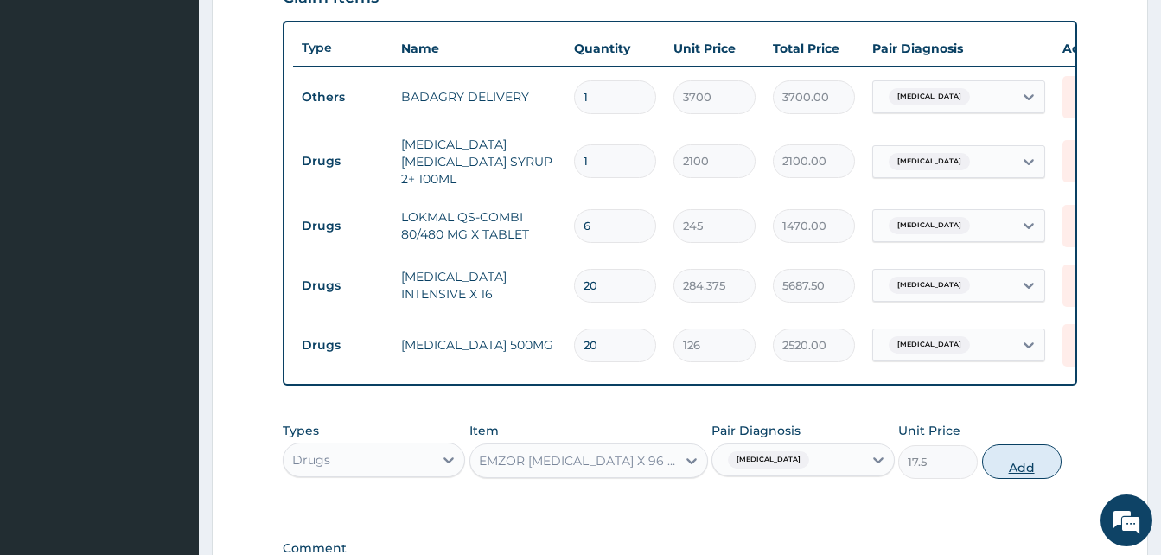
click at [1025, 461] on button "Add" at bounding box center [1022, 461] width 80 height 35
type input "0"
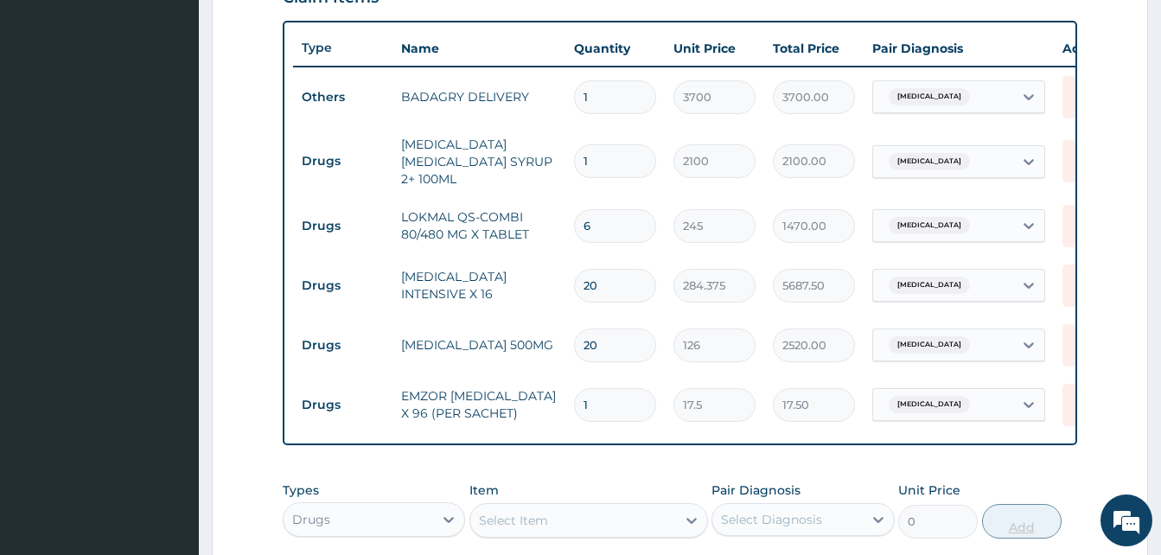
type input "0.00"
type input "3"
type input "52.50"
type input "36"
type input "630.00"
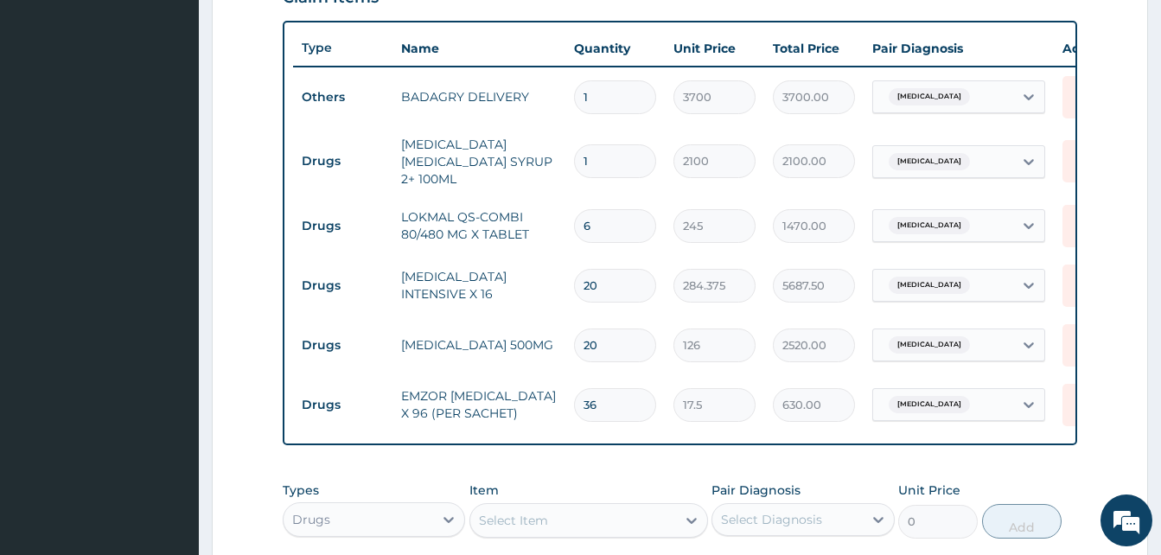
scroll to position [921, 0]
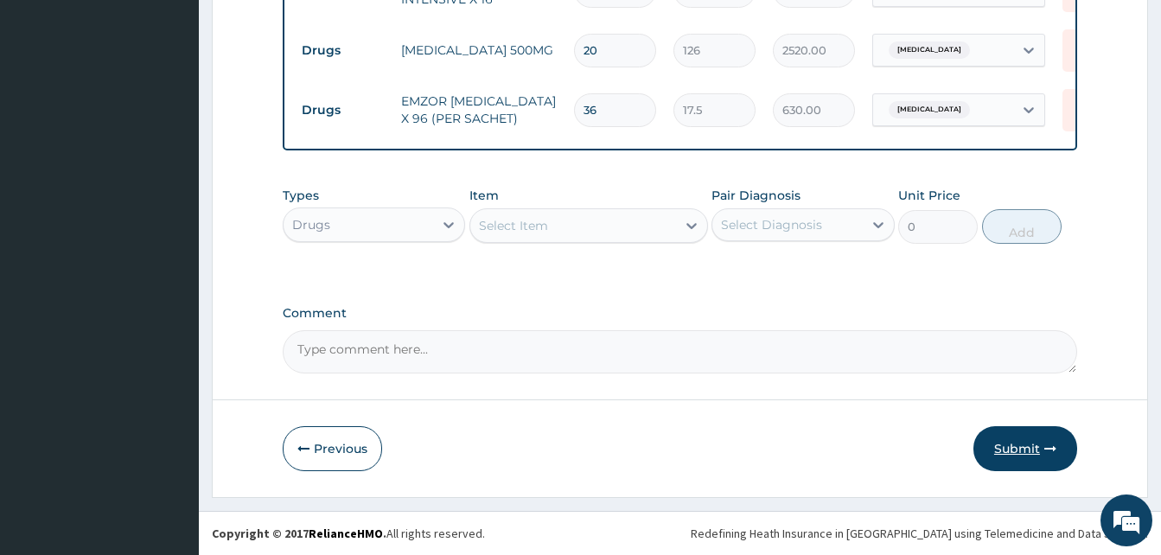
type input "36"
click at [1041, 444] on button "Submit" at bounding box center [1025, 448] width 104 height 45
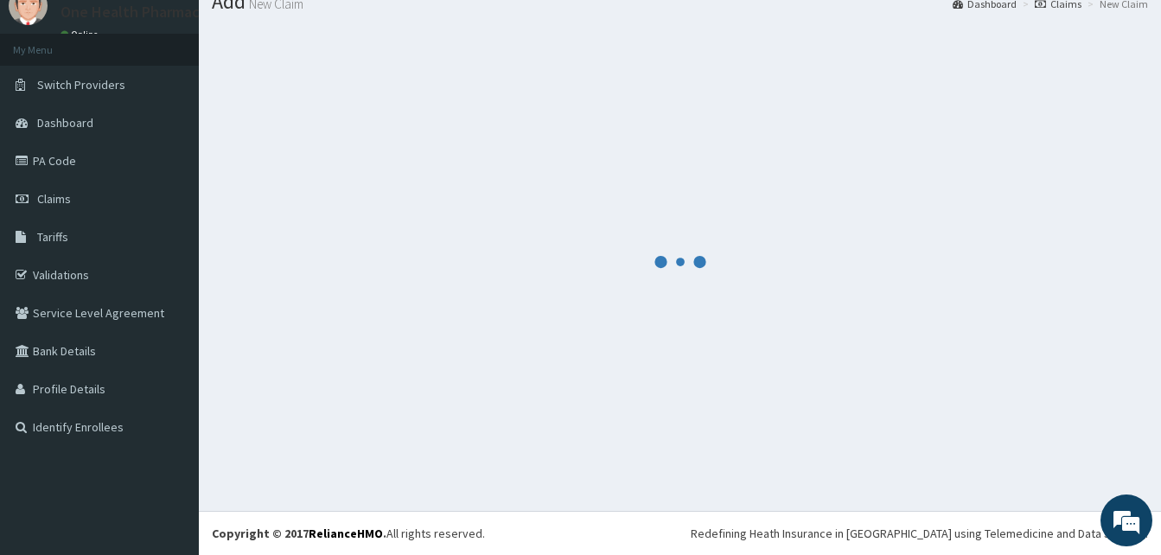
scroll to position [66, 0]
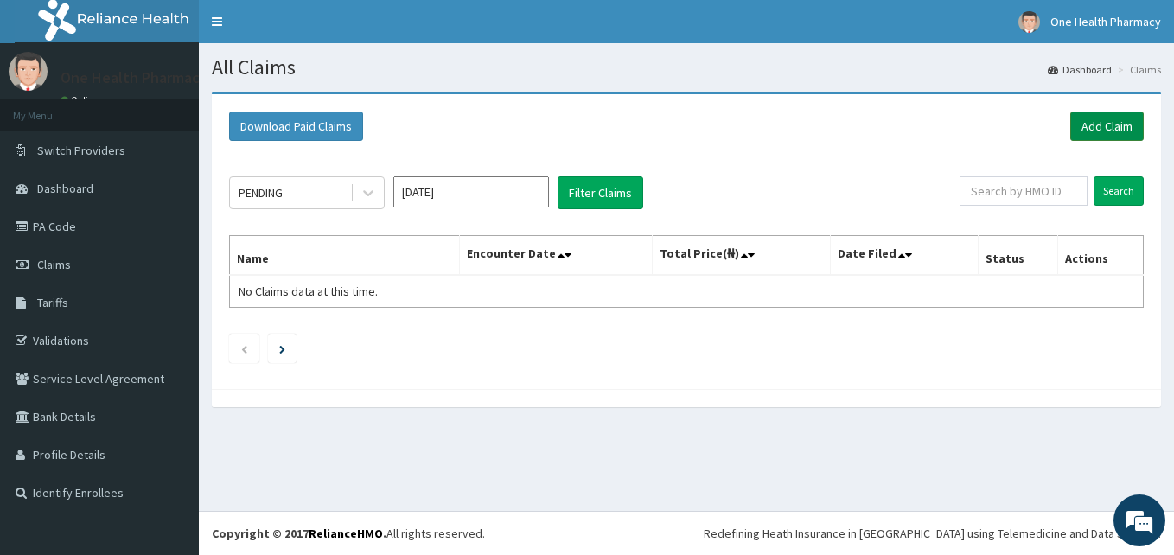
click at [1104, 136] on link "Add Claim" at bounding box center [1106, 126] width 73 height 29
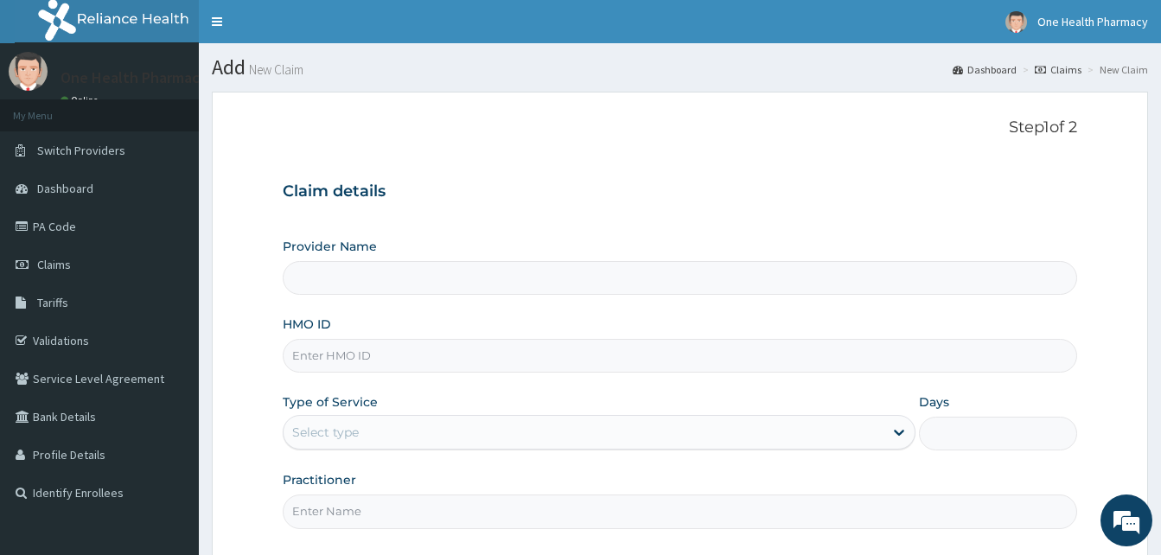
type input "OneHealth Pharmacy"
click at [417, 349] on input "HMO ID" at bounding box center [680, 356] width 794 height 34
paste input "PPY/10495/B"
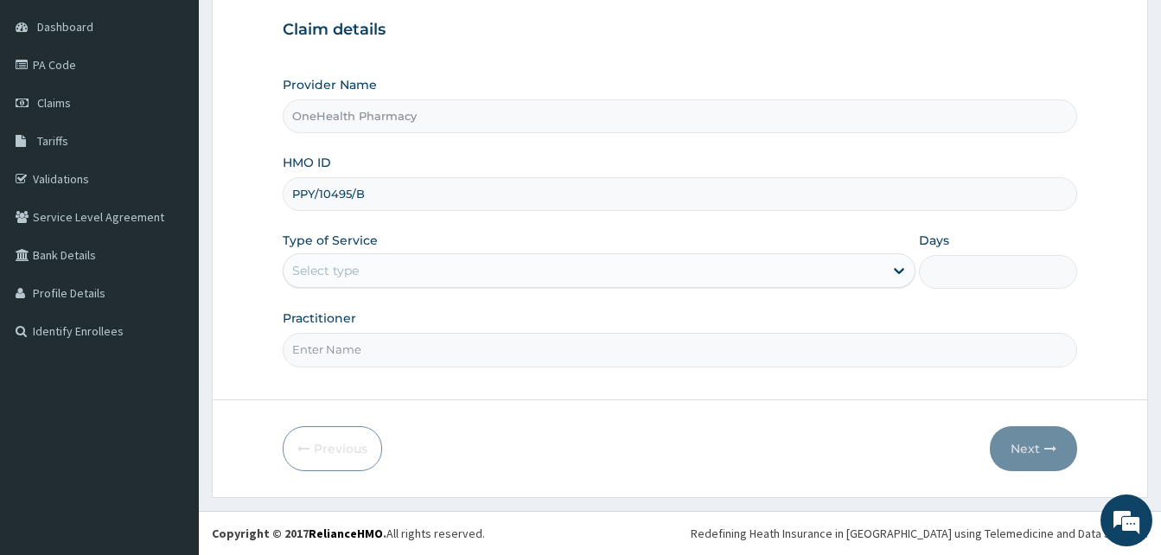
type input "PPY/10495/B"
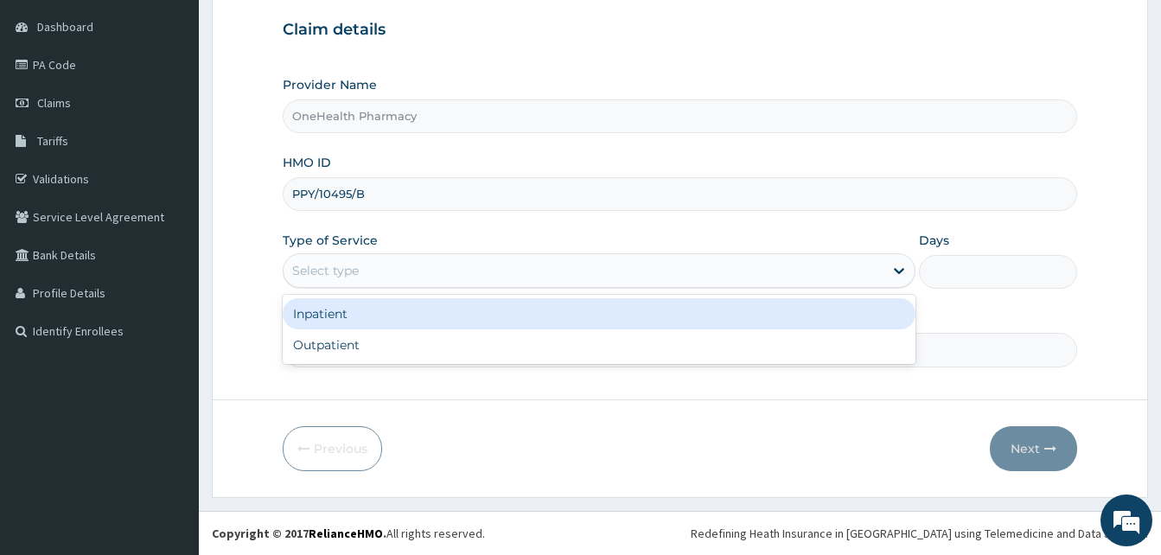
click at [569, 255] on div "Select type" at bounding box center [599, 270] width 633 height 35
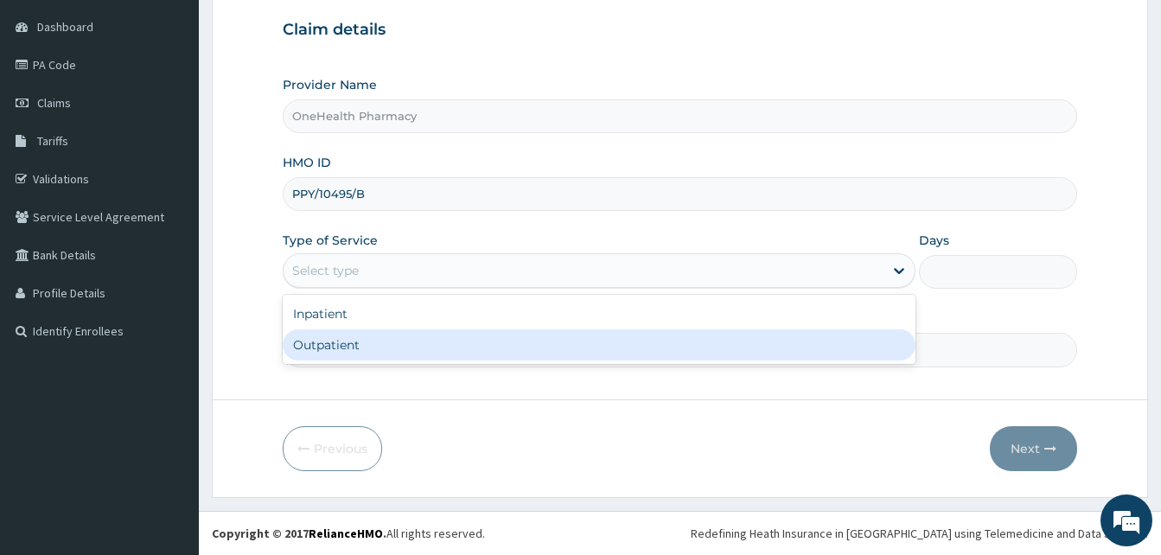
click at [494, 338] on div "Outpatient" at bounding box center [599, 344] width 633 height 31
type input "1"
click at [494, 338] on input "Practitioner" at bounding box center [680, 350] width 794 height 34
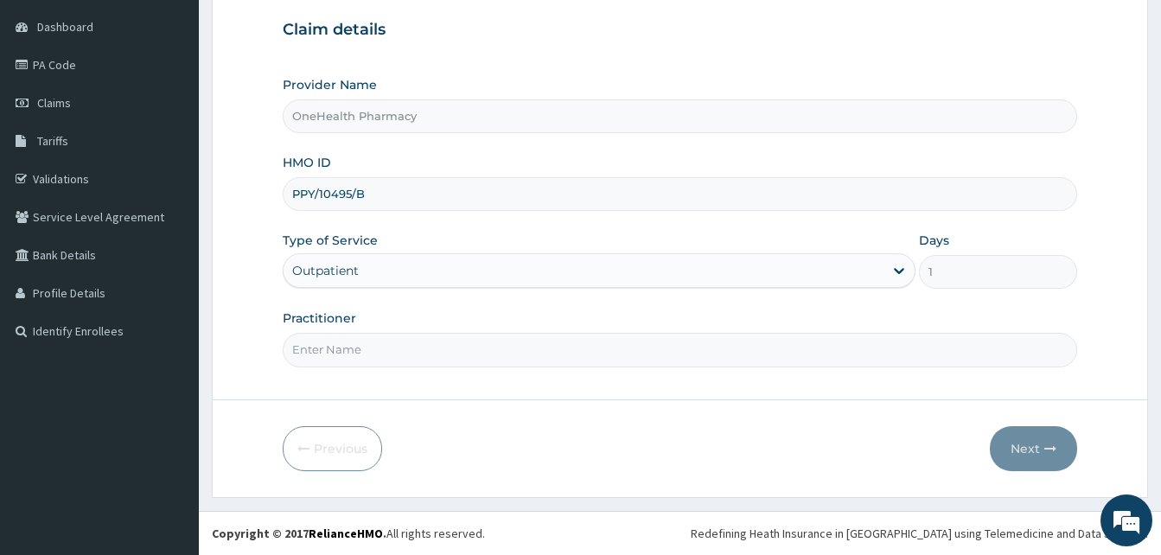
type input "ONEHEALTH"
click at [1032, 449] on button "Next" at bounding box center [1033, 448] width 87 height 45
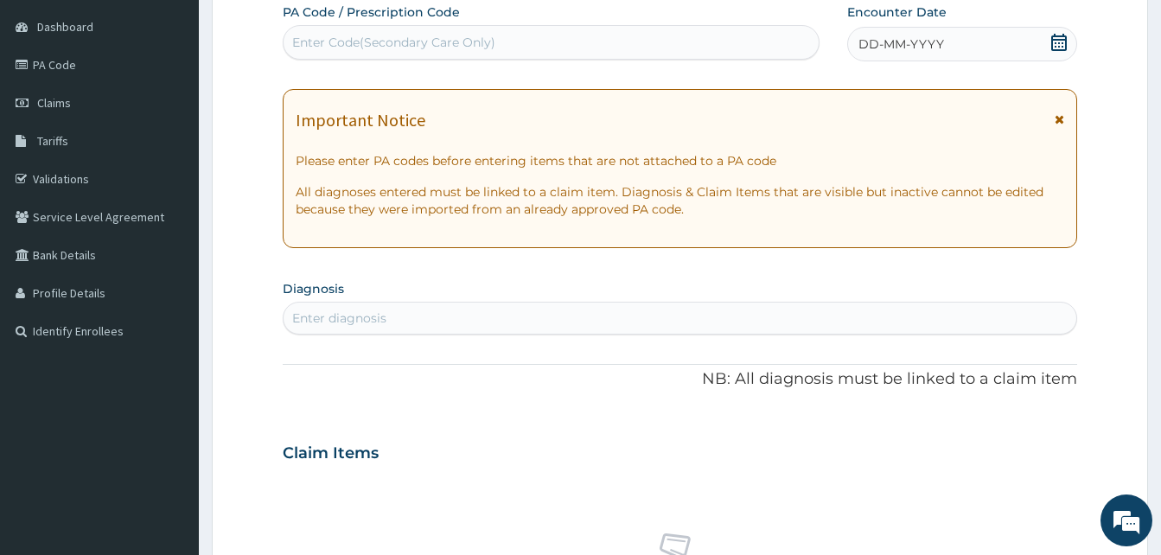
click at [966, 47] on div "DD-MM-YYYY" at bounding box center [962, 44] width 230 height 35
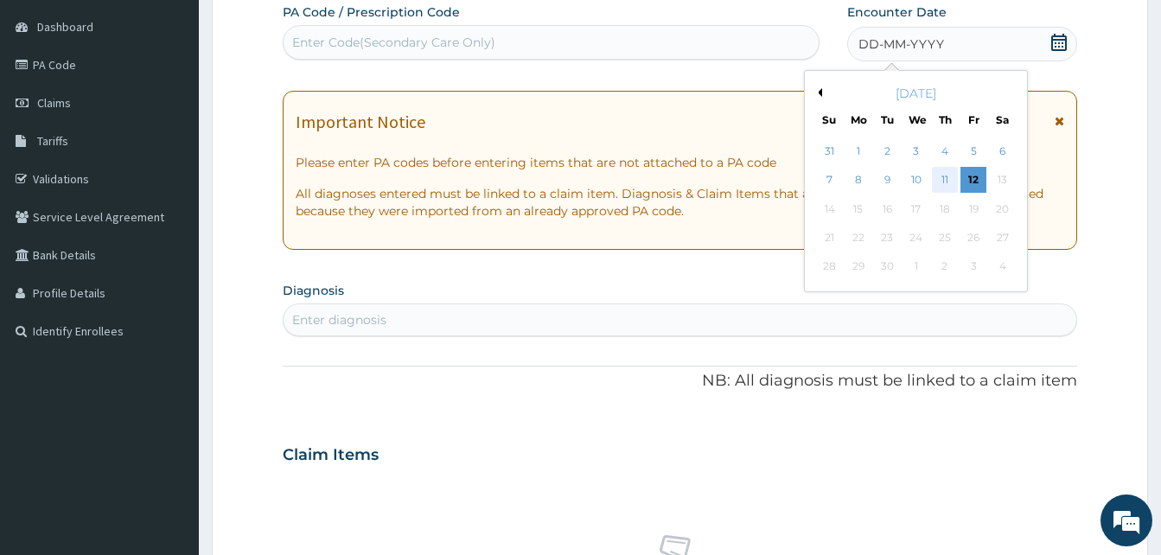
click at [943, 181] on div "11" at bounding box center [945, 181] width 26 height 26
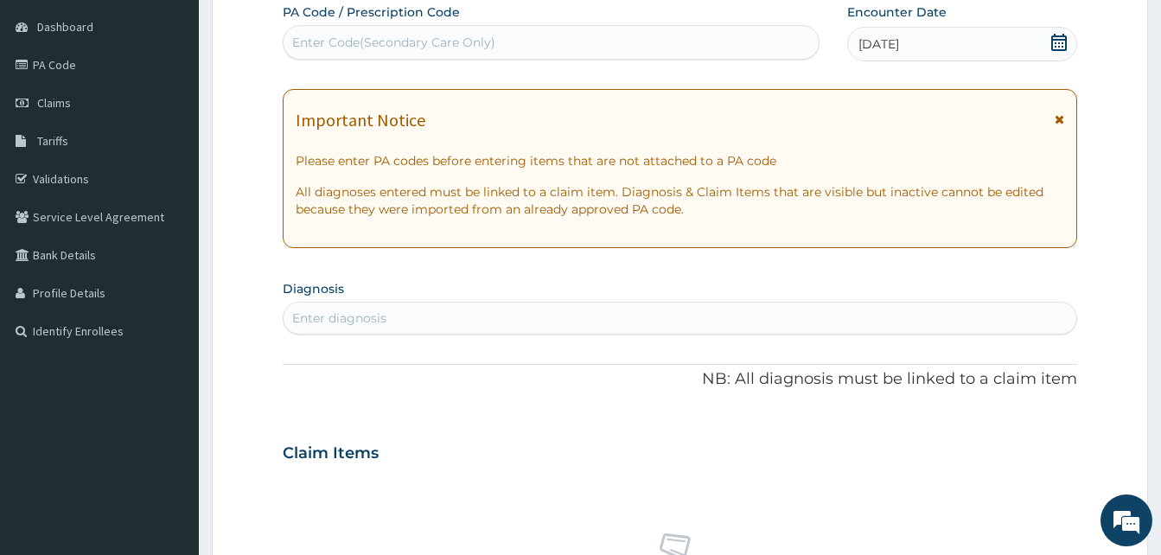
click at [573, 305] on div "Enter diagnosis" at bounding box center [680, 318] width 793 height 28
type input "pain"
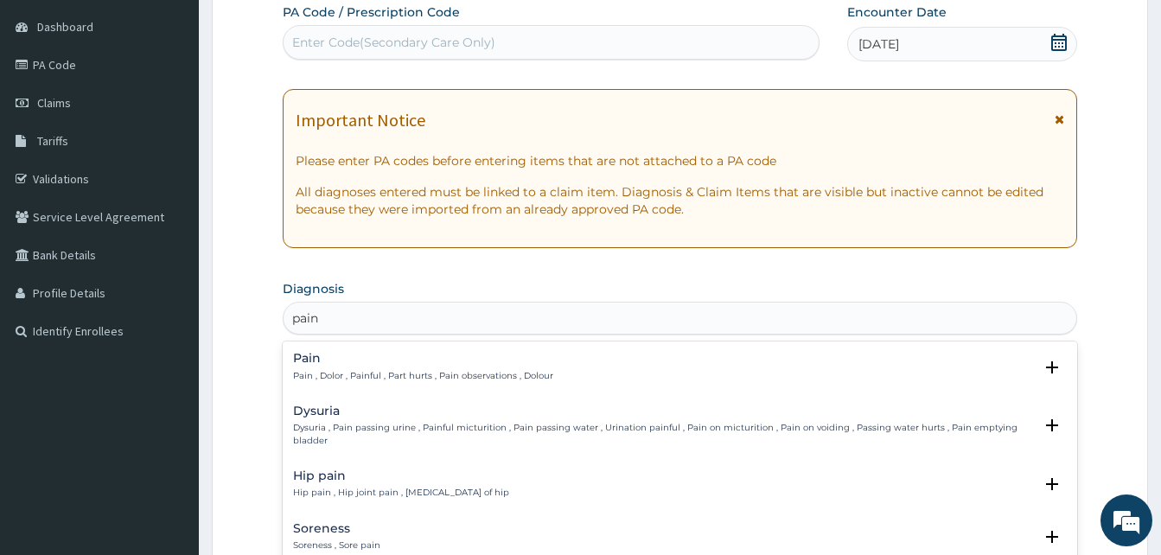
click at [437, 360] on h4 "Pain" at bounding box center [423, 358] width 260 height 13
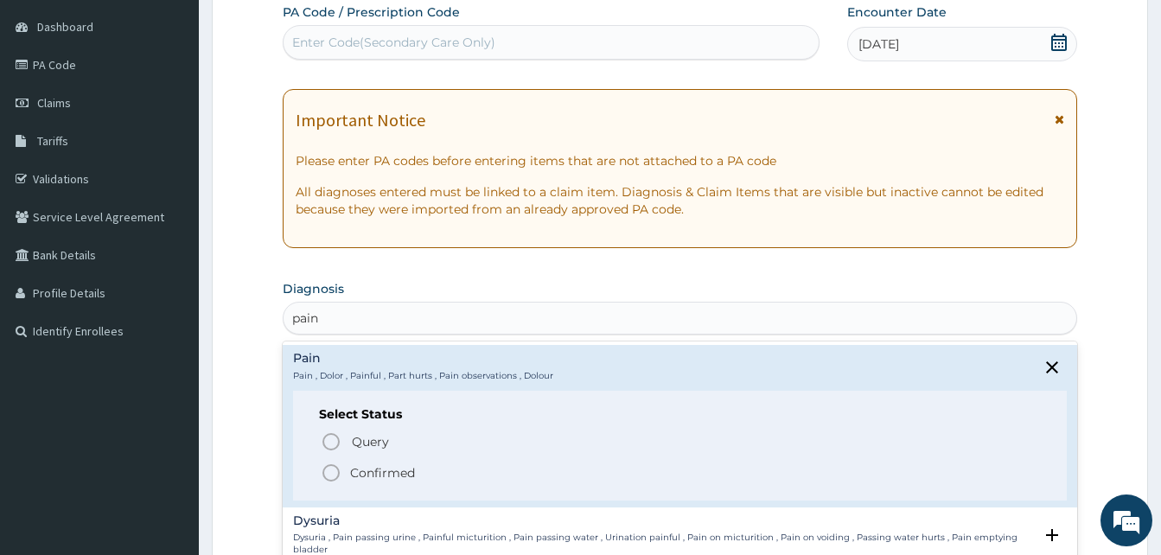
click at [435, 475] on span "Confirmed" at bounding box center [681, 472] width 720 height 21
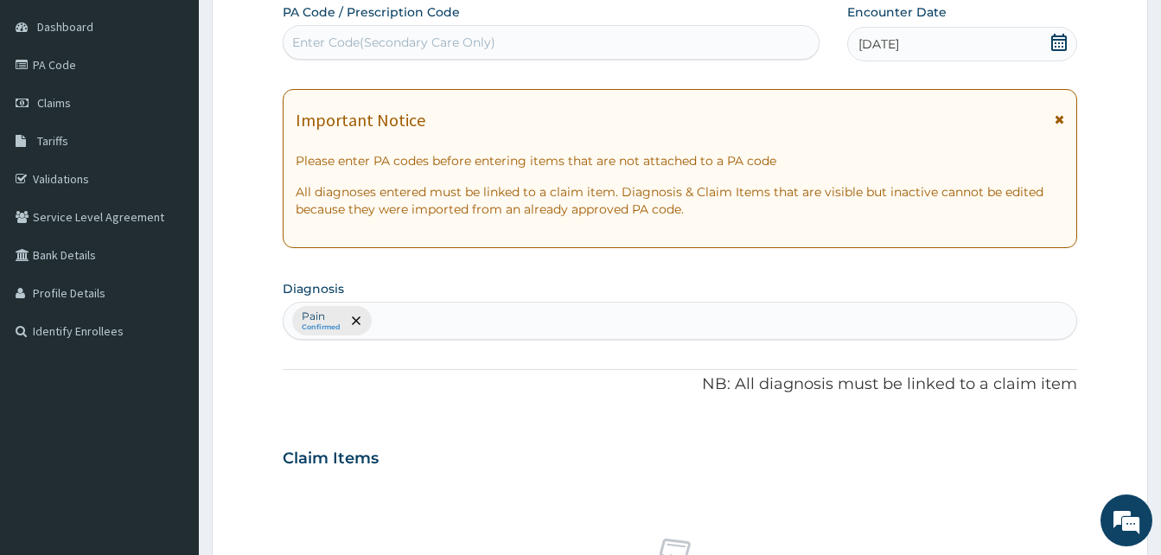
scroll to position [692, 0]
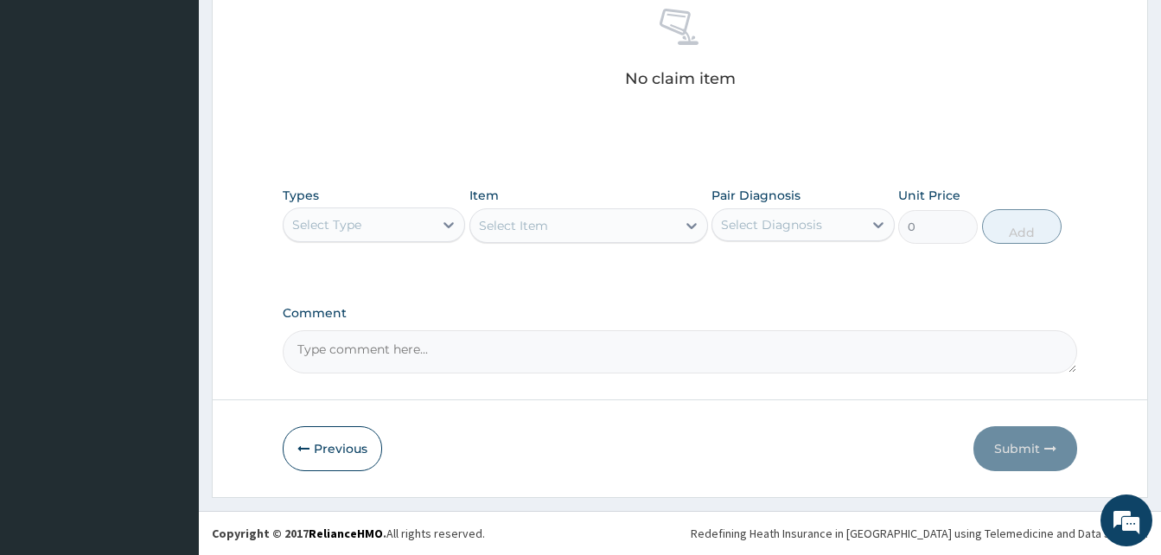
click at [351, 216] on div "Select Type" at bounding box center [326, 224] width 69 height 17
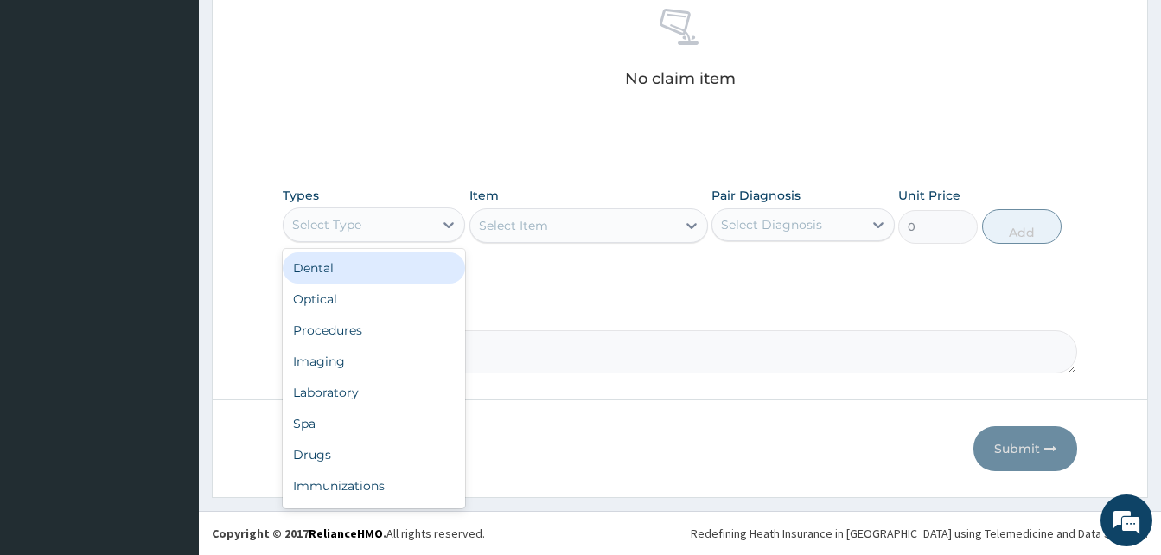
scroll to position [59, 0]
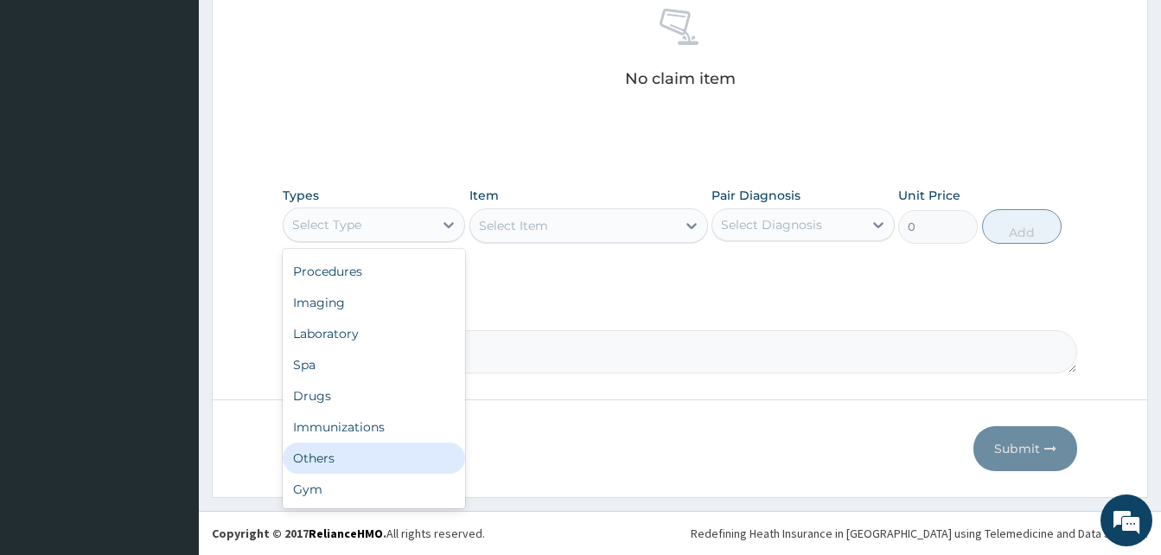
click at [381, 471] on div "Others" at bounding box center [374, 458] width 182 height 31
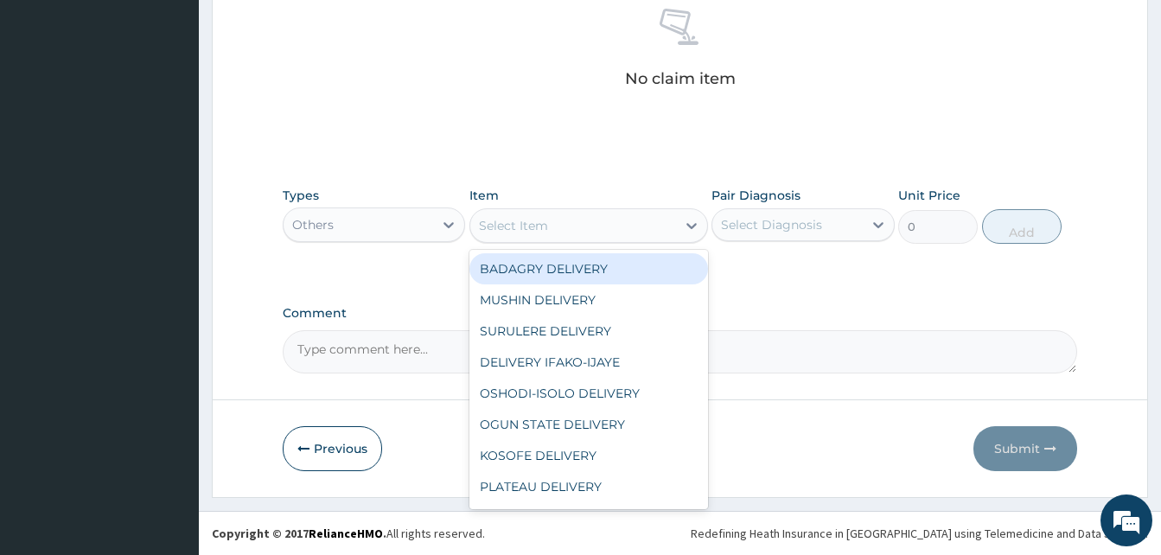
click at [566, 230] on div "Select Item" at bounding box center [573, 226] width 206 height 28
click at [615, 269] on div "BADAGRY DELIVERY" at bounding box center [588, 268] width 239 height 31
type input "3700"
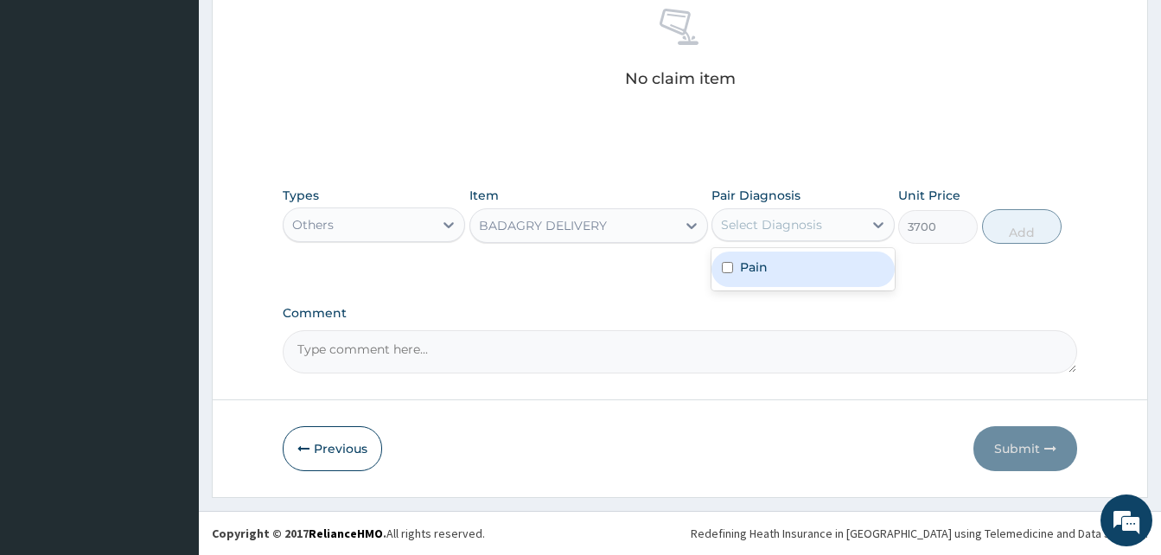
click at [774, 216] on div "Select Diagnosis" at bounding box center [771, 224] width 101 height 17
click at [808, 265] on div "Pain" at bounding box center [802, 269] width 182 height 35
checkbox input "true"
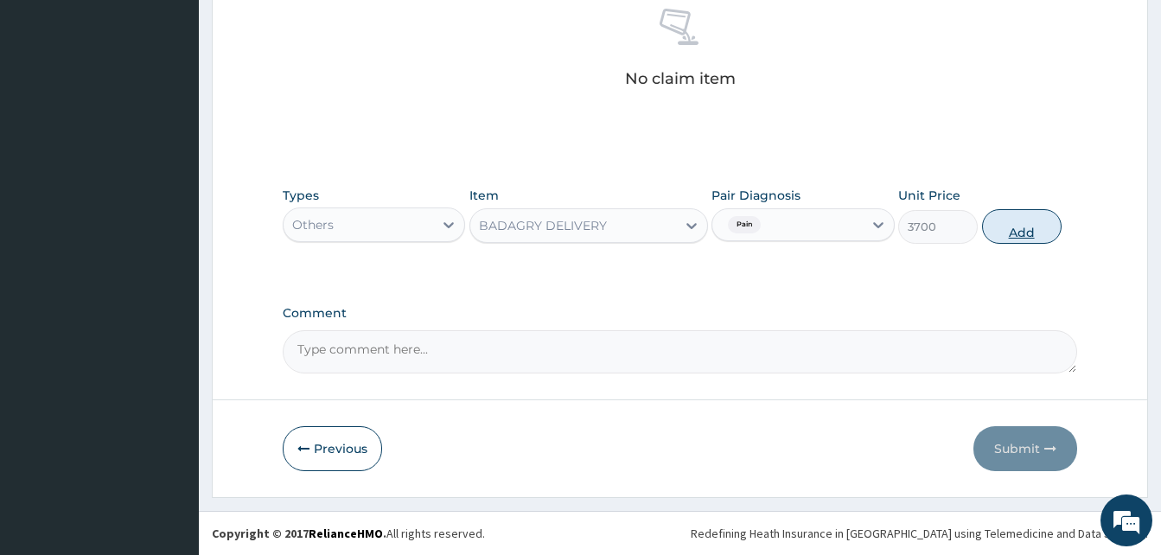
click at [1002, 226] on button "Add" at bounding box center [1022, 226] width 80 height 35
type input "0"
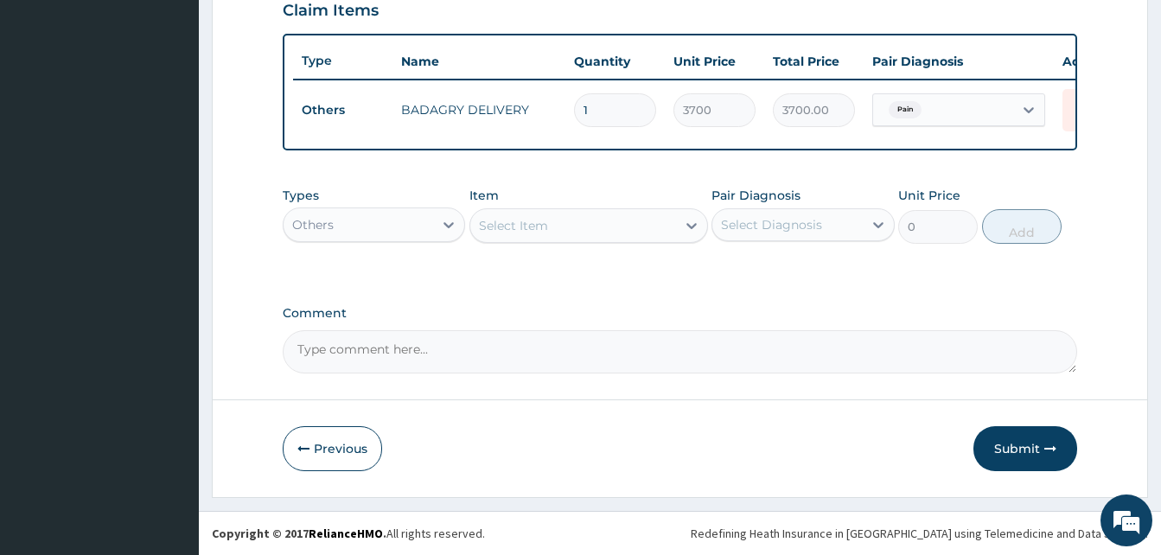
click at [373, 229] on div "Others" at bounding box center [359, 225] width 150 height 28
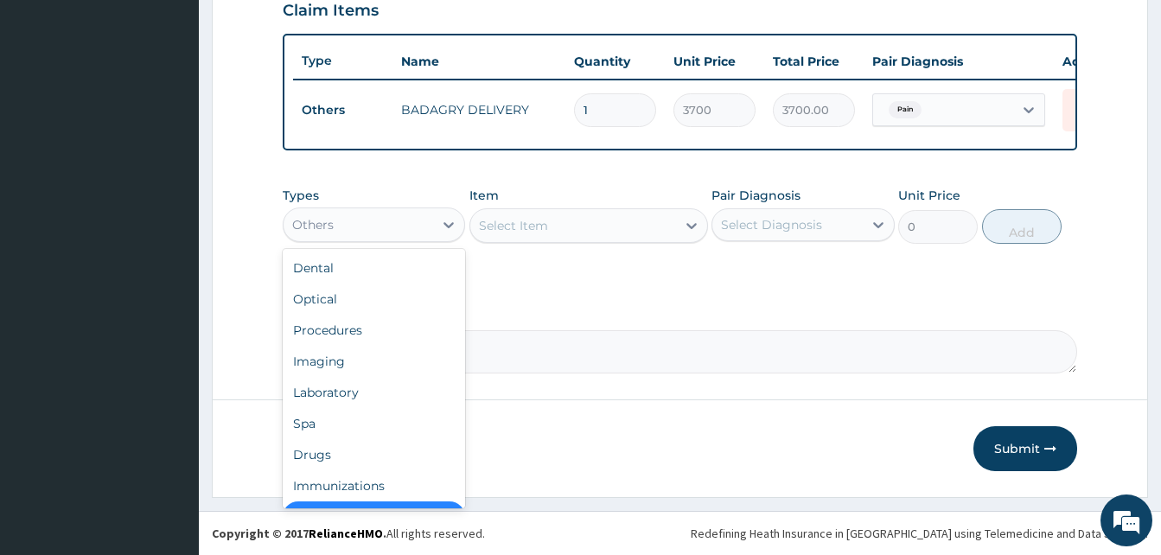
scroll to position [35, 0]
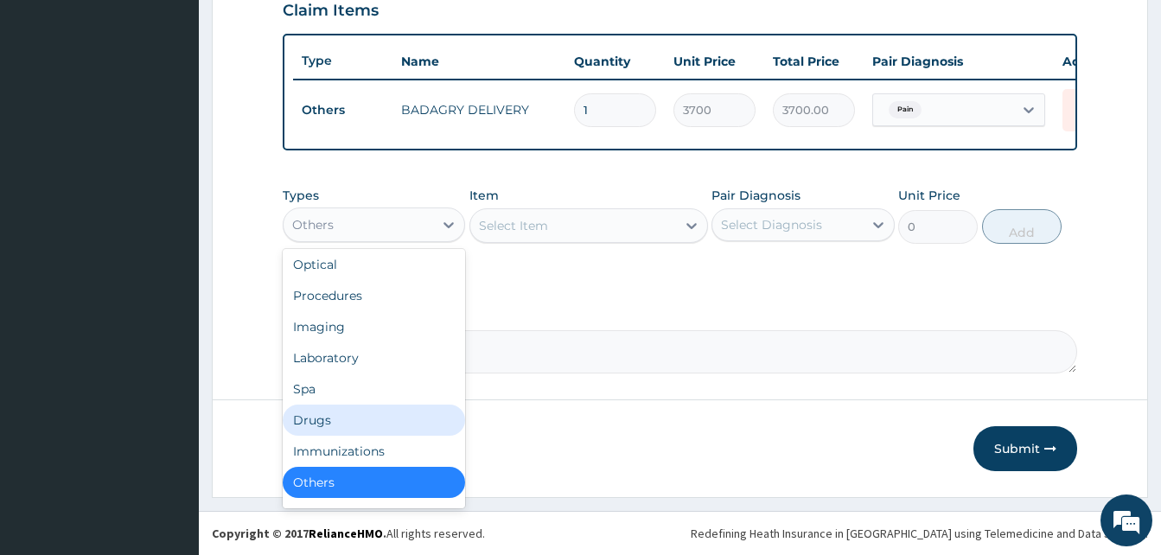
click at [355, 420] on div "Drugs" at bounding box center [374, 420] width 182 height 31
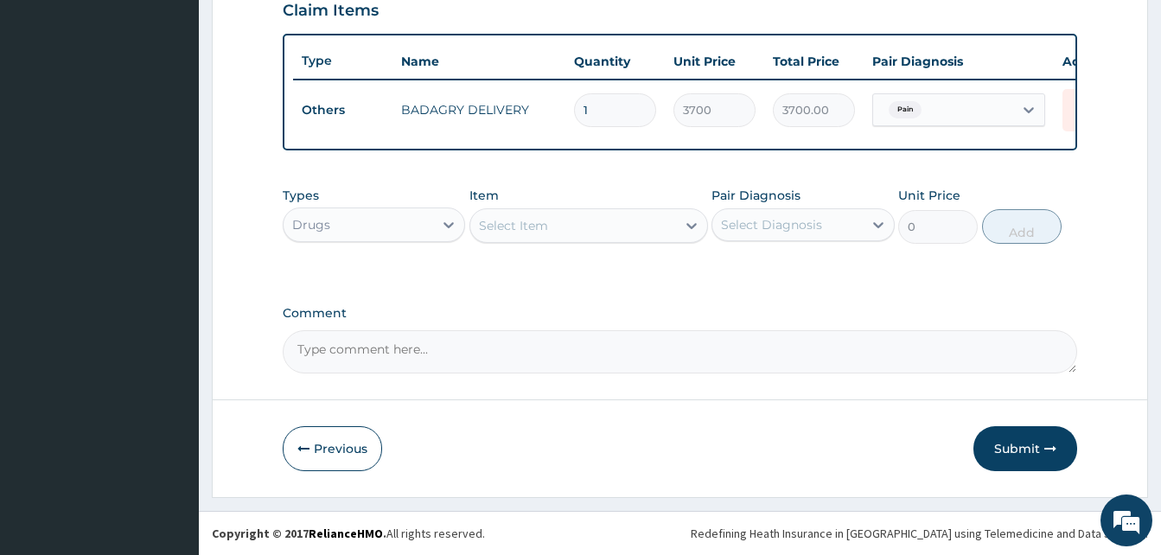
click at [526, 225] on div "Select Item" at bounding box center [513, 225] width 69 height 17
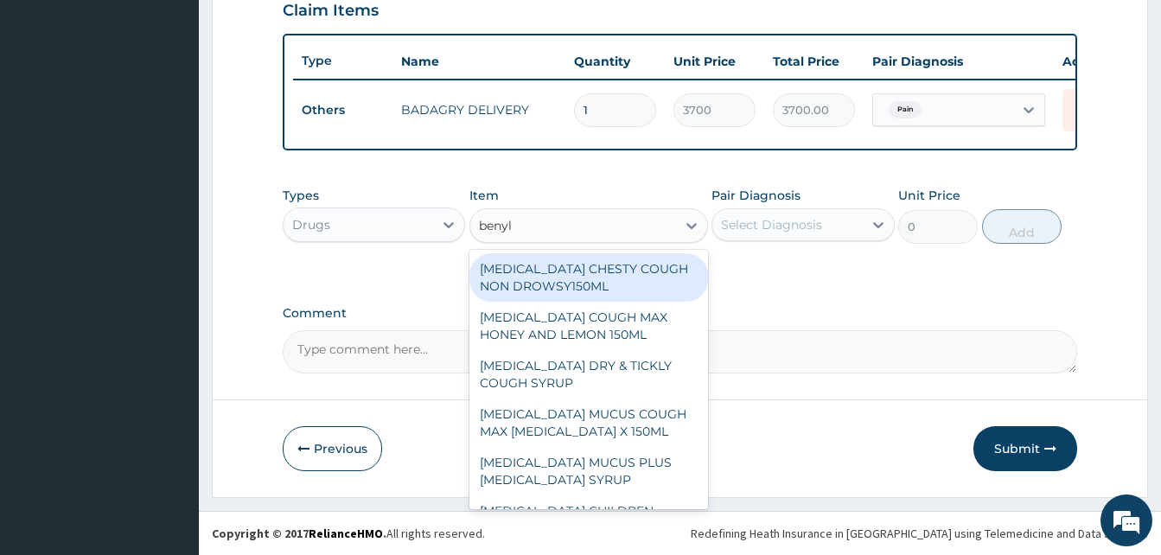
type input "benyli"
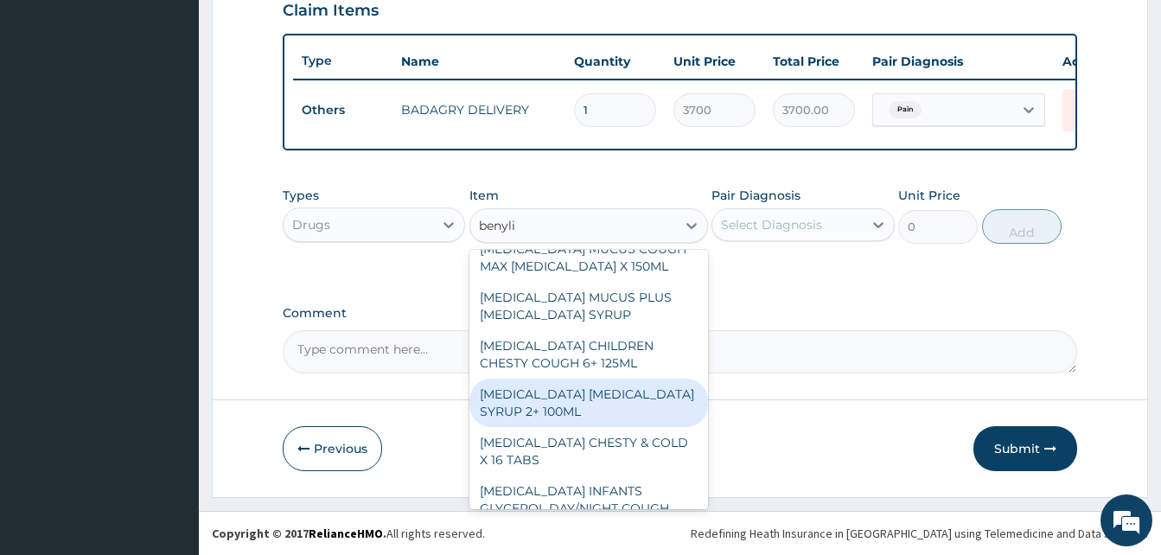
click at [605, 401] on div "[MEDICAL_DATA] [MEDICAL_DATA] SYRUP 2+ 100ML" at bounding box center [588, 403] width 239 height 48
type input "2100"
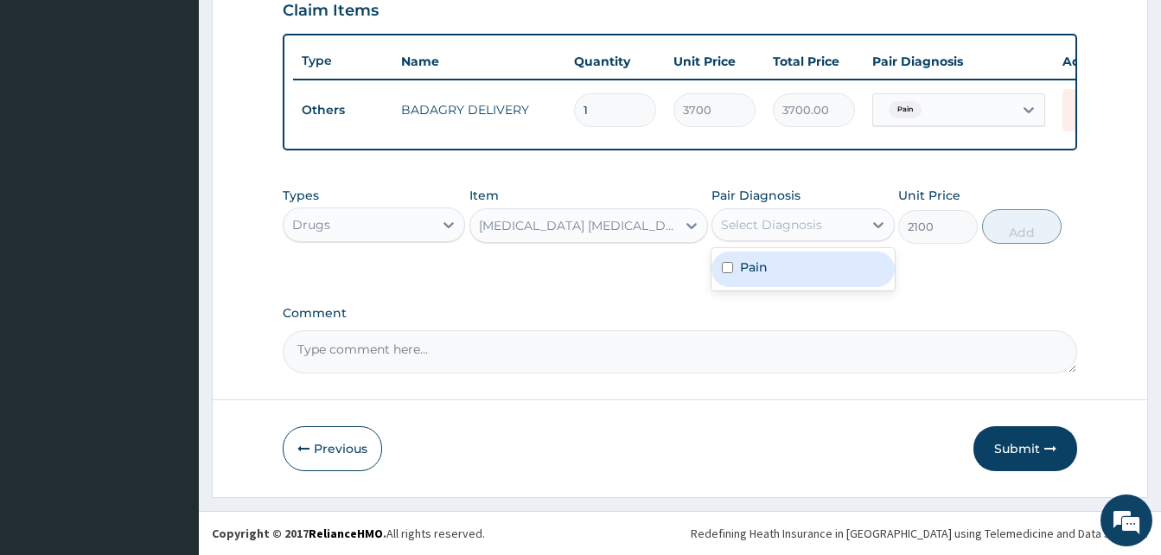
drag, startPoint x: 813, startPoint y: 235, endPoint x: 830, endPoint y: 267, distance: 36.0
click at [830, 241] on div "option Pain, selected. option Pain focused, 1 of 1. 1 result available. Use Up …" at bounding box center [802, 224] width 182 height 33
click at [830, 267] on div "Pain" at bounding box center [802, 269] width 182 height 35
checkbox input "true"
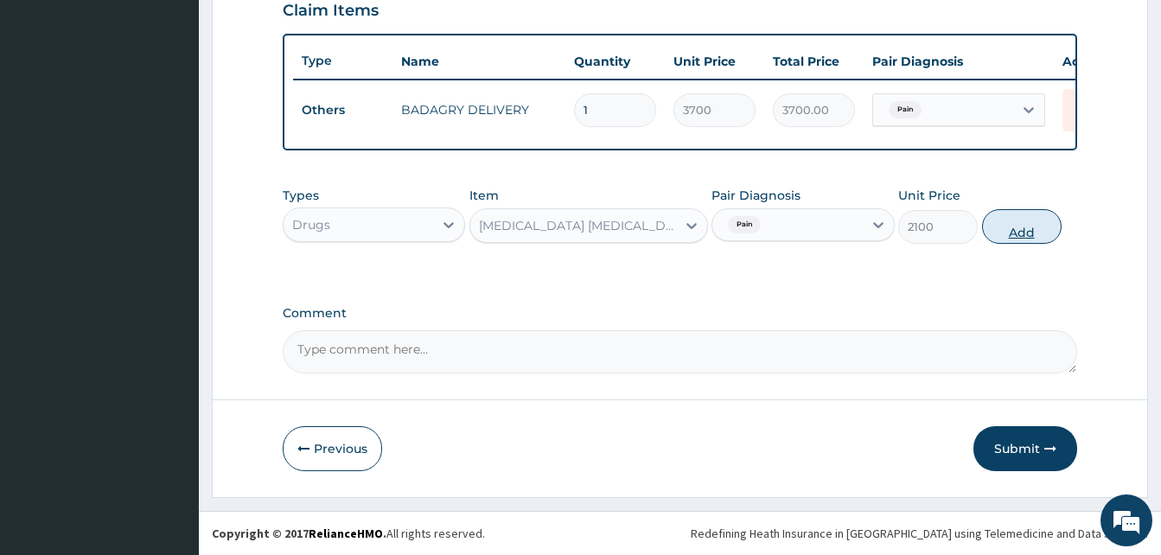
click at [1019, 234] on button "Add" at bounding box center [1022, 226] width 80 height 35
type input "0"
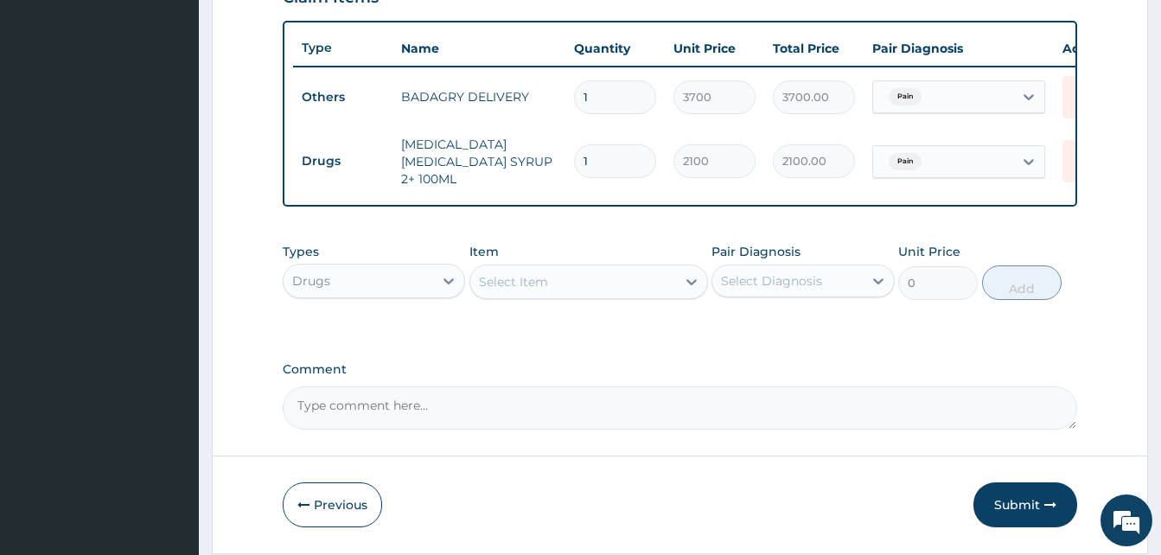
click at [646, 284] on div "Select Item" at bounding box center [573, 282] width 206 height 28
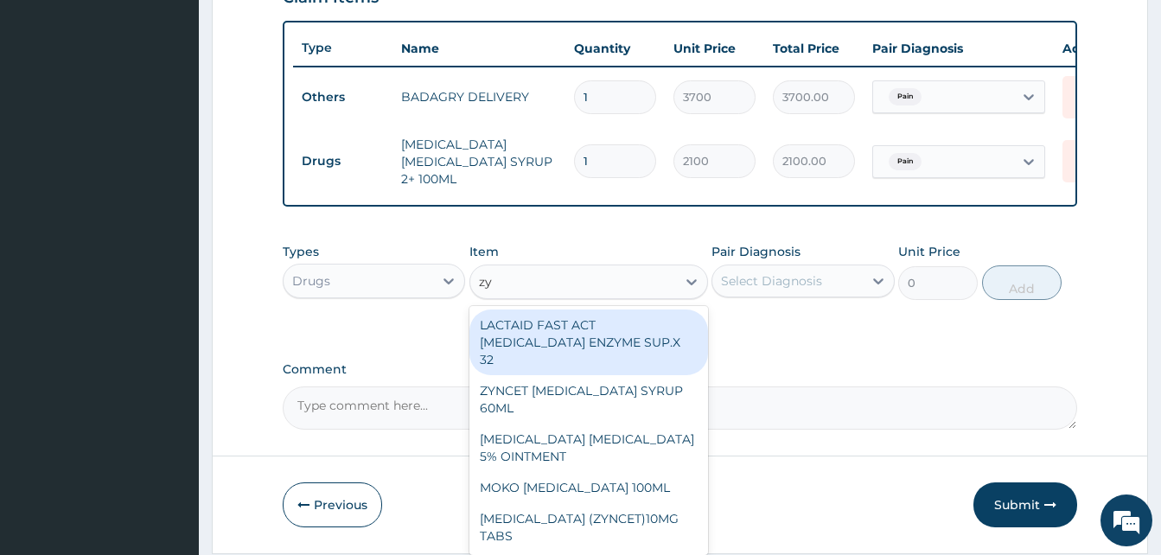
type input "zyn"
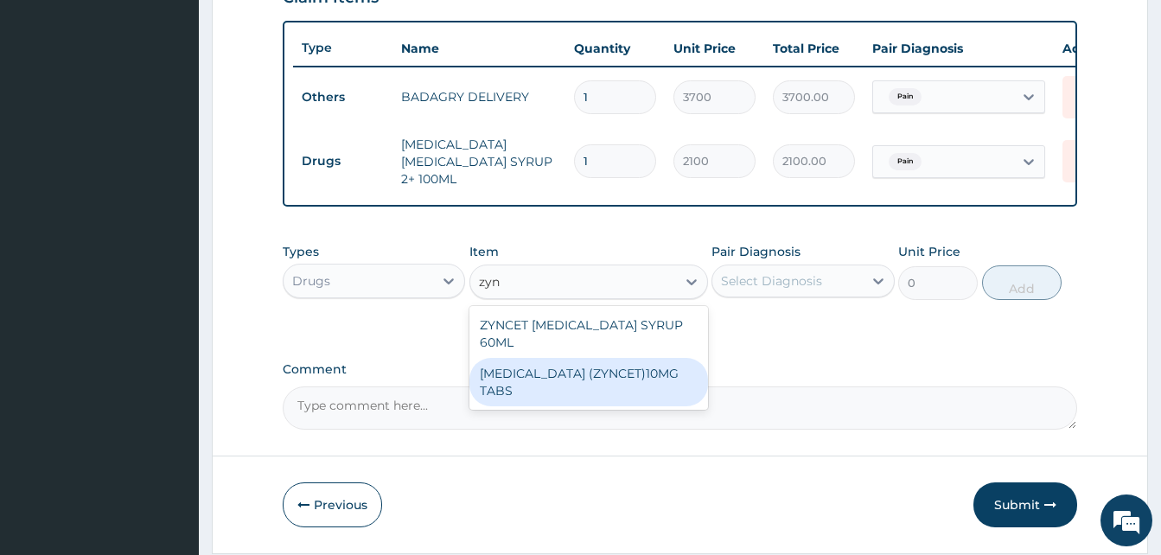
click at [661, 358] on div "[MEDICAL_DATA] (ZYNCET)10MG TABS" at bounding box center [588, 382] width 239 height 48
type input "119"
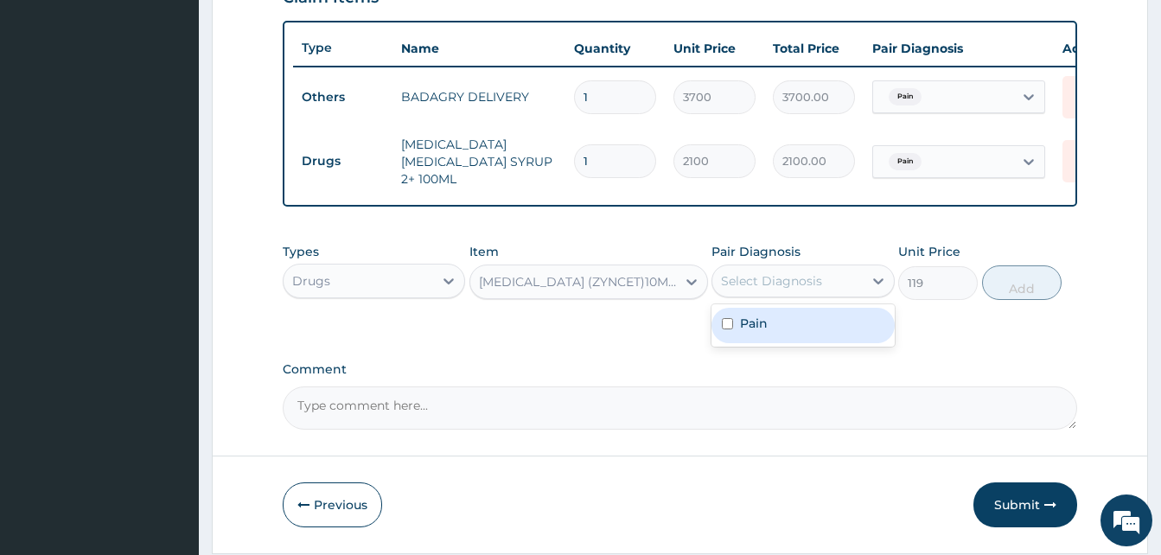
drag, startPoint x: 775, startPoint y: 294, endPoint x: 791, endPoint y: 323, distance: 33.3
click at [791, 297] on div "option Pain, selected. option Pain focused, 1 of 1. 1 result available. Use Up …" at bounding box center [802, 281] width 182 height 33
click at [791, 323] on div "Pain" at bounding box center [802, 325] width 182 height 35
checkbox input "true"
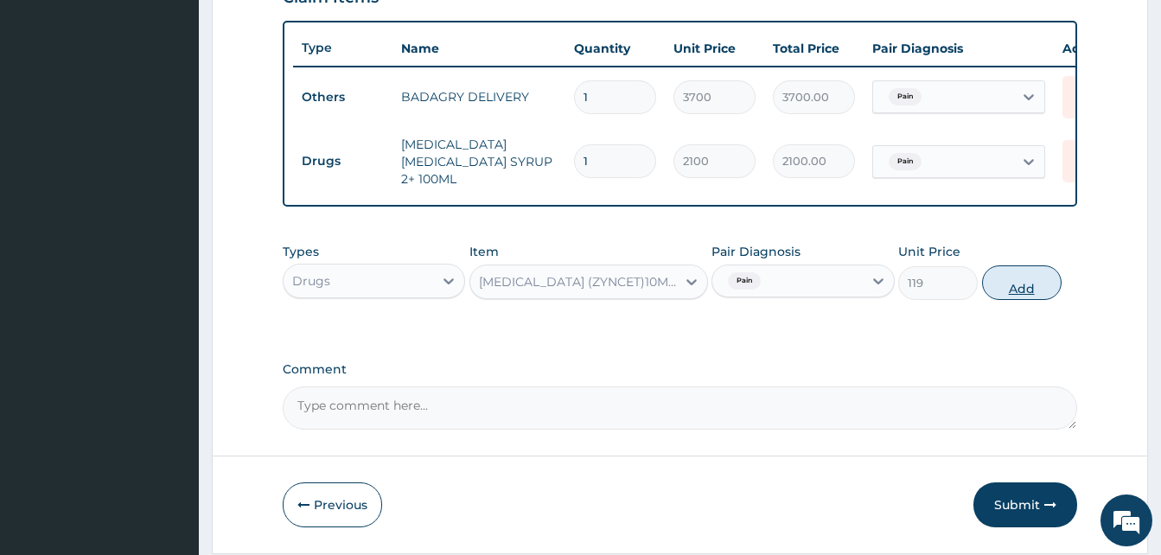
click at [1027, 284] on button "Add" at bounding box center [1022, 282] width 80 height 35
type input "0"
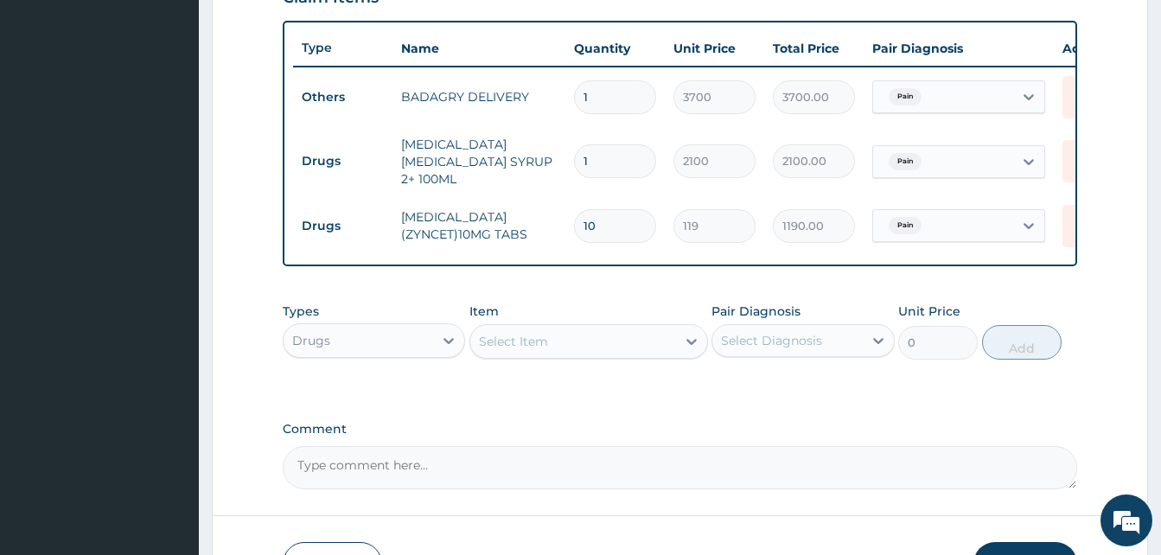
type input "10"
click at [633, 352] on div "Select Item" at bounding box center [573, 342] width 206 height 28
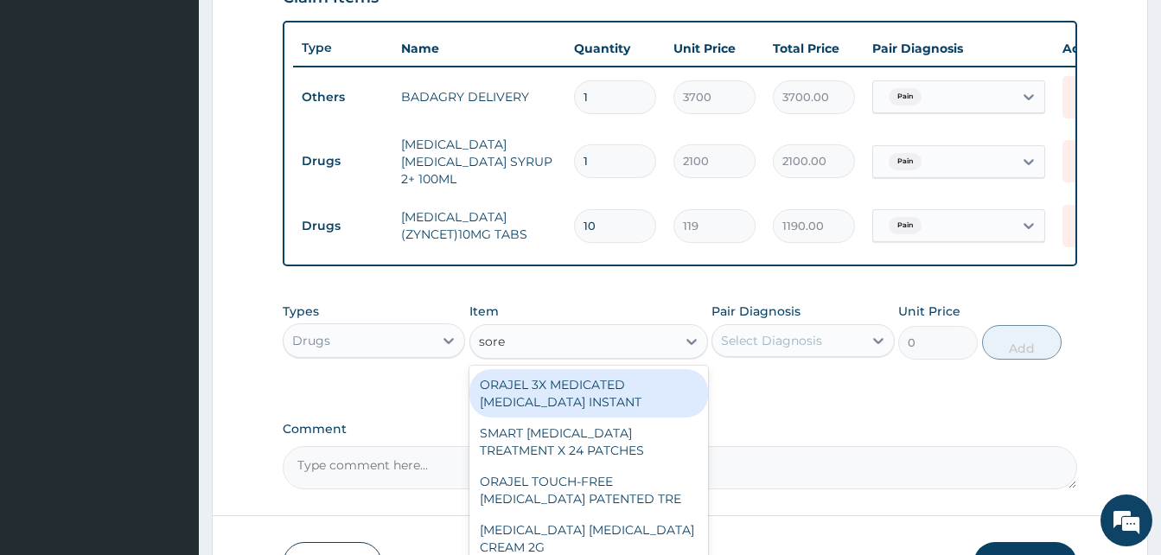
type input "sorep"
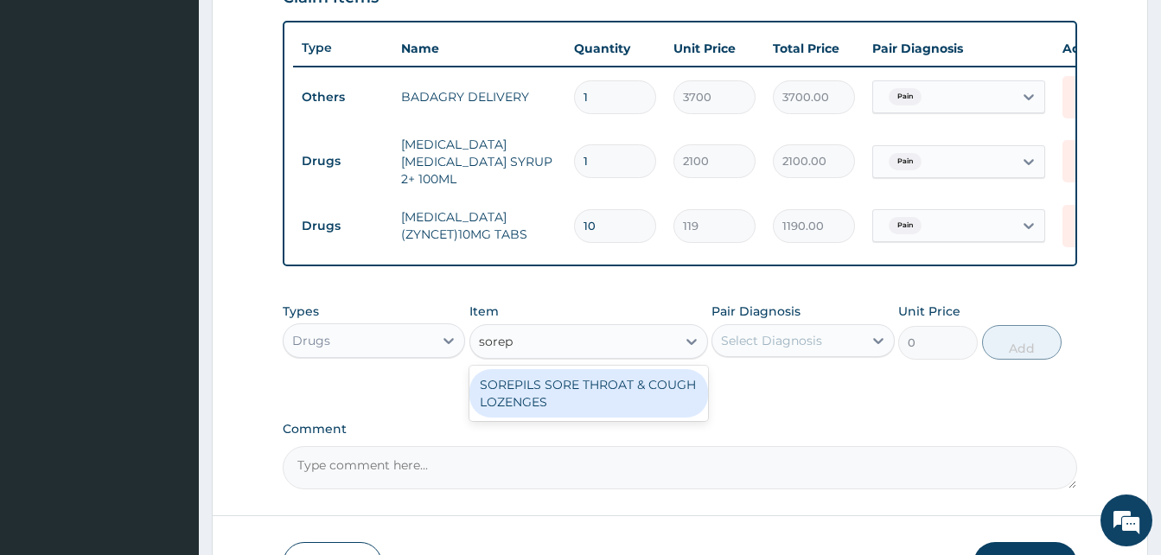
click at [631, 392] on div "SOREPILS SORE THROAT & COUGH LOZENGES" at bounding box center [588, 393] width 239 height 48
type input "40.83333206176758"
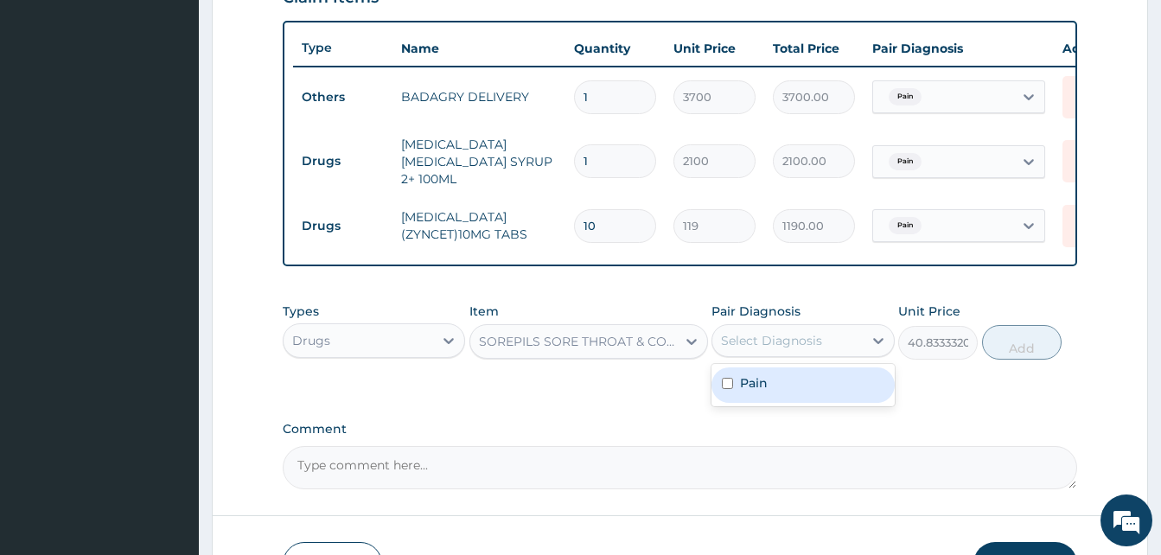
drag, startPoint x: 762, startPoint y: 358, endPoint x: 814, endPoint y: 385, distance: 59.1
click at [814, 357] on div "option Pain, selected. option Pain focused, 1 of 1. 1 result available. Use Up …" at bounding box center [802, 340] width 182 height 33
click at [814, 385] on div "Pain" at bounding box center [802, 384] width 182 height 35
checkbox input "true"
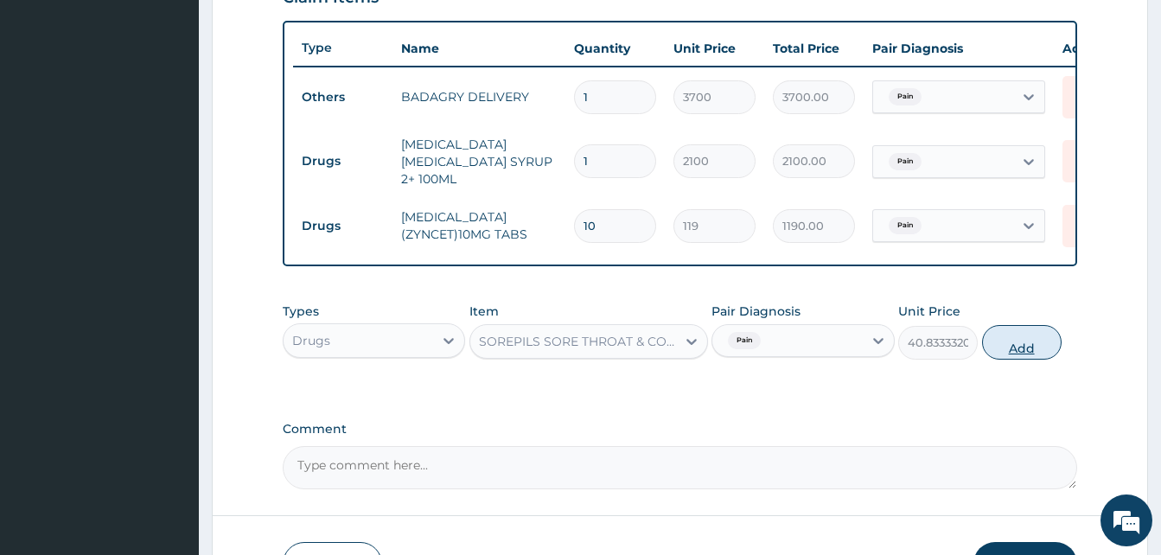
click at [1006, 352] on button "Add" at bounding box center [1022, 342] width 80 height 35
type input "0"
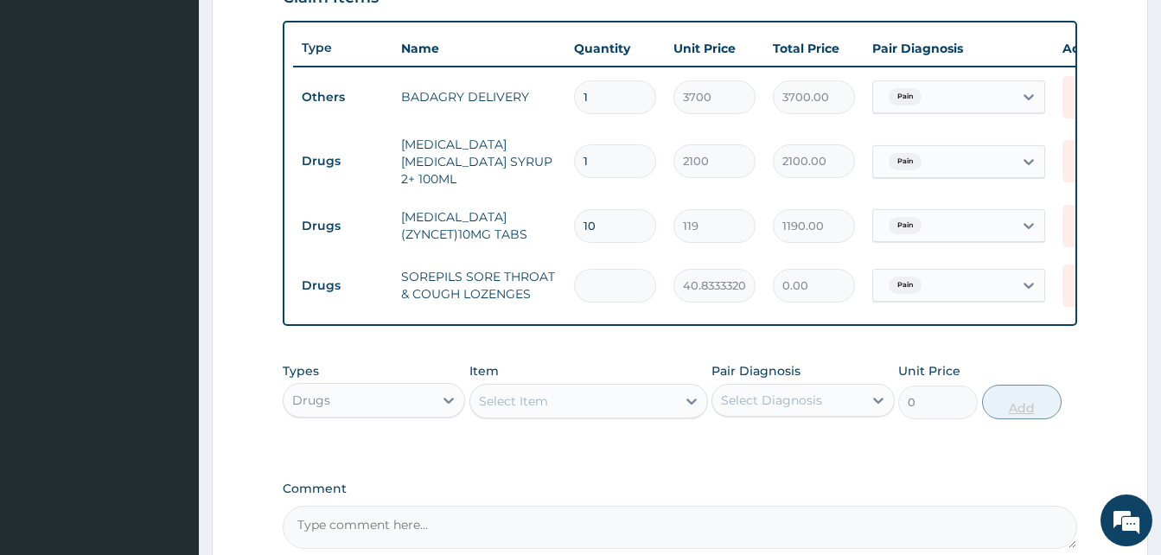
type input "2"
type input "81.67"
type input "24"
type input "980.00"
type input "24"
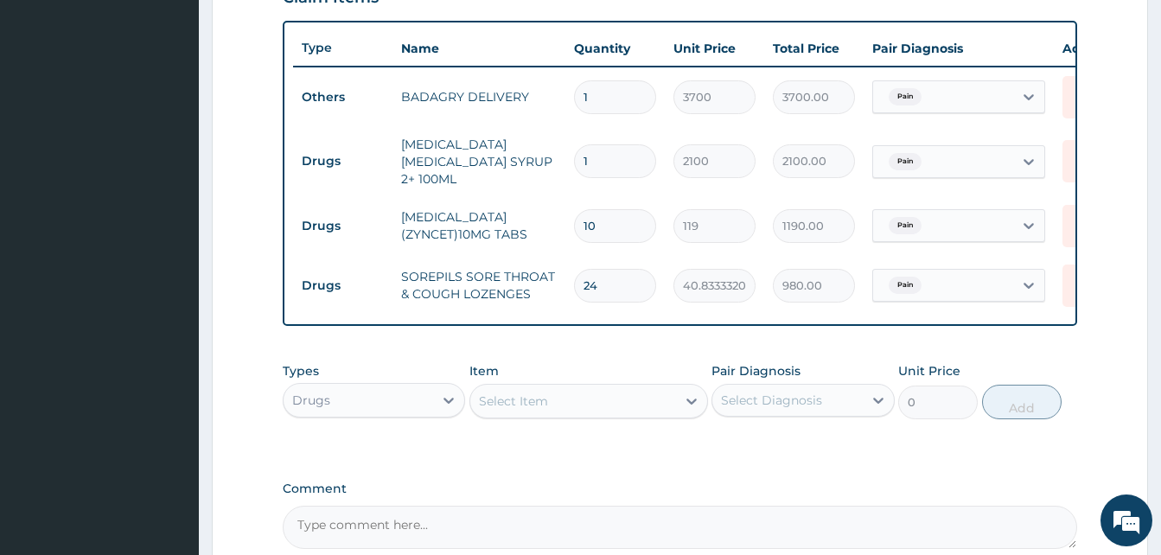
click at [570, 409] on div "Select Item" at bounding box center [573, 401] width 206 height 28
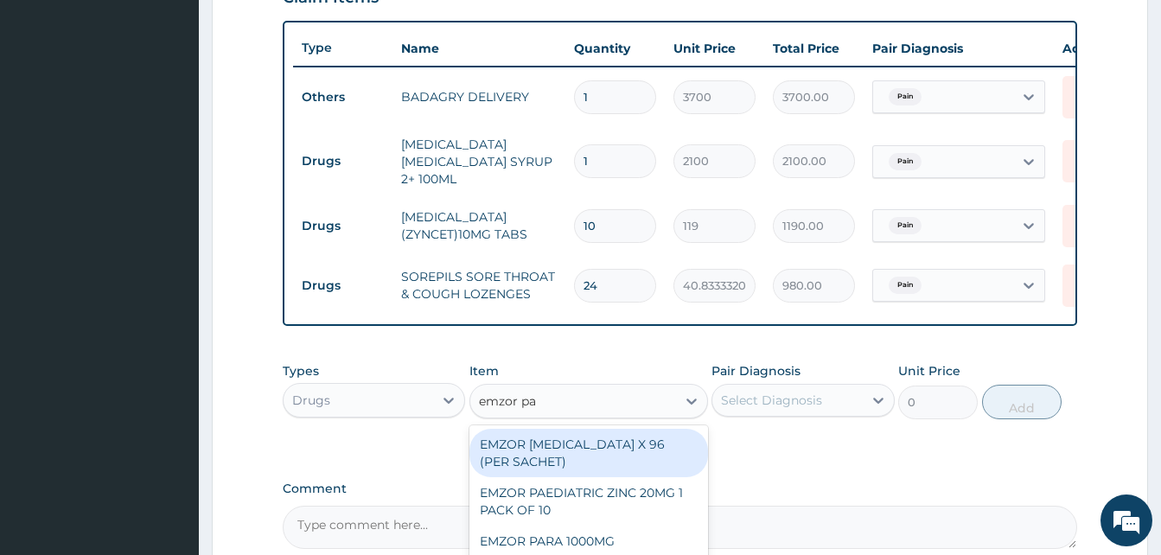
type input "emzor par"
click at [623, 461] on div "EMZOR [MEDICAL_DATA] X 96 (PER SACHET)" at bounding box center [588, 453] width 239 height 48
type input "17.5"
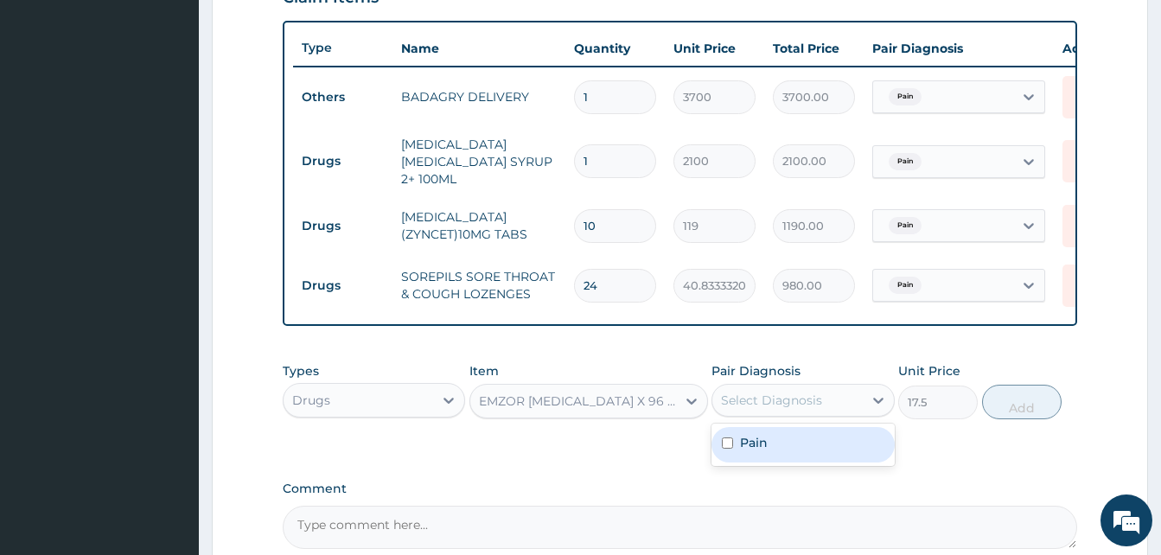
drag, startPoint x: 776, startPoint y: 406, endPoint x: 799, endPoint y: 437, distance: 37.7
click at [799, 417] on div "option Pain, selected. option Pain focused, 1 of 1. 1 result available. Use Up …" at bounding box center [802, 400] width 182 height 33
click at [799, 437] on div "Pain" at bounding box center [802, 444] width 182 height 35
checkbox input "true"
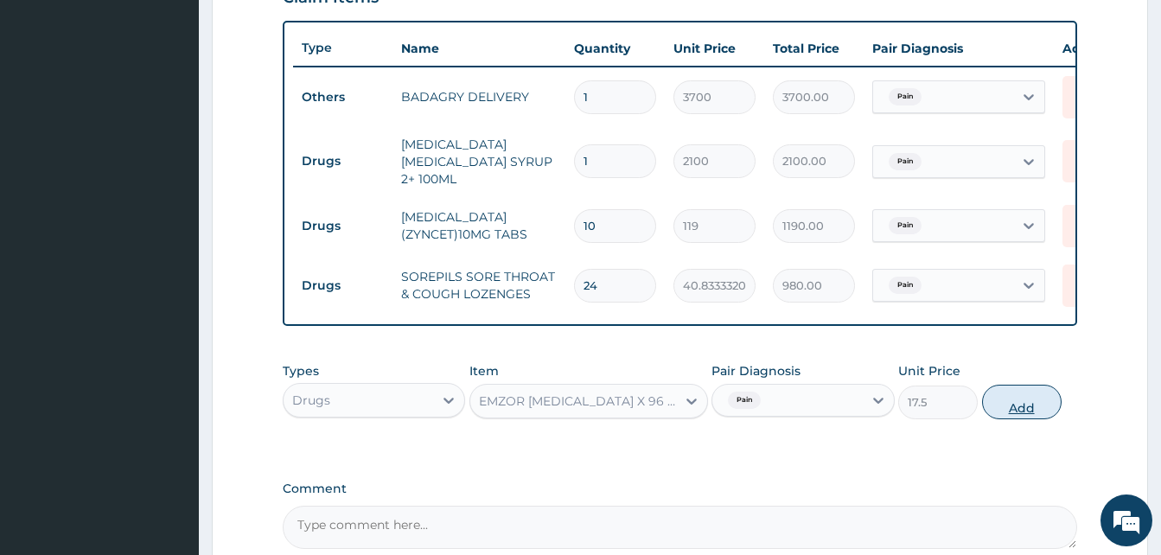
click at [993, 398] on button "Add" at bounding box center [1022, 402] width 80 height 35
type input "0"
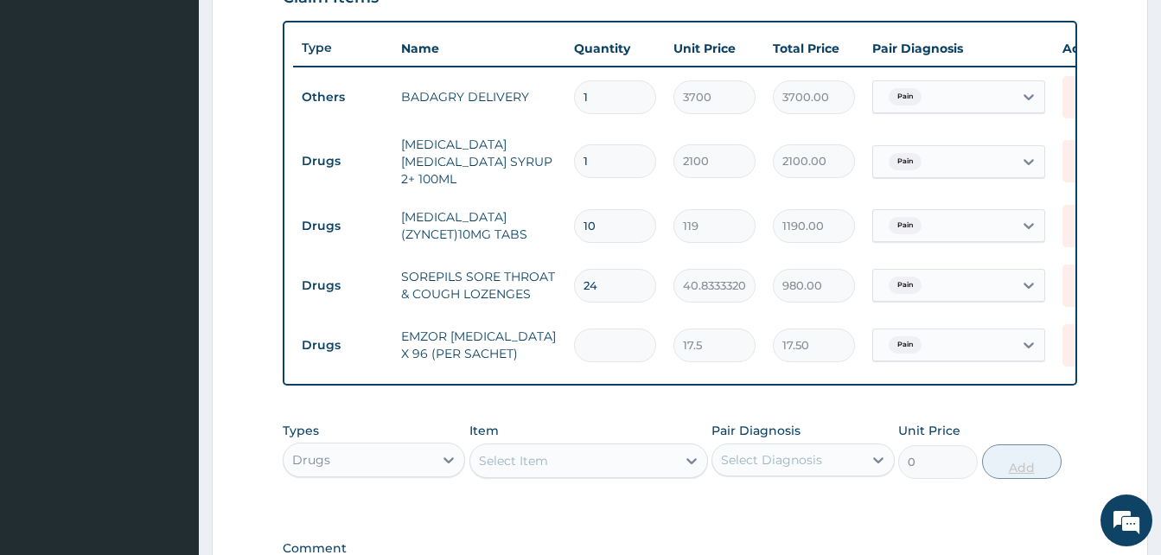
type input "0.00"
type input "3"
type input "52.50"
type input "36"
type input "630.00"
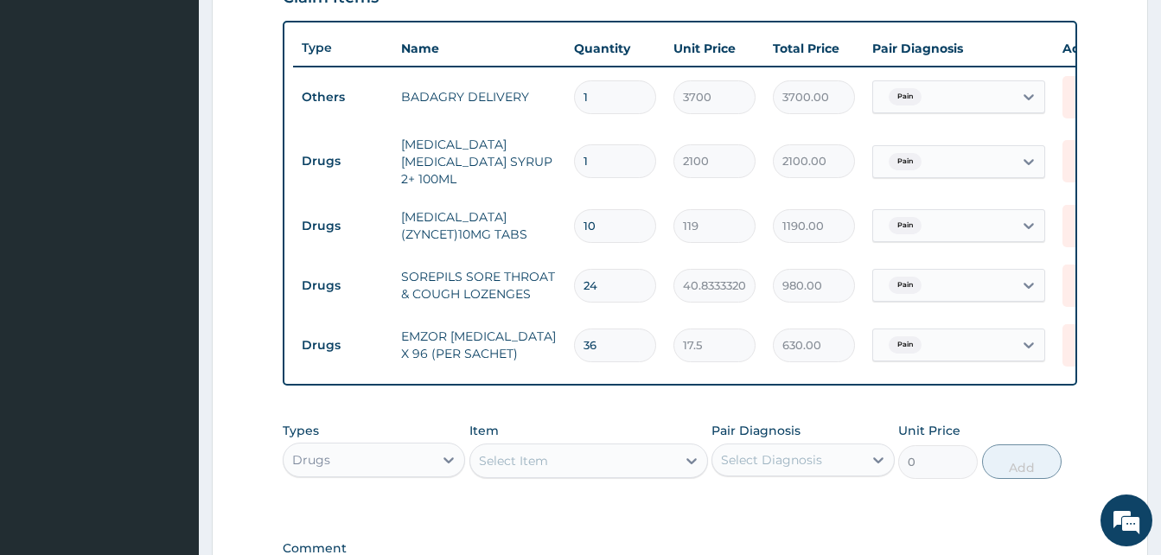
scroll to position [861, 0]
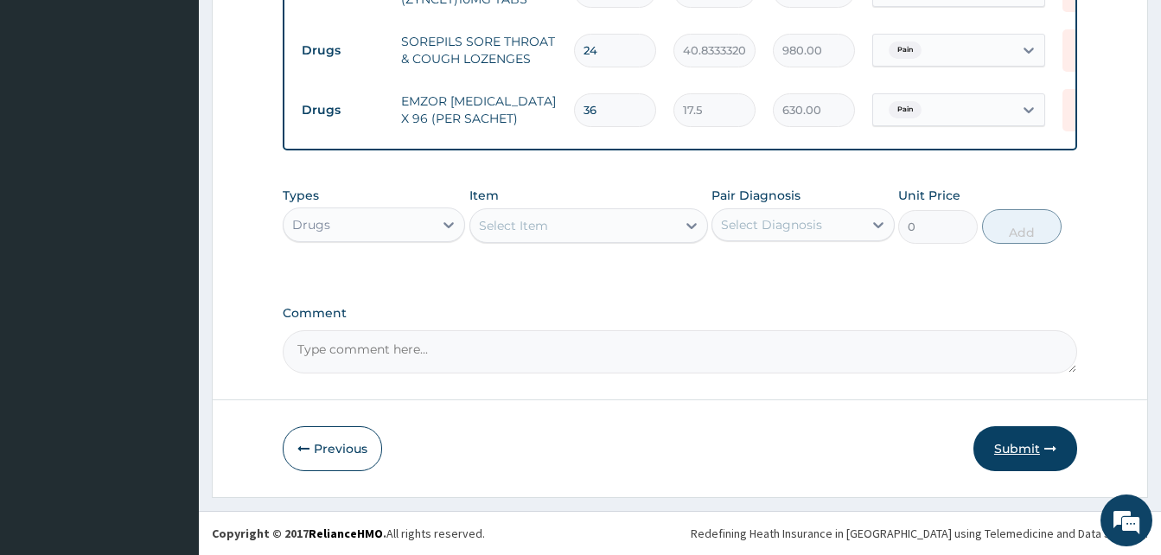
type input "36"
click at [1040, 437] on button "Submit" at bounding box center [1025, 448] width 104 height 45
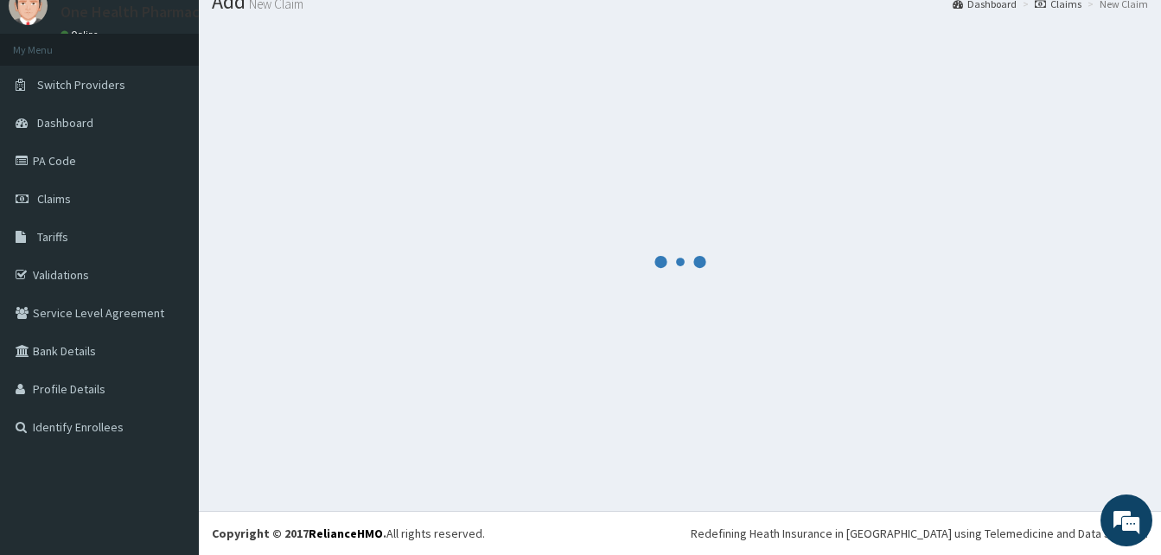
scroll to position [66, 0]
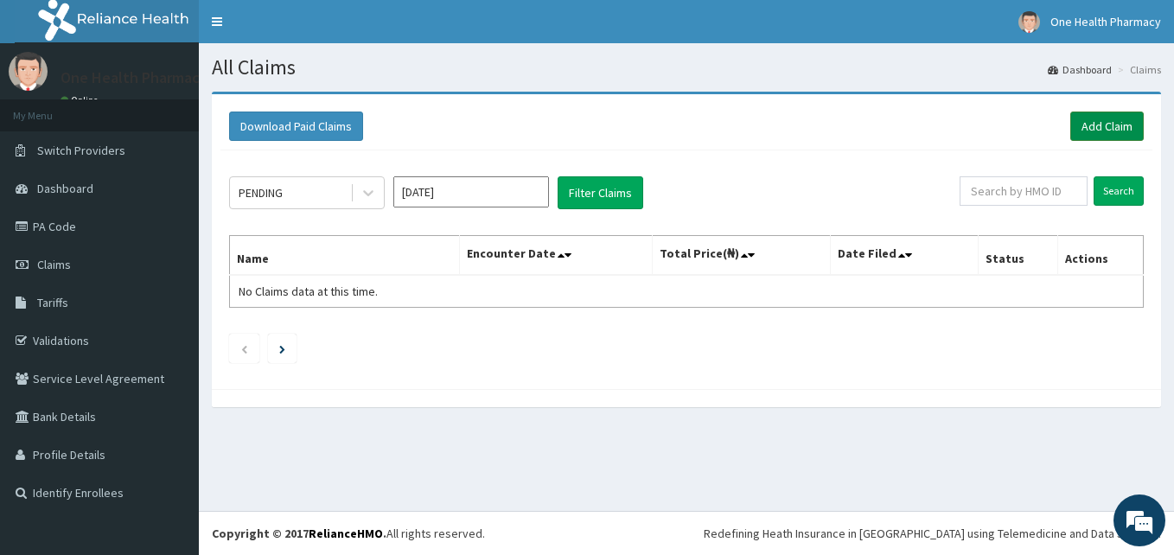
click at [1074, 138] on link "Add Claim" at bounding box center [1106, 126] width 73 height 29
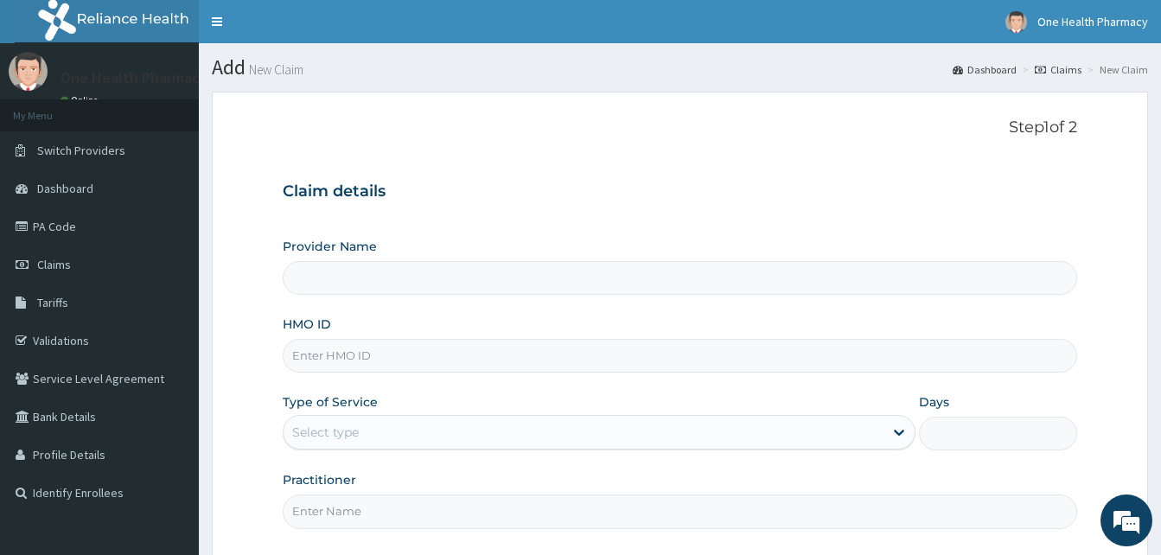
type input "OneHealth Pharmacy"
click at [431, 360] on input "HMO ID" at bounding box center [680, 356] width 794 height 34
paste input "ENP/11518/A"
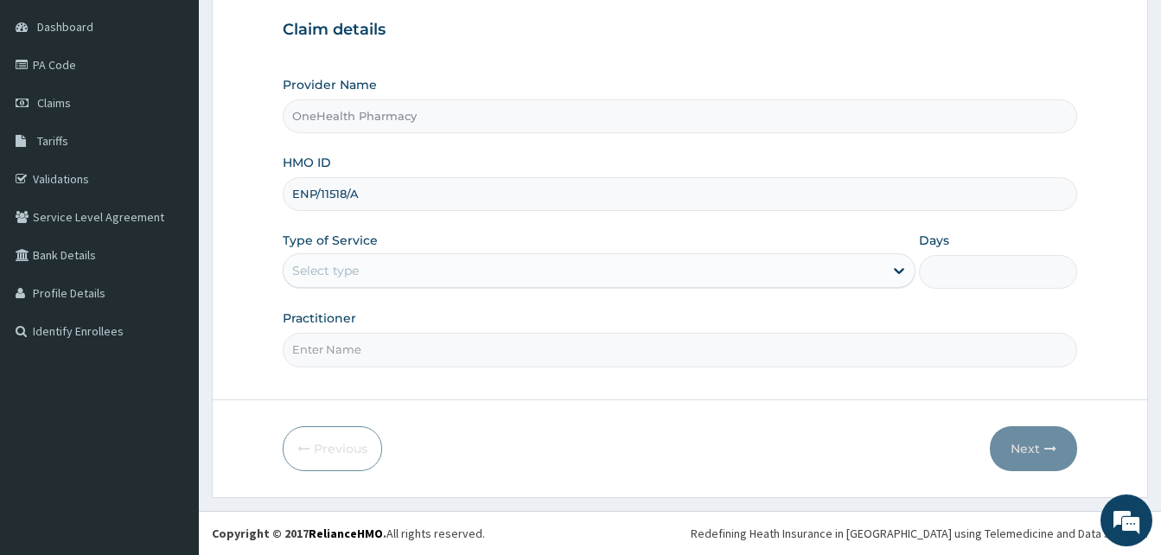
type input "ENP/11518/A"
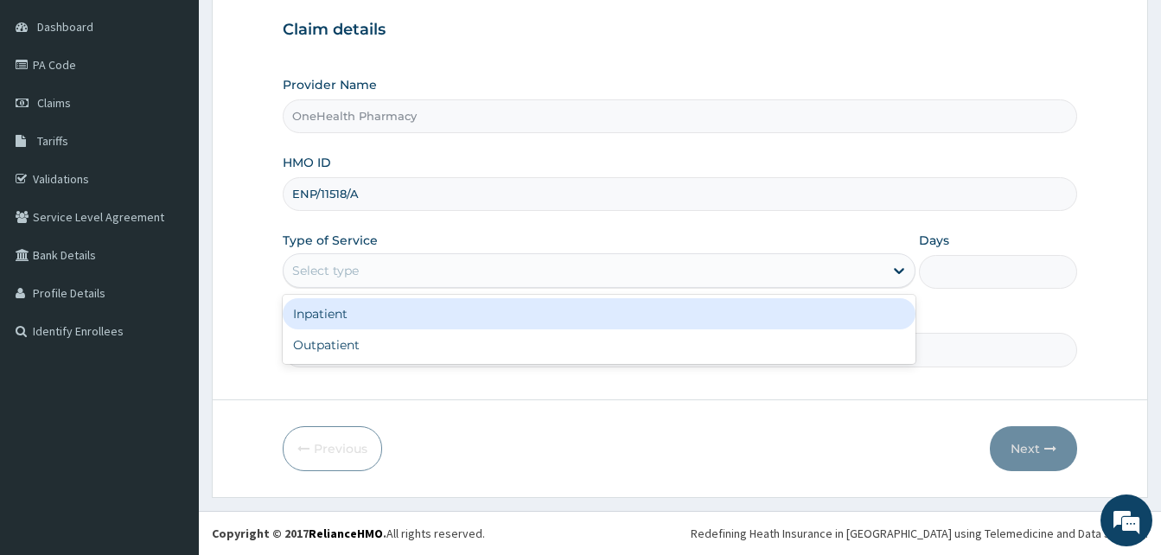
drag, startPoint x: 483, startPoint y: 261, endPoint x: 548, endPoint y: 345, distance: 106.0
click at [548, 288] on div "option Inpatient focused, 1 of 2. 2 results available. Use Up and Down to choos…" at bounding box center [599, 270] width 633 height 35
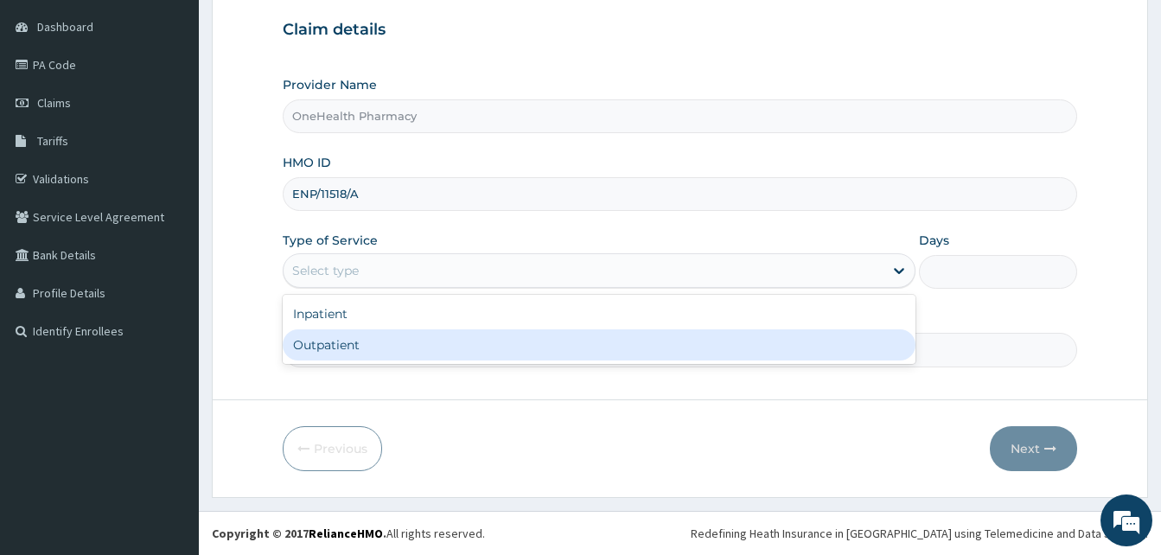
click at [548, 345] on div "Outpatient" at bounding box center [599, 344] width 633 height 31
type input "1"
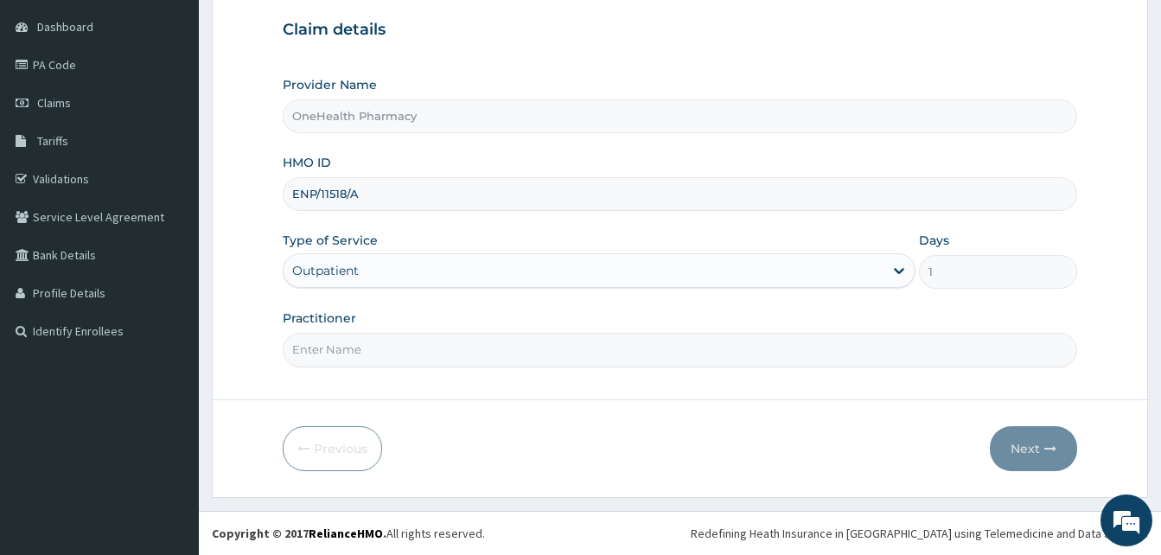
click at [548, 345] on input "Practitioner" at bounding box center [680, 350] width 794 height 34
type input "One Health"
click at [1021, 447] on button "Next" at bounding box center [1033, 448] width 87 height 45
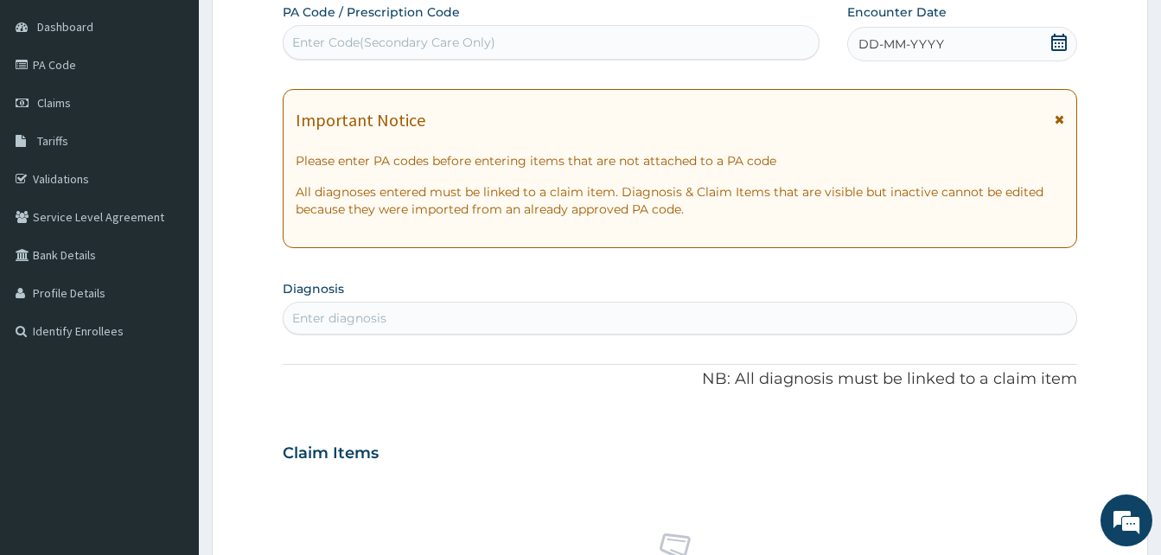
click at [971, 48] on div "DD-MM-YYYY" at bounding box center [962, 44] width 230 height 35
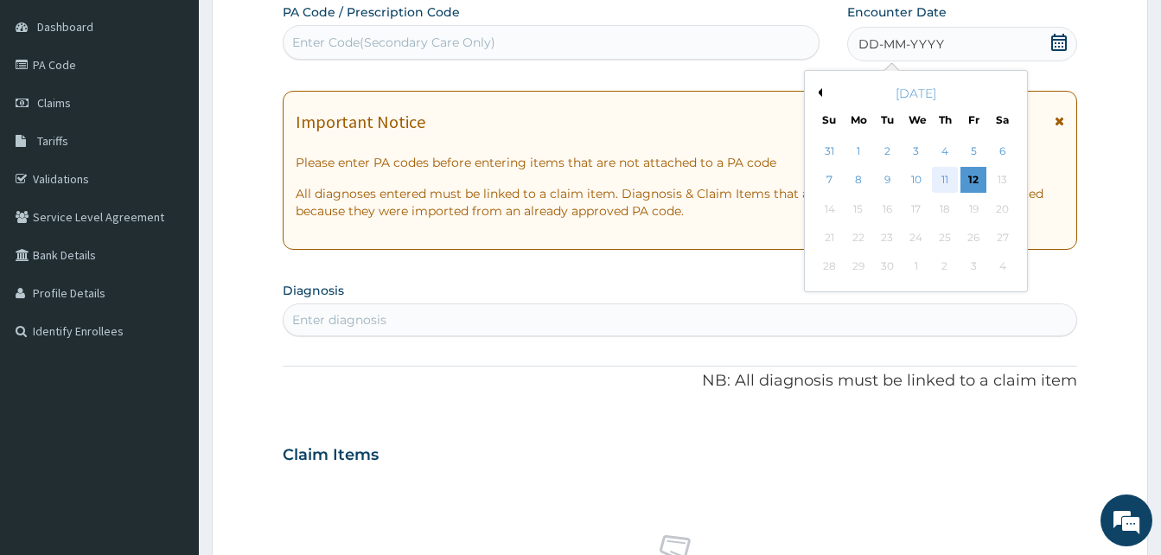
click at [949, 174] on div "11" at bounding box center [945, 181] width 26 height 26
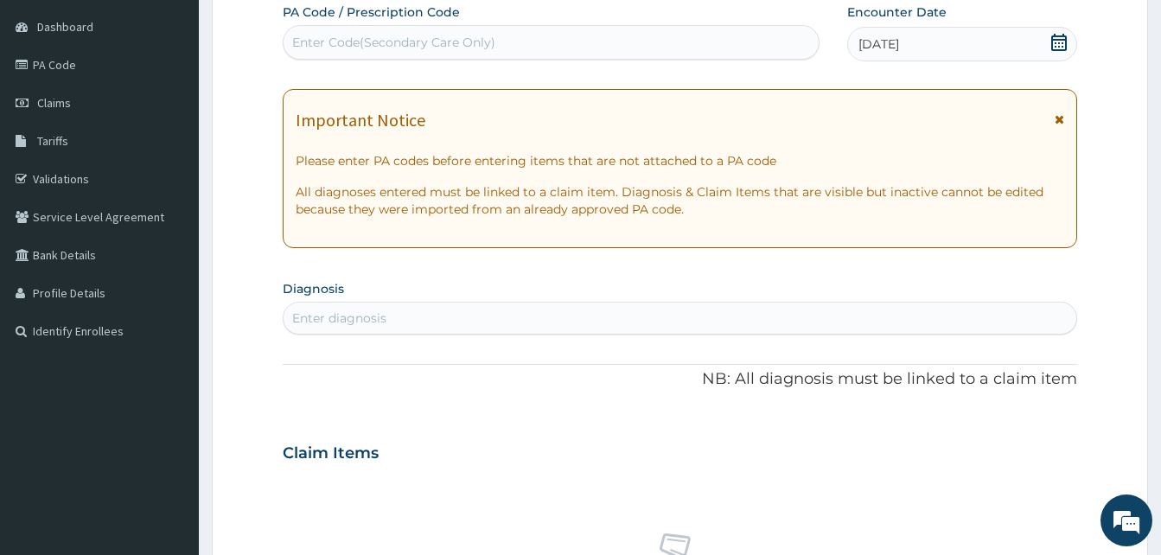
click at [561, 317] on div "Enter diagnosis" at bounding box center [680, 318] width 793 height 28
type input "malari"
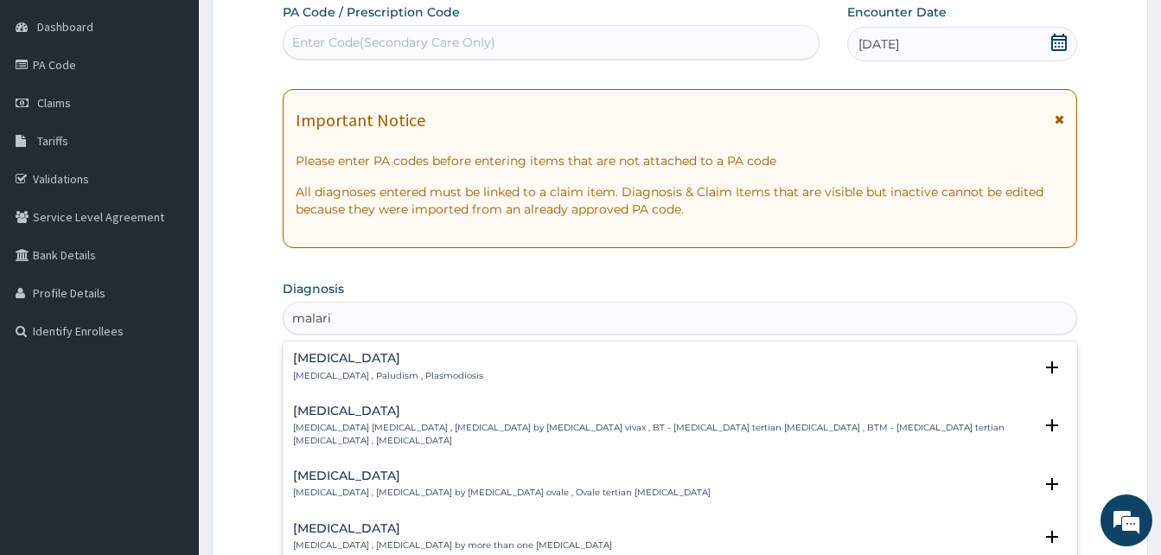
click at [414, 363] on h4 "[MEDICAL_DATA]" at bounding box center [388, 358] width 190 height 13
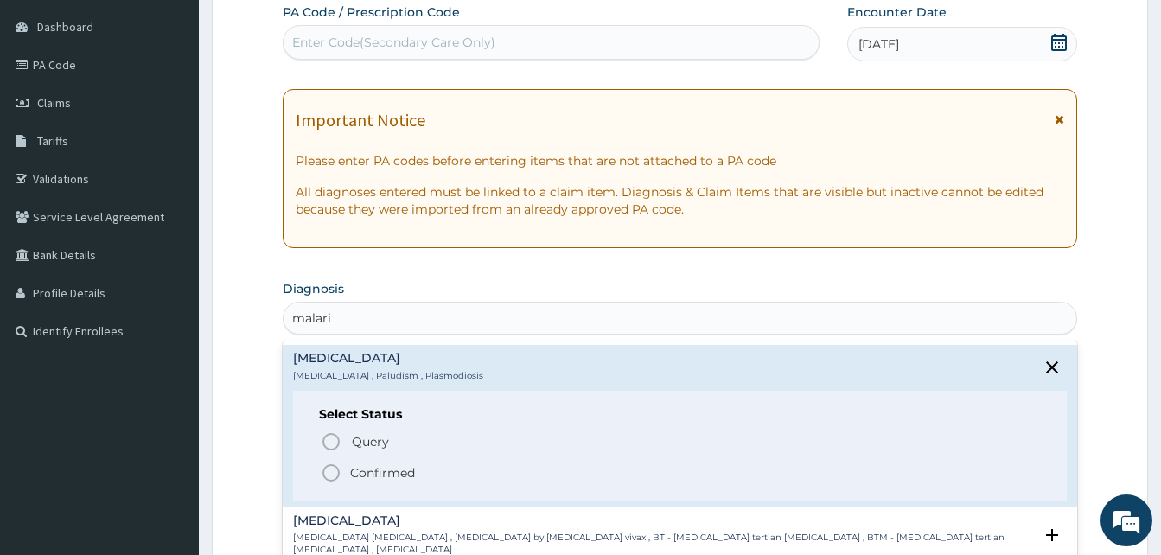
click at [448, 470] on span "Confirmed" at bounding box center [681, 472] width 720 height 21
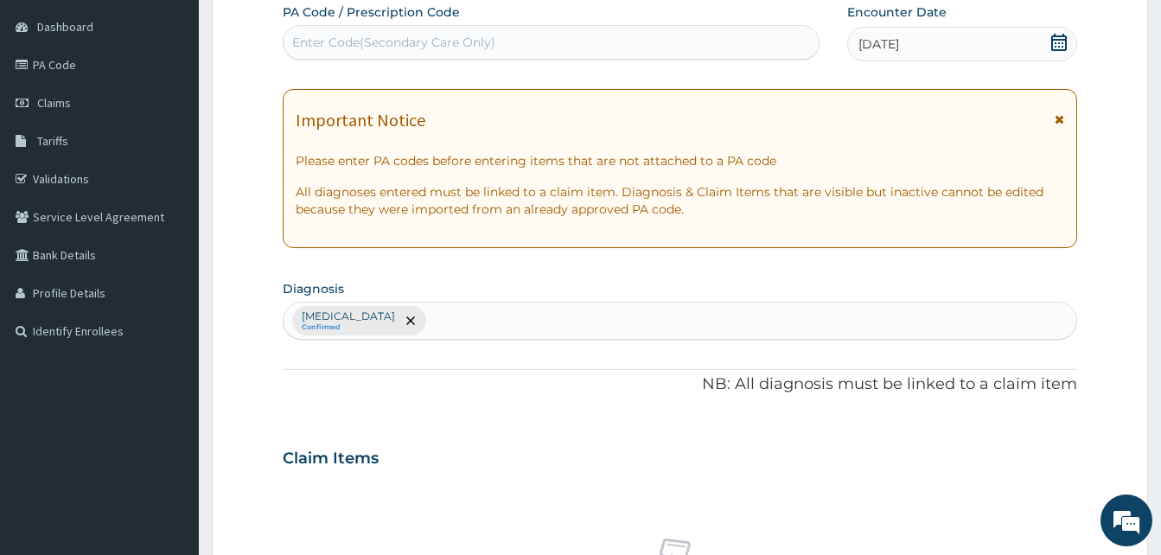
scroll to position [692, 0]
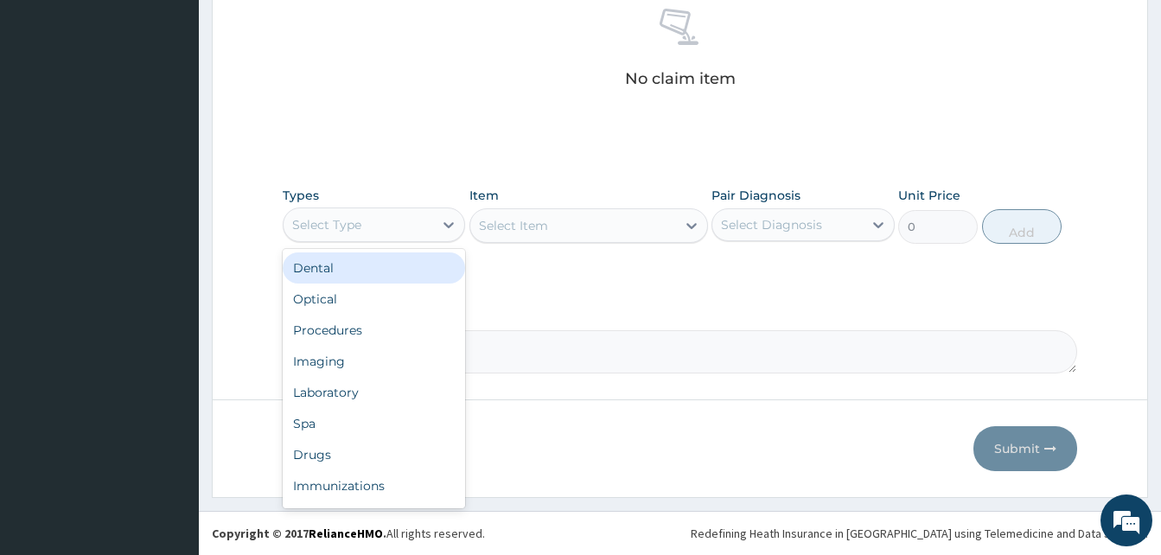
drag, startPoint x: 360, startPoint y: 227, endPoint x: 462, endPoint y: 300, distance: 124.5
click at [462, 242] on div "option Dental focused, 1 of 10. 10 results available. Use Up and Down to choose…" at bounding box center [374, 224] width 182 height 35
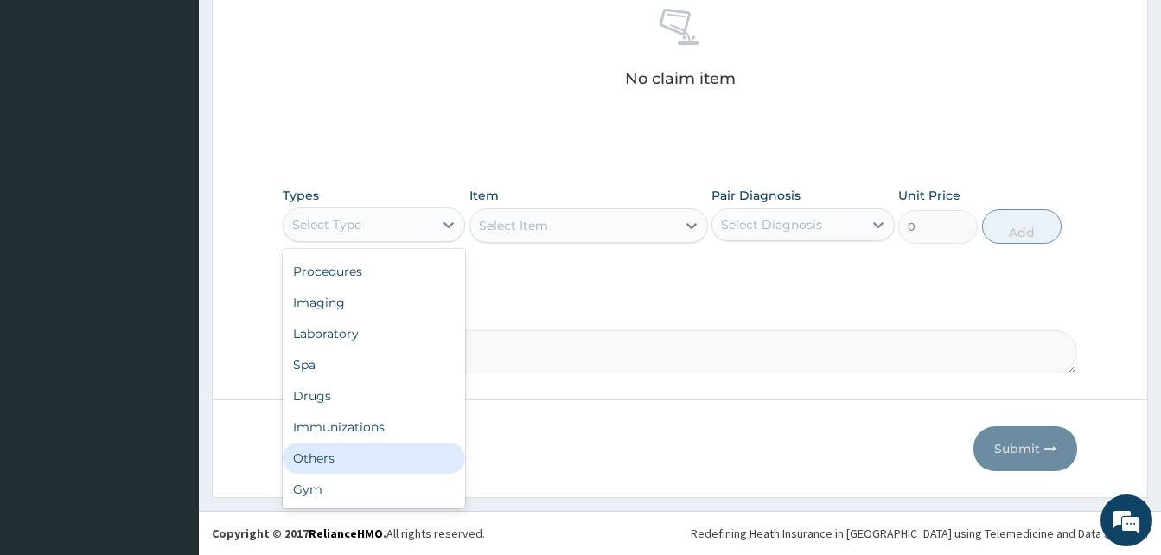
click at [352, 456] on div "Others" at bounding box center [374, 458] width 182 height 31
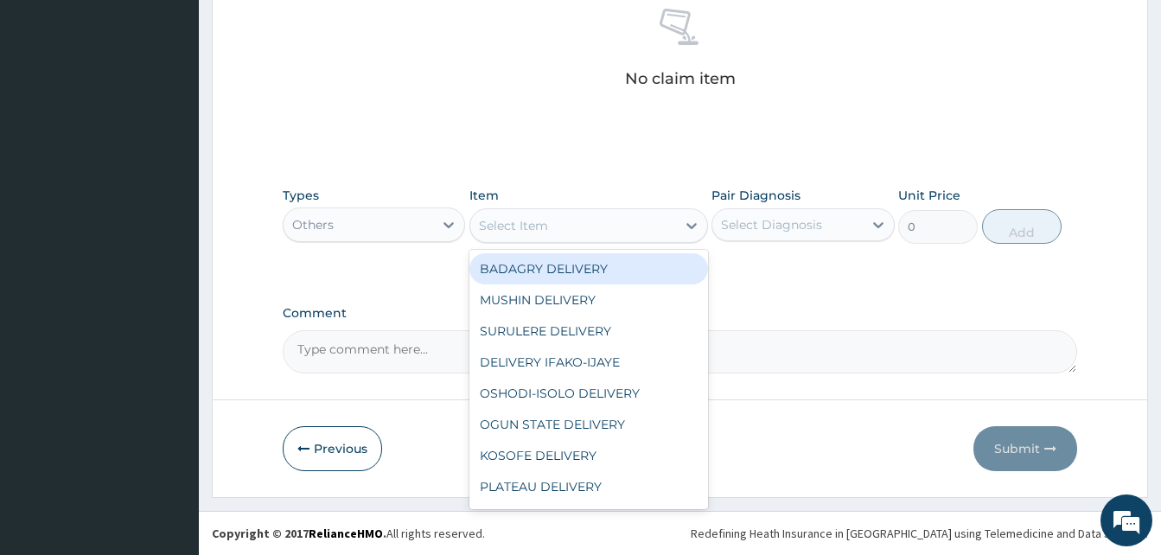
click at [581, 228] on div "Select Item" at bounding box center [573, 226] width 206 height 28
click at [623, 263] on div "BADAGRY DELIVERY" at bounding box center [588, 268] width 239 height 31
type input "3700"
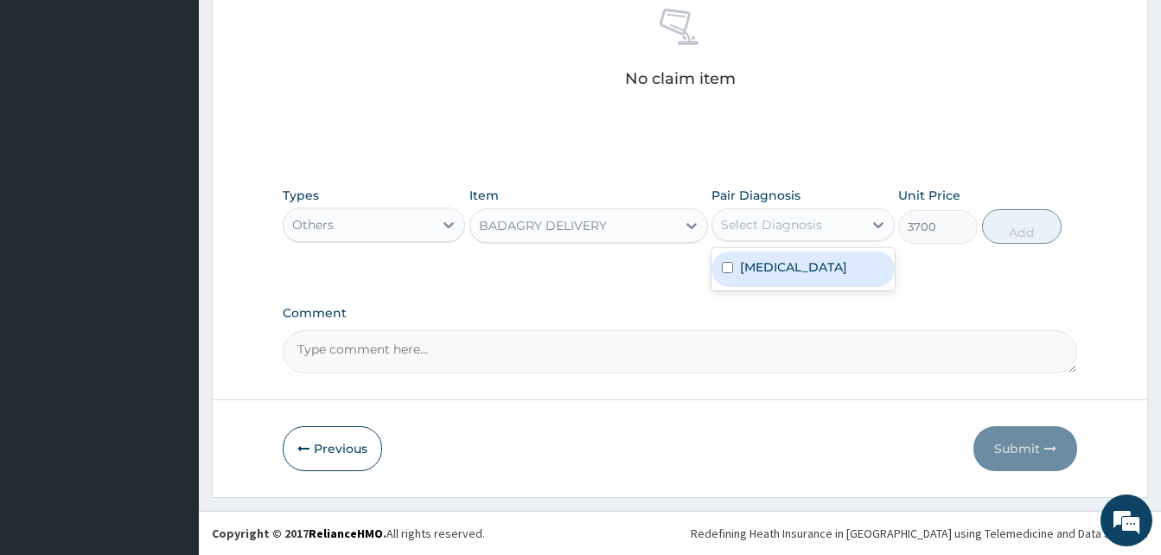
drag, startPoint x: 720, startPoint y: 238, endPoint x: 808, endPoint y: 267, distance: 92.9
click at [808, 241] on div "option [MEDICAL_DATA] focused, 1 of 1. 1 result available. Use Up and Down to c…" at bounding box center [802, 224] width 182 height 33
click at [808, 267] on div "[MEDICAL_DATA]" at bounding box center [802, 269] width 182 height 35
checkbox input "true"
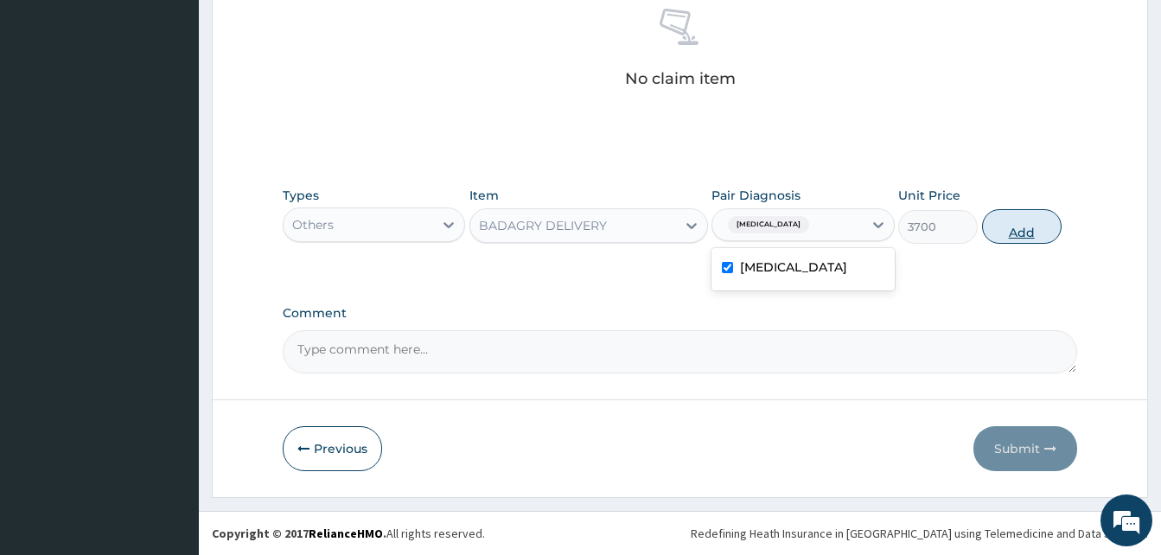
click at [1026, 223] on button "Add" at bounding box center [1022, 226] width 80 height 35
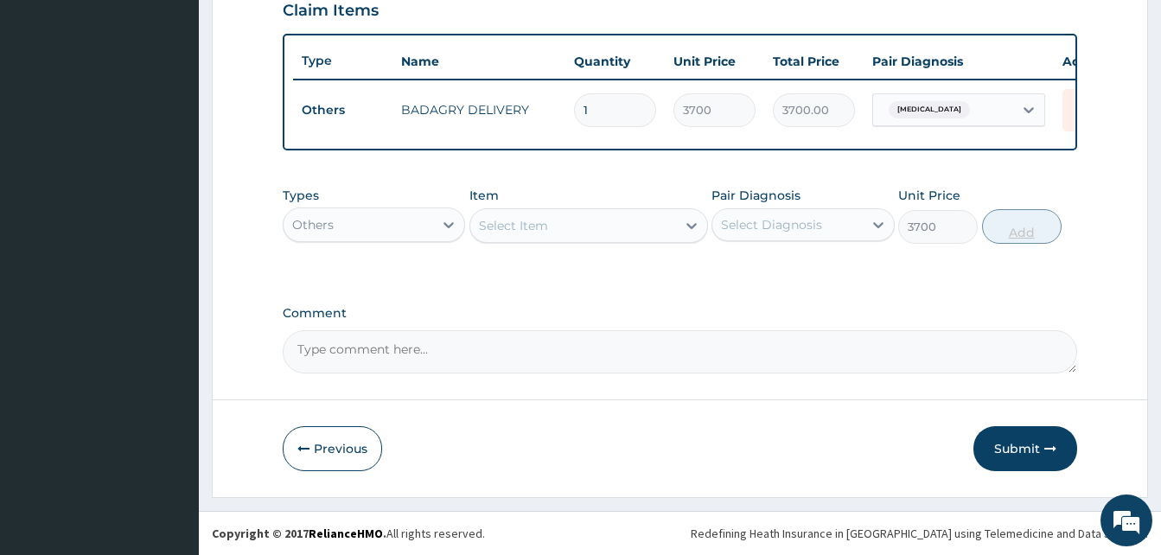
type input "0"
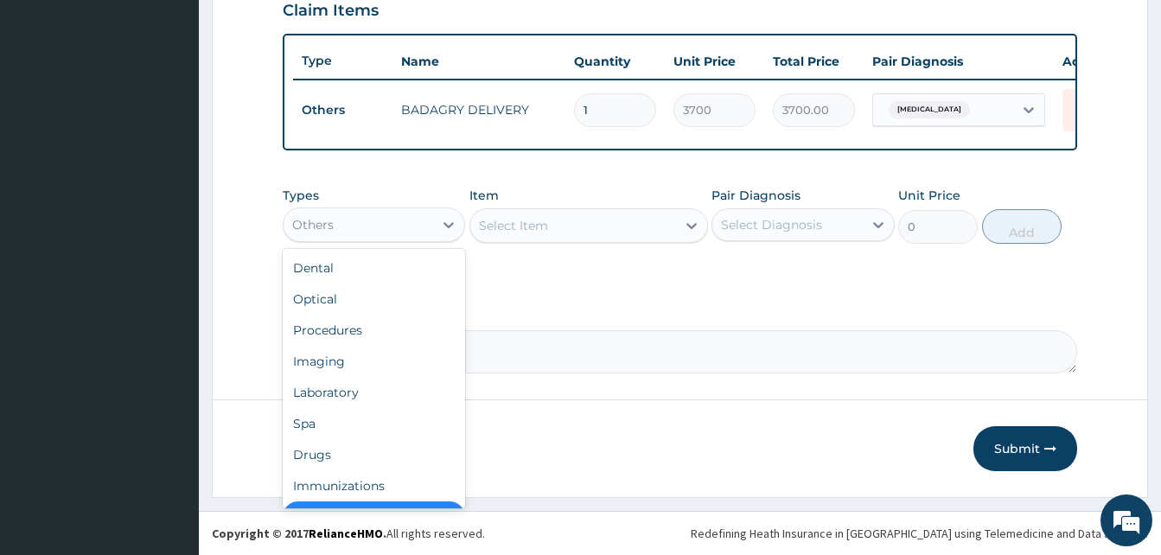
scroll to position [35, 0]
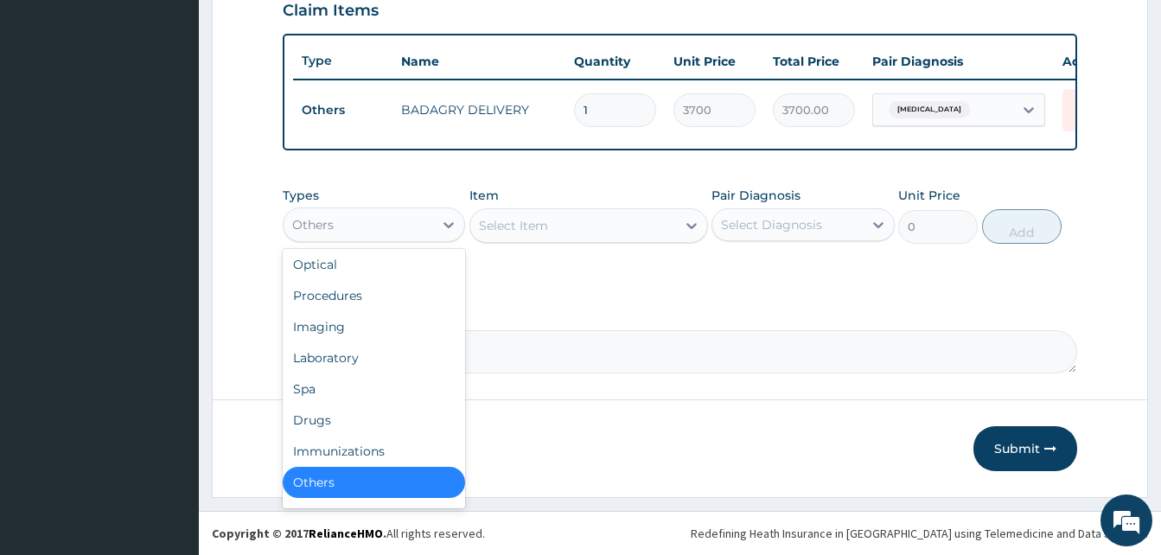
click at [426, 236] on div "Others" at bounding box center [359, 225] width 150 height 28
click at [376, 424] on div "Drugs" at bounding box center [374, 420] width 182 height 31
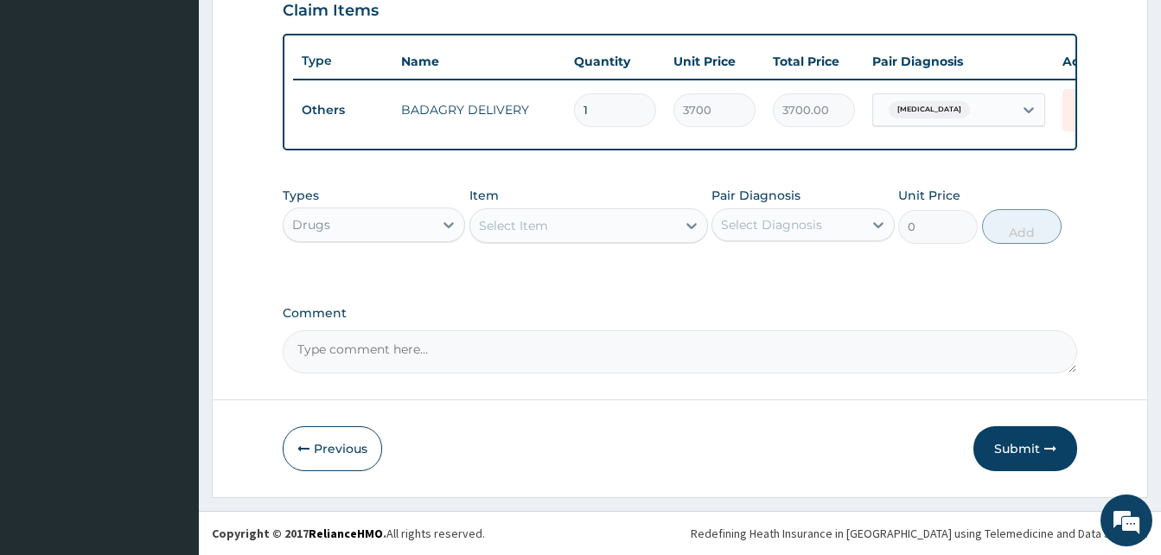
click at [583, 223] on div "Select Item" at bounding box center [573, 226] width 206 height 28
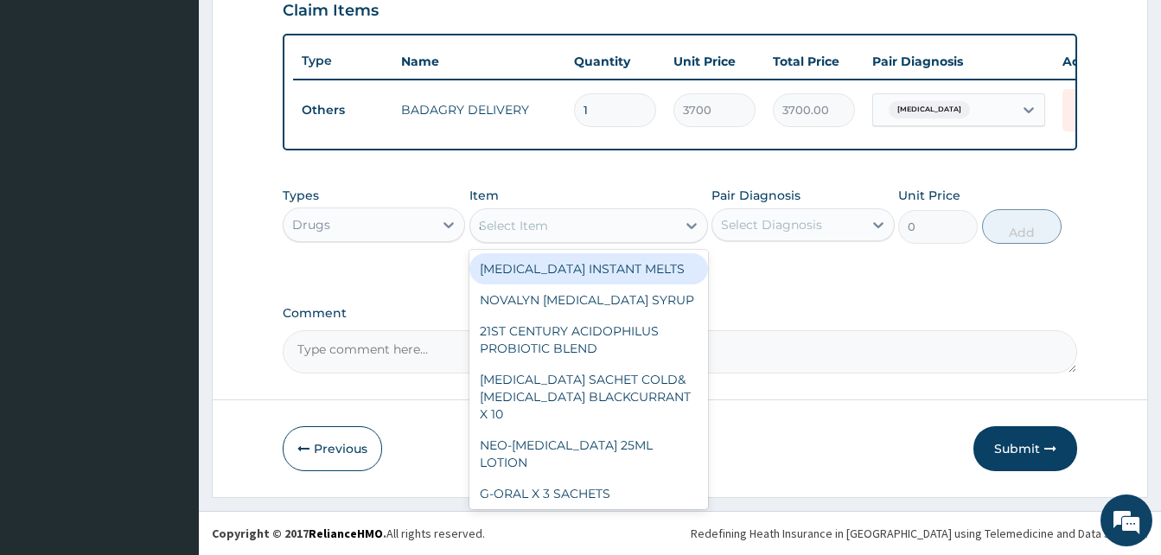
type input "atady"
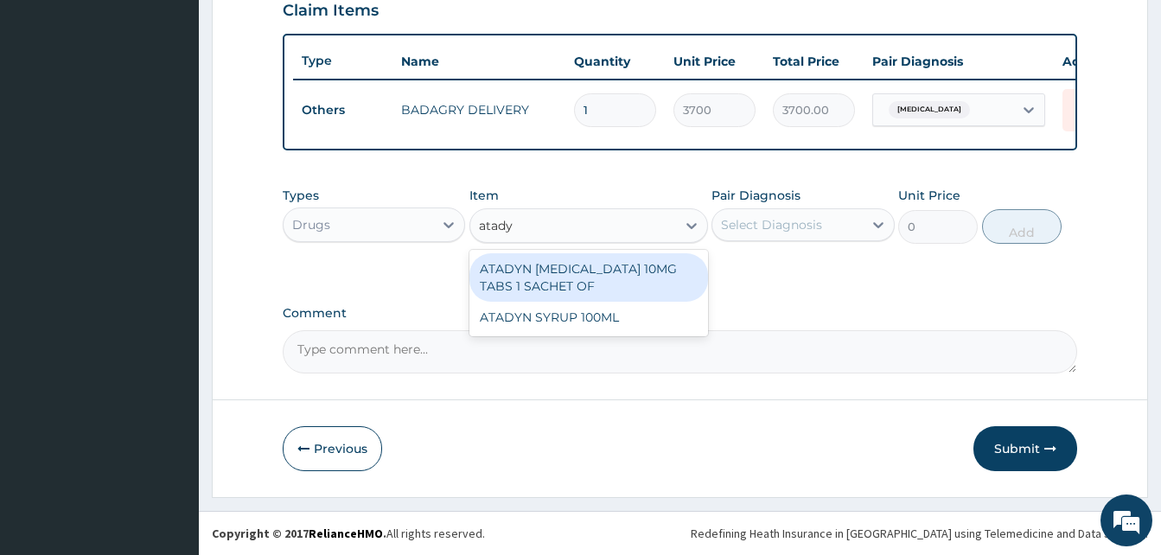
click at [624, 271] on div "ATADYN [MEDICAL_DATA] 10MG TABS 1 SACHET OF" at bounding box center [588, 277] width 239 height 48
type input "350"
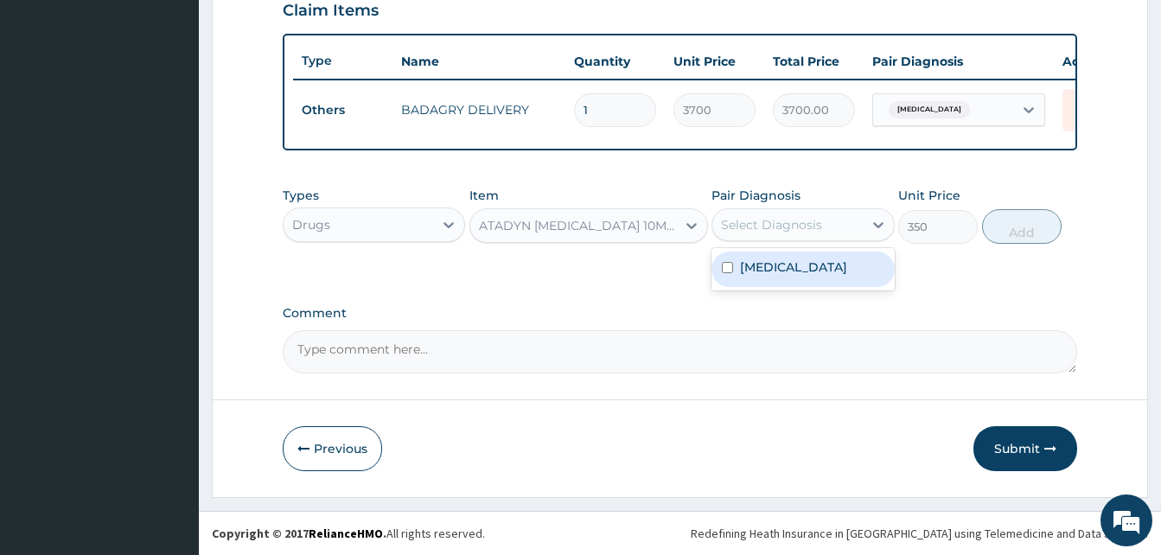
drag, startPoint x: 755, startPoint y: 236, endPoint x: 794, endPoint y: 258, distance: 43.7
click at [794, 241] on div "option [MEDICAL_DATA], selected. option [MEDICAL_DATA] focused, 1 of 1. 1 resul…" at bounding box center [802, 224] width 182 height 33
click at [794, 258] on div "[MEDICAL_DATA]" at bounding box center [802, 269] width 182 height 35
checkbox input "true"
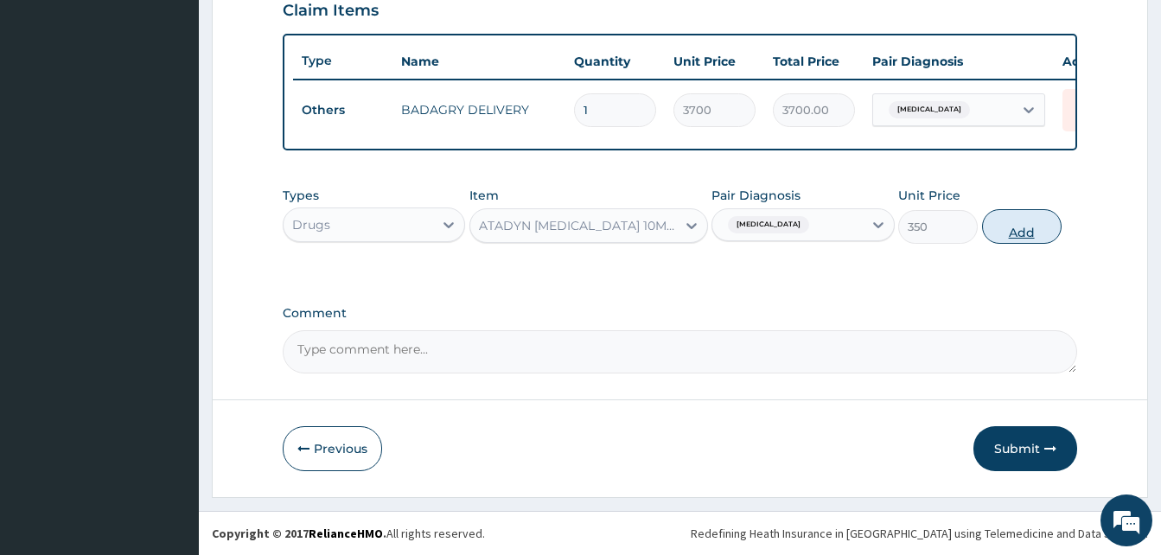
click at [1007, 230] on button "Add" at bounding box center [1022, 226] width 80 height 35
type input "0"
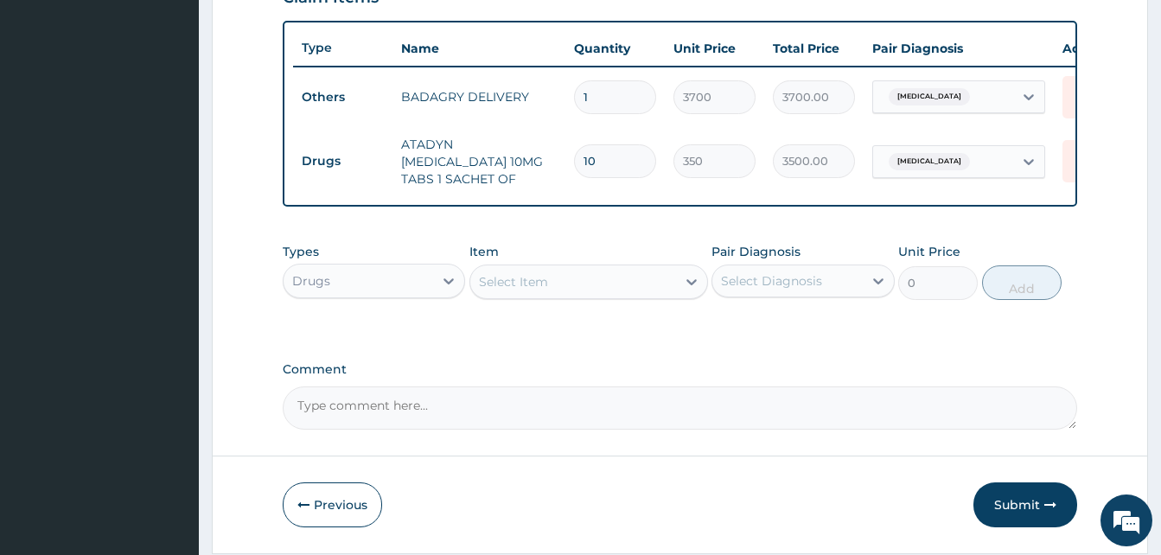
type input "10"
click at [641, 279] on div "Select Item" at bounding box center [573, 282] width 206 height 28
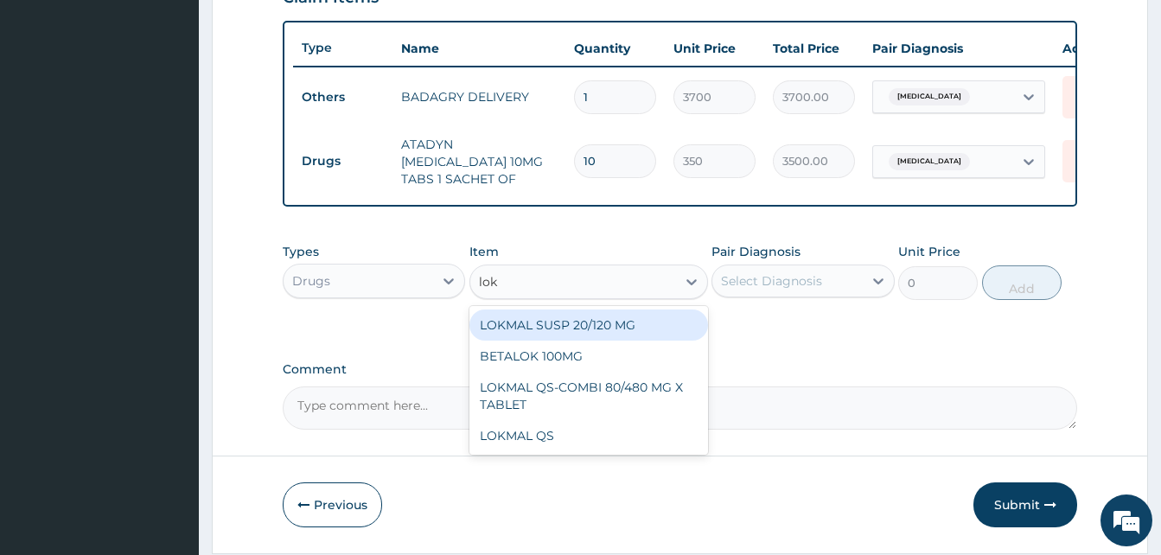
type input "lokm"
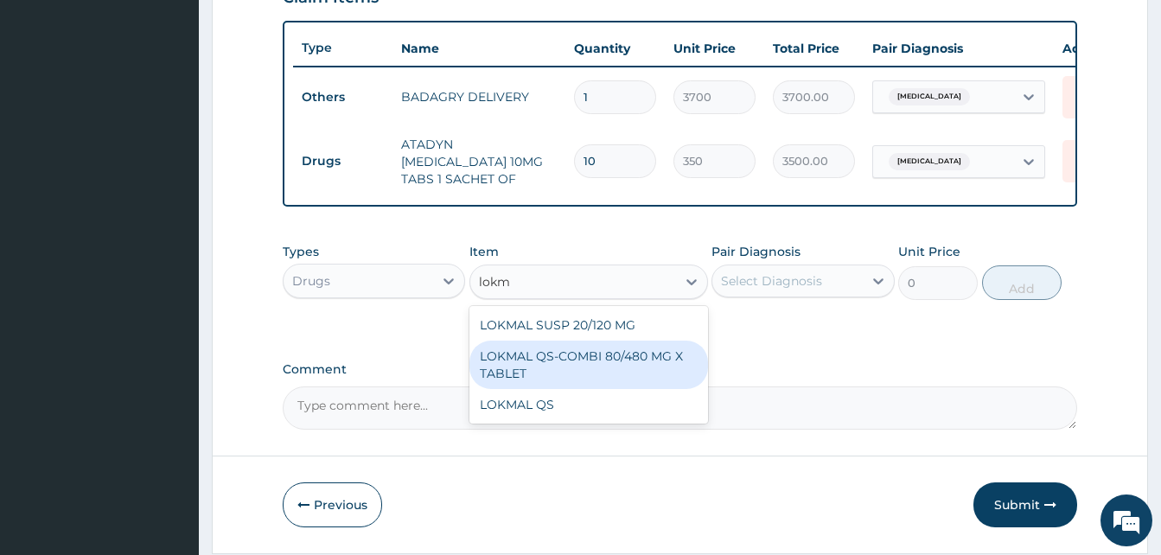
click at [627, 358] on div "LOKMAL QS-COMBI 80/480 MG X TABLET" at bounding box center [588, 365] width 239 height 48
type input "245"
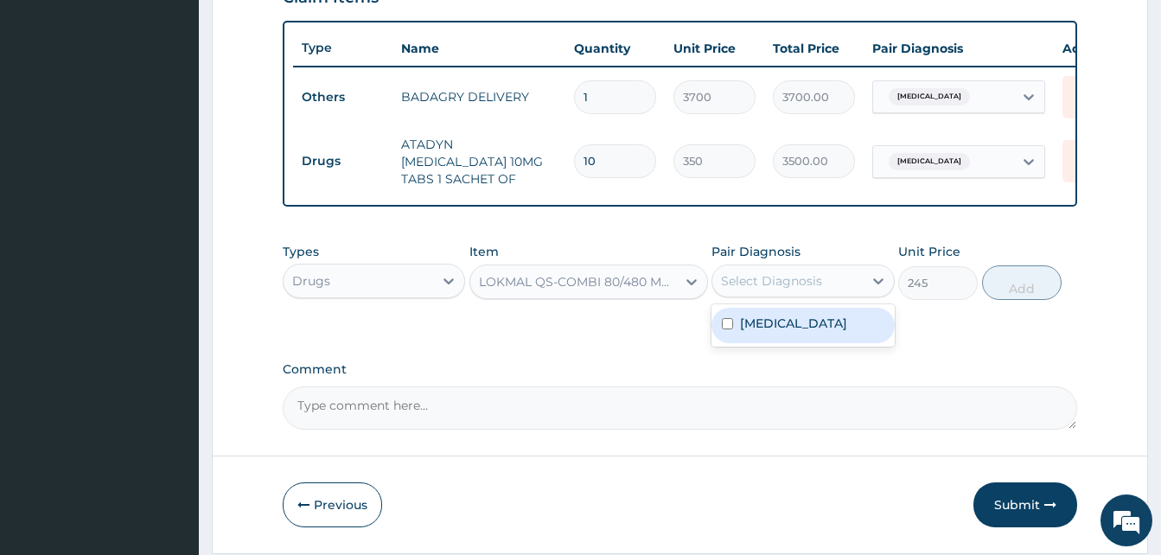
drag, startPoint x: 784, startPoint y: 292, endPoint x: 800, endPoint y: 328, distance: 39.8
click at [800, 297] on div "option [MEDICAL_DATA], selected. option [MEDICAL_DATA] focused, 1 of 1. 1 resul…" at bounding box center [802, 281] width 182 height 33
click at [800, 328] on div "[MEDICAL_DATA]" at bounding box center [802, 325] width 182 height 35
checkbox input "true"
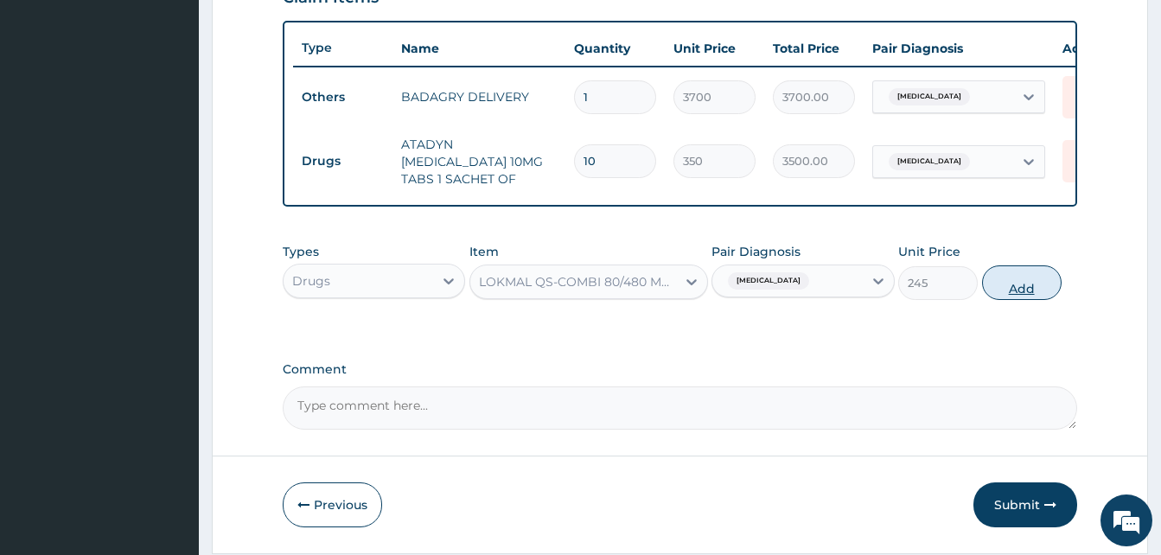
click at [1003, 292] on button "Add" at bounding box center [1022, 282] width 80 height 35
type input "0"
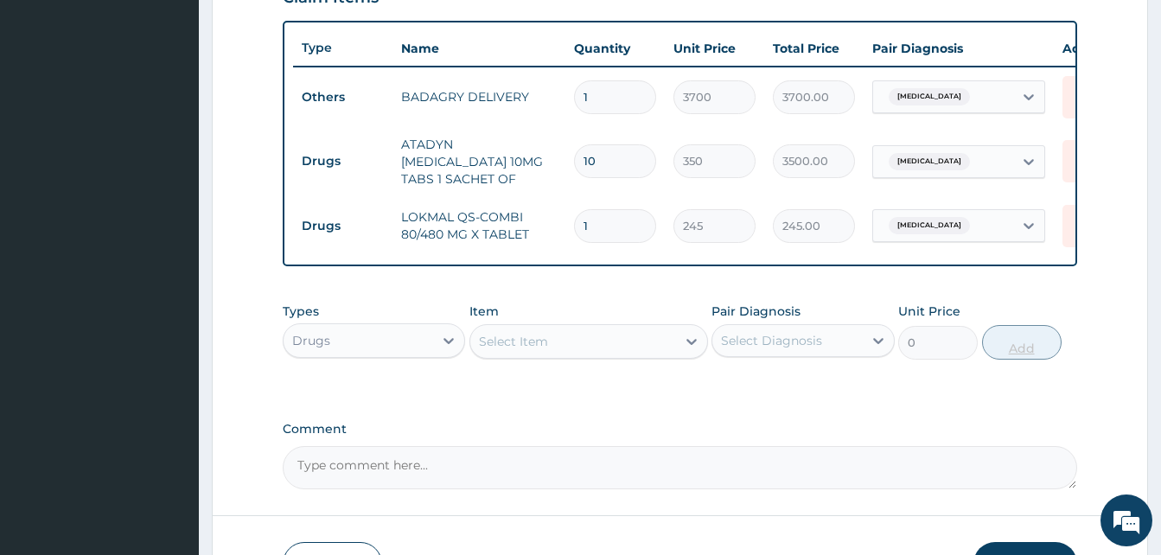
type input "0.00"
type input "6"
type input "1470.00"
type input "6"
click at [527, 350] on div "Select Item" at bounding box center [513, 341] width 69 height 17
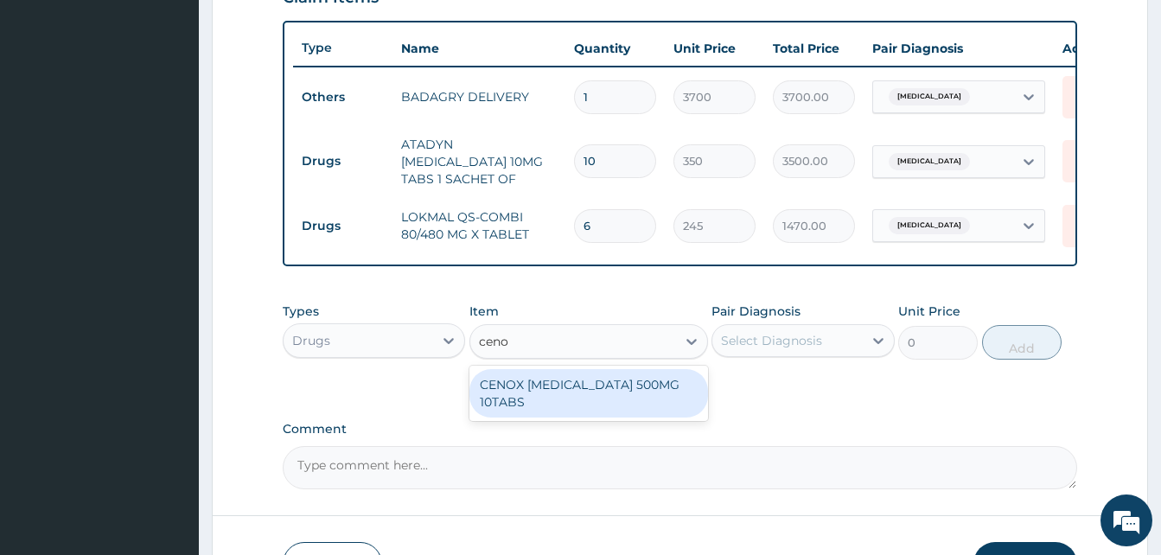
type input "cenox"
click at [584, 393] on div "CENOX [MEDICAL_DATA] 500MG 10TABS" at bounding box center [588, 393] width 239 height 48
type input "119"
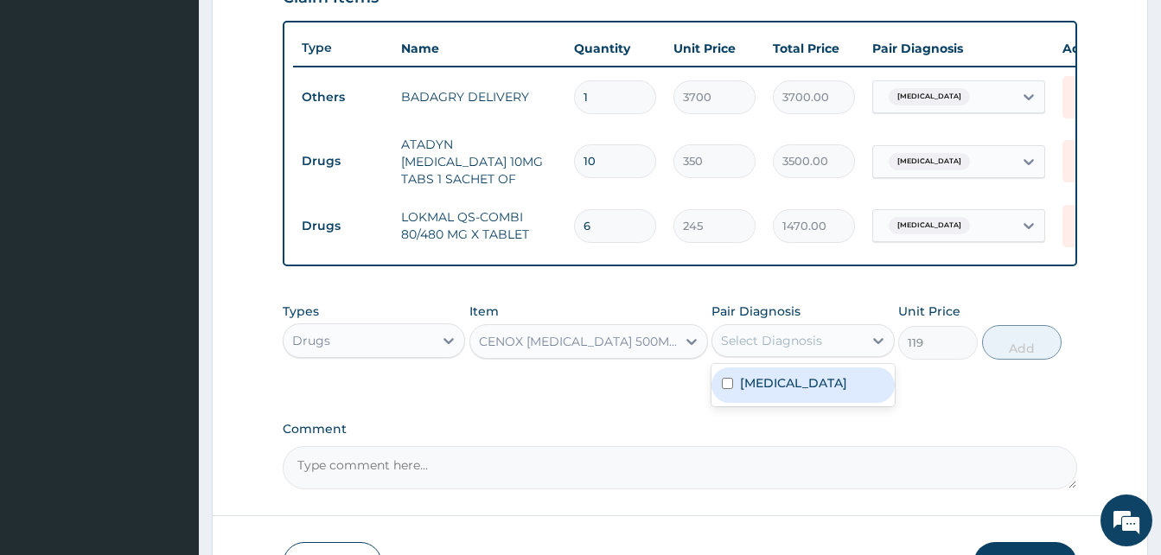
drag, startPoint x: 762, startPoint y: 343, endPoint x: 799, endPoint y: 392, distance: 61.2
click at [799, 357] on div "option [MEDICAL_DATA], selected. option [MEDICAL_DATA] focused, 1 of 1. 1 resul…" at bounding box center [802, 340] width 182 height 33
click at [799, 392] on div "[MEDICAL_DATA]" at bounding box center [802, 384] width 182 height 35
checkbox input "true"
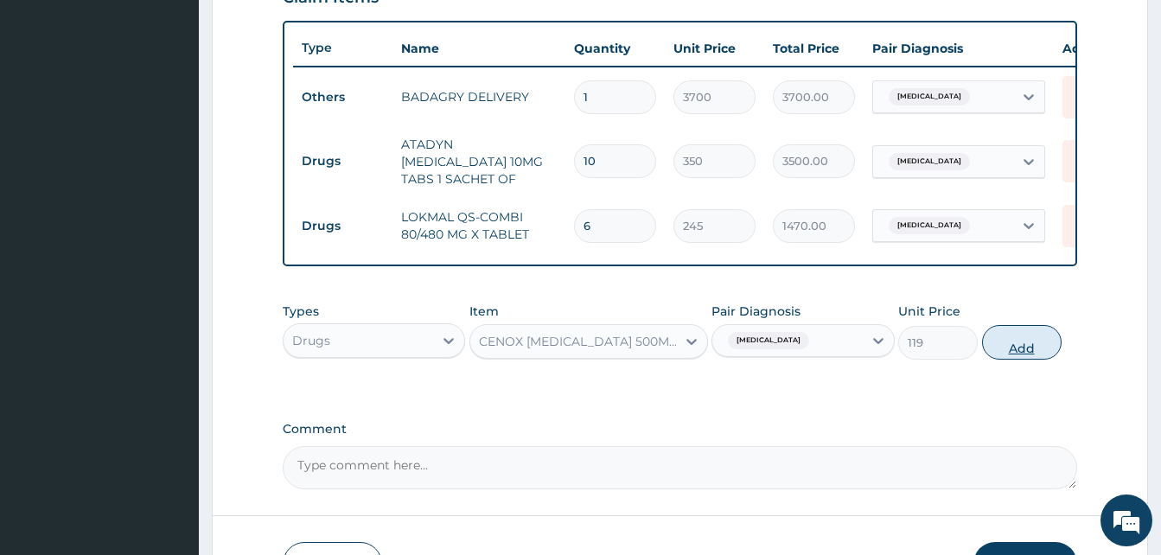
click at [1031, 341] on button "Add" at bounding box center [1022, 342] width 80 height 35
type input "0"
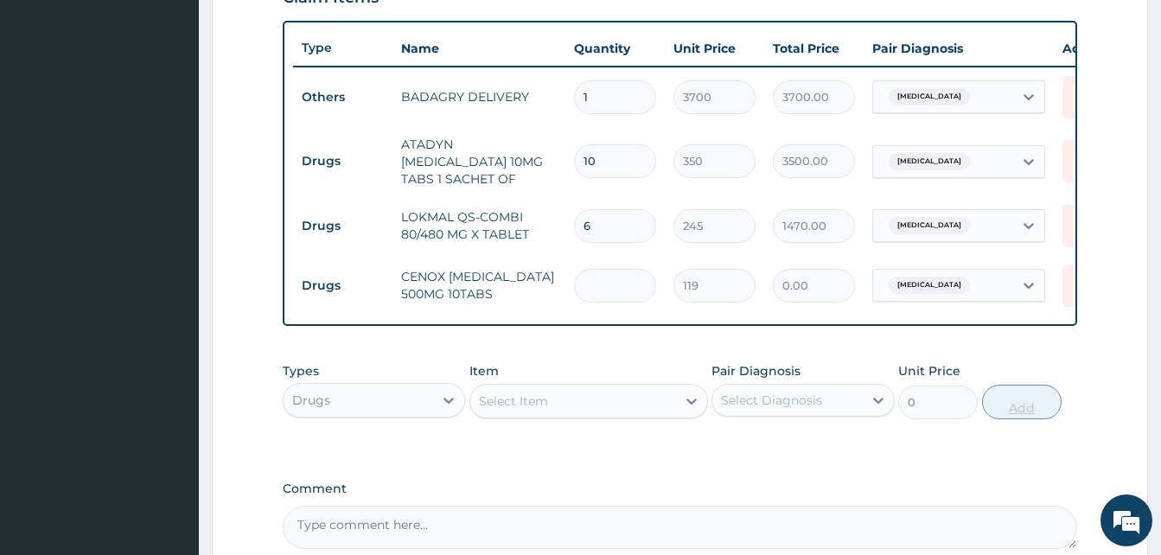
type input "2"
type input "238.00"
type input "20"
type input "2380.00"
type input "20"
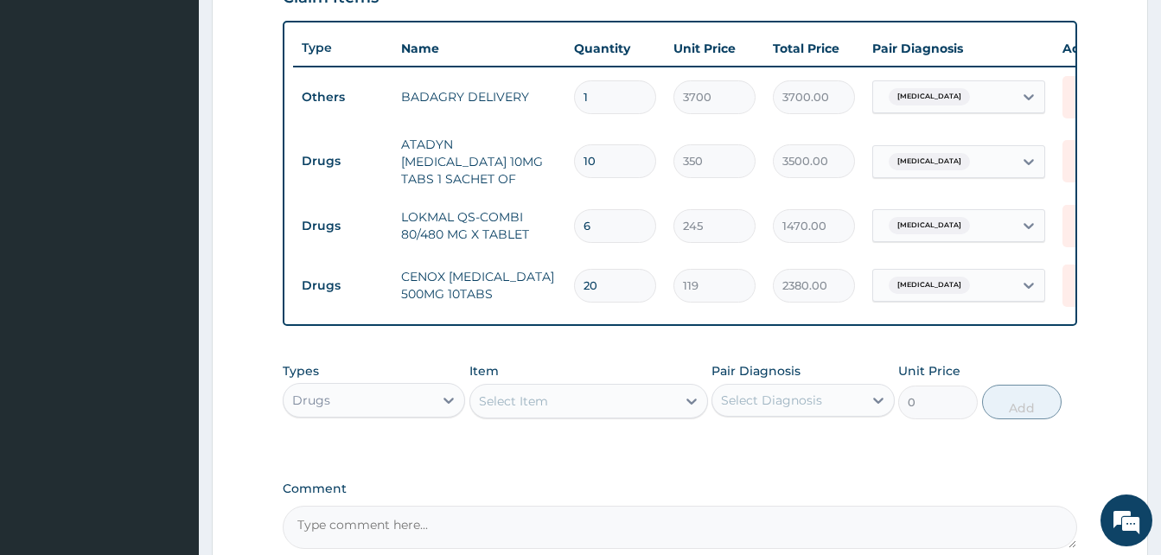
click at [674, 392] on div "Select Item" at bounding box center [573, 401] width 206 height 28
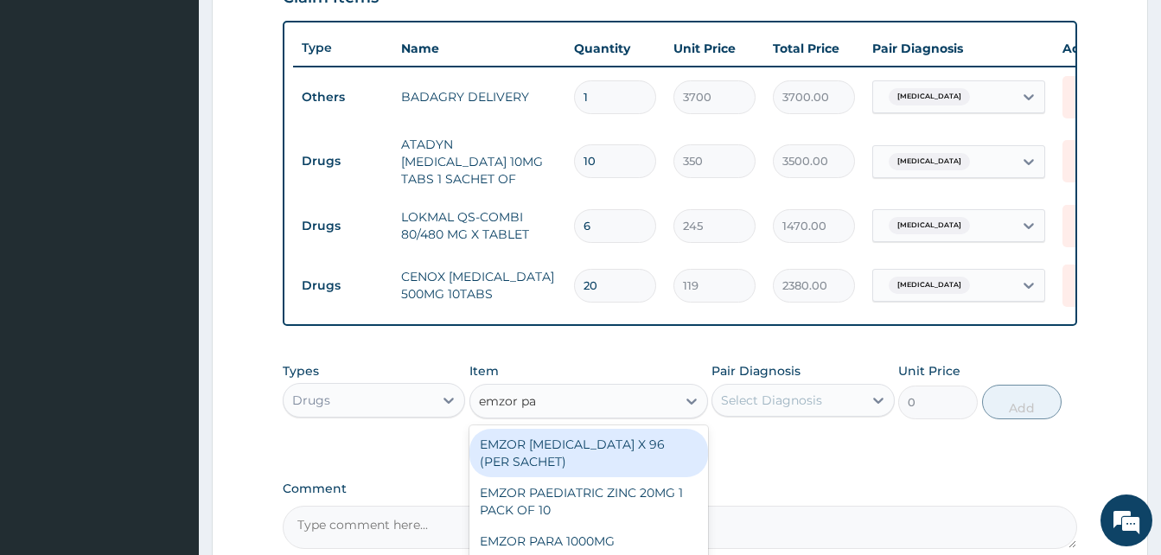
type input "emzor par"
click at [647, 444] on div "EMZOR [MEDICAL_DATA] X 96 (PER SACHET)" at bounding box center [588, 453] width 239 height 48
type input "17.5"
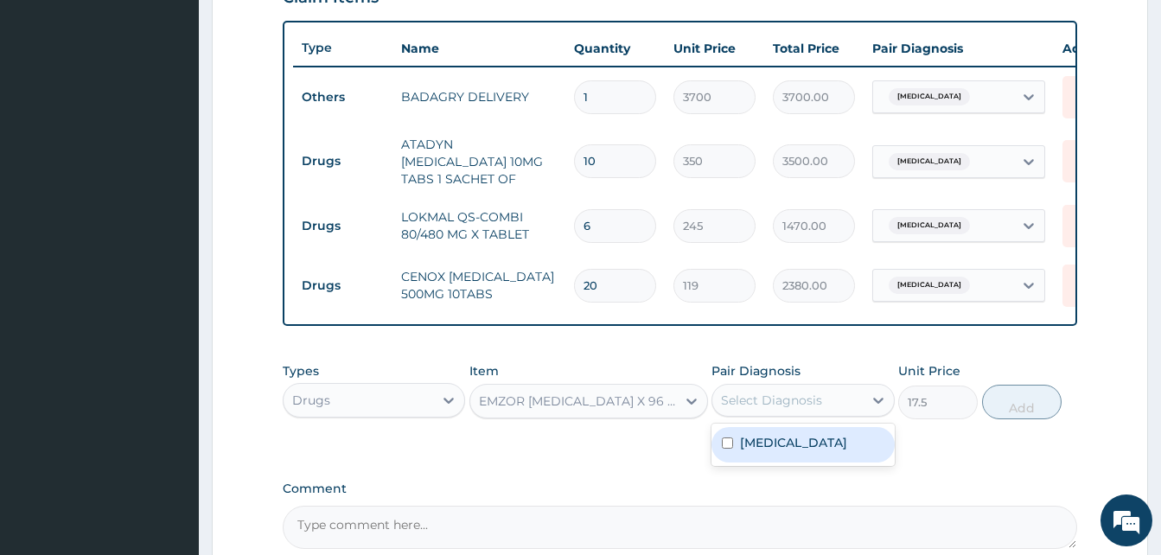
drag, startPoint x: 771, startPoint y: 405, endPoint x: 794, endPoint y: 437, distance: 40.3
click at [794, 417] on div "option [MEDICAL_DATA], selected. option [MEDICAL_DATA] focused, 1 of 1. 1 resul…" at bounding box center [802, 400] width 182 height 33
click at [794, 437] on div "[MEDICAL_DATA]" at bounding box center [802, 444] width 182 height 35
checkbox input "true"
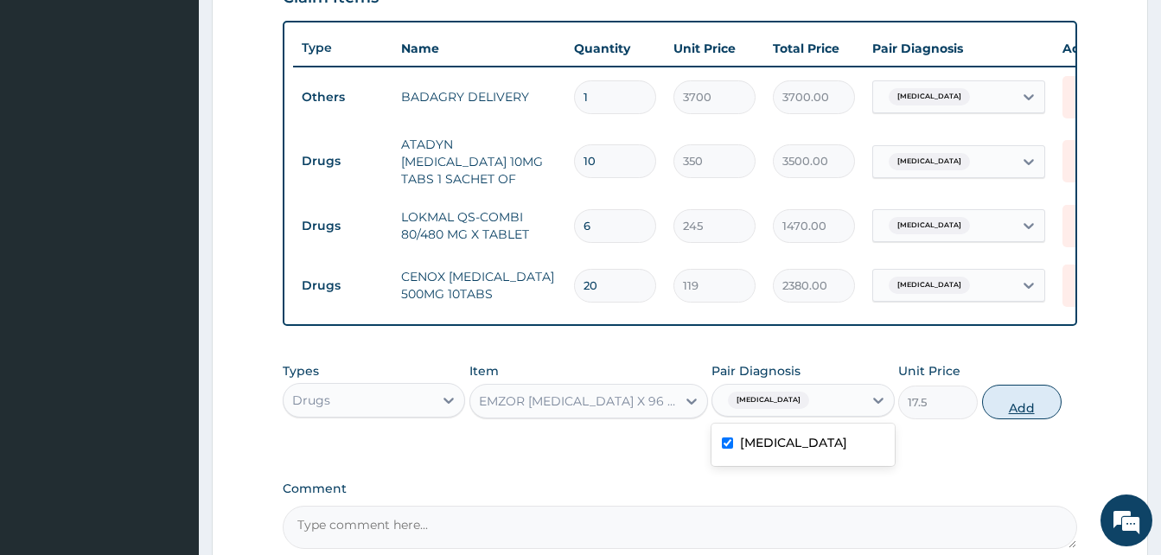
click at [1028, 398] on button "Add" at bounding box center [1022, 402] width 80 height 35
type input "0"
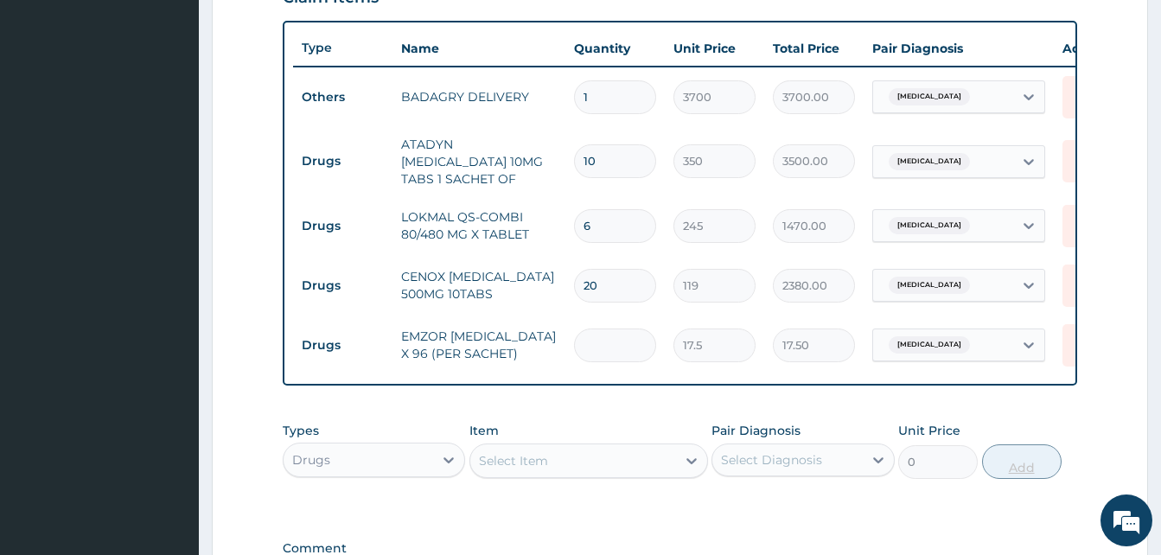
type input "0.00"
type input "3"
type input "52.50"
type input "36"
type input "630.00"
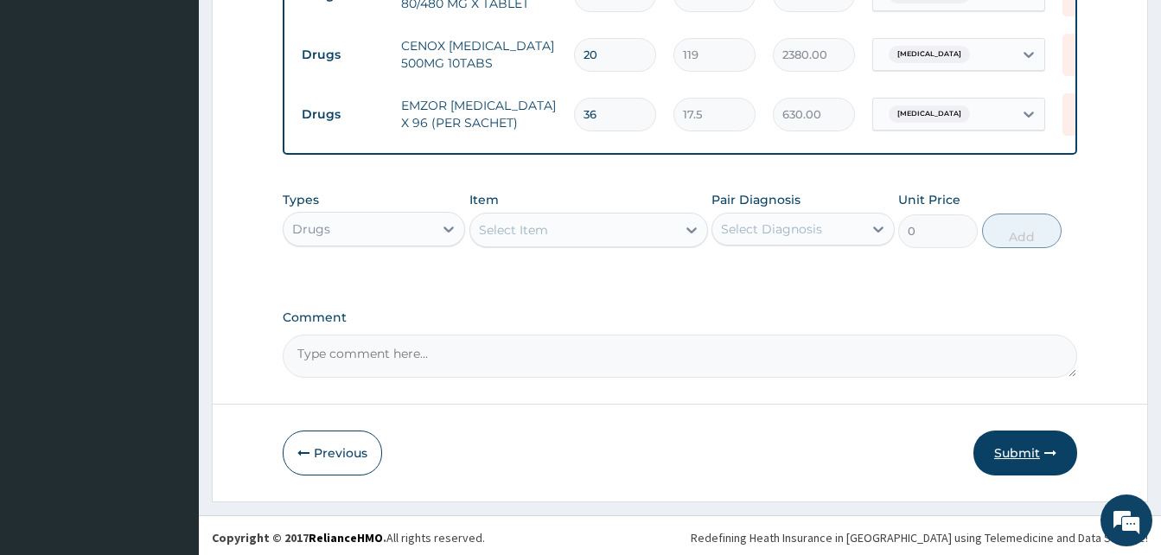
type input "36"
click at [1035, 447] on button "Submit" at bounding box center [1025, 452] width 104 height 45
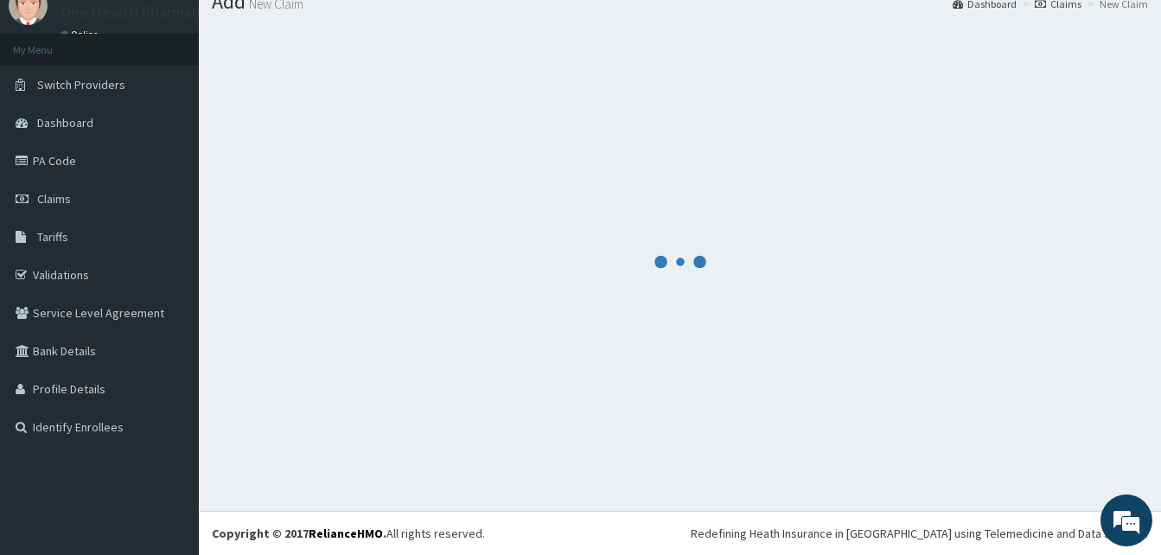
scroll to position [66, 0]
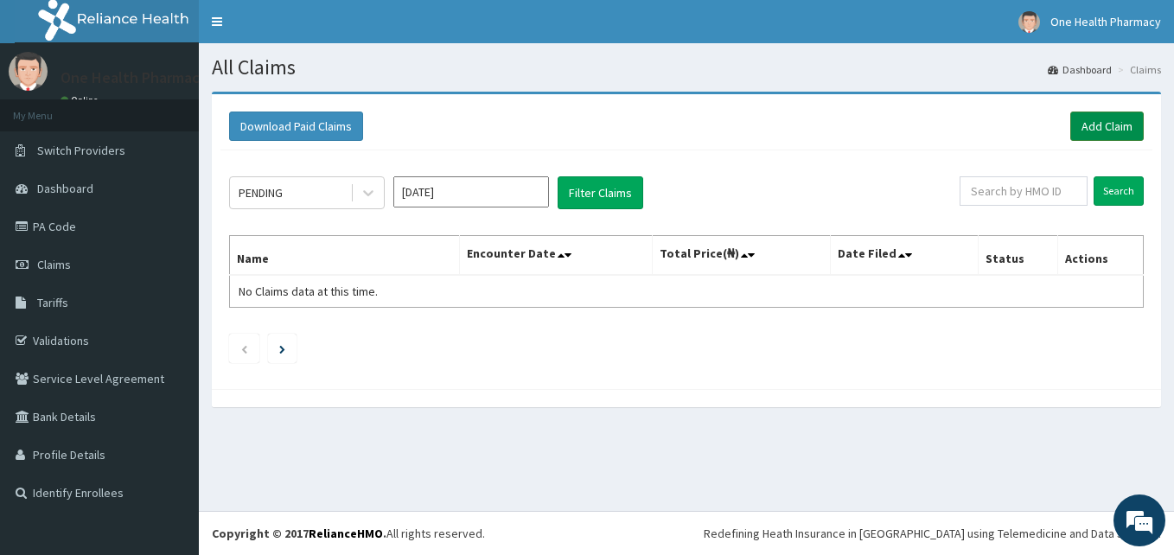
click at [1108, 124] on link "Add Claim" at bounding box center [1106, 126] width 73 height 29
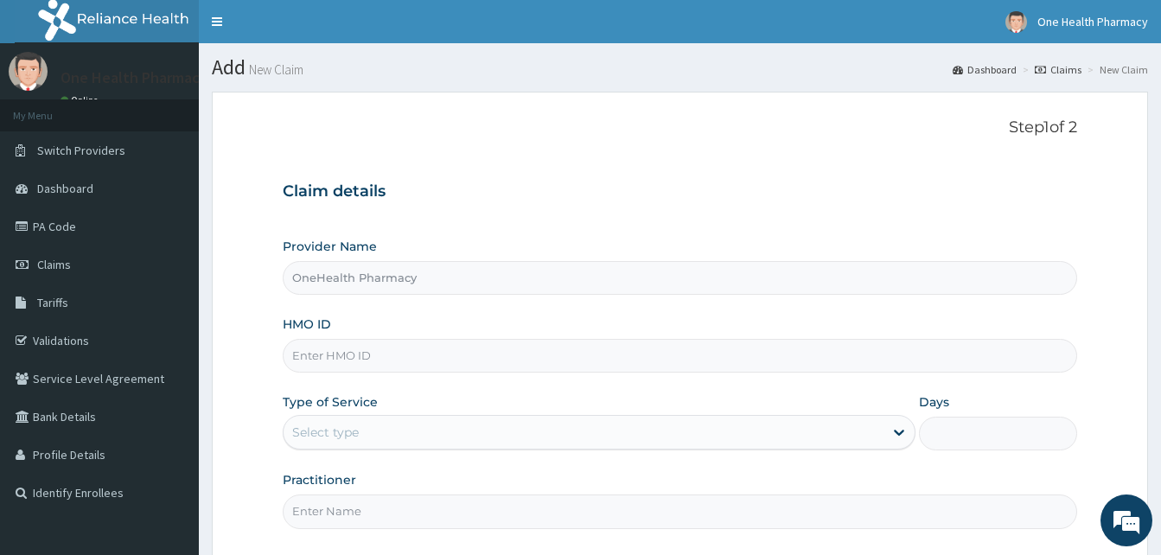
click at [411, 360] on input "HMO ID" at bounding box center [680, 356] width 794 height 34
paste input "BAS/10002/A"
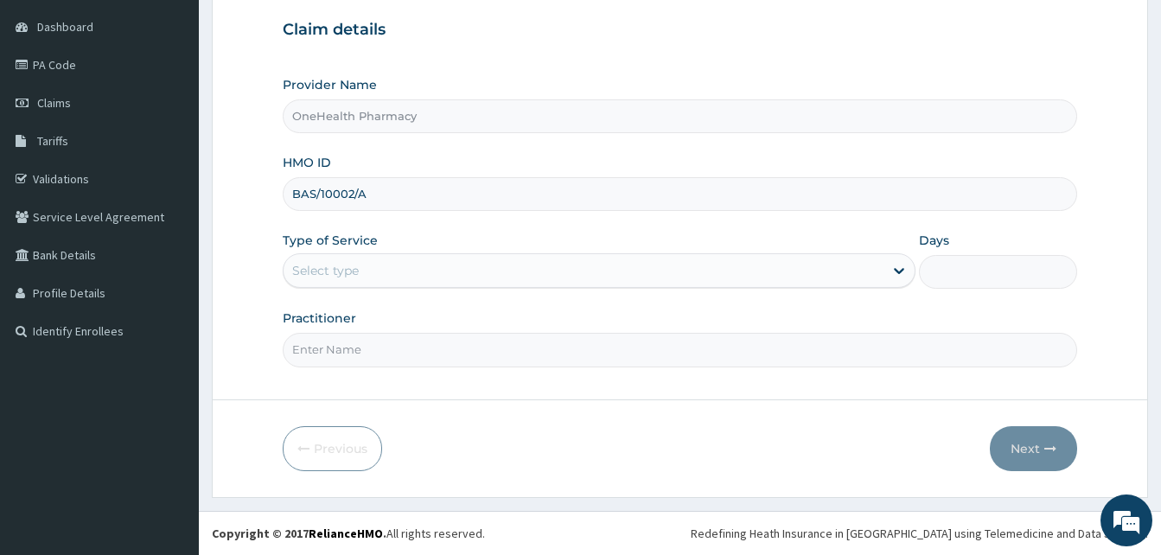
type input "BAS/10002/A"
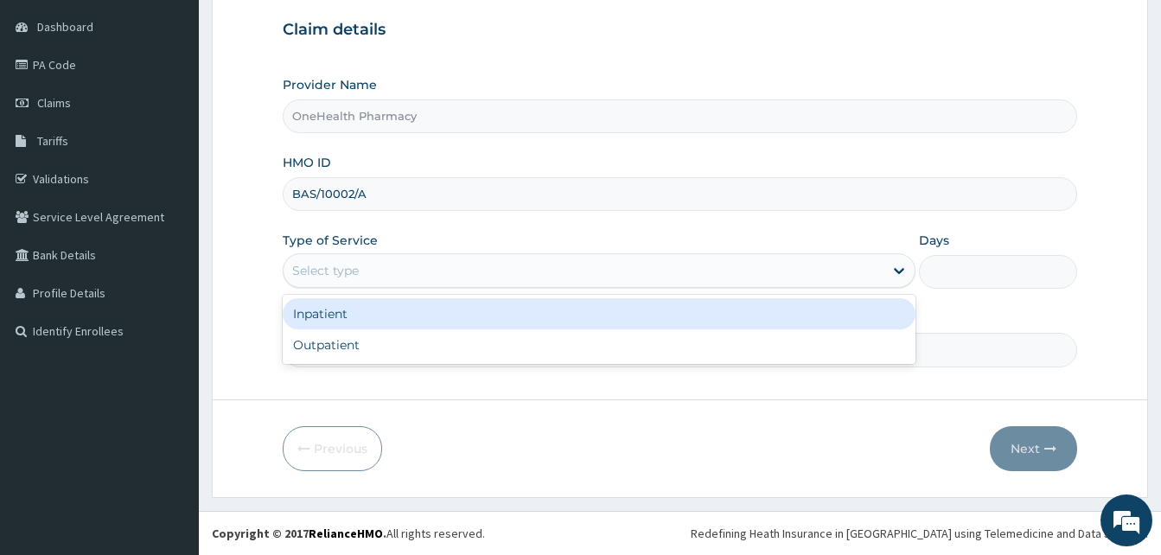
click at [569, 265] on div "Select type" at bounding box center [584, 271] width 600 height 28
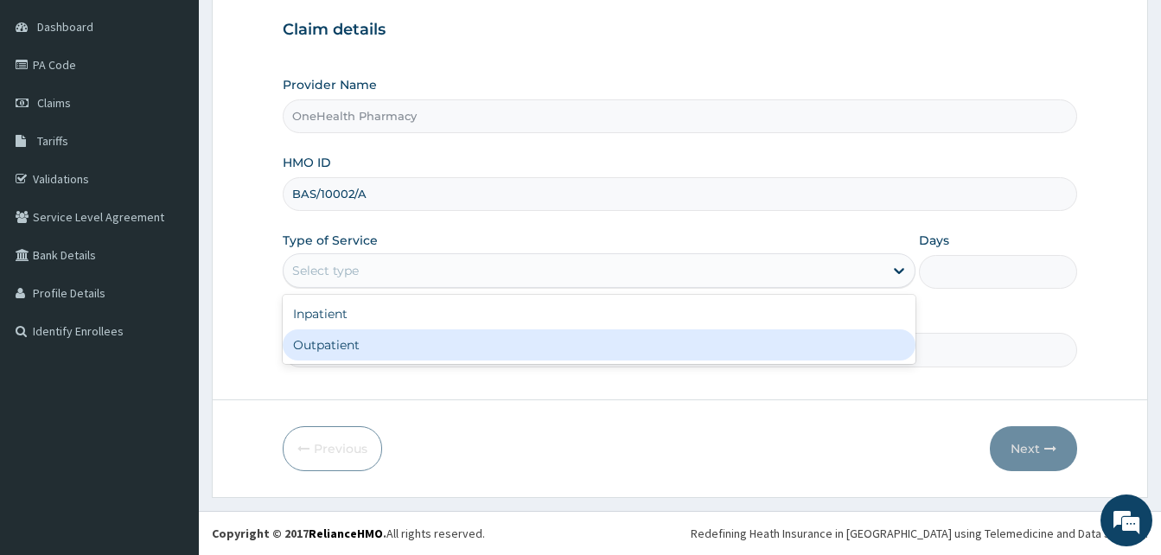
click at [512, 344] on div "Outpatient" at bounding box center [599, 344] width 633 height 31
type input "1"
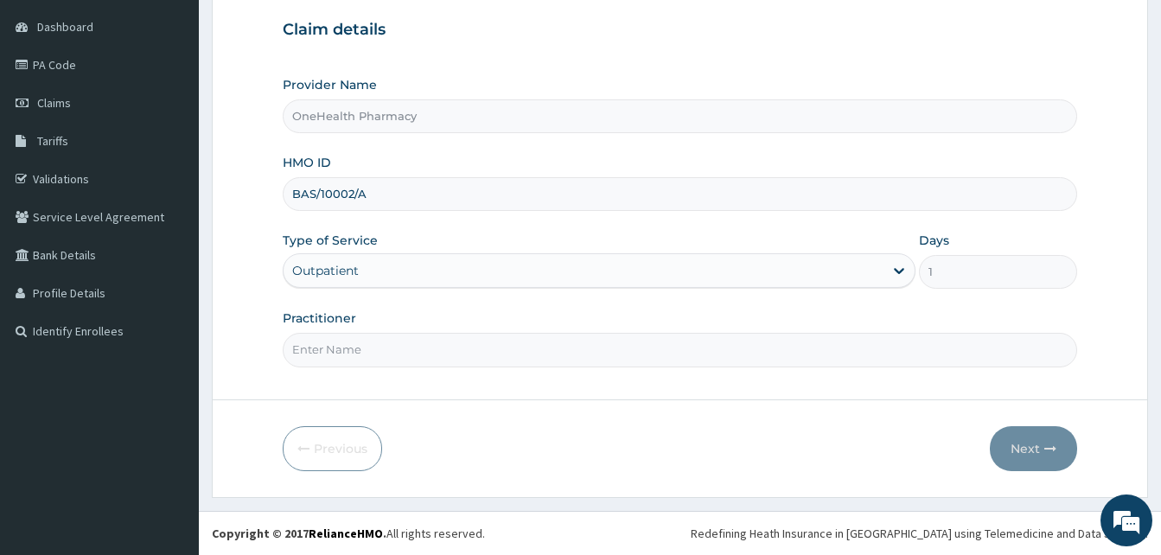
click at [512, 344] on input "Practitioner" at bounding box center [680, 350] width 794 height 34
type input "onehealth"
click at [1025, 440] on button "Next" at bounding box center [1033, 448] width 87 height 45
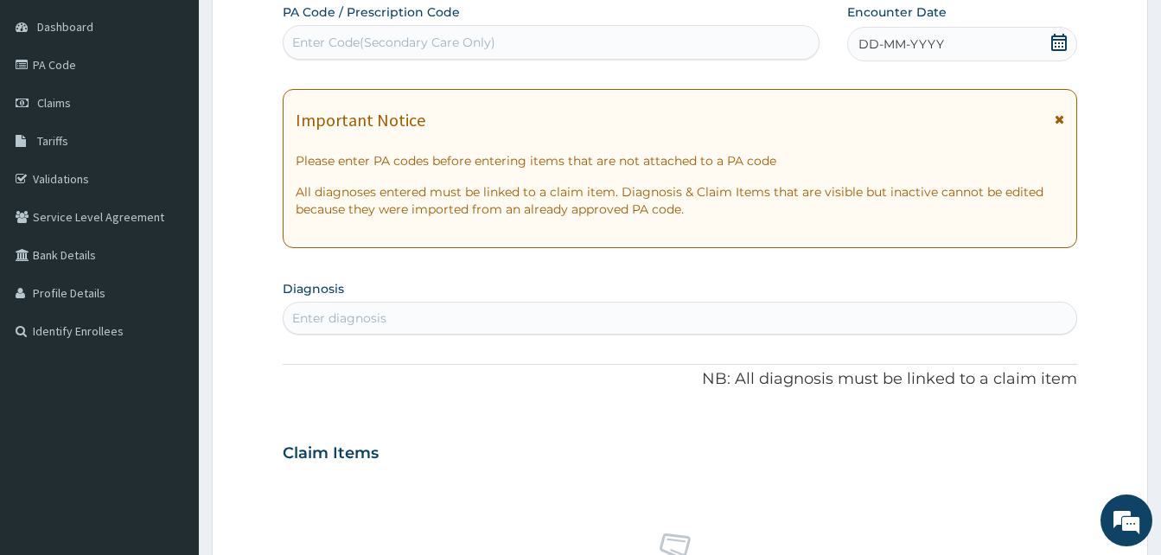
click at [942, 59] on div "DD-MM-YYYY" at bounding box center [962, 44] width 230 height 35
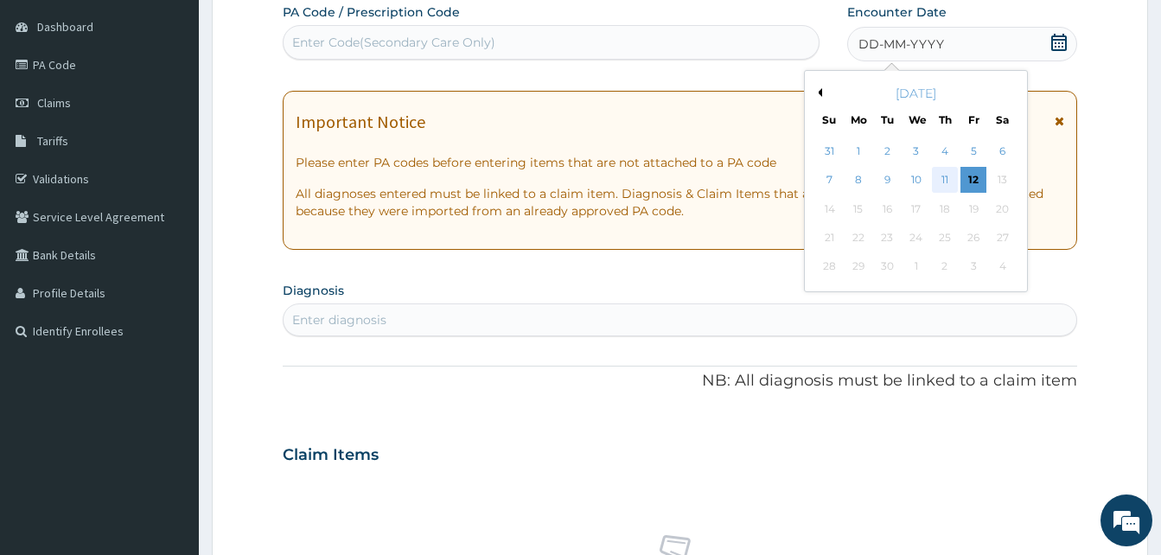
click at [936, 182] on div "11" at bounding box center [945, 181] width 26 height 26
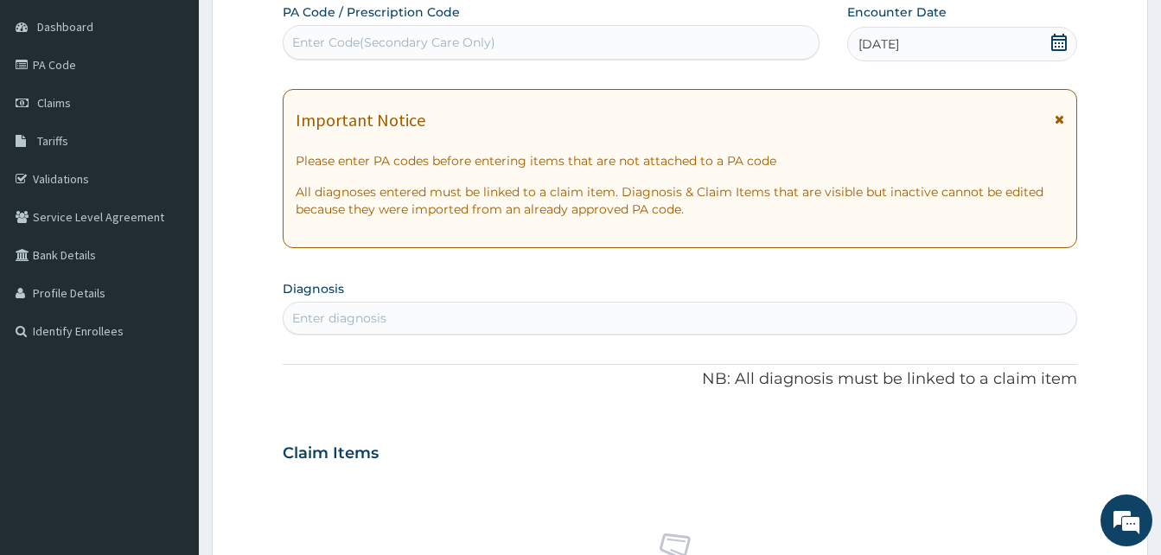
click at [574, 309] on div "Enter diagnosis" at bounding box center [680, 318] width 793 height 28
type input "pain"
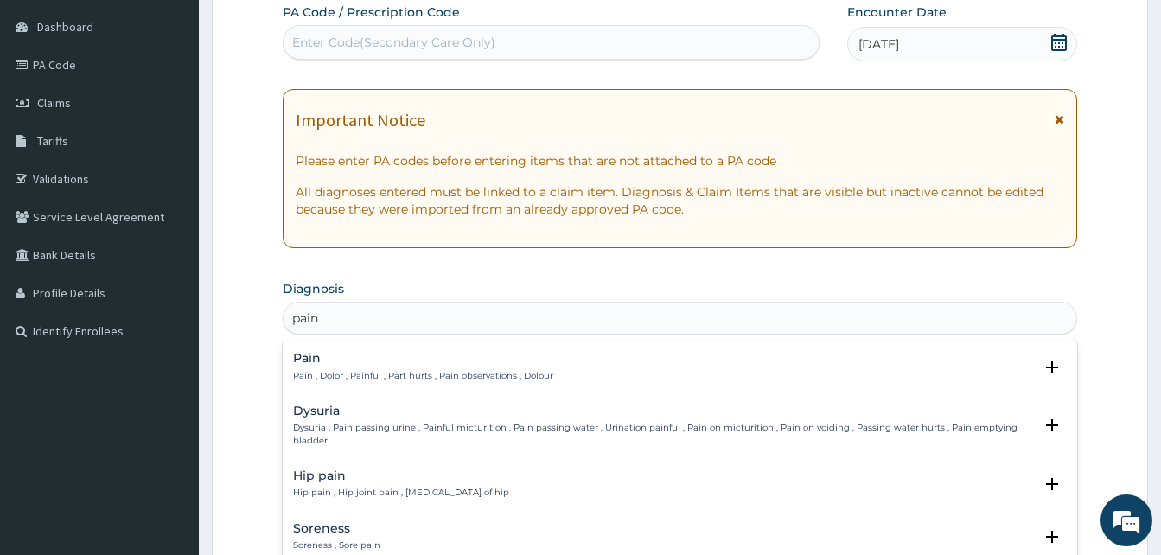
click at [422, 358] on h4 "Pain" at bounding box center [423, 358] width 260 height 13
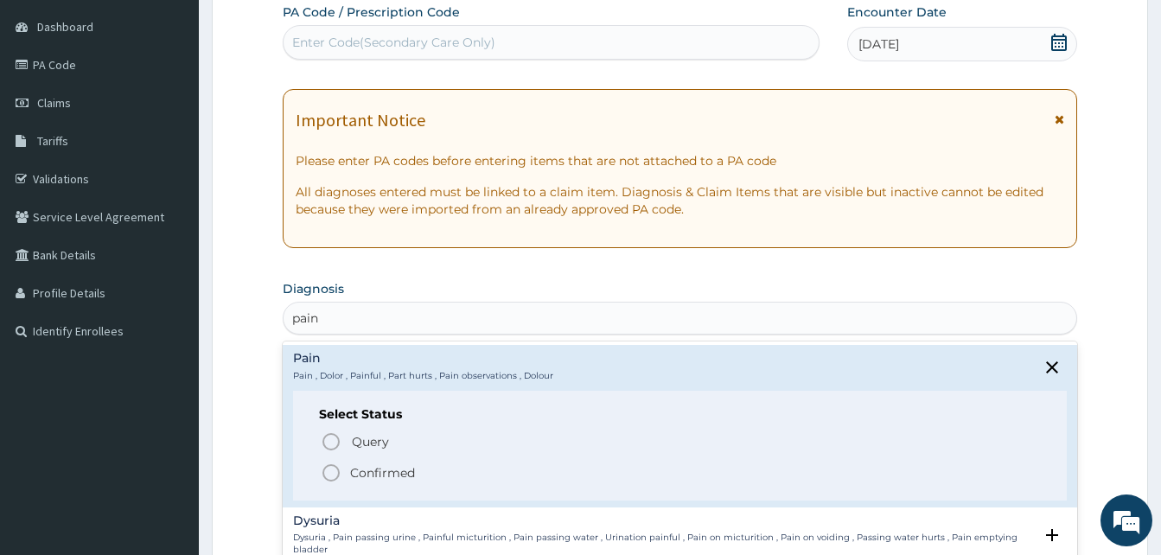
click at [443, 486] on div "Select Status Query Query covers suspected (?), Keep in view (kiv), Ruled out (…" at bounding box center [680, 446] width 774 height 110
click at [436, 478] on span "Confirmed" at bounding box center [681, 472] width 720 height 21
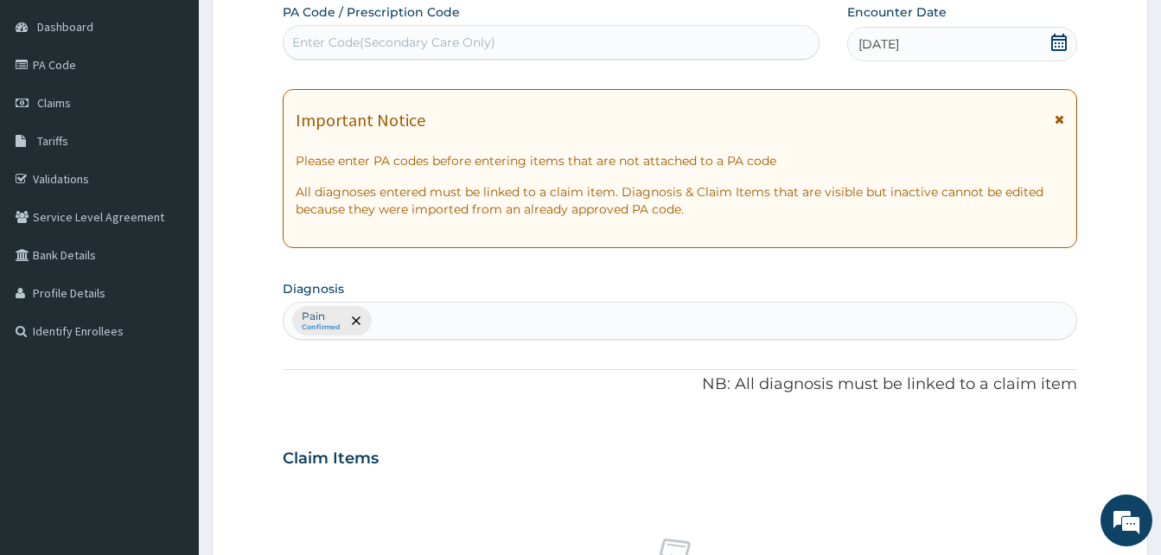
drag, startPoint x: 1128, startPoint y: 244, endPoint x: 1173, endPoint y: 162, distance: 93.6
click at [1160, 162] on html "R EL Toggle navigation One Health Pharmacy One Health Pharmacy - [EMAIL_ADDRESS…" at bounding box center [580, 461] width 1161 height 1246
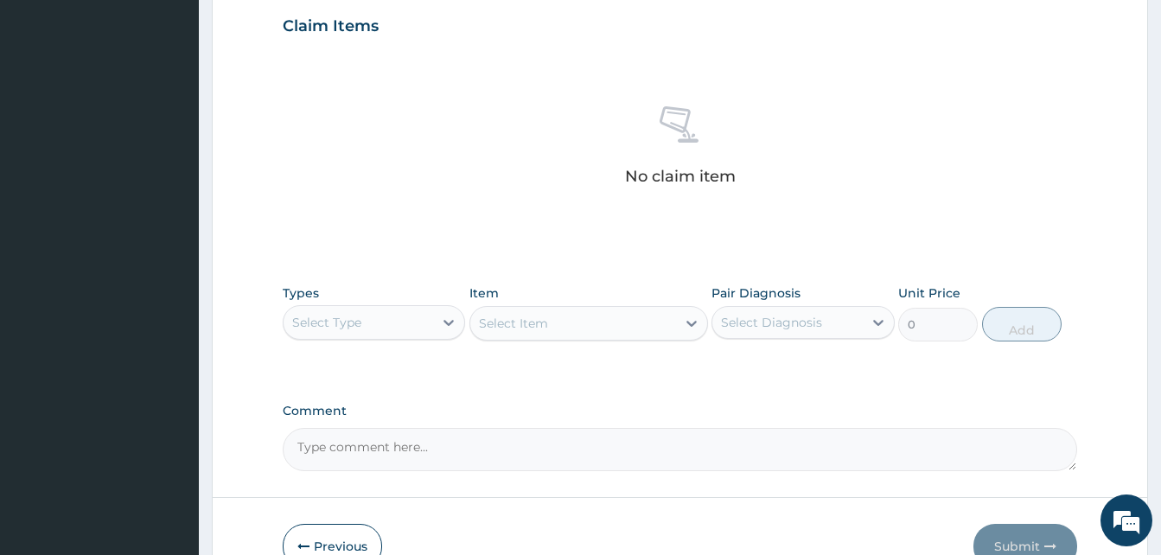
scroll to position [692, 0]
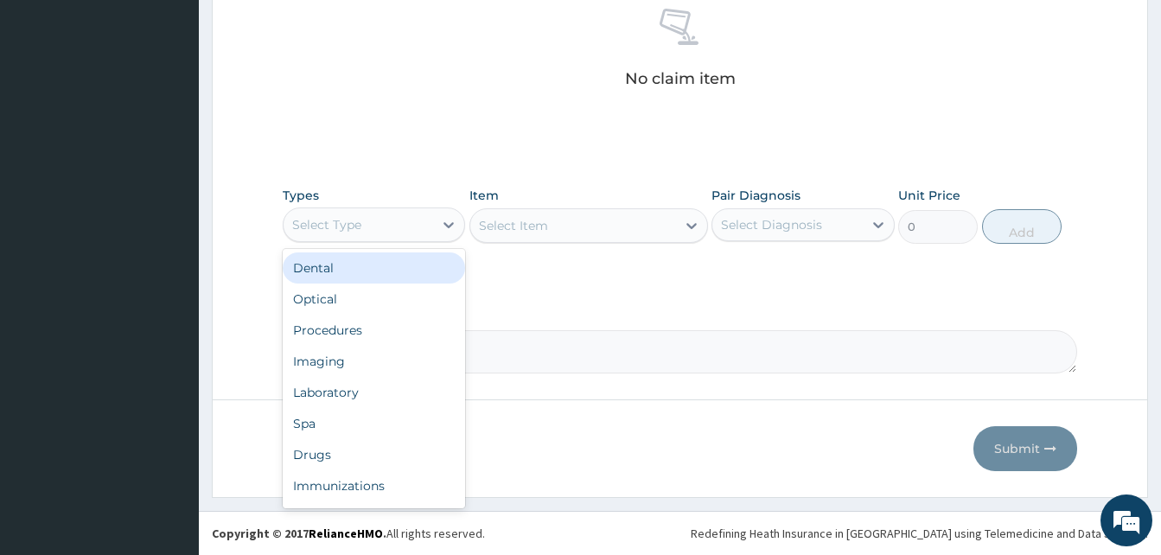
click at [376, 230] on div "Select Type" at bounding box center [359, 225] width 150 height 28
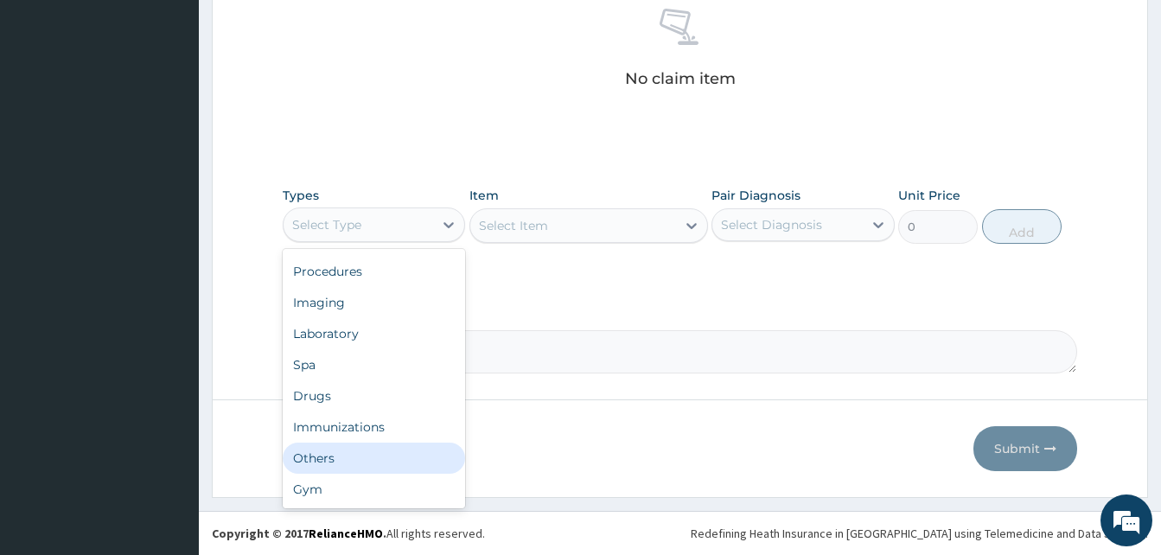
click at [384, 456] on div "Others" at bounding box center [374, 458] width 182 height 31
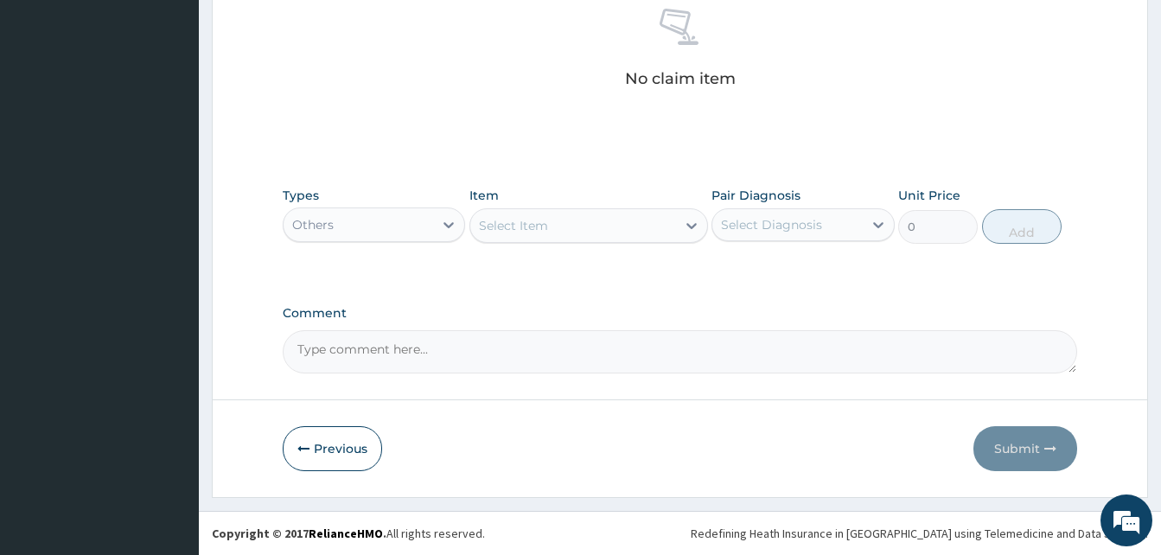
click at [571, 228] on div "Select Item" at bounding box center [573, 226] width 206 height 28
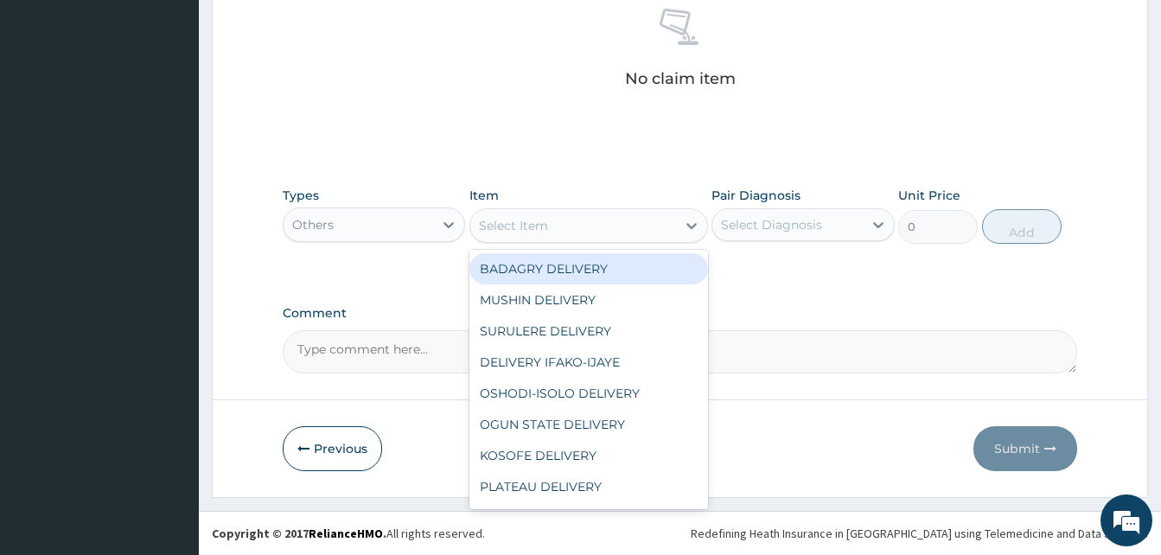
click at [626, 265] on div "BADAGRY DELIVERY" at bounding box center [588, 268] width 239 height 31
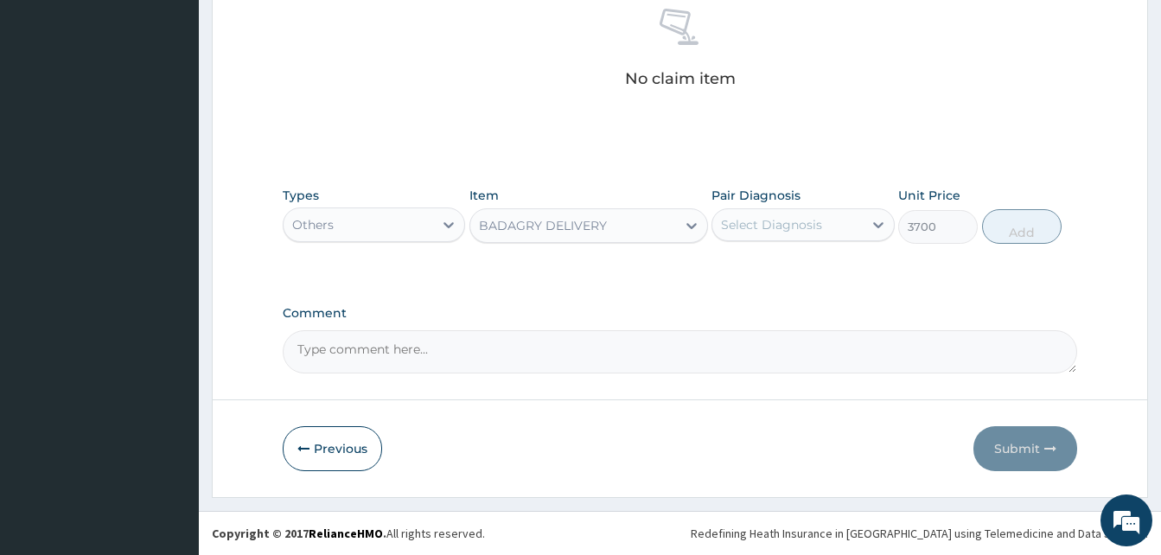
type input "3700"
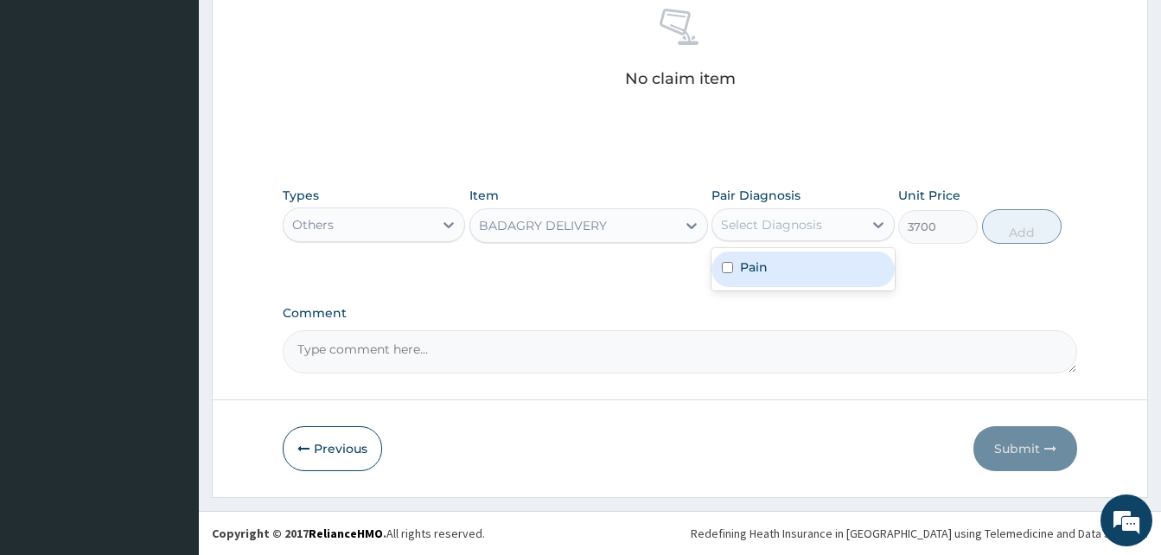
drag, startPoint x: 738, startPoint y: 231, endPoint x: 787, endPoint y: 265, distance: 60.2
click at [787, 241] on div "option Pain focused, 1 of 1. 1 result available. Use Up and Down to choose opti…" at bounding box center [802, 224] width 182 height 33
click at [787, 265] on div "Pain" at bounding box center [802, 269] width 182 height 35
checkbox input "true"
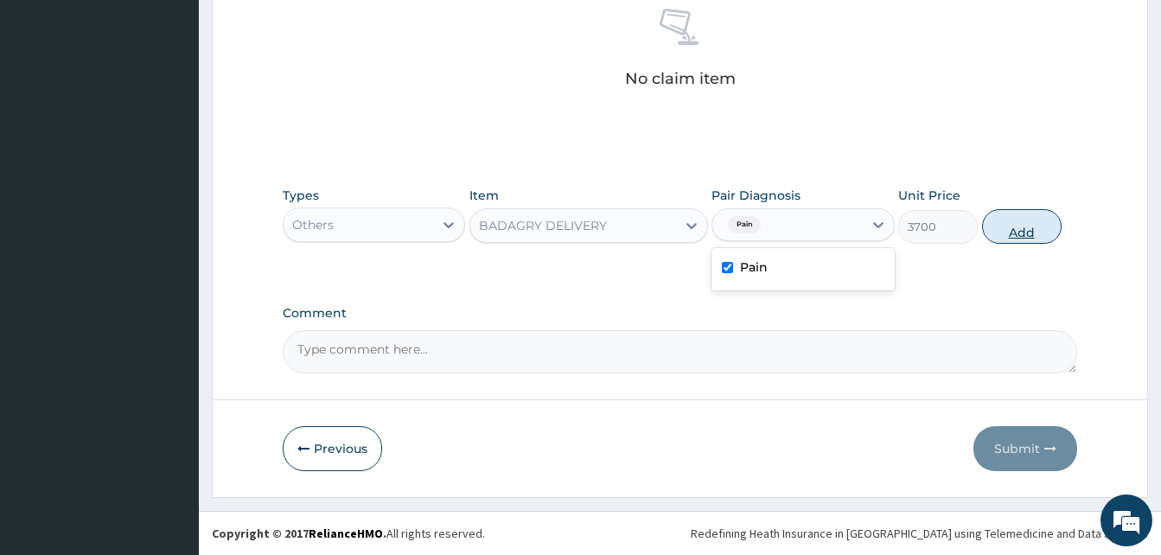
click at [1015, 225] on button "Add" at bounding box center [1022, 226] width 80 height 35
type input "0"
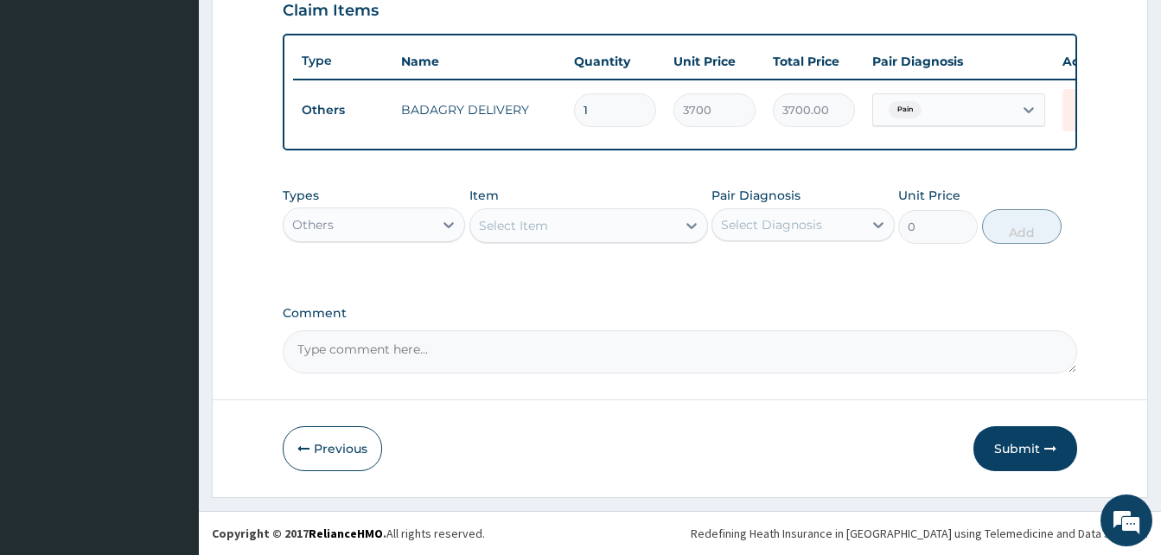
scroll to position [622, 0]
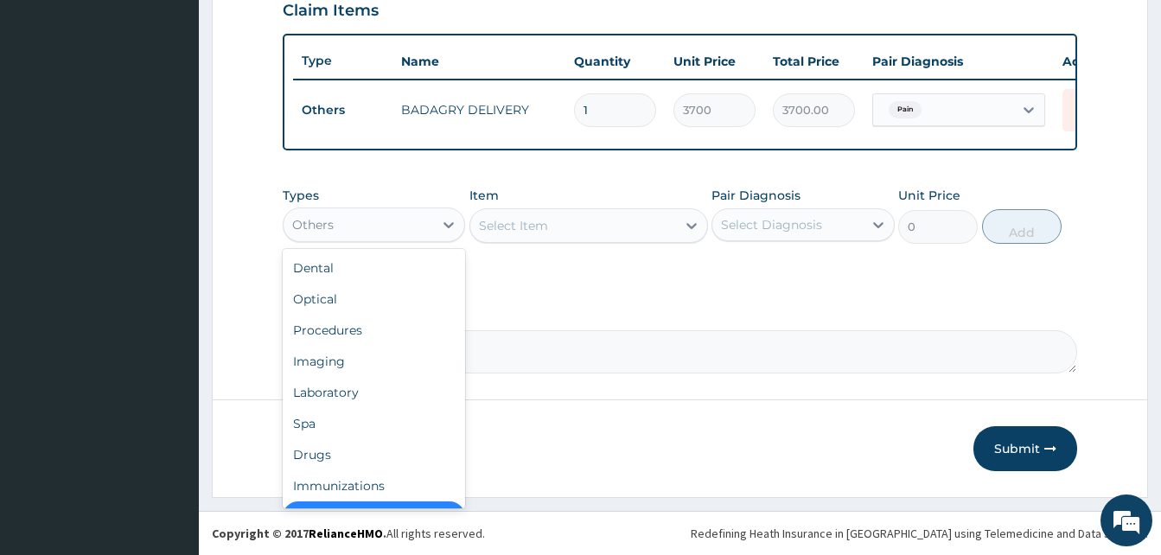
click at [409, 225] on div "Others" at bounding box center [359, 225] width 150 height 28
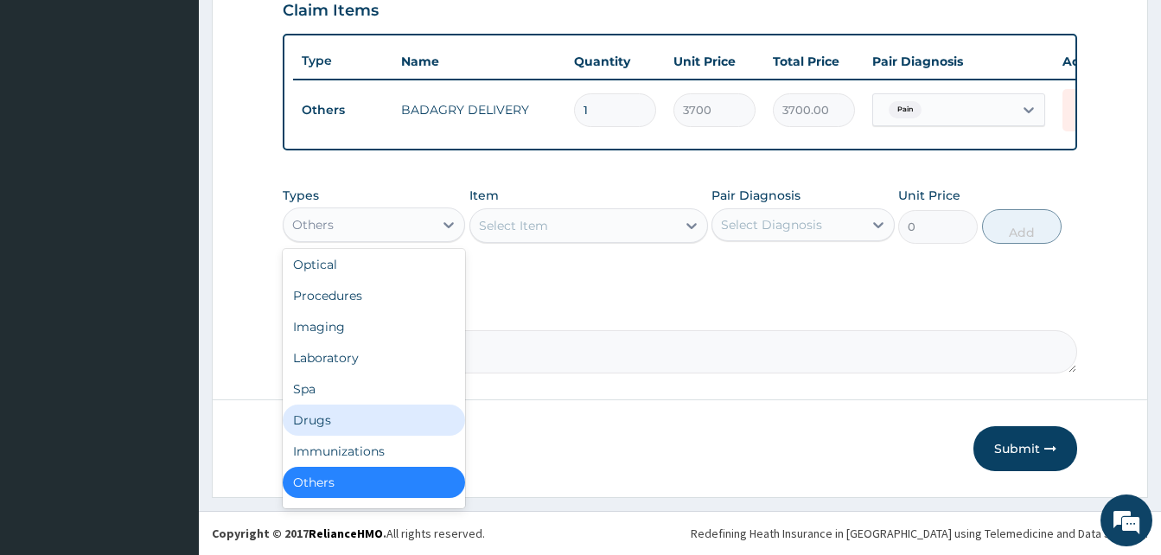
click at [386, 411] on div "Drugs" at bounding box center [374, 420] width 182 height 31
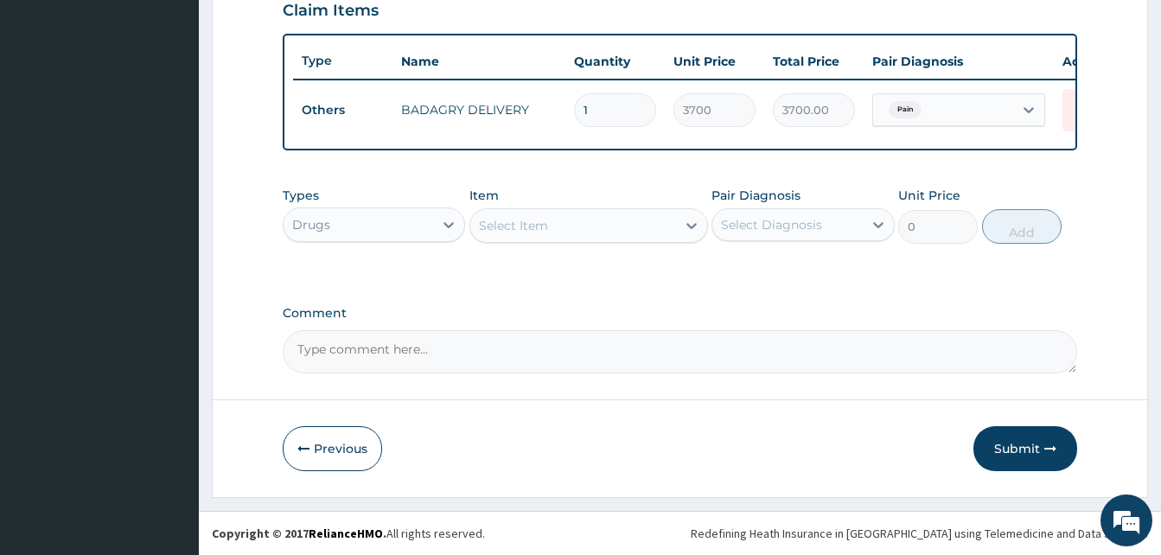
click at [574, 217] on div "Select Item" at bounding box center [573, 226] width 206 height 28
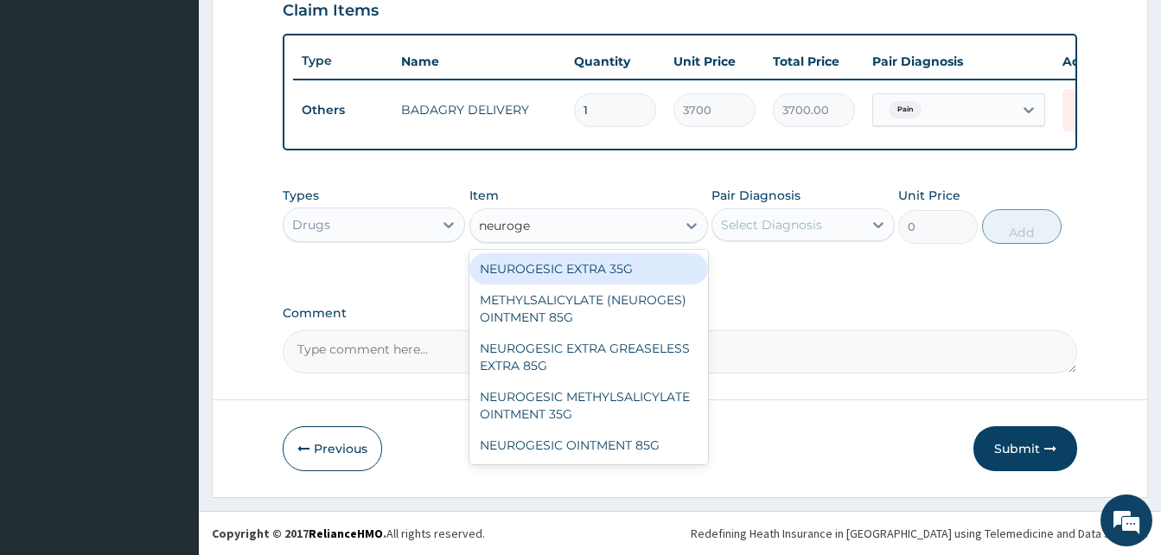
type input "neuroges"
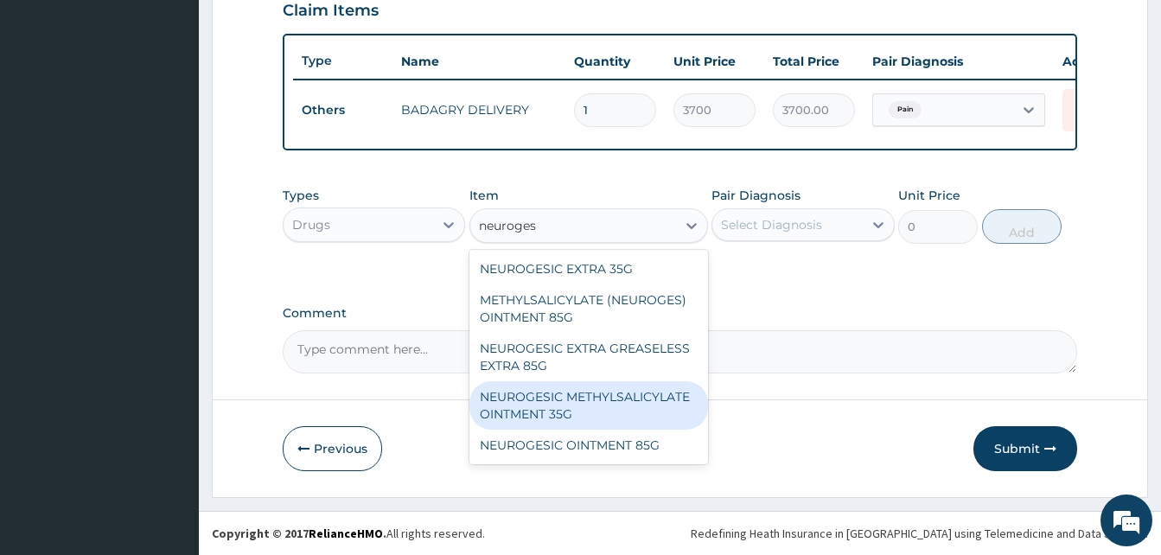
click at [603, 411] on div "NEUROGESIC METHYLSALICYLATE OINTMENT 35G" at bounding box center [588, 405] width 239 height 48
type input "1330"
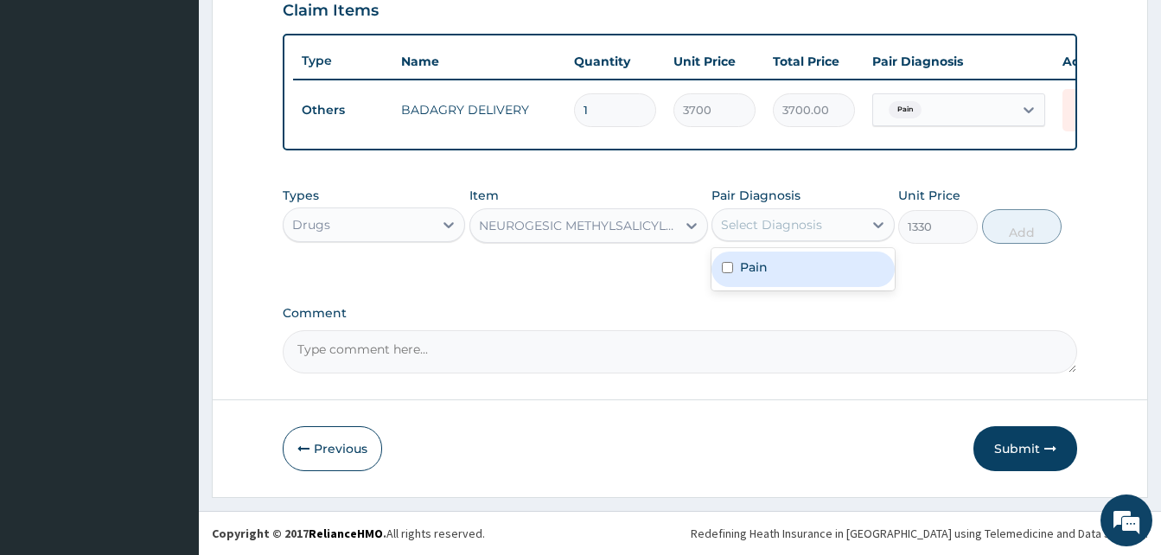
click at [811, 224] on div "Select Diagnosis" at bounding box center [771, 224] width 101 height 17
click at [823, 268] on div "Pain" at bounding box center [802, 269] width 182 height 35
checkbox input "true"
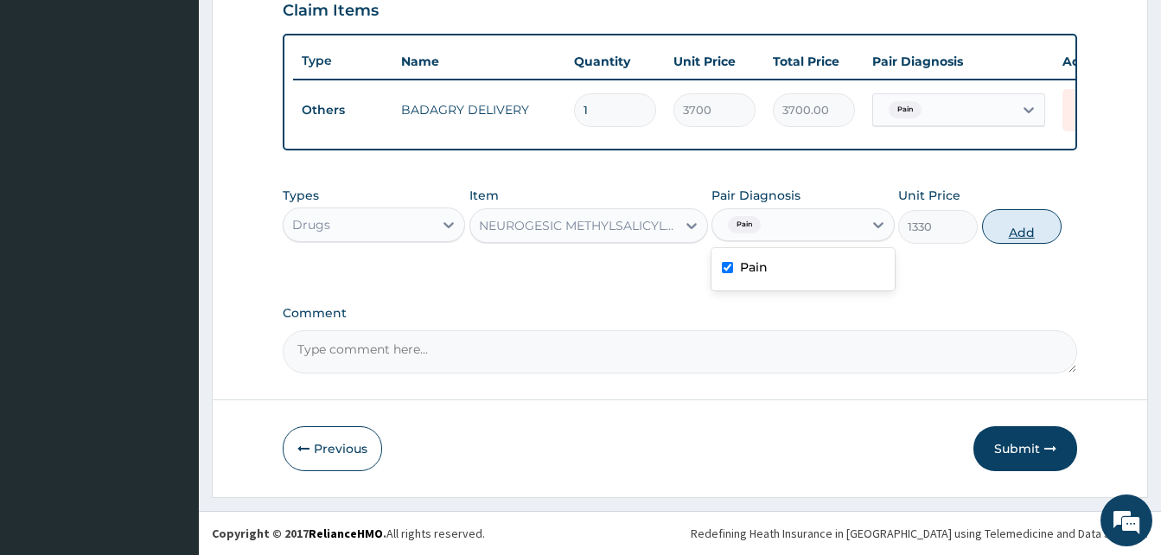
click at [1011, 225] on button "Add" at bounding box center [1022, 226] width 80 height 35
type input "0"
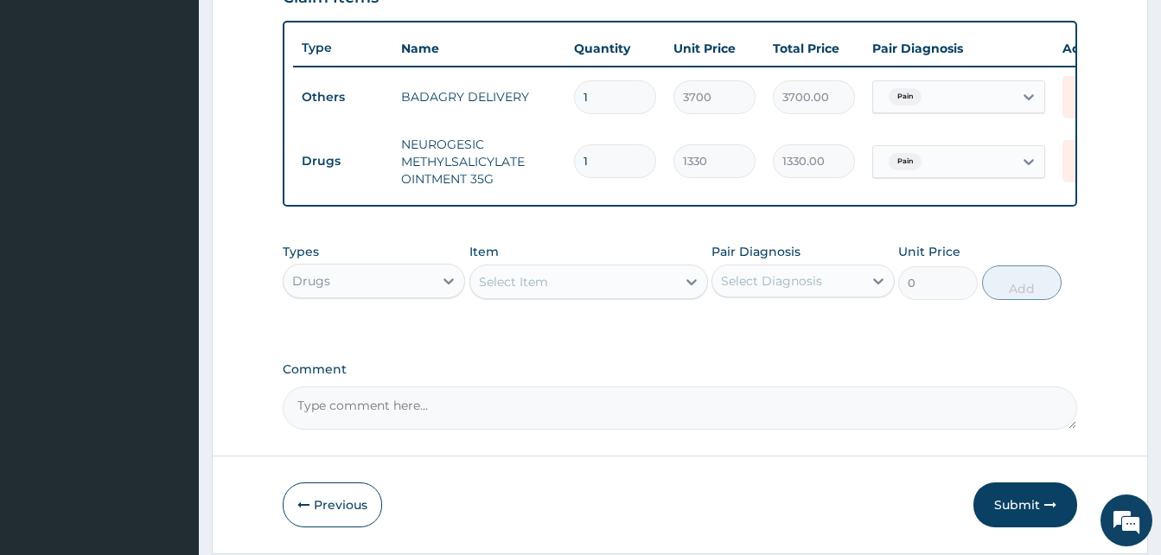
click at [563, 295] on div "Select Item" at bounding box center [573, 282] width 206 height 28
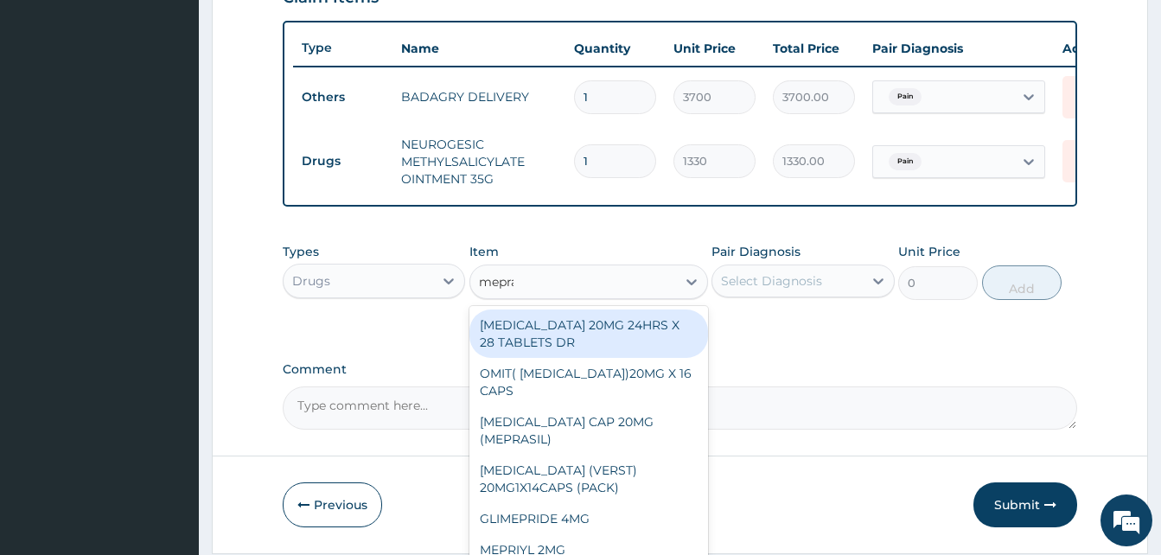
type input "mepras"
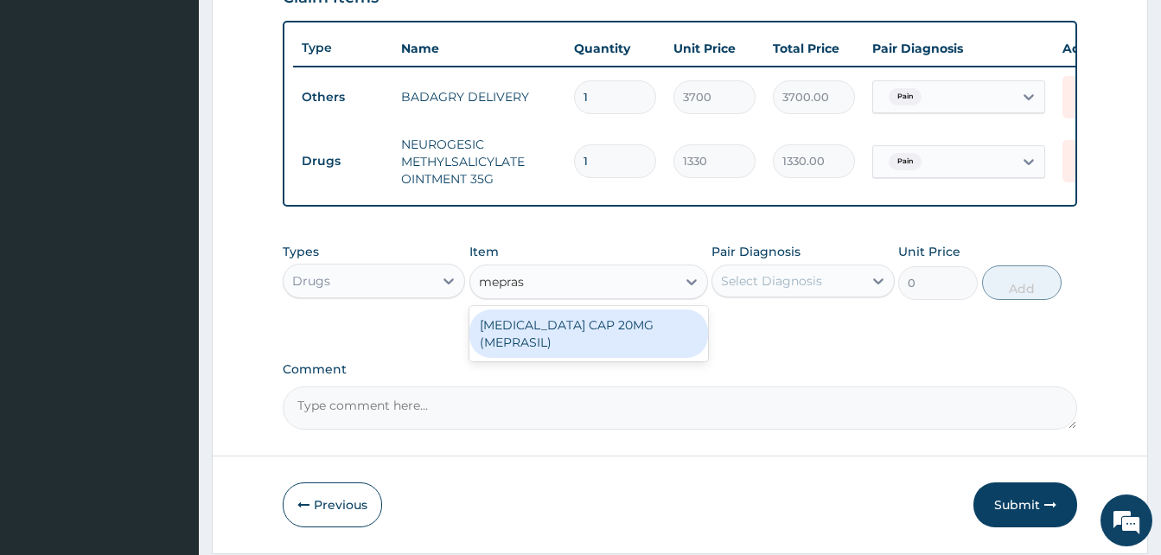
click at [635, 332] on div "[MEDICAL_DATA] CAP 20MG (MEPRASIL)" at bounding box center [588, 333] width 239 height 48
type input "63"
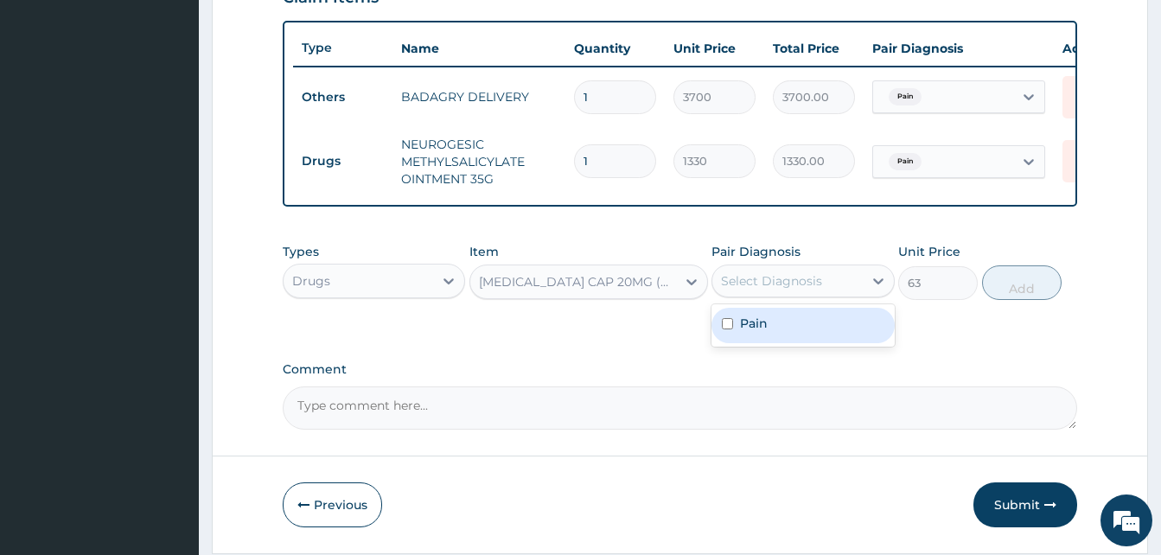
drag, startPoint x: 783, startPoint y: 284, endPoint x: 806, endPoint y: 332, distance: 53.4
click at [806, 297] on div "option Pain, selected. option Pain focused, 1 of 1. 1 result available. Use Up …" at bounding box center [802, 281] width 182 height 33
click at [806, 332] on div "Pain" at bounding box center [802, 325] width 182 height 35
checkbox input "true"
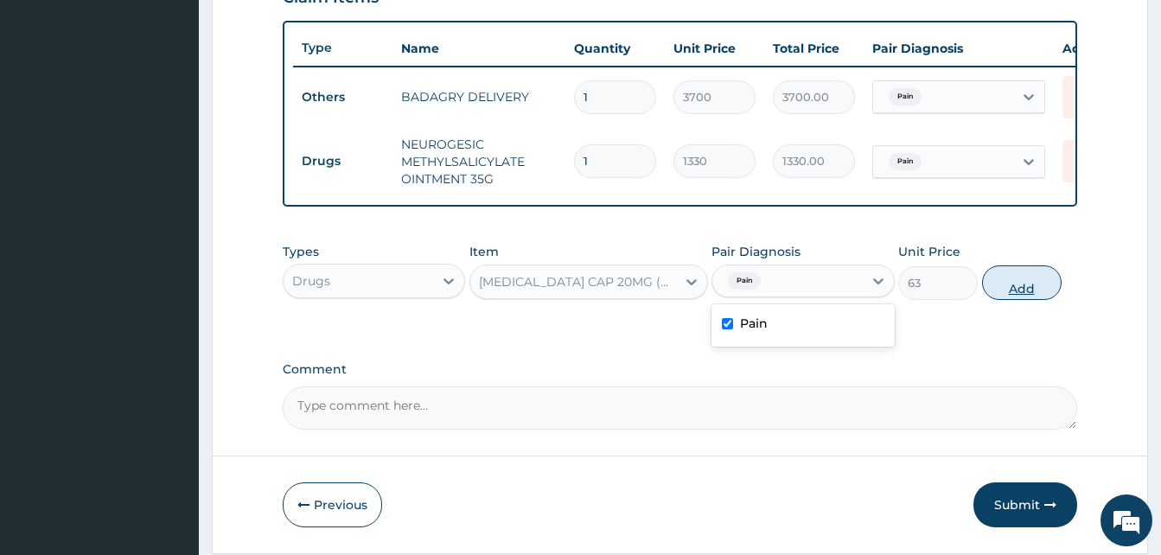
click at [1018, 297] on button "Add" at bounding box center [1022, 282] width 80 height 35
type input "0"
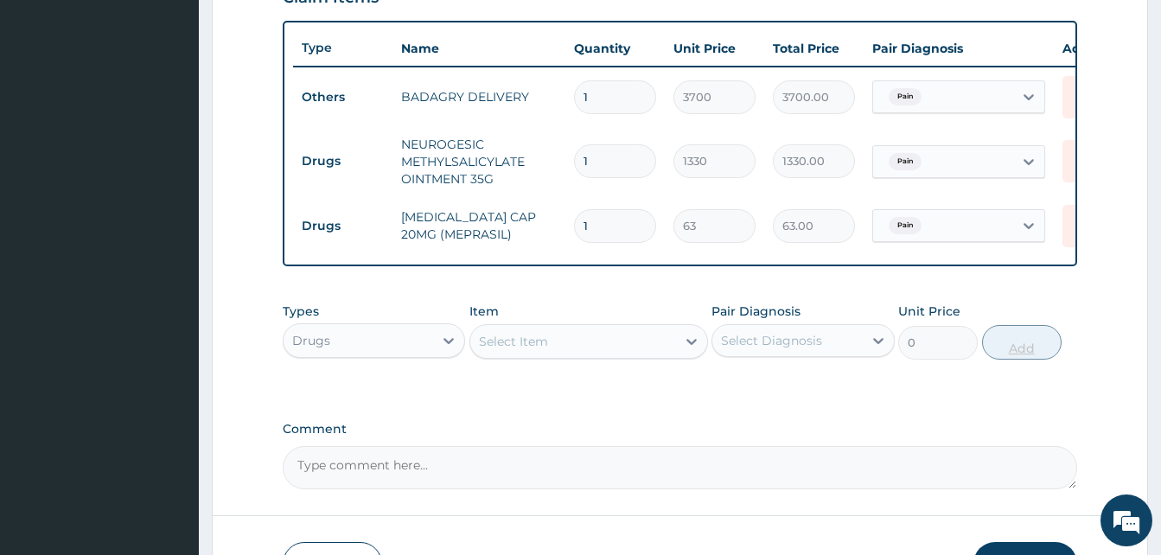
type input "0.00"
type input "2"
type input "126.00"
type input "24"
type input "1512.00"
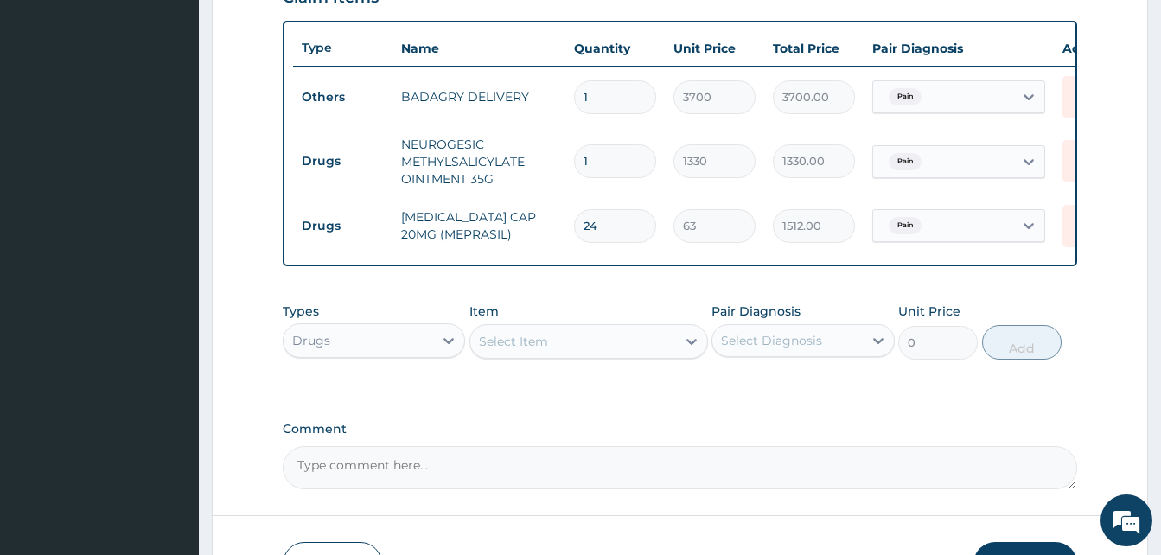
type input "24"
click at [589, 346] on div "Select Item" at bounding box center [573, 342] width 206 height 28
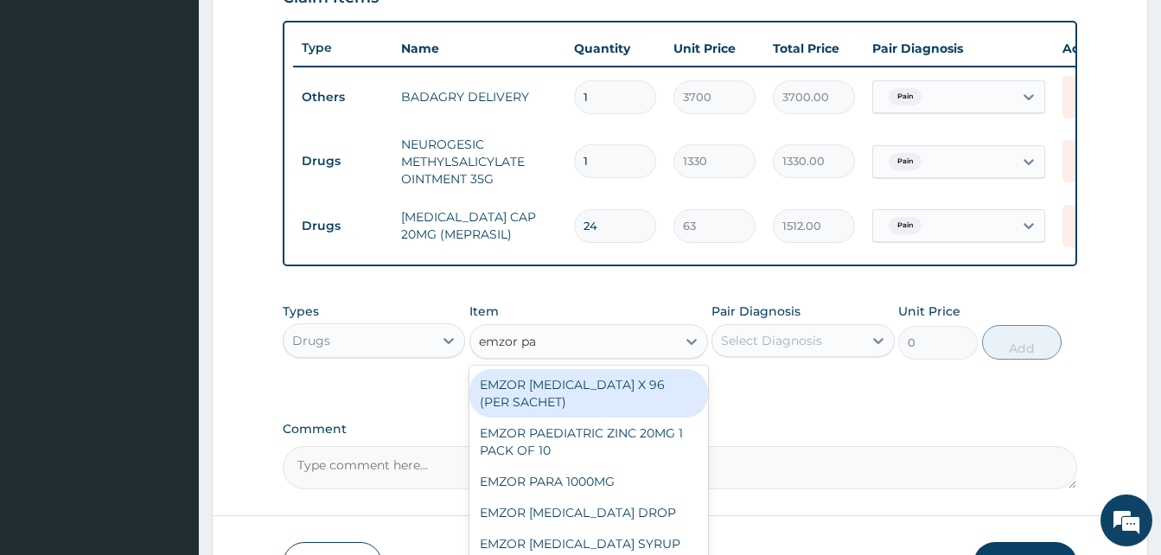
type input "emzor par"
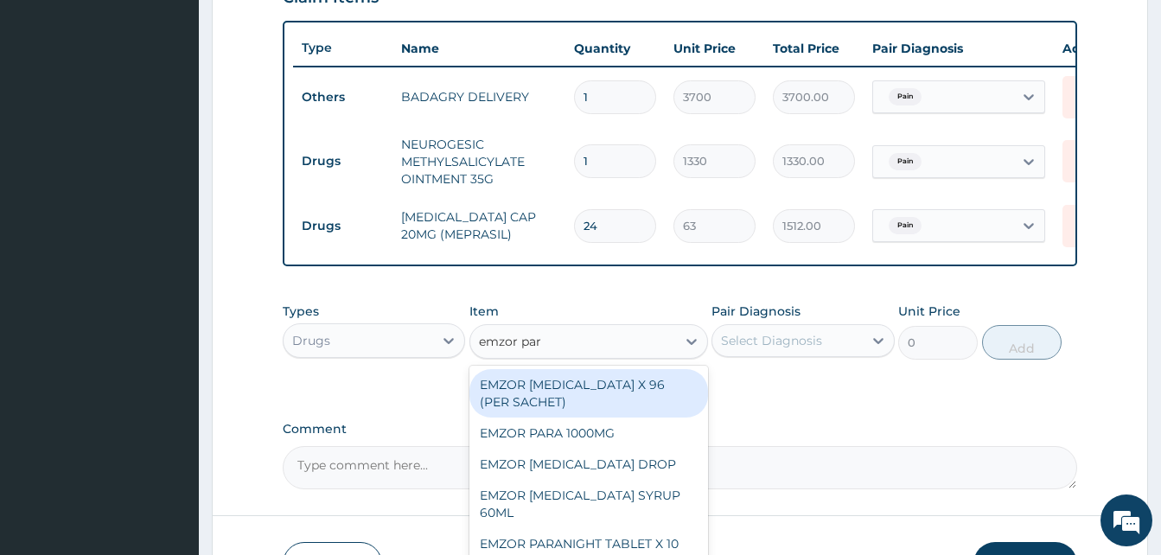
click at [621, 398] on div "EMZOR [MEDICAL_DATA] X 96 (PER SACHET)" at bounding box center [588, 393] width 239 height 48
type input "17.5"
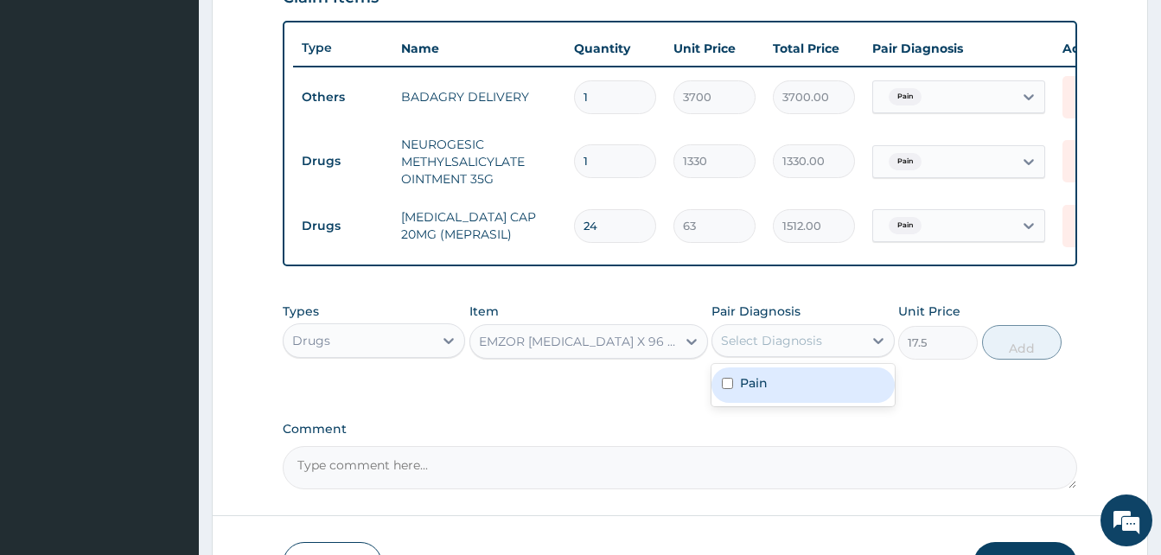
click at [742, 357] on div "Select Diagnosis" at bounding box center [802, 340] width 182 height 33
click at [818, 392] on div "Pain" at bounding box center [802, 384] width 182 height 35
checkbox input "true"
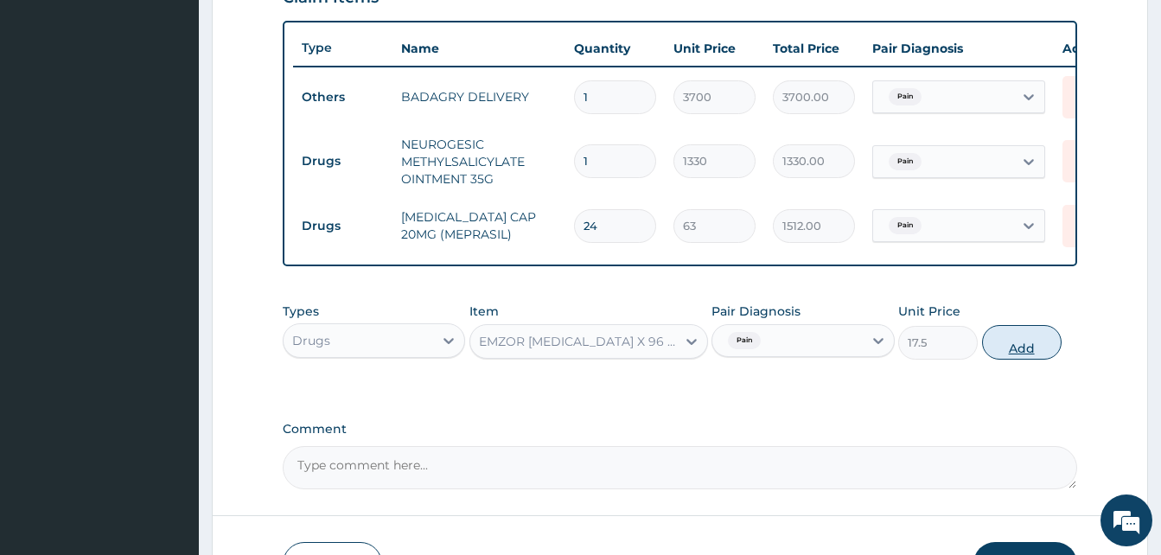
click at [1016, 355] on button "Add" at bounding box center [1022, 342] width 80 height 35
type input "0"
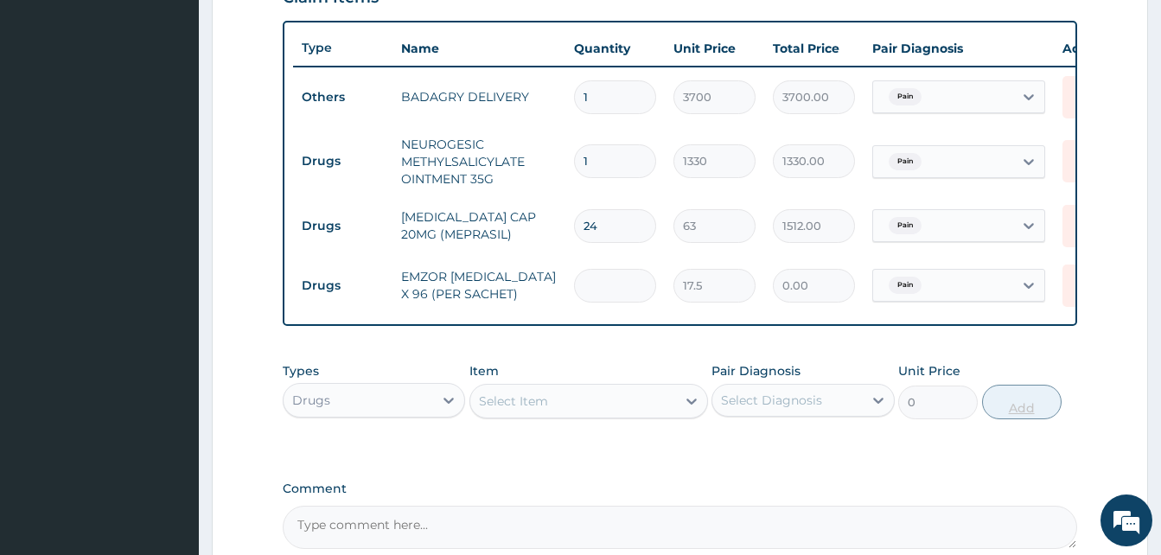
type input "3"
type input "52.50"
type input "36"
type input "630.00"
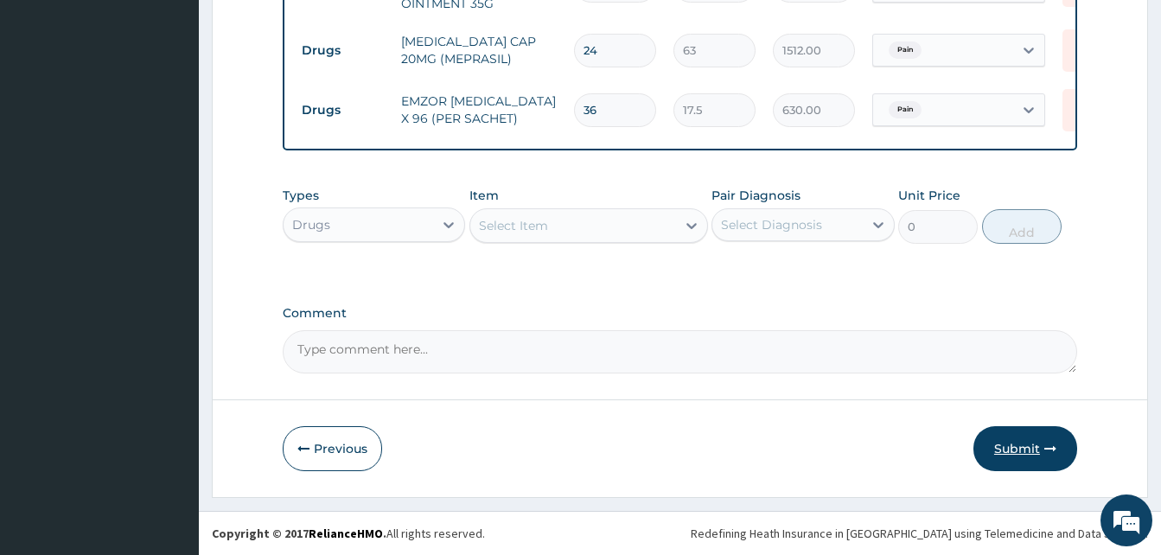
type input "36"
click at [1044, 450] on icon "button" at bounding box center [1050, 449] width 12 height 12
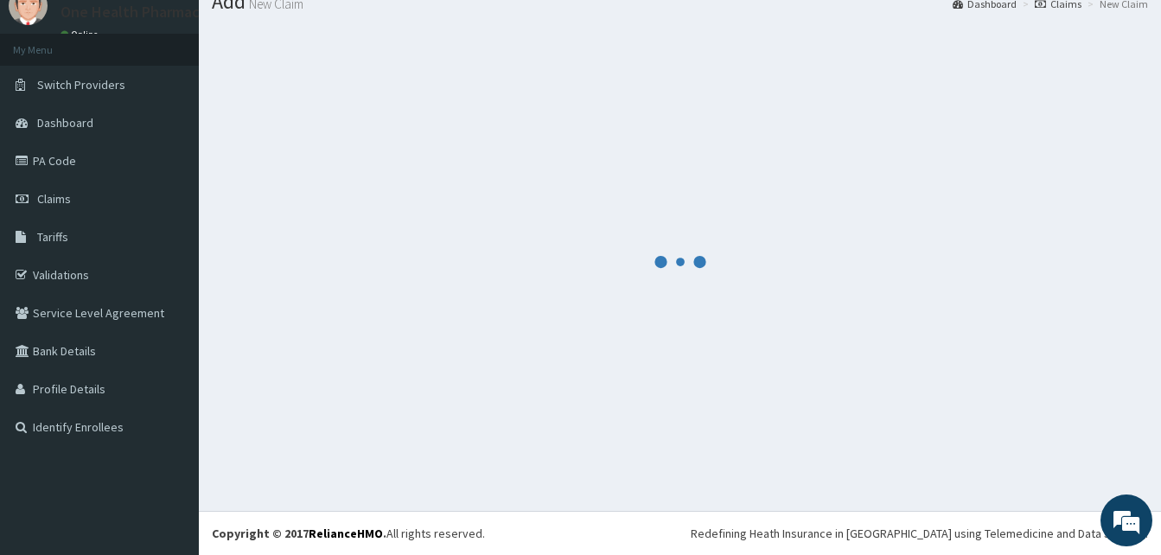
scroll to position [66, 0]
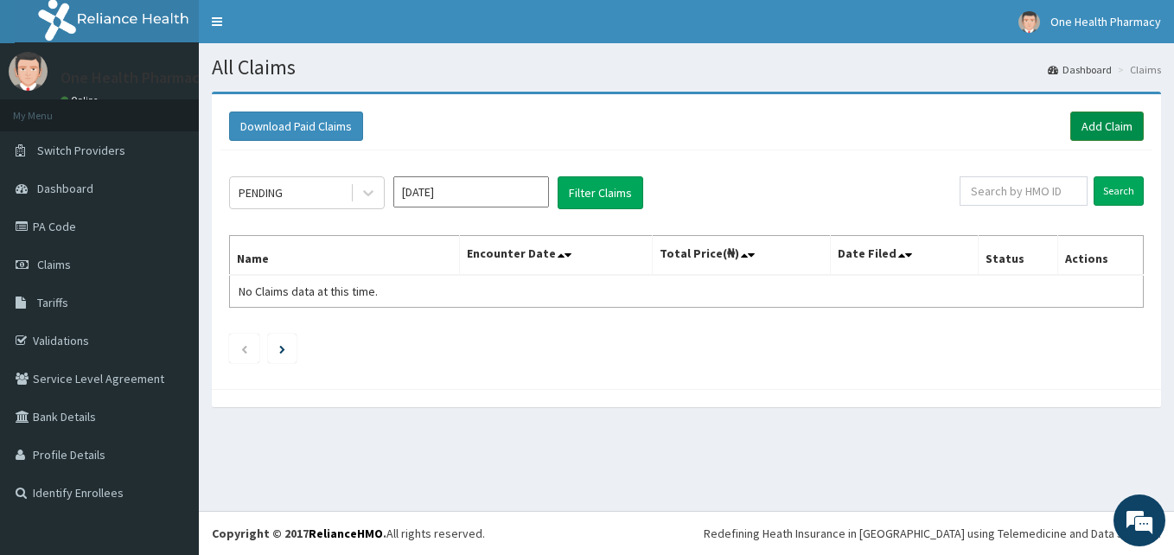
click at [1093, 125] on link "Add Claim" at bounding box center [1106, 126] width 73 height 29
click at [1125, 131] on link "Add Claim" at bounding box center [1106, 126] width 73 height 29
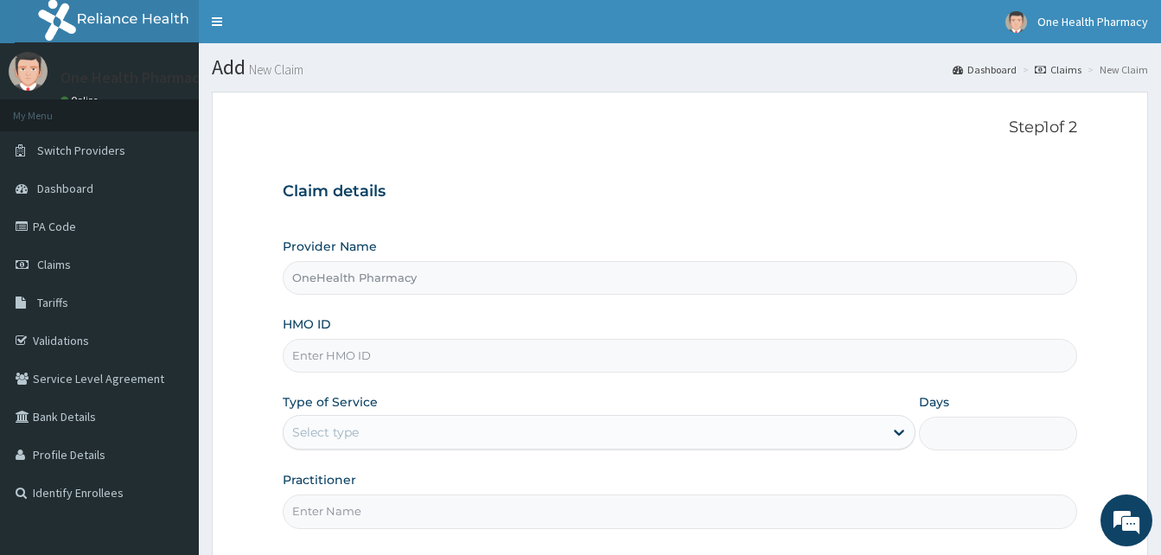
click at [420, 351] on input "HMO ID" at bounding box center [680, 356] width 794 height 34
paste input "QAO/10583/A"
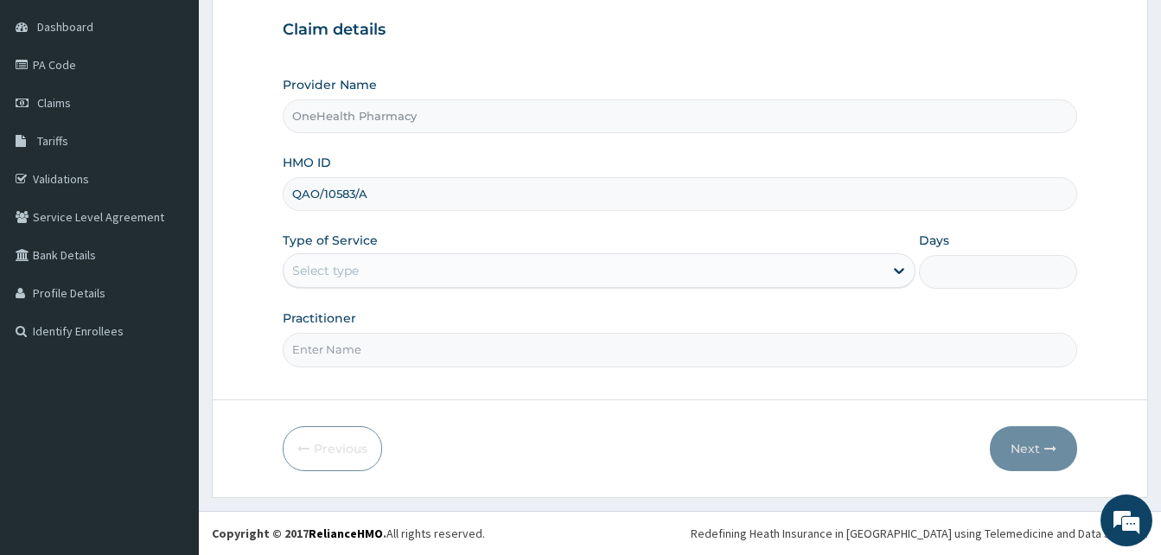
type input "QAO/10583/A"
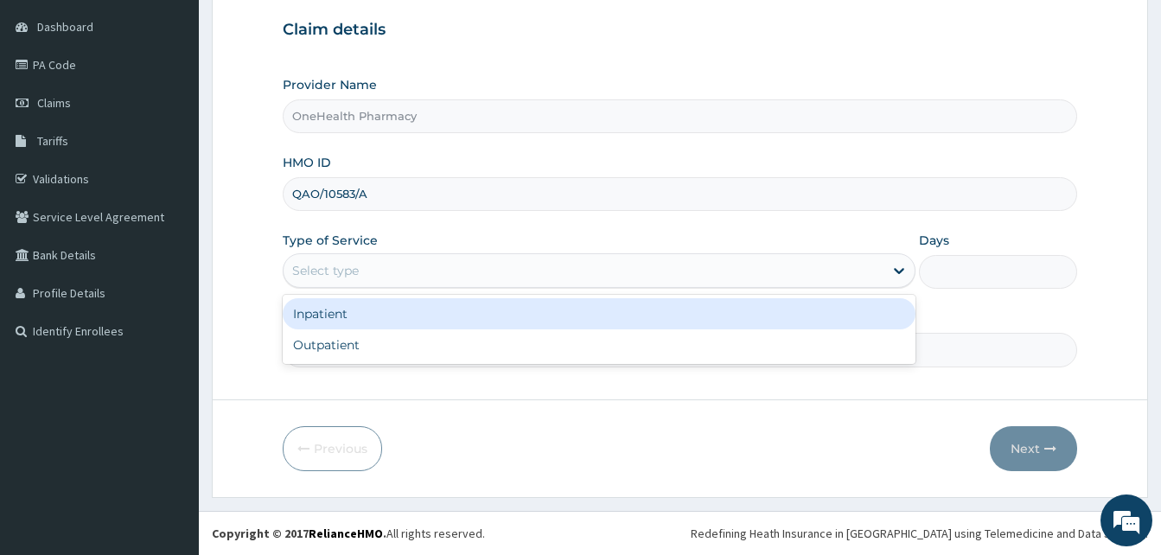
click at [542, 259] on div "Select type" at bounding box center [584, 271] width 600 height 28
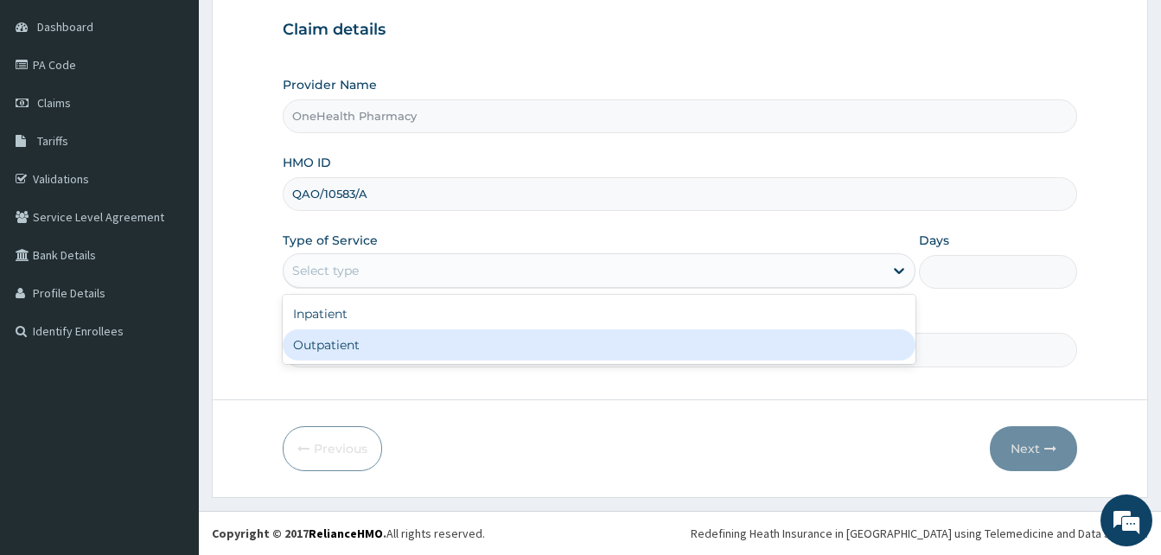
click at [501, 347] on div "Outpatient" at bounding box center [599, 344] width 633 height 31
type input "1"
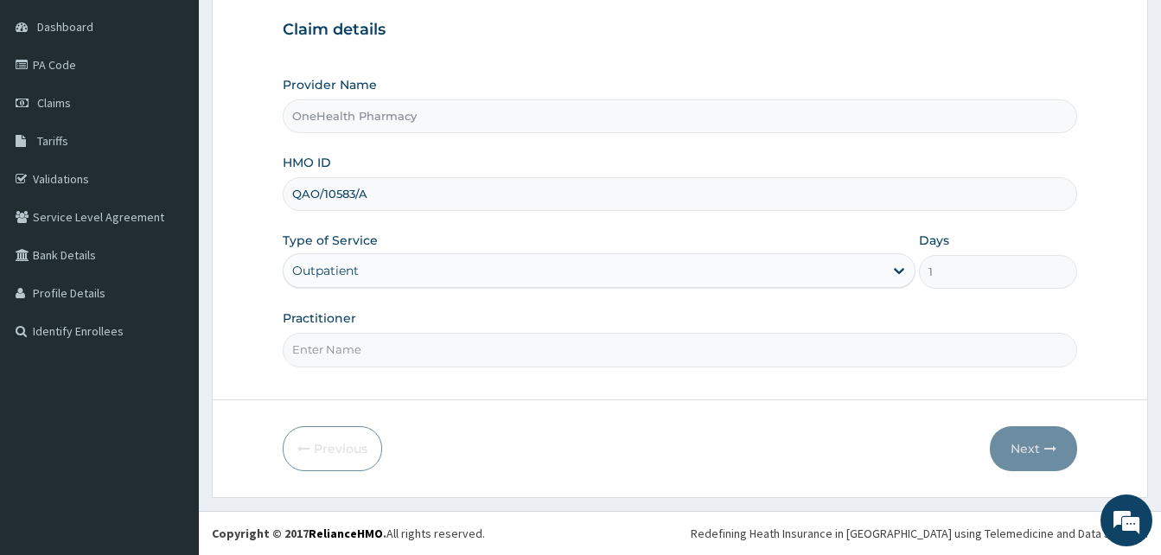
click at [501, 347] on input "Practitioner" at bounding box center [680, 350] width 794 height 34
type input "one health"
click at [1029, 443] on button "Next" at bounding box center [1033, 448] width 87 height 45
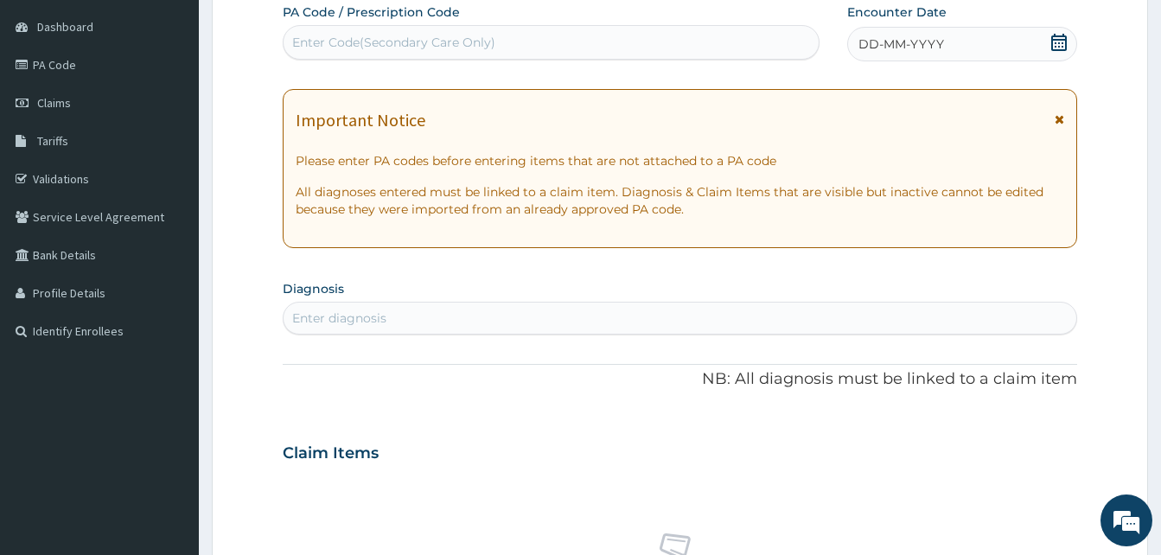
click at [940, 47] on span "DD-MM-YYYY" at bounding box center [901, 43] width 86 height 17
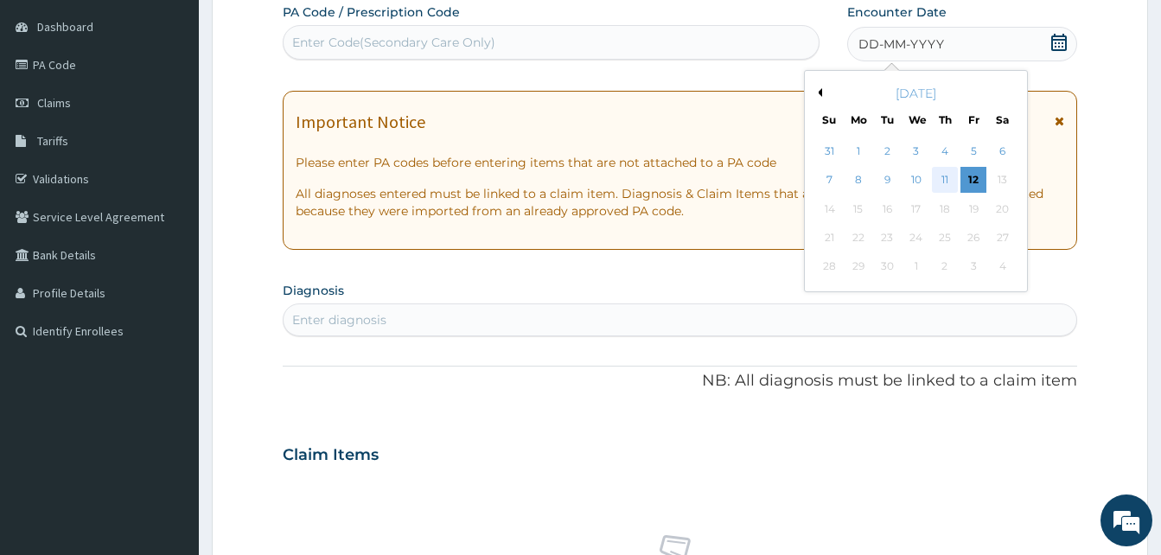
click at [943, 179] on div "11" at bounding box center [945, 181] width 26 height 26
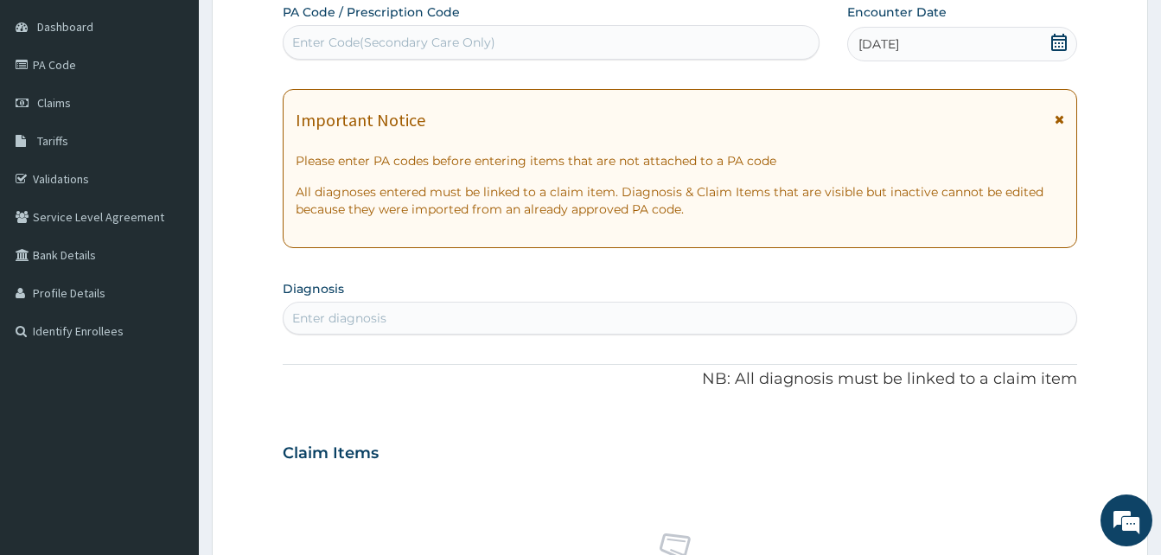
click at [648, 311] on div "Enter diagnosis" at bounding box center [680, 318] width 793 height 28
type input "pain"
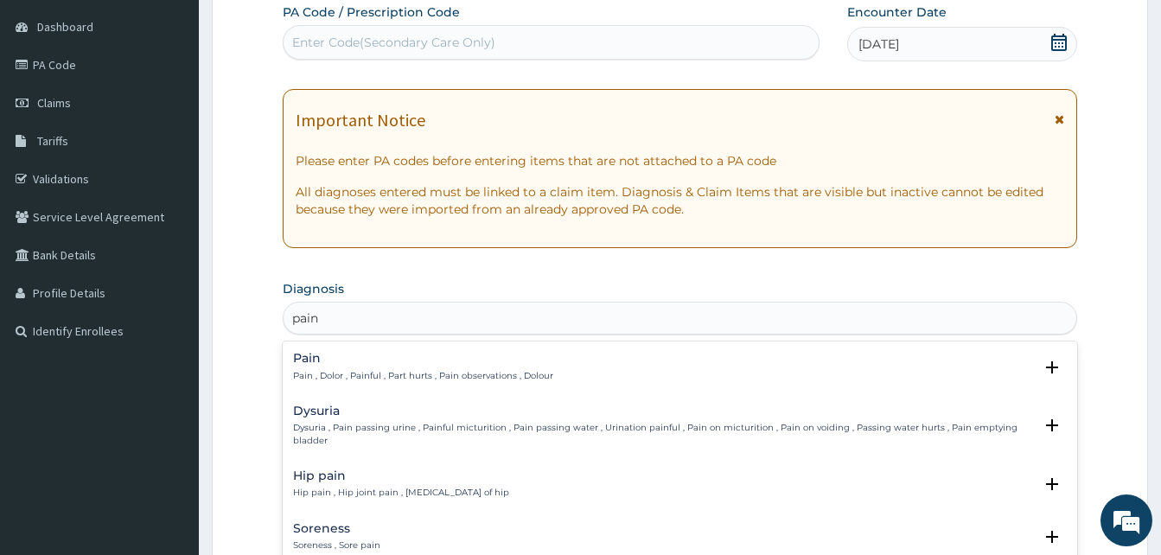
click at [471, 358] on h4 "Pain" at bounding box center [423, 358] width 260 height 13
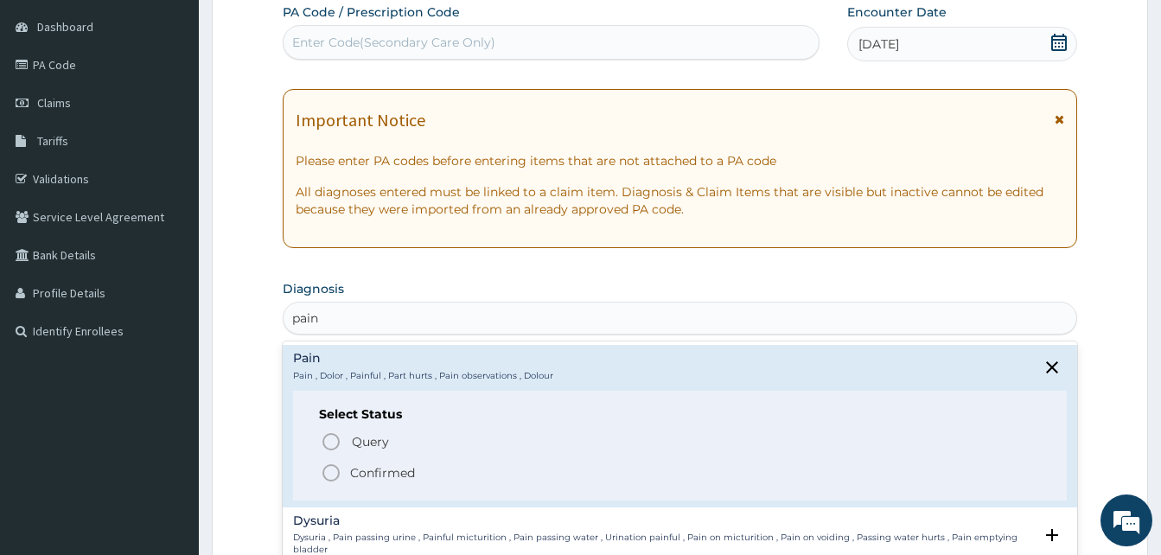
click at [447, 474] on span "Confirmed" at bounding box center [681, 472] width 720 height 21
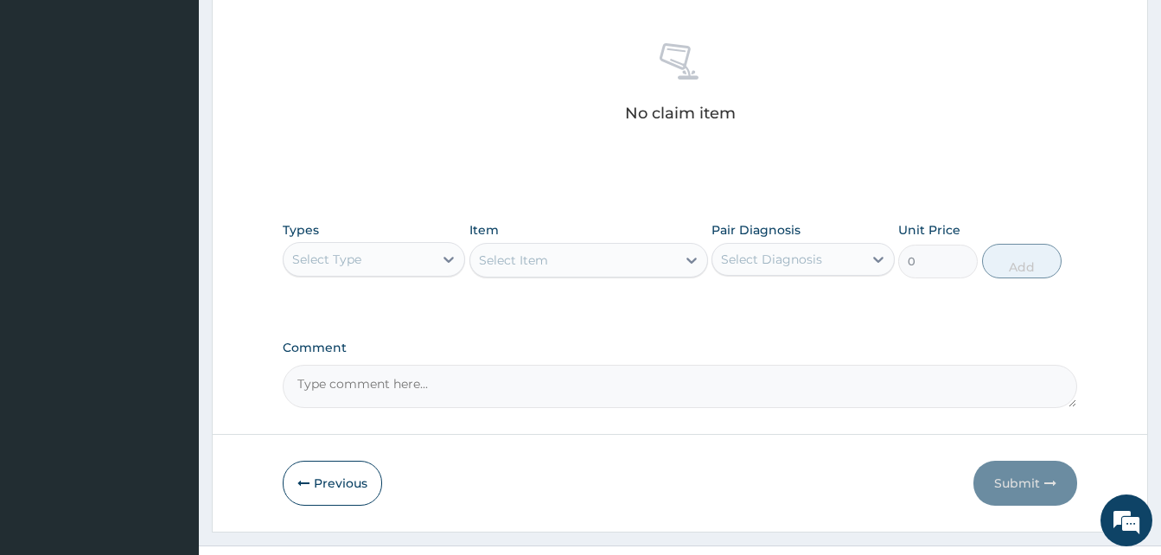
scroll to position [692, 0]
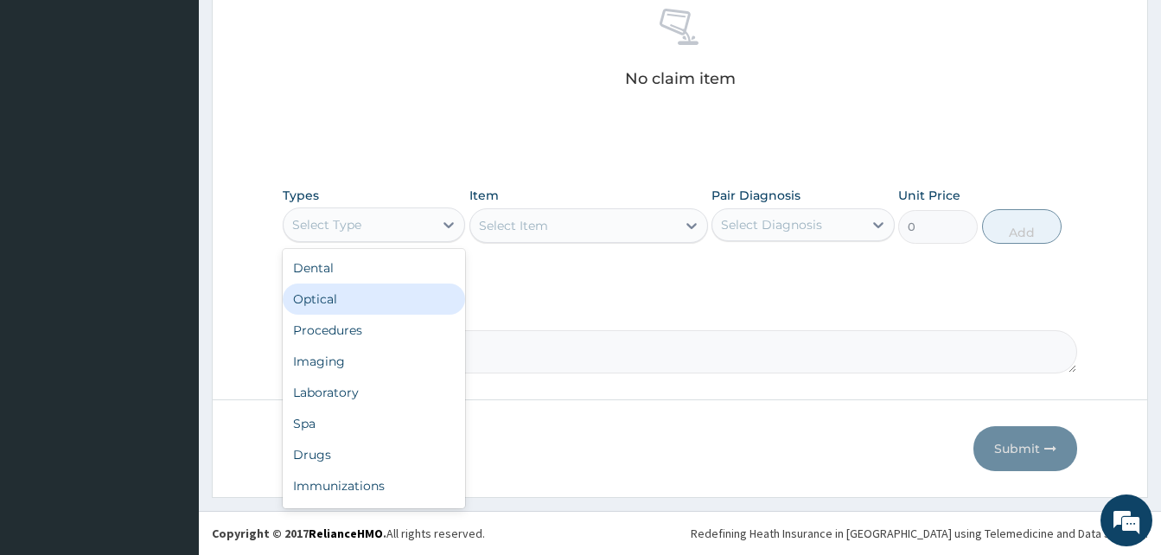
drag, startPoint x: 392, startPoint y: 238, endPoint x: 458, endPoint y: 305, distance: 94.1
click at [458, 242] on div "option Optical focused, 2 of 10. 10 results available. Use Up and Down to choos…" at bounding box center [374, 224] width 182 height 35
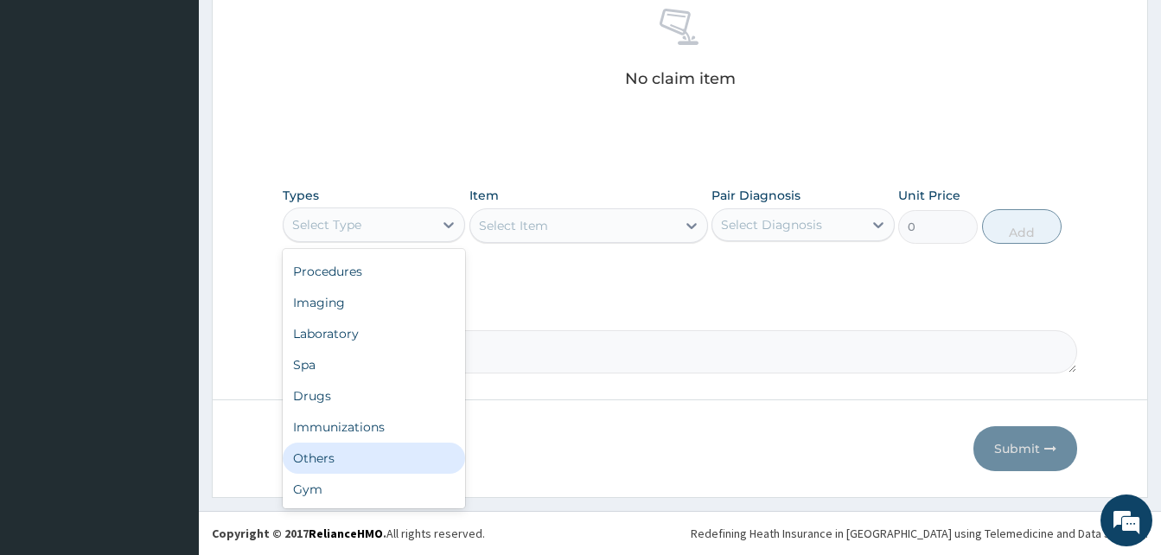
click at [387, 456] on div "Others" at bounding box center [374, 458] width 182 height 31
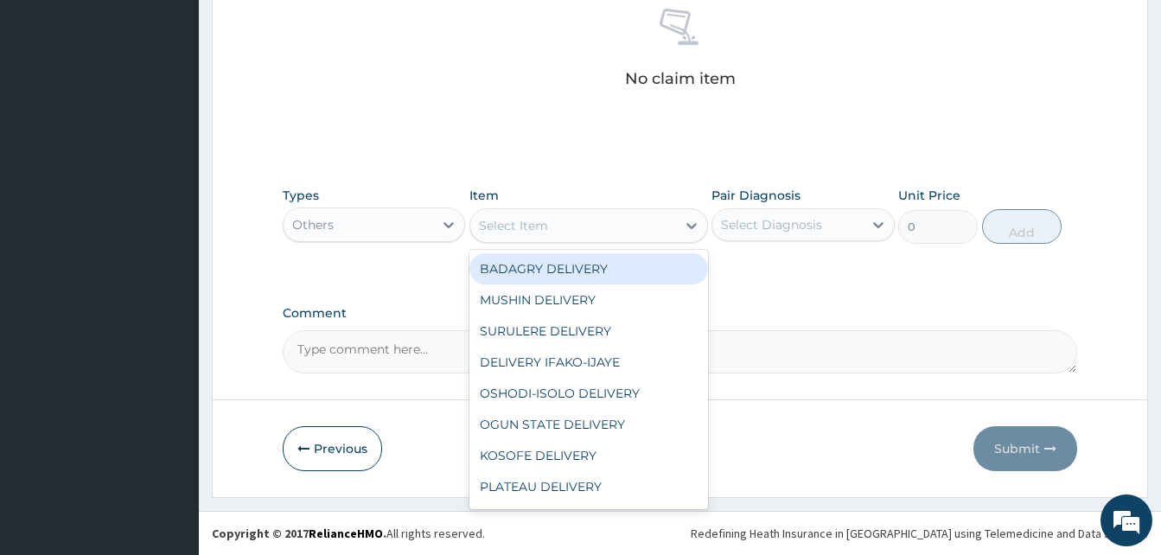
click at [560, 222] on div "Select Item" at bounding box center [573, 226] width 206 height 28
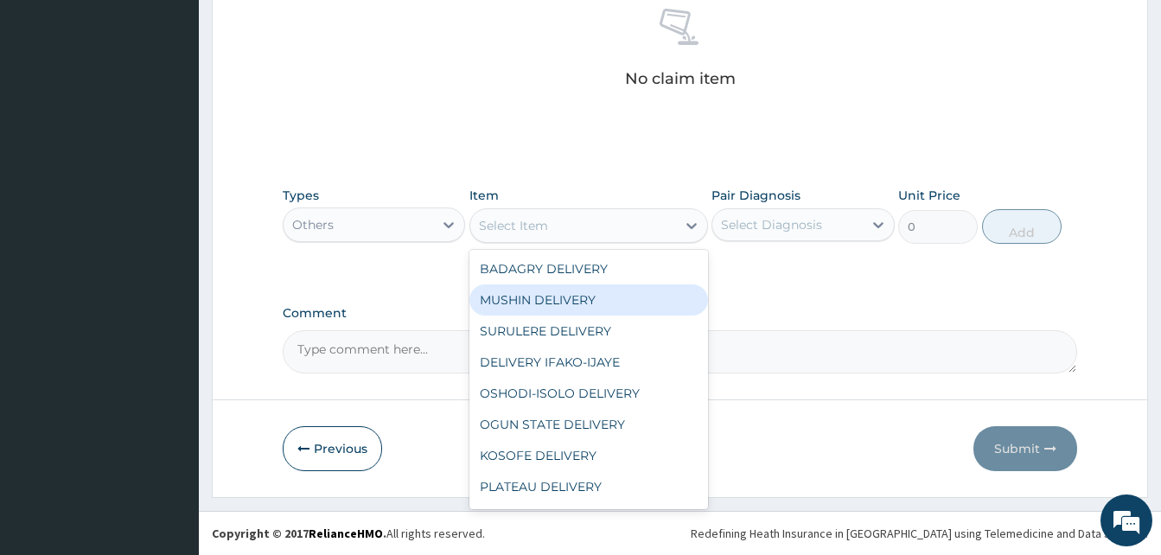
click at [594, 306] on div "MUSHIN DELIVERY" at bounding box center [588, 299] width 239 height 31
type input "2200"
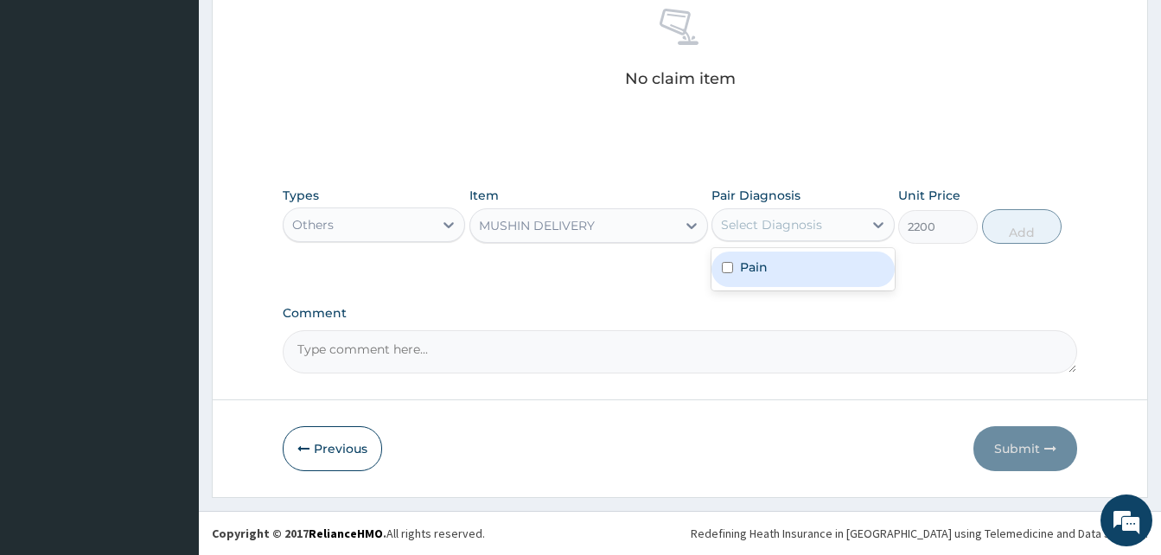
drag, startPoint x: 787, startPoint y: 227, endPoint x: 802, endPoint y: 272, distance: 47.6
click at [802, 241] on div "option Pain focused, 1 of 1. 1 result available. Use Up and Down to choose opti…" at bounding box center [802, 224] width 182 height 33
click at [802, 272] on div "Pain" at bounding box center [802, 269] width 182 height 35
checkbox input "true"
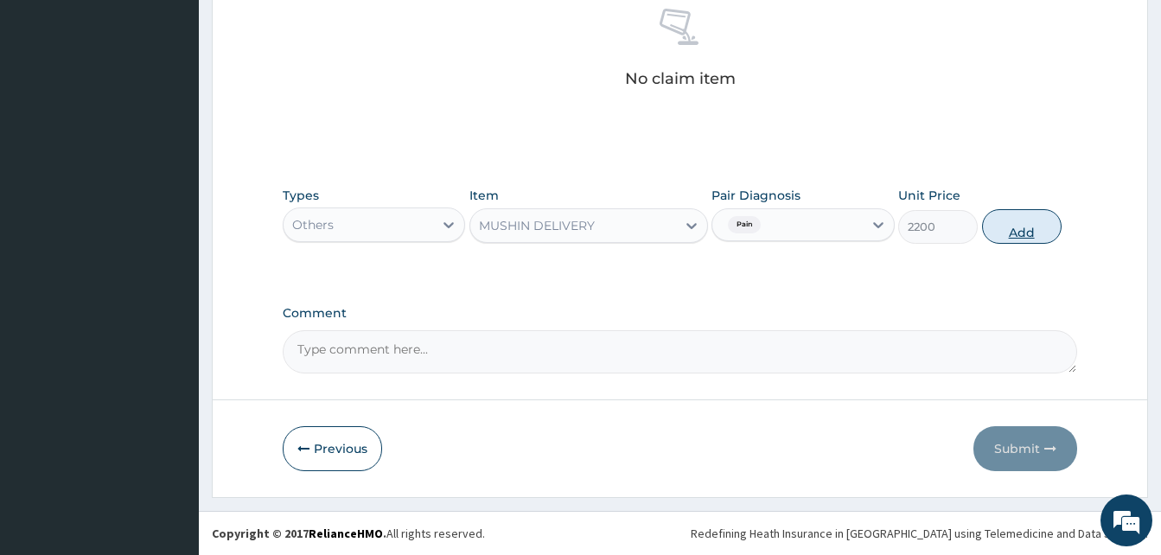
click at [1007, 228] on button "Add" at bounding box center [1022, 226] width 80 height 35
type input "0"
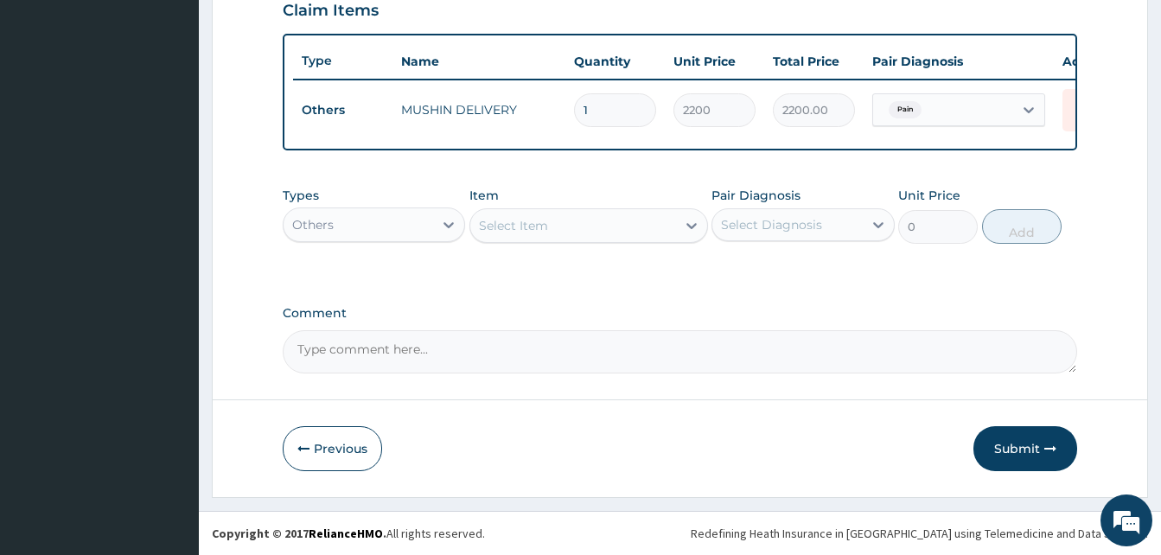
click at [387, 218] on div "Others" at bounding box center [359, 225] width 150 height 28
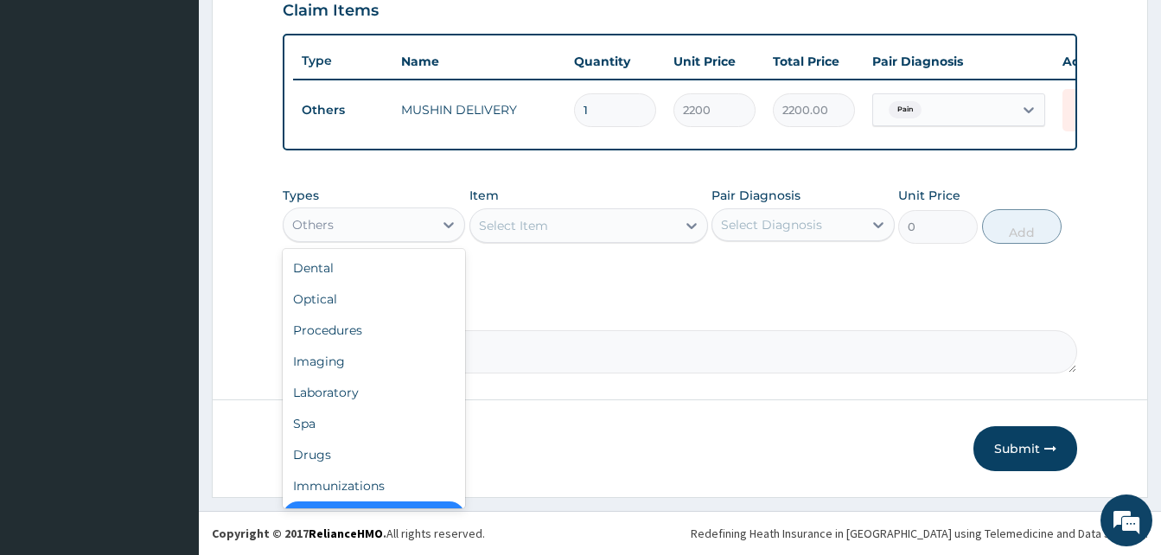
scroll to position [35, 0]
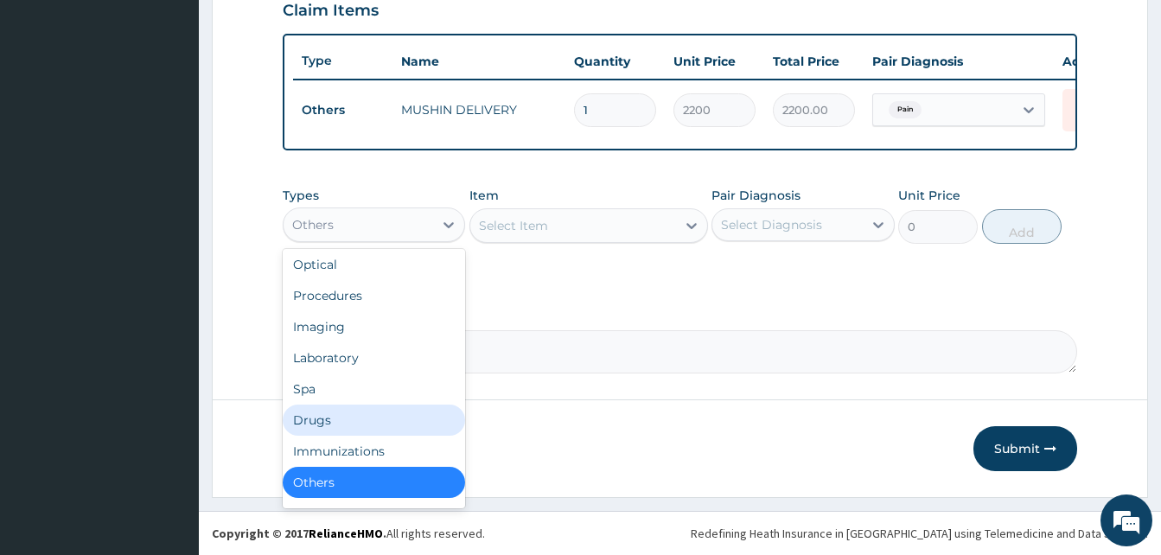
click at [371, 417] on div "Drugs" at bounding box center [374, 420] width 182 height 31
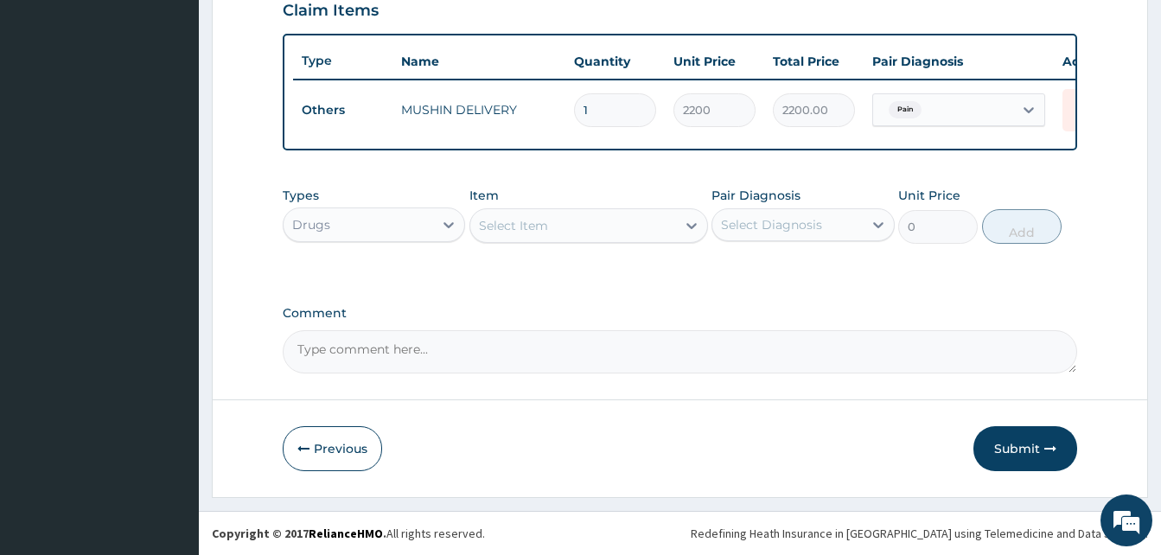
click at [572, 223] on div "Select Item" at bounding box center [573, 226] width 206 height 28
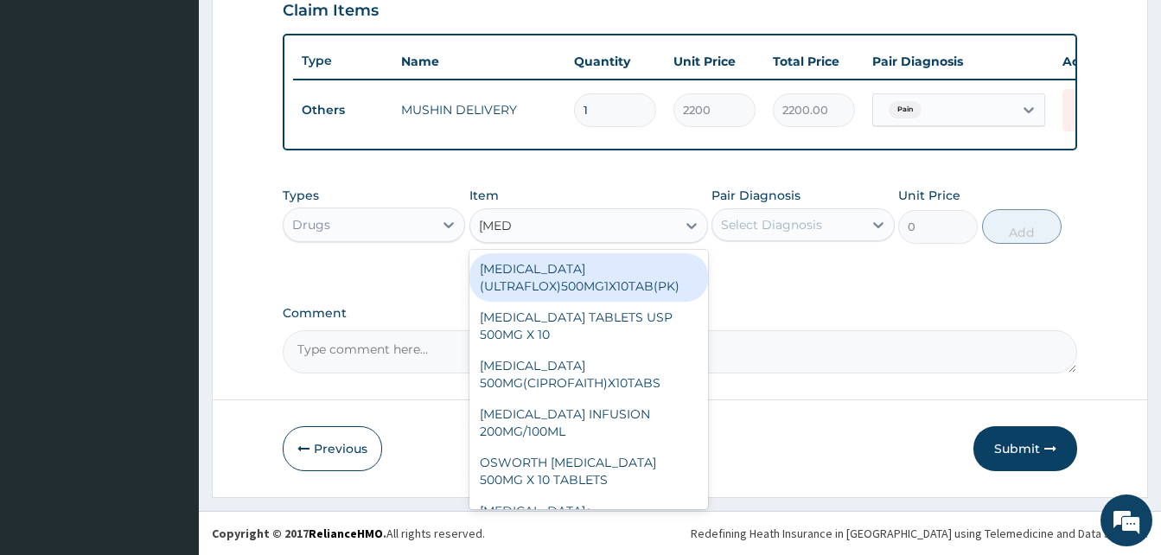
type input "ciprob"
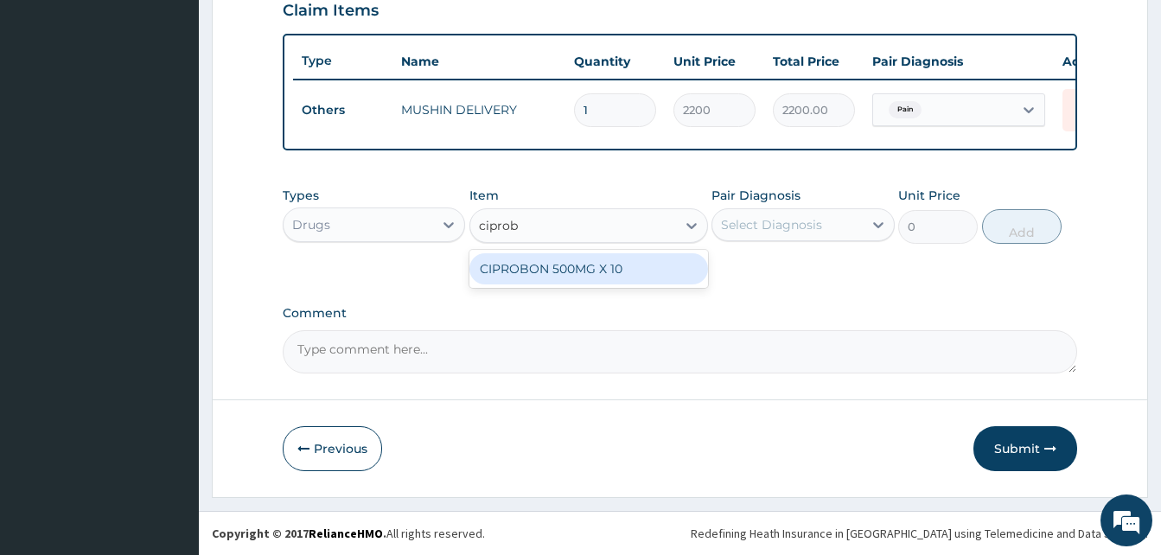
click at [621, 255] on div "CIPROBON 500MG X 10" at bounding box center [588, 268] width 239 height 31
type input "70"
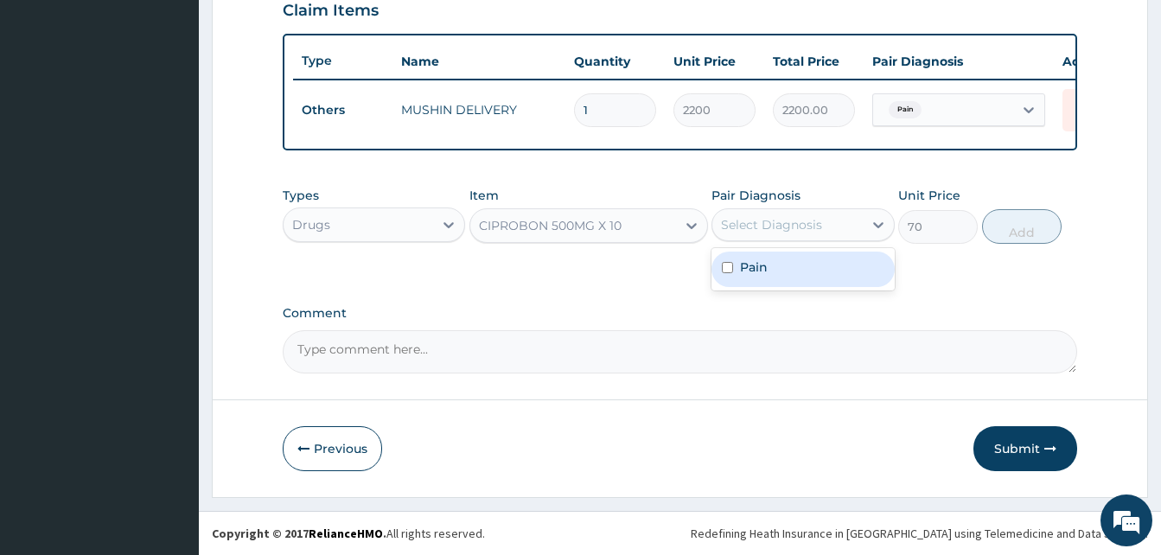
drag, startPoint x: 755, startPoint y: 232, endPoint x: 803, endPoint y: 263, distance: 57.5
click at [803, 241] on div "option Pain, selected. option Pain focused, 1 of 1. 1 result available. Use Up …" at bounding box center [802, 224] width 182 height 33
click at [803, 263] on div "Pain" at bounding box center [802, 269] width 182 height 35
checkbox input "true"
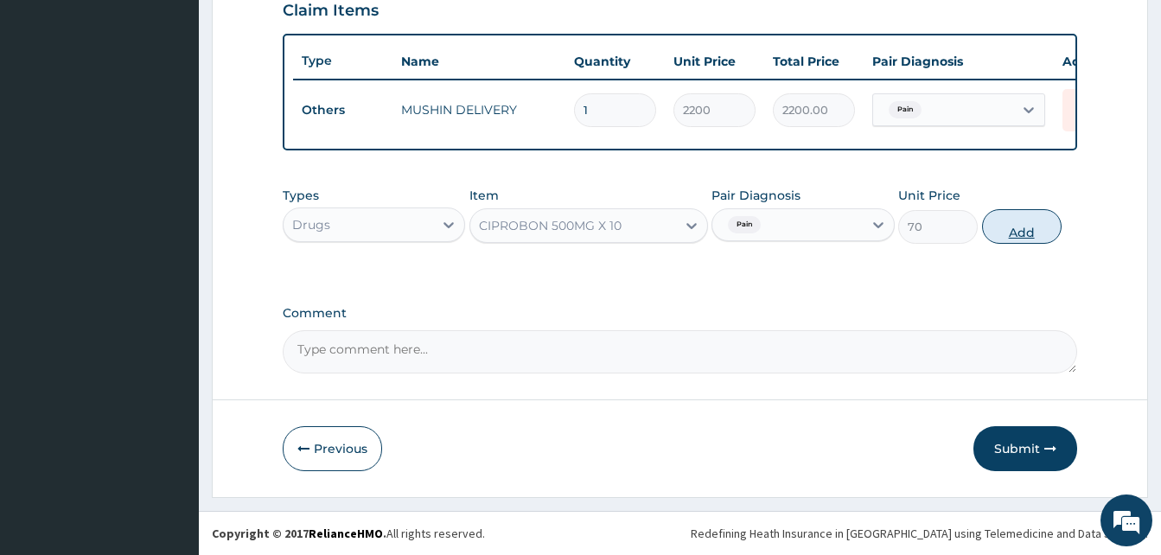
click at [1000, 241] on button "Add" at bounding box center [1022, 226] width 80 height 35
type input "0"
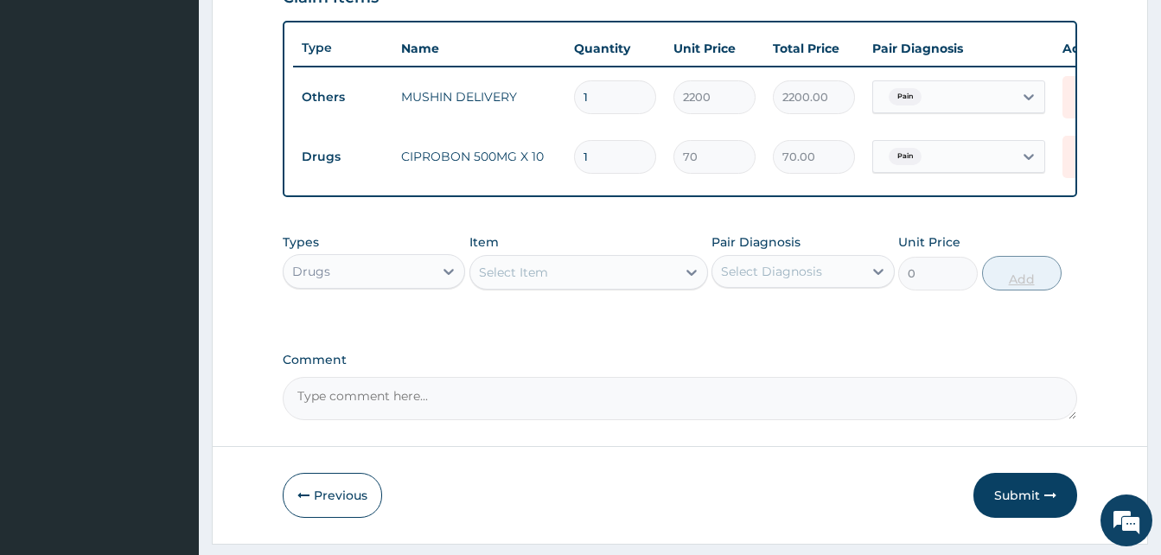
type input "0.00"
type input "2"
type input "140.00"
type input "20"
type input "1400.00"
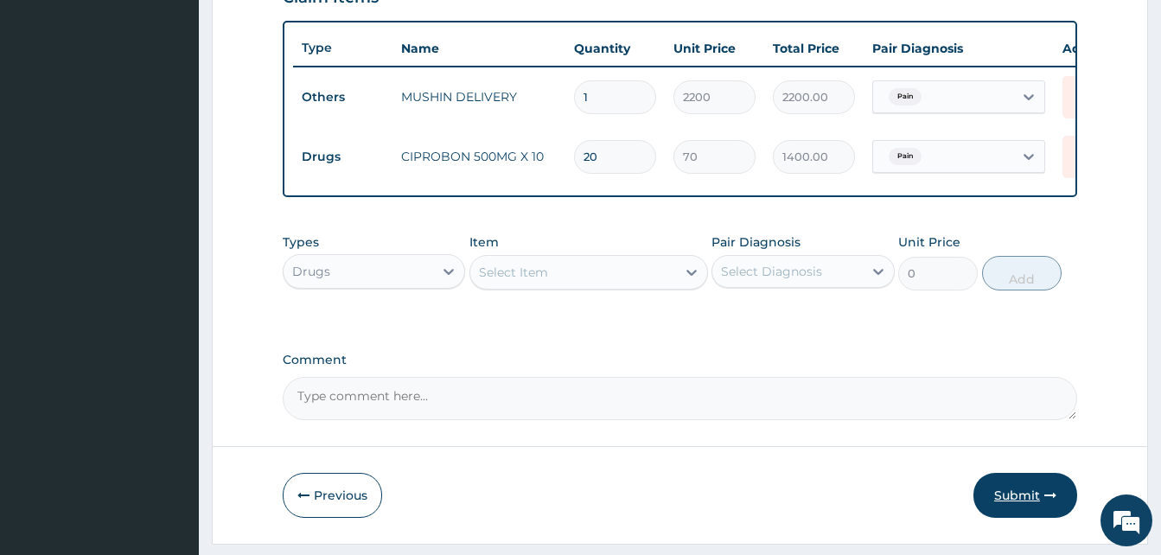
type input "20"
click at [1026, 503] on button "Submit" at bounding box center [1025, 495] width 104 height 45
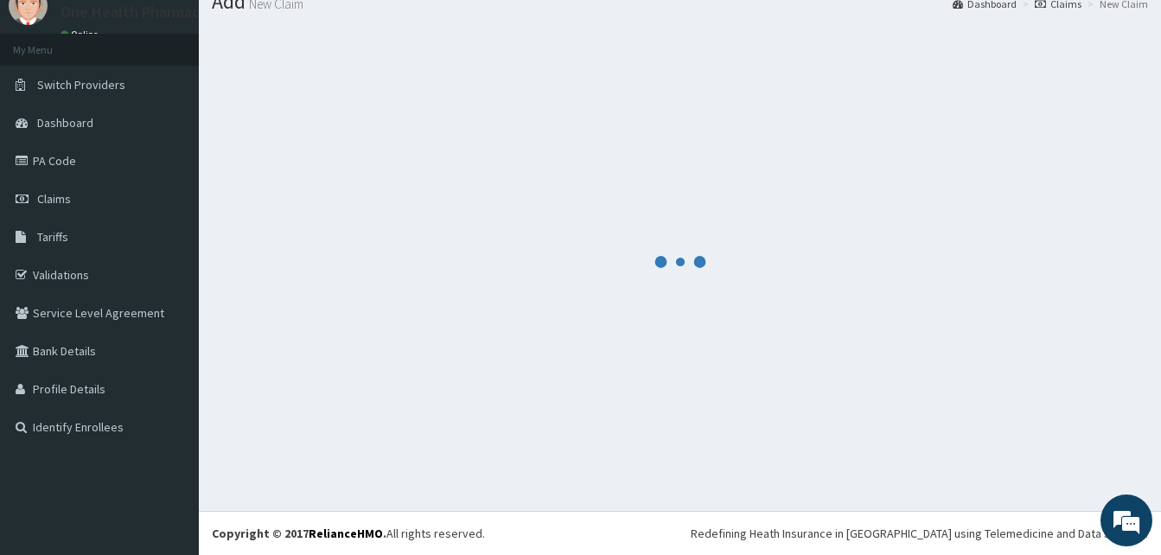
scroll to position [66, 0]
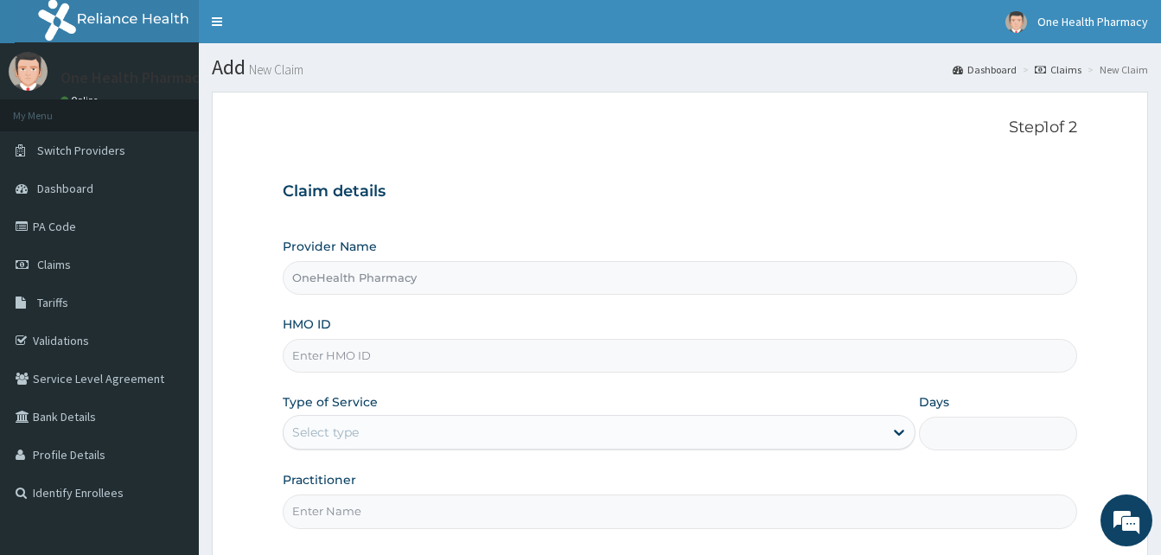
click at [425, 347] on input "HMO ID" at bounding box center [680, 356] width 794 height 34
paste input "PSR/10008/A"
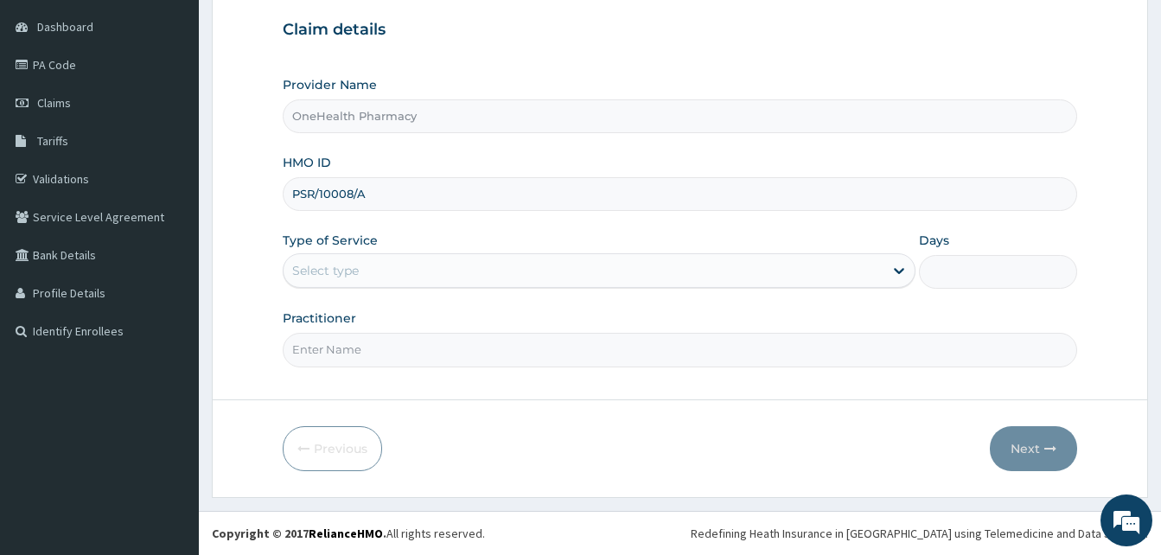
type input "PSR/10008/A"
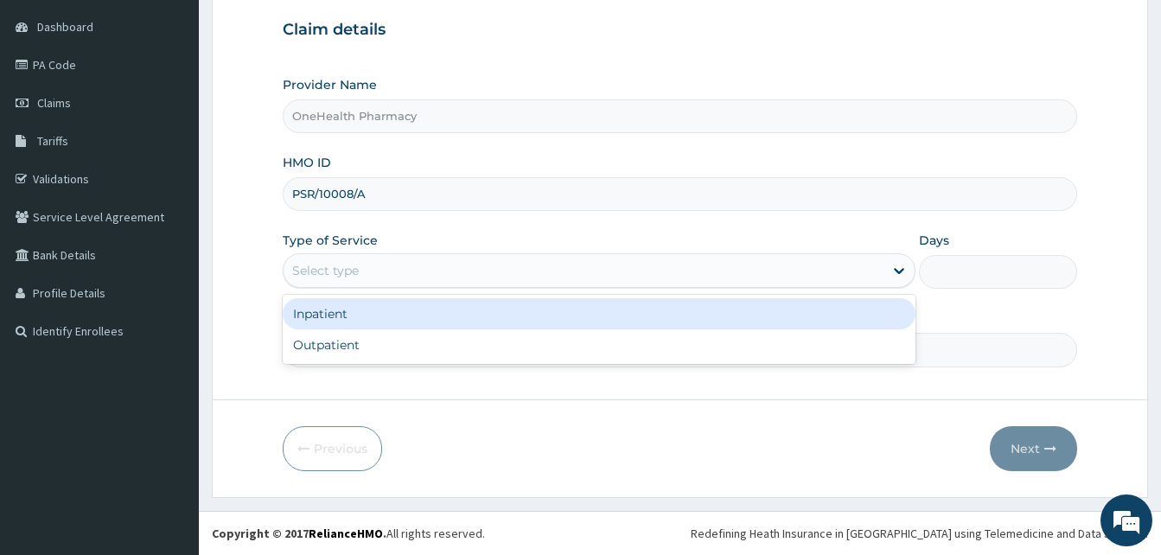
drag, startPoint x: 501, startPoint y: 274, endPoint x: 528, endPoint y: 343, distance: 74.2
click at [528, 288] on div "option Inpatient focused, 1 of 2. 2 results available. Use Up and Down to choos…" at bounding box center [599, 270] width 633 height 35
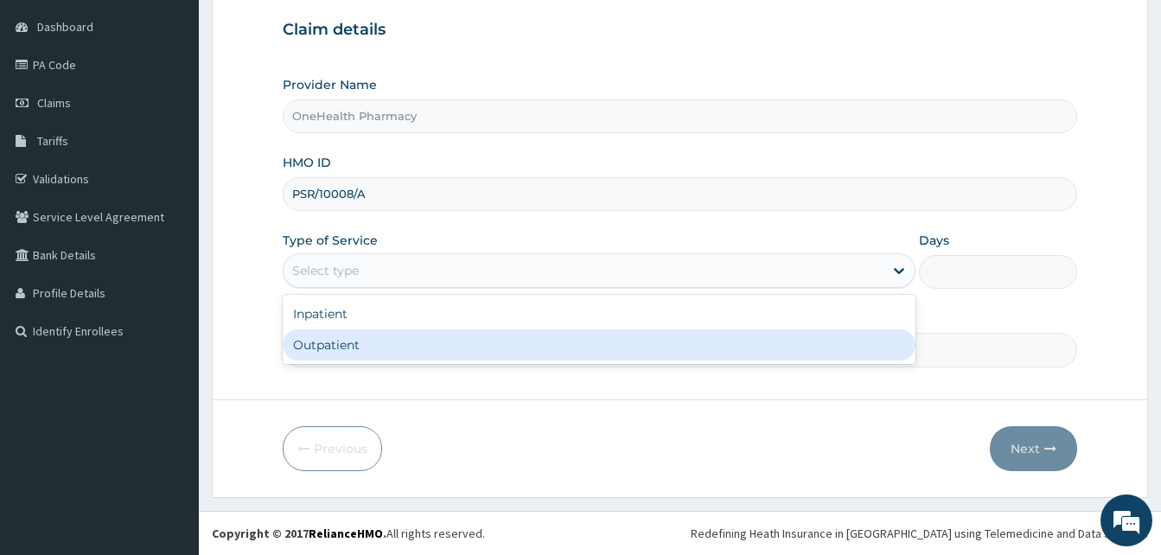
click at [528, 343] on div "Outpatient" at bounding box center [599, 344] width 633 height 31
type input "1"
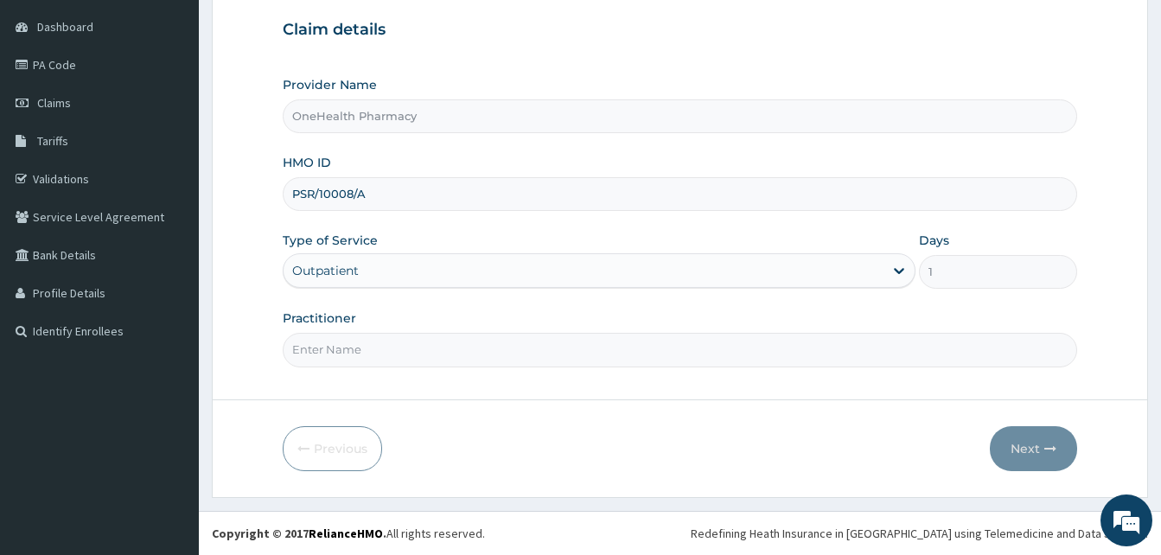
click at [528, 343] on input "Practitioner" at bounding box center [680, 350] width 794 height 34
type input "ONE HEALTH PHARMACY"
click at [1027, 443] on button "Next" at bounding box center [1033, 448] width 87 height 45
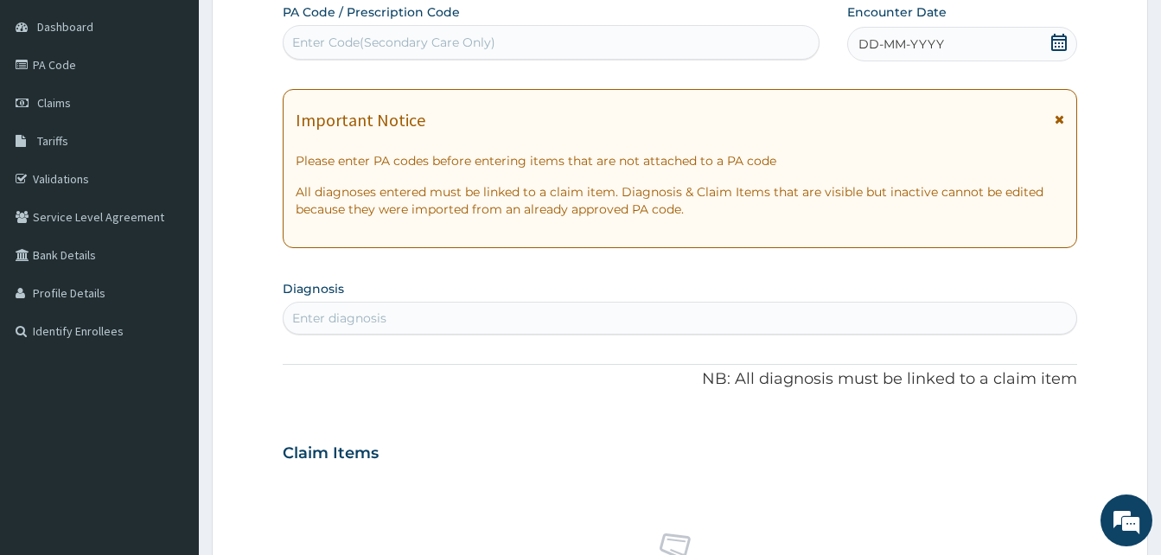
click at [945, 51] on div "DD-MM-YYYY" at bounding box center [962, 44] width 230 height 35
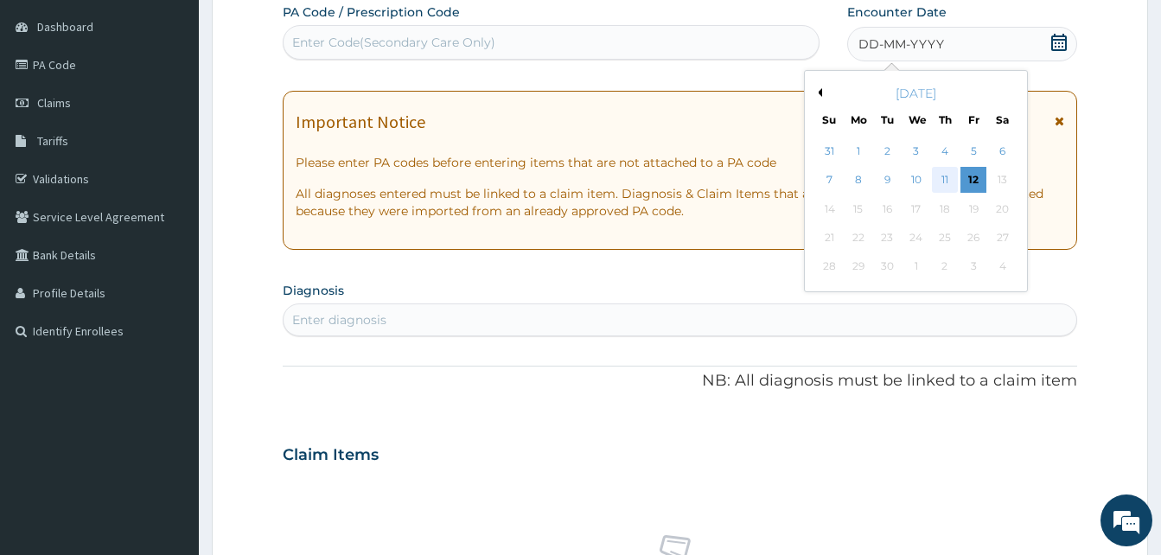
click at [941, 187] on div "11" at bounding box center [945, 181] width 26 height 26
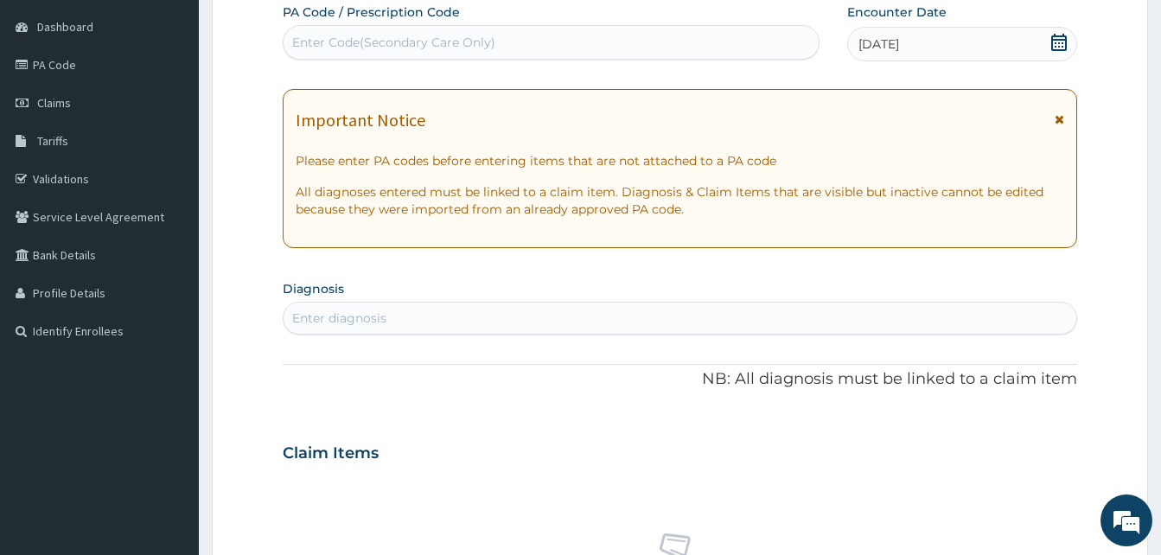
click at [631, 326] on div "Enter diagnosis" at bounding box center [680, 318] width 793 height 28
type input "malari"
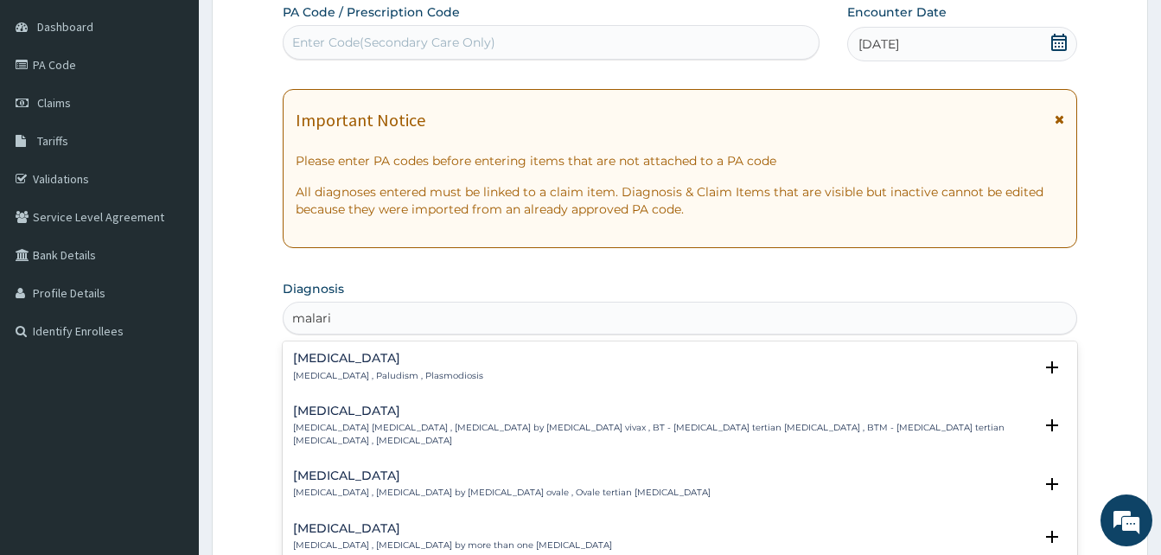
click at [449, 372] on div "[MEDICAL_DATA] [MEDICAL_DATA] , Paludism , Plasmodiosis" at bounding box center [680, 367] width 774 height 30
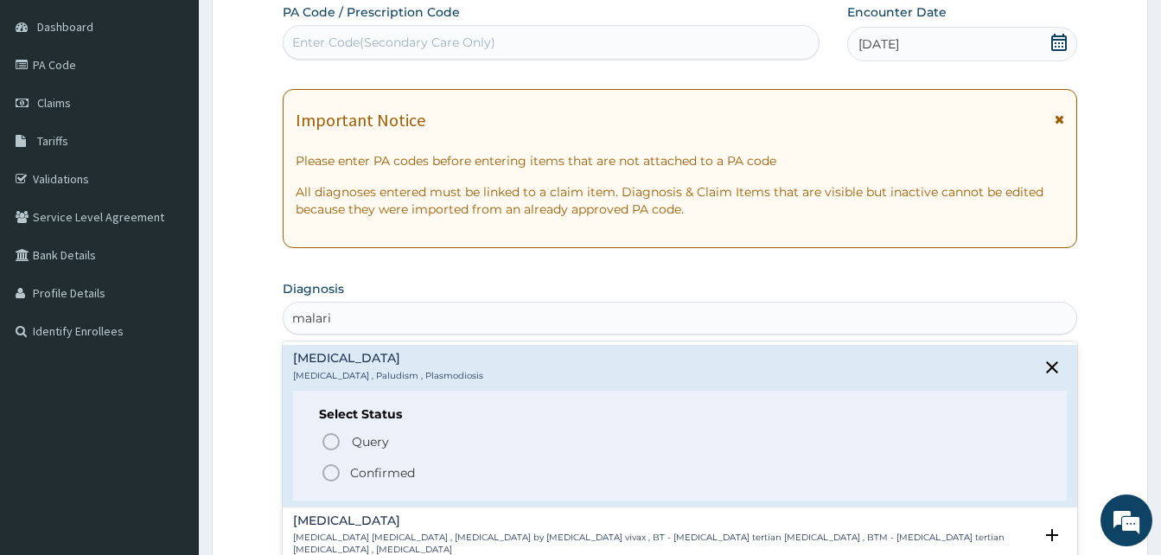
click at [445, 475] on span "Confirmed" at bounding box center [681, 472] width 720 height 21
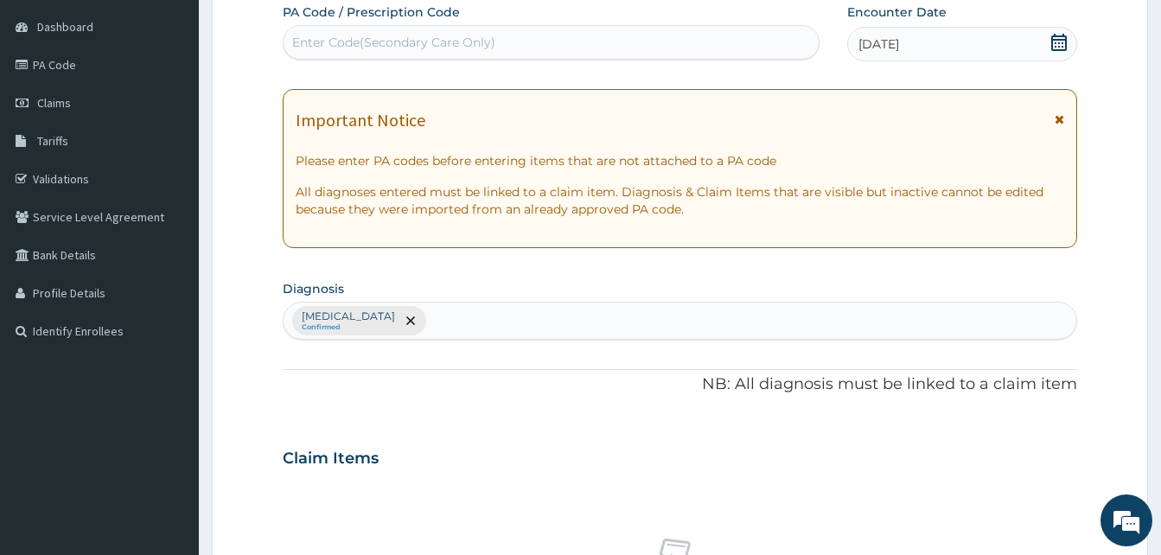
scroll to position [692, 0]
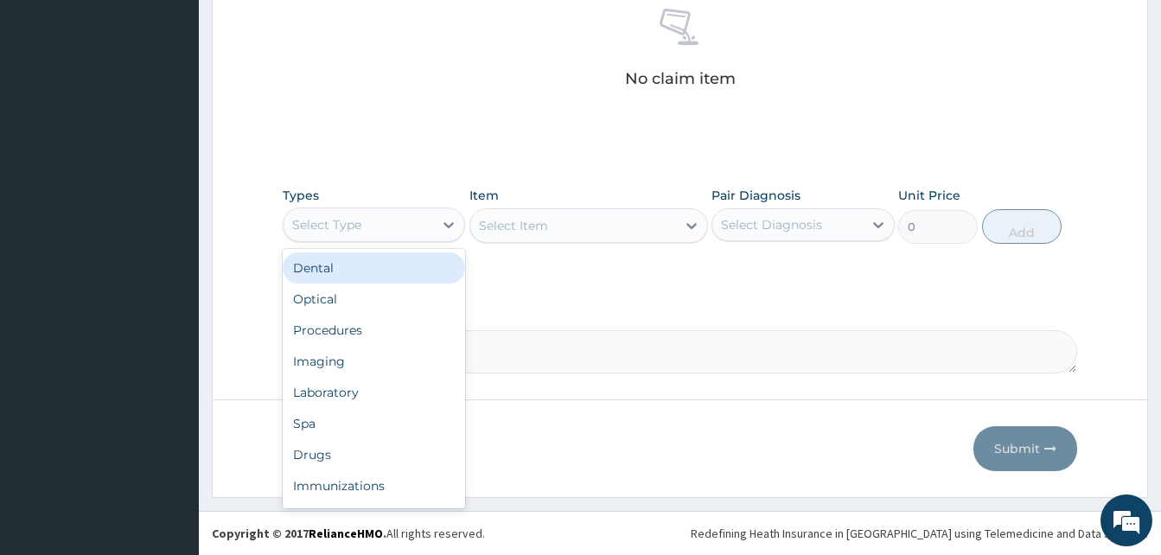
drag, startPoint x: 430, startPoint y: 235, endPoint x: 458, endPoint y: 296, distance: 66.5
click at [458, 242] on div "option Dental focused, 1 of 10. 10 results available. Use Up and Down to choose…" at bounding box center [374, 224] width 182 height 35
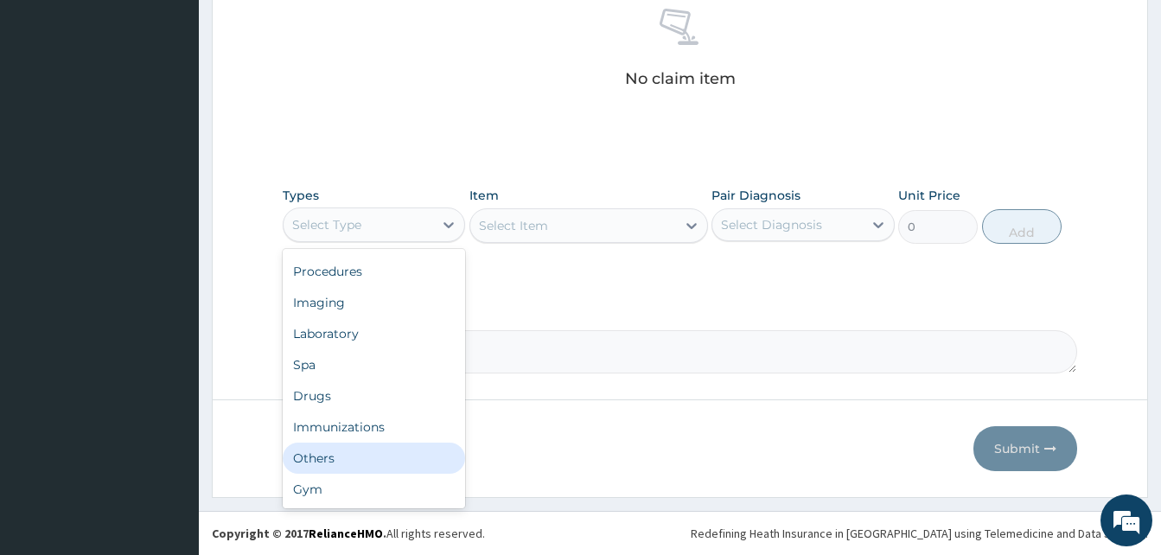
click at [375, 456] on div "Others" at bounding box center [374, 458] width 182 height 31
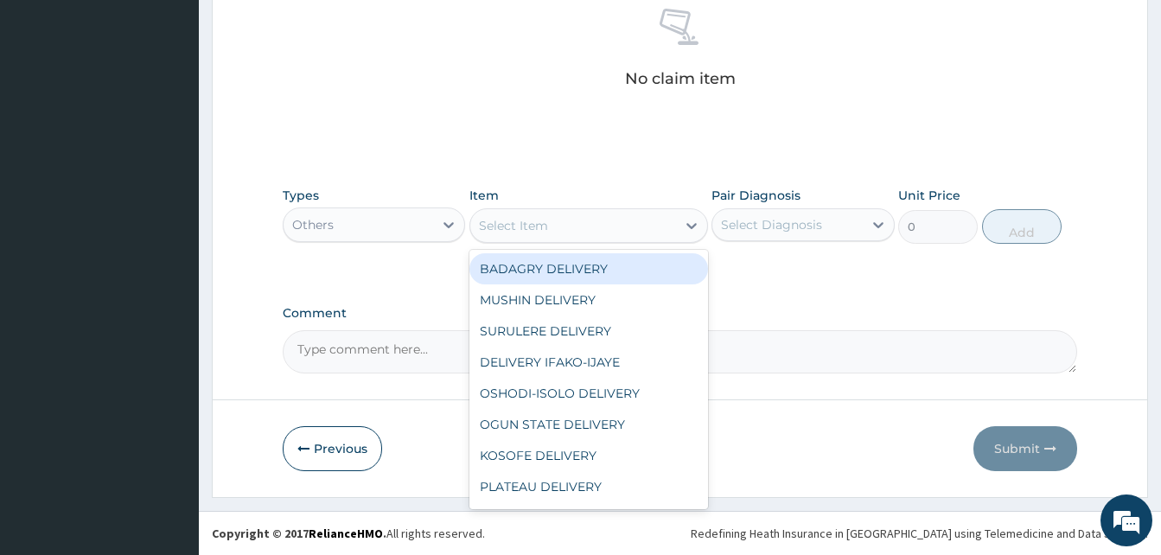
click at [581, 229] on div "Select Item" at bounding box center [573, 226] width 206 height 28
click at [616, 258] on div "BADAGRY DELIVERY" at bounding box center [588, 268] width 239 height 31
type input "3700"
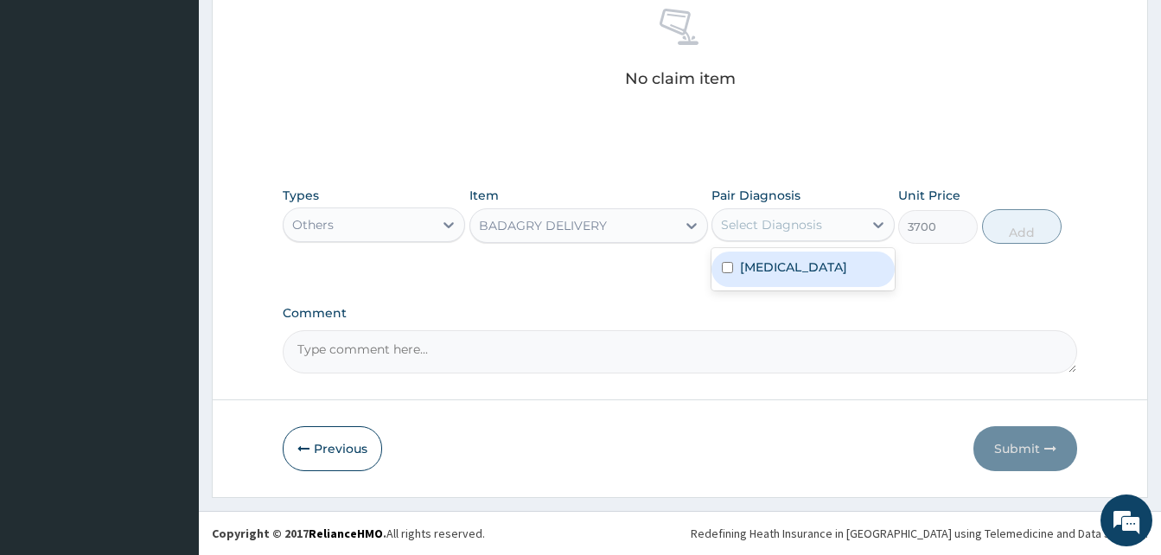
drag, startPoint x: 746, startPoint y: 220, endPoint x: 776, endPoint y: 257, distance: 47.3
click at [776, 241] on div "option [MEDICAL_DATA] focused, 1 of 1. 1 result available. Use Up and Down to c…" at bounding box center [802, 224] width 182 height 33
click at [776, 257] on div "[MEDICAL_DATA]" at bounding box center [802, 269] width 182 height 35
checkbox input "true"
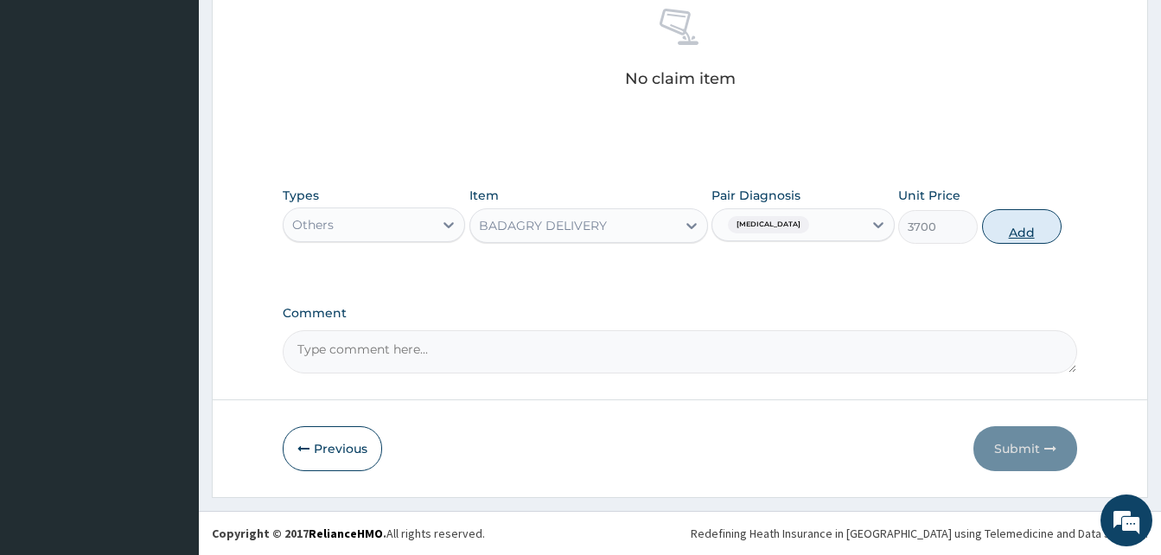
click at [1030, 221] on button "Add" at bounding box center [1022, 226] width 80 height 35
type input "0"
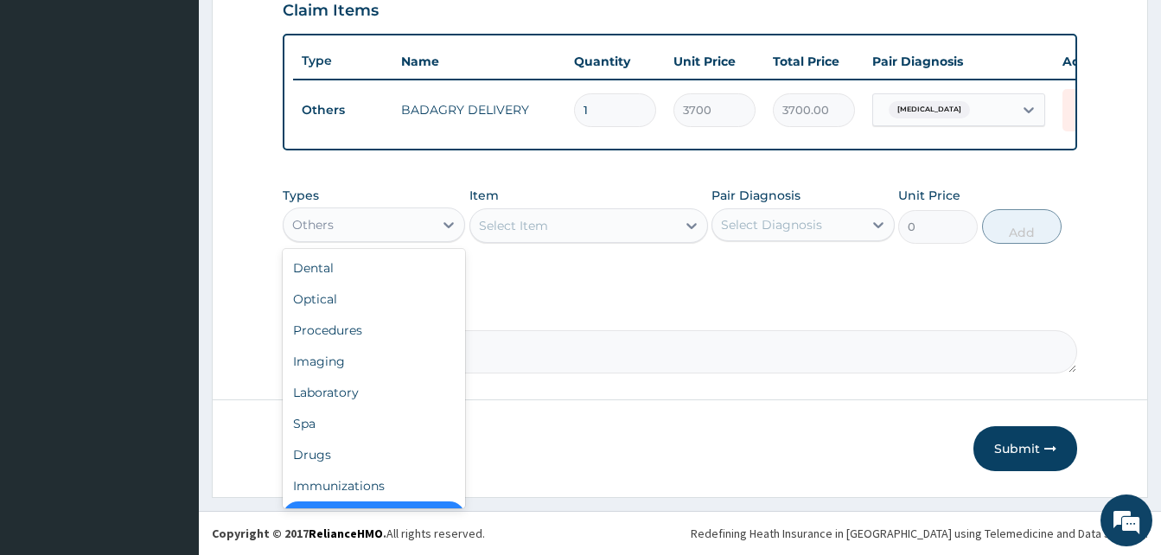
scroll to position [35, 0]
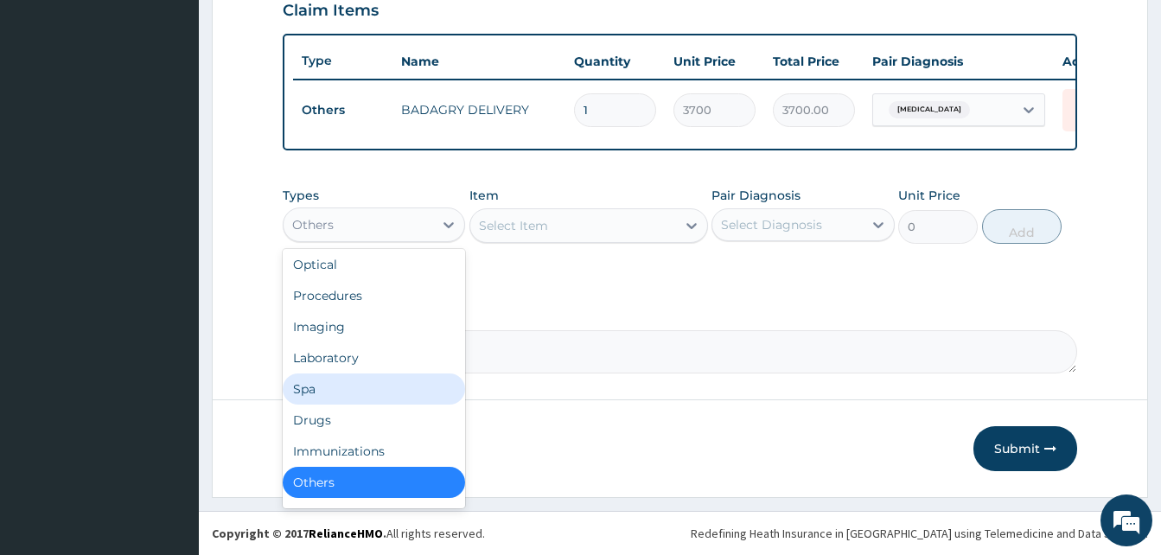
drag, startPoint x: 369, startPoint y: 226, endPoint x: 375, endPoint y: 417, distance: 192.0
click at [375, 242] on div "option Others, selected. option Spa focused, 6 of 10. 10 results available. Use…" at bounding box center [374, 224] width 182 height 35
click at [375, 417] on div "Drugs" at bounding box center [374, 420] width 182 height 31
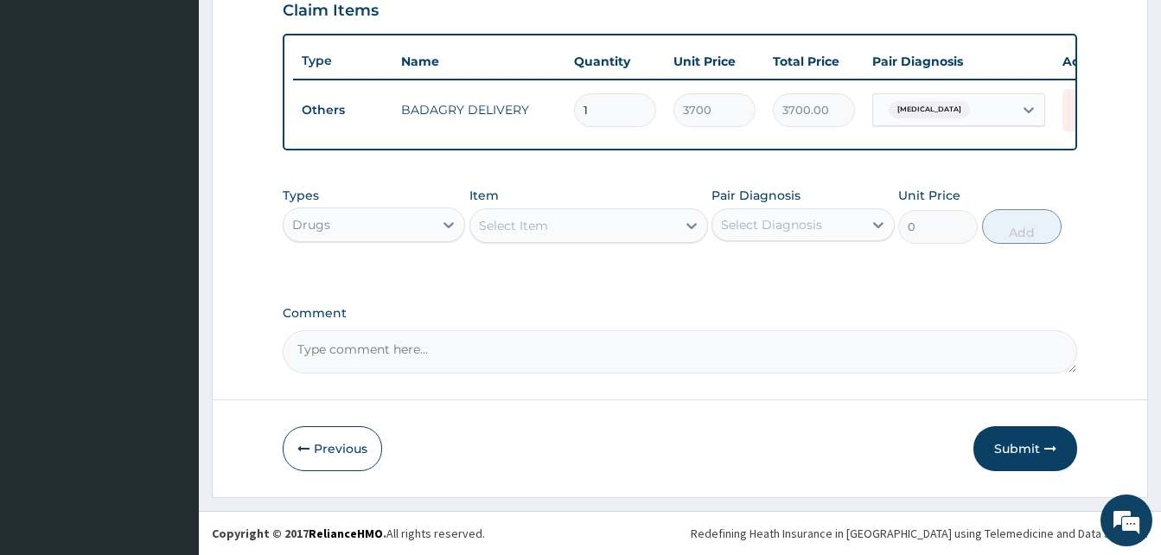
click at [564, 218] on div "Select Item" at bounding box center [573, 226] width 206 height 28
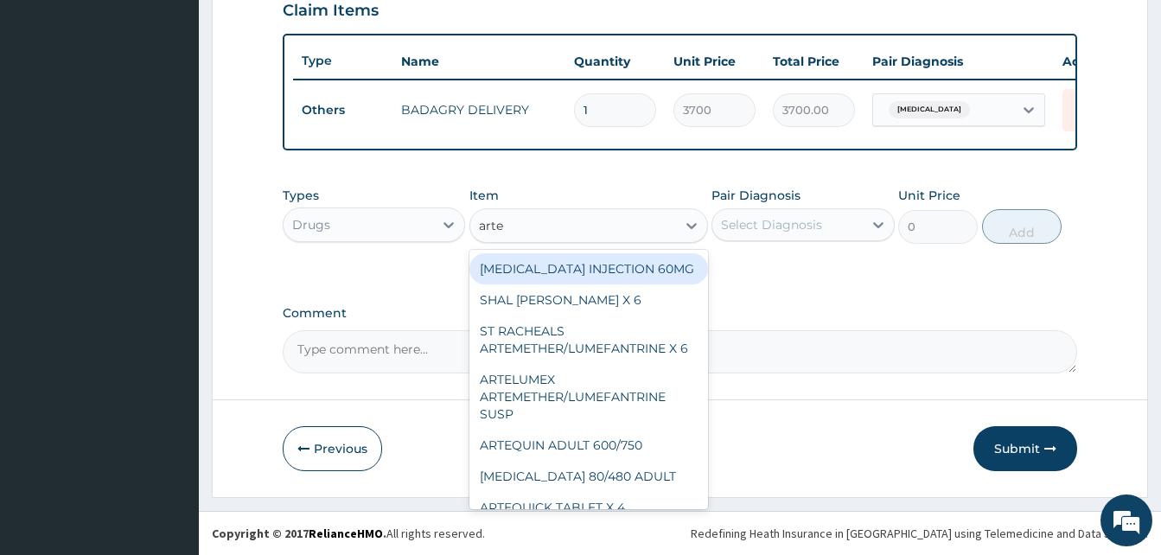
type input "artel"
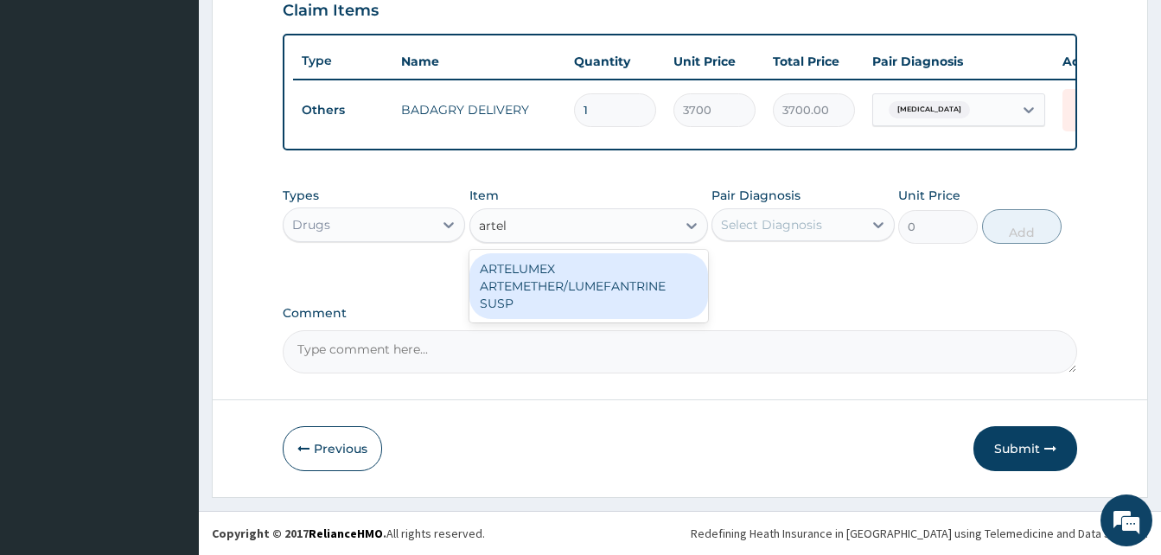
click at [595, 271] on div "ARTELUMEX ARTEMETHER/LUMEFANTRINE SUSP" at bounding box center [588, 286] width 239 height 66
type input "1260"
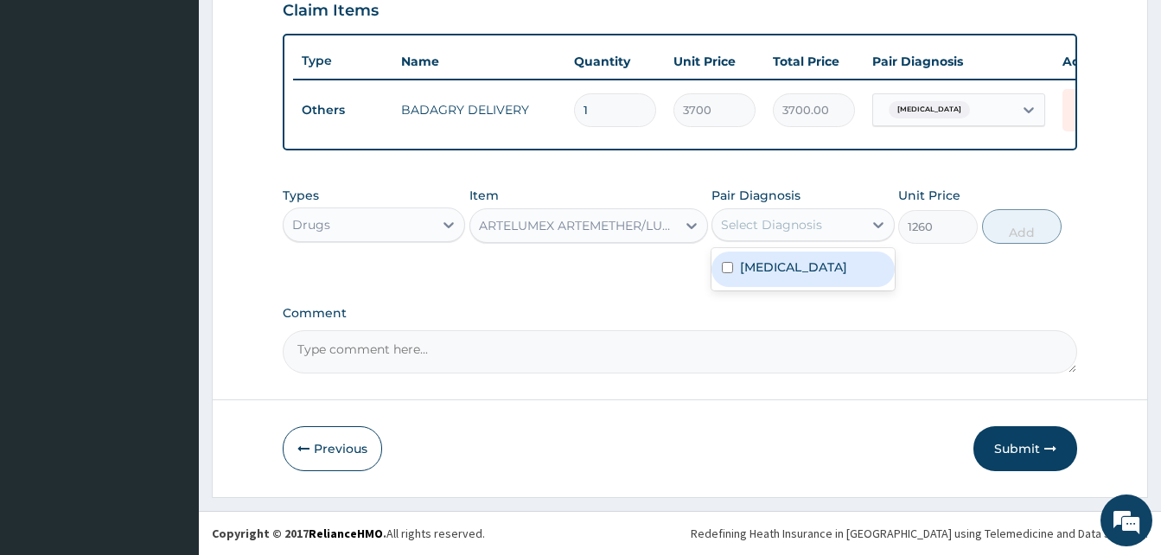
click at [739, 240] on div "Select Diagnosis" at bounding box center [802, 224] width 182 height 33
click at [820, 267] on div "[MEDICAL_DATA]" at bounding box center [802, 269] width 182 height 35
checkbox input "true"
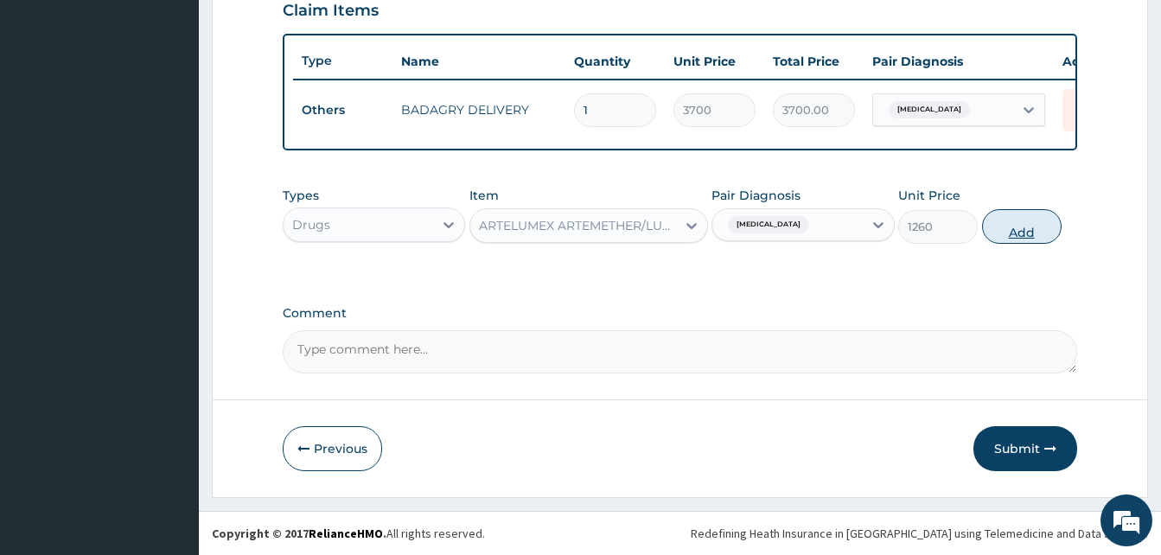
click at [998, 221] on button "Add" at bounding box center [1022, 226] width 80 height 35
type input "0"
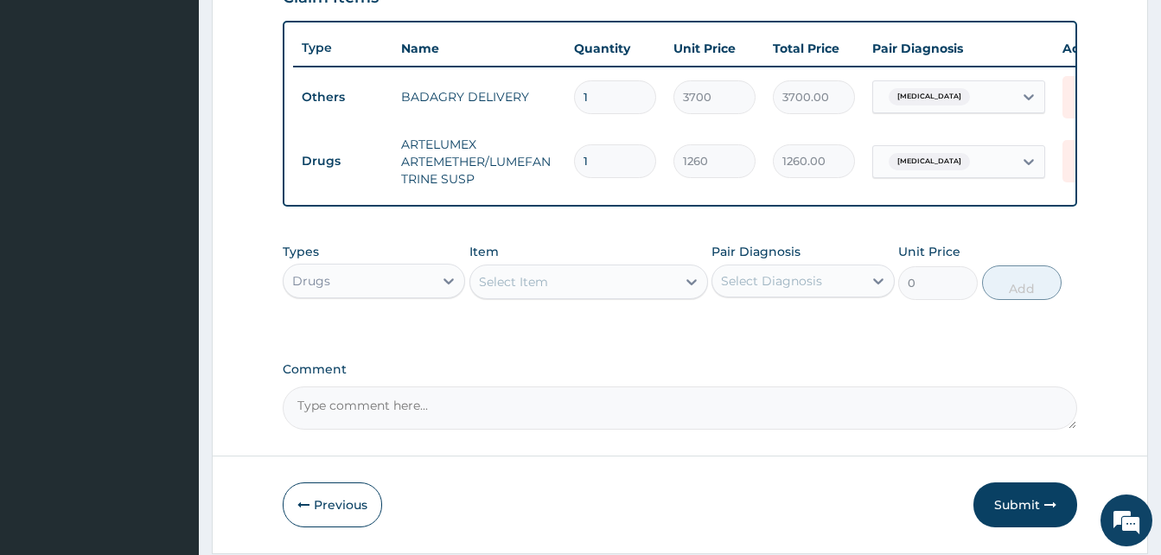
click at [593, 294] on div "Select Item" at bounding box center [573, 282] width 206 height 28
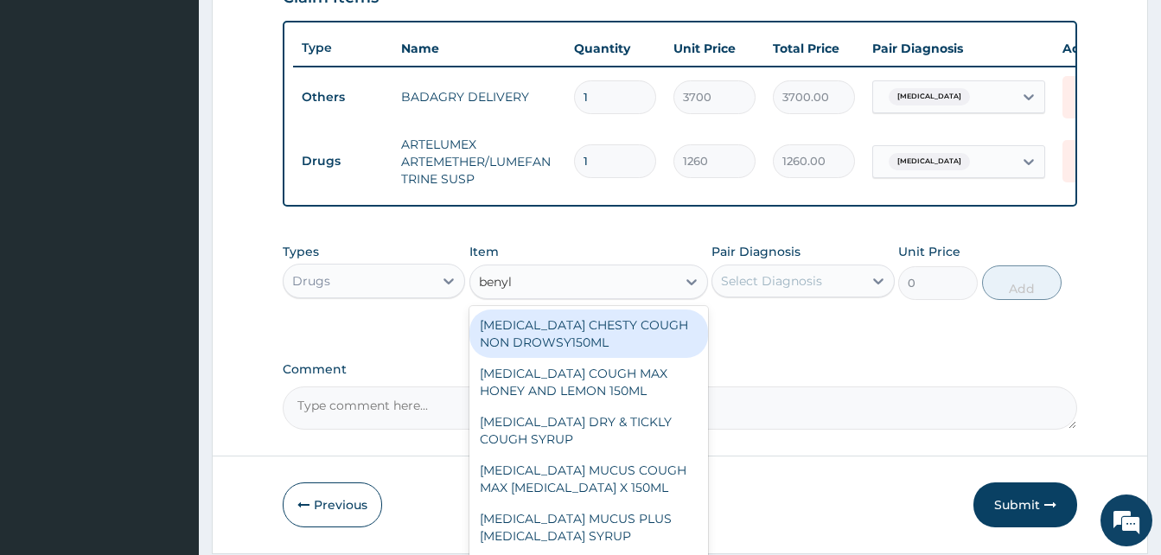
type input "benyli"
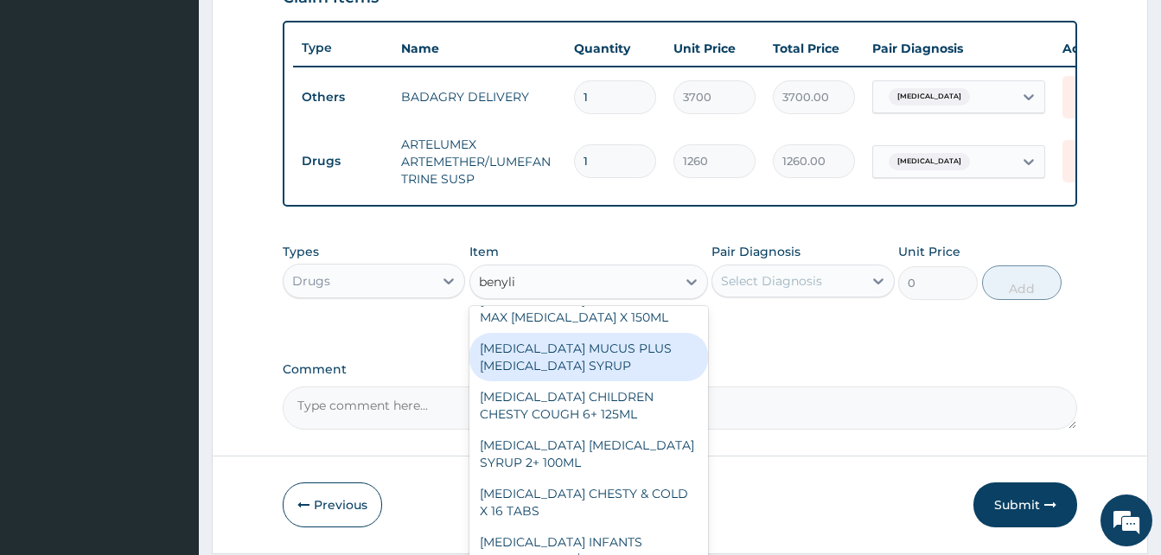
scroll to position [177, 0]
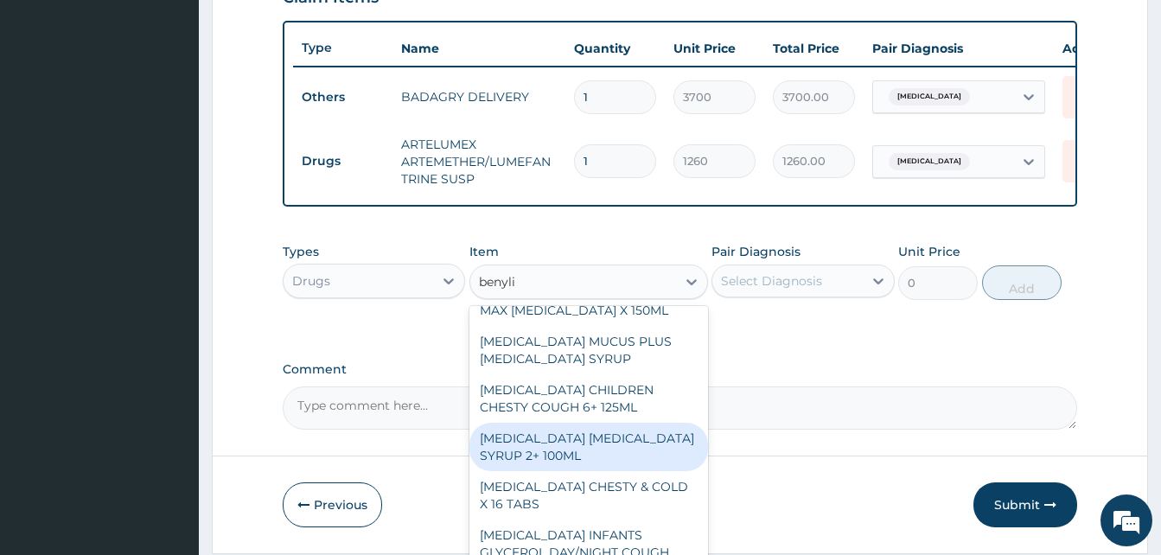
click at [609, 443] on div "[MEDICAL_DATA] [MEDICAL_DATA] SYRUP 2+ 100ML" at bounding box center [588, 447] width 239 height 48
type input "2100"
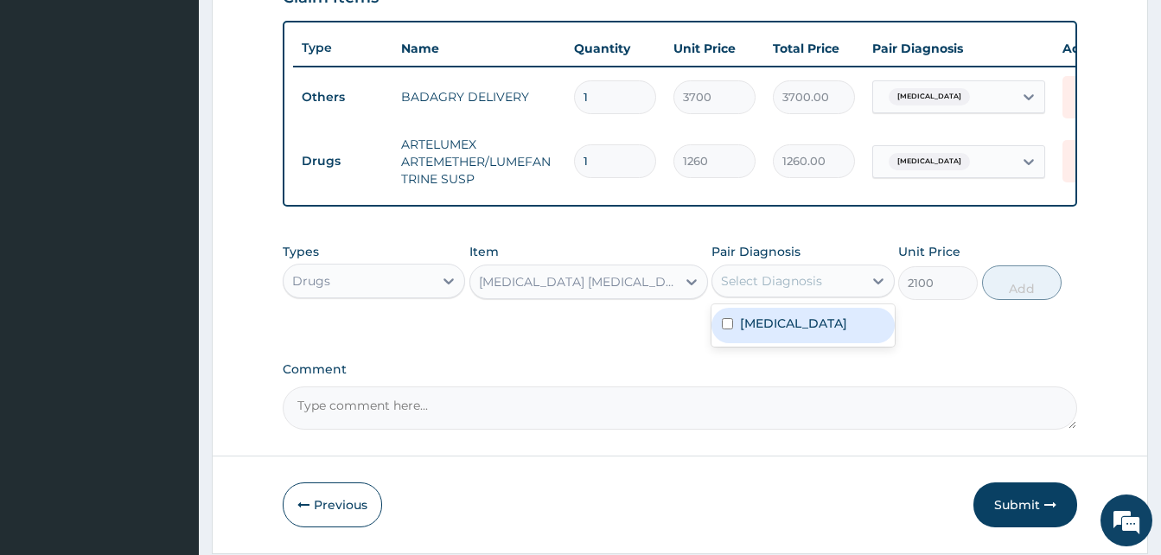
click at [815, 290] on div "Select Diagnosis" at bounding box center [771, 280] width 101 height 17
click at [829, 325] on div "Malaria" at bounding box center [802, 325] width 182 height 35
checkbox input "true"
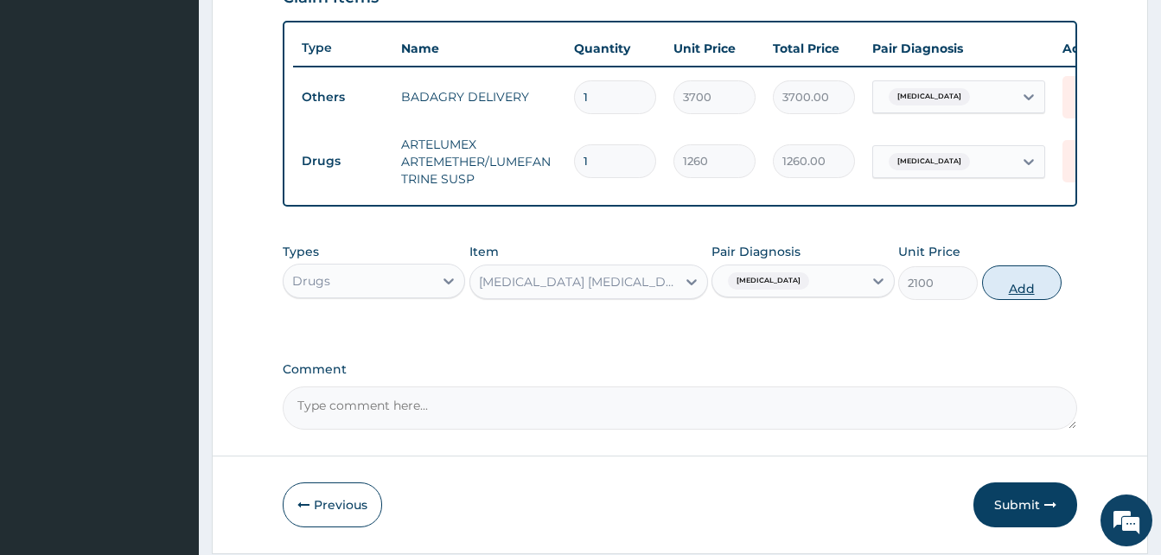
click at [1012, 297] on button "Add" at bounding box center [1022, 282] width 80 height 35
type input "0"
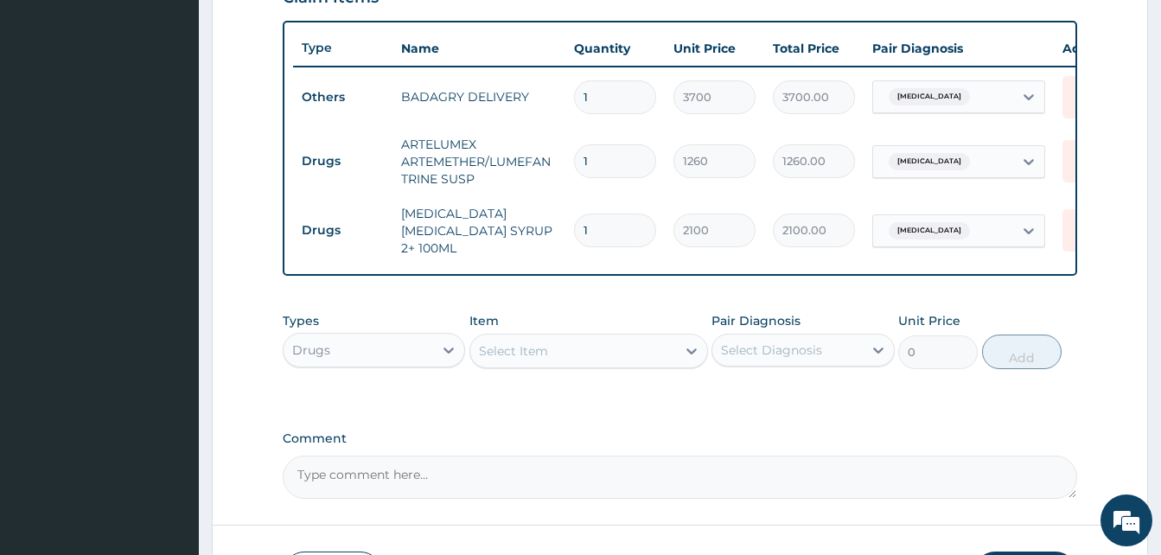
click at [607, 349] on div "Select Item" at bounding box center [573, 351] width 206 height 28
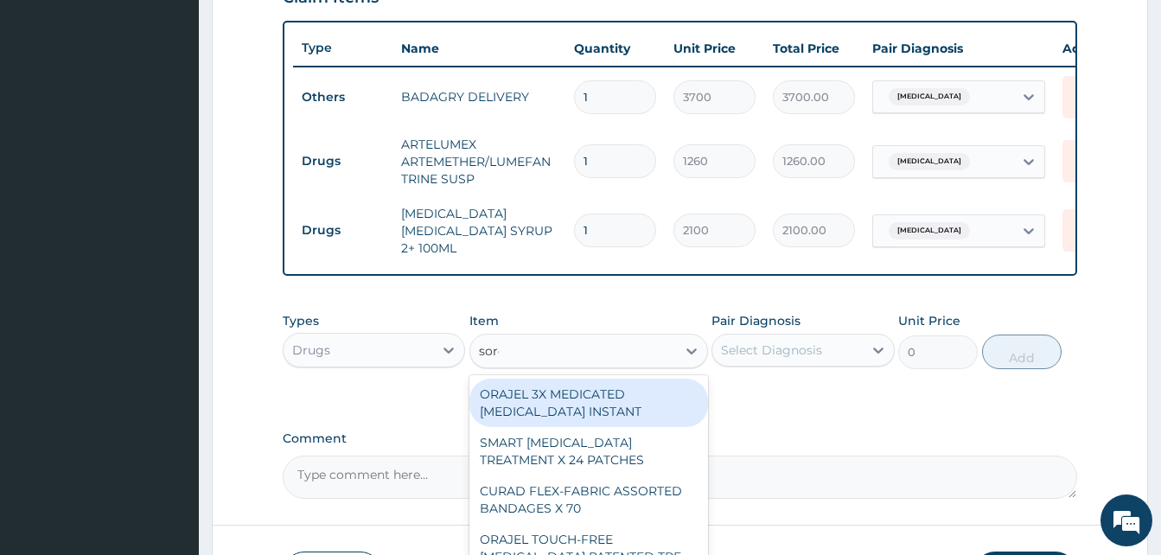
type input "sorep"
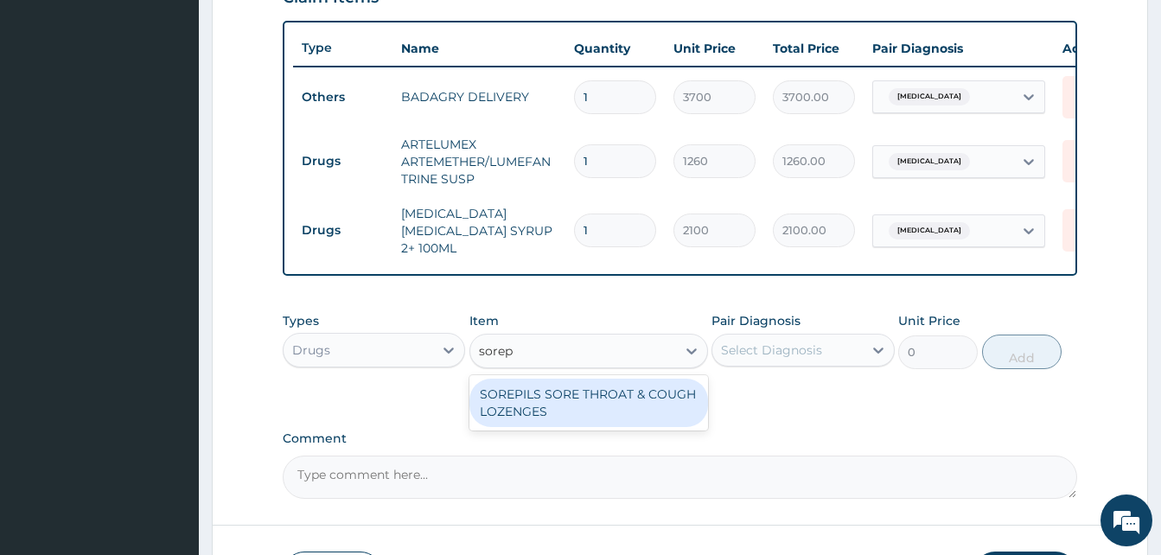
click at [625, 402] on div "SOREPILS SORE THROAT & COUGH LOZENGES" at bounding box center [588, 403] width 239 height 48
type input "40.83333206176758"
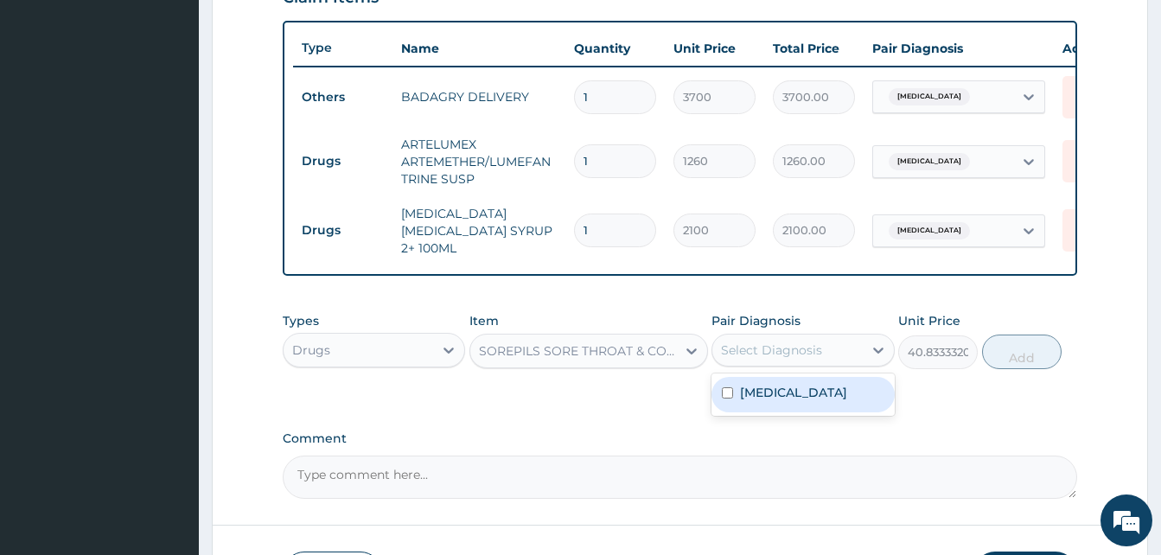
drag, startPoint x: 759, startPoint y: 367, endPoint x: 797, endPoint y: 397, distance: 48.6
click at [797, 367] on div "option Malaria, selected. option Malaria focused, 1 of 1. 1 result available. U…" at bounding box center [802, 350] width 182 height 33
click at [797, 397] on div "Malaria" at bounding box center [802, 394] width 182 height 35
checkbox input "true"
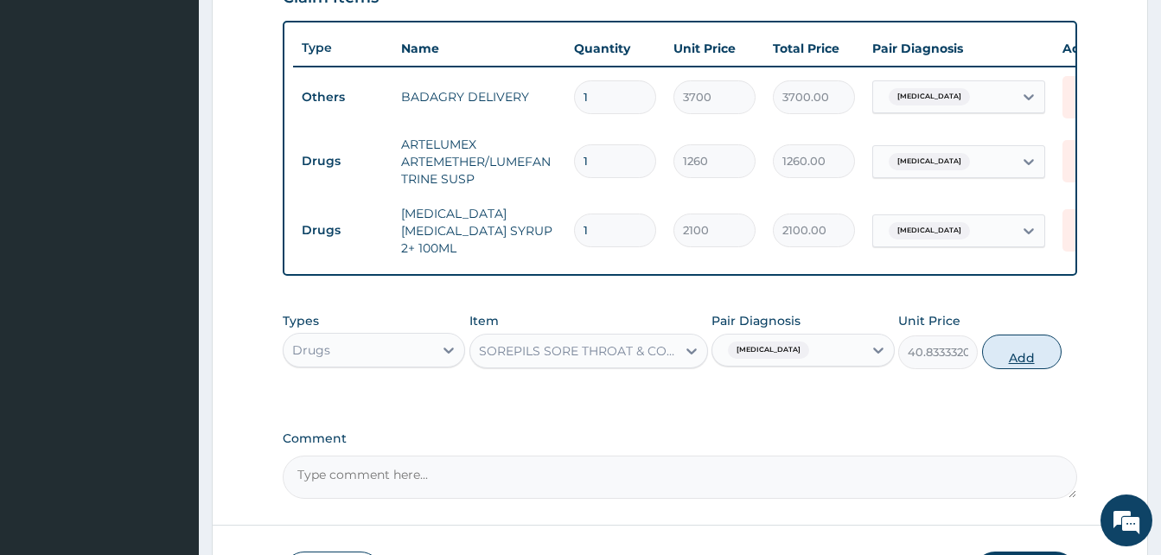
click at [1016, 364] on button "Add" at bounding box center [1022, 352] width 80 height 35
type input "0"
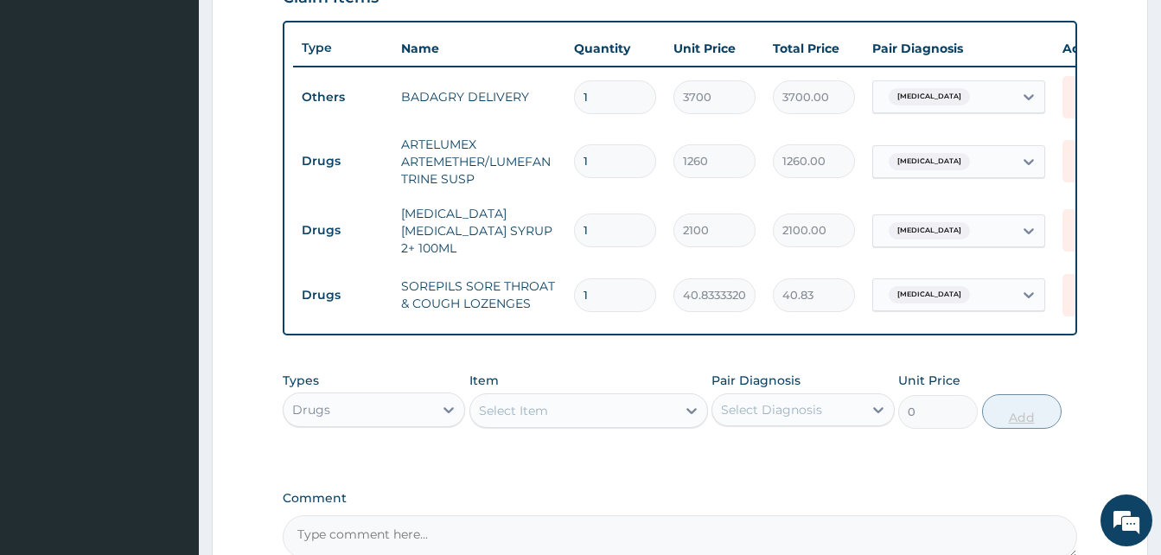
type input "0.00"
type input "2"
type input "81.67"
type input "24"
type input "980.00"
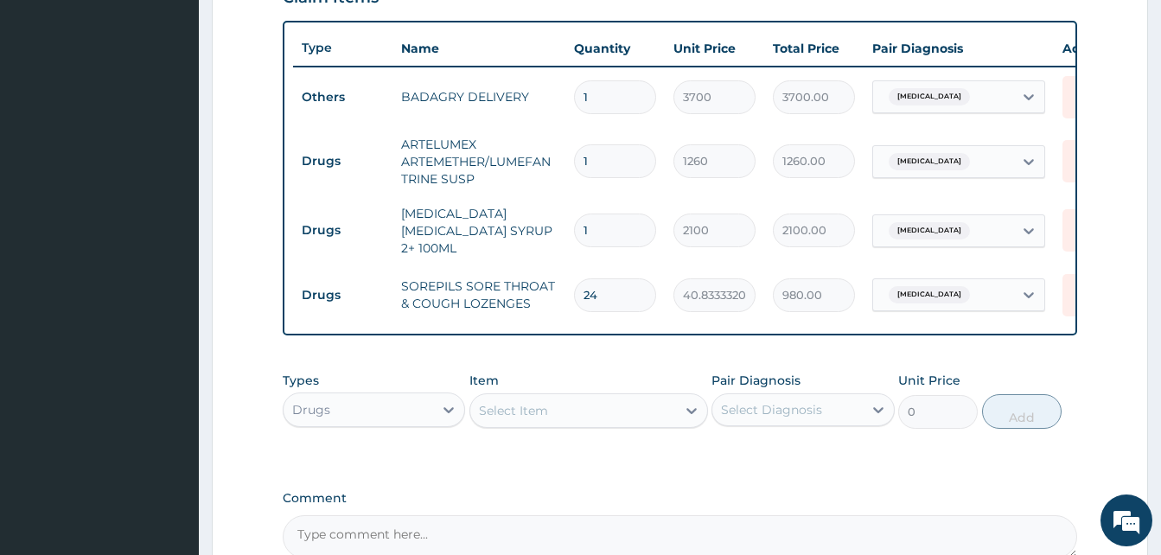
type input "24"
click at [636, 408] on div "Select Item" at bounding box center [573, 411] width 206 height 28
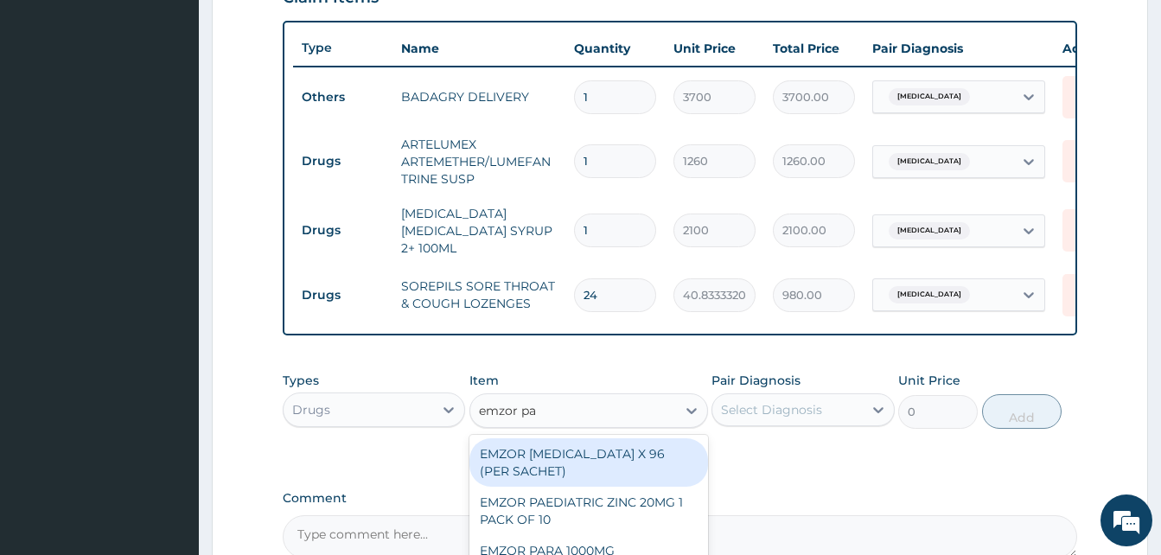
type input "emzor par"
click at [645, 453] on div "EMZOR PARACETAMOL X 96 (PER SACHET)" at bounding box center [588, 462] width 239 height 48
type input "17.5"
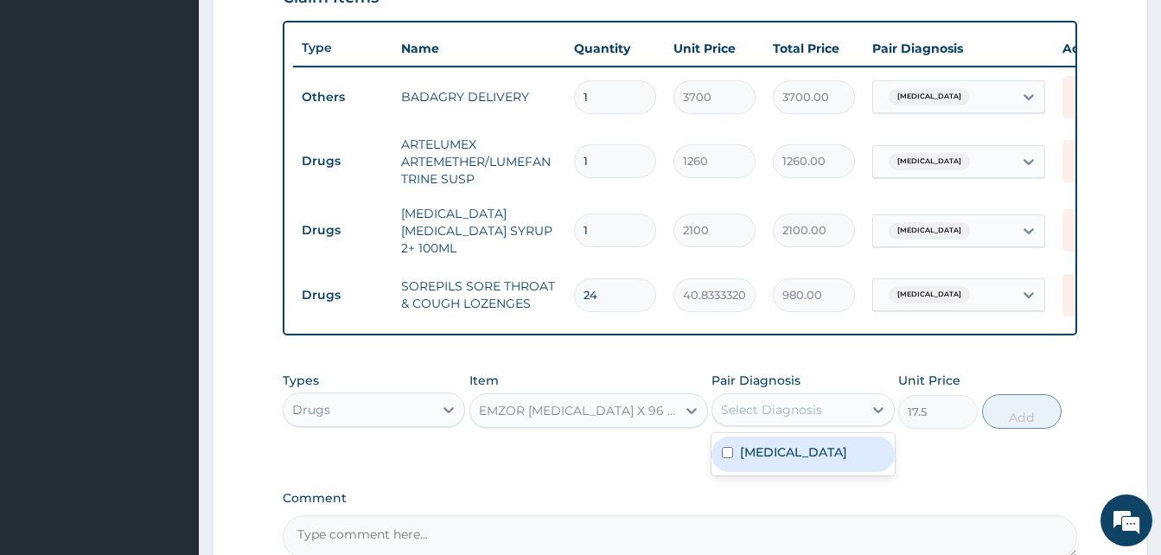
drag, startPoint x: 764, startPoint y: 421, endPoint x: 794, endPoint y: 454, distance: 44.7
click at [794, 426] on div "option Malaria, selected. option Malaria focused, 1 of 1. 1 result available. U…" at bounding box center [802, 409] width 182 height 33
click at [794, 454] on div "Malaria" at bounding box center [802, 454] width 182 height 35
checkbox input "true"
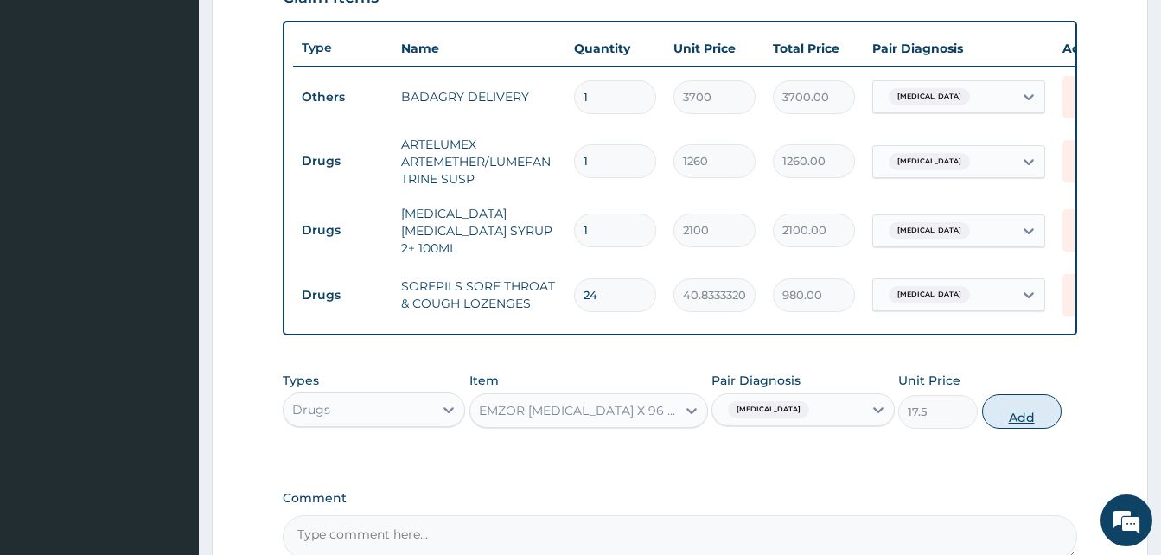
click at [1012, 414] on button "Add" at bounding box center [1022, 411] width 80 height 35
type input "0"
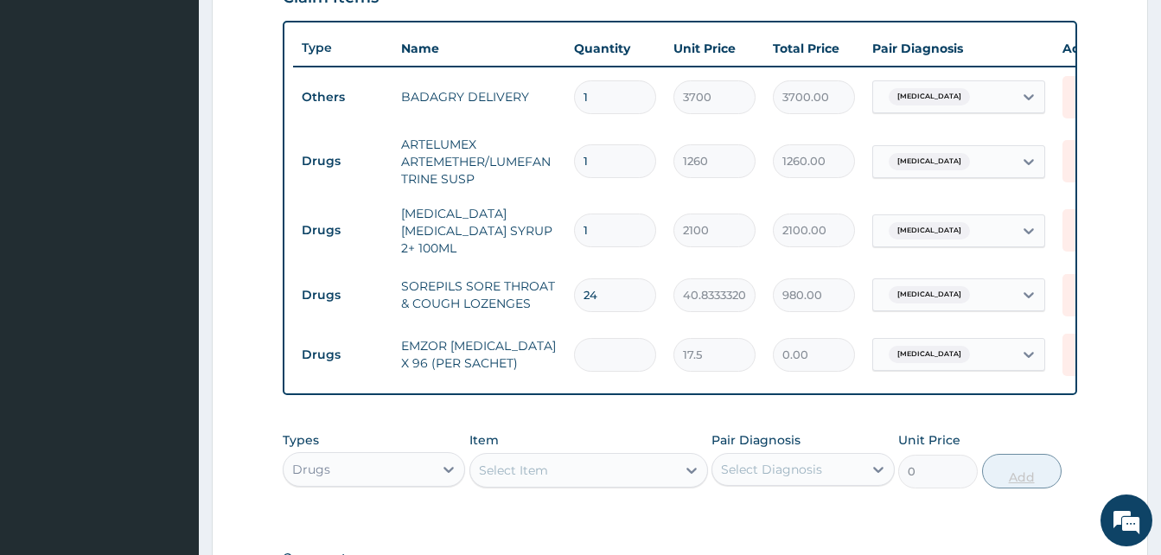
type input "3"
type input "52.50"
type input "36"
type input "630.00"
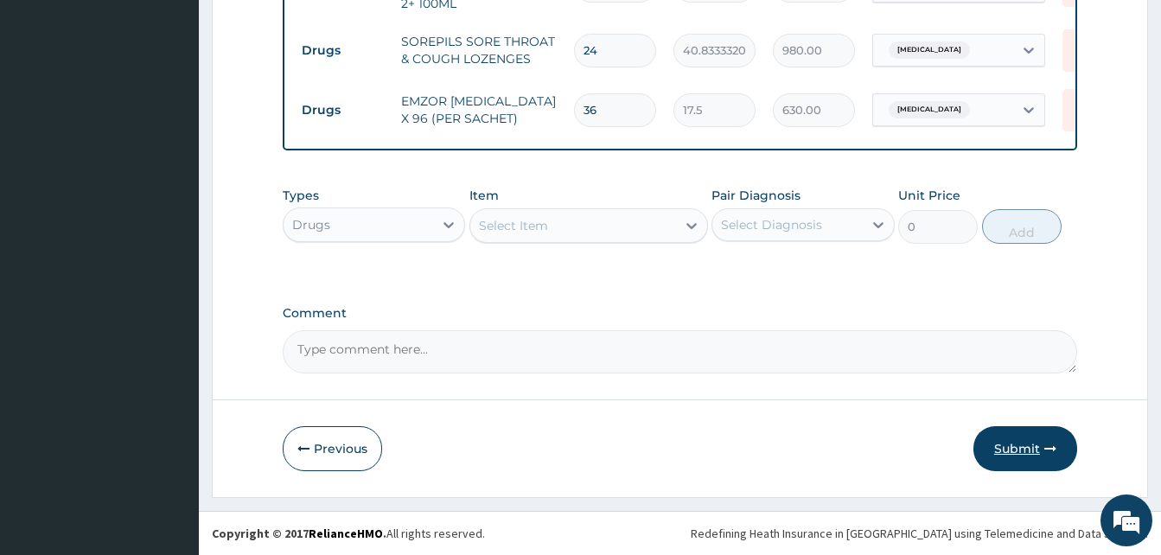
type input "36"
click at [1032, 447] on button "Submit" at bounding box center [1025, 448] width 104 height 45
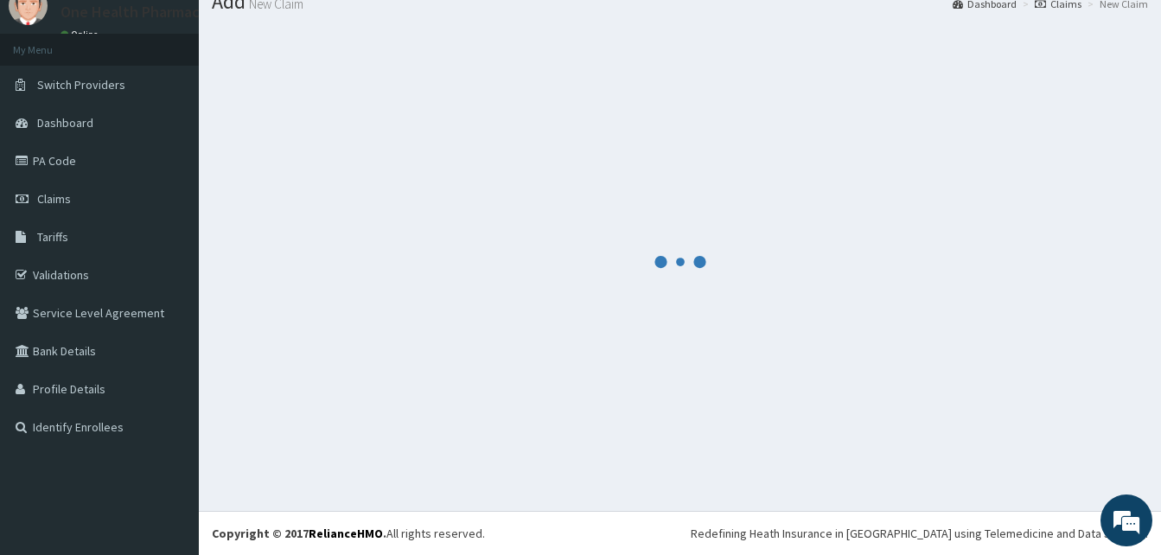
scroll to position [66, 0]
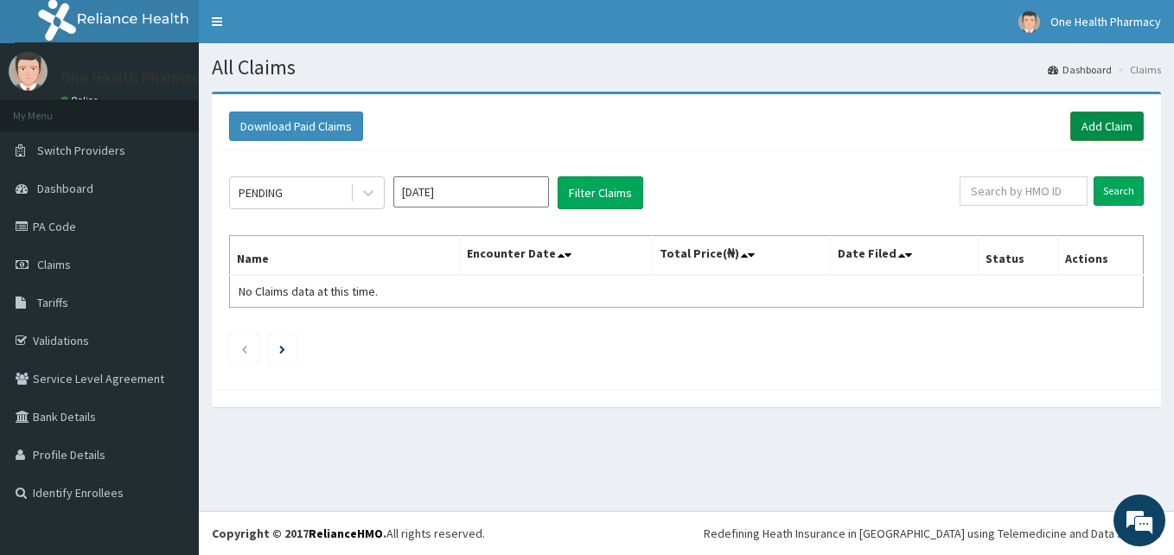
click at [1093, 125] on link "Add Claim" at bounding box center [1106, 126] width 73 height 29
click at [1101, 119] on link "Add Claim" at bounding box center [1106, 126] width 73 height 29
